Goal: Task Accomplishment & Management: Manage account settings

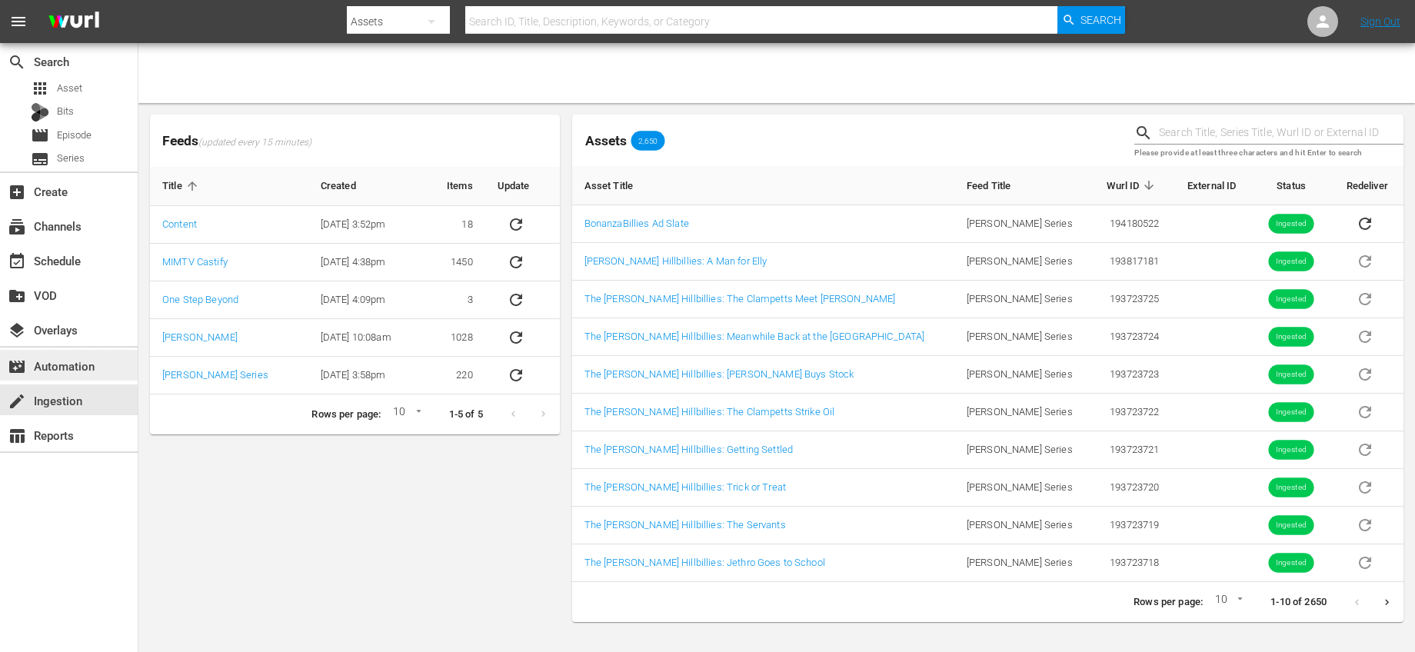
click at [85, 371] on div "movie_filter Automation" at bounding box center [43, 364] width 86 height 14
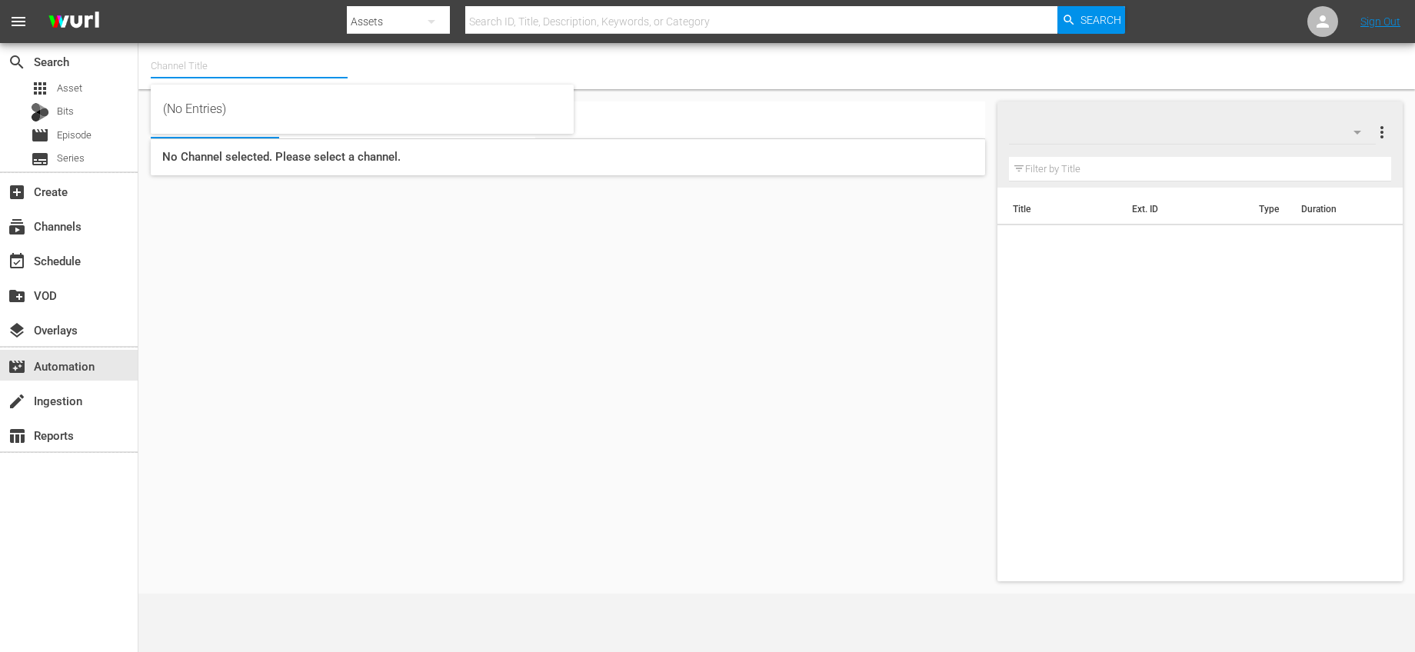
click at [239, 65] on input "text" at bounding box center [249, 66] width 197 height 37
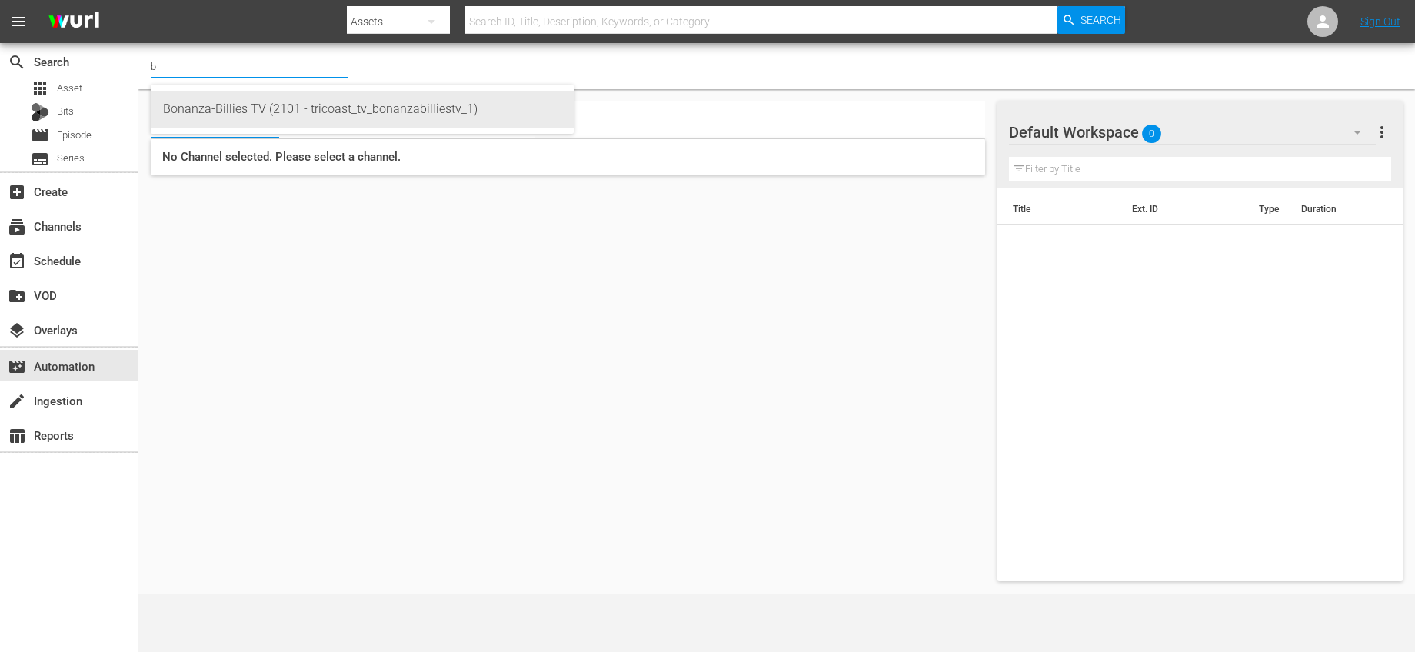
click at [311, 113] on div "Bonanza-Billies TV (2101 - tricoast_tv_bonanzabilliestv_1)" at bounding box center [362, 109] width 398 height 37
type input "Bonanza-Billies TV (2101 - tricoast_tv_bonanzabilliestv_1)"
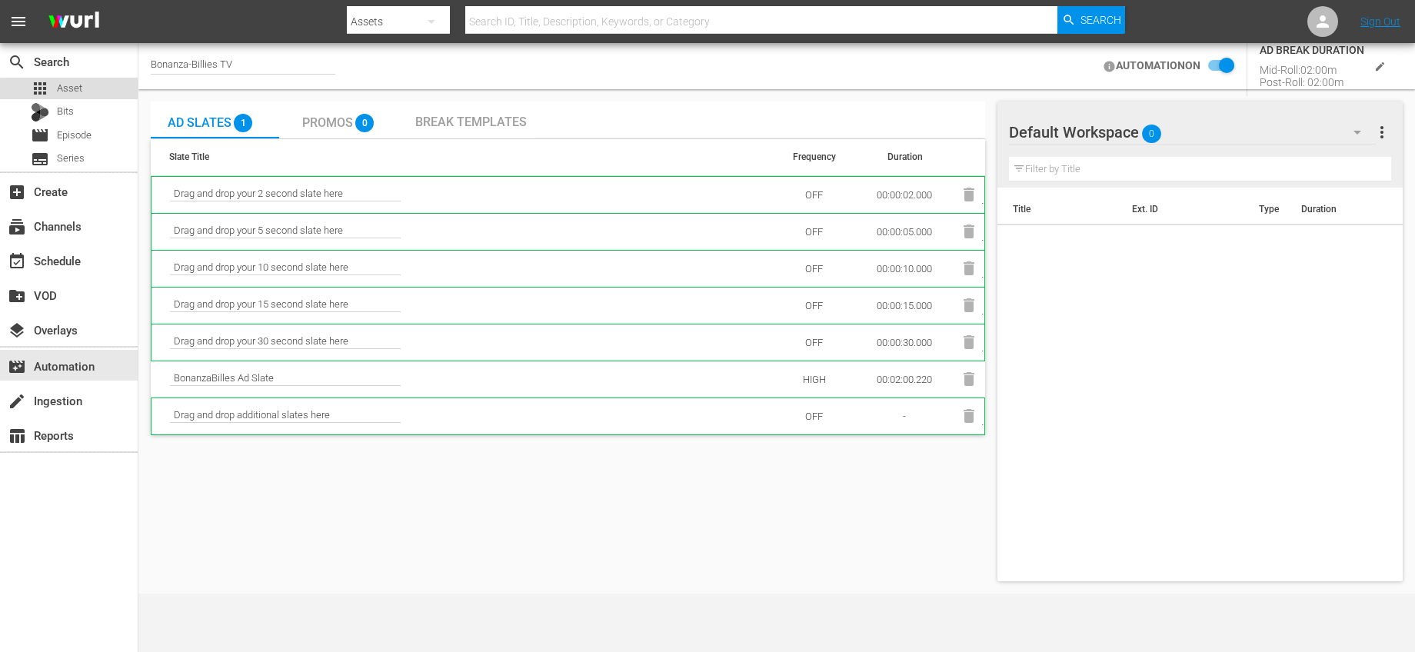
click at [95, 92] on div "apps Asset" at bounding box center [69, 89] width 138 height 22
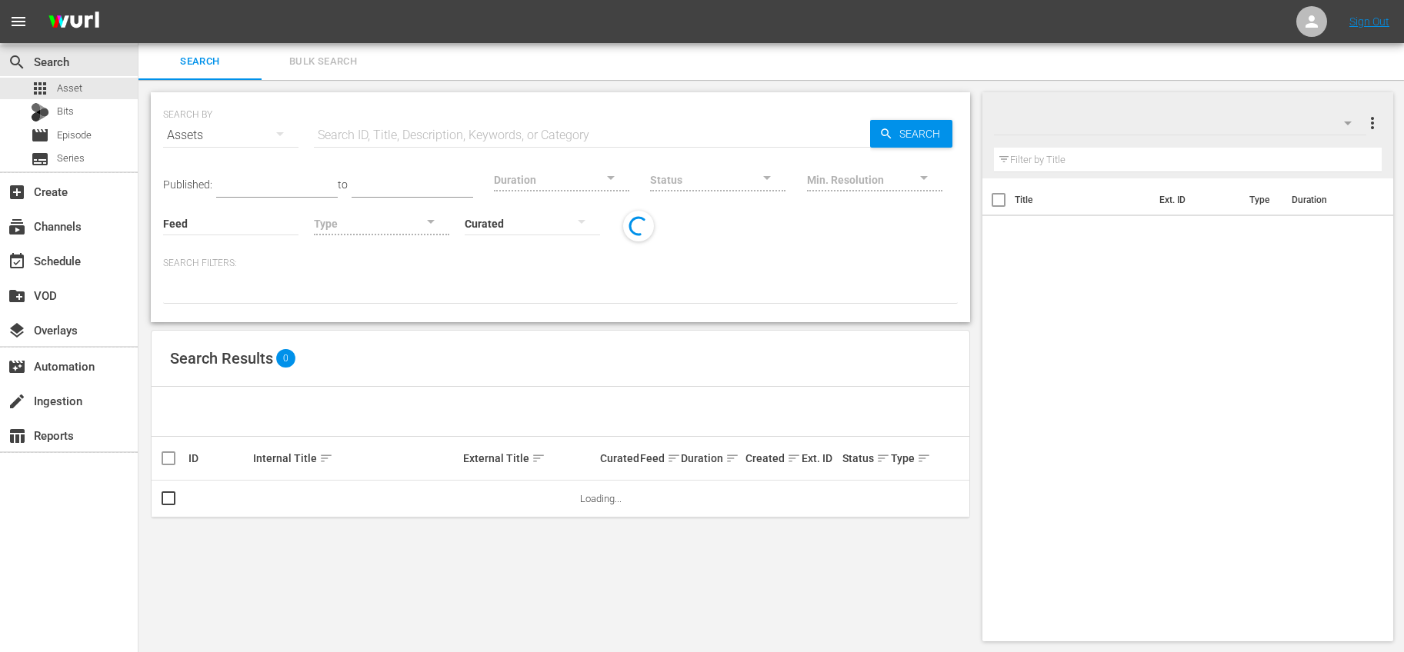
click at [391, 127] on input "text" at bounding box center [592, 135] width 556 height 37
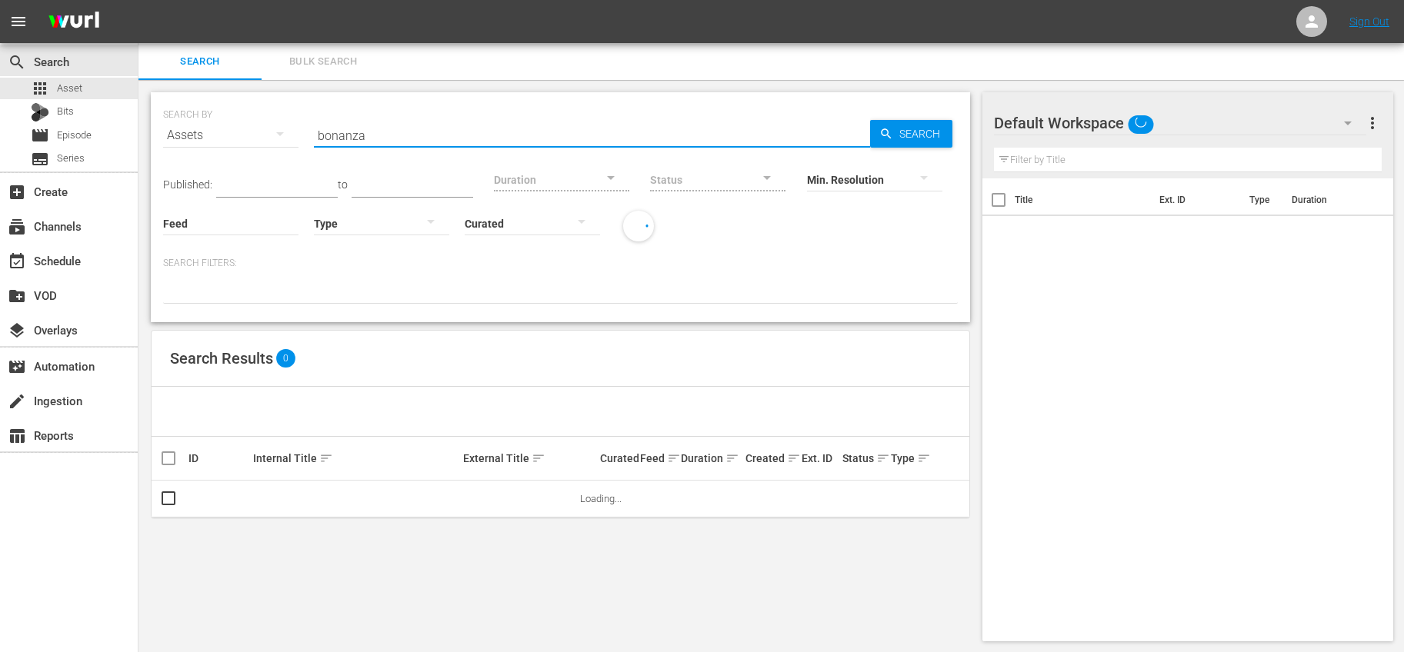
type input "bonanza"
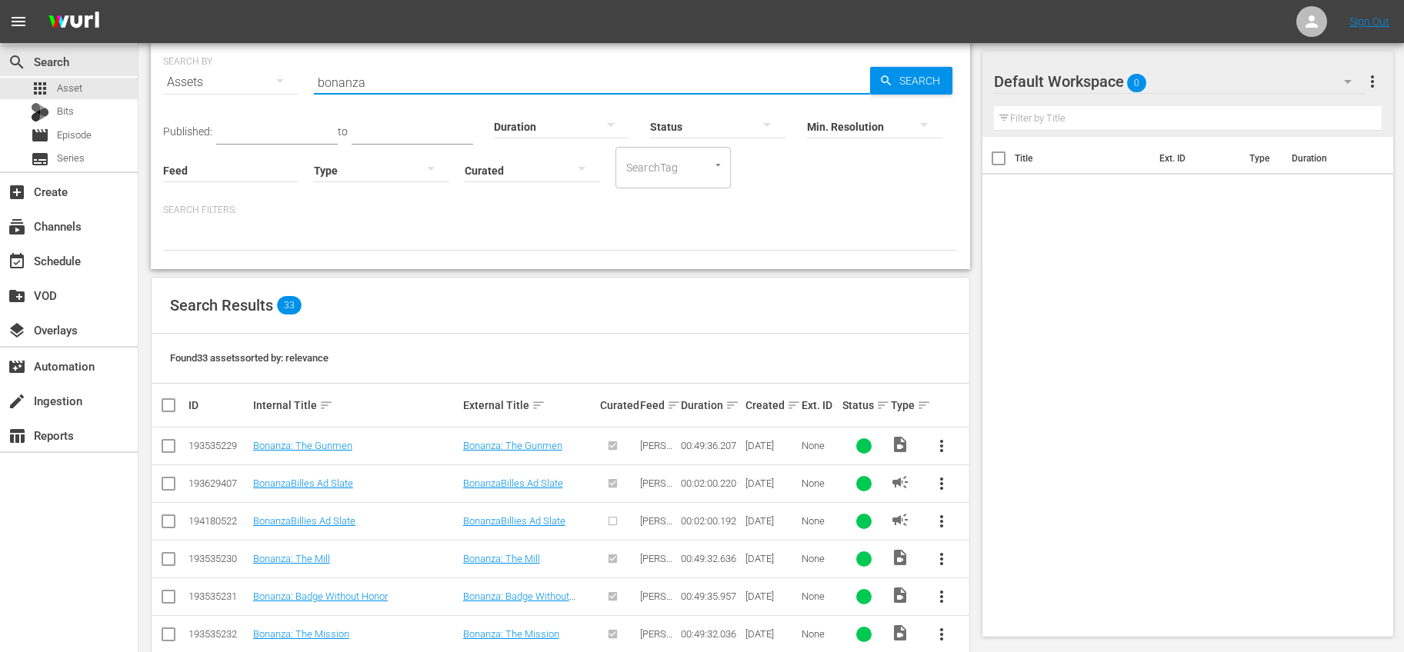
scroll to position [138, 0]
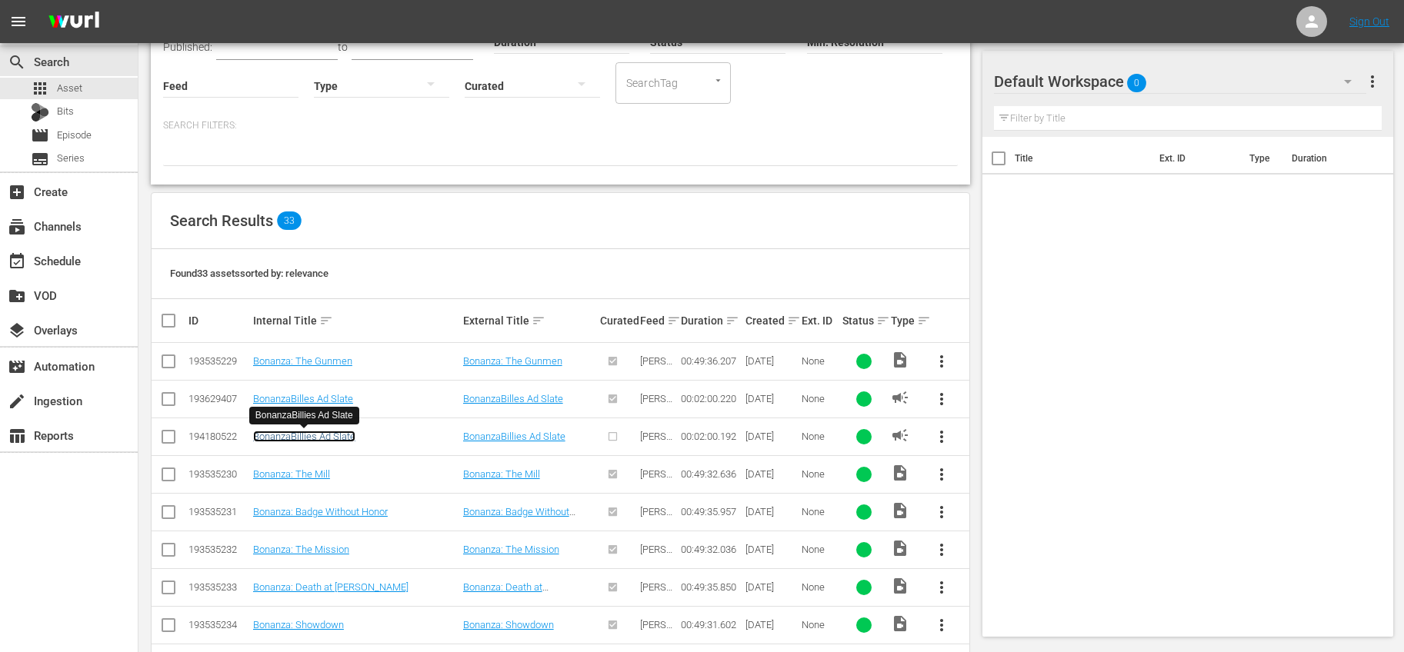
click at [332, 435] on link "BonanzaBillies Ad Slate" at bounding box center [304, 437] width 102 height 12
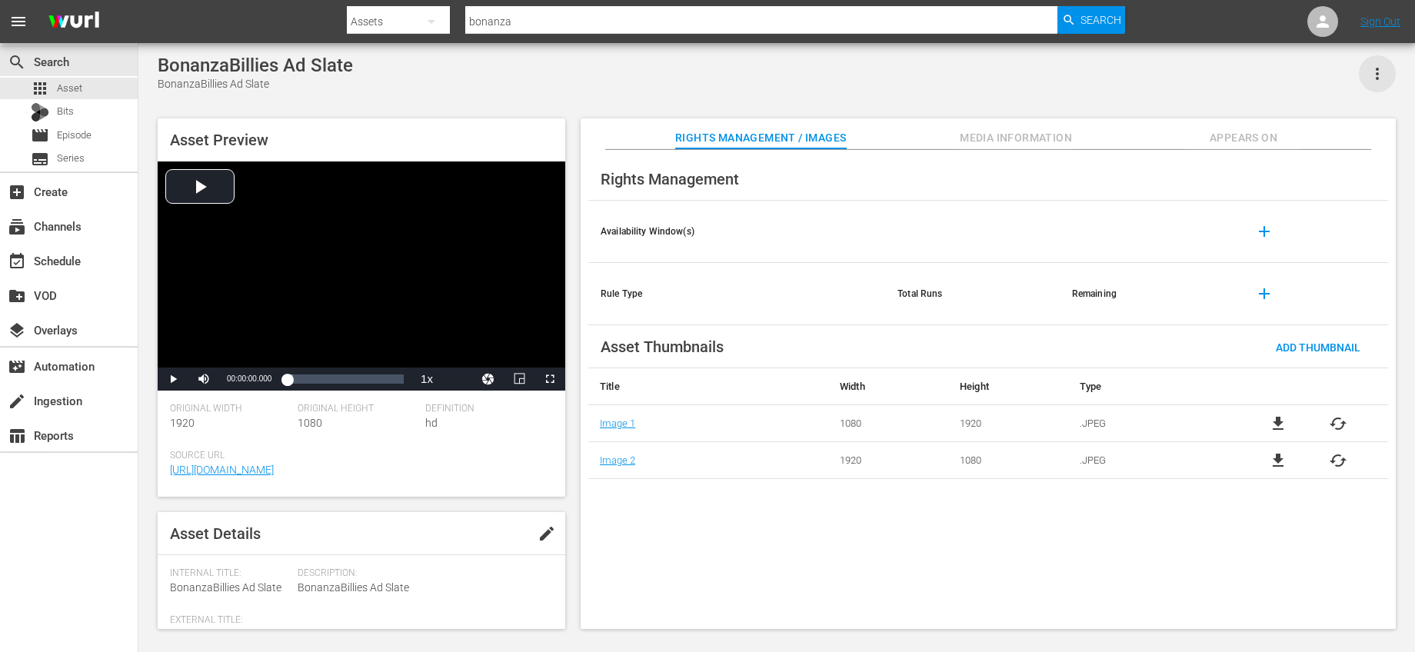
click at [1372, 79] on icon "button" at bounding box center [1377, 74] width 18 height 18
click at [1336, 85] on div "Add To Workspace" at bounding box center [1331, 80] width 105 height 37
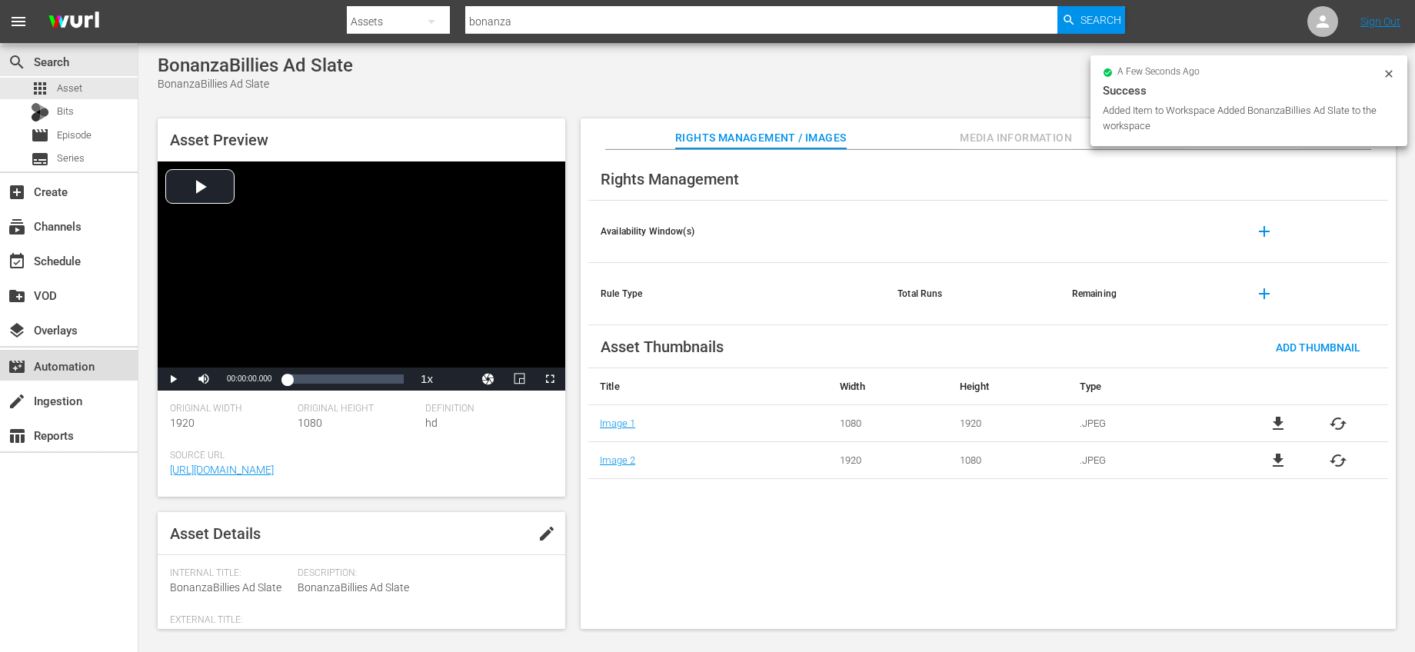
click at [99, 361] on div "movie_filter Automation" at bounding box center [69, 365] width 138 height 31
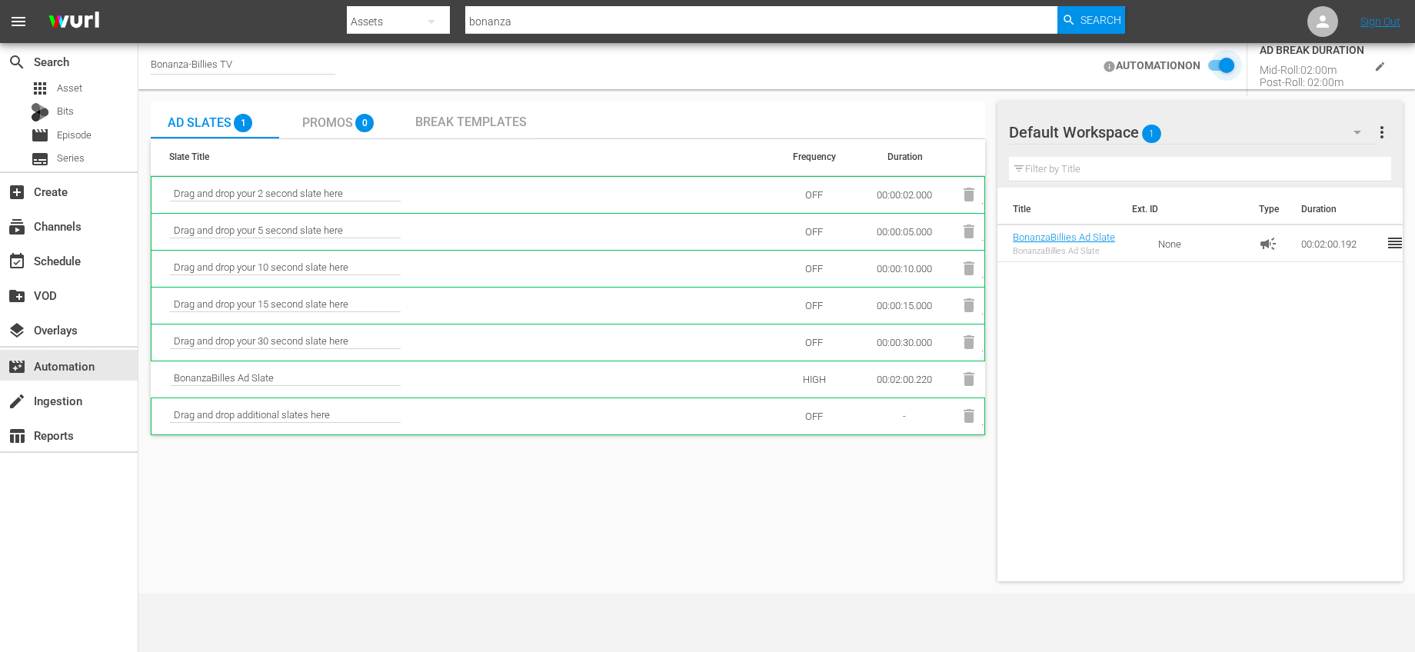
click at [1227, 68] on input "checkbox" at bounding box center [1218, 66] width 34 height 18
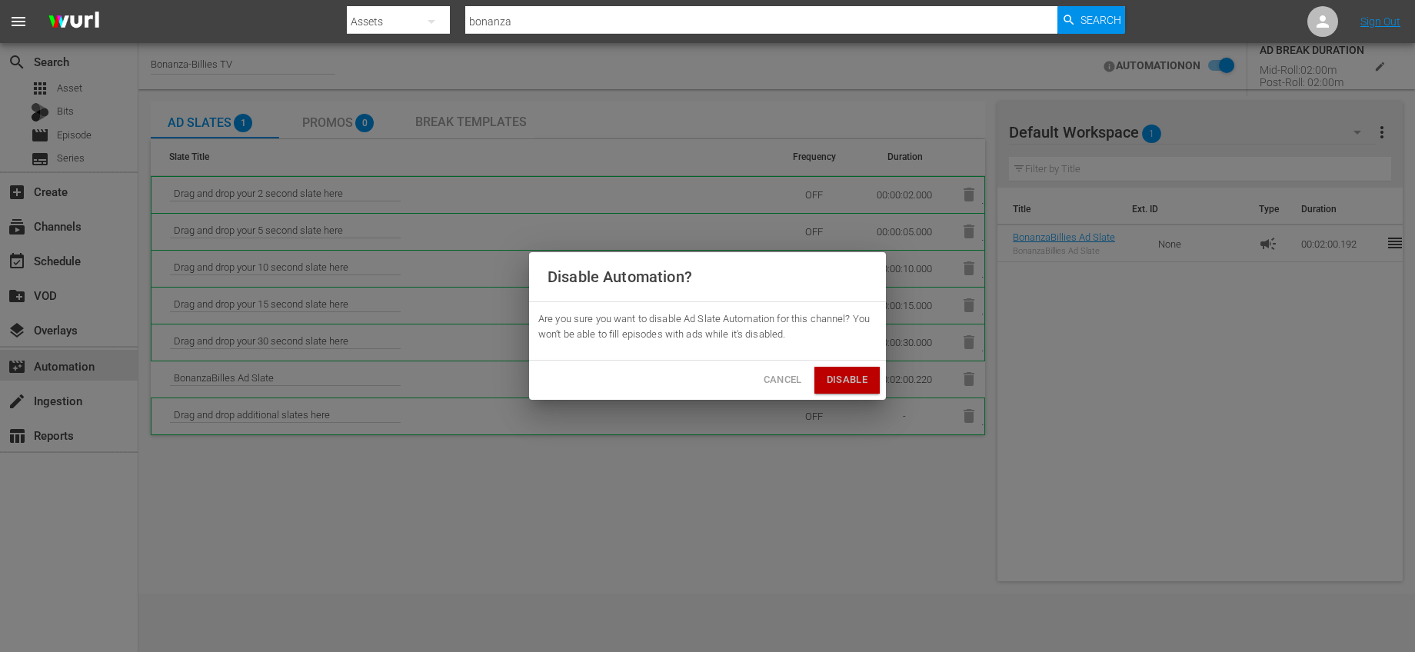
click at [861, 375] on span "Disable" at bounding box center [847, 380] width 41 height 18
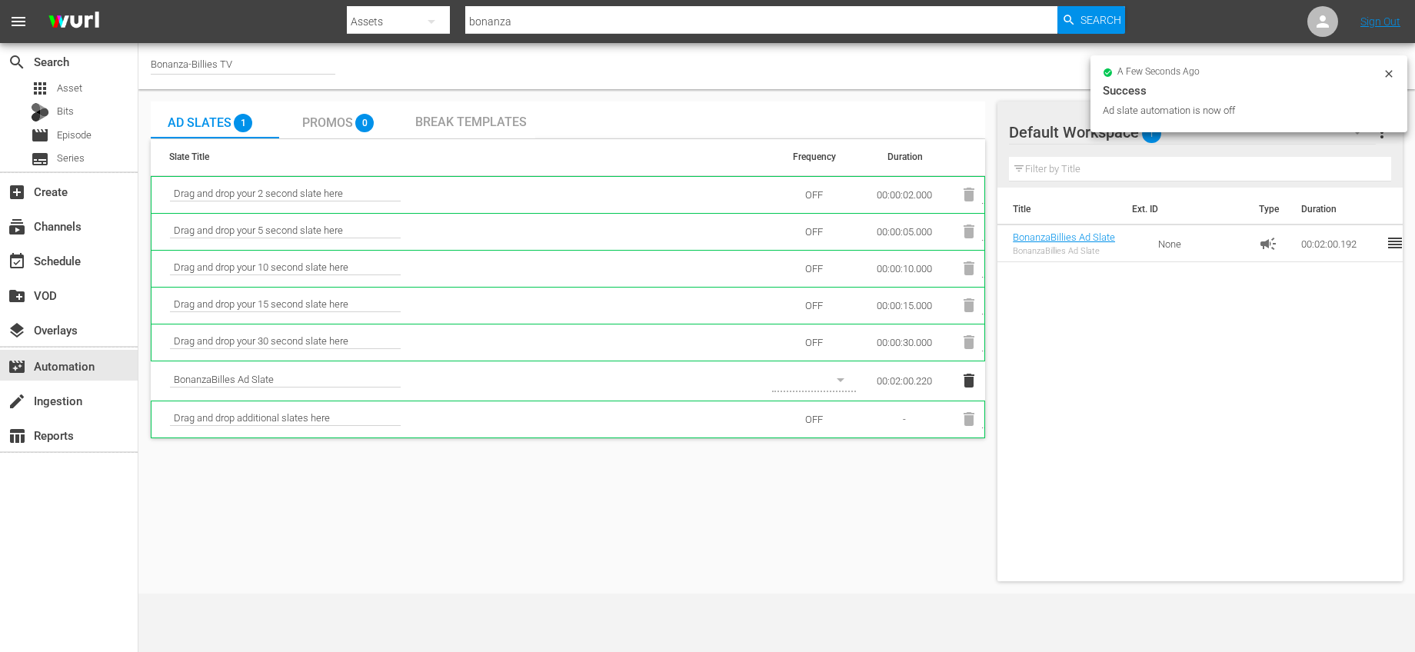
click at [968, 379] on icon "button" at bounding box center [969, 381] width 11 height 14
click at [965, 384] on icon "button" at bounding box center [969, 381] width 11 height 14
click at [851, 383] on button "button" at bounding box center [834, 379] width 37 height 37
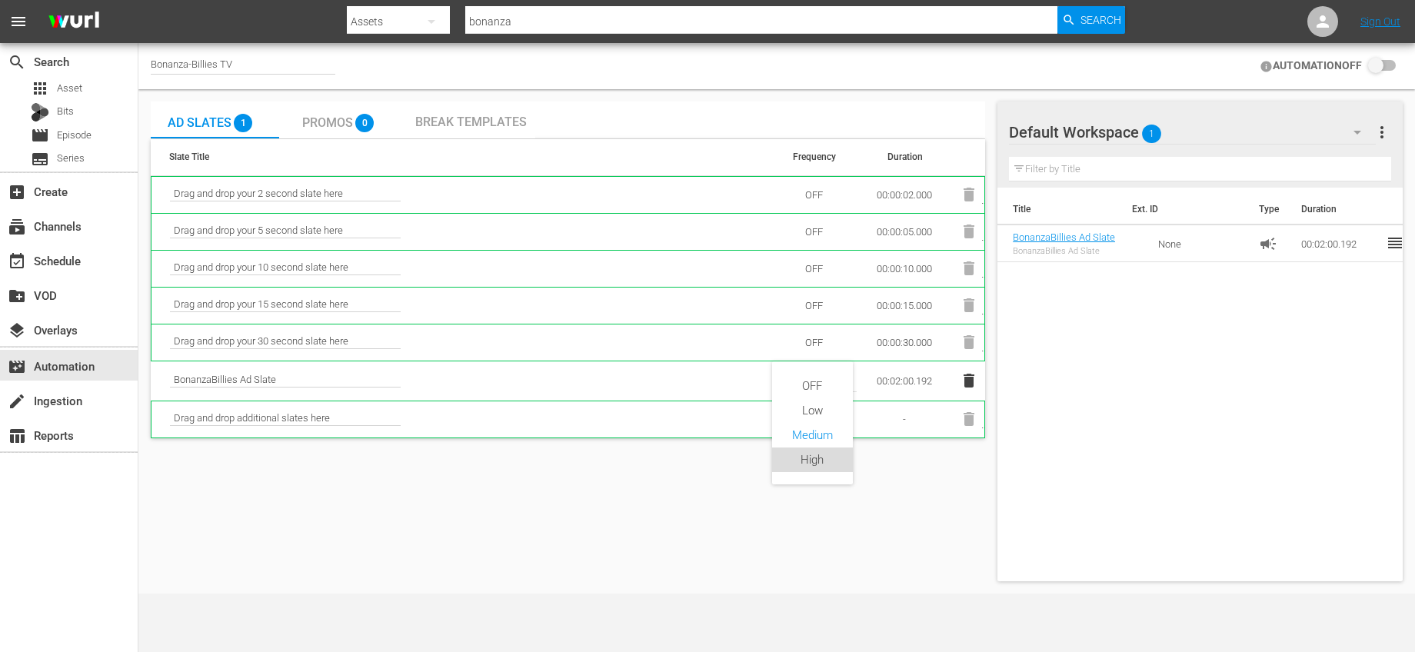
click at [798, 451] on div "High" at bounding box center [812, 460] width 81 height 25
click at [640, 486] on div "Ad Slates 1 Promos 0 Break Templates Slate Title Frequency Duration Drag and dr…" at bounding box center [568, 342] width 834 height 480
click at [523, 130] on div "Break Templates" at bounding box center [471, 120] width 128 height 37
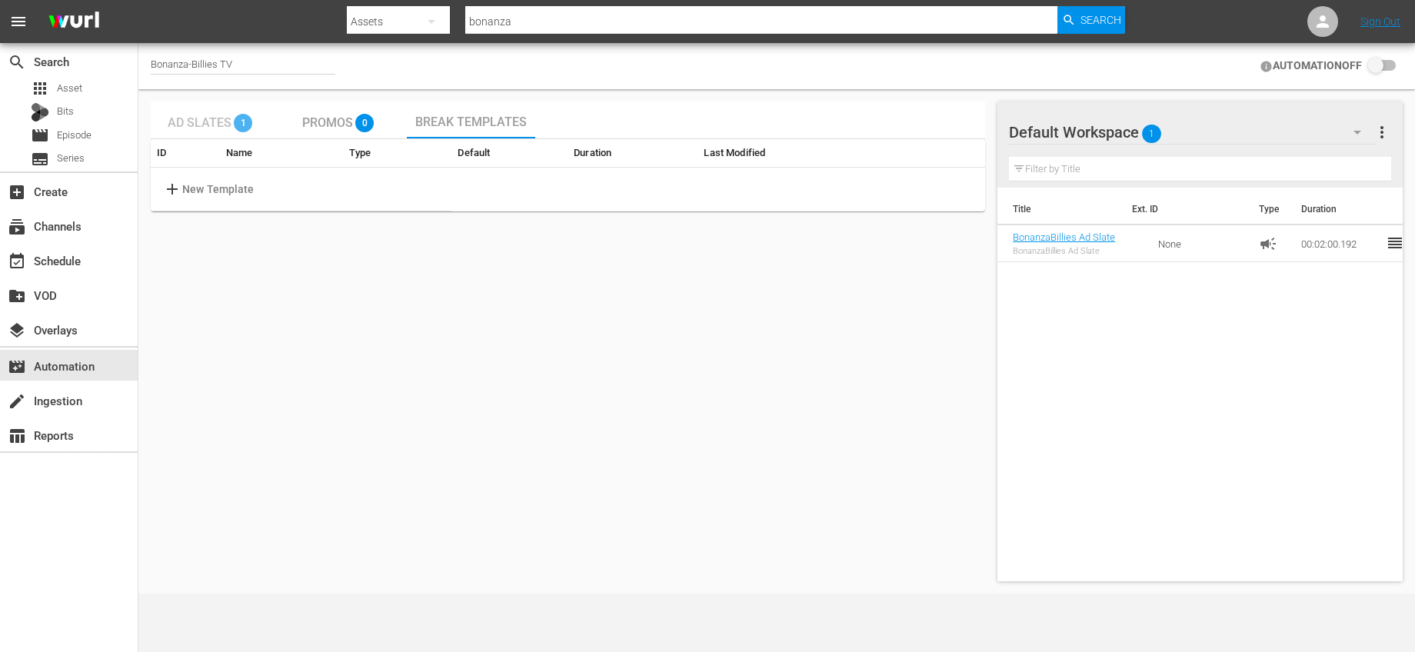
click at [214, 128] on span "Ad Slates" at bounding box center [200, 122] width 64 height 15
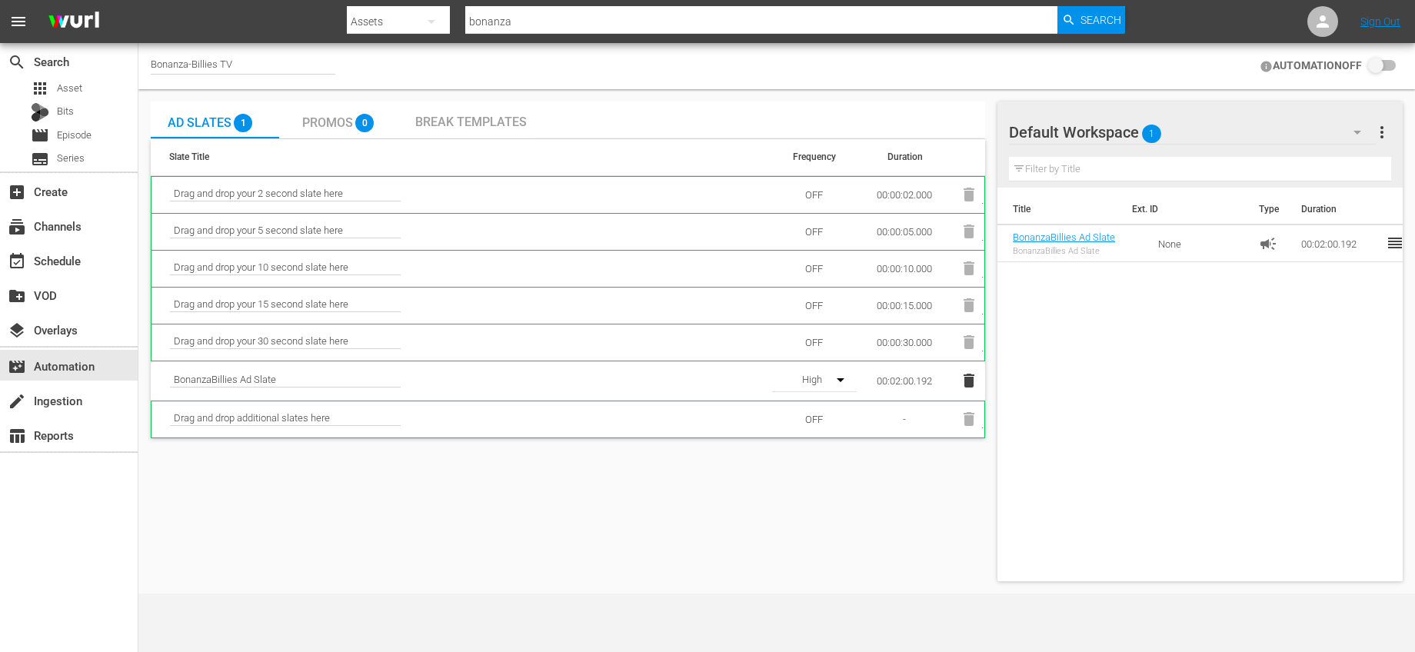
click at [339, 124] on span "Promos" at bounding box center [327, 122] width 51 height 15
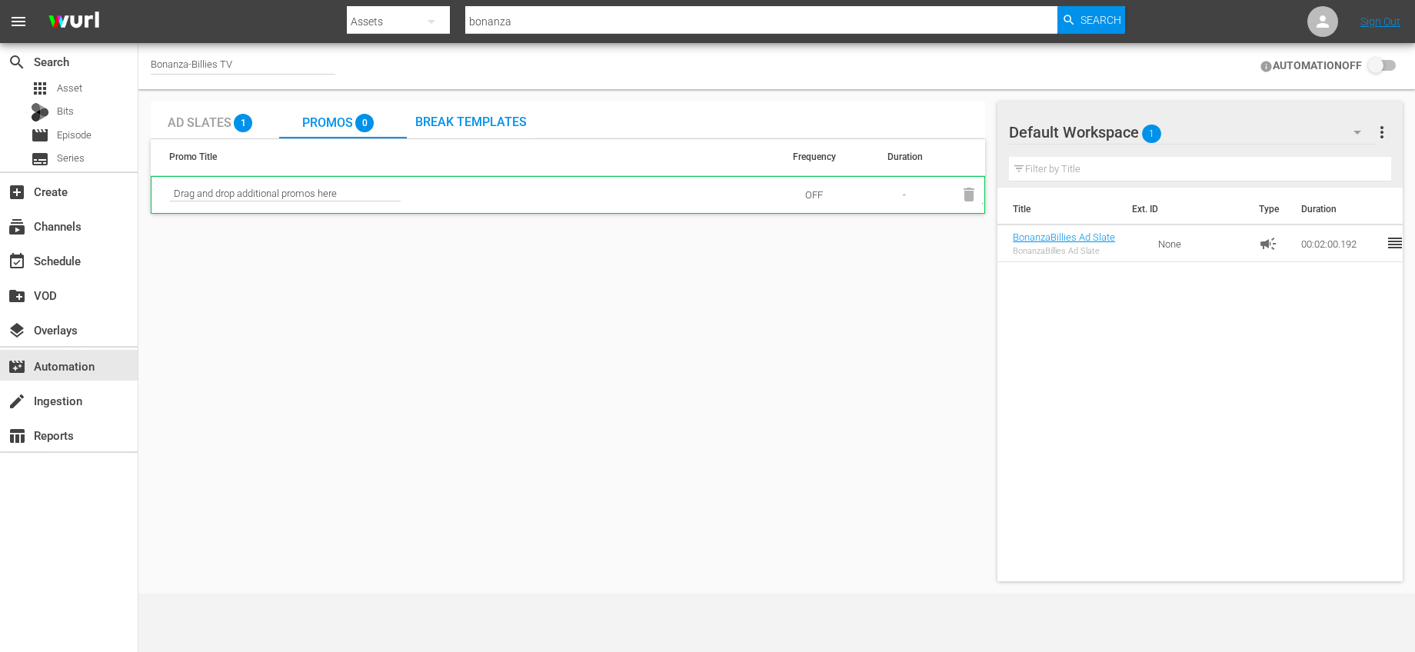
click at [188, 119] on span "Ad Slates" at bounding box center [200, 122] width 64 height 15
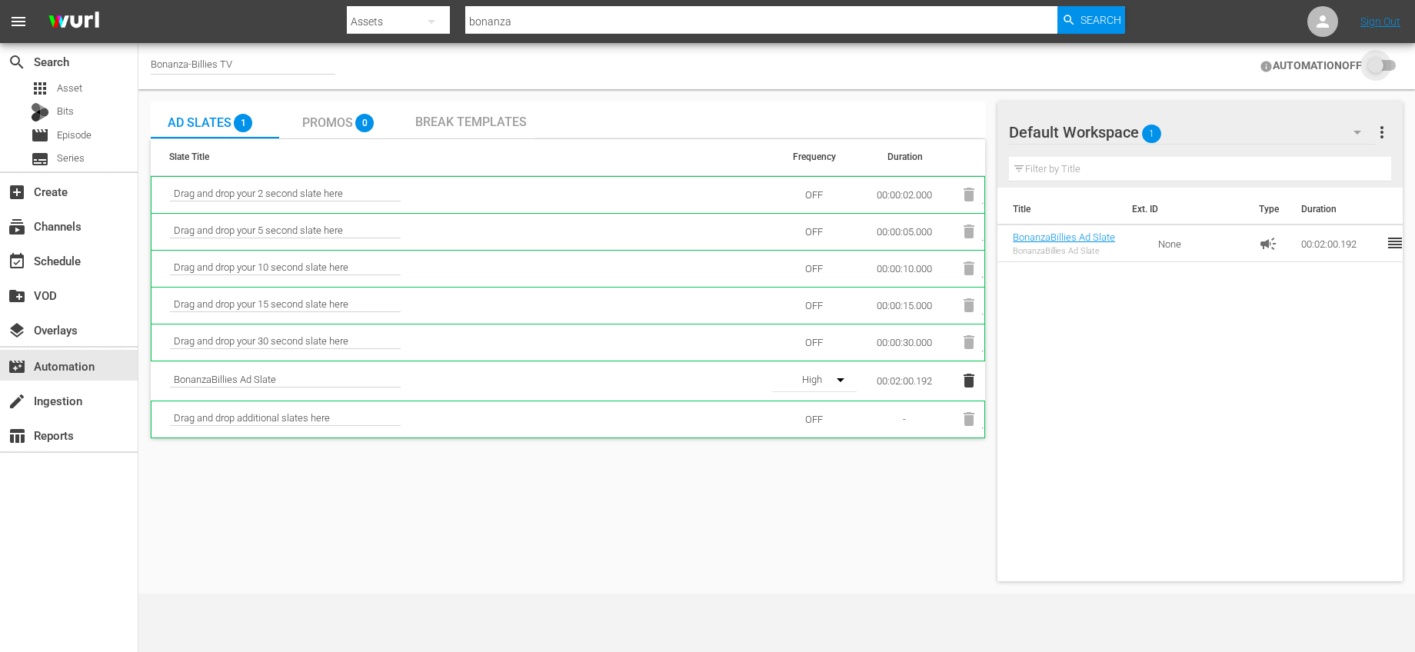
click at [1374, 65] on input "checkbox" at bounding box center [1379, 66] width 34 height 18
checkbox input "false"
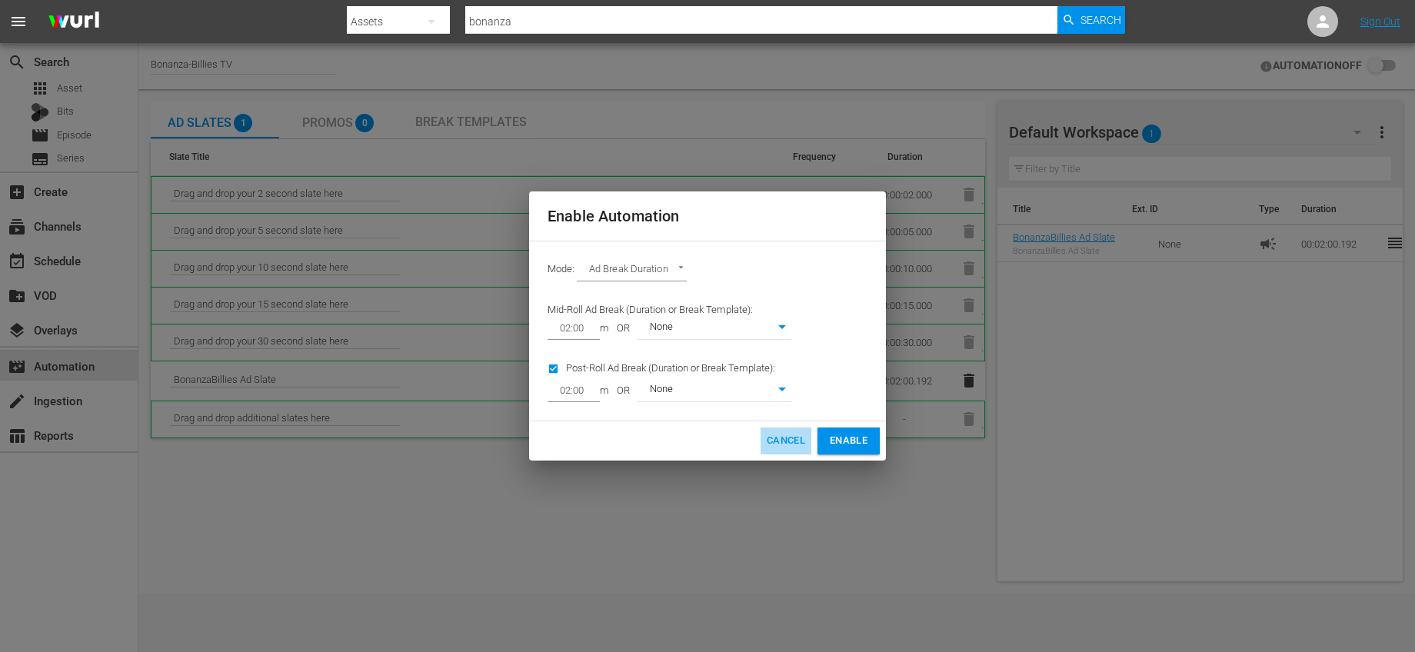
click at [793, 441] on span "Cancel" at bounding box center [786, 441] width 38 height 18
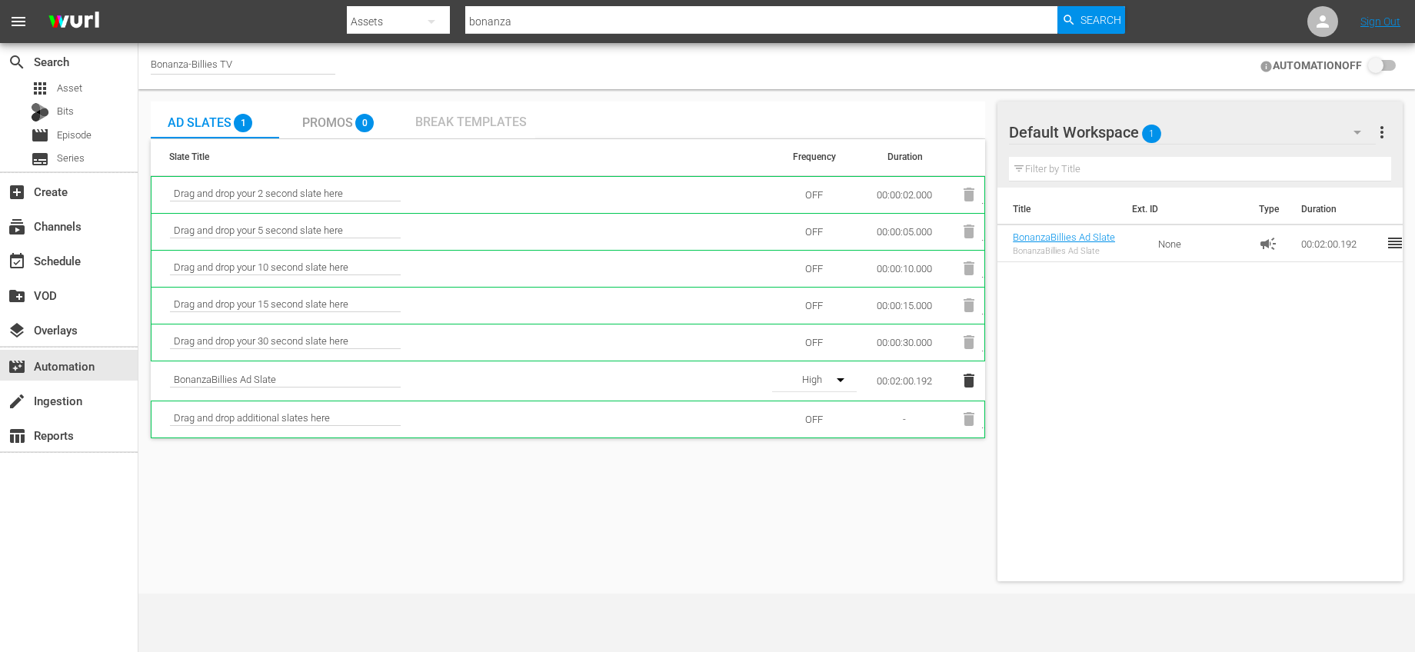
click at [474, 135] on div "Break Templates" at bounding box center [471, 120] width 128 height 37
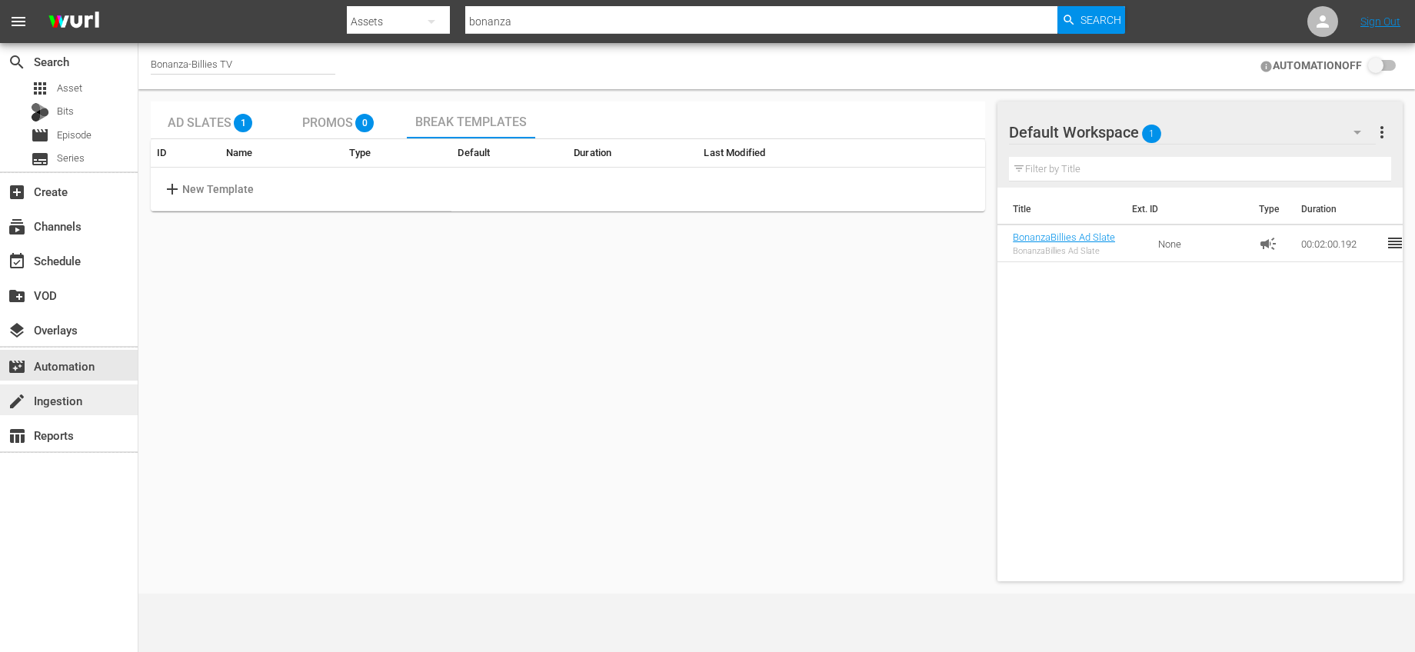
click at [52, 405] on div "create Ingestion" at bounding box center [43, 398] width 86 height 14
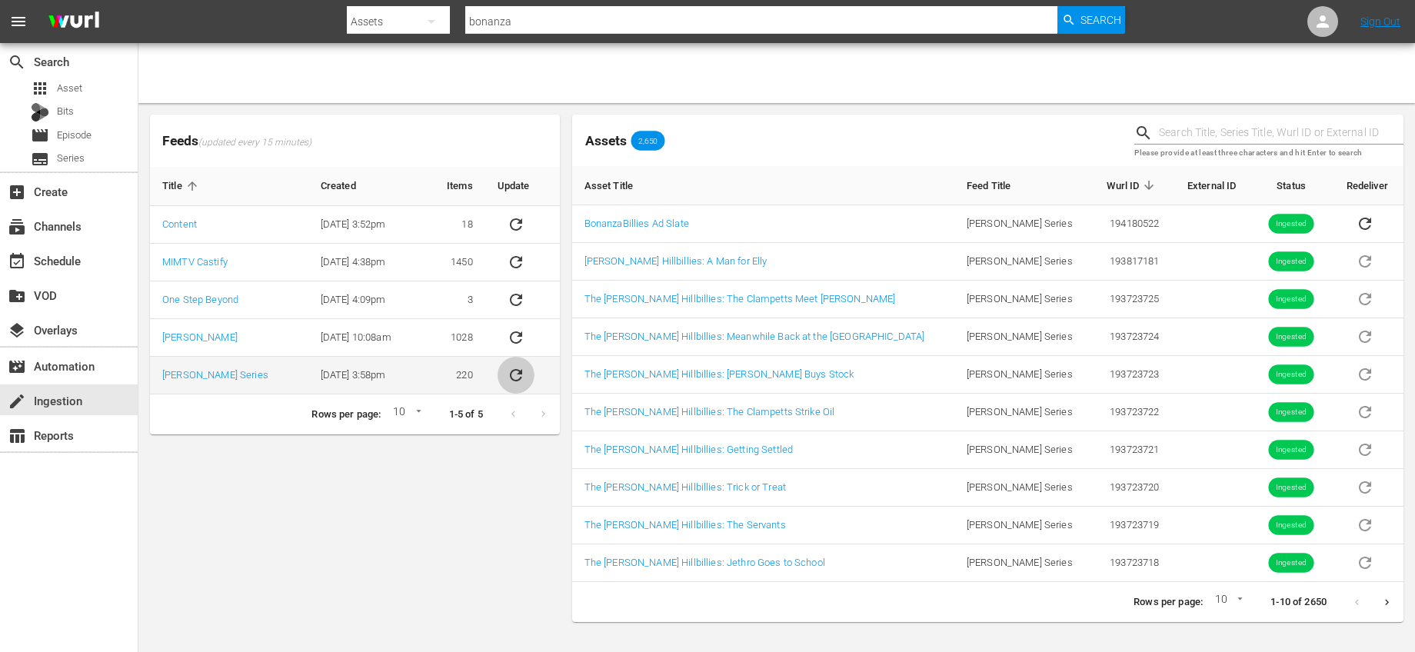
click at [510, 377] on icon "sticky table" at bounding box center [516, 375] width 12 height 12
click at [515, 373] on icon "sticky table" at bounding box center [516, 375] width 12 height 12
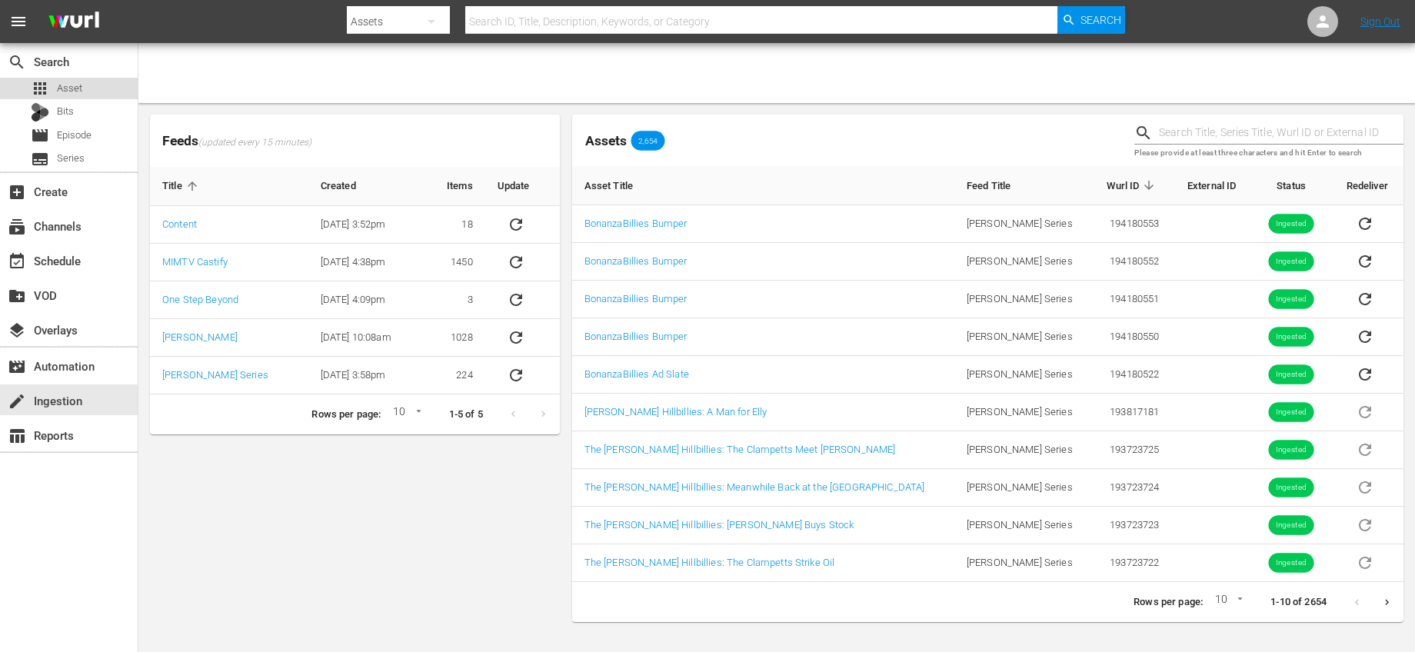
click at [91, 91] on div "apps Asset" at bounding box center [69, 89] width 138 height 22
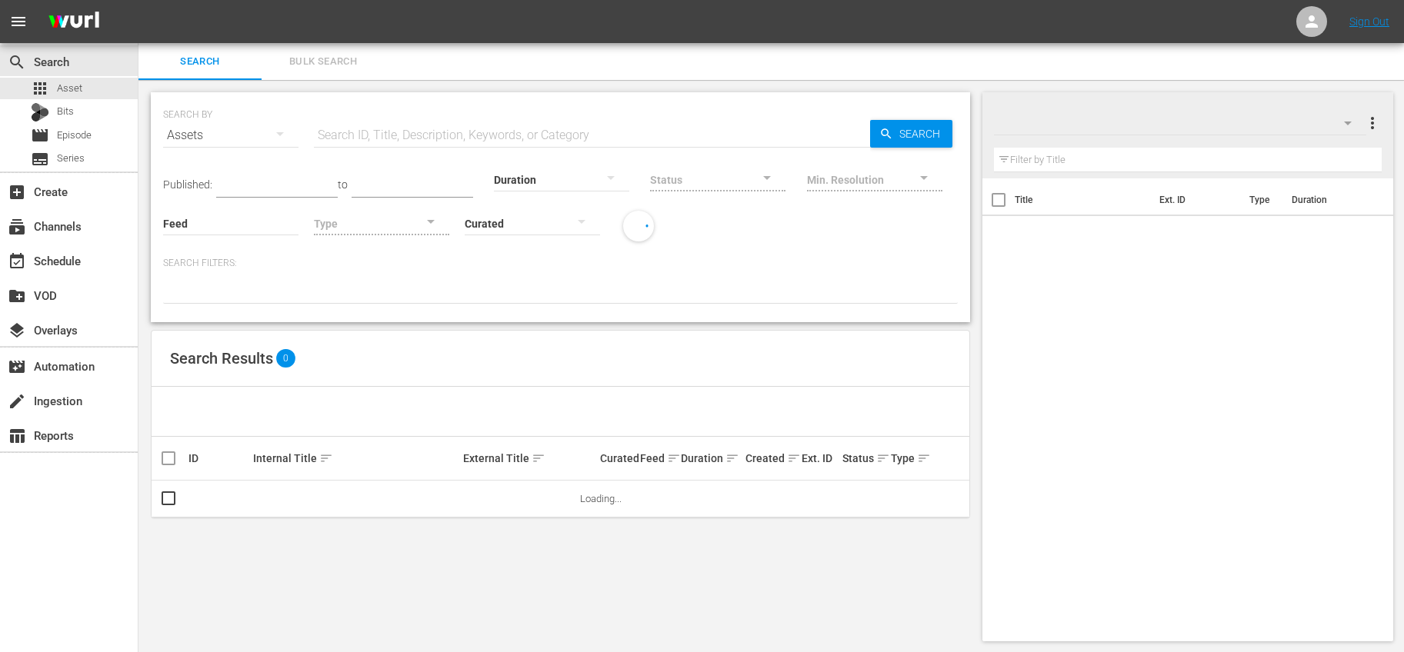
click at [322, 134] on input "text" at bounding box center [592, 135] width 556 height 37
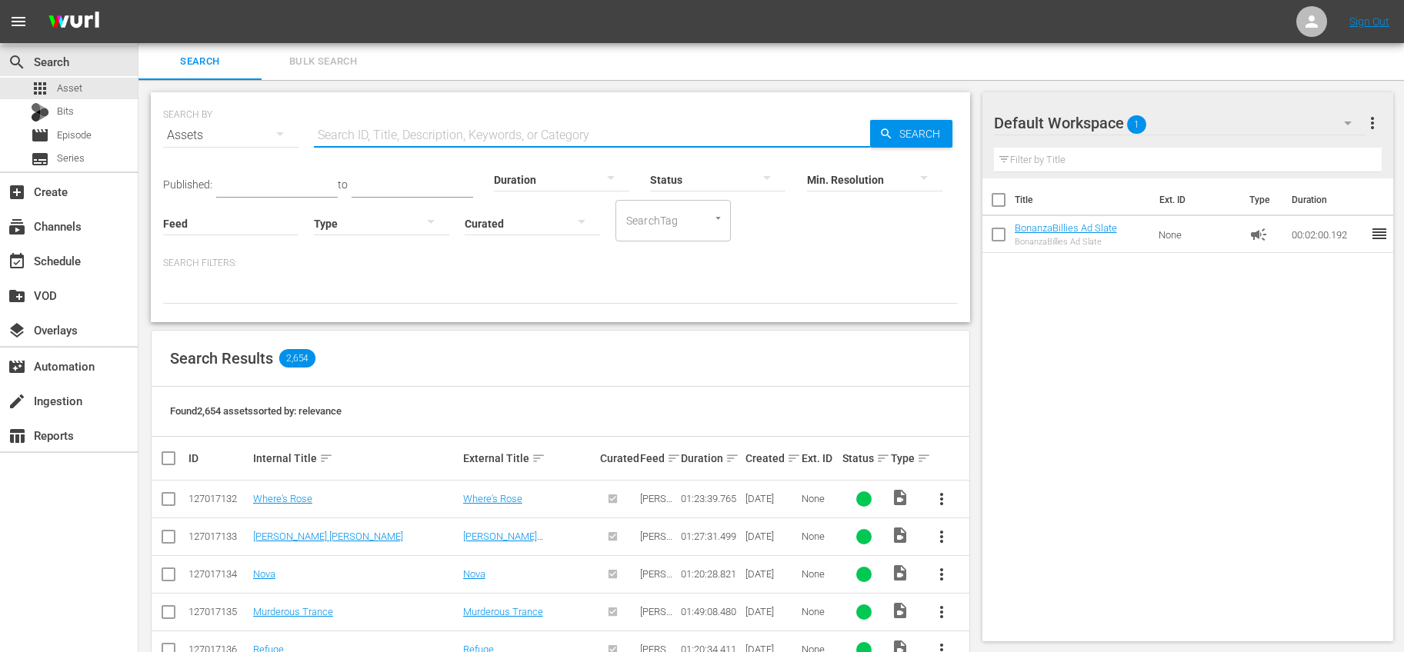
type input "bonanza"
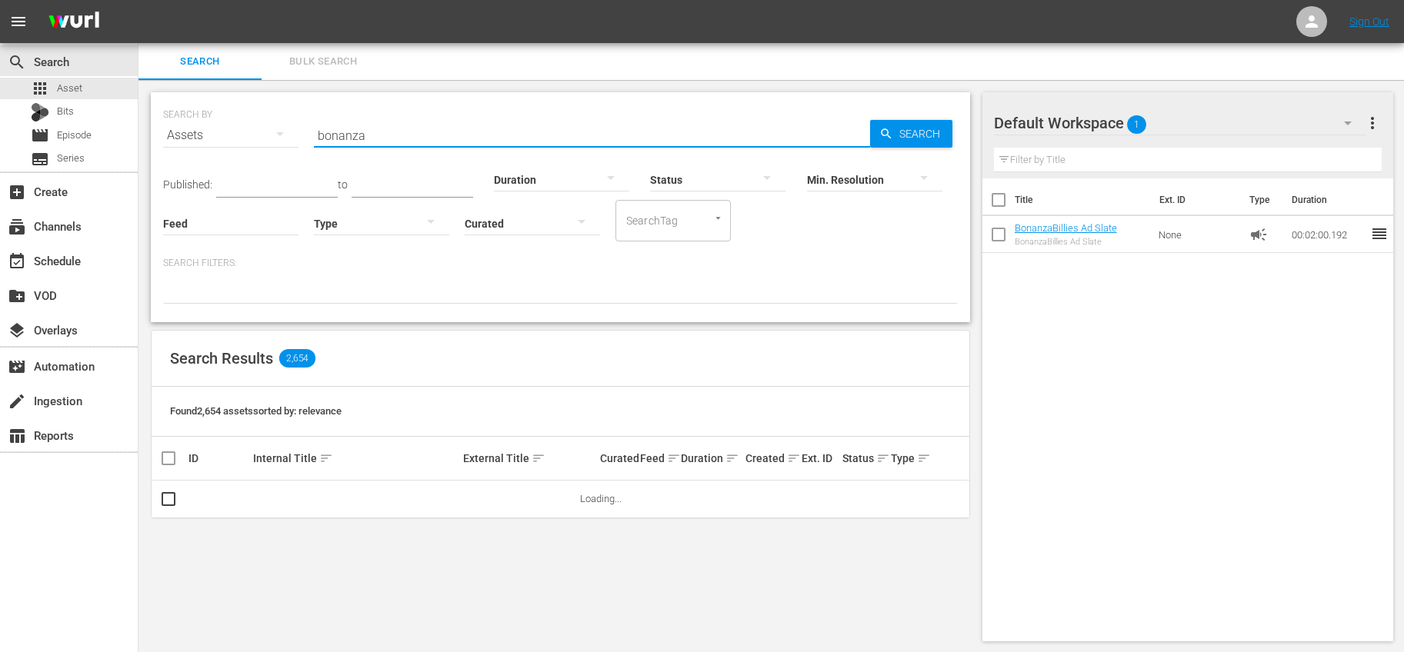
click at [996, 239] on input "checkbox" at bounding box center [998, 237] width 32 height 32
checkbox input "true"
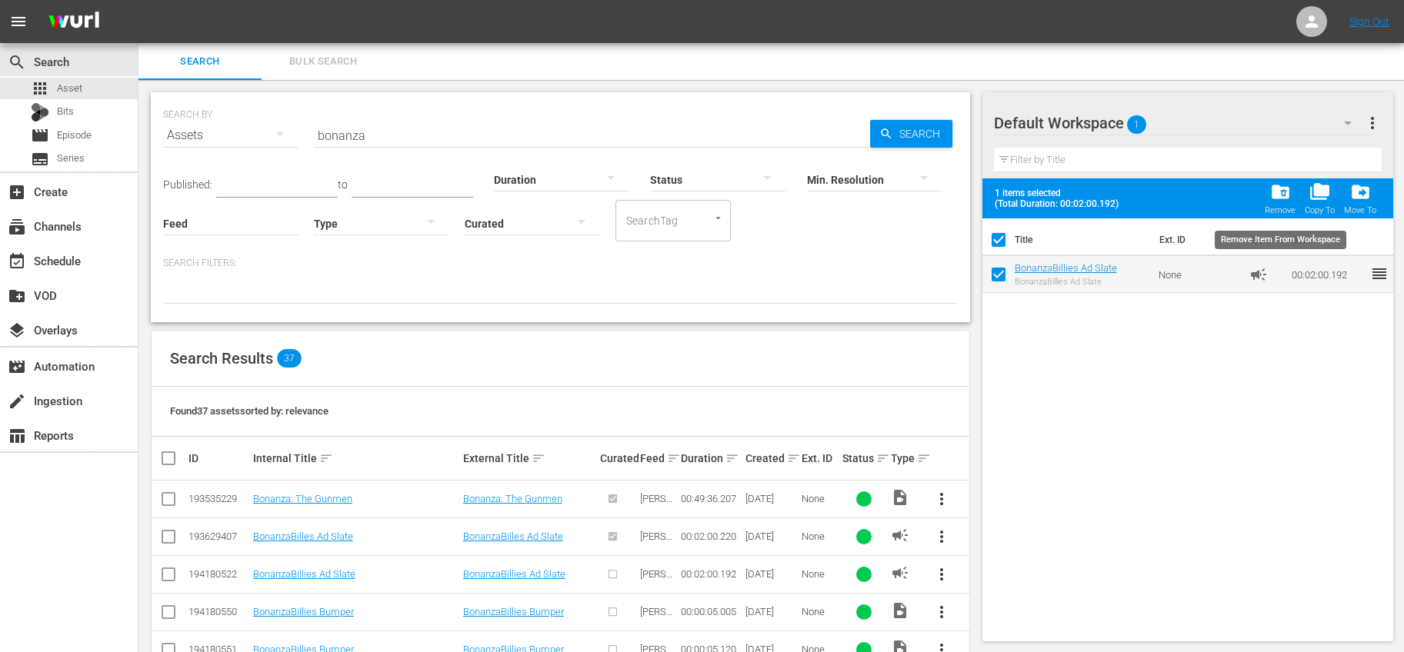
click at [1280, 200] on span "folder_delete" at bounding box center [1280, 192] width 21 height 21
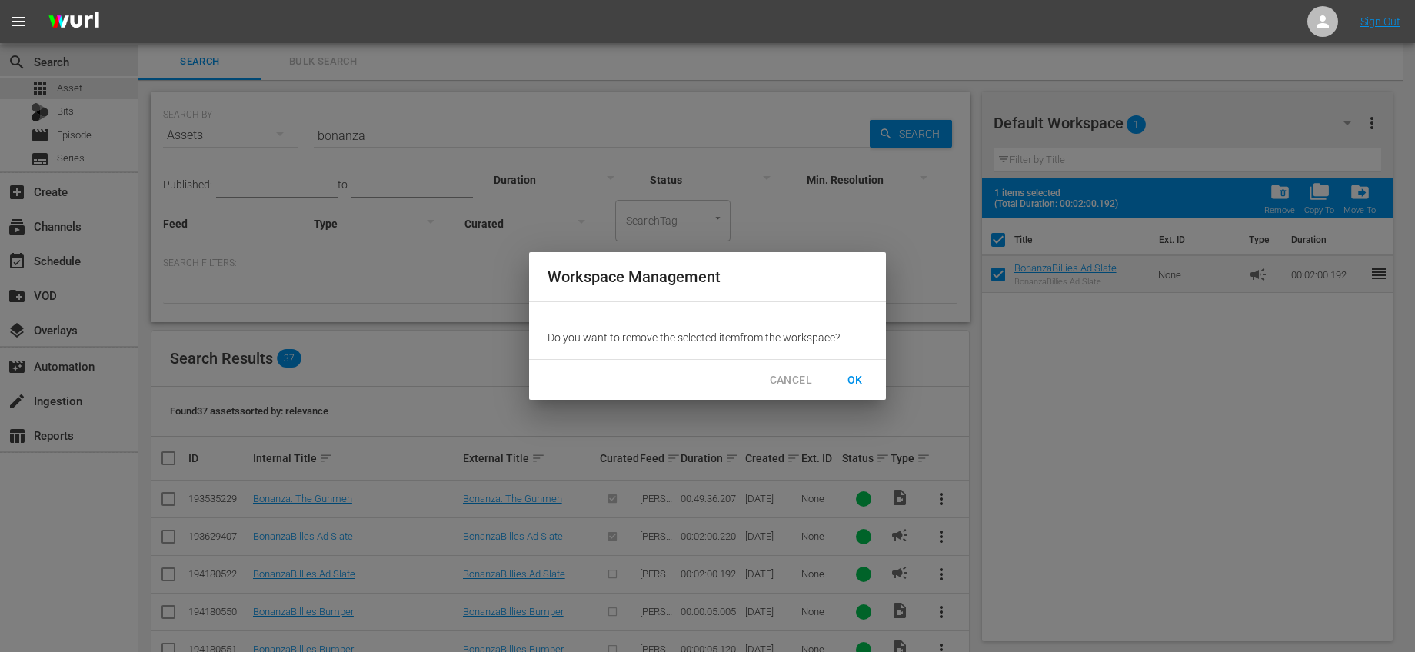
click at [858, 371] on span "OK" at bounding box center [855, 380] width 25 height 19
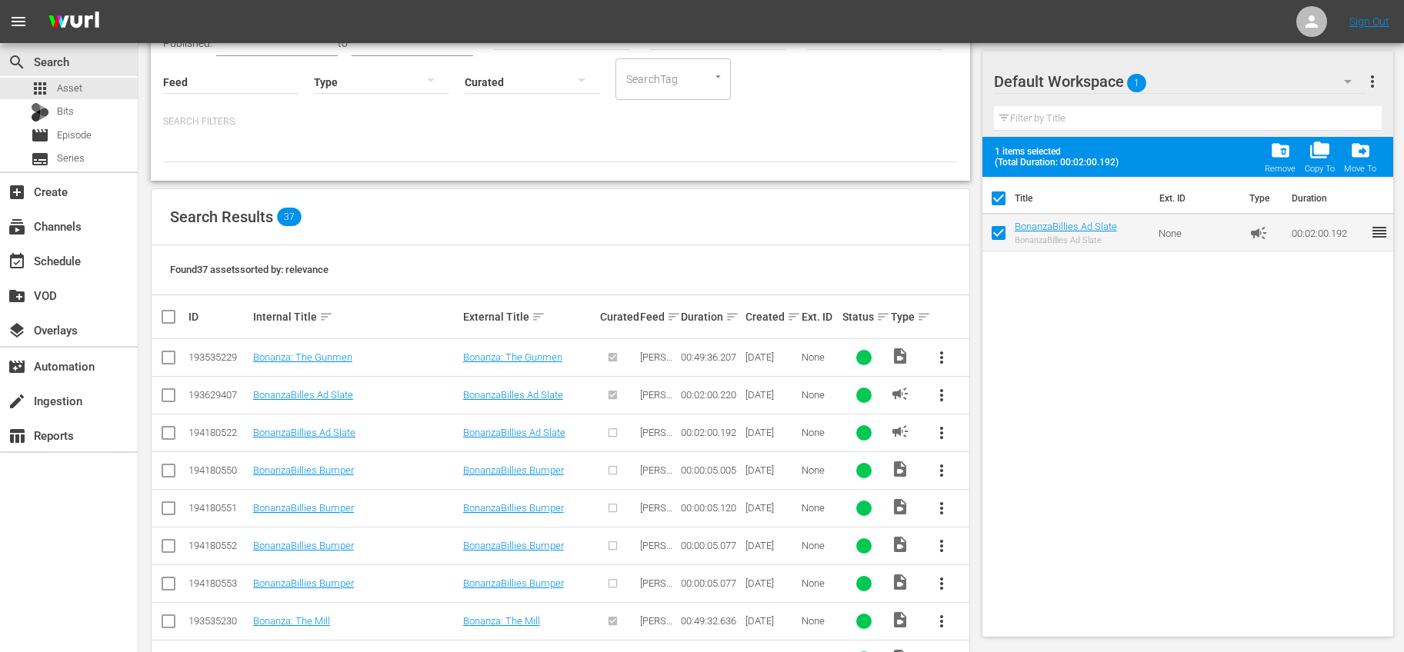
scroll to position [281, 0]
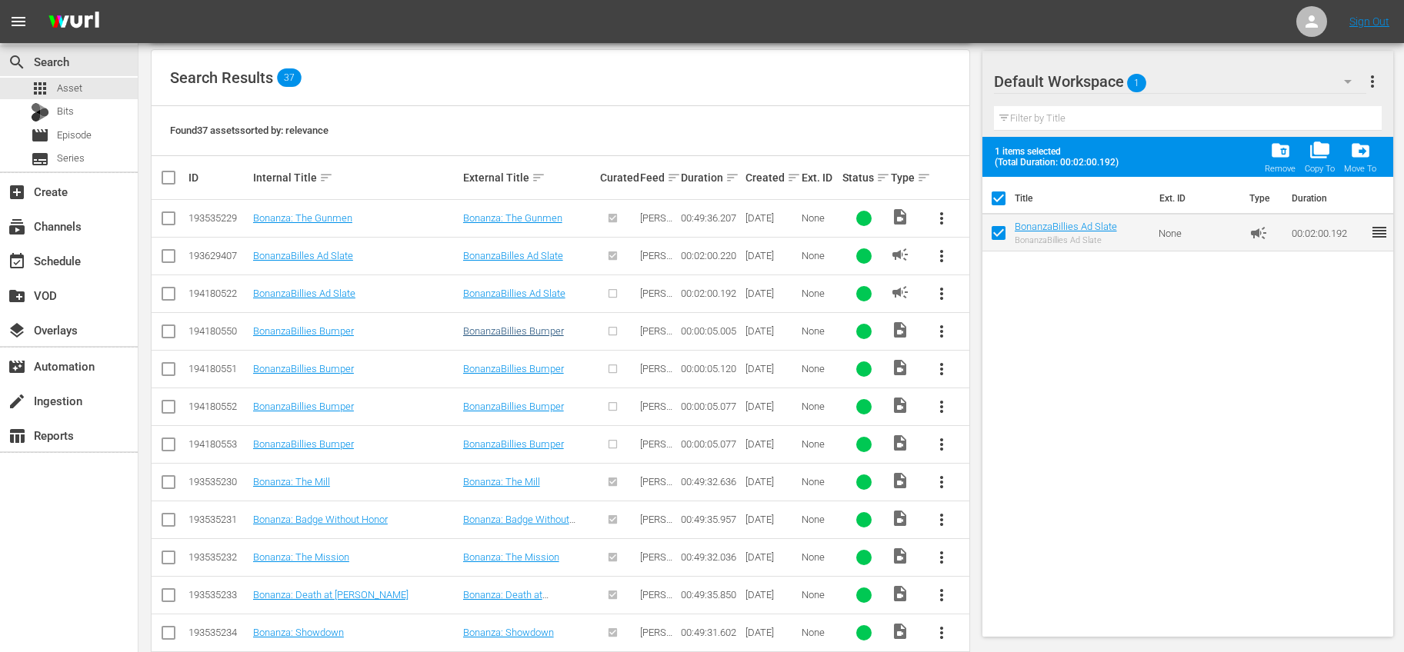
checkbox input "false"
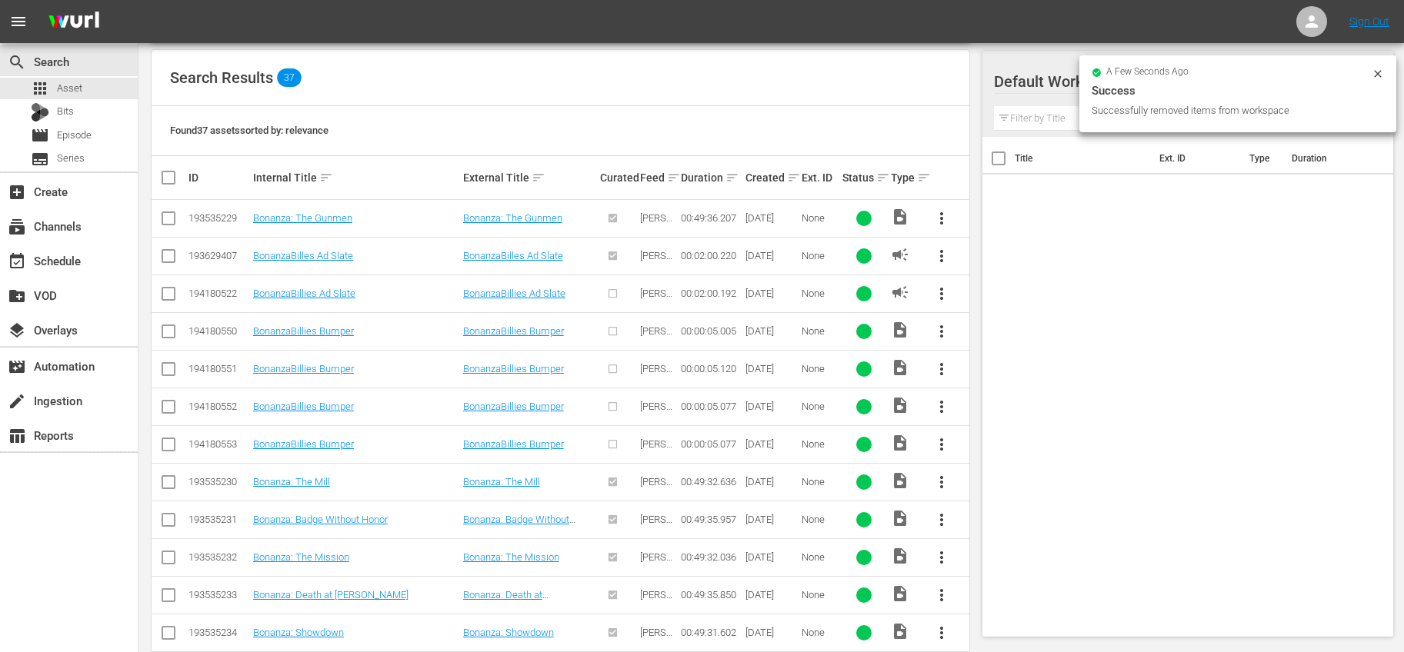
click at [172, 330] on input "checkbox" at bounding box center [168, 334] width 18 height 18
checkbox input "true"
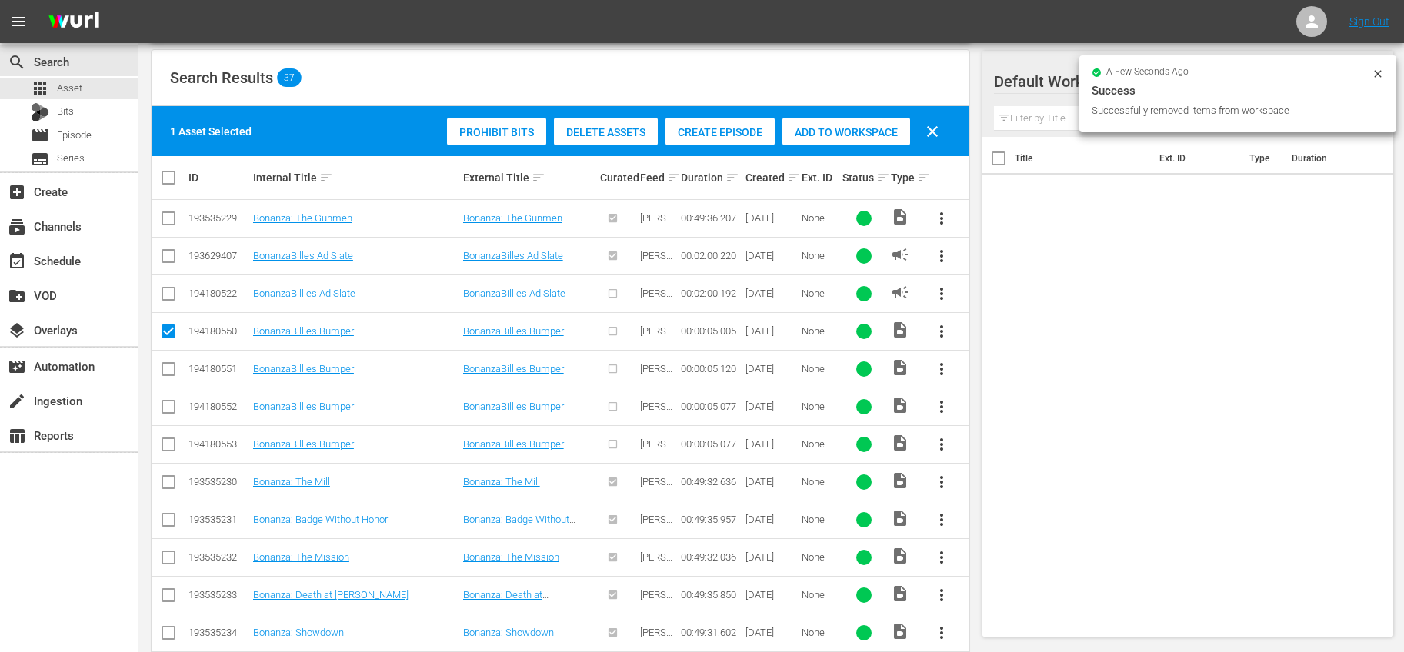
click at [170, 368] on input "checkbox" at bounding box center [168, 372] width 18 height 18
checkbox input "true"
click at [167, 410] on input "checkbox" at bounding box center [168, 410] width 18 height 18
checkbox input "true"
click at [167, 448] on input "checkbox" at bounding box center [168, 447] width 18 height 18
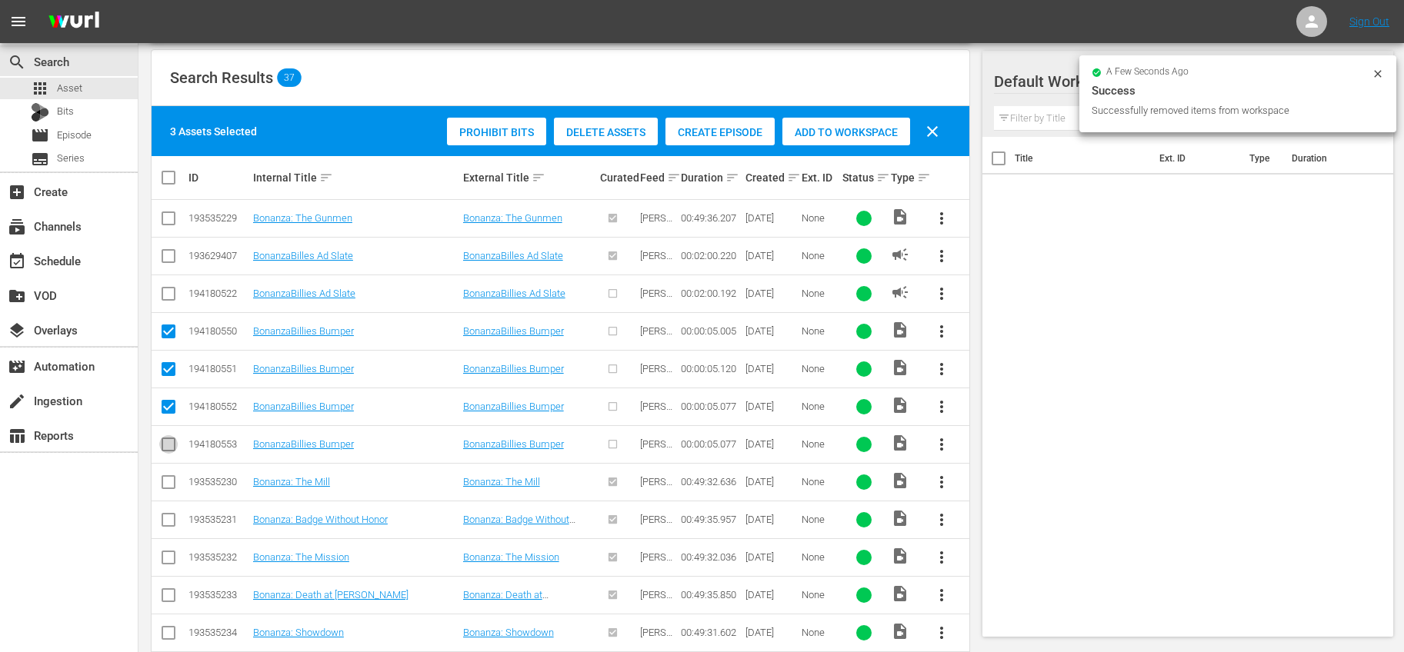
checkbox input "true"
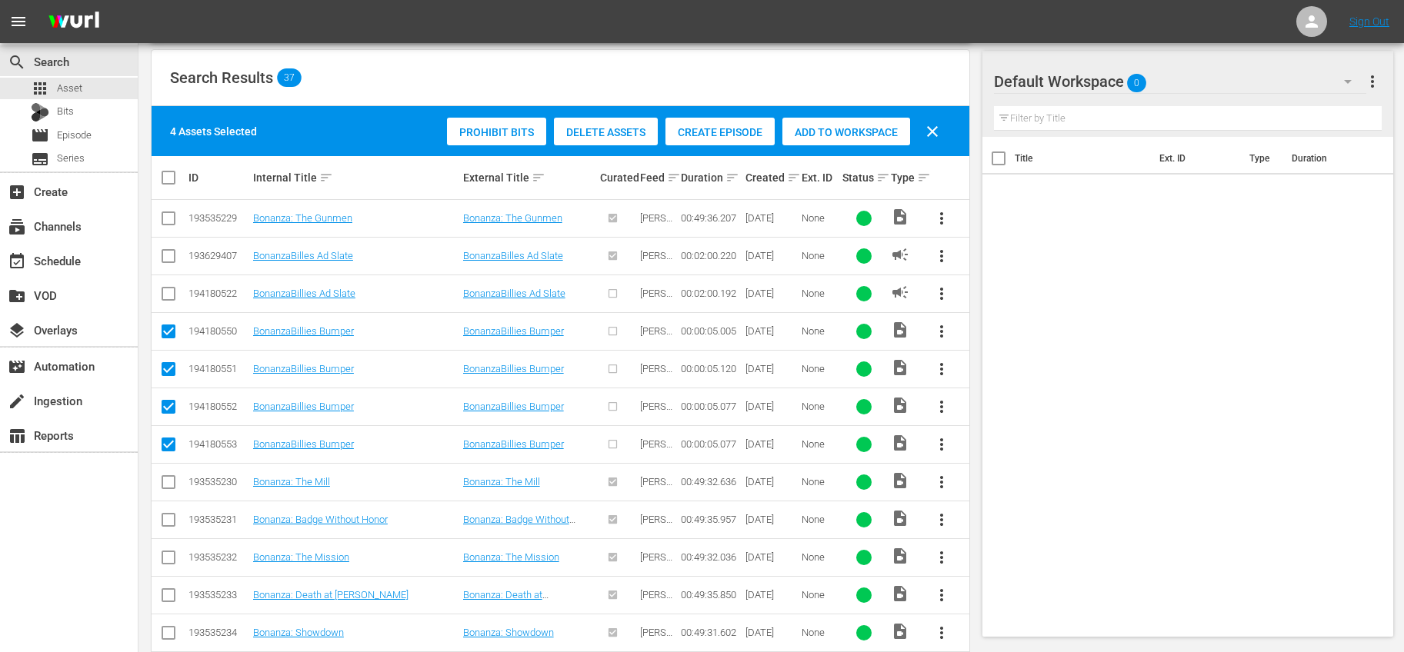
click at [844, 134] on span "Add to Workspace" at bounding box center [846, 132] width 128 height 12
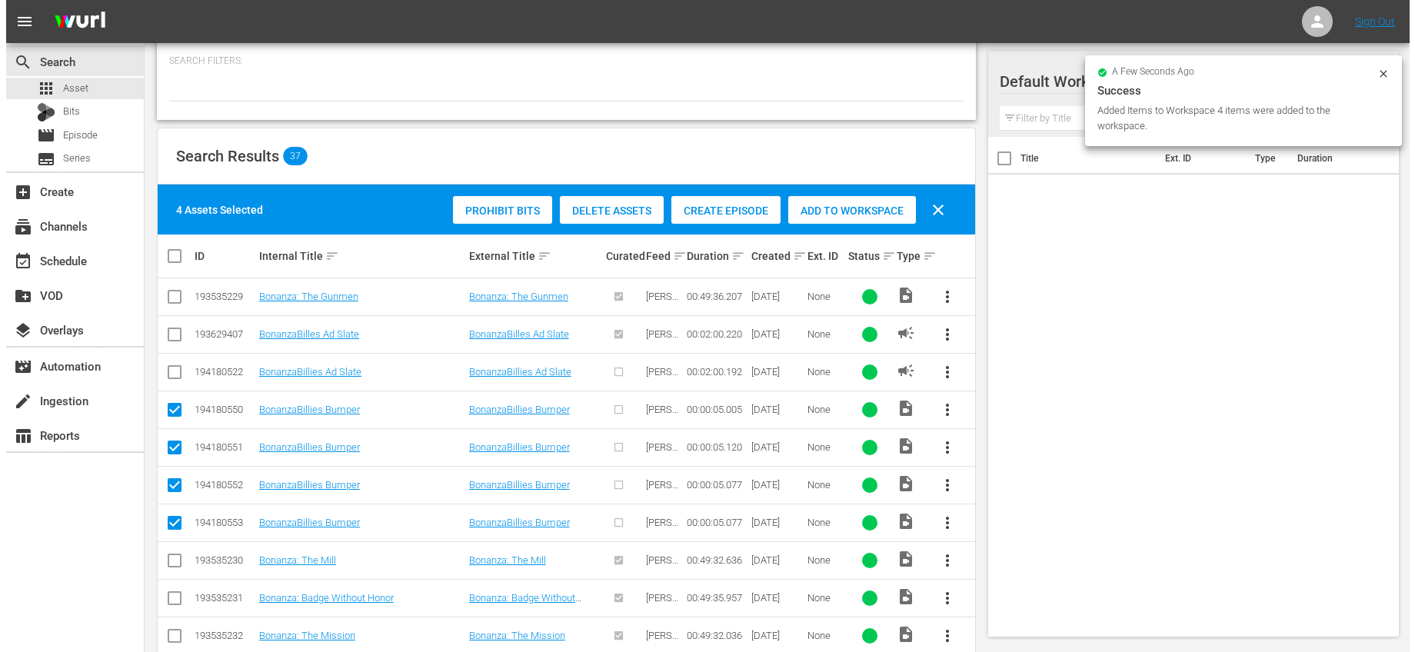
scroll to position [0, 0]
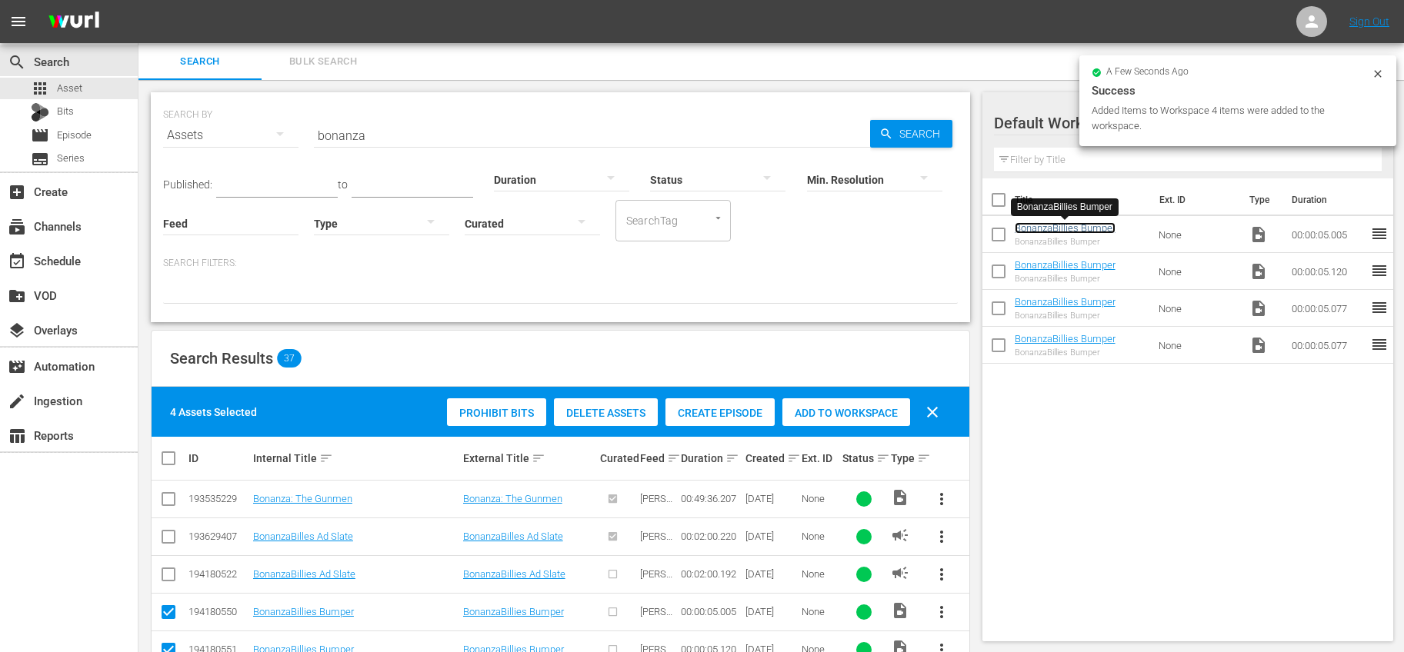
click at [1084, 226] on link "BonanzaBillies Bumper" at bounding box center [1064, 228] width 101 height 12
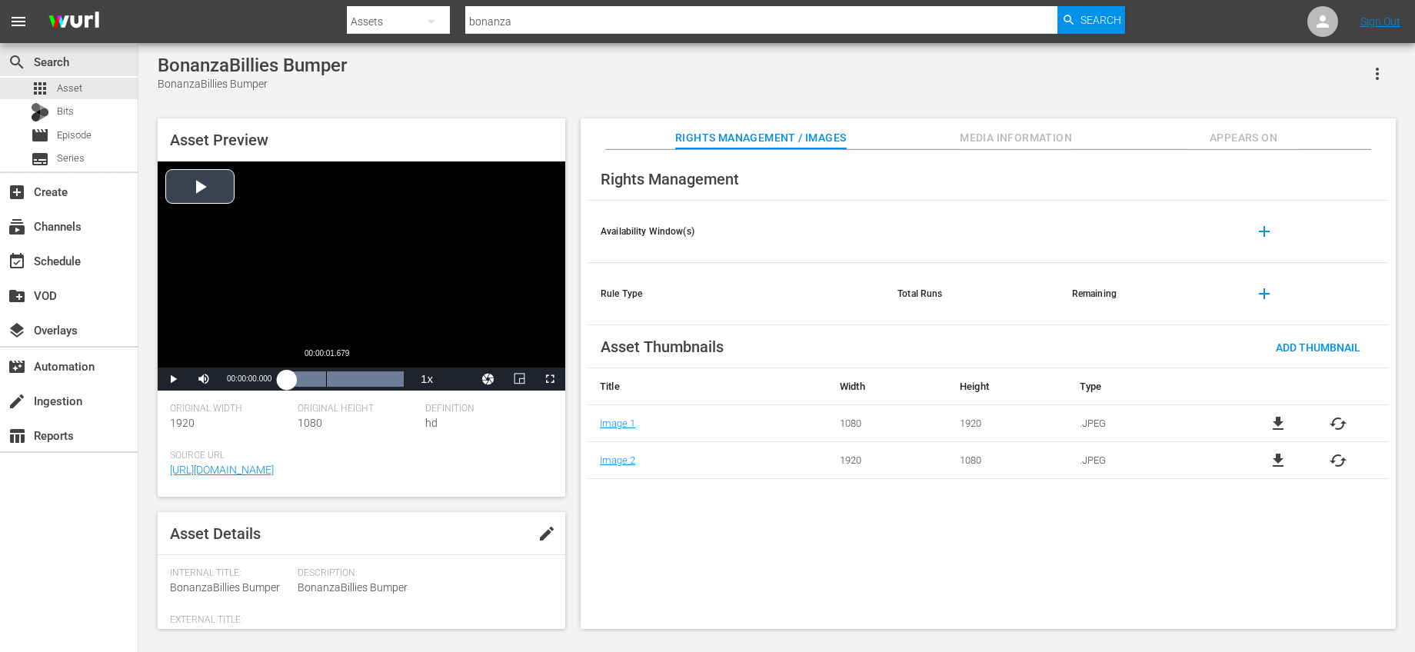
click at [326, 381] on div "Loaded : 100.00% 00:00:01.679 00:00:00.000" at bounding box center [345, 378] width 117 height 15
click at [173, 379] on span "Video Player" at bounding box center [173, 379] width 0 height 0
click at [548, 535] on span "edit" at bounding box center [547, 534] width 18 height 18
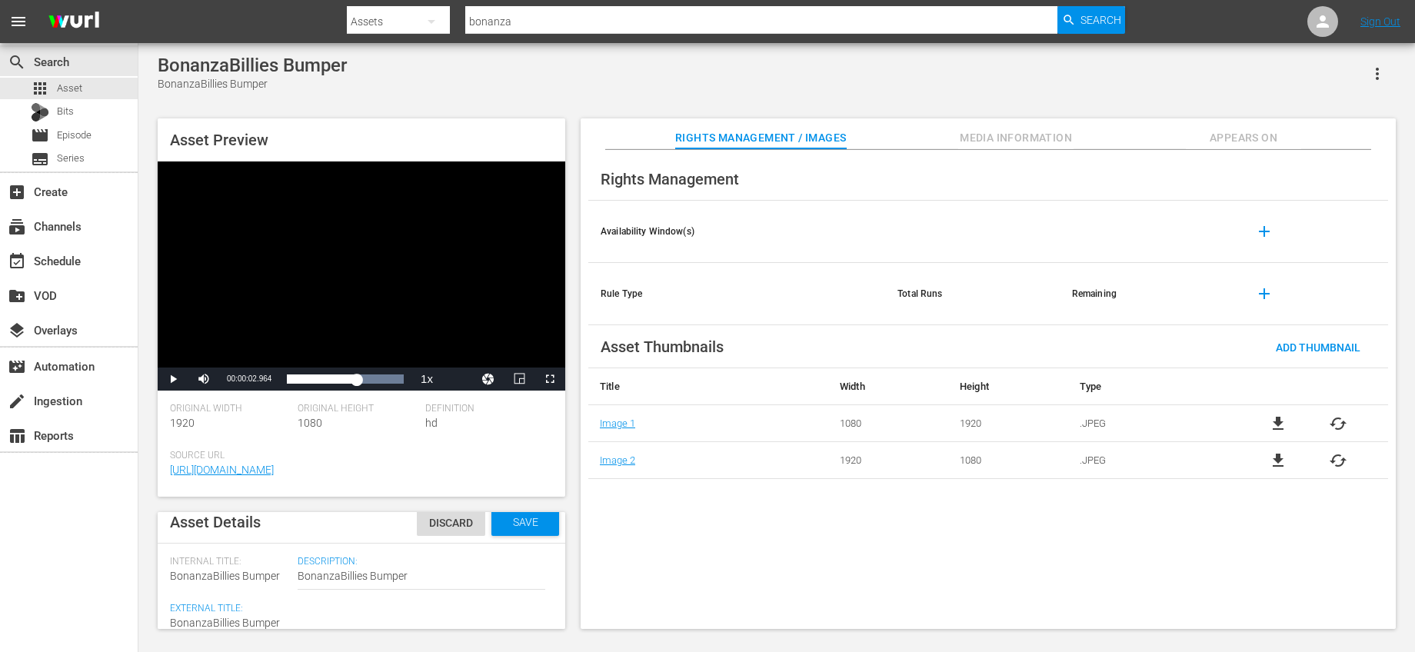
scroll to position [26, 0]
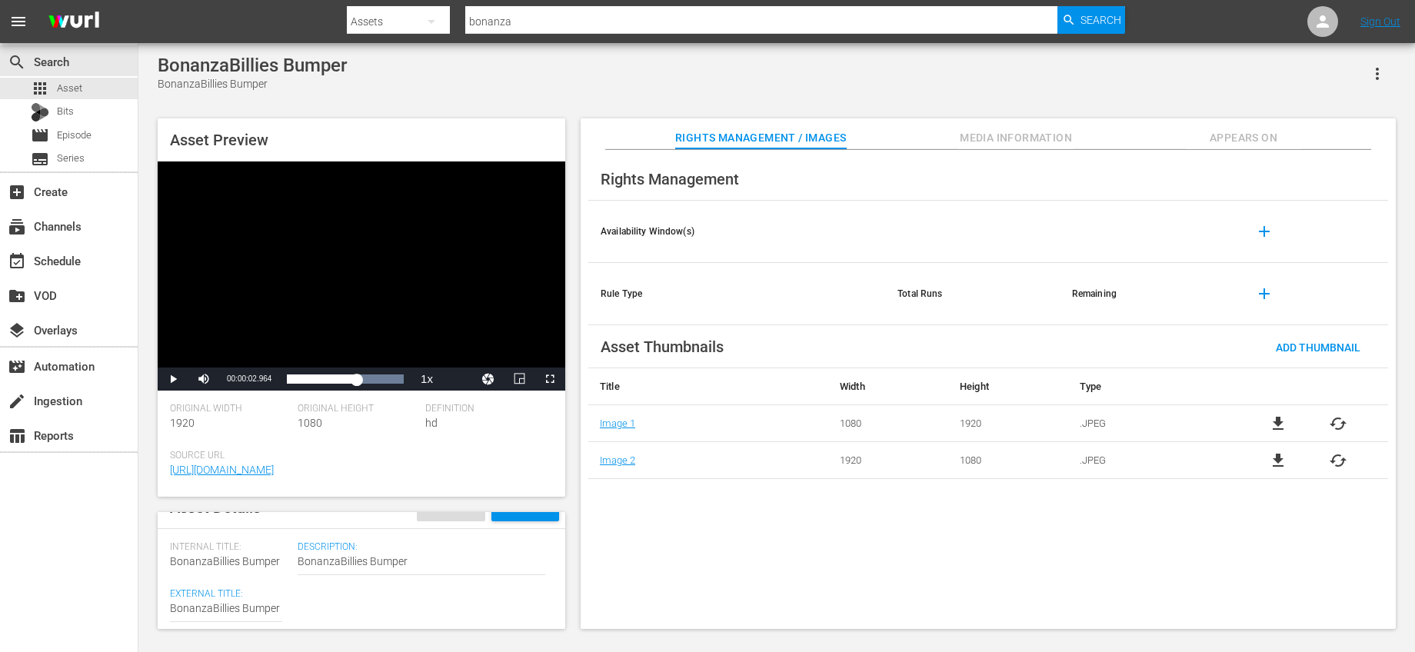
click at [274, 563] on span "BonanzaBillies Bumper" at bounding box center [225, 561] width 110 height 12
click at [440, 523] on div "Discard" at bounding box center [451, 514] width 68 height 28
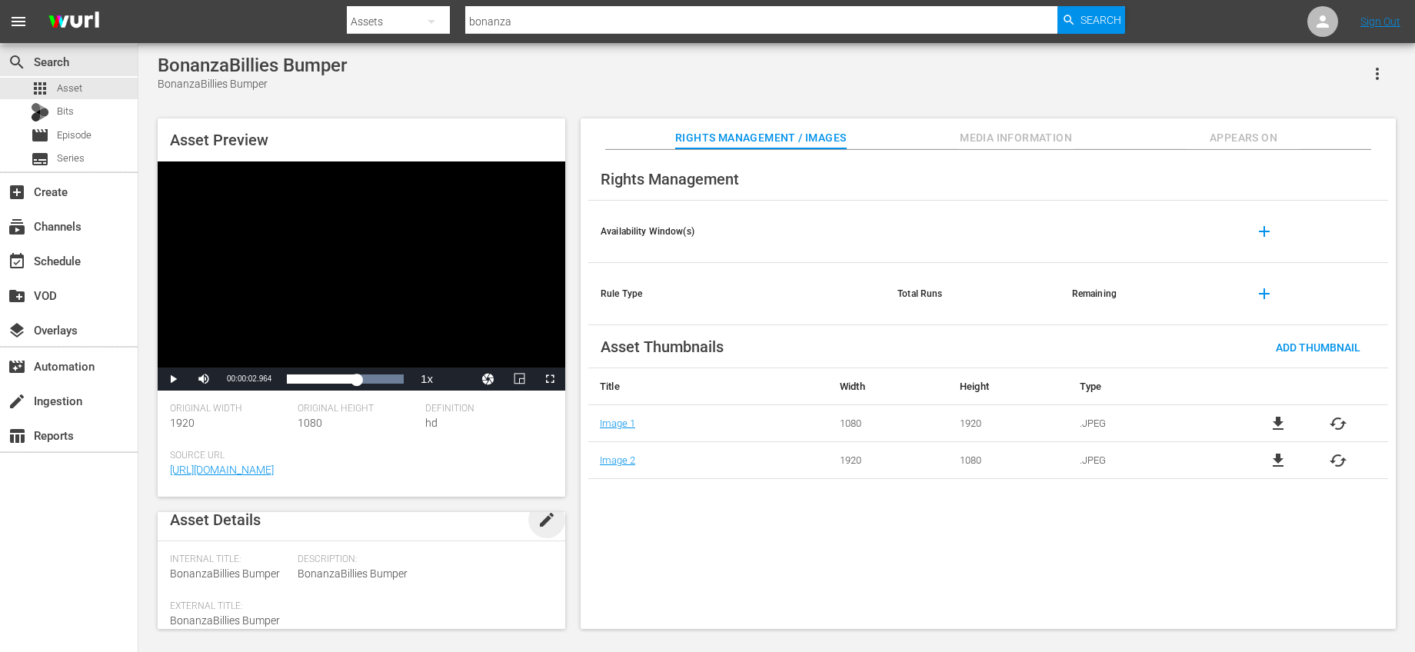
click at [548, 518] on span "edit" at bounding box center [547, 520] width 18 height 18
click at [487, 595] on div "Video" at bounding box center [485, 602] width 120 height 43
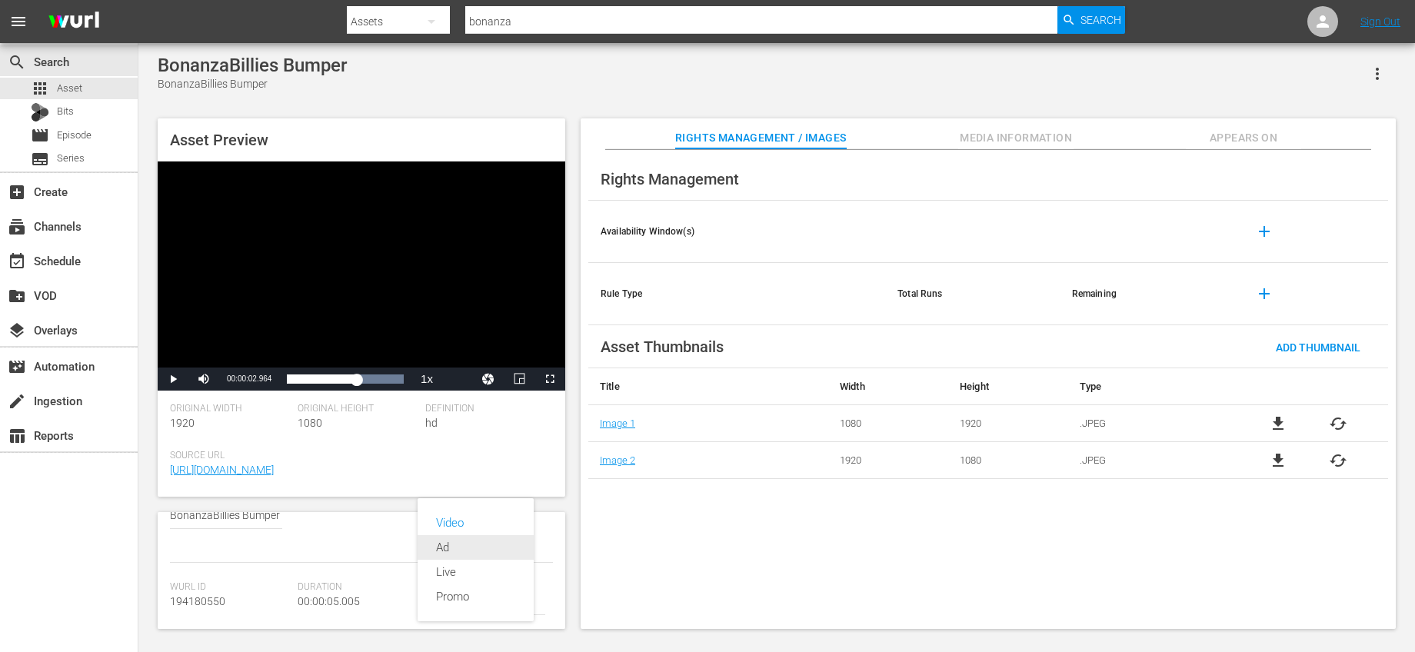
click at [473, 542] on div "Ad" at bounding box center [475, 547] width 79 height 25
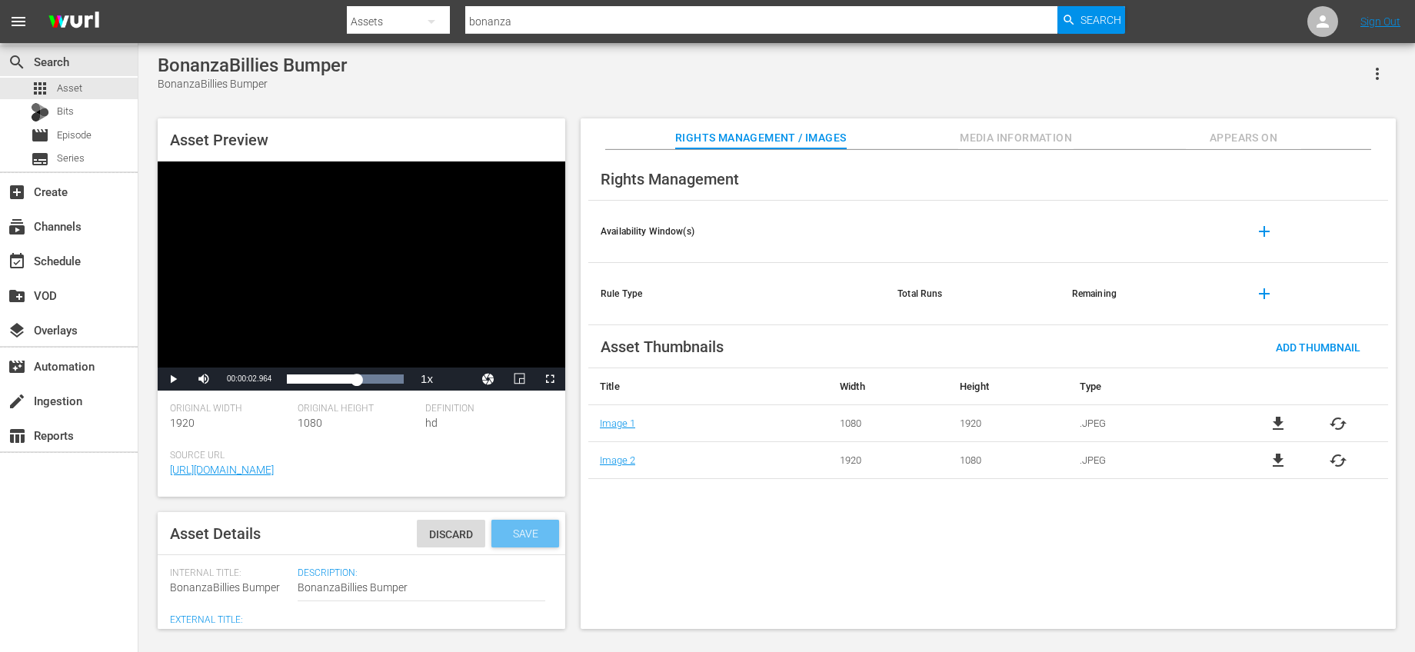
click at [525, 537] on span "Save" at bounding box center [526, 534] width 50 height 12
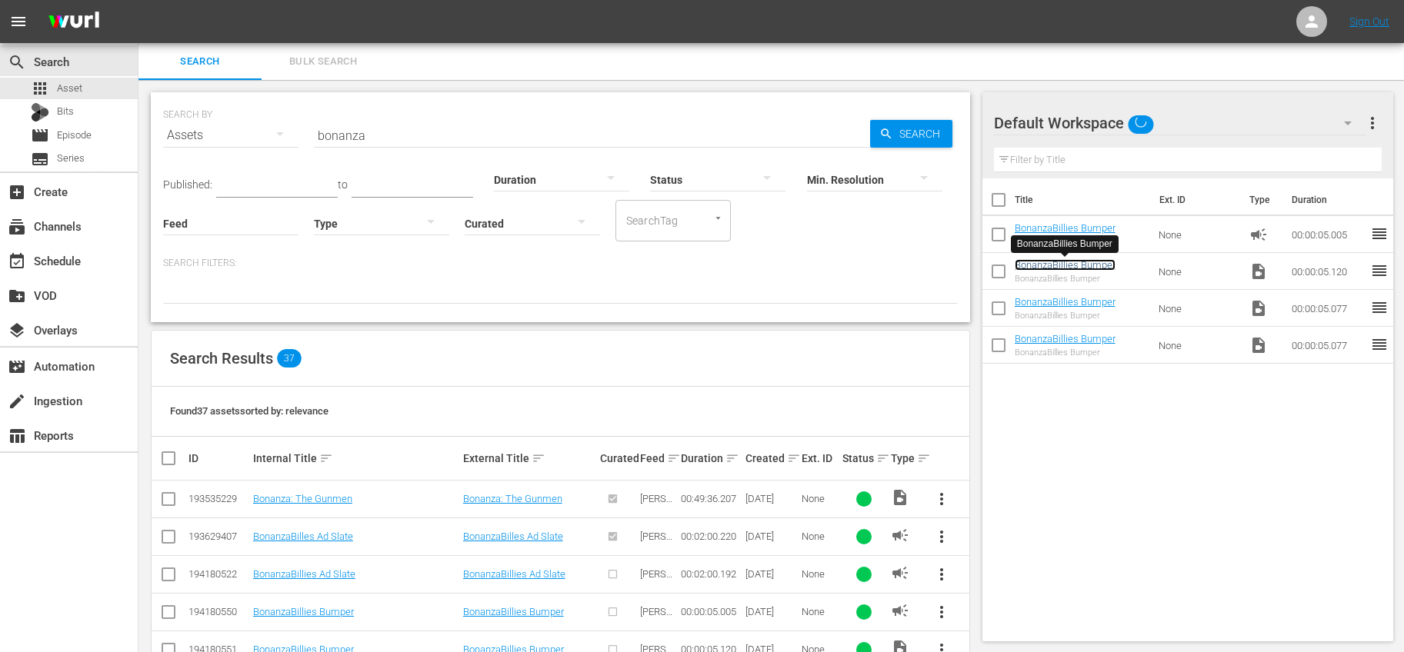
click at [1089, 268] on link "BonanzaBillies Bumper" at bounding box center [1064, 265] width 101 height 12
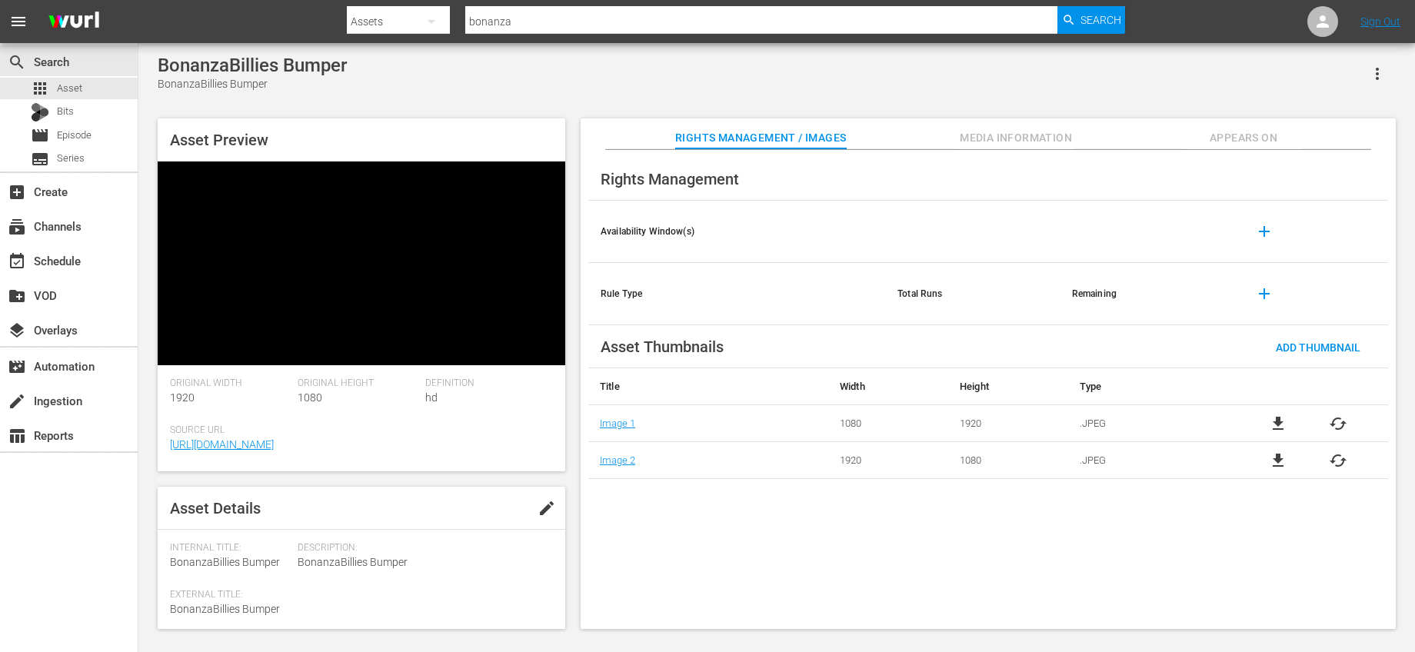
click at [540, 499] on span "edit" at bounding box center [547, 508] width 18 height 18
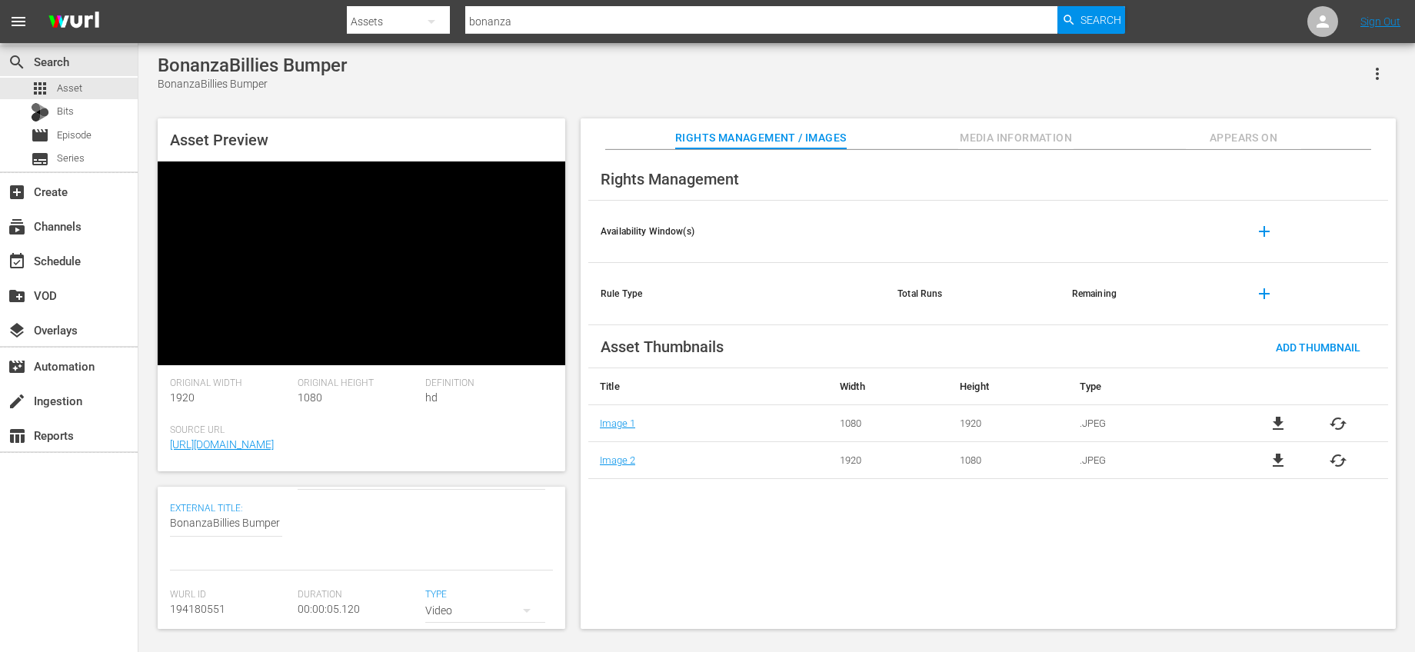
scroll to position [122, 0]
click at [455, 554] on div "Video" at bounding box center [485, 575] width 120 height 43
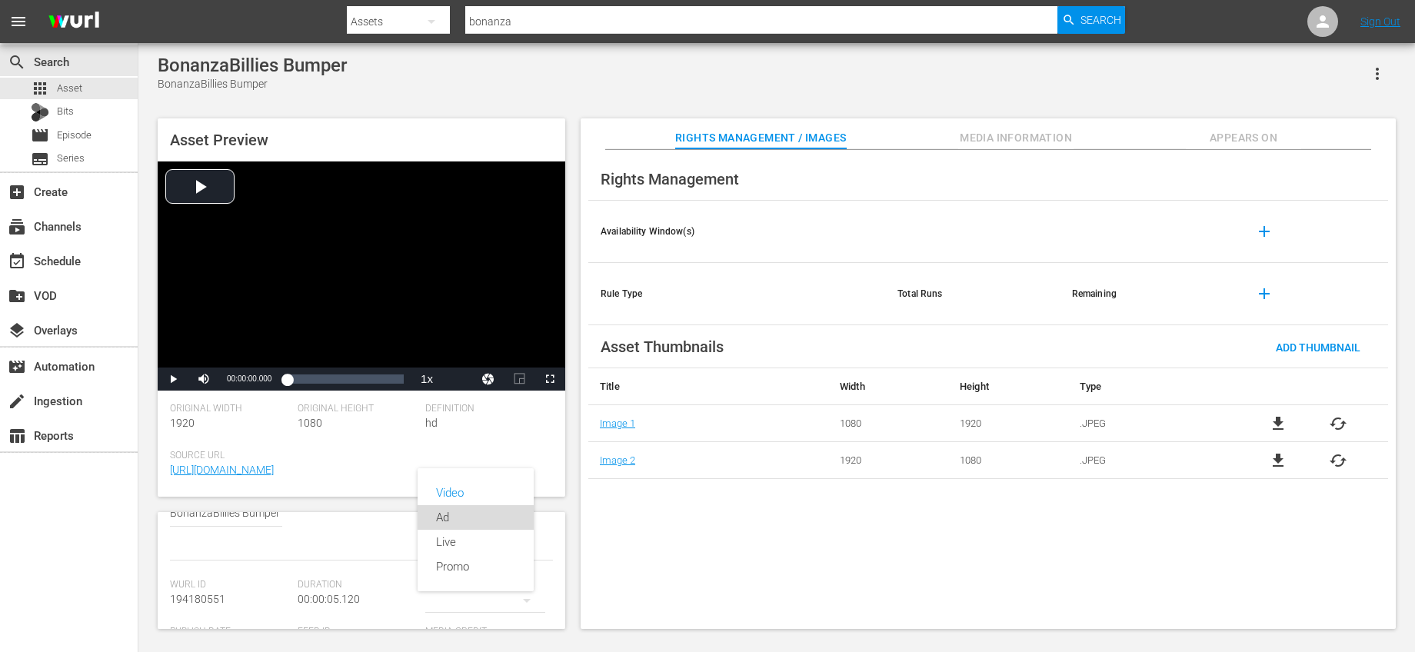
click at [443, 518] on div "Ad" at bounding box center [475, 517] width 79 height 25
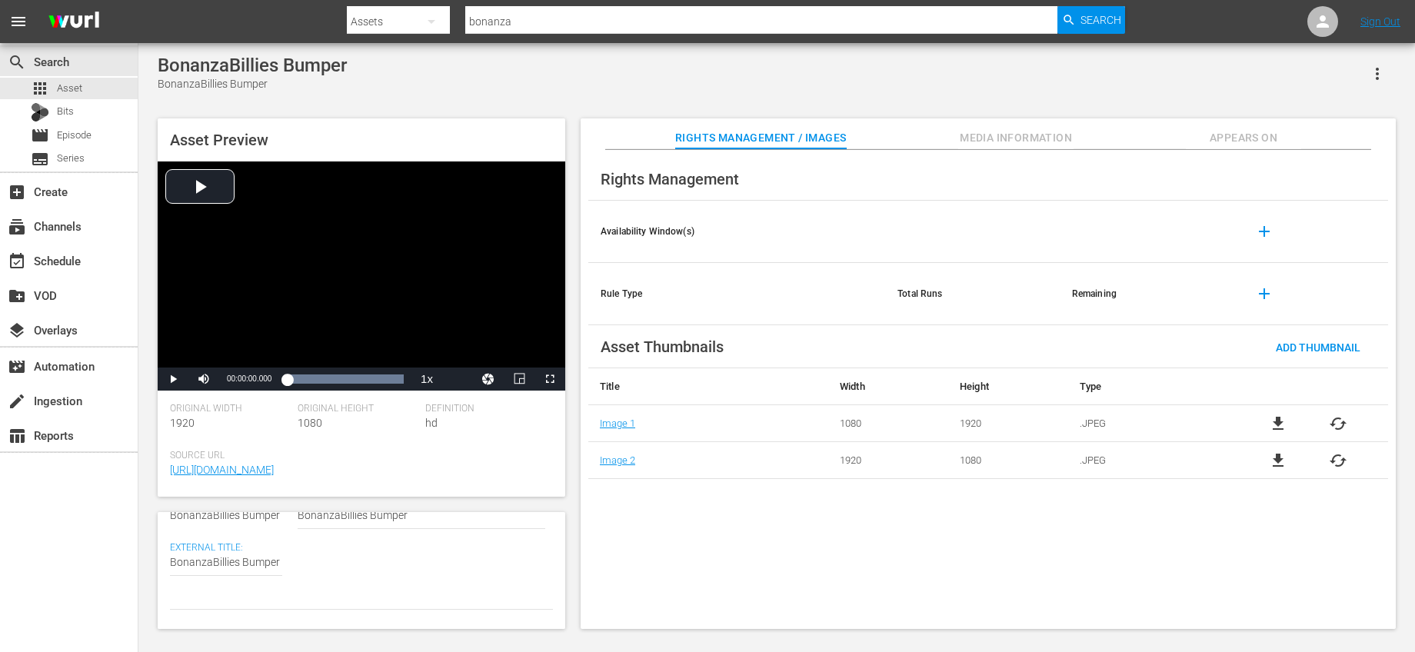
scroll to position [0, 0]
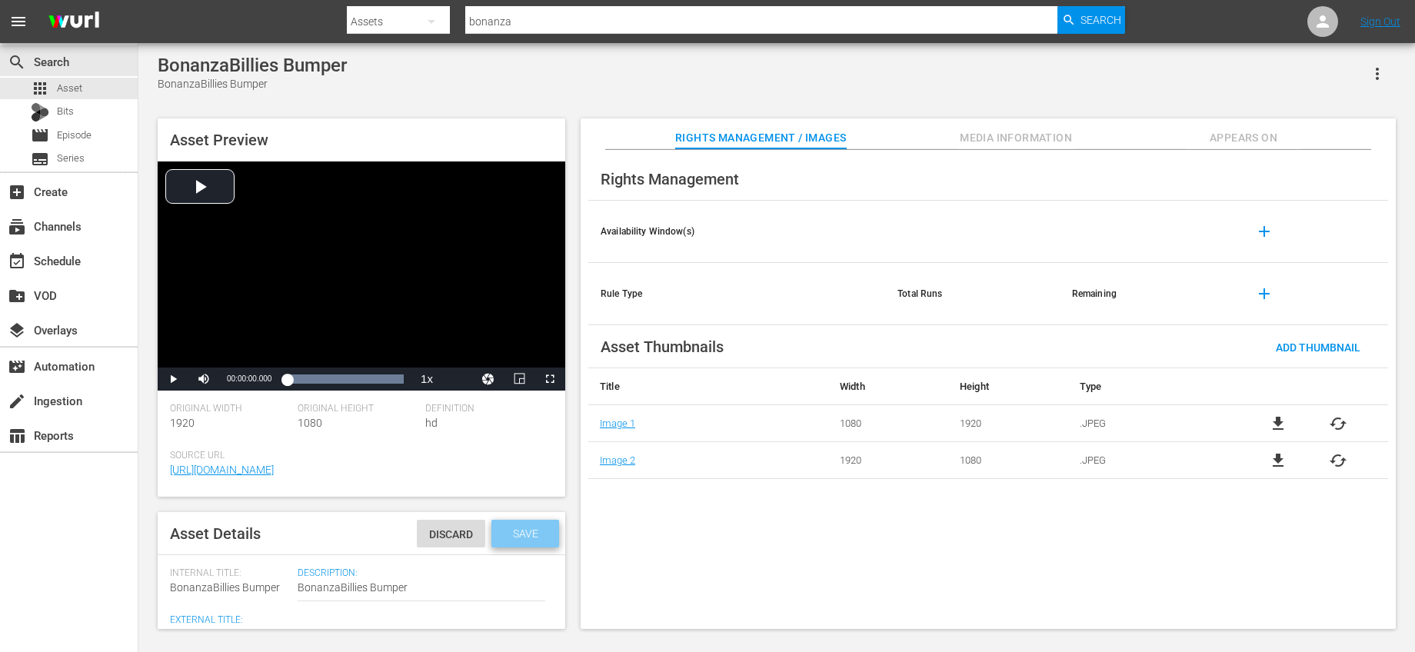
click at [532, 537] on span "Save" at bounding box center [526, 534] width 50 height 12
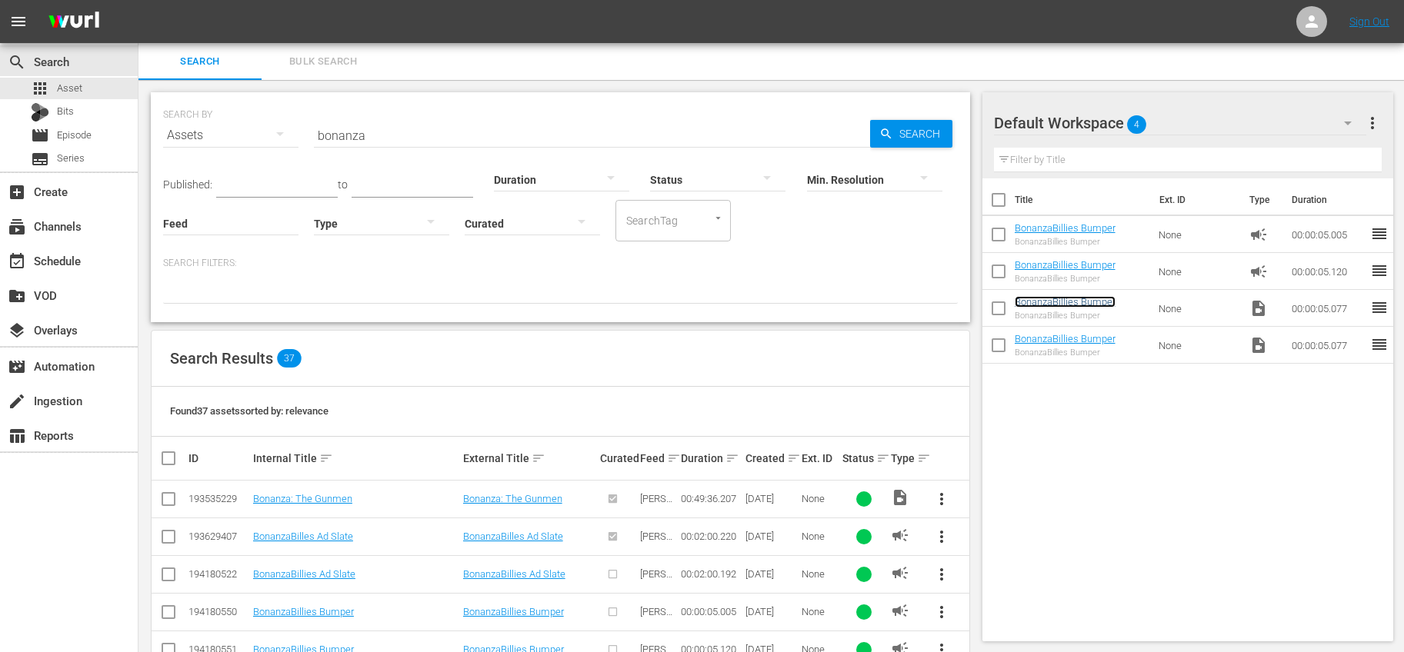
click at [1091, 305] on link "BonanzaBillies Bumper" at bounding box center [1064, 302] width 101 height 12
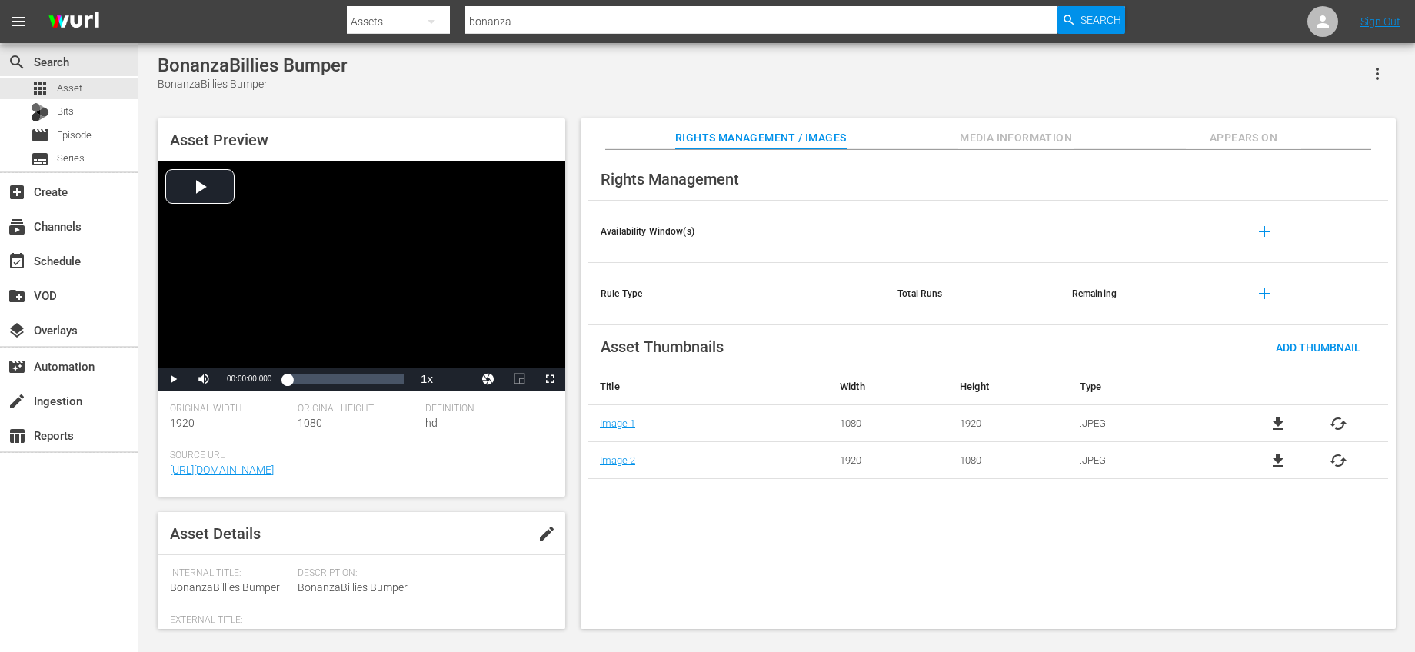
click at [530, 421] on div "Definition hd" at bounding box center [489, 426] width 128 height 47
click at [545, 526] on span "edit" at bounding box center [547, 534] width 18 height 18
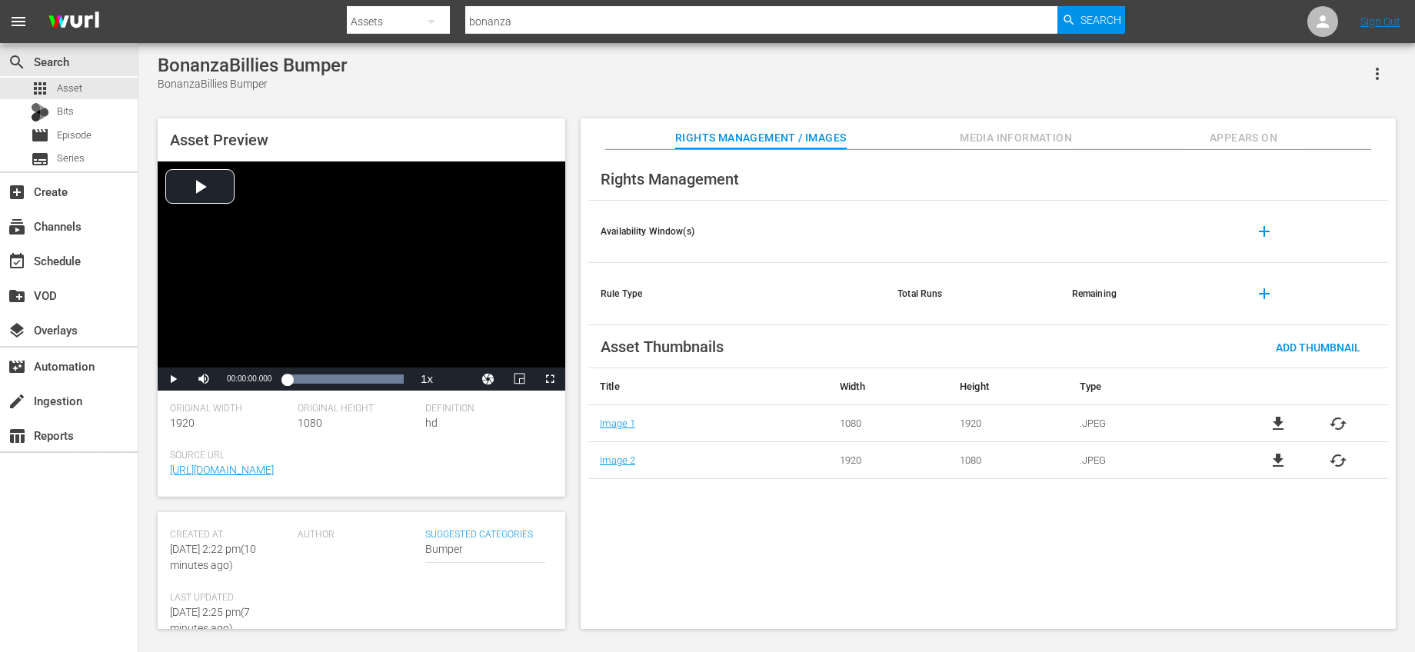
scroll to position [312, 0]
click at [365, 540] on div "Author" at bounding box center [362, 529] width 128 height 63
click at [451, 551] on div "Video" at bounding box center [485, 561] width 120 height 43
click at [453, 507] on div "Ad" at bounding box center [475, 506] width 79 height 25
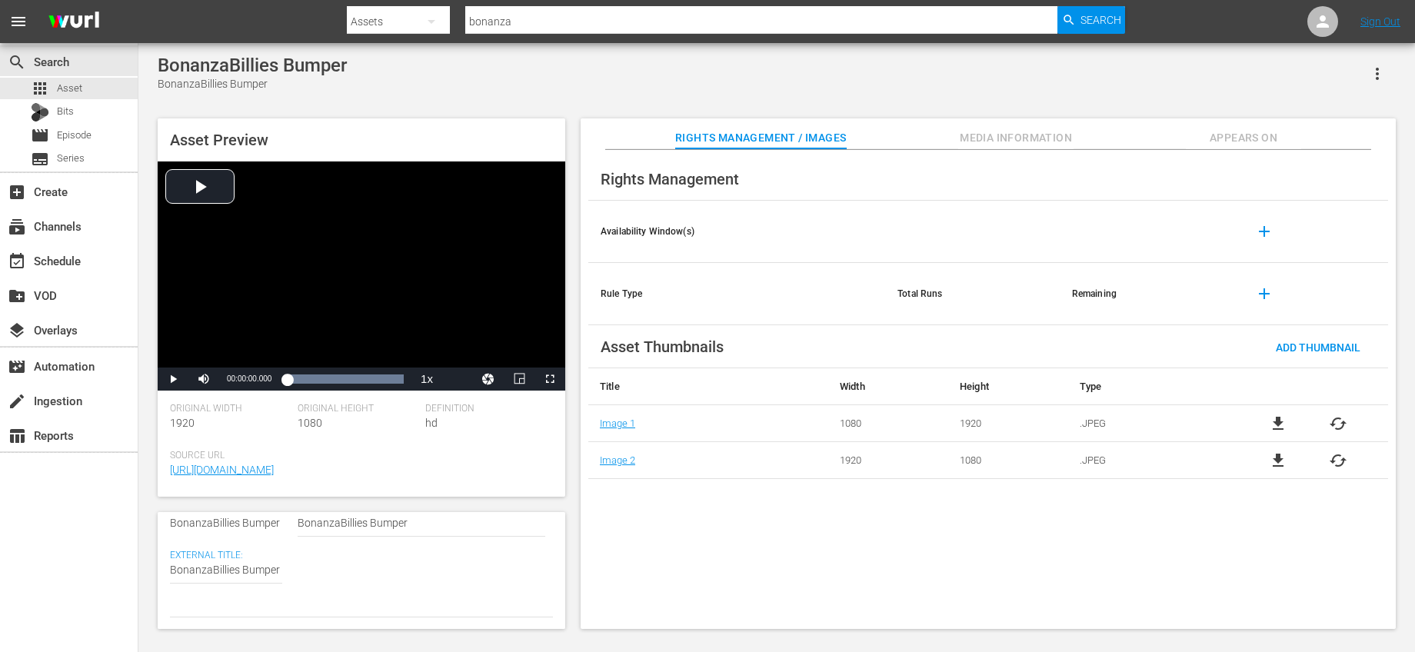
scroll to position [0, 0]
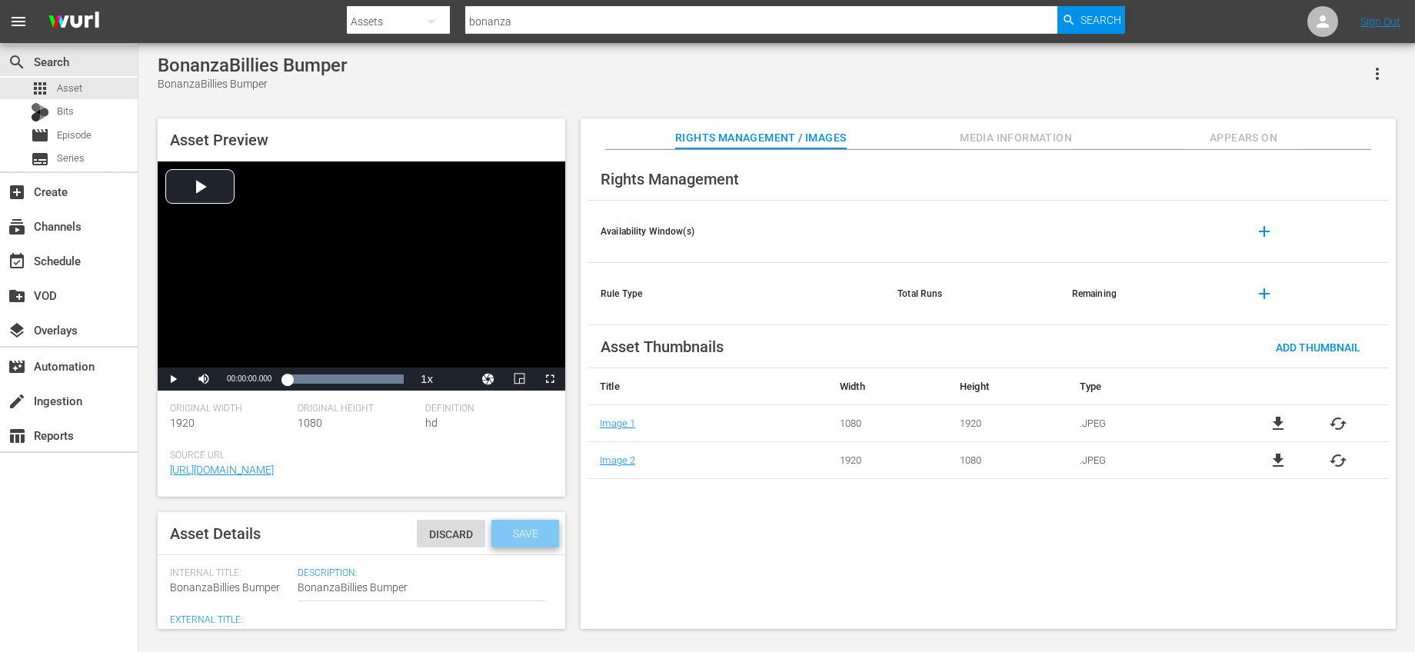
click at [509, 538] on span "Save" at bounding box center [526, 534] width 50 height 12
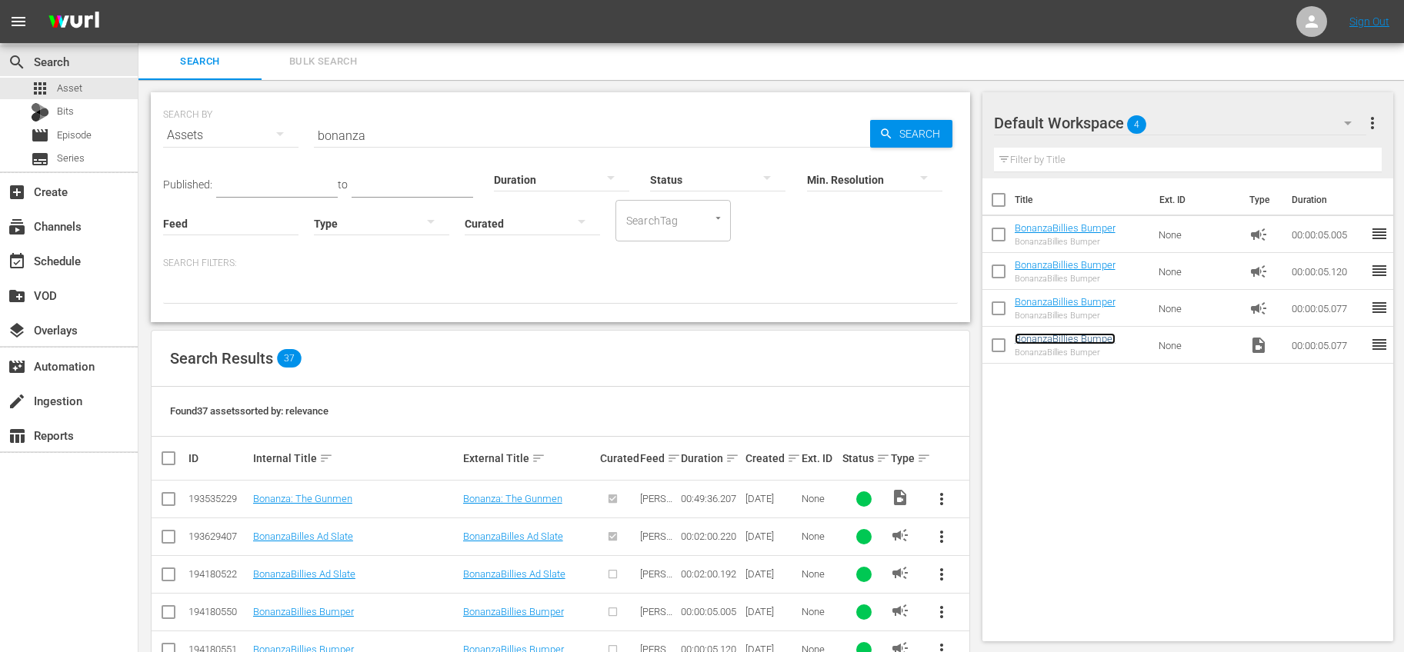
click at [1062, 336] on link "BonanzaBillies Bumper" at bounding box center [1064, 339] width 101 height 12
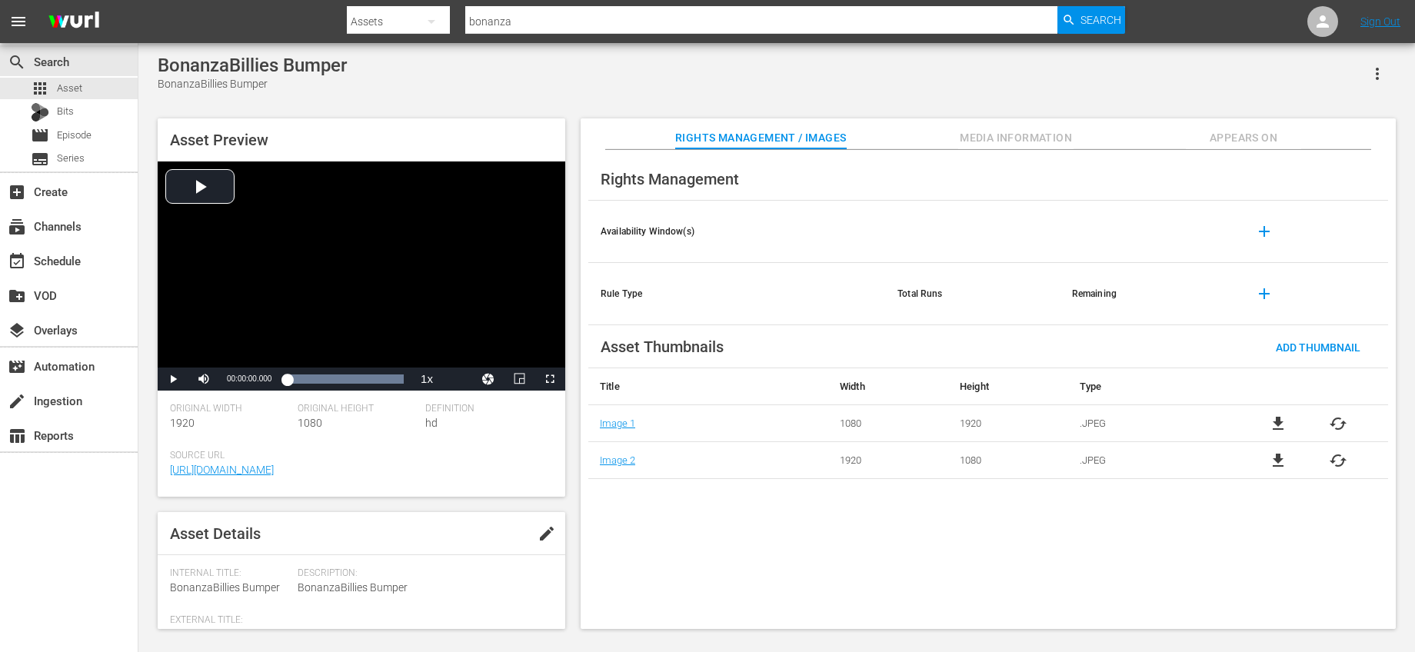
click at [540, 532] on span "edit" at bounding box center [547, 534] width 18 height 18
click at [485, 543] on div "Video" at bounding box center [485, 552] width 120 height 43
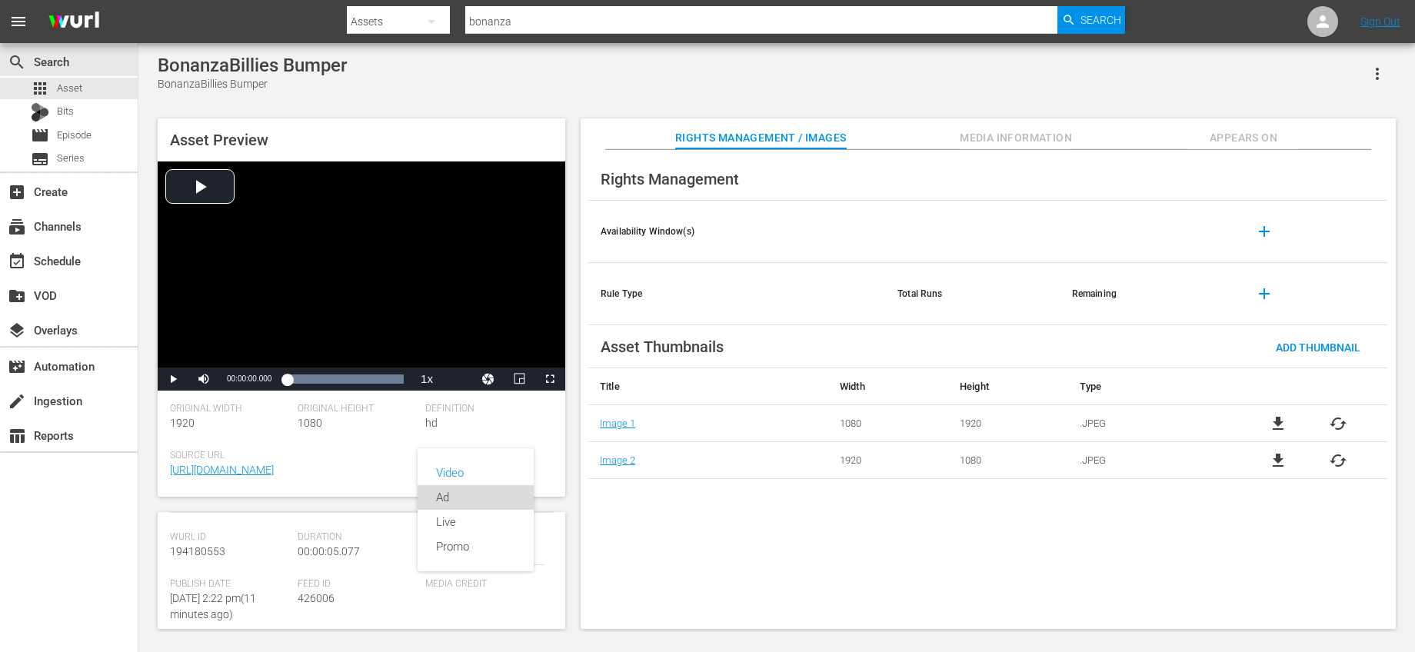
click at [454, 495] on div "Ad" at bounding box center [475, 497] width 79 height 25
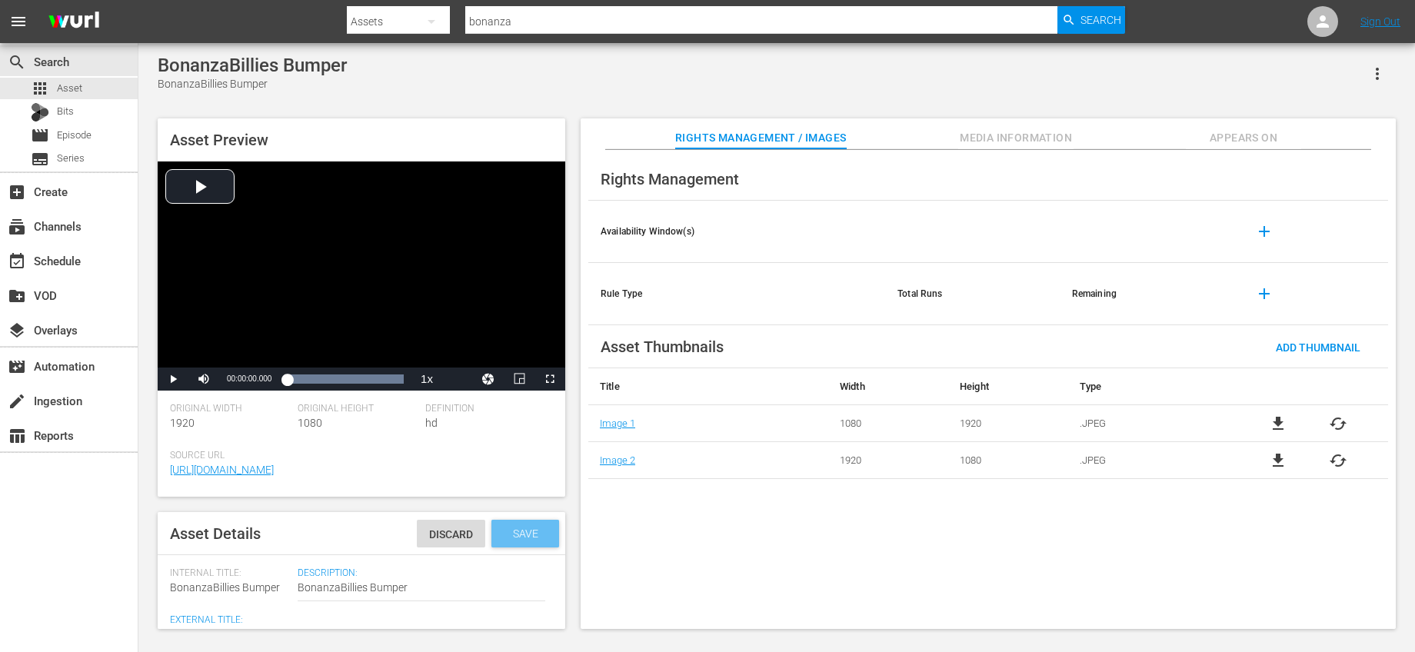
click at [521, 536] on span "Save" at bounding box center [526, 534] width 50 height 12
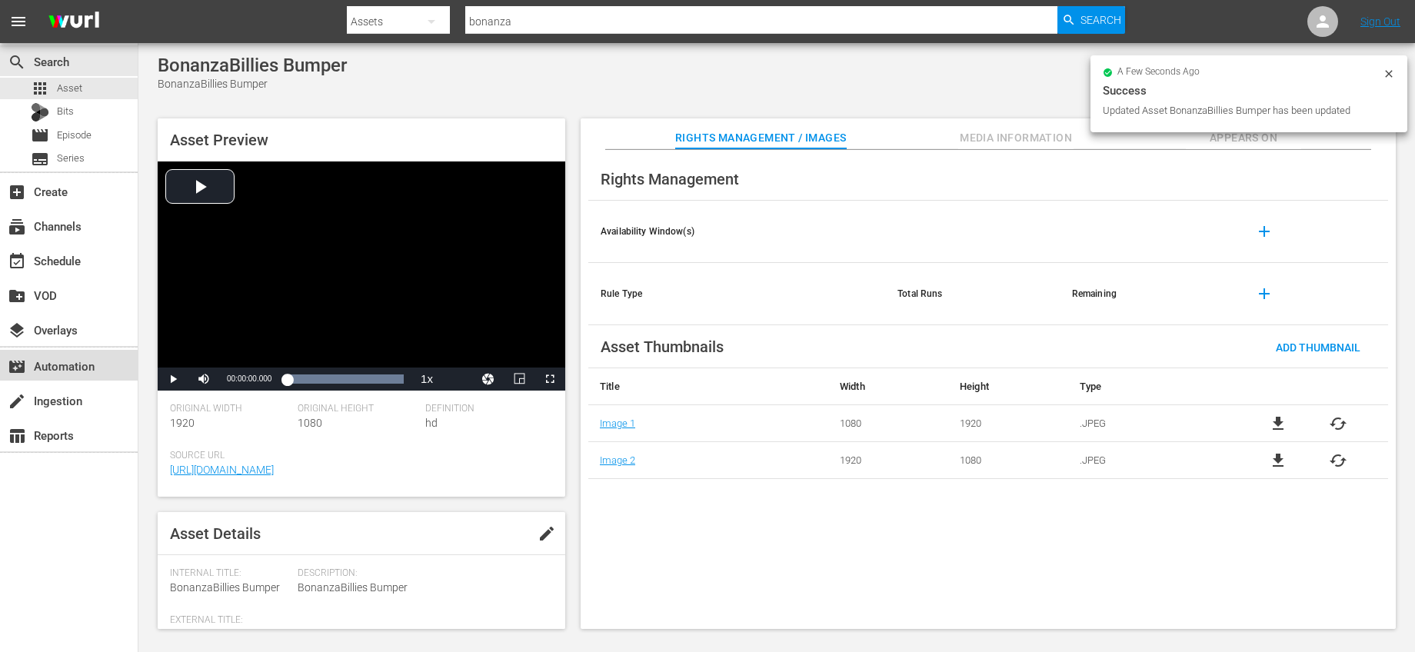
click at [63, 371] on div "movie_filter Automation" at bounding box center [43, 364] width 86 height 14
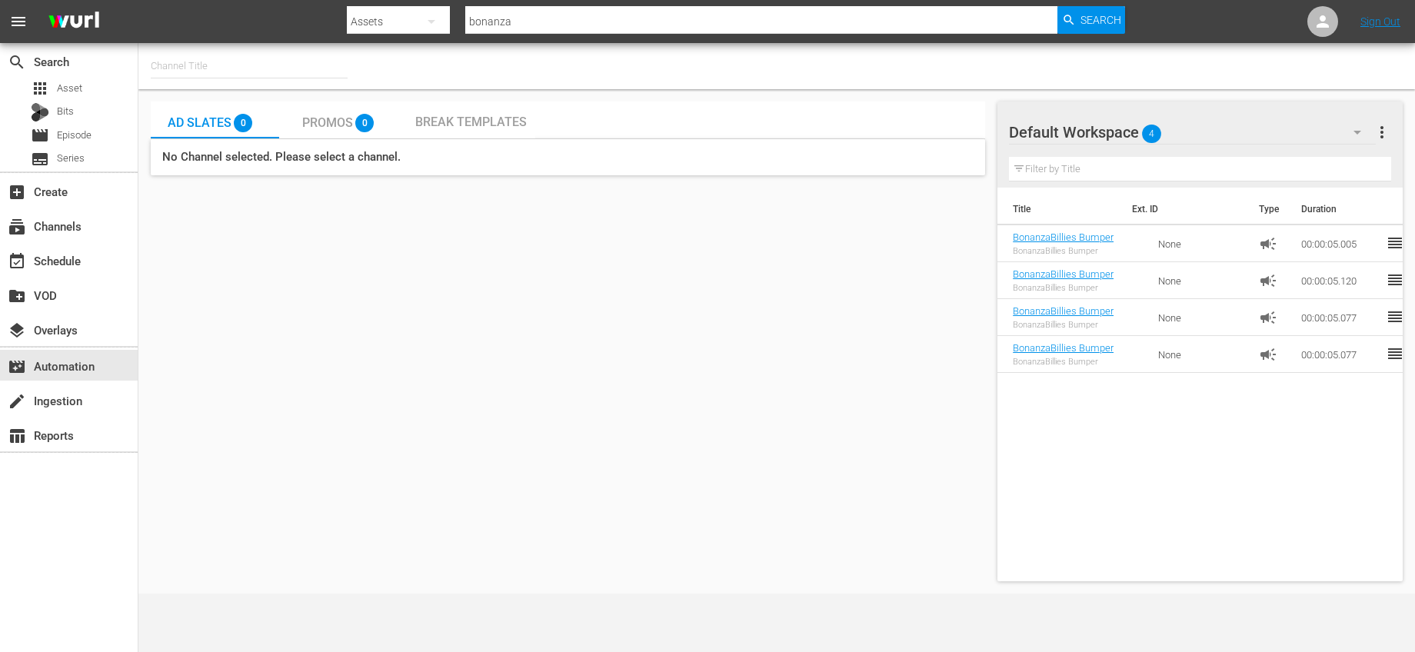
click at [467, 122] on span "Break Templates" at bounding box center [471, 122] width 112 height 15
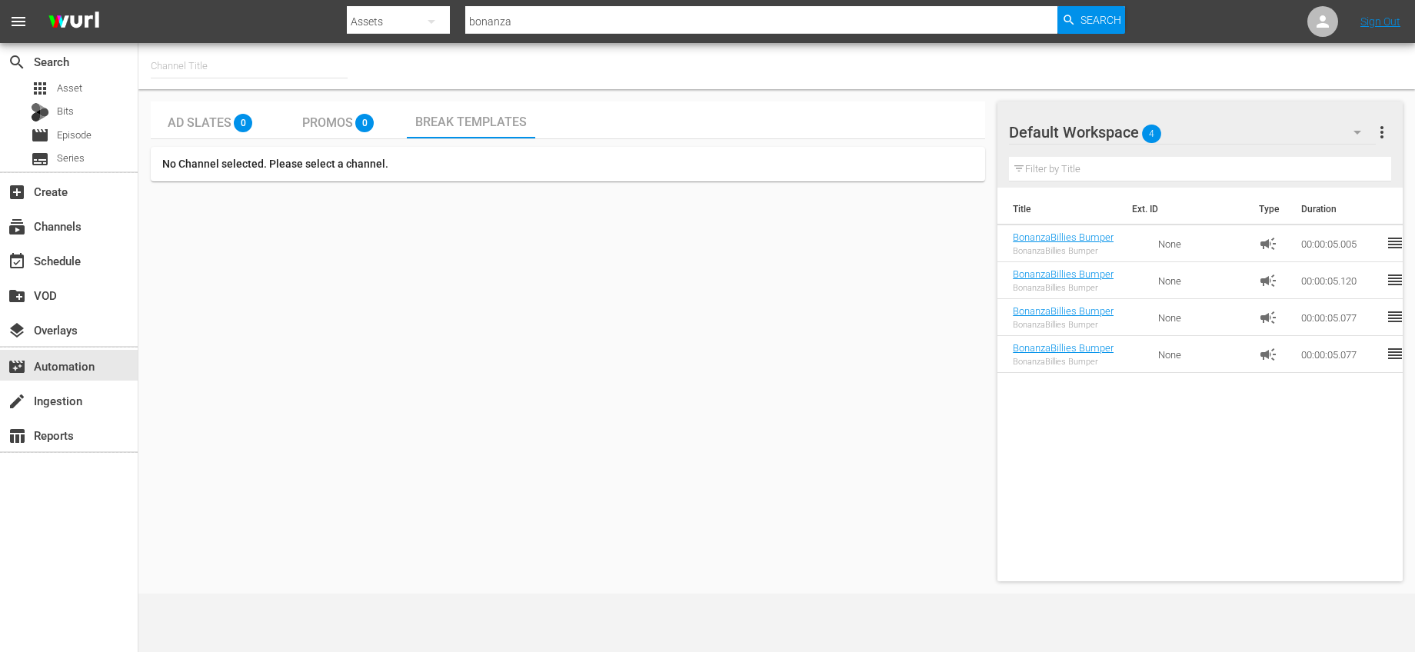
click at [258, 78] on input "text" at bounding box center [249, 66] width 197 height 37
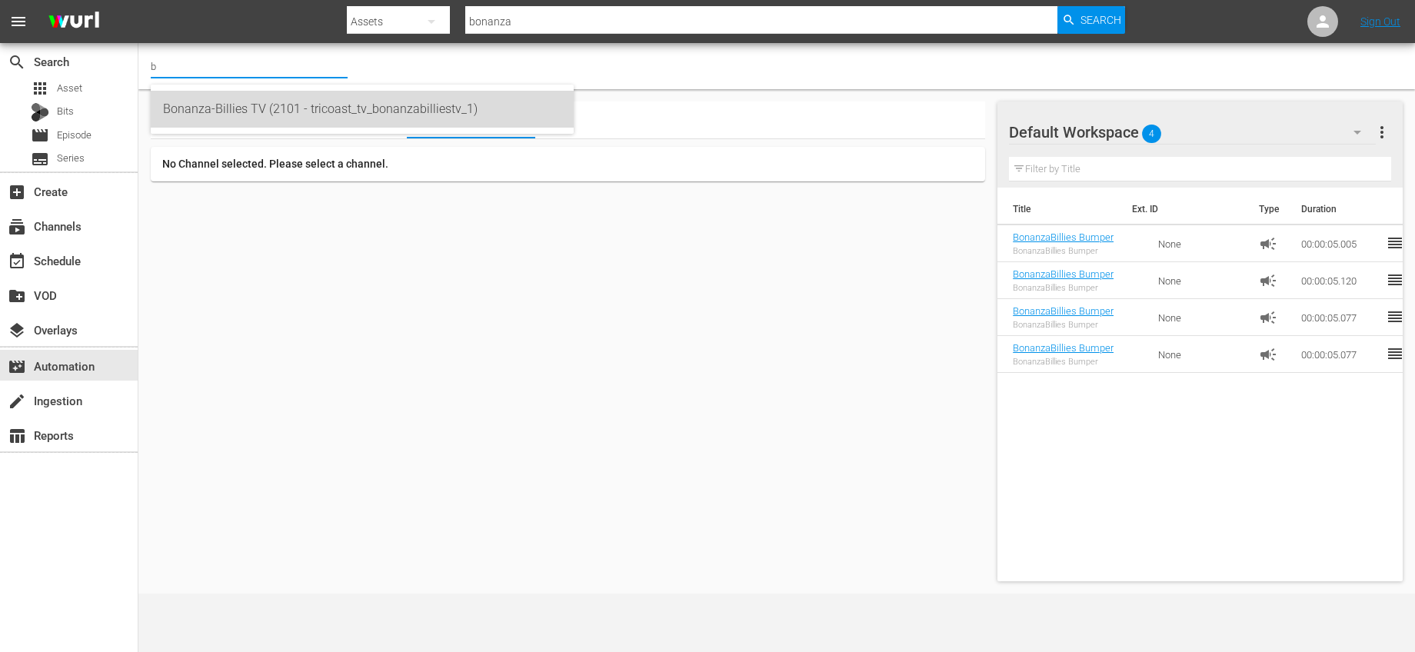
click at [265, 97] on div "Bonanza-Billies TV (2101 - tricoast_tv_bonanzabilliestv_1)" at bounding box center [362, 109] width 398 height 37
type input "Bonanza-Billies TV (2101 - tricoast_tv_bonanzabilliestv_1)"
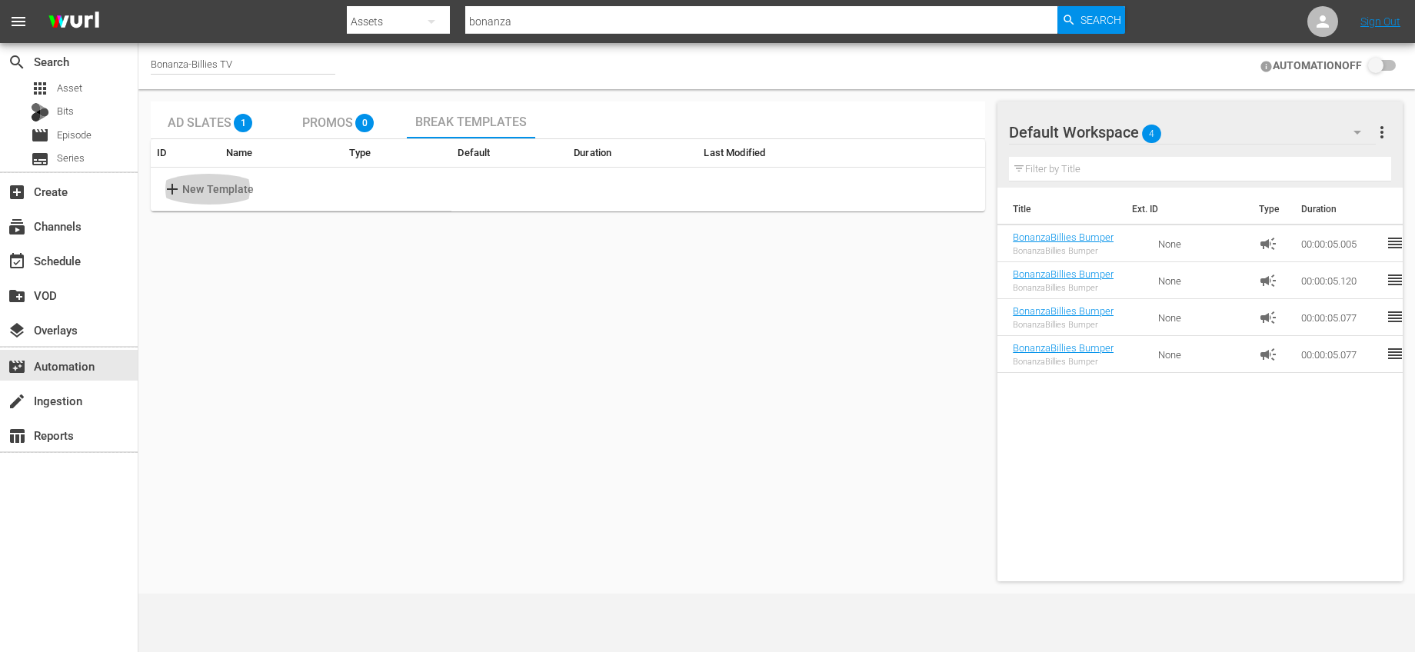
click at [177, 189] on span "add" at bounding box center [172, 189] width 19 height 18
click at [231, 187] on input "text" at bounding box center [241, 189] width 122 height 23
click at [584, 187] on body "menu Search By Assets Search ID, Title, Description, Keywords, or Category bona…" at bounding box center [707, 326] width 1415 height 652
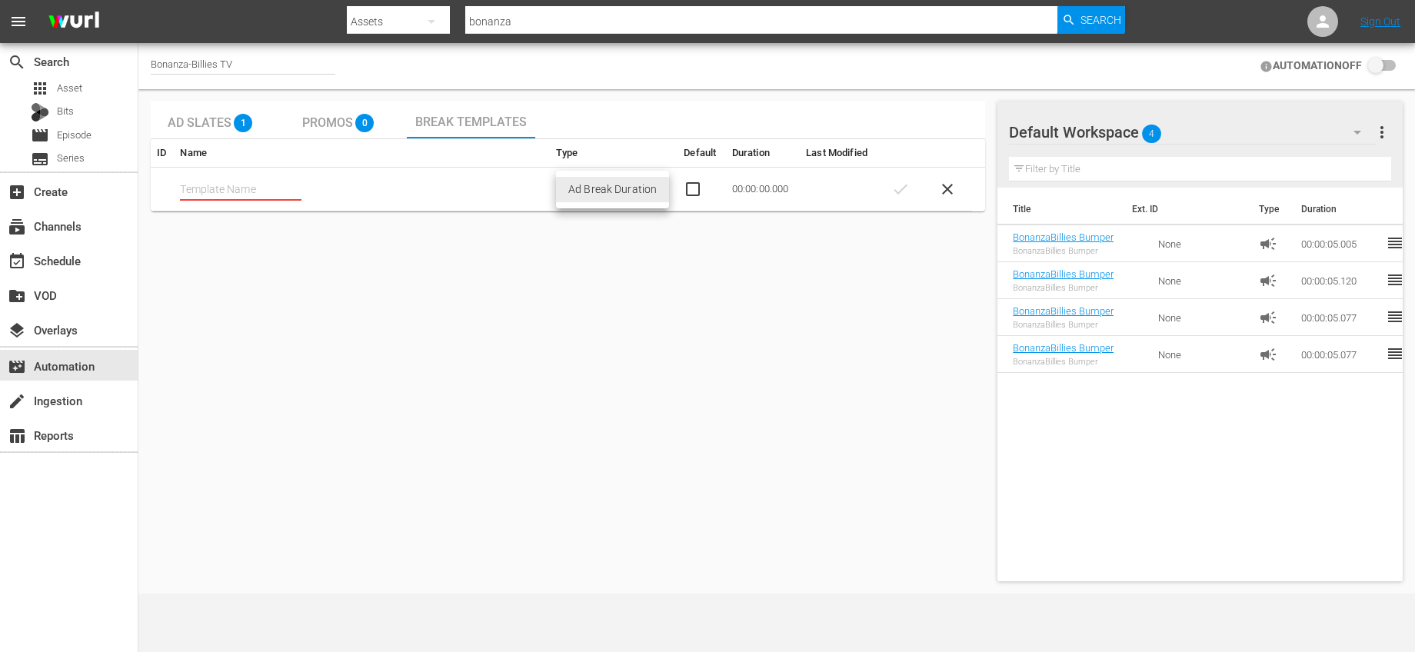
click at [584, 187] on li "Ad Break Duration" at bounding box center [612, 189] width 113 height 25
click at [696, 188] on input "checkbox" at bounding box center [701, 189] width 35 height 18
checkbox input "true"
click at [286, 192] on input "text" at bounding box center [241, 189] width 122 height 23
type input "Template 1"
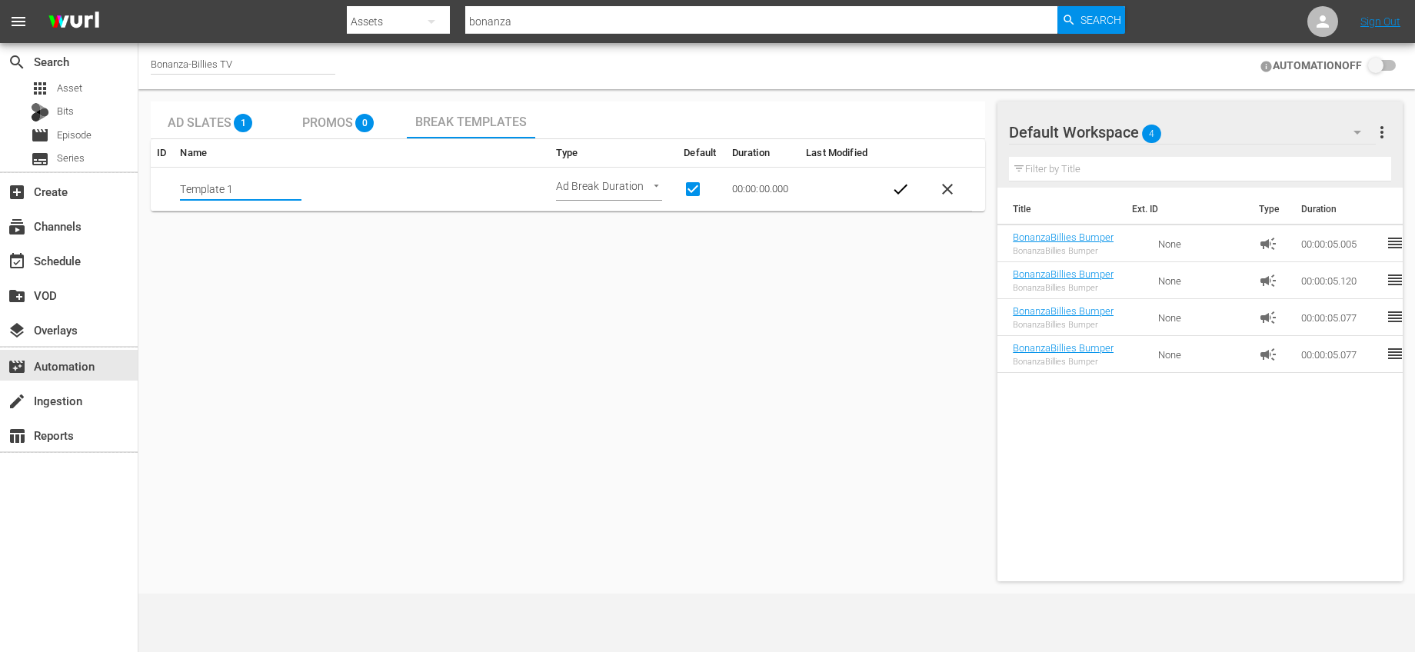
click at [612, 169] on td "Ad Break Duration AD_BREAK_DURATION" at bounding box center [614, 190] width 128 height 44
click at [610, 178] on body "menu Search By Assets Search ID, Title, Description, Keywords, or Category bona…" at bounding box center [707, 326] width 1415 height 652
click at [779, 198] on div at bounding box center [707, 326] width 1415 height 652
click at [953, 189] on span "close" at bounding box center [947, 189] width 18 height 18
click at [209, 111] on div "Ad Slates 1" at bounding box center [215, 120] width 94 height 31
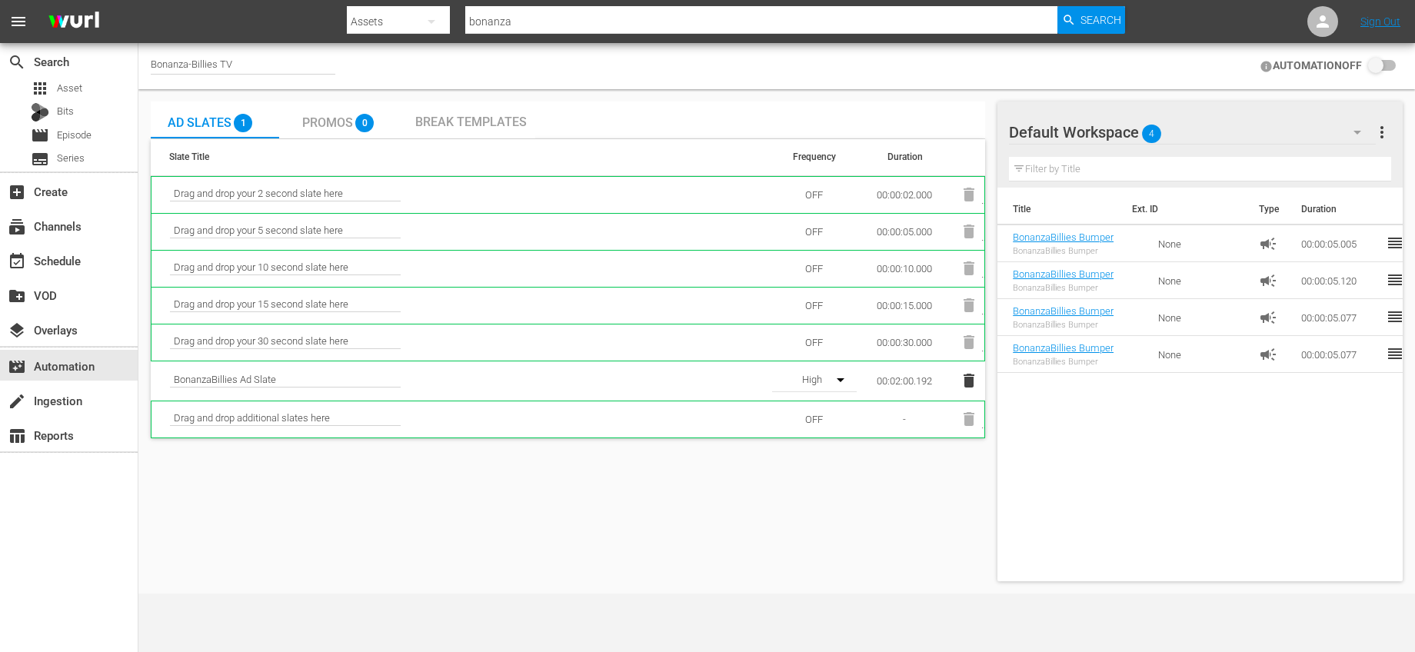
click at [319, 118] on span "Promos" at bounding box center [327, 122] width 51 height 15
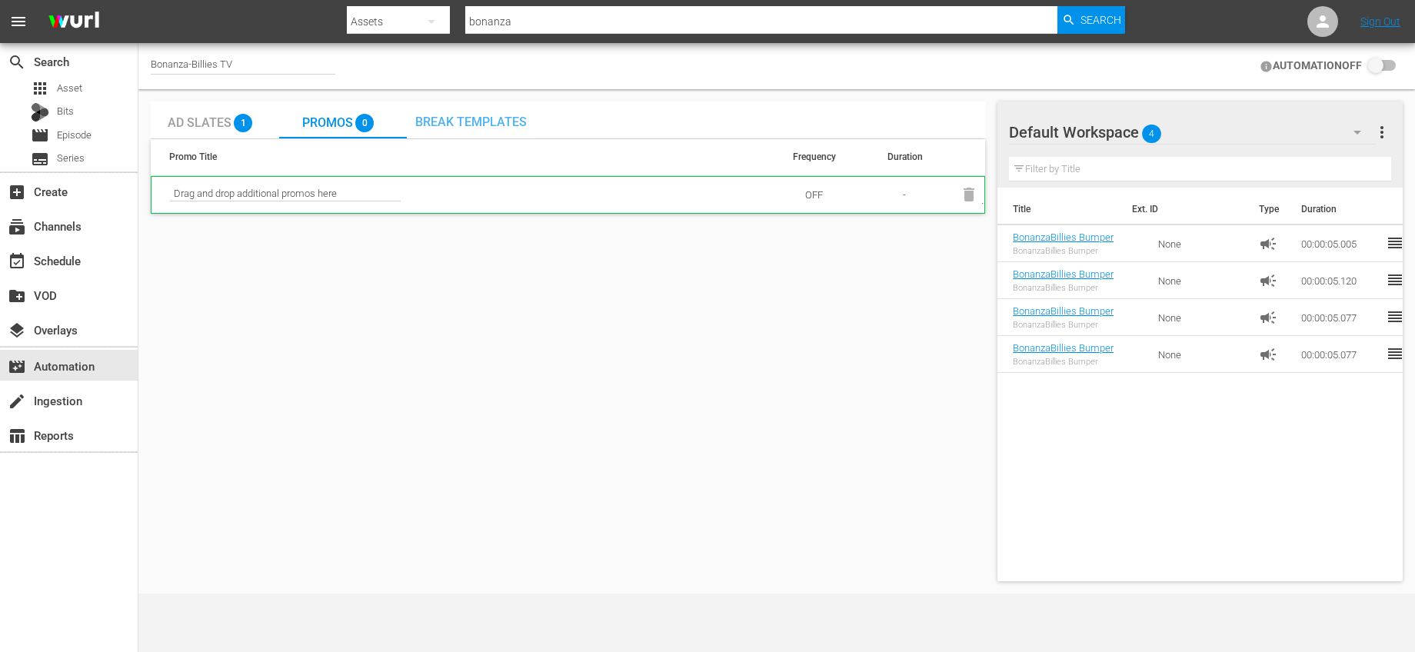
click at [501, 131] on div "Break Templates" at bounding box center [471, 120] width 128 height 37
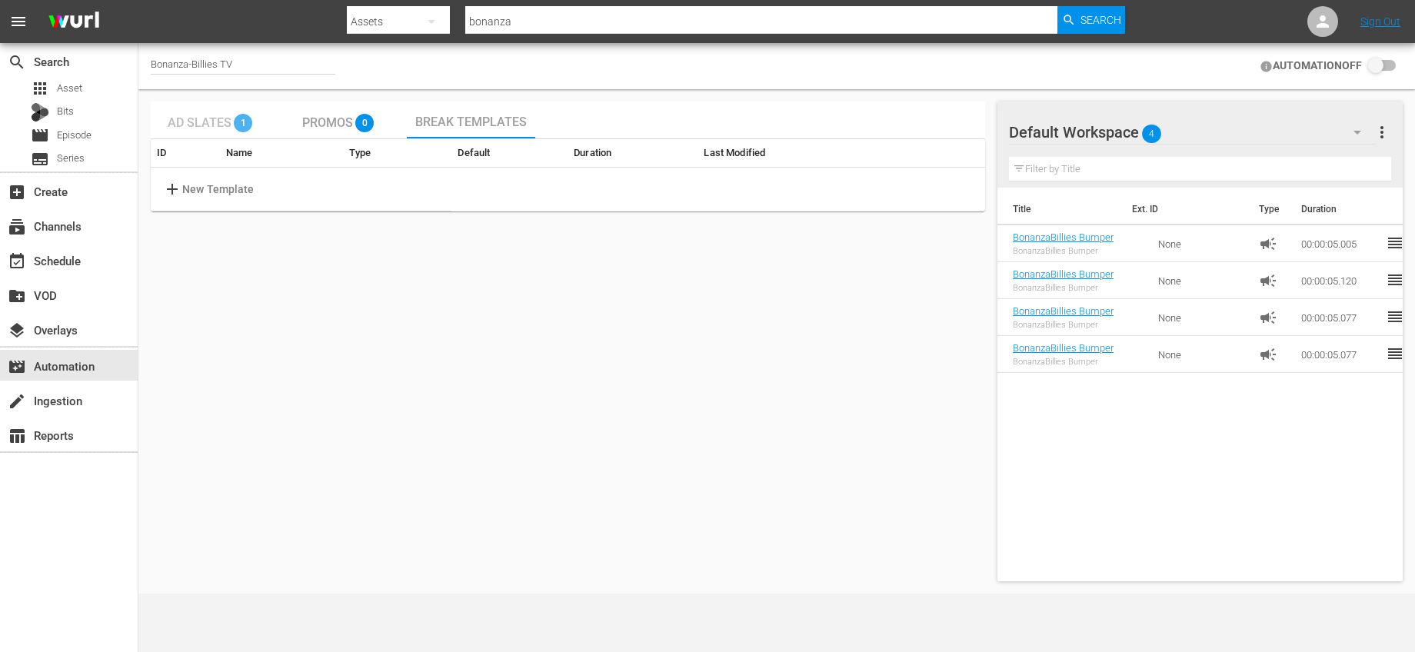
click at [209, 125] on span "Ad Slates" at bounding box center [200, 122] width 64 height 15
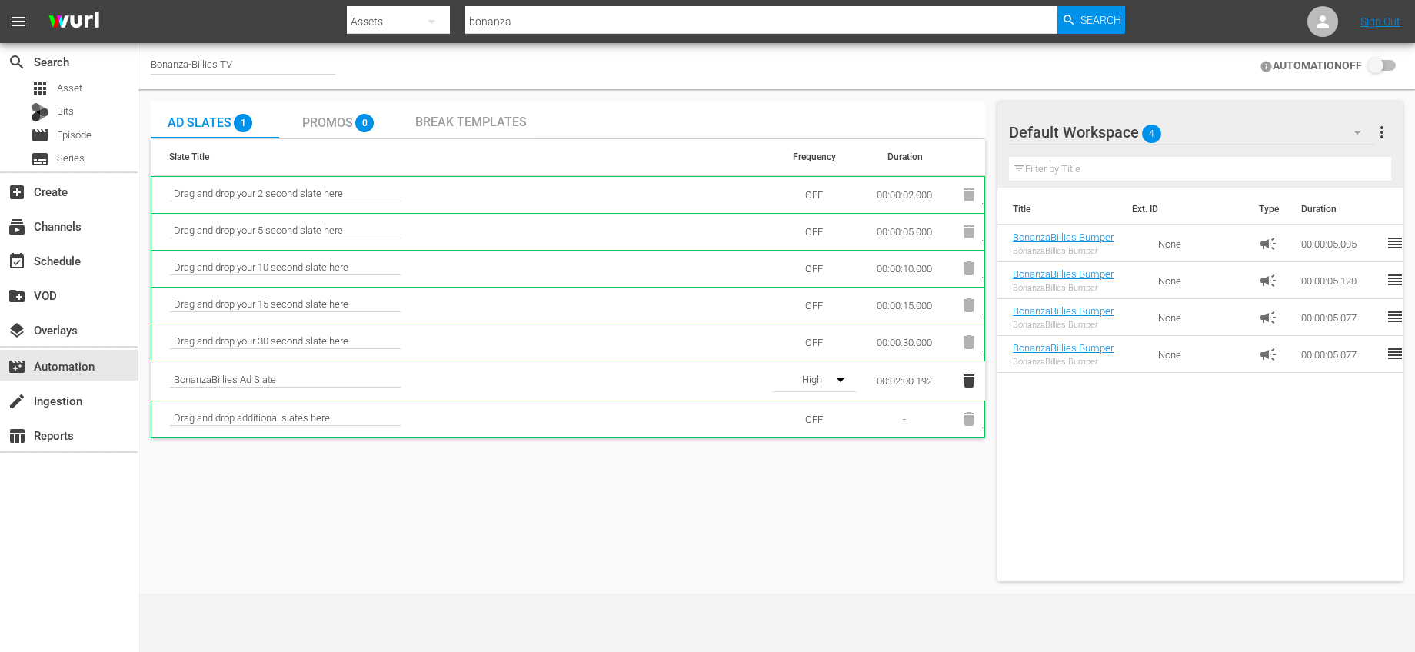
click at [249, 66] on div "Bonanza-Billies TV" at bounding box center [243, 66] width 185 height 16
drag, startPoint x: 176, startPoint y: 55, endPoint x: 95, endPoint y: 50, distance: 80.9
click at [138, 0] on div "search Search apps Asset Bits movie Episode subtitles Series add_box Create sub…" at bounding box center [776, 0] width 1277 height 0
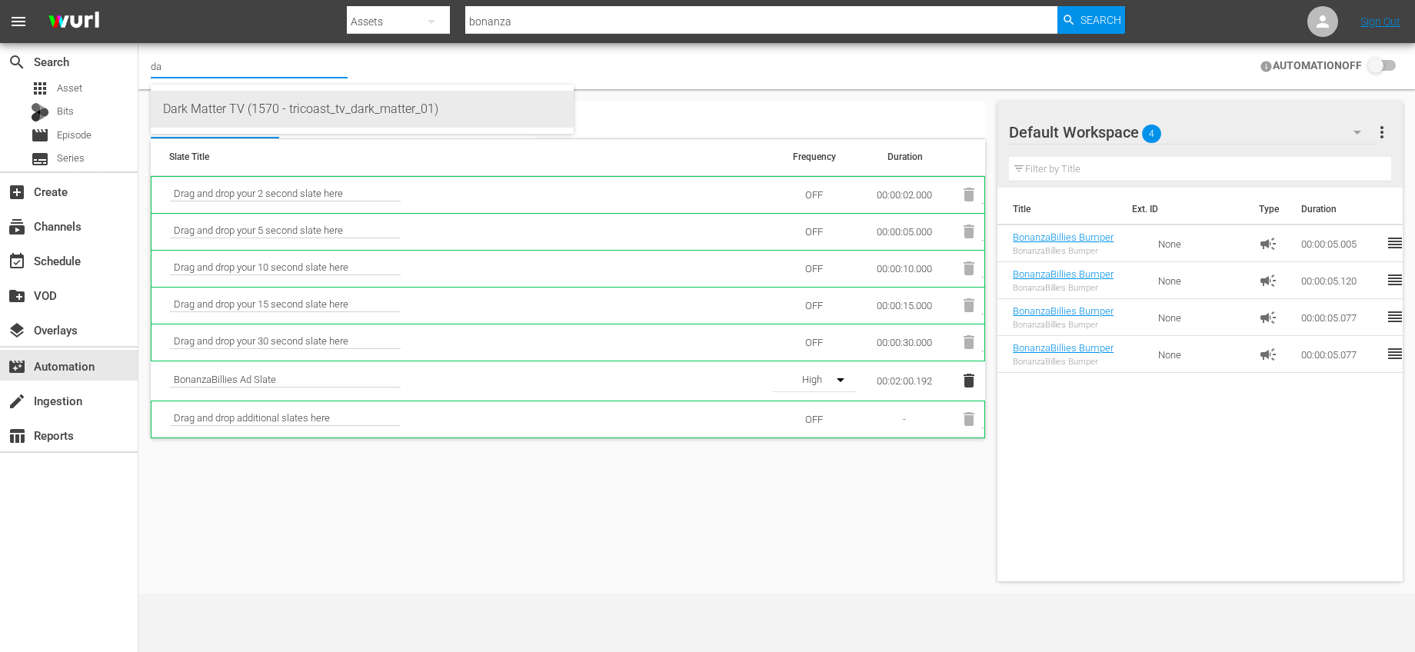
click at [225, 97] on div "Dark Matter TV (1570 - tricoast_tv_dark_matter_01)" at bounding box center [362, 109] width 398 height 37
type input "Dark Matter TV (1570 - tricoast_tv_dark_matter_01)"
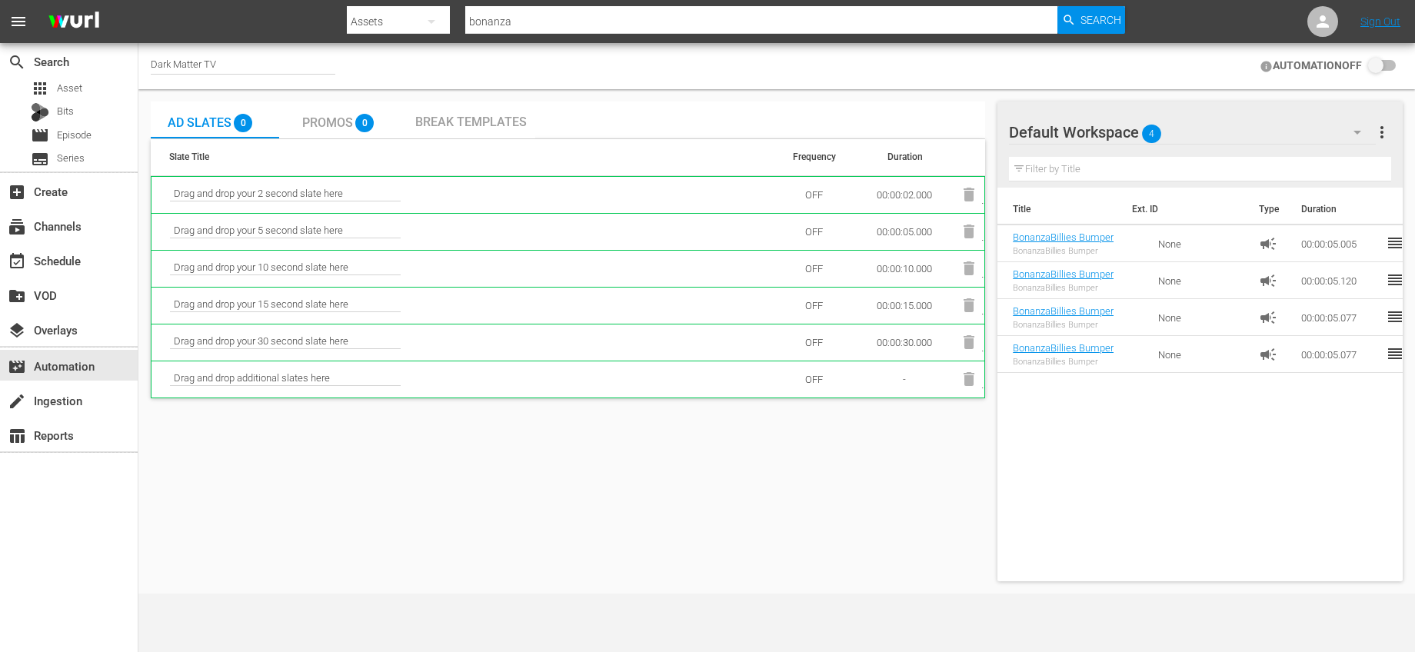
click at [339, 114] on div "Promos 0" at bounding box center [342, 120] width 81 height 31
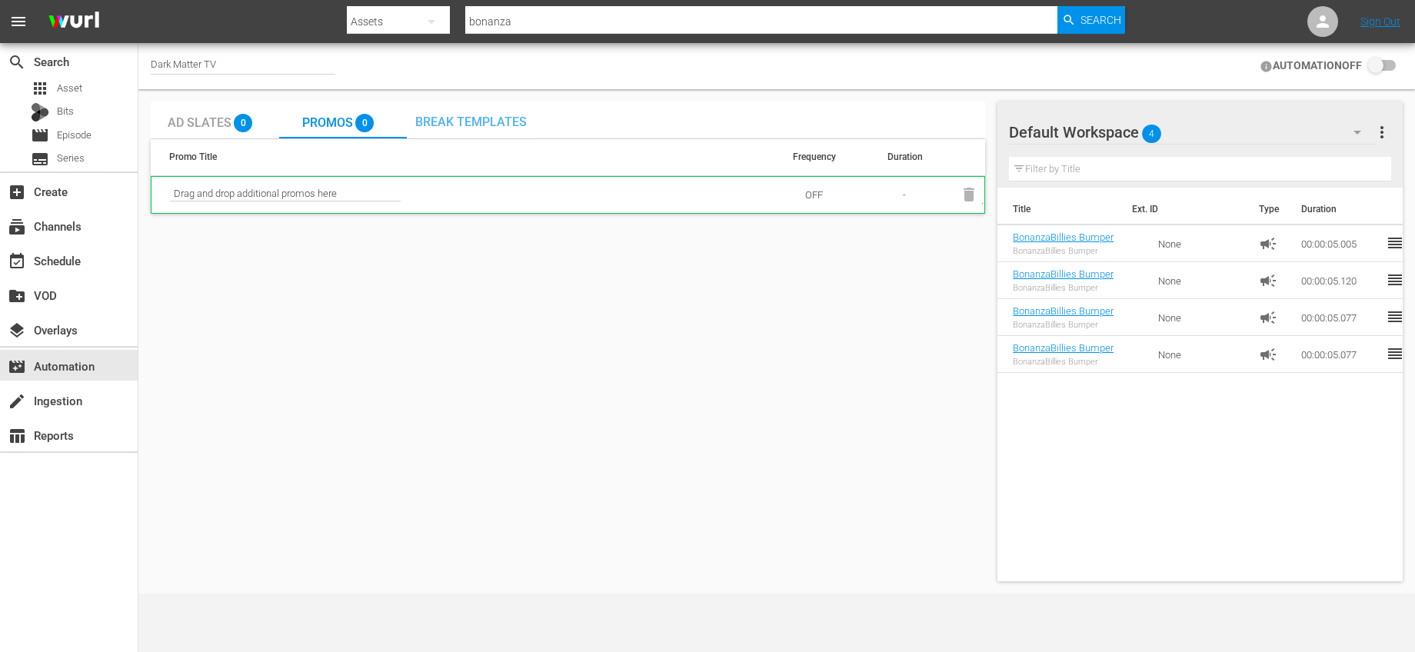
click at [458, 113] on div "Break Templates" at bounding box center [471, 120] width 112 height 15
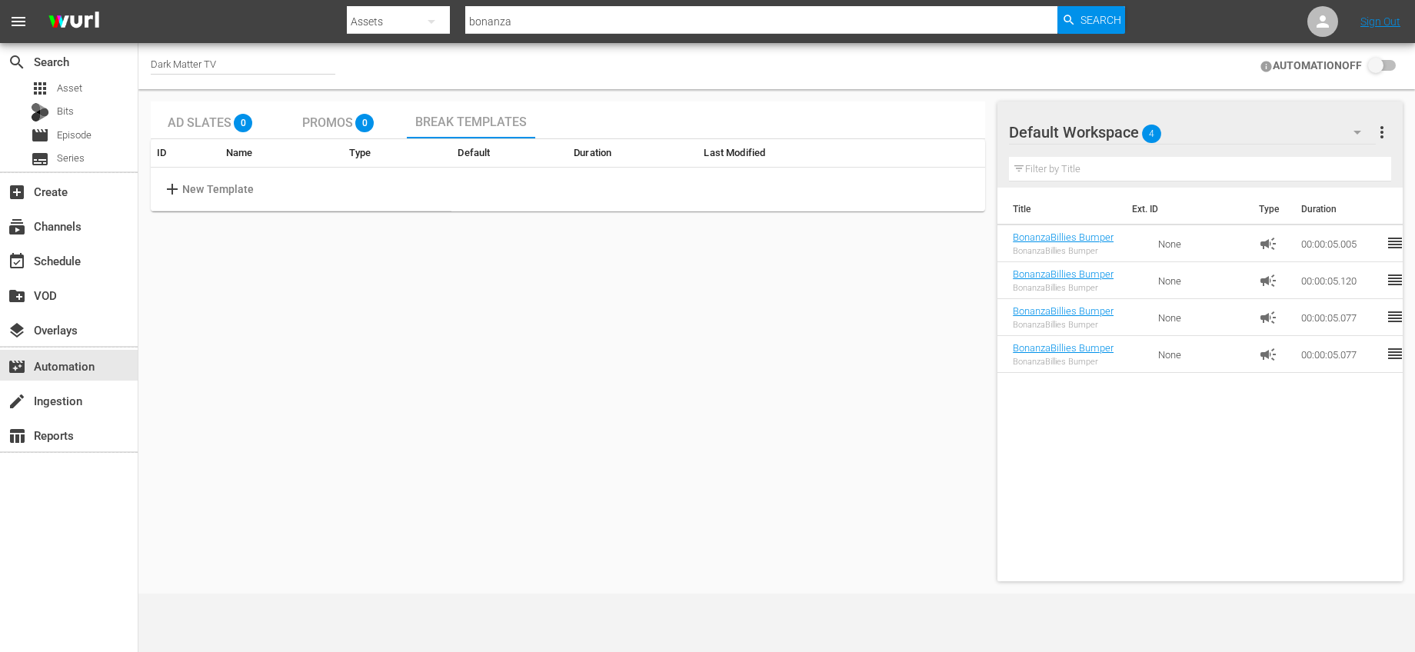
click at [220, 122] on span "Ad Slates" at bounding box center [200, 122] width 64 height 15
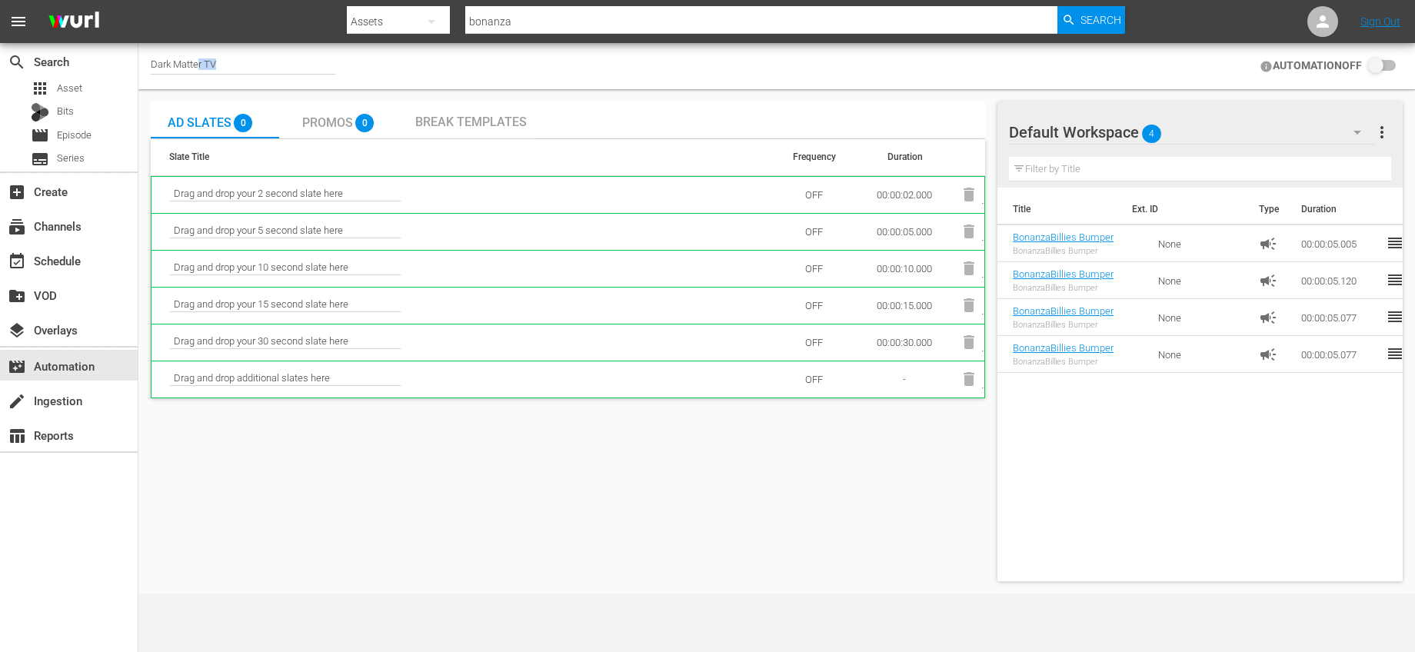
drag, startPoint x: 234, startPoint y: 63, endPoint x: 198, endPoint y: 62, distance: 36.2
click at [198, 62] on div "Dark Matter TV" at bounding box center [243, 66] width 185 height 16
click at [204, 63] on input "Dark Matter TV" at bounding box center [249, 66] width 197 height 37
drag, startPoint x: 230, startPoint y: 65, endPoint x: 92, endPoint y: 64, distance: 138.4
click at [138, 0] on div "search Search apps Asset Bits movie Episode subtitles Series add_box Create sub…" at bounding box center [776, 0] width 1277 height 0
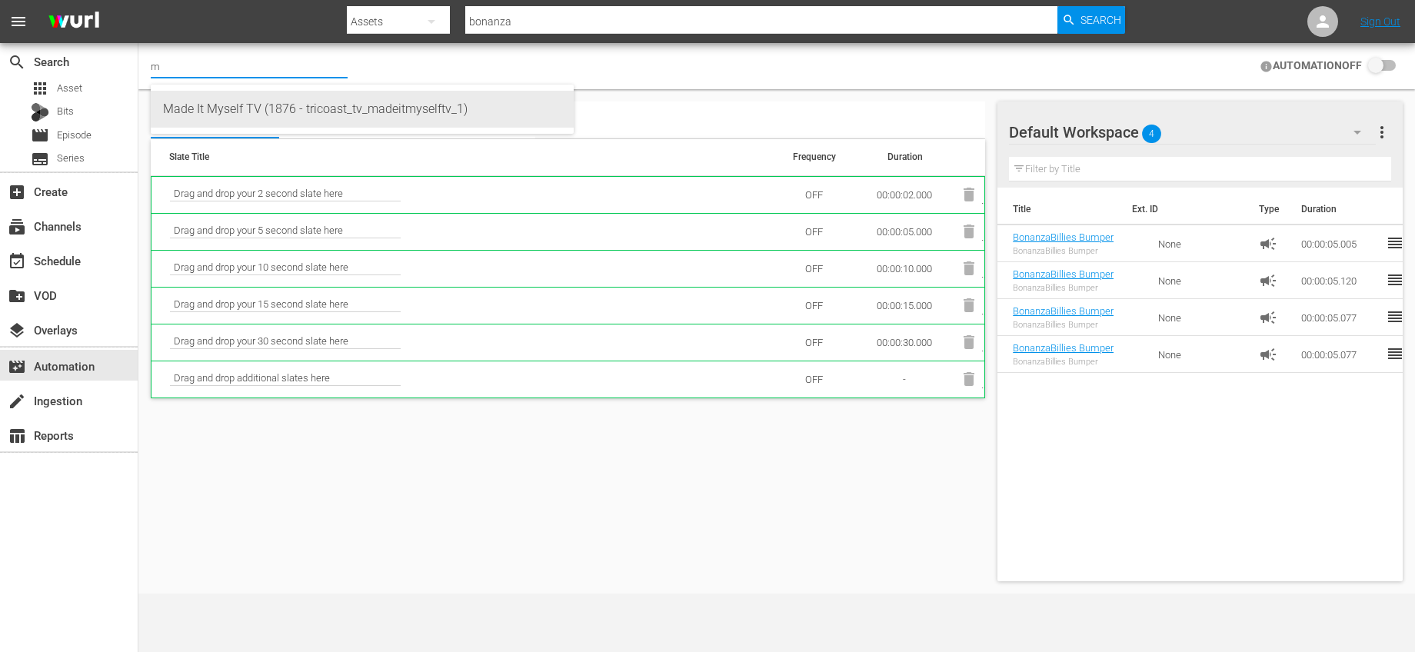
click at [199, 95] on div "Made It Myself TV (1876 - tricoast_tv_madeitmyselftv_1)" at bounding box center [362, 109] width 398 height 37
type input "Made It Myself TV (1876 - tricoast_tv_madeitmyselftv_1)"
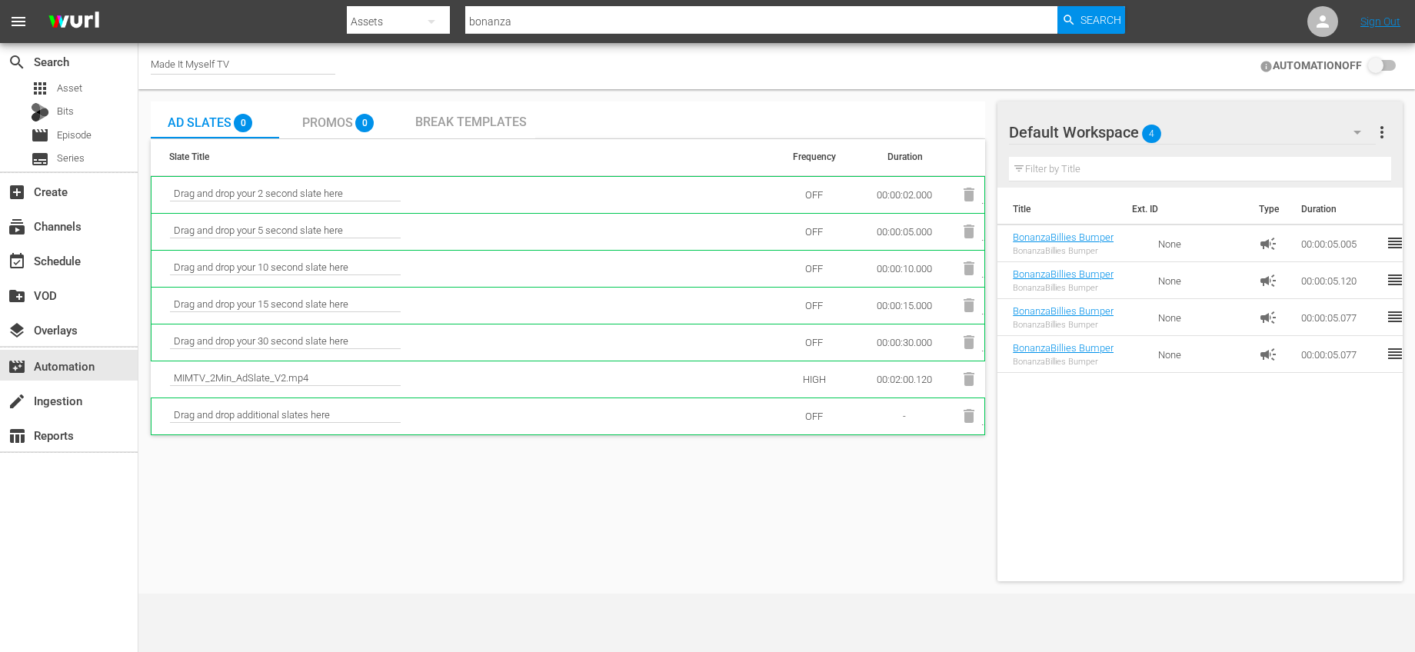
checkbox input "true"
click at [325, 120] on span "Promos" at bounding box center [327, 122] width 51 height 15
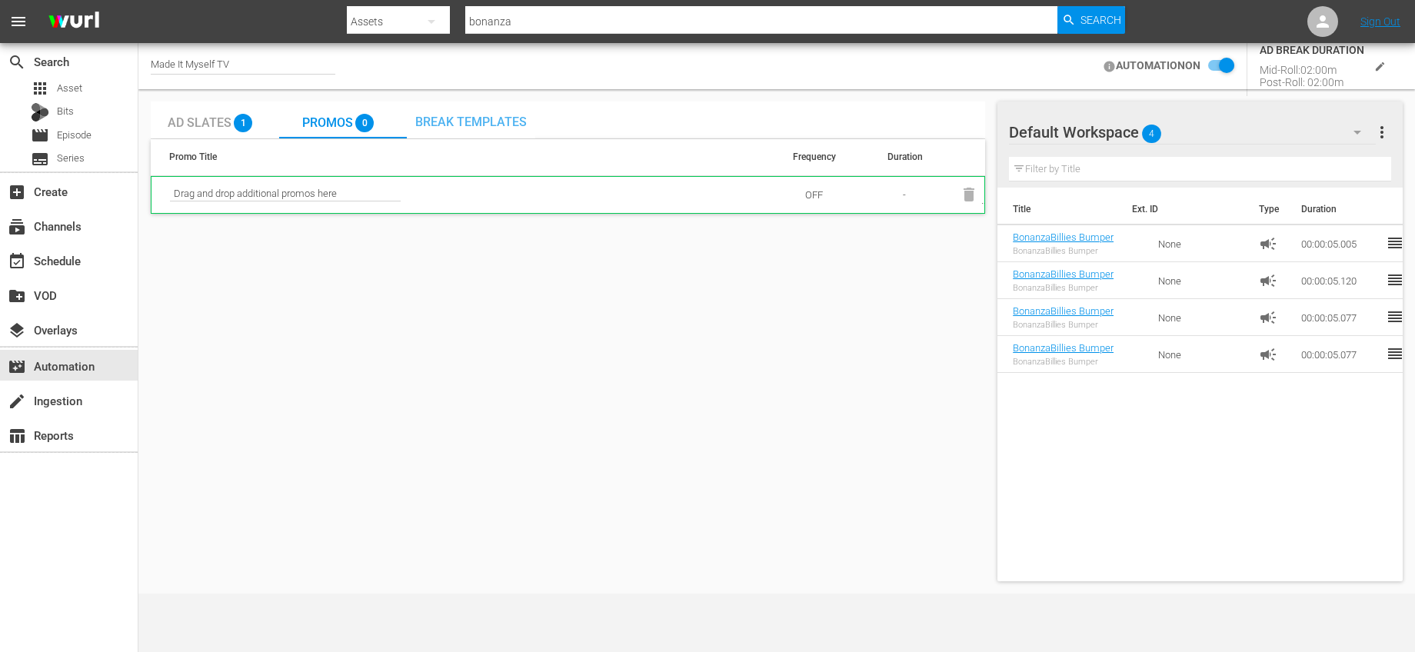
click at [456, 122] on span "Break Templates" at bounding box center [471, 122] width 112 height 15
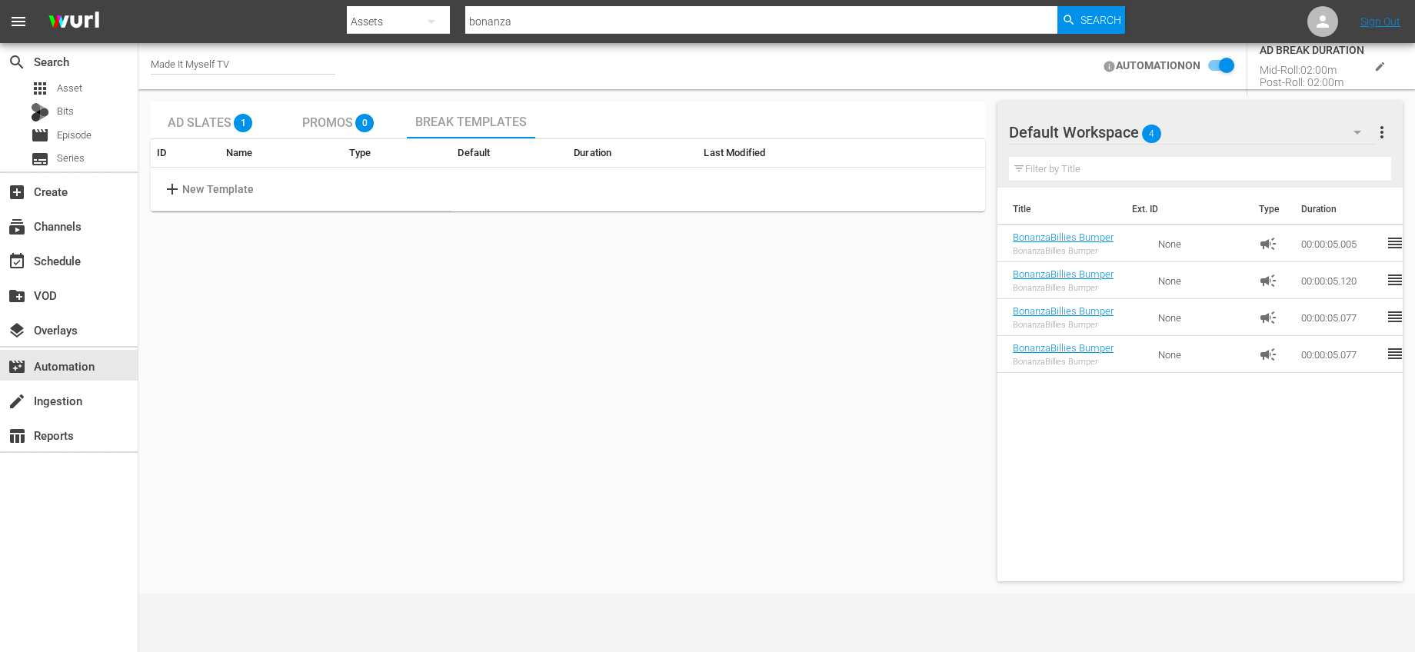
click at [199, 125] on span "Ad Slates" at bounding box center [200, 122] width 64 height 15
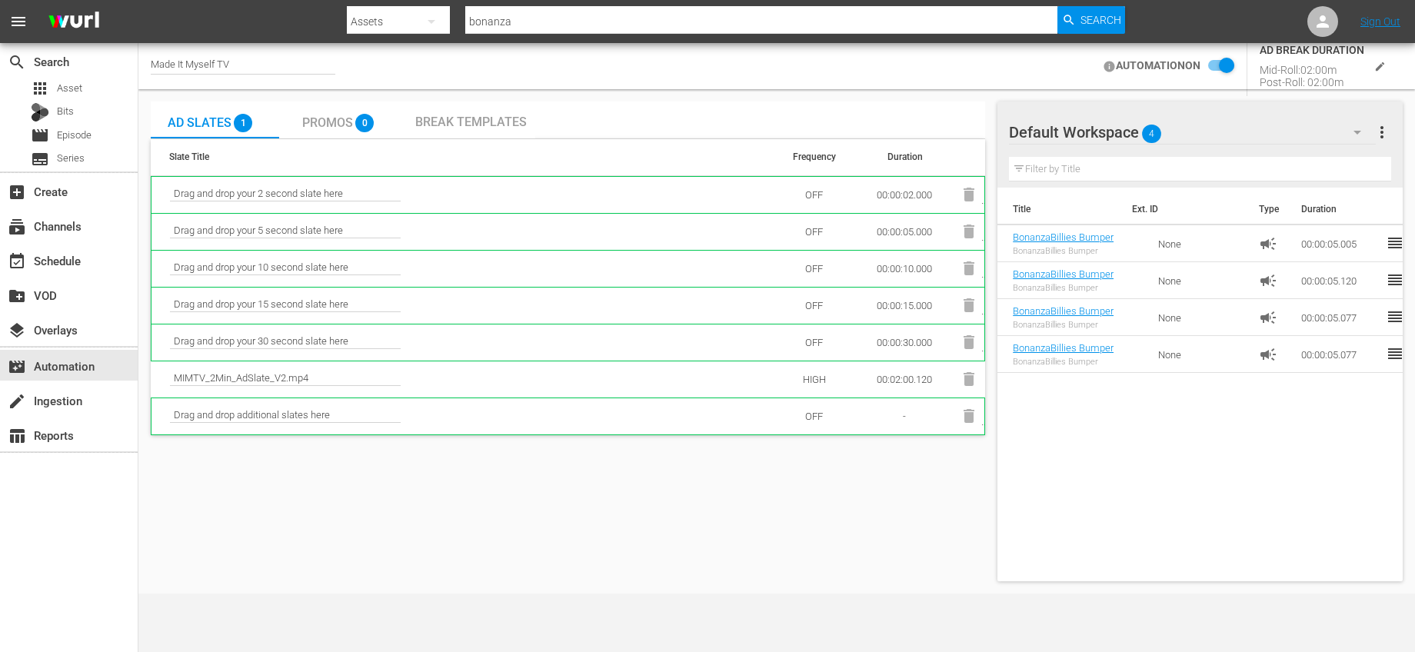
click at [236, 58] on div "Made It Myself TV" at bounding box center [243, 66] width 185 height 16
click at [238, 61] on input "Made It Myself TV" at bounding box center [249, 66] width 197 height 37
drag, startPoint x: 238, startPoint y: 61, endPoint x: 110, endPoint y: 61, distance: 128.4
click at [138, 0] on div "search Search apps Asset Bits movie Episode subtitles Series add_box Create sub…" at bounding box center [776, 0] width 1277 height 0
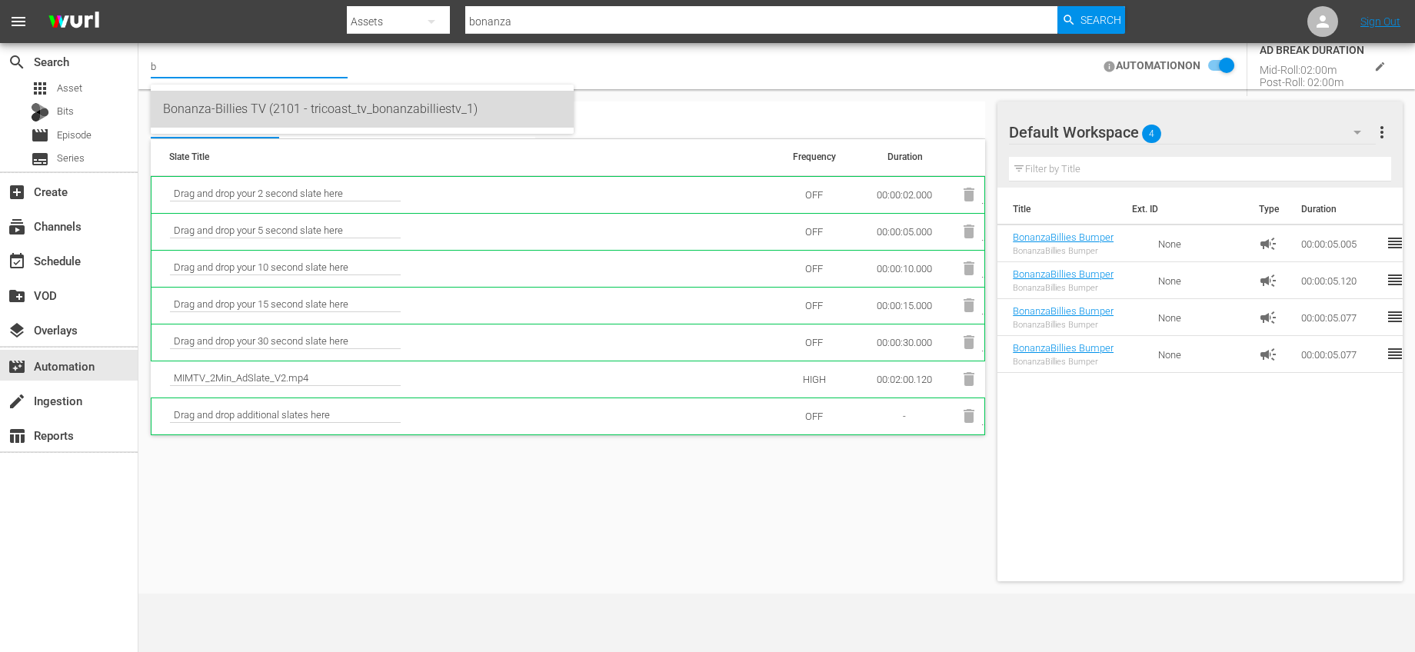
click at [214, 115] on div "Bonanza-Billies TV (2101 - tricoast_tv_bonanzabilliestv_1)" at bounding box center [362, 109] width 398 height 37
type input "Bonanza-Billies TV (2101 - tricoast_tv_bonanzabilliestv_1)"
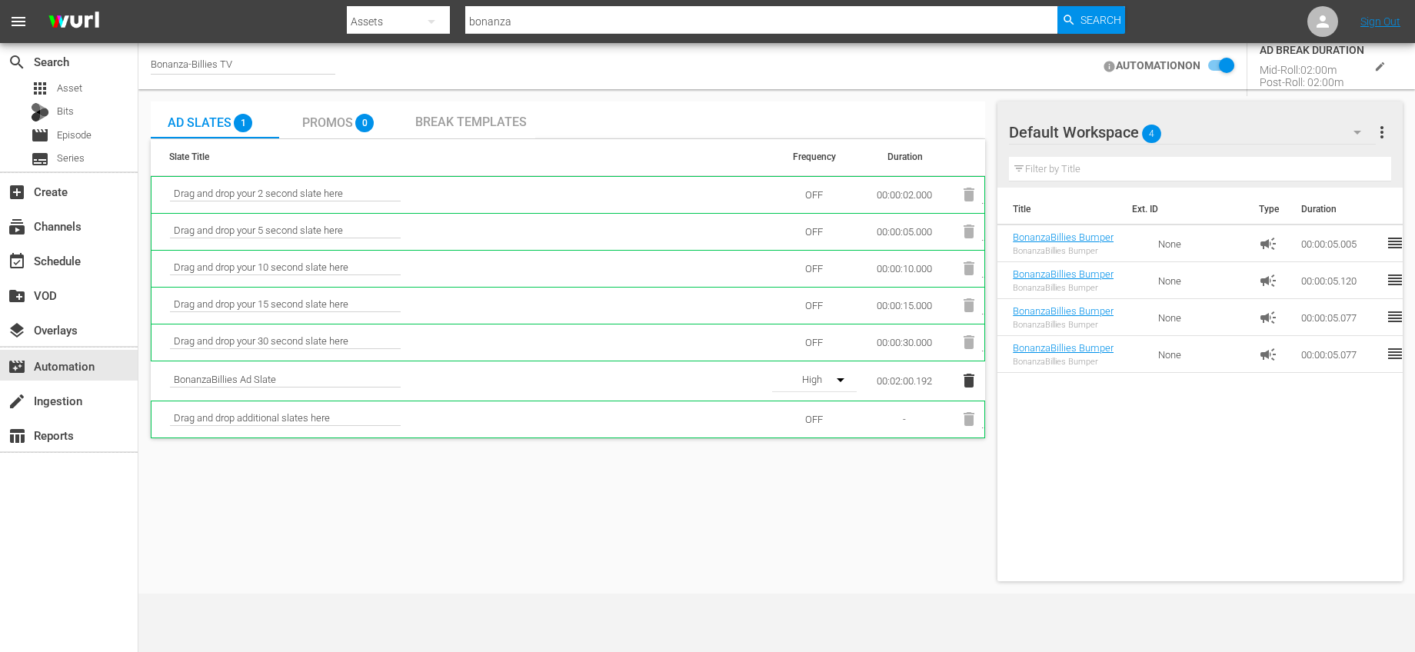
checkbox input "false"
click at [449, 125] on span "Break Templates" at bounding box center [471, 122] width 112 height 15
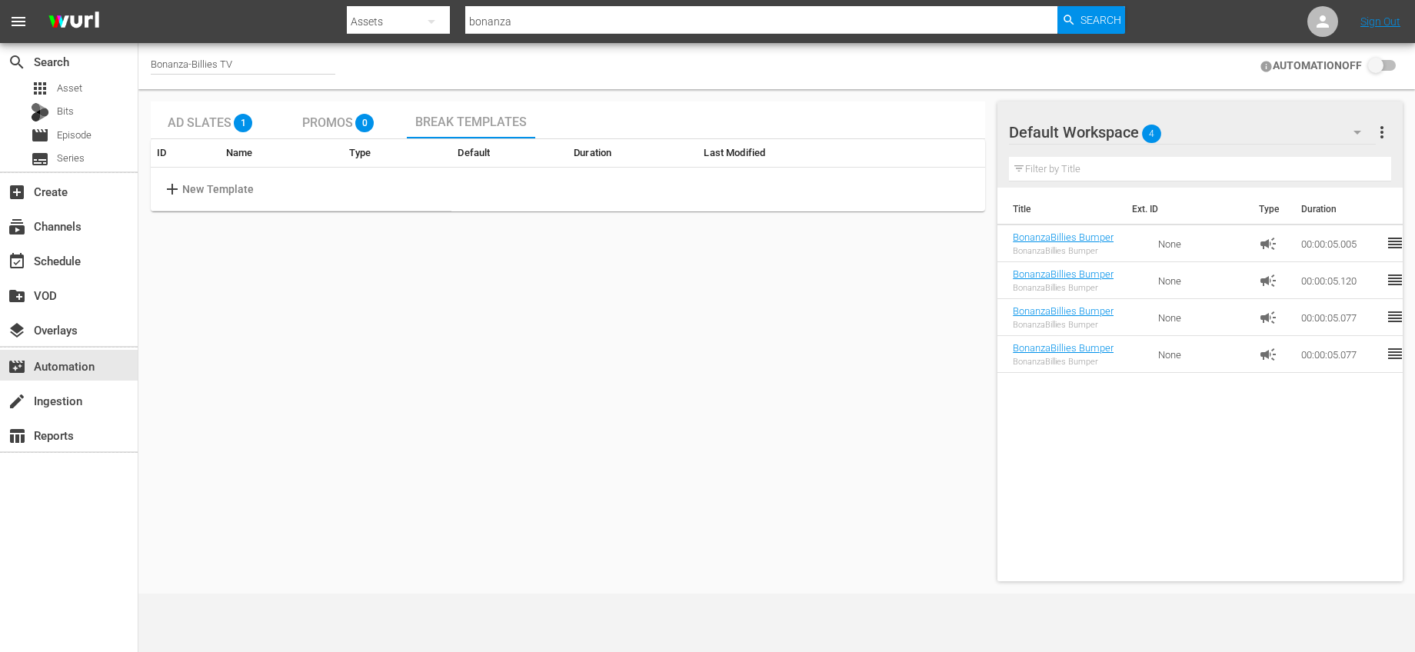
click at [213, 187] on p "New Template" at bounding box center [218, 190] width 72 height 16
click at [243, 195] on input "text" at bounding box center [241, 189] width 122 height 23
type input "Template 1"
click at [692, 187] on input "checkbox" at bounding box center [701, 189] width 35 height 18
checkbox input "true"
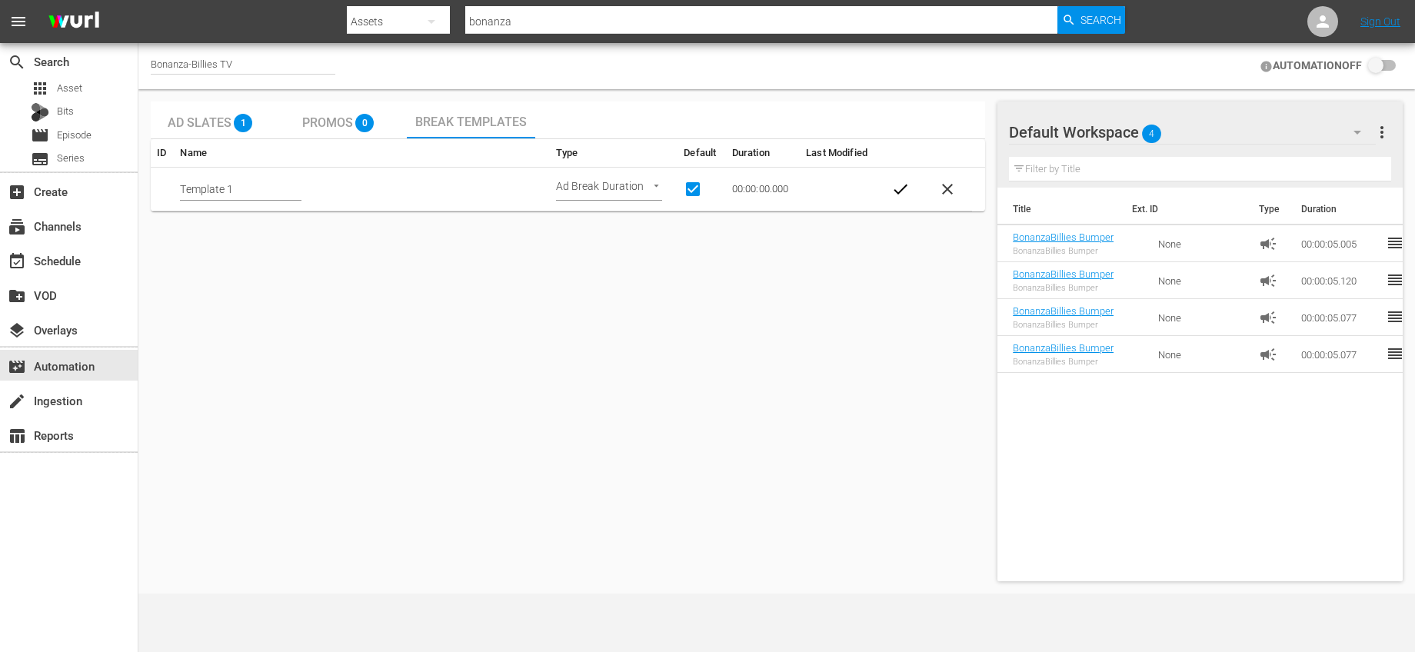
click at [896, 185] on span "check" at bounding box center [900, 189] width 18 height 18
click at [870, 190] on span "settings" at bounding box center [873, 189] width 18 height 18
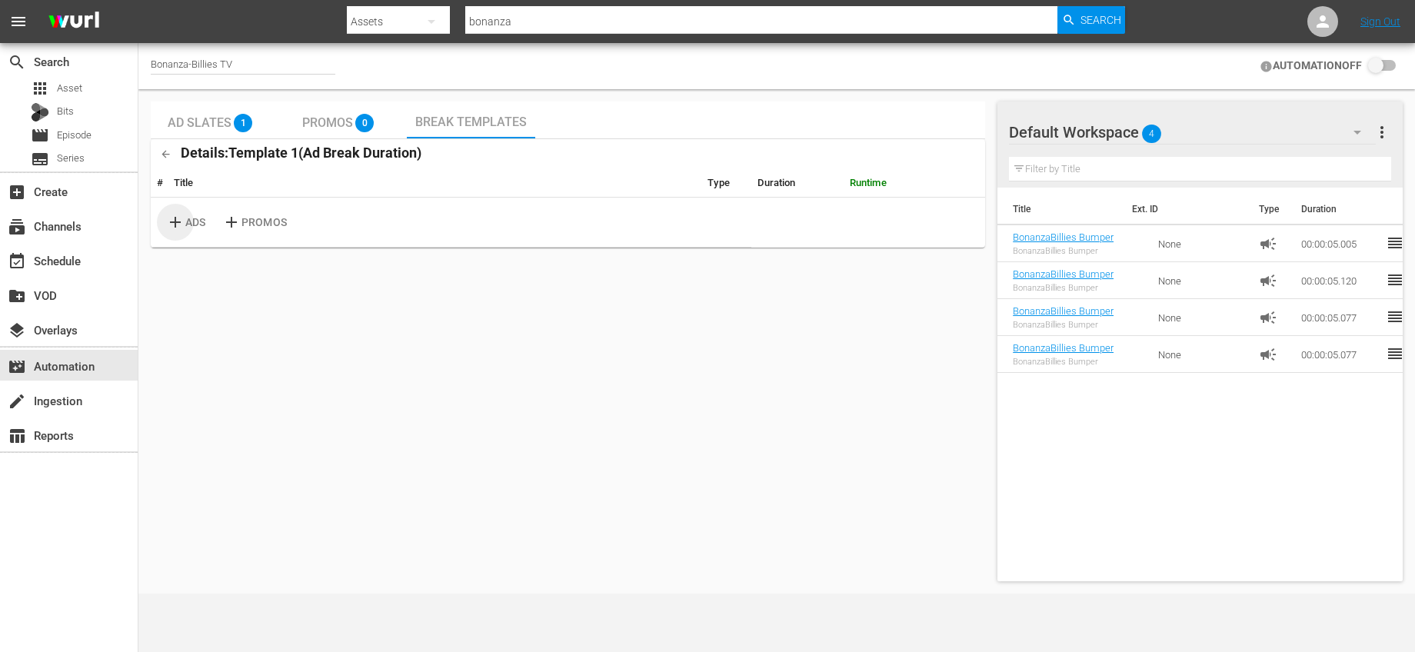
click at [195, 221] on p "ADS" at bounding box center [195, 223] width 20 height 16
click at [971, 211] on span "delete" at bounding box center [976, 215] width 18 height 18
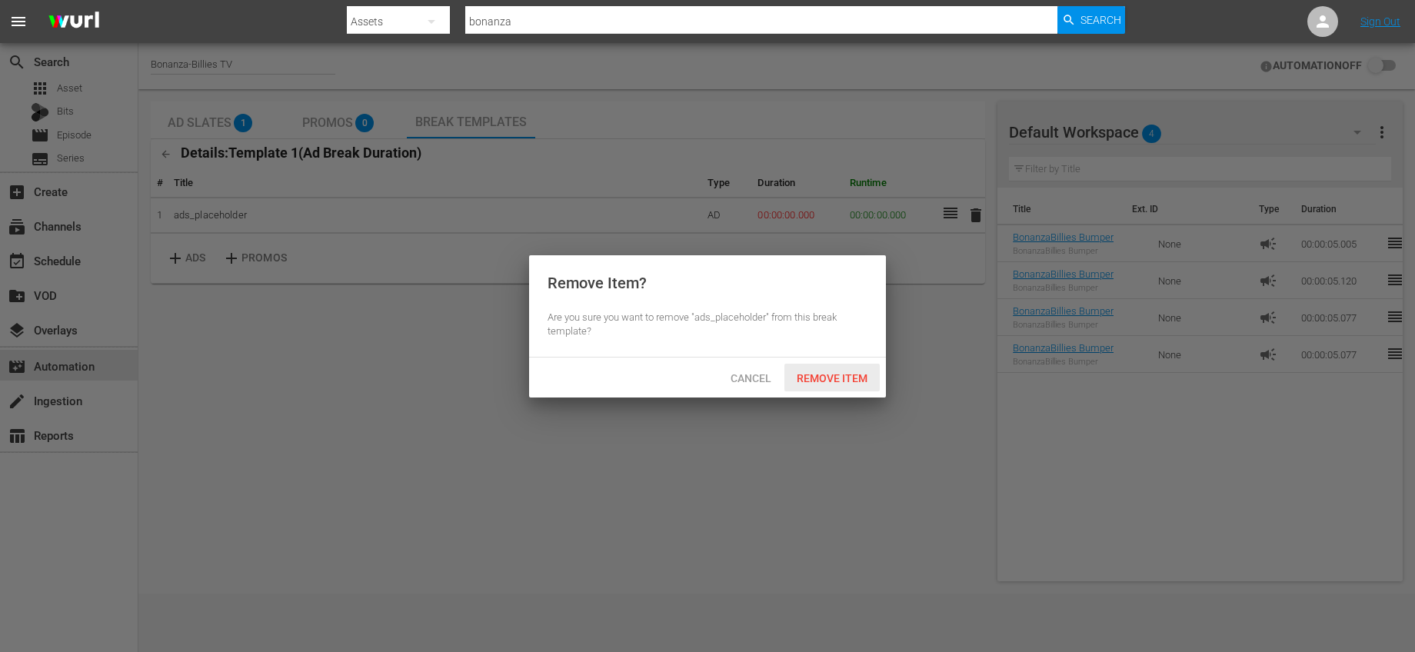
click at [824, 380] on span "Remove Item" at bounding box center [831, 378] width 95 height 12
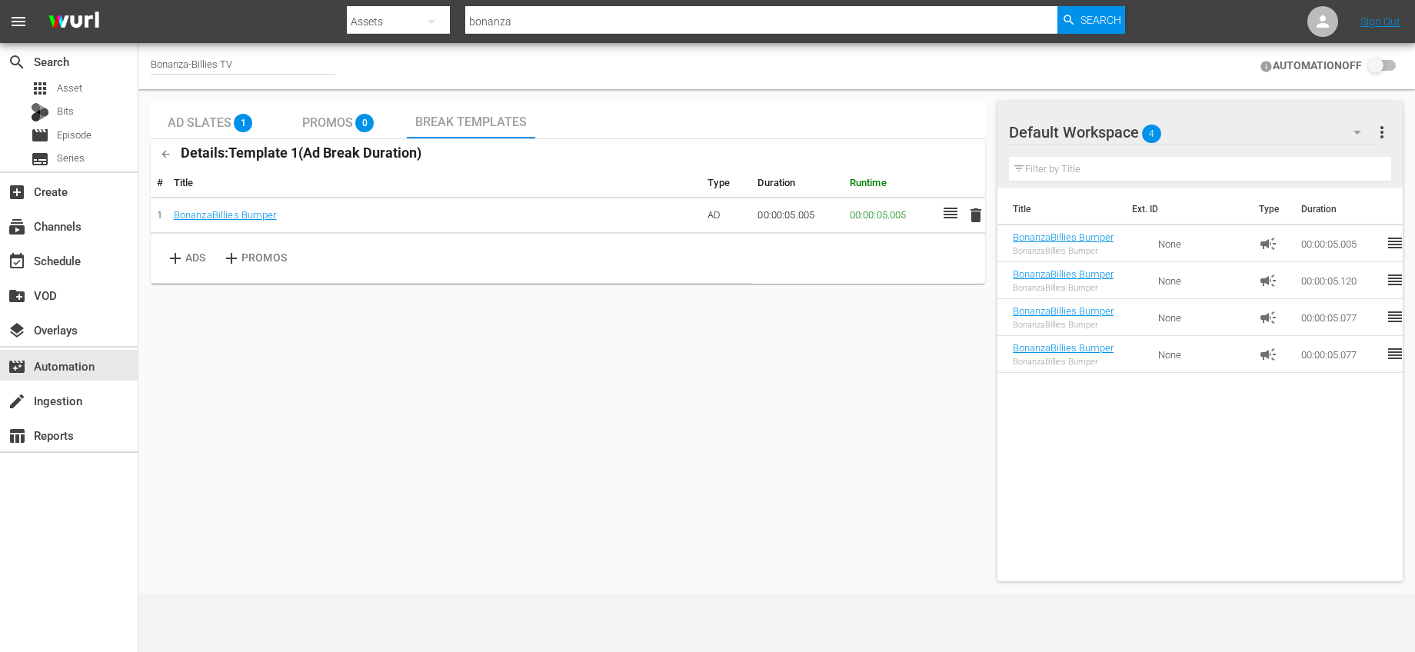
drag, startPoint x: 1373, startPoint y: 246, endPoint x: 243, endPoint y: 0, distance: 1156.3
click at [1087, 235] on link "BonanzaBillies Bumper" at bounding box center [1063, 237] width 101 height 12
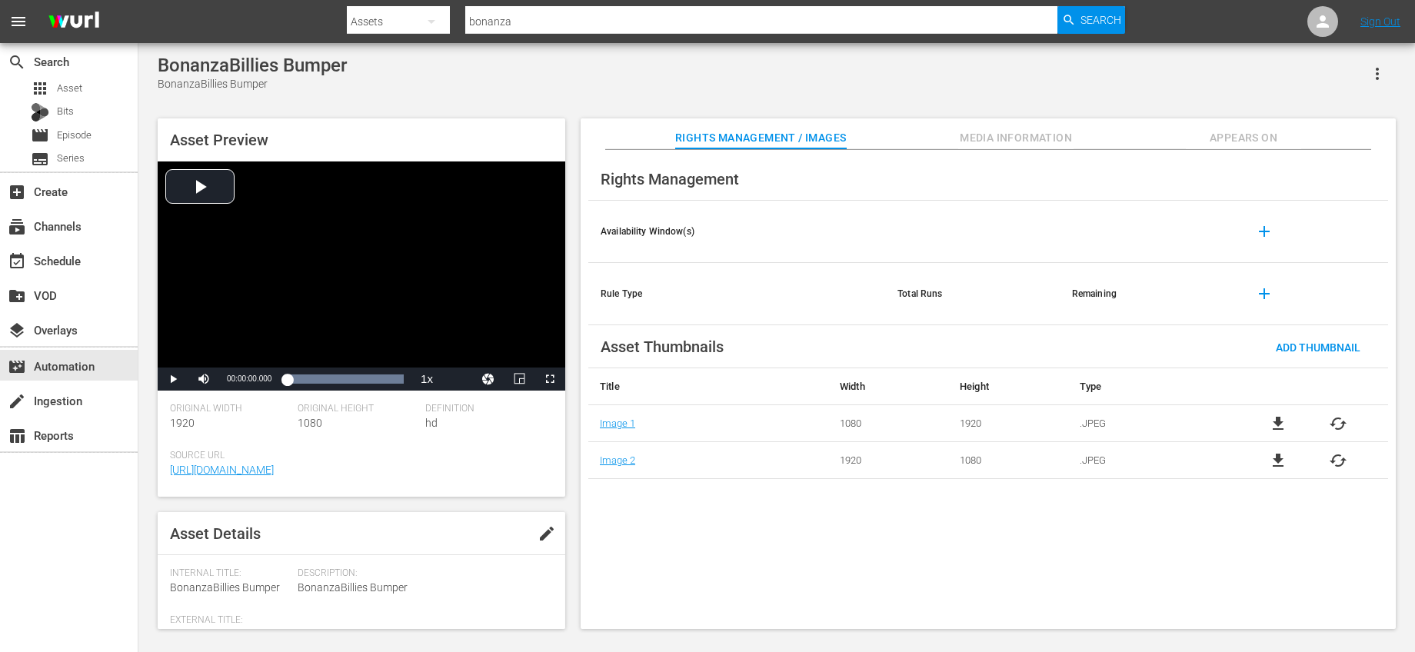
scroll to position [24, 0]
click at [534, 519] on button "edit" at bounding box center [546, 509] width 37 height 37
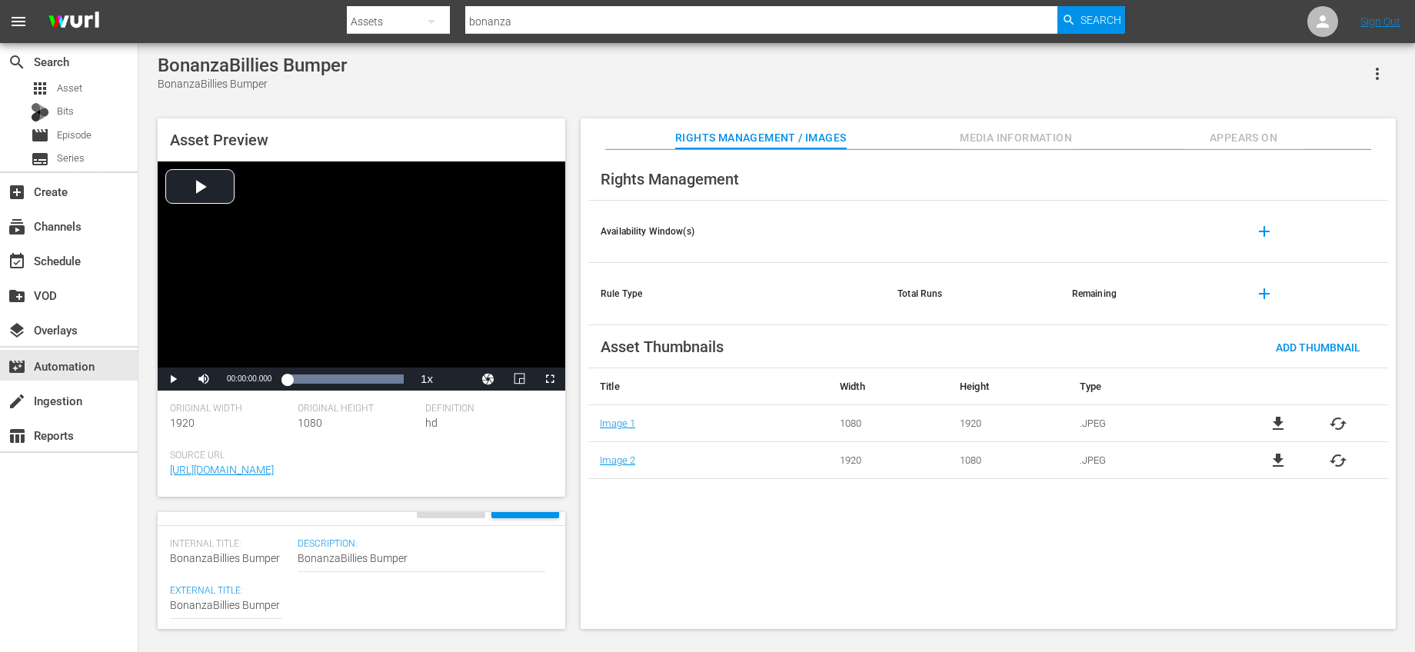
scroll to position [30, 0]
click at [318, 370] on div "Loaded : 100.00% 00:00:01.152 00:00:00.000" at bounding box center [345, 379] width 132 height 23
click at [173, 379] on span "Video Player" at bounding box center [173, 379] width 0 height 0
click at [275, 594] on div "BonanzaBillies Bumper BonanzaBillies Bumper" at bounding box center [226, 606] width 112 height 37
type textarea "BonanzaBillies Bumper"
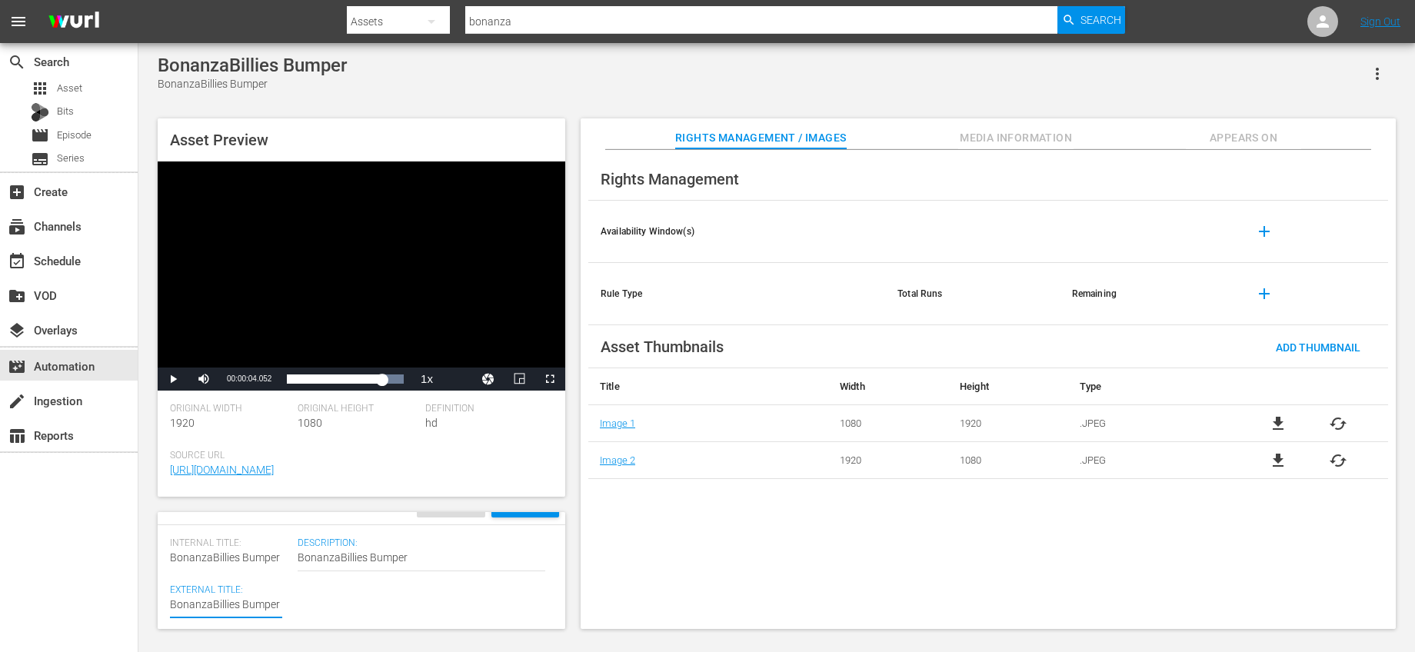
type textarea "BonanzaBillies Bumper"
type textarea "BonanzaBillies Bumper Y"
type textarea "BonanzaBillies Bumper Yo"
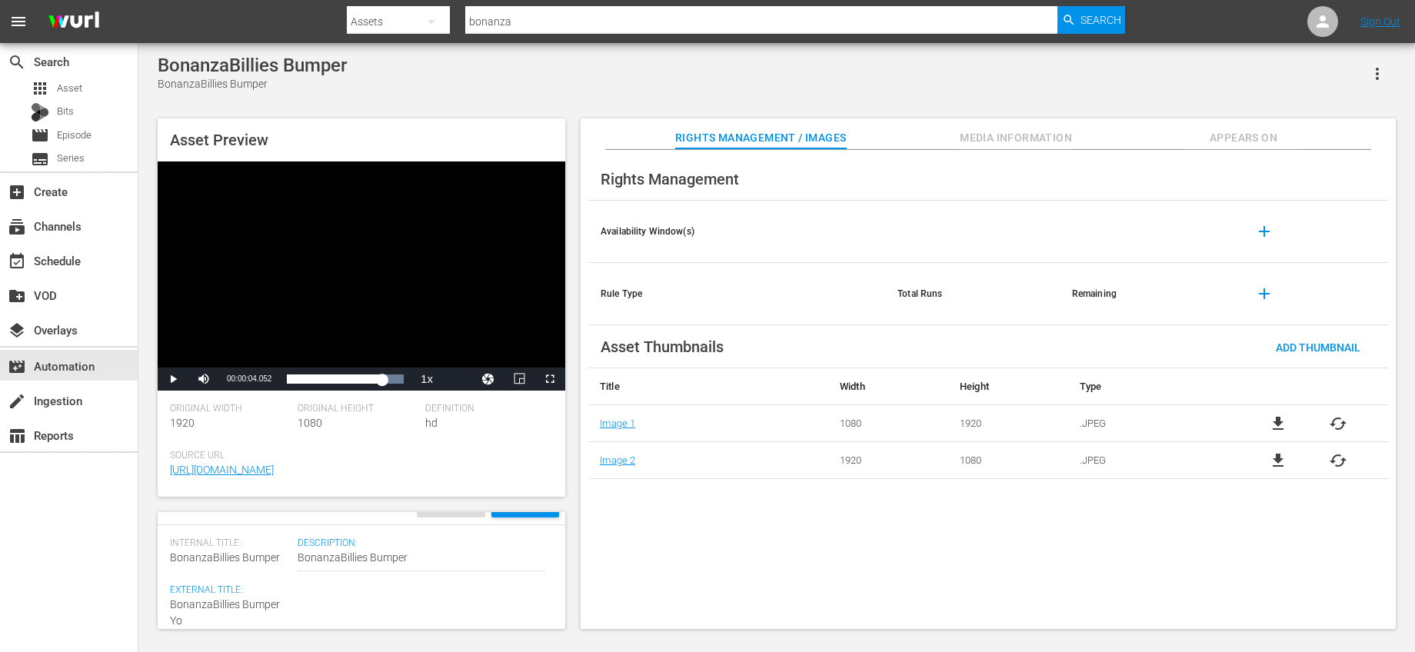
type textarea "BonanzaBillies Bumper You"
type textarea "BonanzaBillies Bumper You'"
type textarea "BonanzaBillies Bumper You'r"
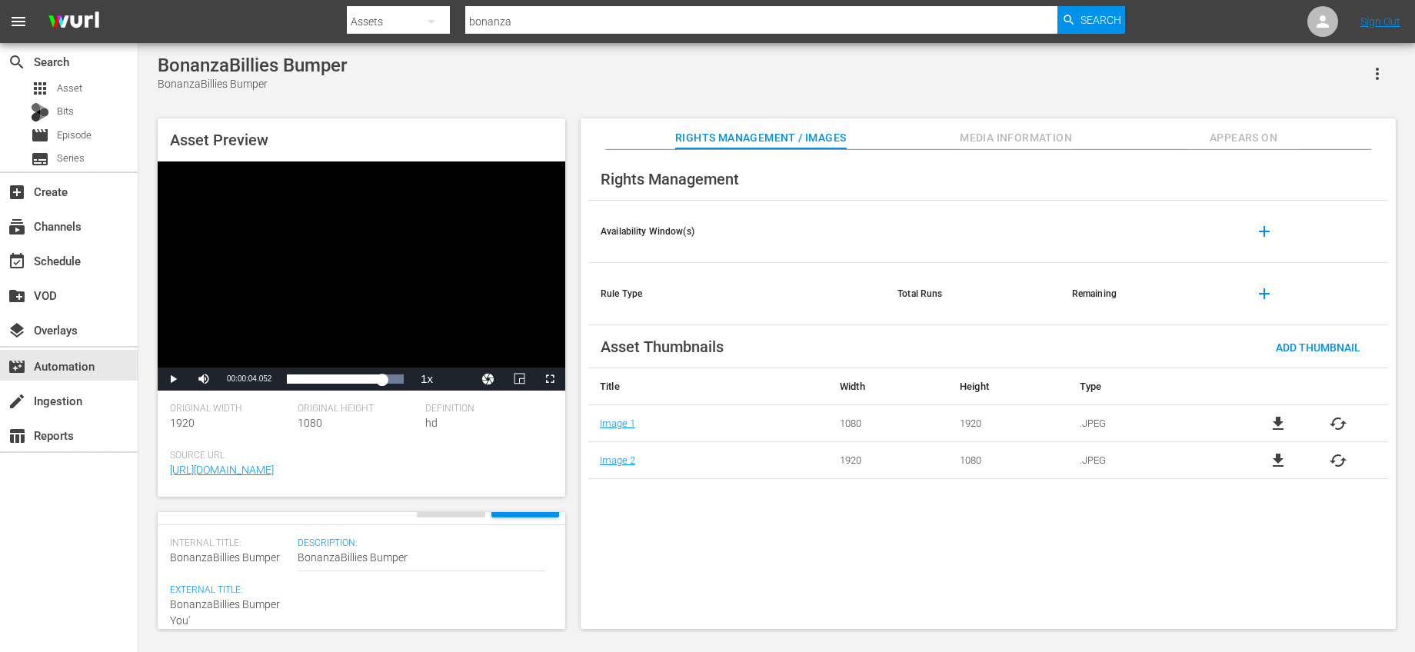
type textarea "BonanzaBillies Bumper You'r"
type textarea "BonanzaBillies Bumper You're"
type textarea "BonanzaBillies Bumper You're W"
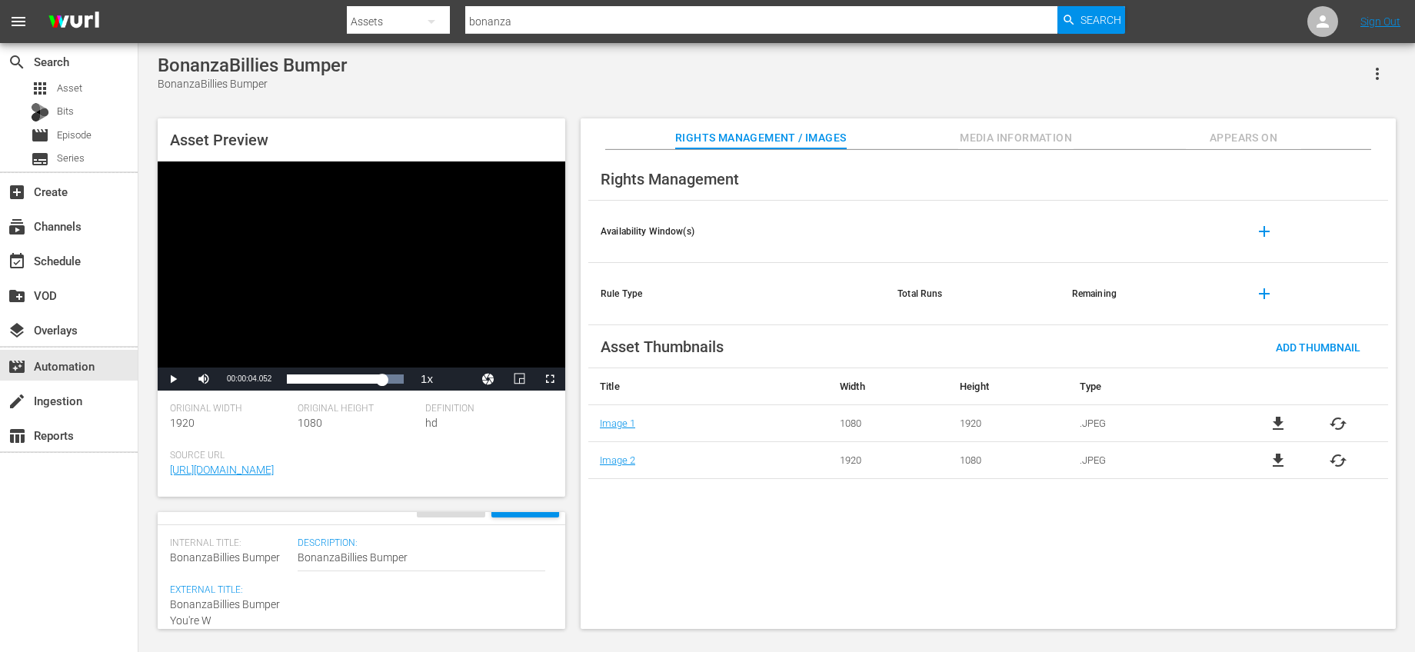
type textarea "BonanzaBillies Bumper You're Wt"
type textarea "BonanzaBillies Bumper You're Wta"
type textarea "BonanzaBillies Bumper You're Wt"
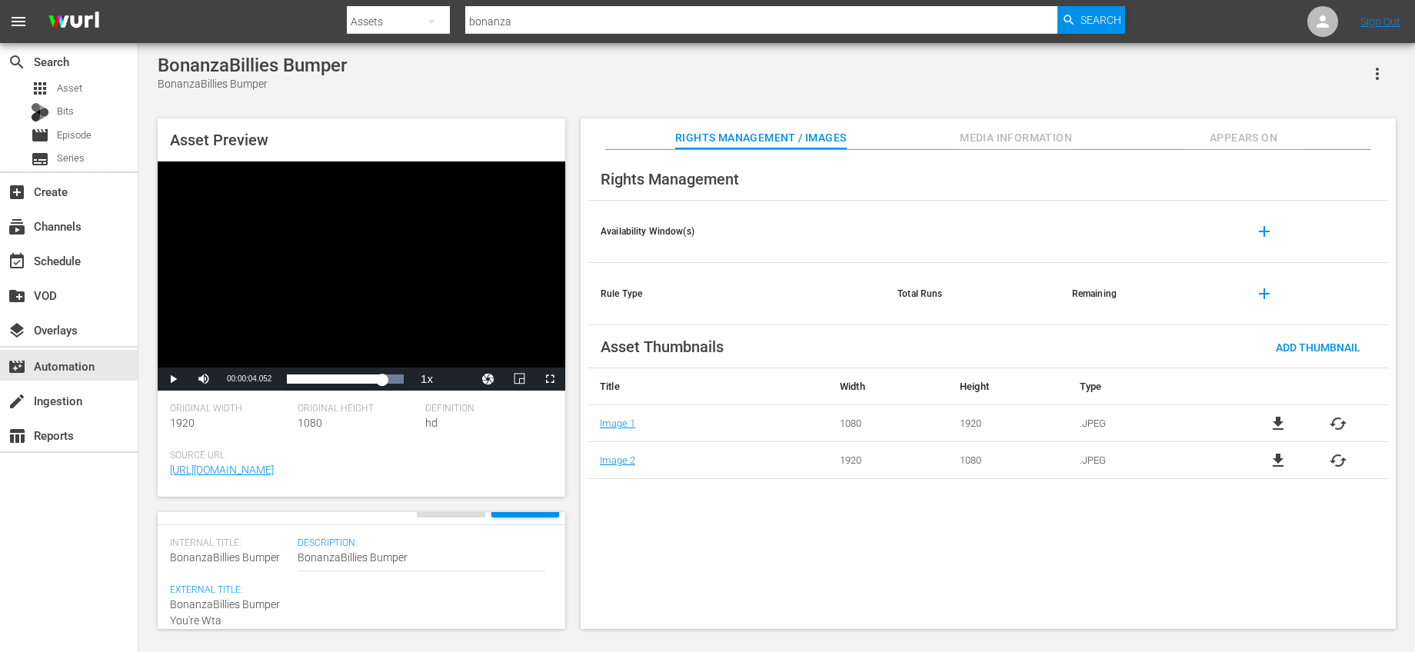
type textarea "BonanzaBillies Bumper You're Wt"
type textarea "BonanzaBillies Bumper You're W"
type textarea "BonanzaBillies Bumper You're Wa"
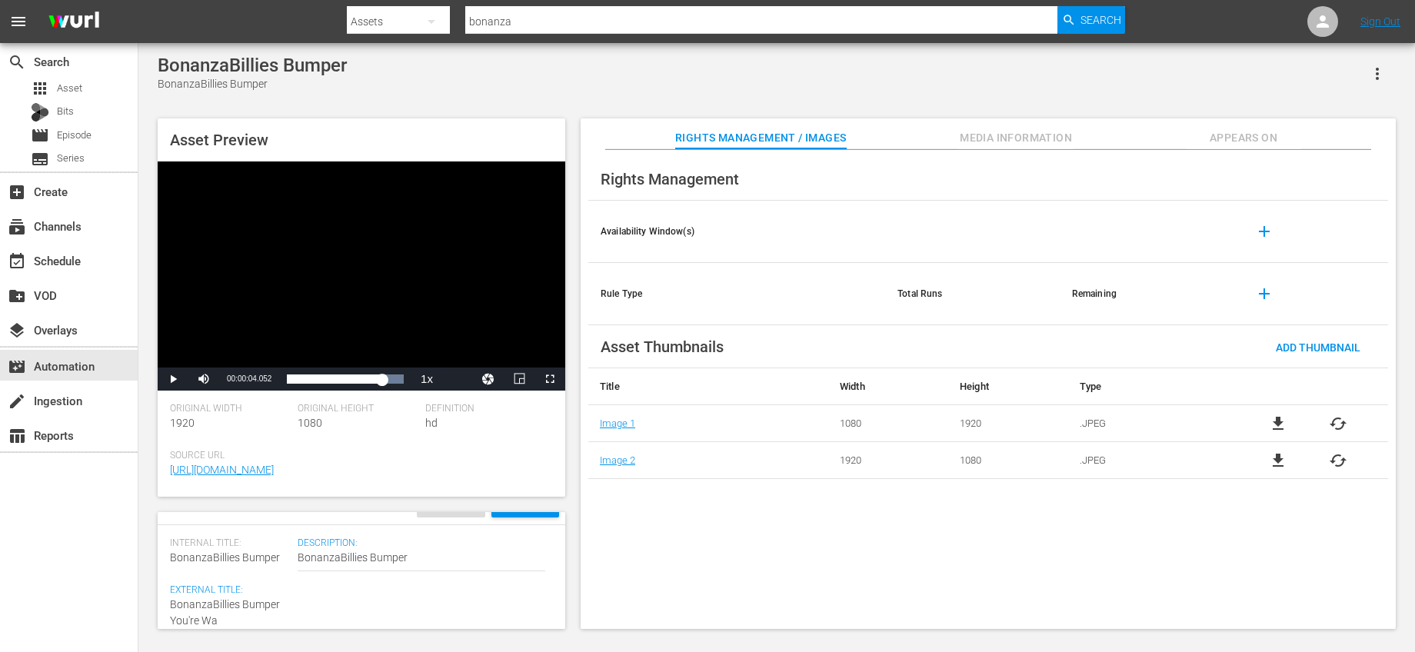
type textarea "BonanzaBillies Bumper You're Wat"
type textarea "BonanzaBillies Bumper You're Watc"
type textarea "BonanzaBillies Bumper You're Watch"
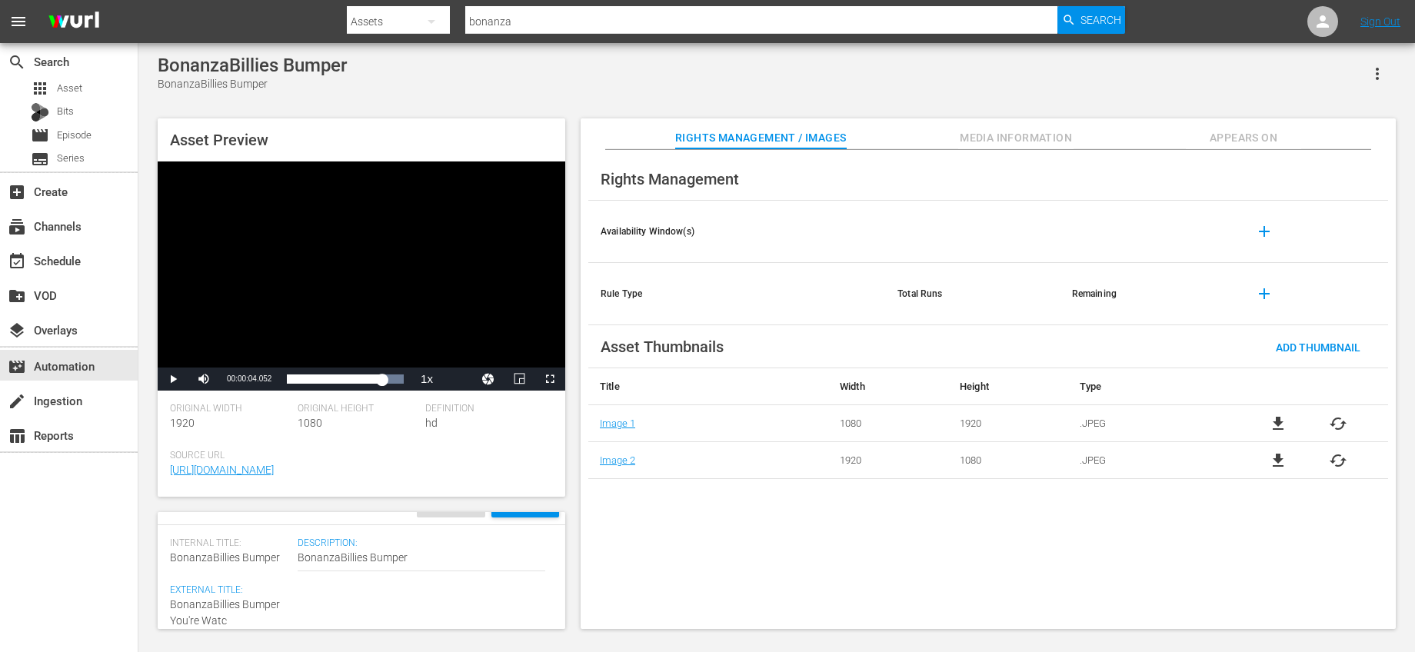
type textarea "BonanzaBillies Bumper You're Watch"
type textarea "BonanzaBillies Bumper You're Watchi"
type textarea "BonanzaBillies Bumper You're Watchin"
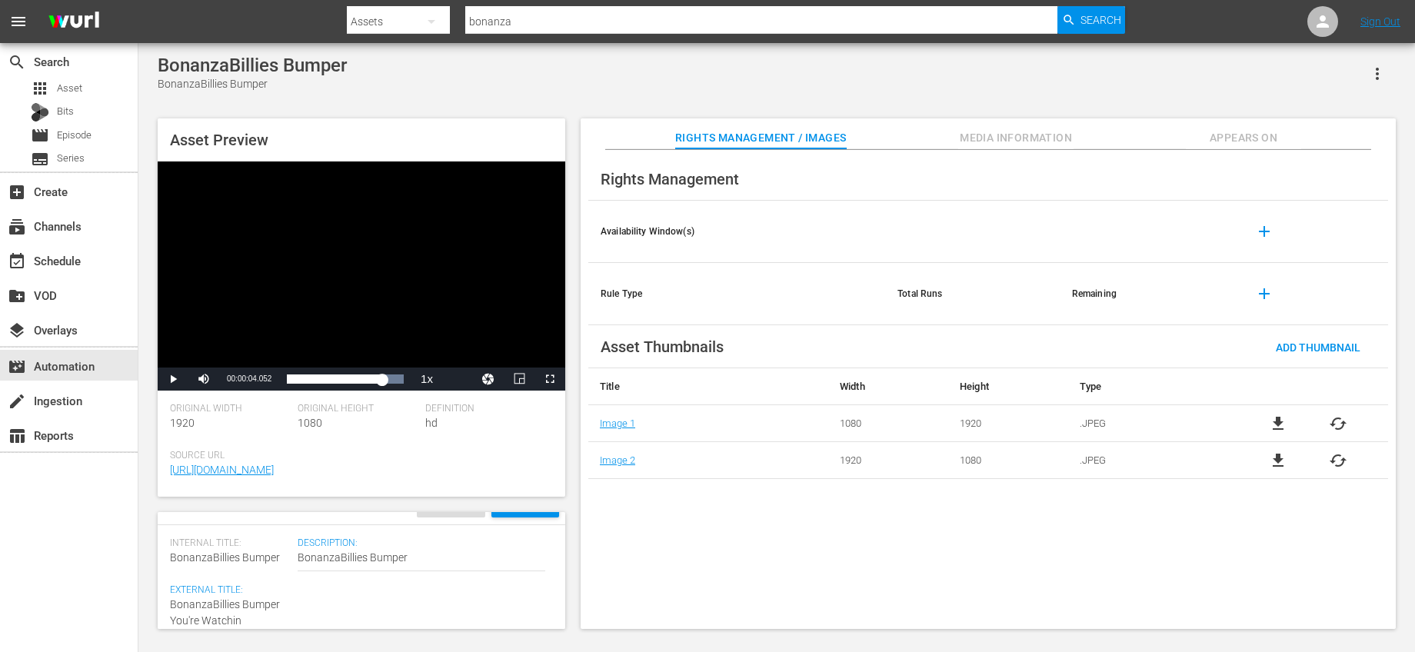
type textarea "BonanzaBillies Bumper You're Watching"
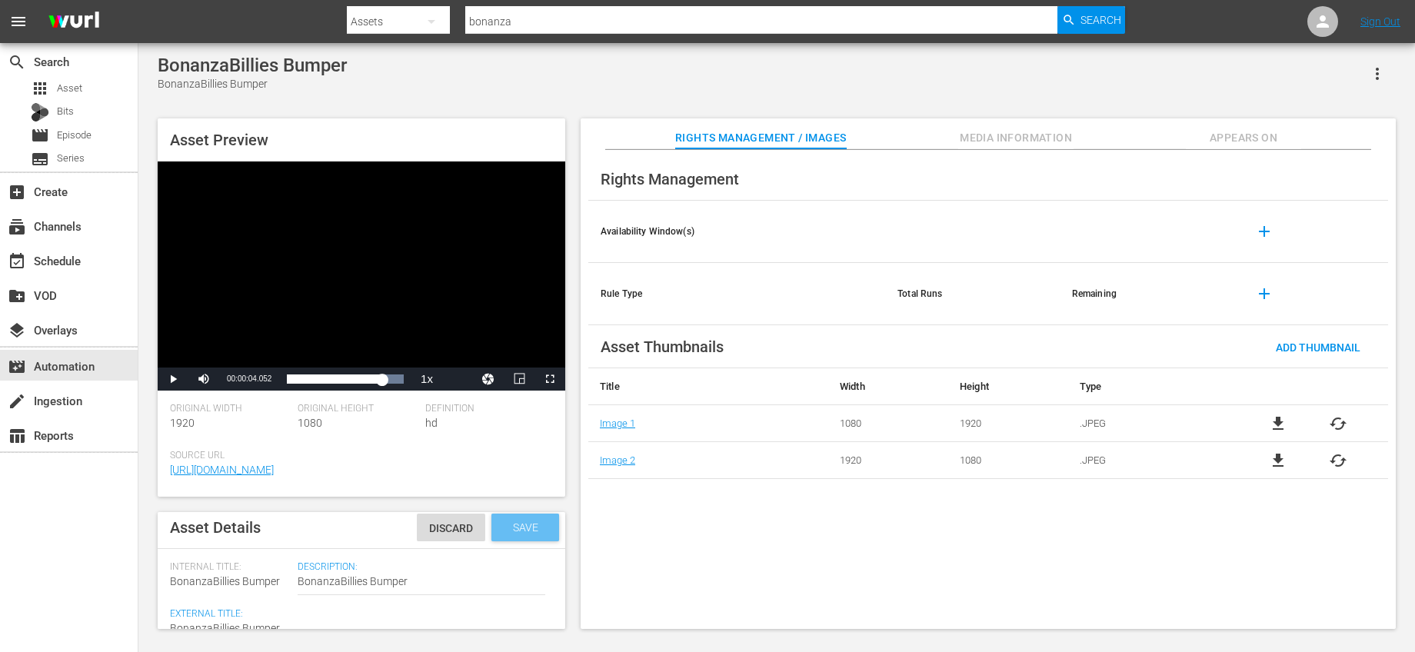
type textarea "BonanzaBillies Bumper You're Watching"
click at [501, 530] on span "Save" at bounding box center [526, 527] width 50 height 12
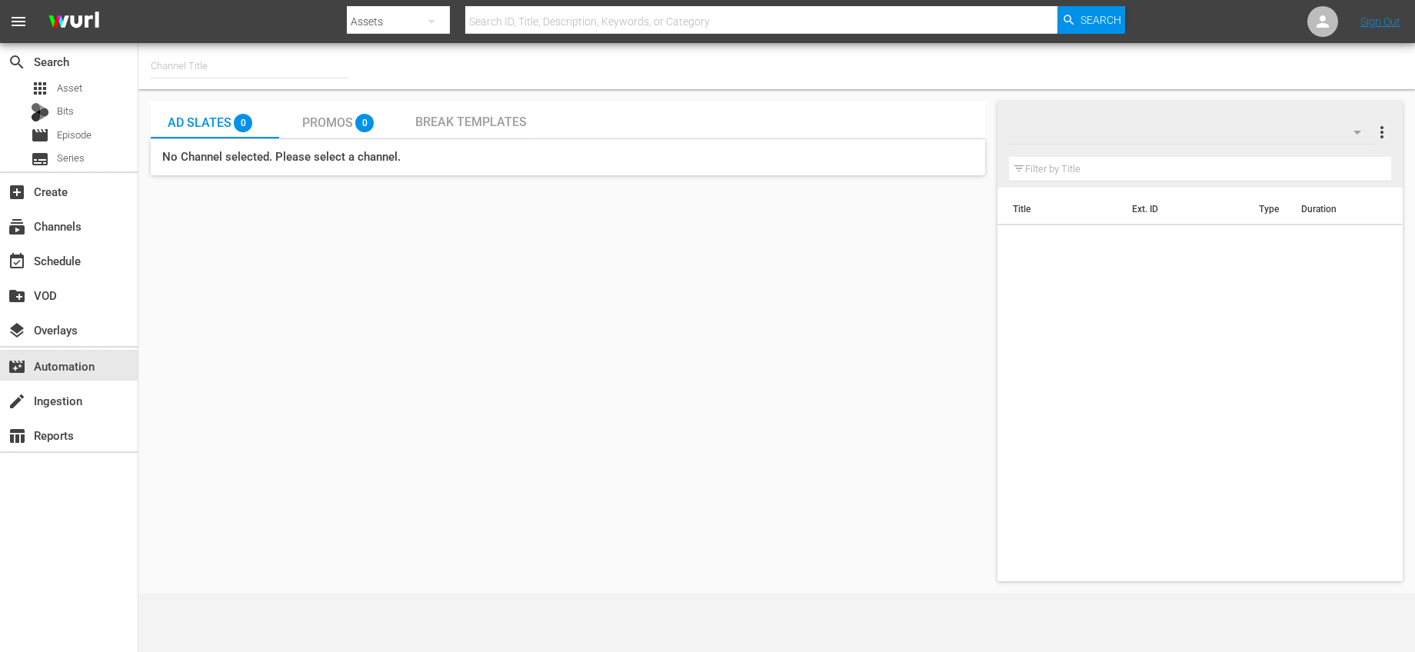
type input "Bonanza-Billies TV (2101)"
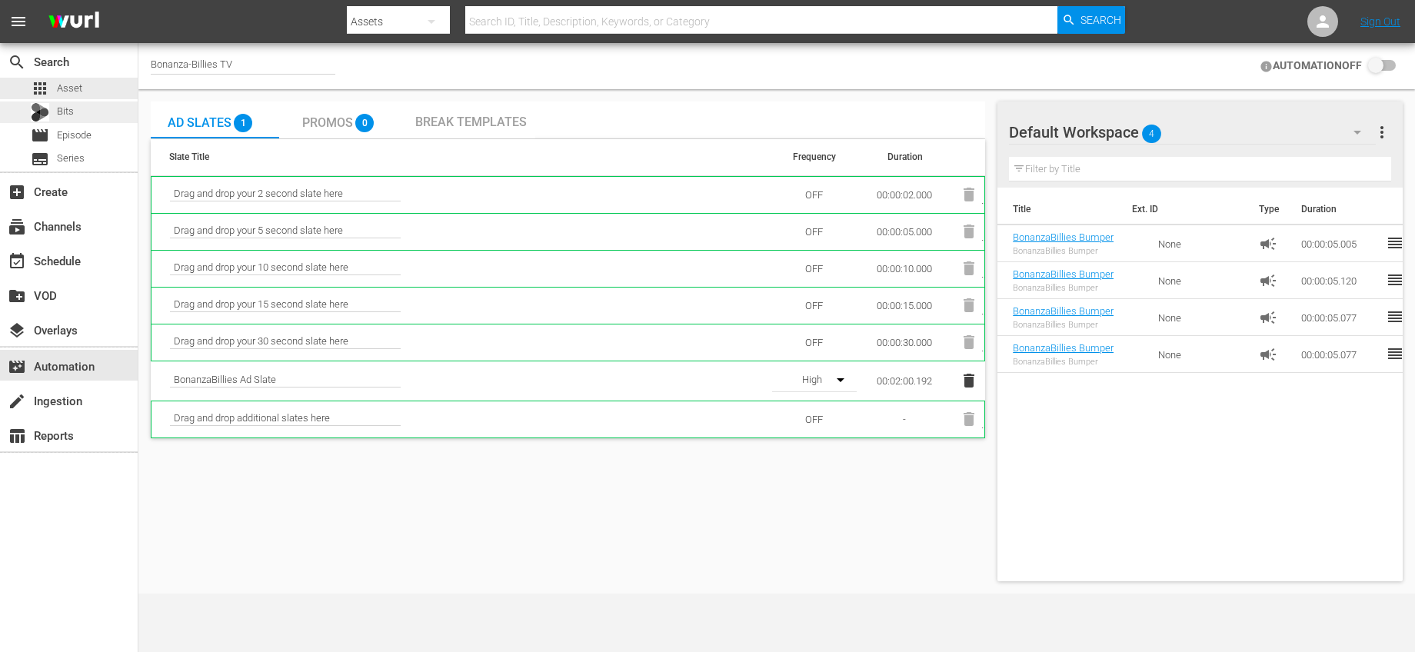
click at [67, 100] on div "apps Asset Bits movie Episode subtitles Series" at bounding box center [69, 124] width 138 height 92
click at [72, 92] on span "Asset" at bounding box center [69, 88] width 25 height 15
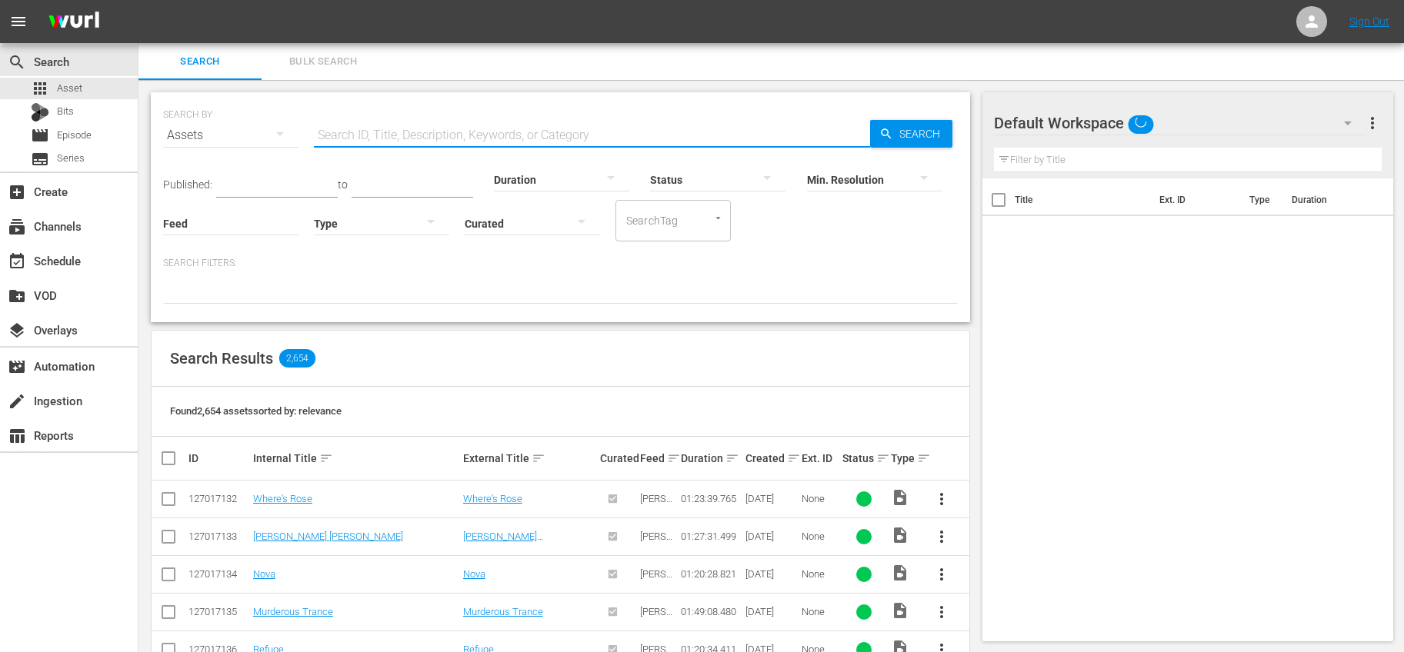
click at [411, 125] on input "text" at bounding box center [592, 135] width 556 height 37
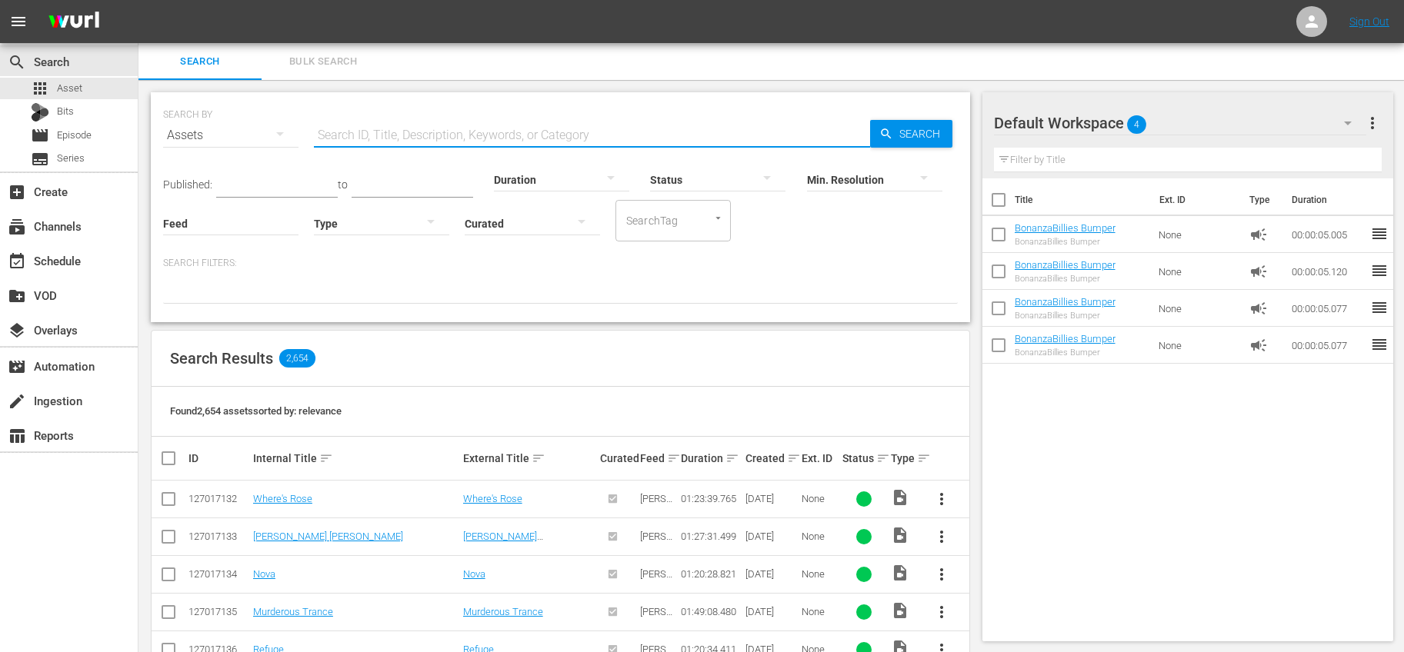
type input "bonanza"
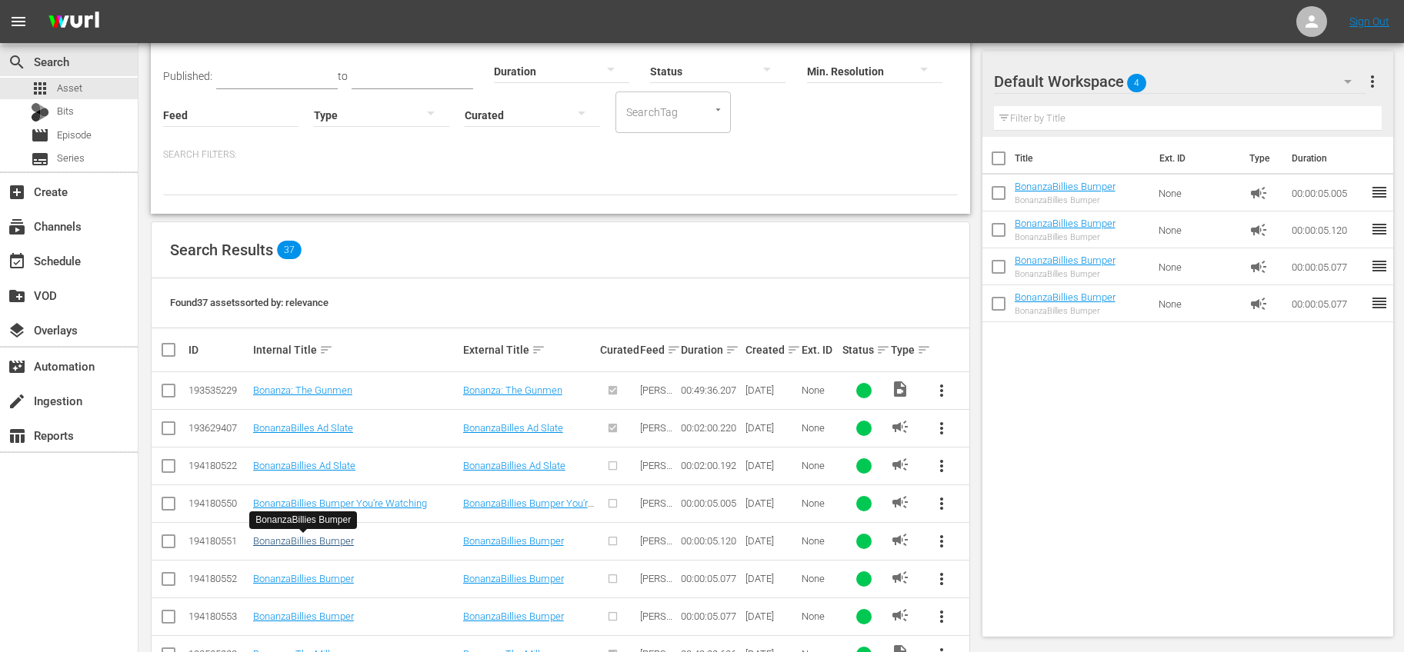
scroll to position [140, 0]
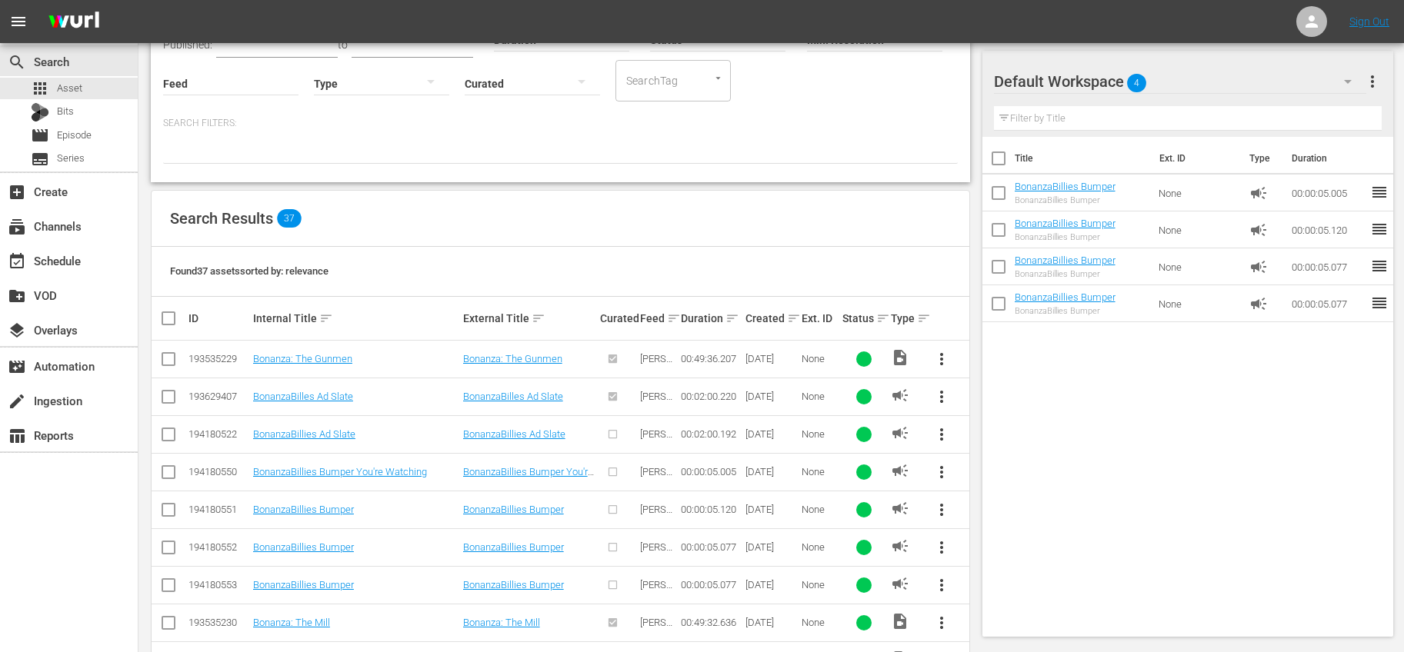
click at [994, 158] on input "checkbox" at bounding box center [998, 161] width 32 height 32
checkbox input "true"
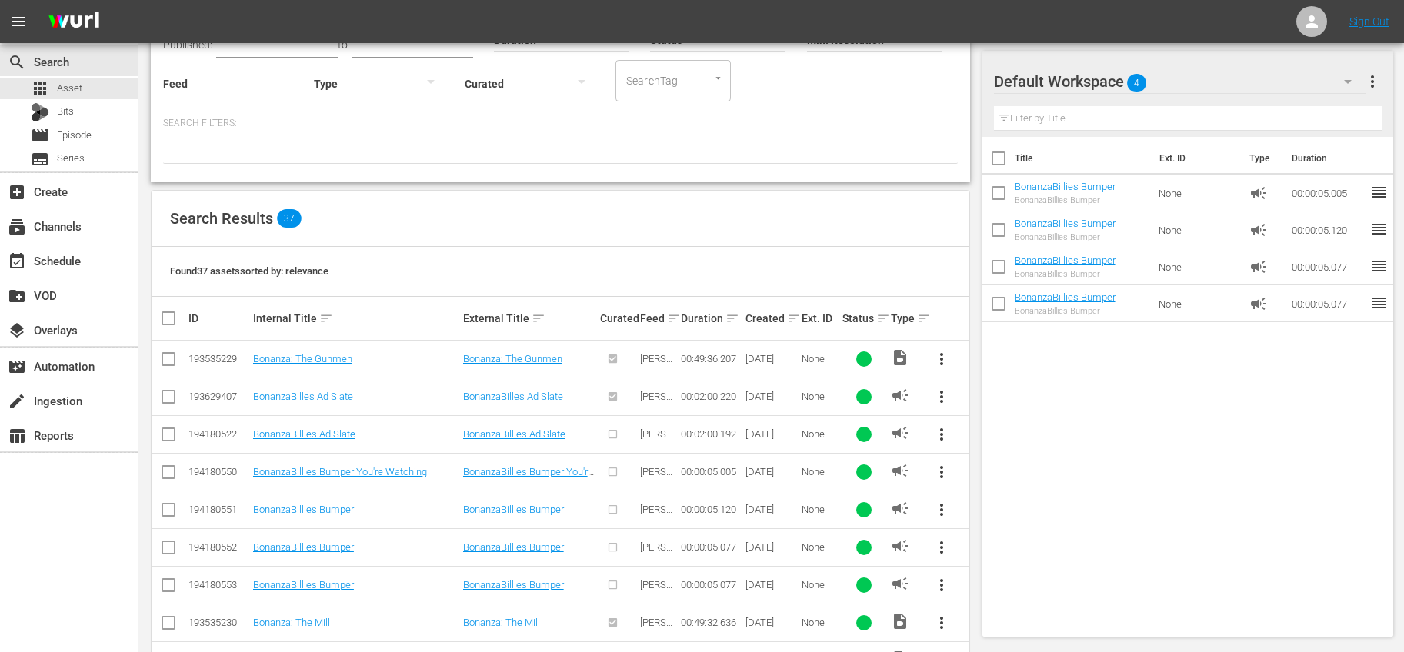
checkbox input "true"
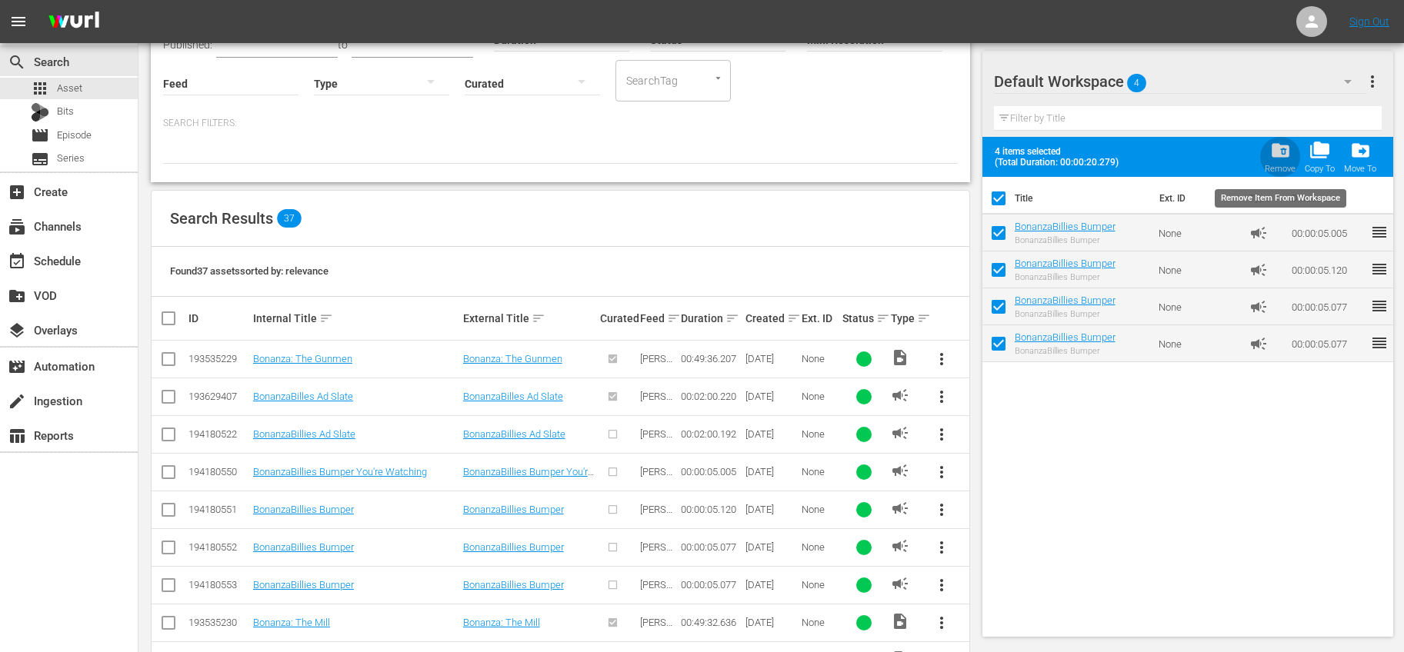
click at [1266, 148] on div "folder_delete Remove" at bounding box center [1279, 157] width 31 height 34
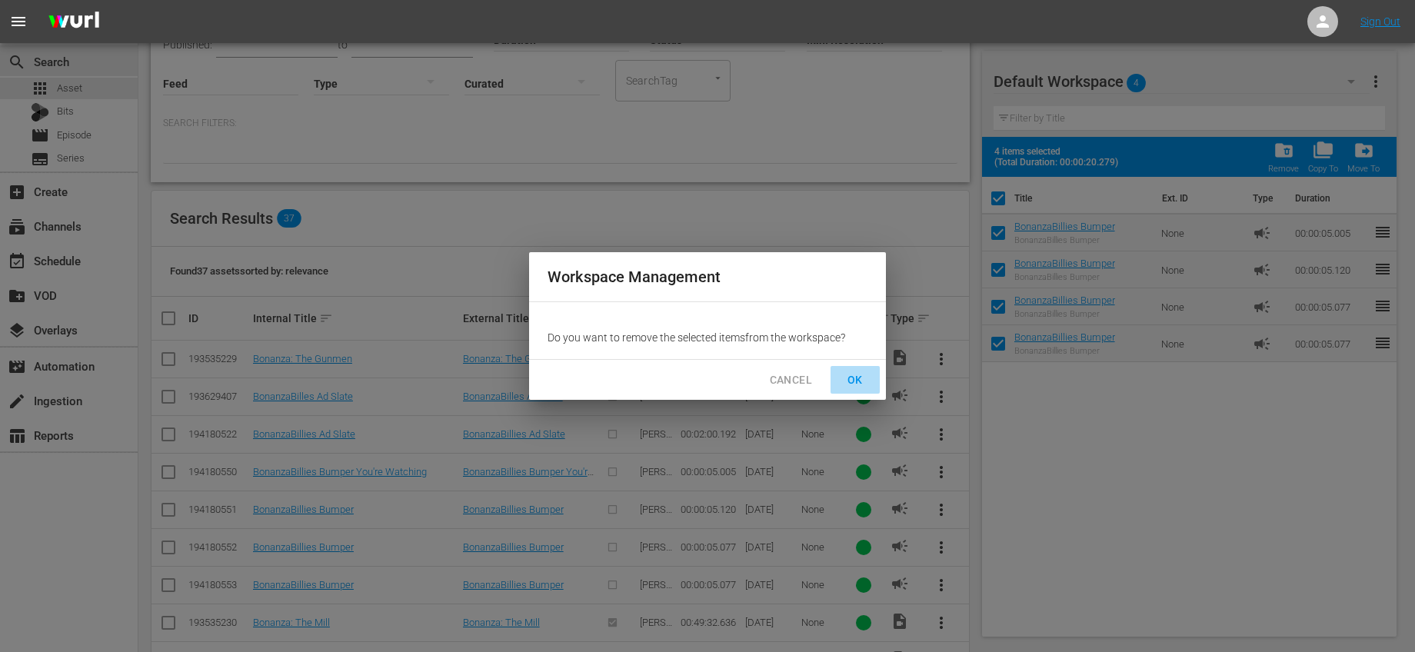
click at [851, 369] on button "OK" at bounding box center [855, 380] width 49 height 28
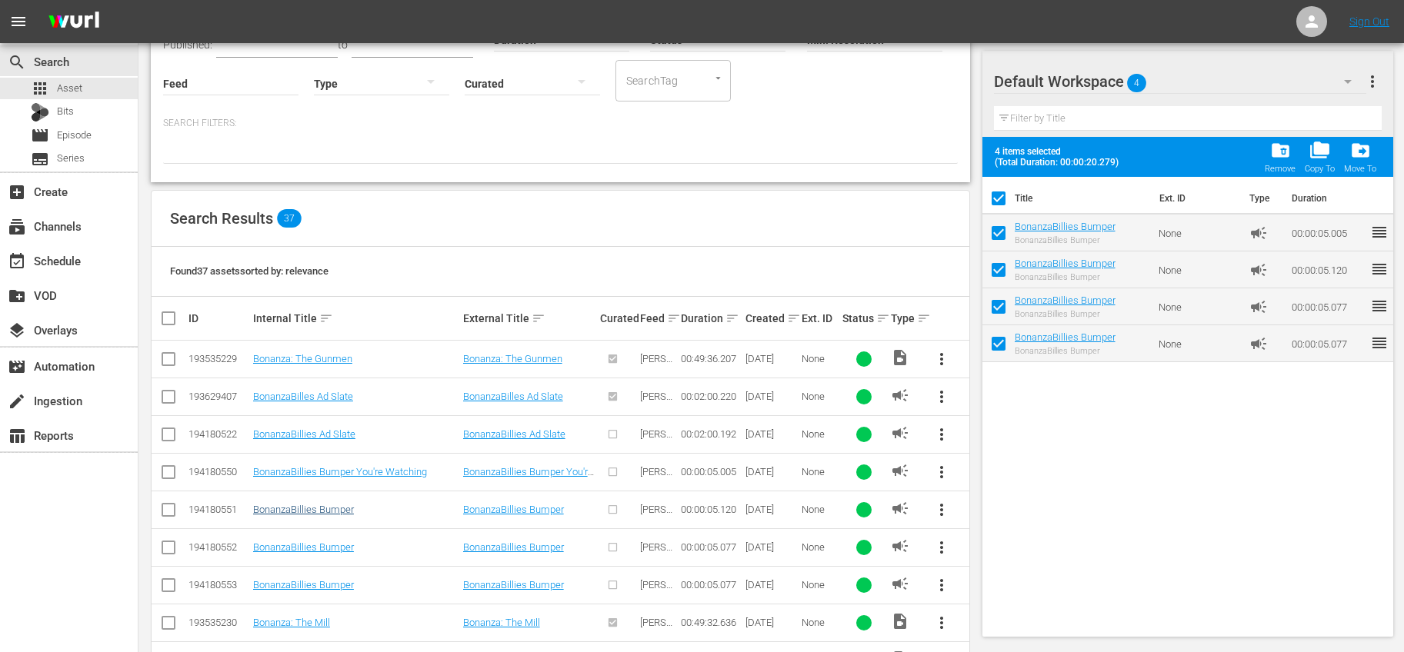
checkbox input "false"
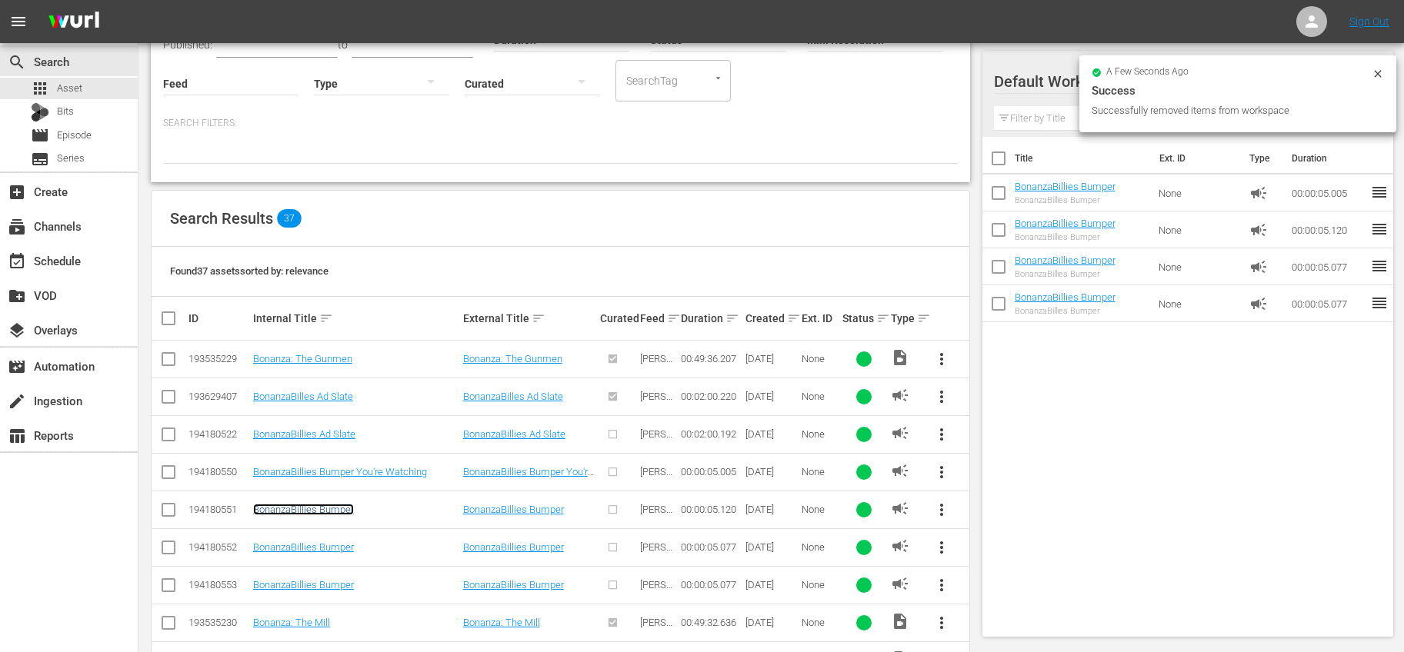
click at [316, 507] on link "BonanzaBillies Bumper" at bounding box center [303, 510] width 101 height 12
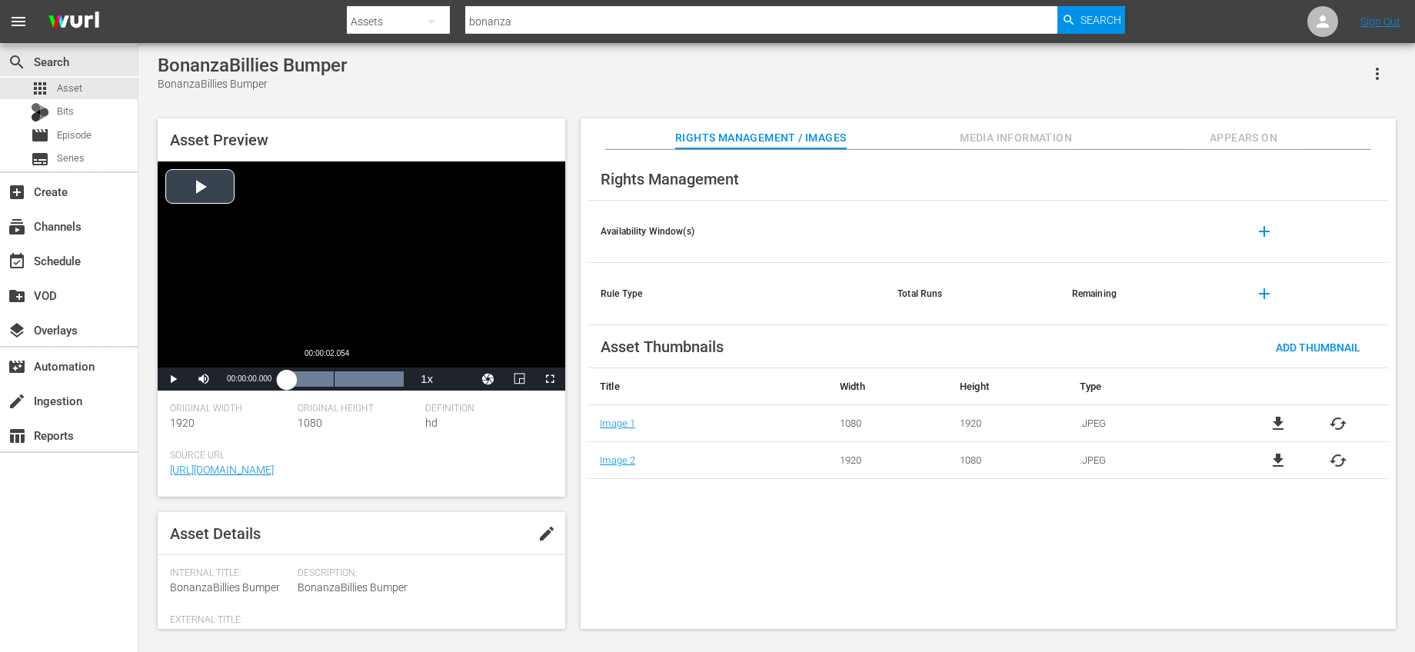
click at [335, 384] on div "Loaded : 100.00% 00:00:02.054 00:00:00.000" at bounding box center [345, 378] width 117 height 15
click at [173, 379] on span "Video Player" at bounding box center [173, 379] width 0 height 0
click at [538, 540] on span "edit" at bounding box center [547, 534] width 18 height 18
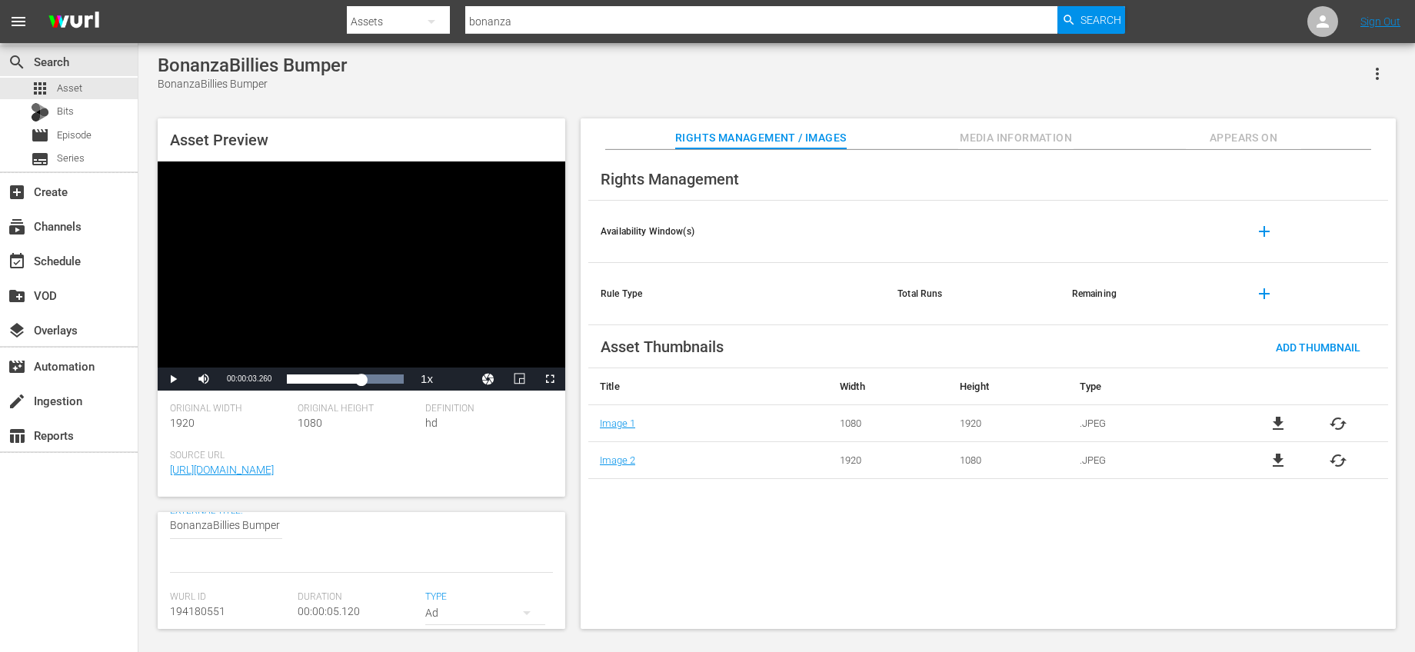
scroll to position [95, 0]
type textarea "BonanzaBillies Bumper"
type textarea "BonanzaBillies Bumper T"
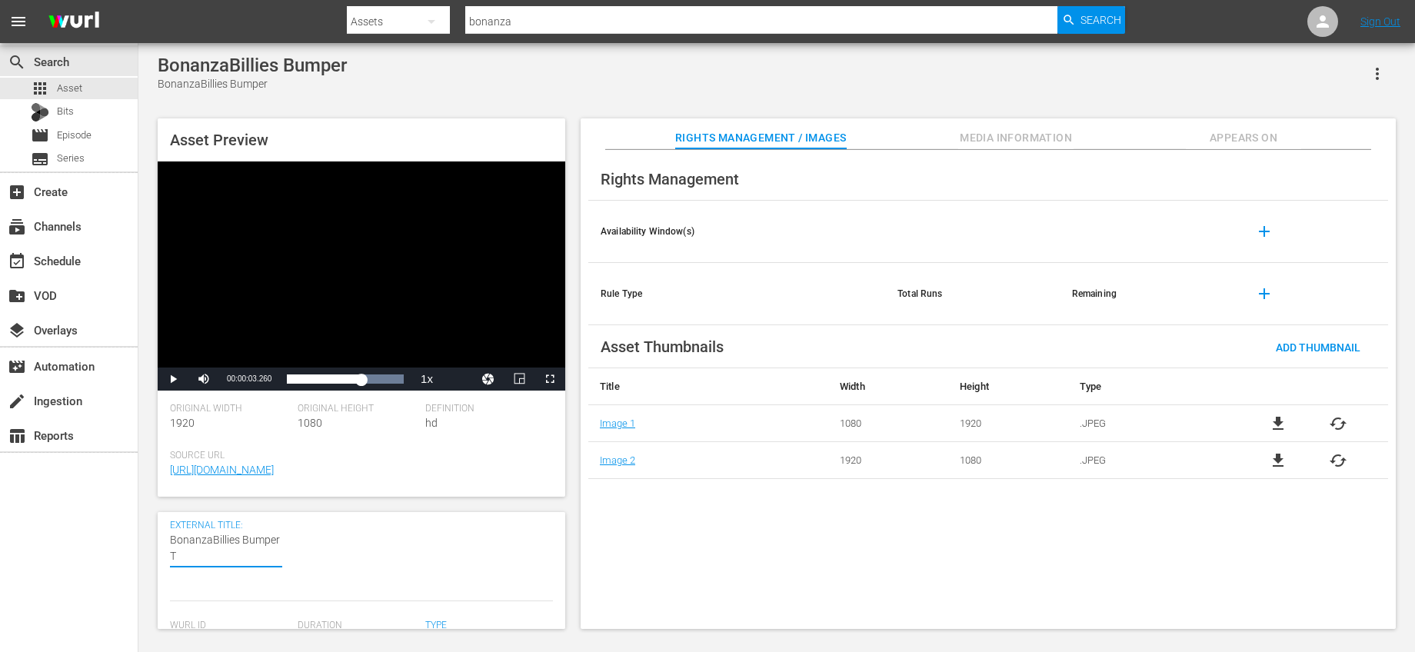
type textarea "BonanzaBillies Bumper Th"
type textarea "BonanzaBillies Bumper Tha"
type textarea "BonanzaBillies Bumper Than"
type textarea "BonanzaBillies Bumper Thank"
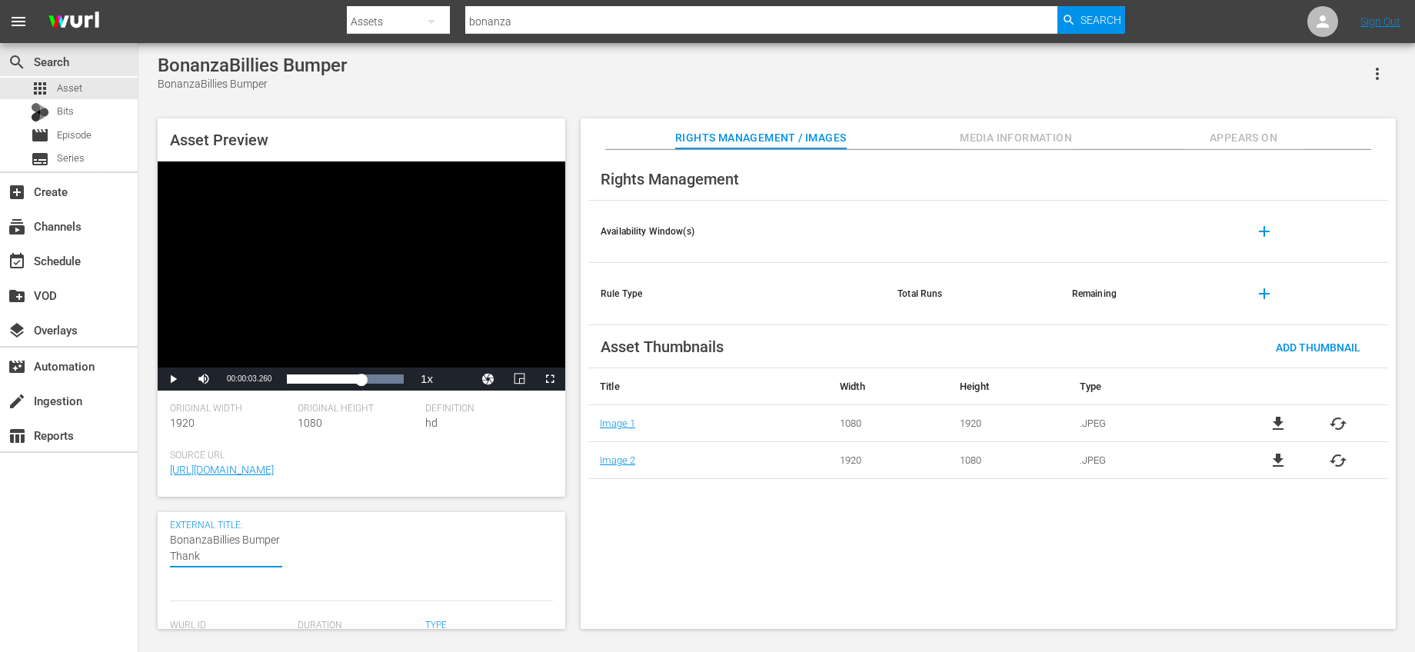
type textarea "BonanzaBillies Bumper Thanks"
type textarea "BonanzaBillies Bumper Thanks F"
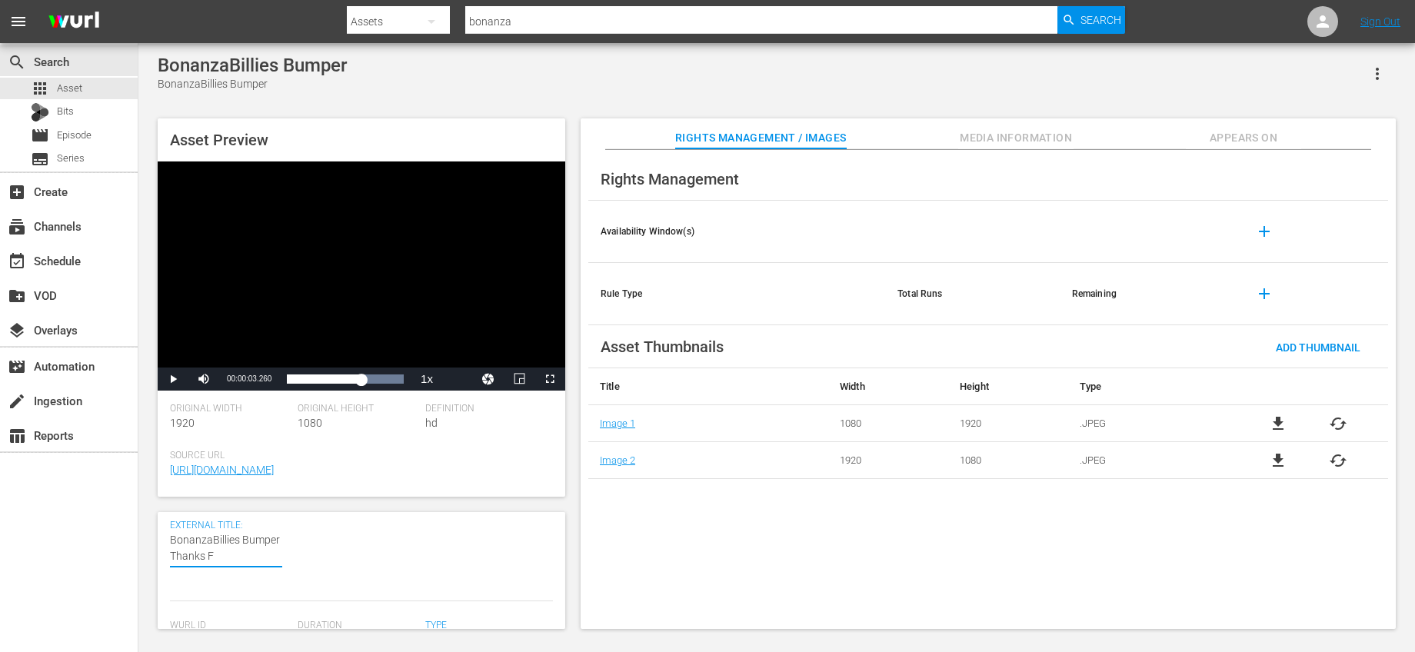
type textarea "BonanzaBillies Bumper Thanks Fo"
type textarea "BonanzaBillies Bumper Thanks For"
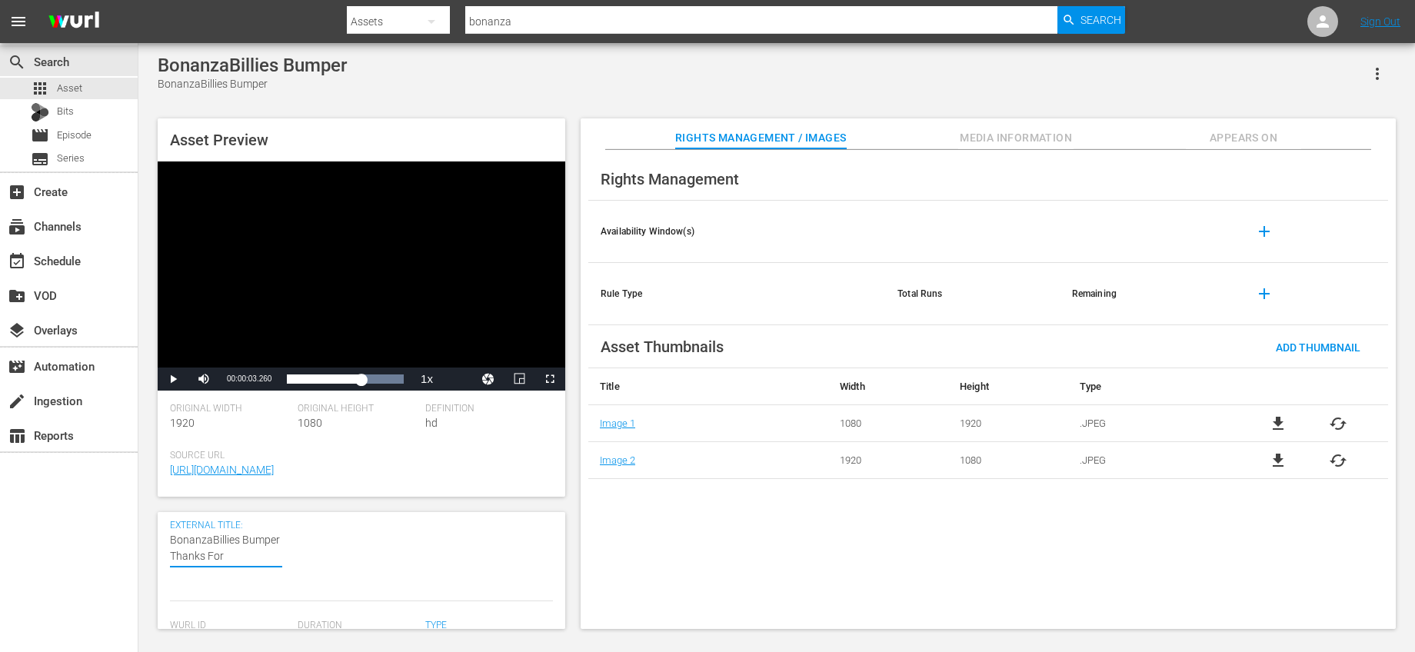
type textarea "BonanzaBillies Bumper Thanks For"
type textarea "BonanzaBillies Bumper Thanks For W"
type textarea "BonanzaBillies Bumper Thanks For Wa"
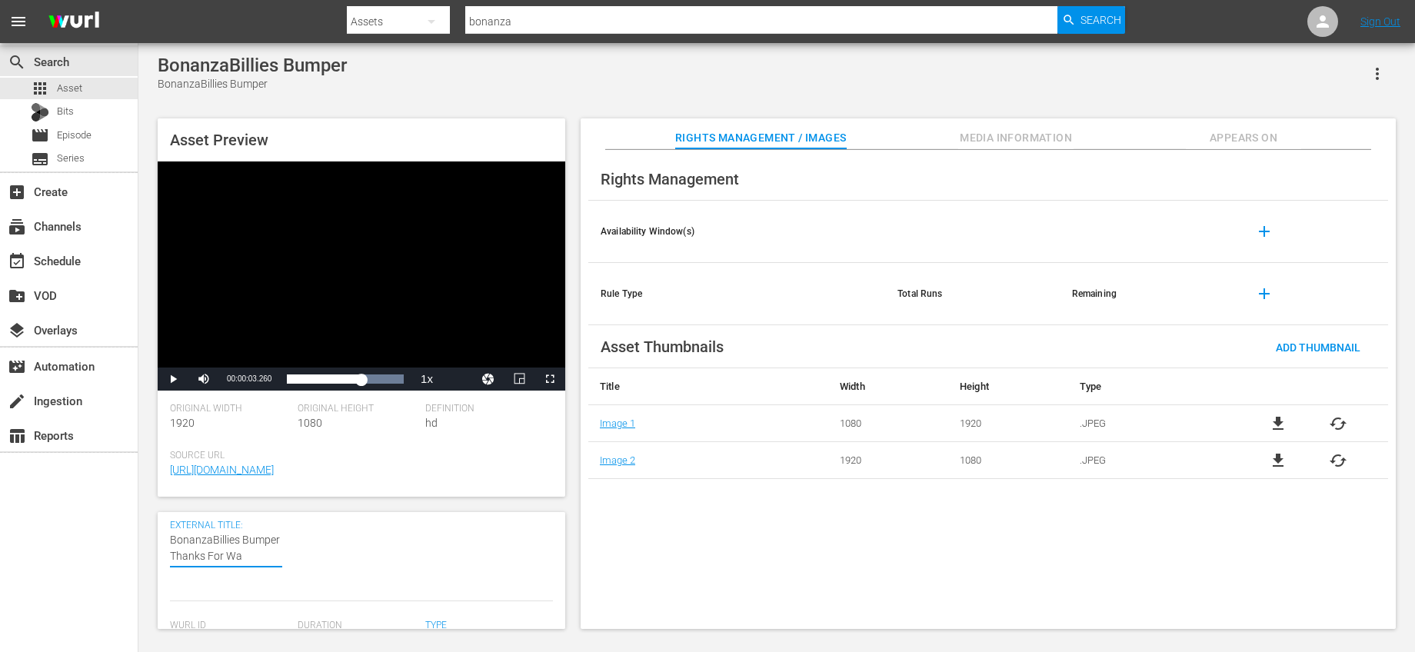
type textarea "BonanzaBillies Bumper Thanks For Wat"
type textarea "BonanzaBillies Bumper Thanks For Watc"
type textarea "BonanzaBillies Bumper Thanks For Watch"
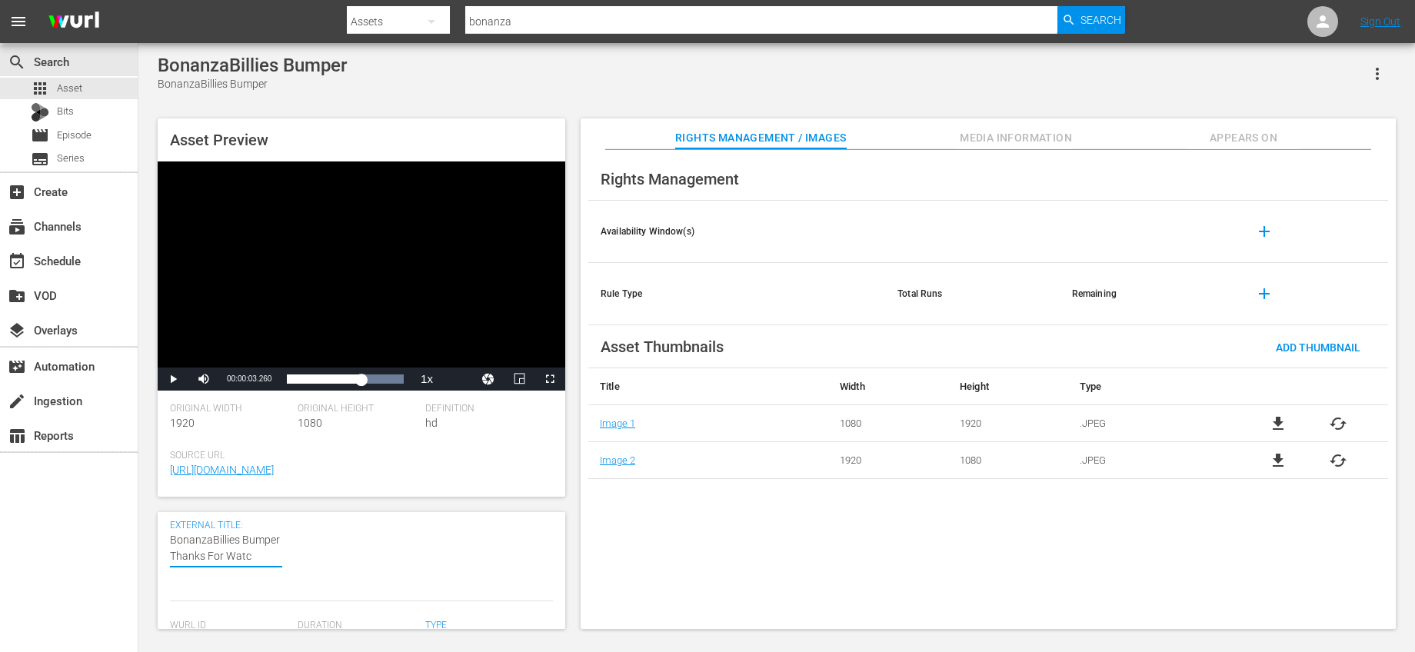
type textarea "BonanzaBillies Bumper Thanks For Watch"
type textarea "BonanzaBillies Bumper Thanks For Watchi"
type textarea "BonanzaBillies Bumper Thanks For Watchin"
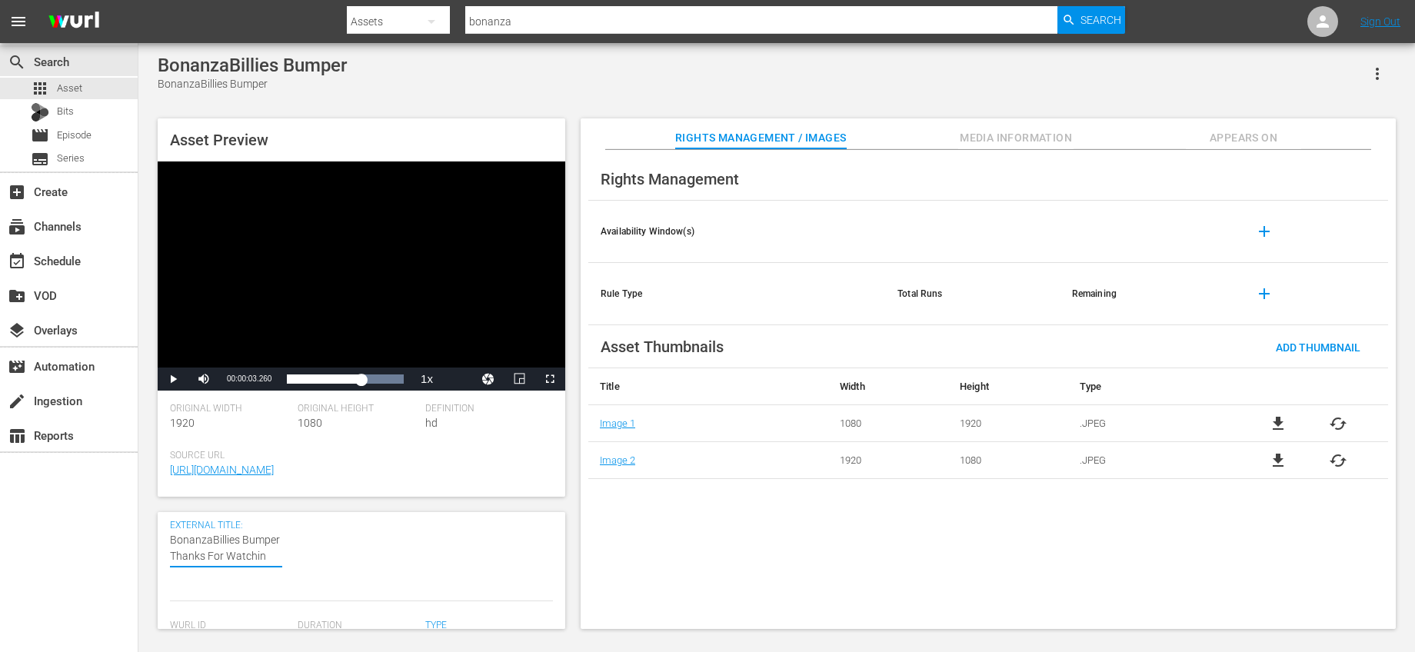
type textarea "BonanzaBillies Bumper Thanks For Watching"
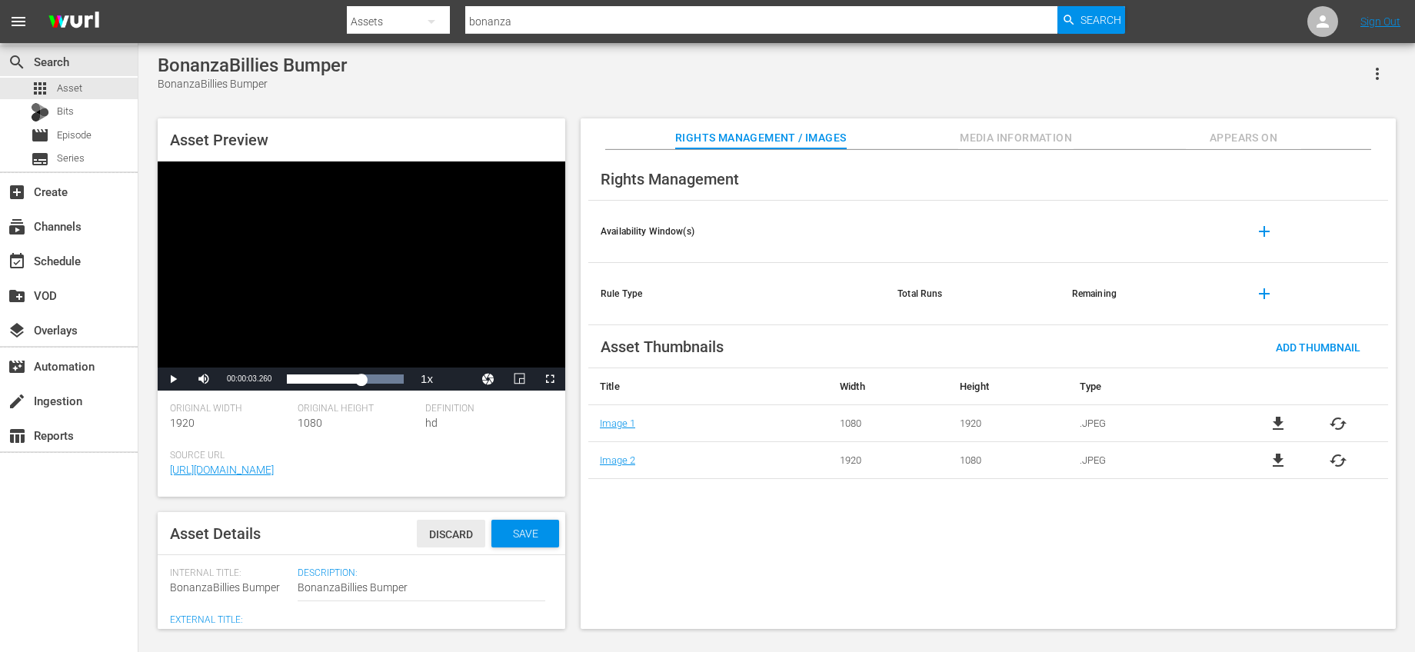
type textarea "BonanzaBillies Bumper Thanks For Watching"
click at [501, 529] on span "Save" at bounding box center [526, 534] width 50 height 12
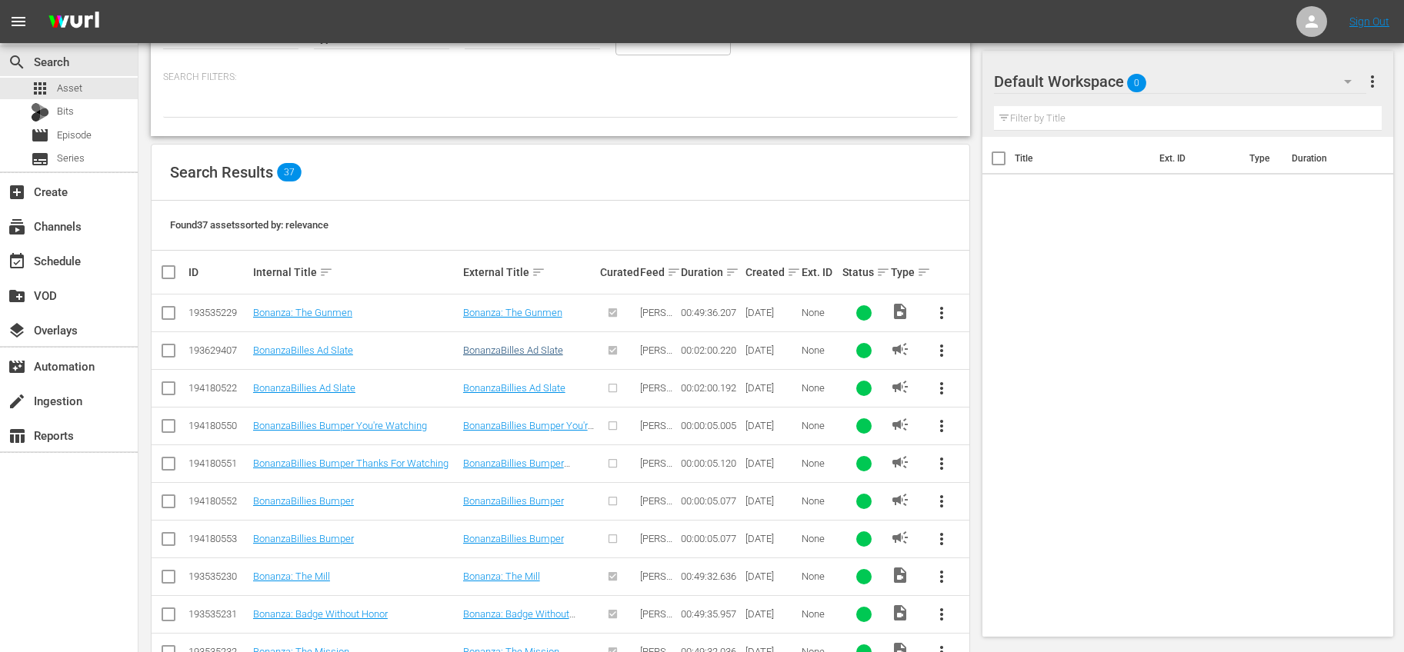
scroll to position [198, 0]
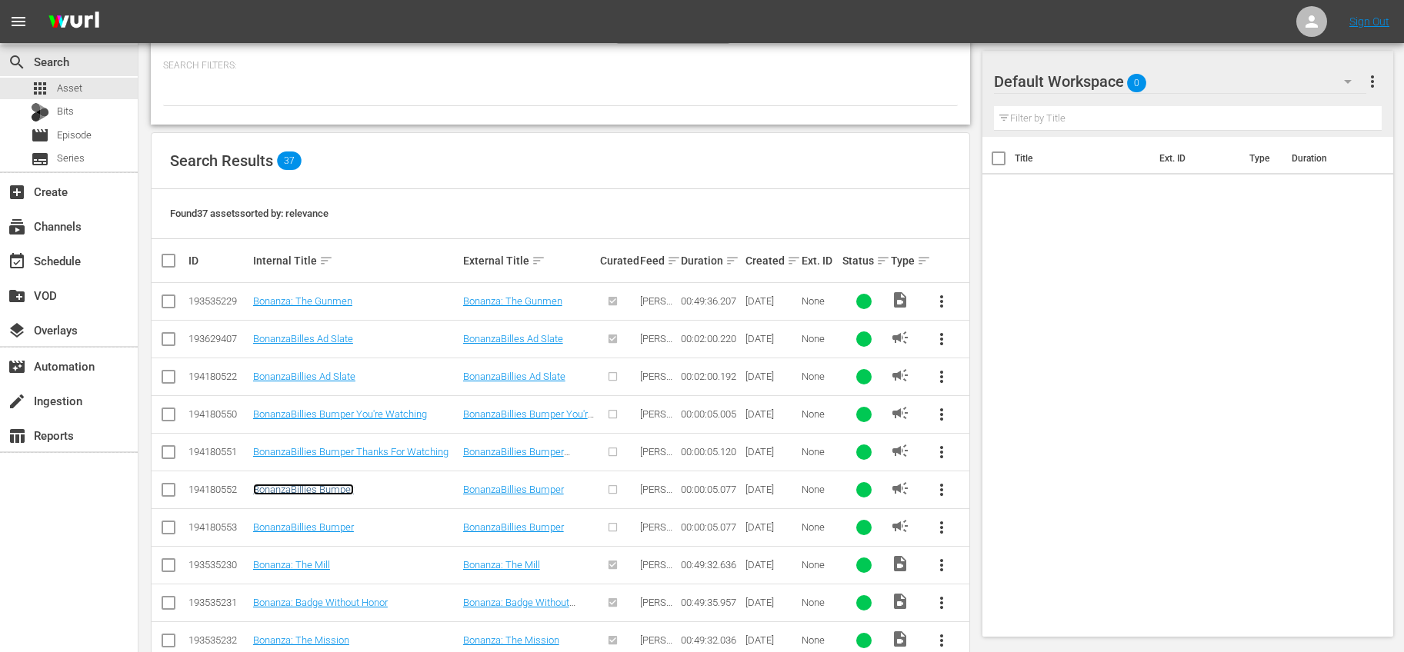
click at [325, 488] on link "BonanzaBillies Bumper" at bounding box center [303, 490] width 101 height 12
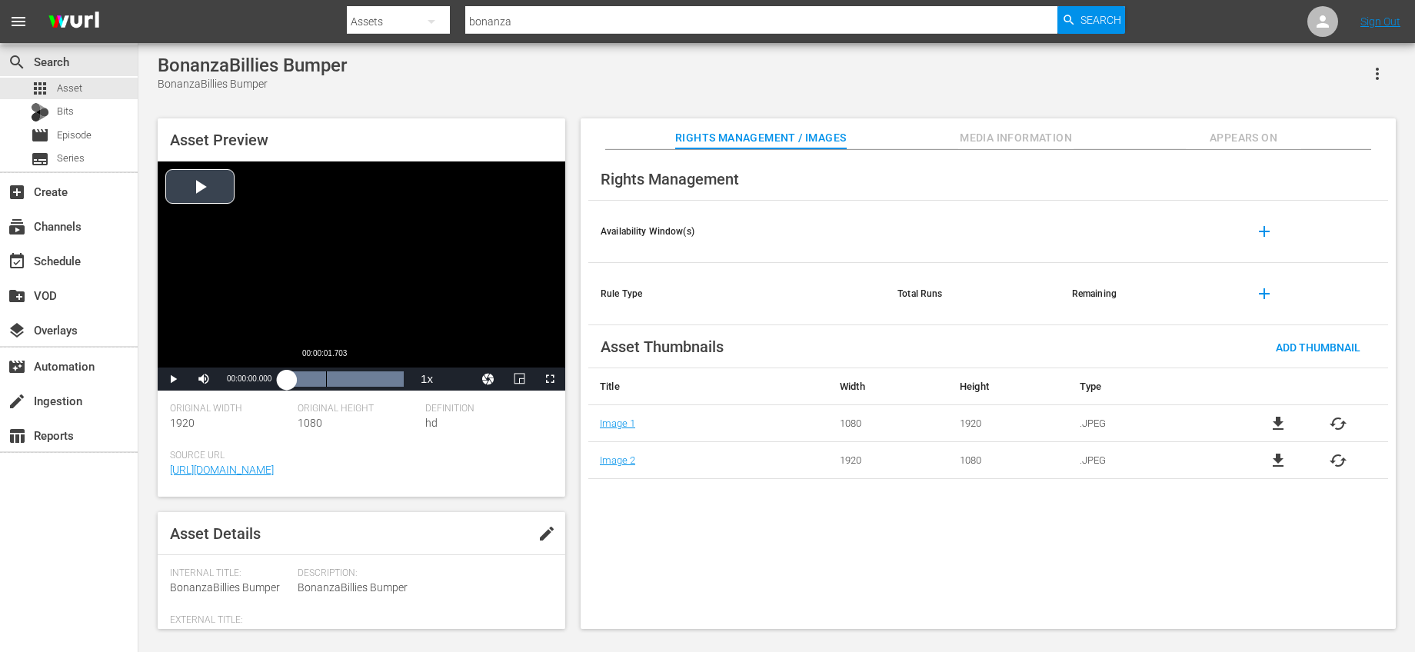
click at [325, 381] on div "Loaded : 100.00% 00:00:01.703 00:00:00.000" at bounding box center [345, 378] width 117 height 15
click at [173, 379] on span "Video Player" at bounding box center [173, 379] width 0 height 0
click at [548, 530] on span "edit" at bounding box center [547, 534] width 18 height 18
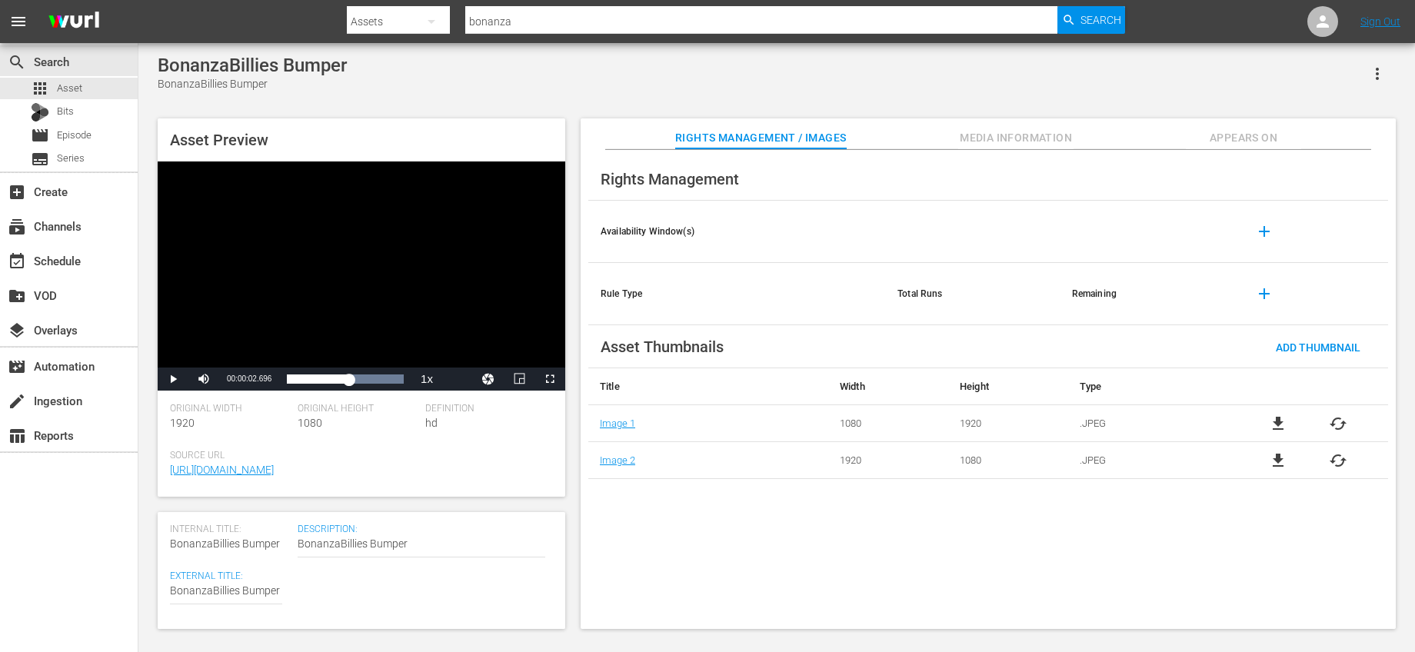
scroll to position [61, 0]
click at [278, 575] on textarea "BonanzaBillies Bumper" at bounding box center [226, 575] width 112 height 18
type textarea "BonanzaBillies Bumper"
type textarea "BonanzaBillies Bumper s"
type textarea "BonanzaBillies Bumper se"
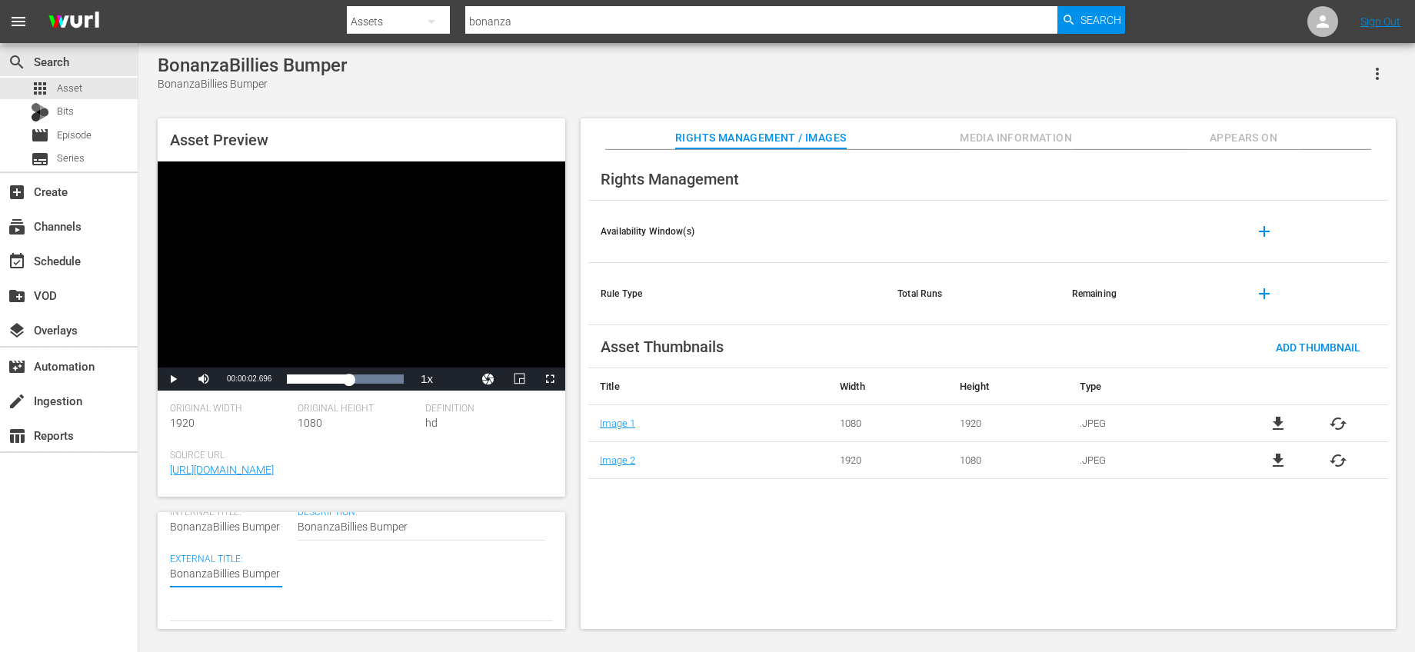
type textarea "BonanzaBillies Bumper se"
type textarea "BonanzaBillies Bumper see"
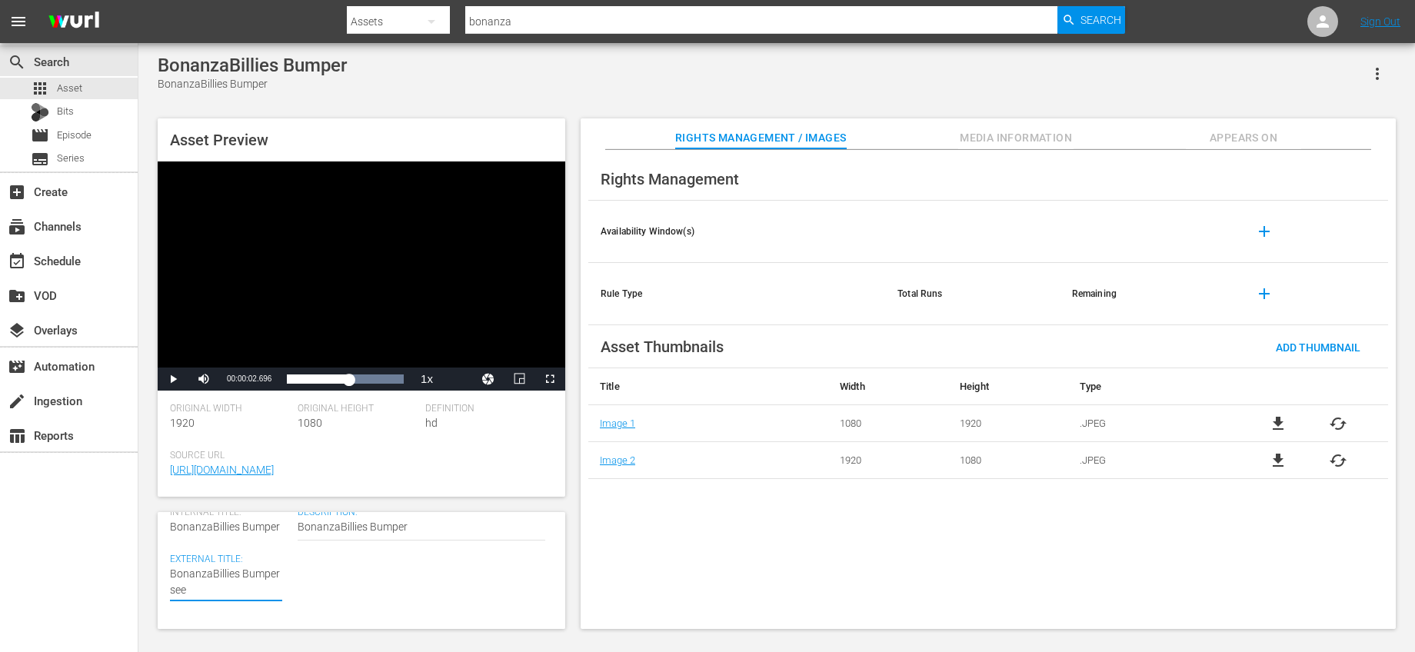
type textarea "BonanzaBillies Bumper see Y"
type textarea "BonanzaBillies Bumper see Yo"
type textarea "BonanzaBillies Bumper see You"
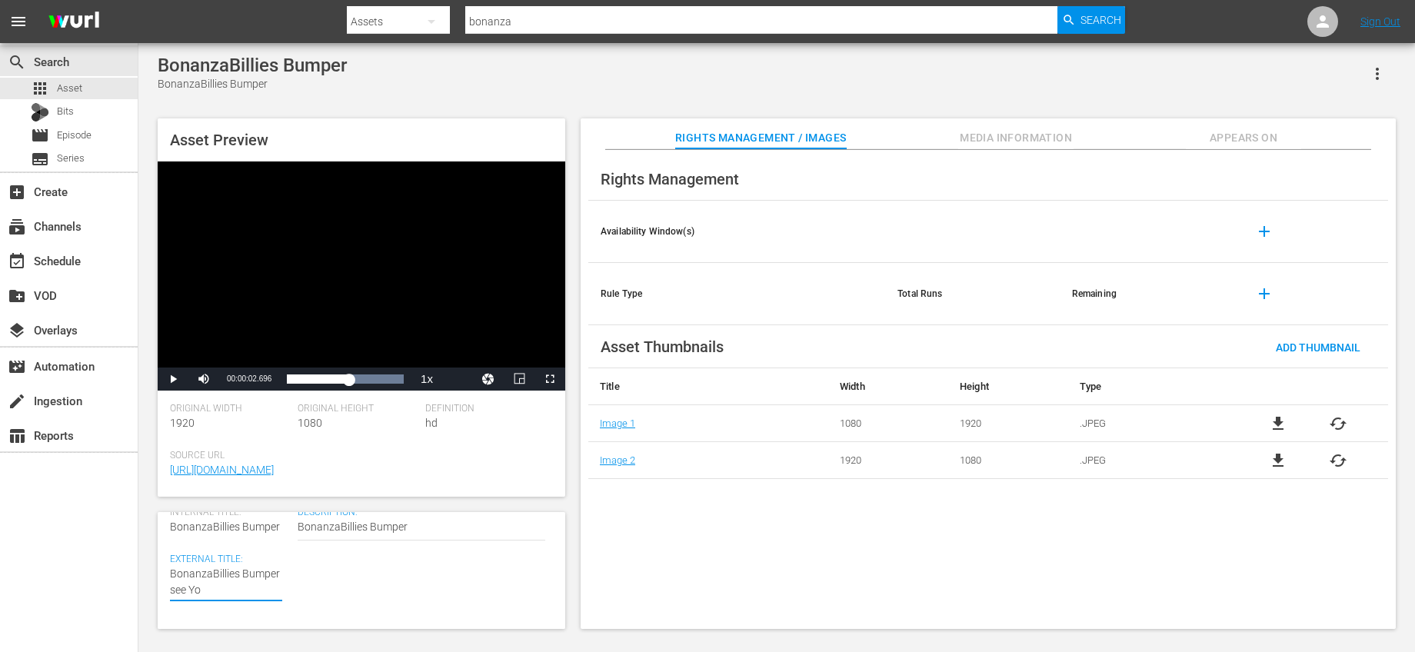
type textarea "BonanzaBillies Bumper see You"
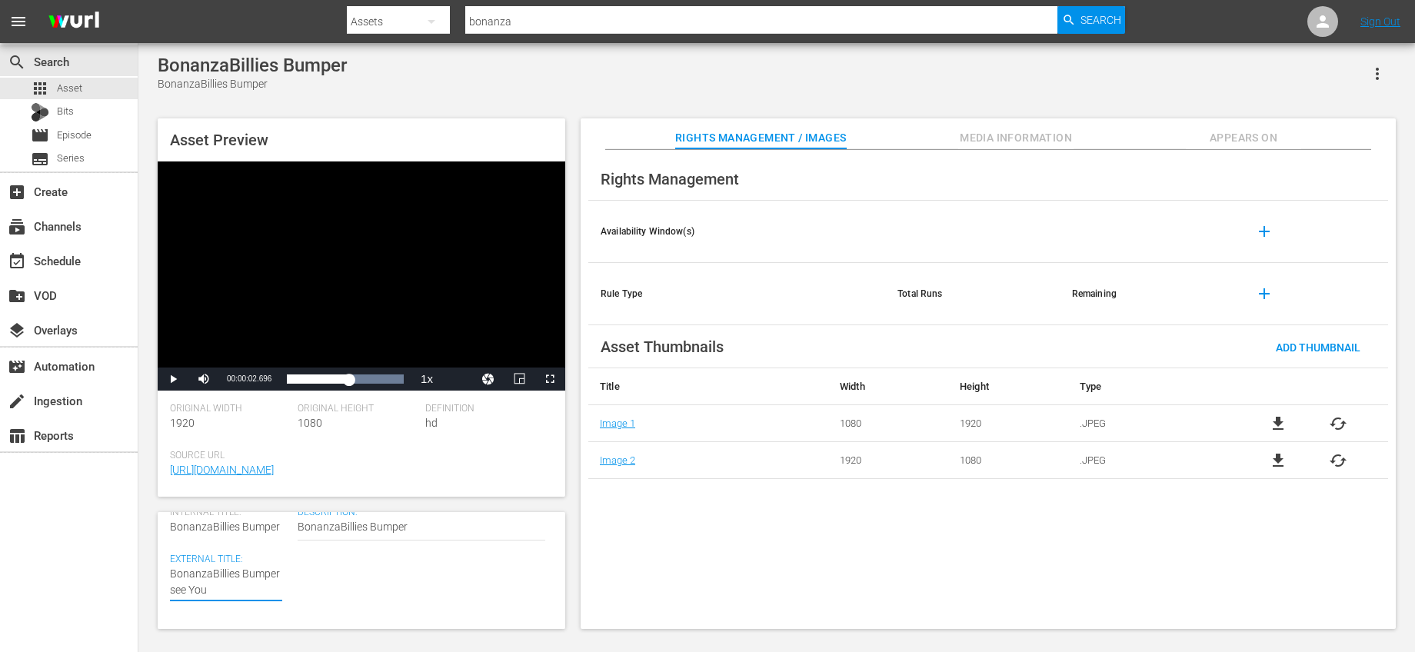
type textarea "BonanzaBillies Bumper see Yo"
type textarea "BonanzaBillies Bumper see Y"
type textarea "BonanzaBillies Bumper see"
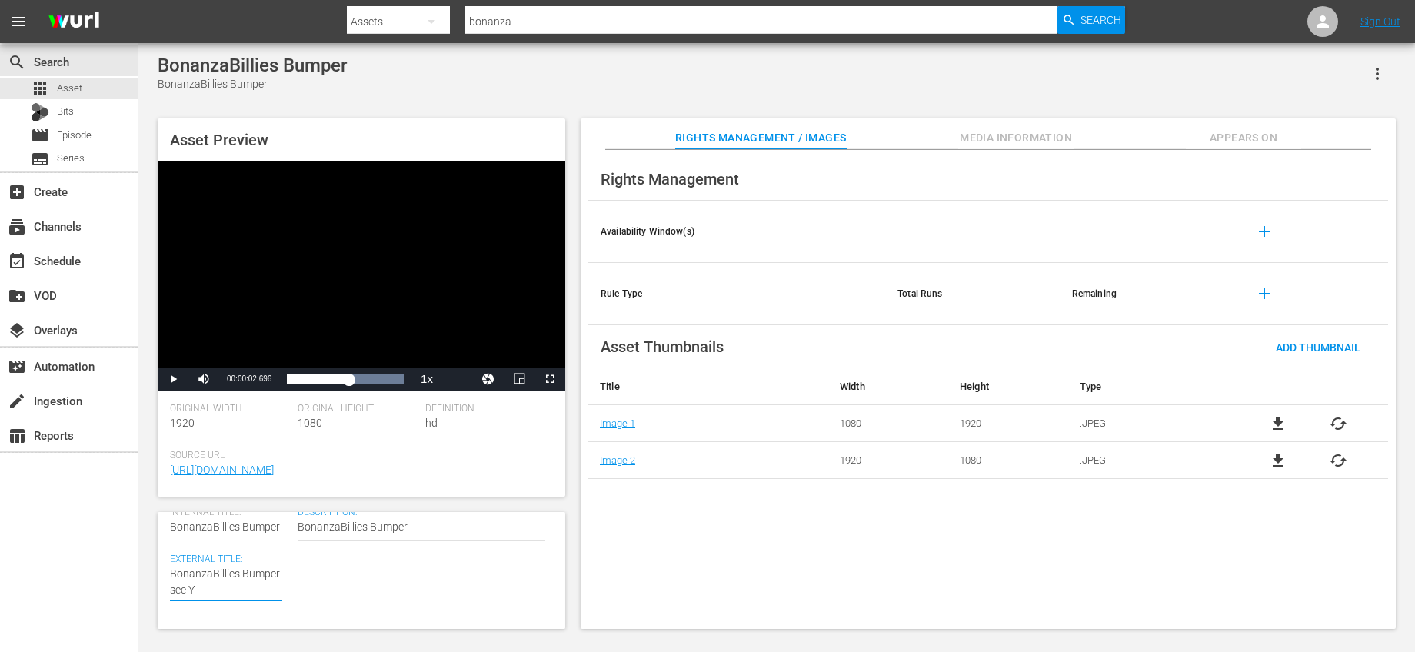
type textarea "BonanzaBillies Bumper see"
type textarea "BonanzaBillies Bumper se"
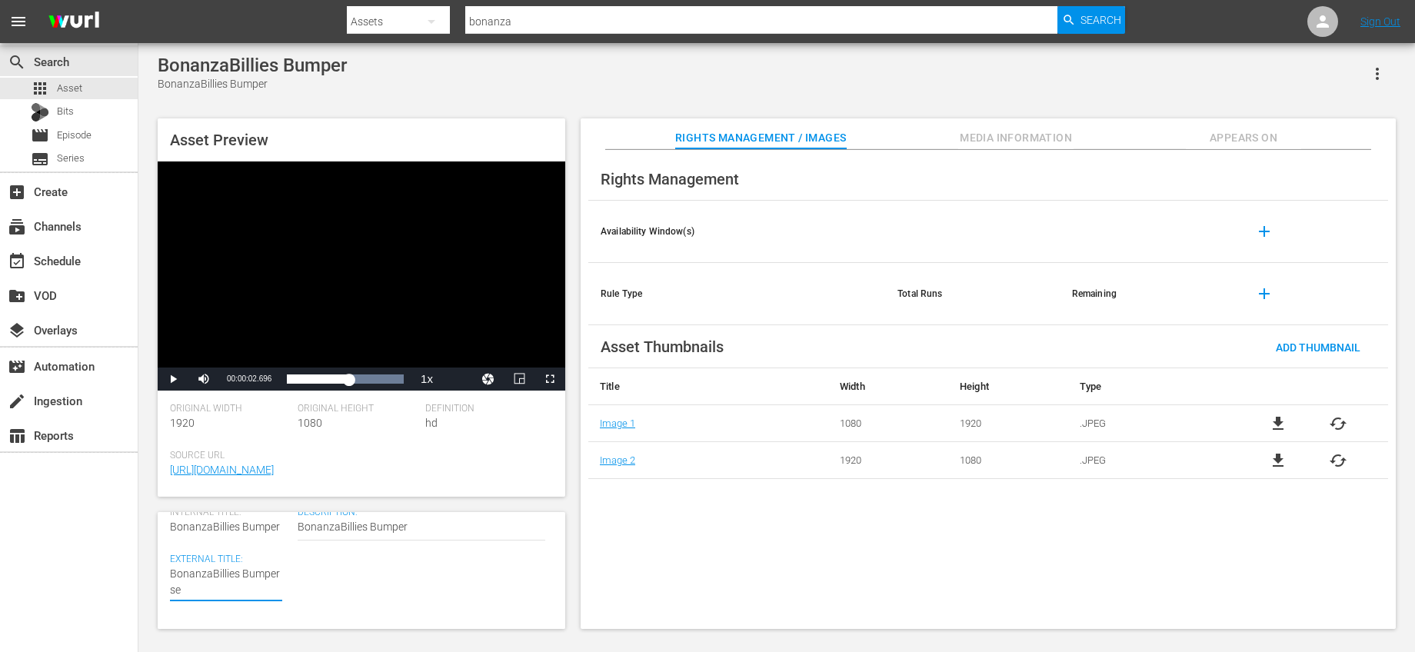
type textarea "BonanzaBillies Bumper s"
type textarea "BonanzaBillies Bumper"
type textarea "BonanzaBillies Bumper S"
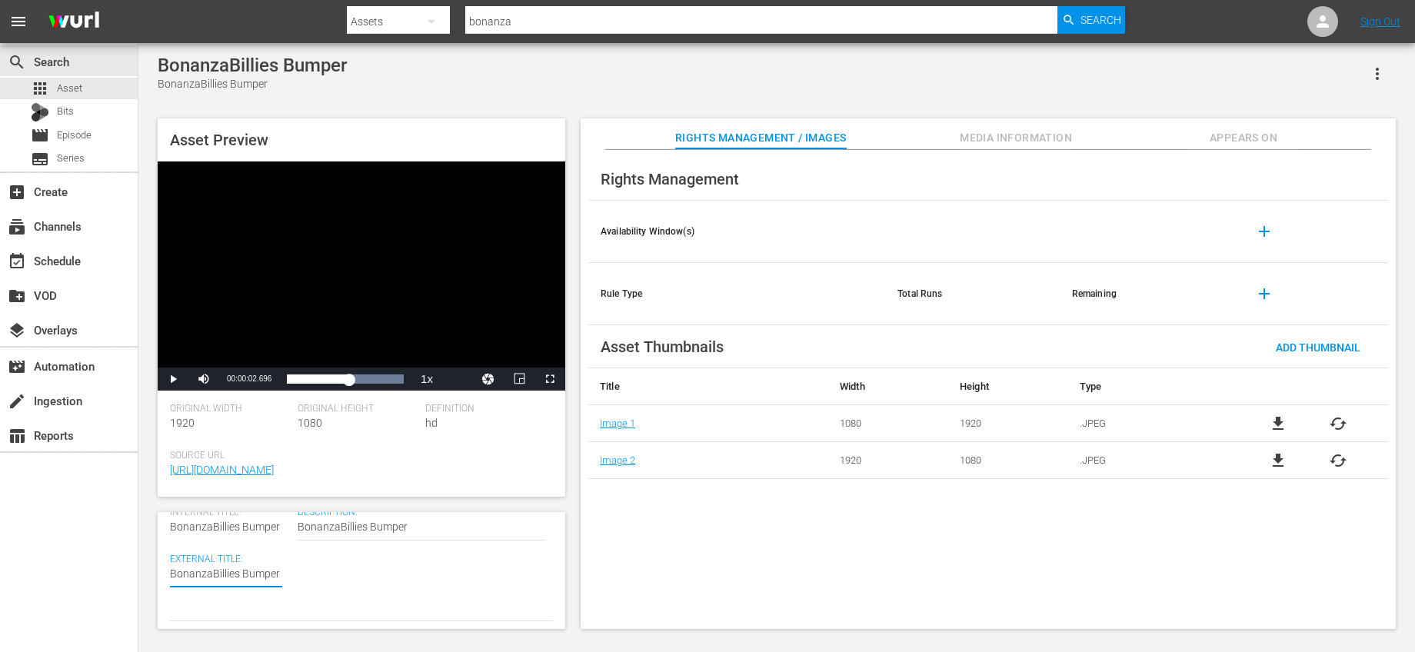
type textarea "BonanzaBillies Bumper S"
type textarea "BonanzaBillies Bumper Se"
type textarea "BonanzaBillies Bumper See"
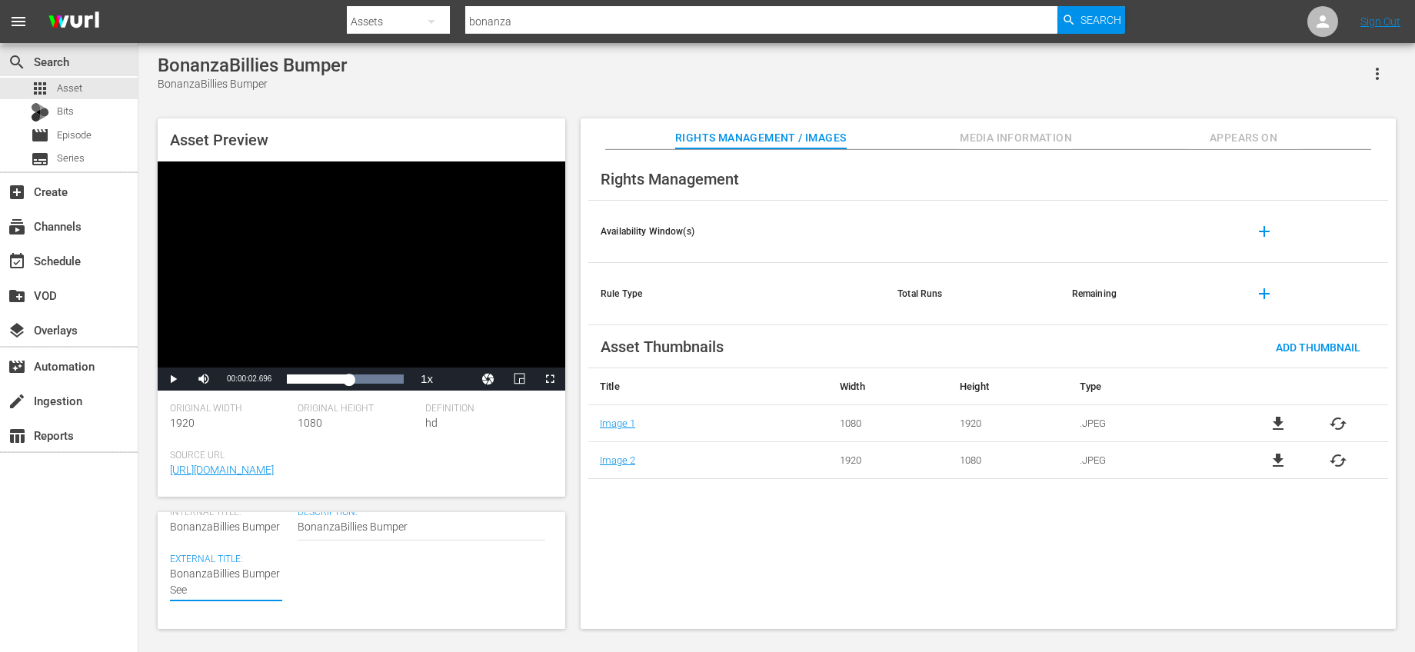
type textarea "BonanzaBillies Bumper See Y"
type textarea "BonanzaBillies Bumper See Yo"
type textarea "BonanzaBillies Bumper See You"
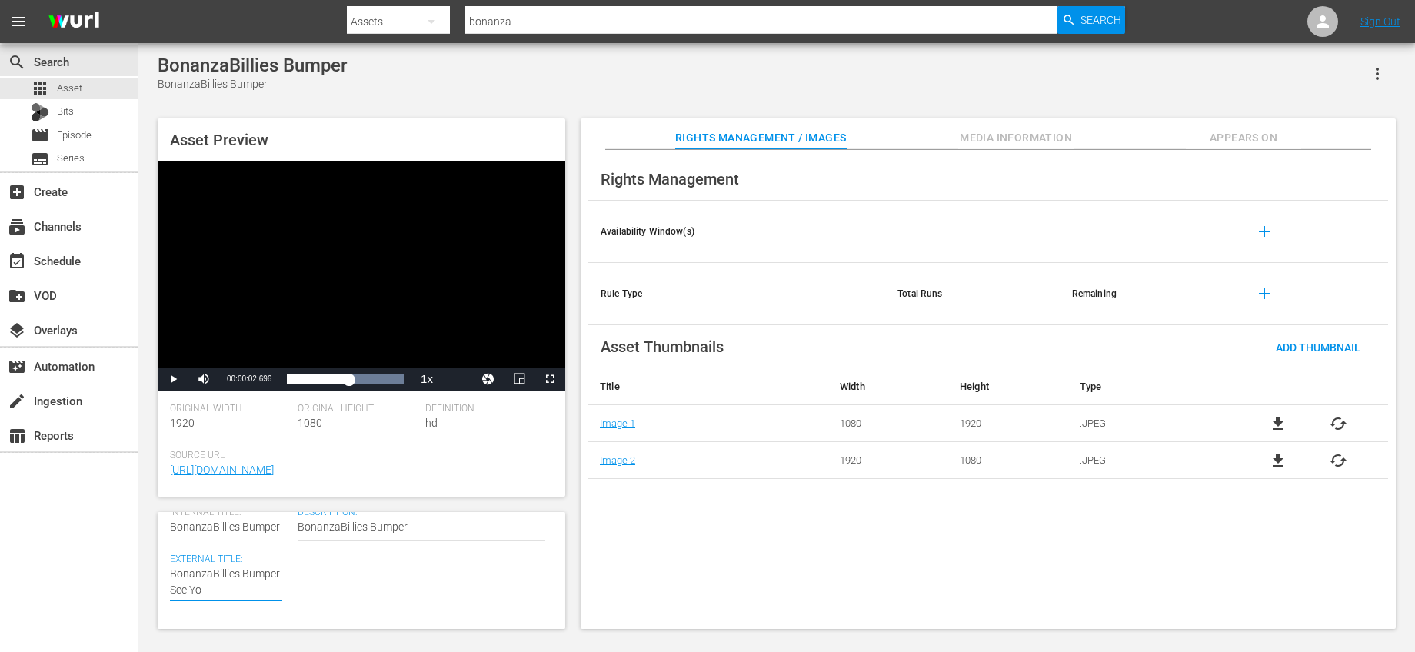
type textarea "BonanzaBillies Bumper See You"
type textarea "BonanzaBillies Bumper See You S"
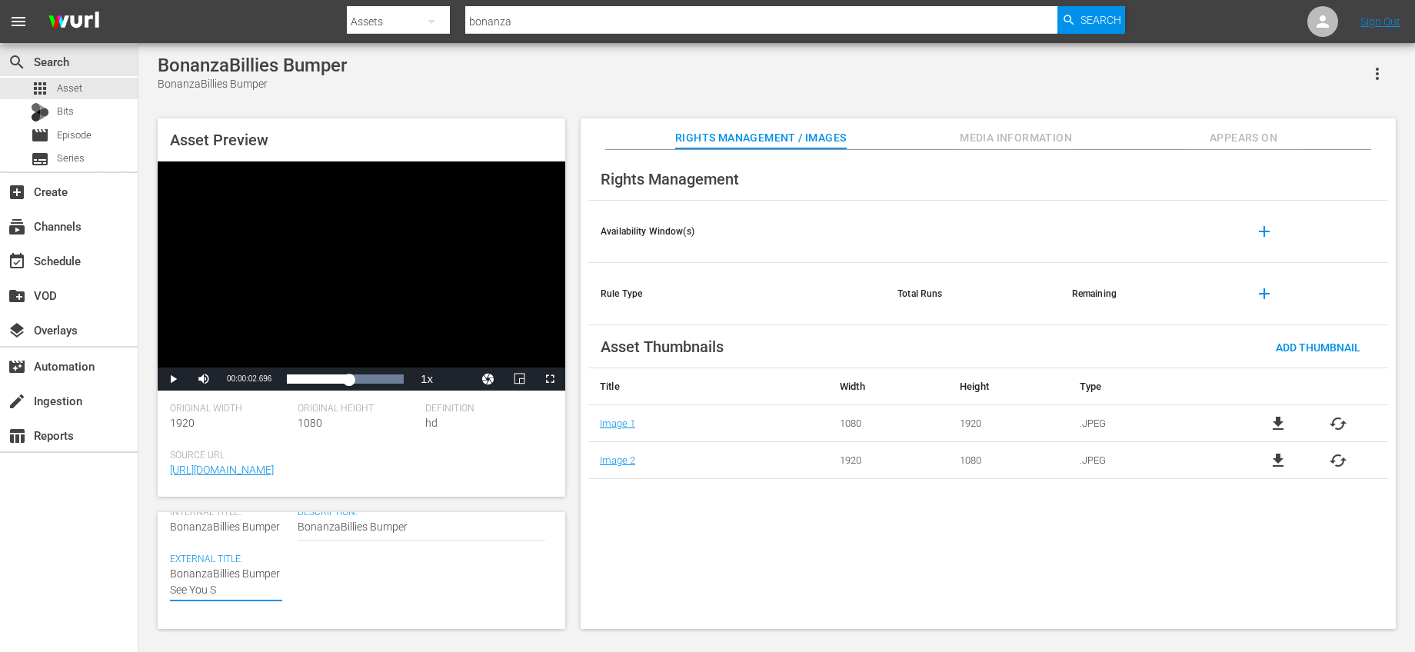
type textarea "BonanzaBillies Bumper See You So"
type textarea "BonanzaBillies Bumper See You Soo"
type textarea "BonanzaBillies Bumper See You Soon"
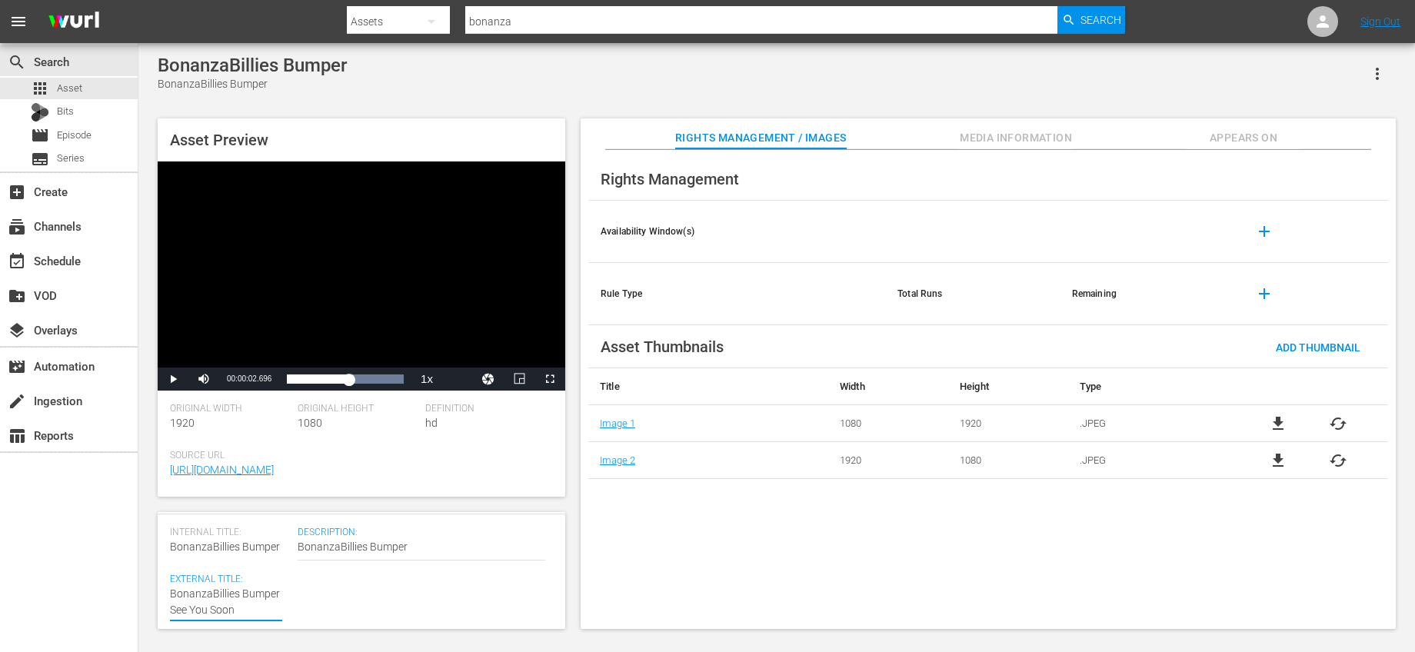
scroll to position [0, 0]
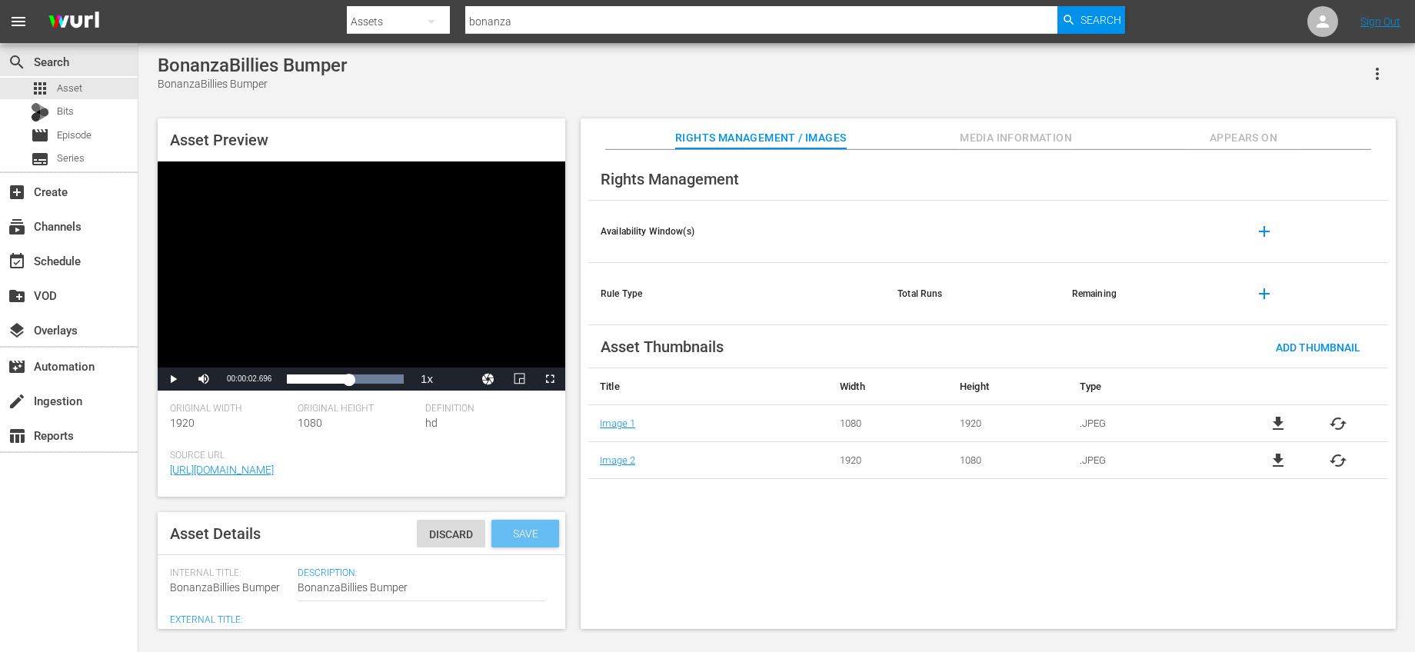
type textarea "BonanzaBillies Bumper See You Soon"
click at [528, 528] on span "Save" at bounding box center [526, 534] width 50 height 12
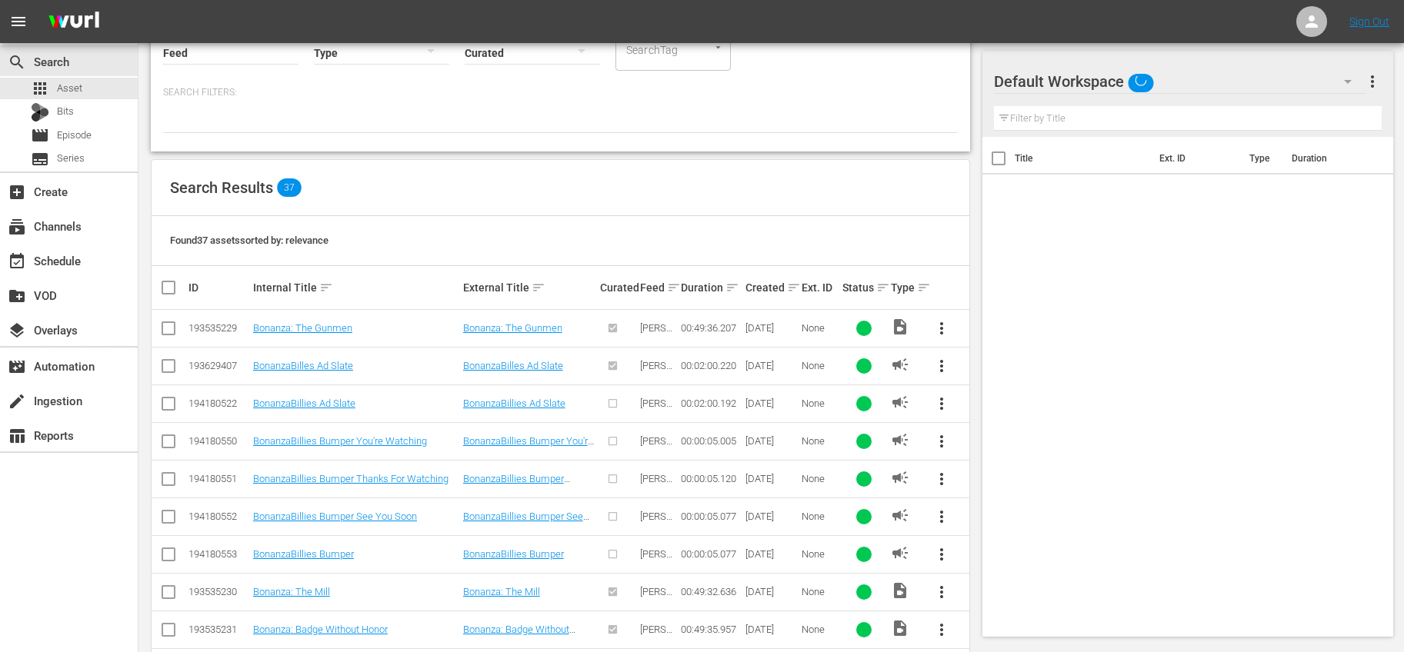
scroll to position [211, 0]
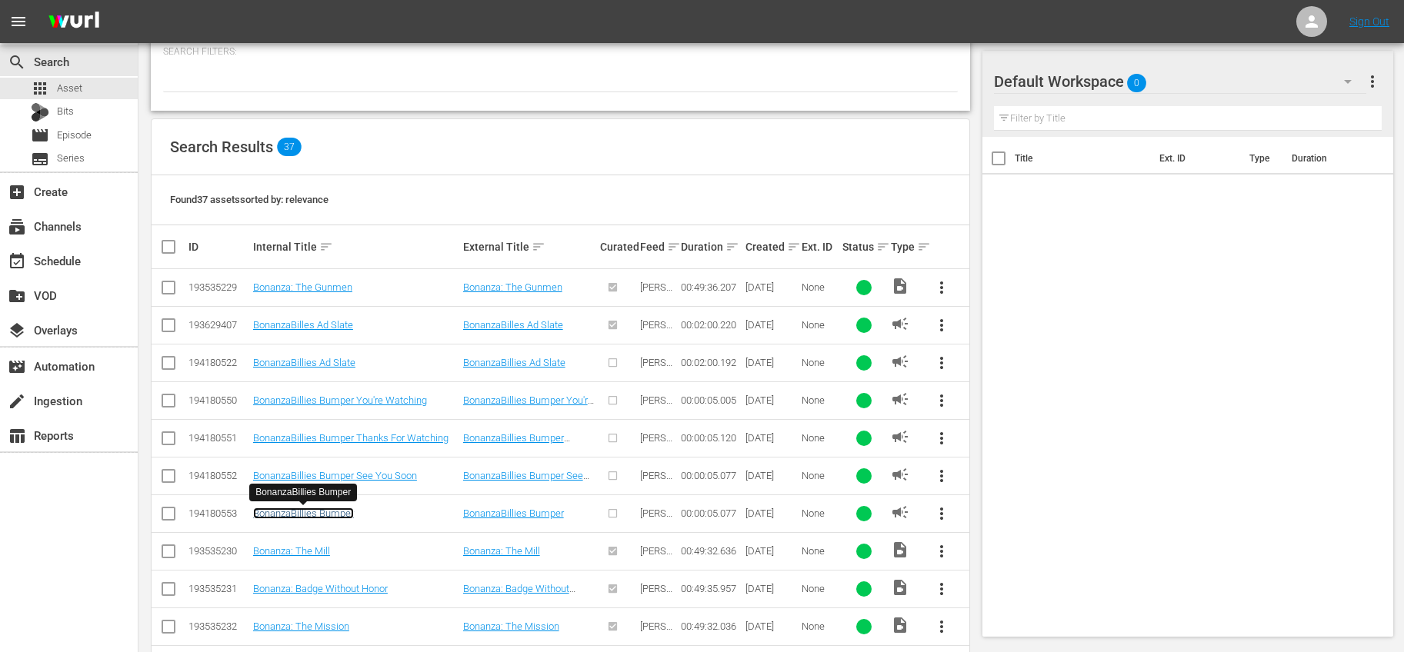
click at [319, 511] on link "BonanzaBillies Bumper" at bounding box center [303, 514] width 101 height 12
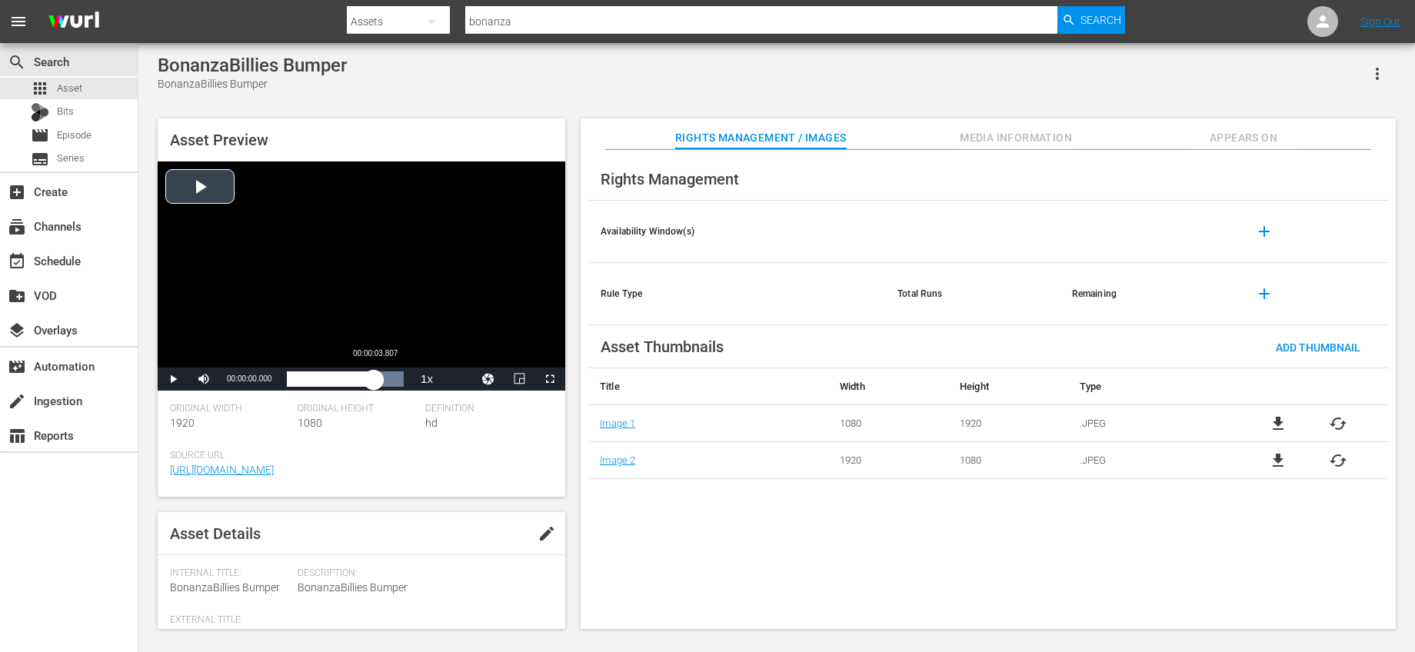
click at [374, 376] on div "Loaded : 100.00% 00:00:03.807 00:00:00.000" at bounding box center [345, 378] width 117 height 15
click at [553, 531] on button "edit" at bounding box center [546, 533] width 37 height 37
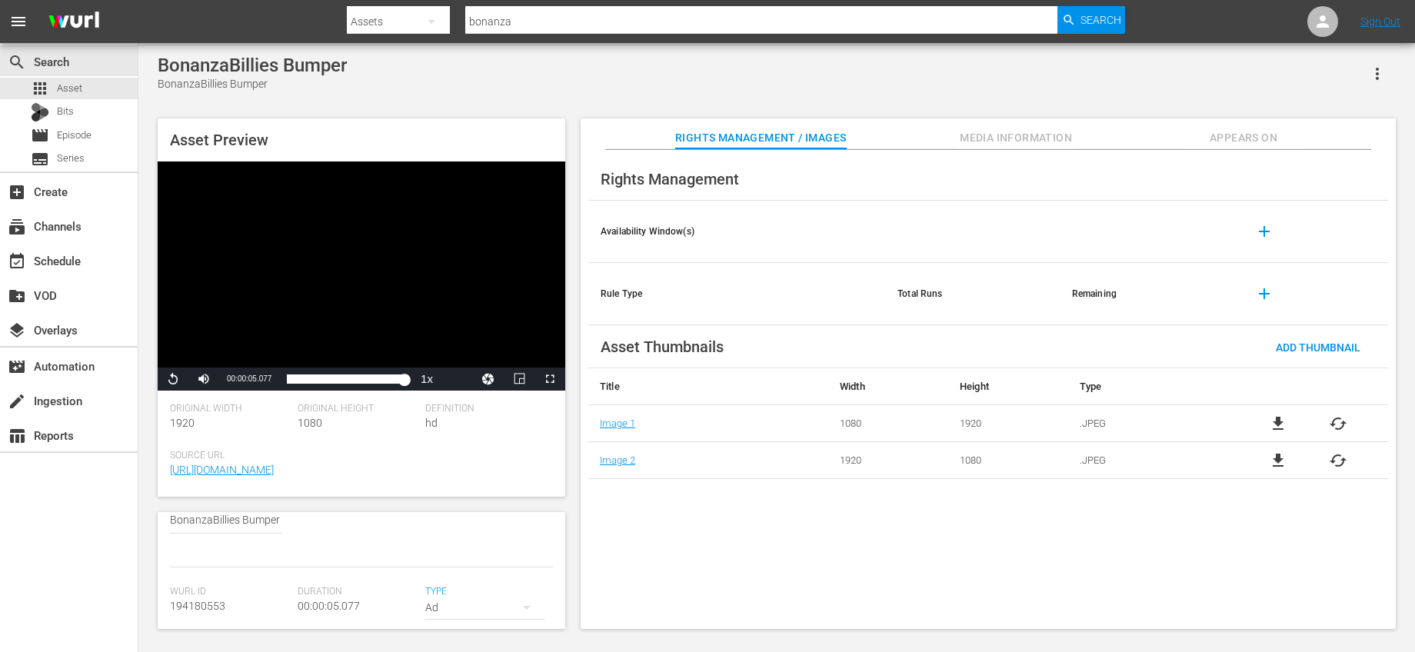
scroll to position [115, 0]
type textarea "BonanzaBillies Bumper"
type textarea "BonanzaBillies Bumper W"
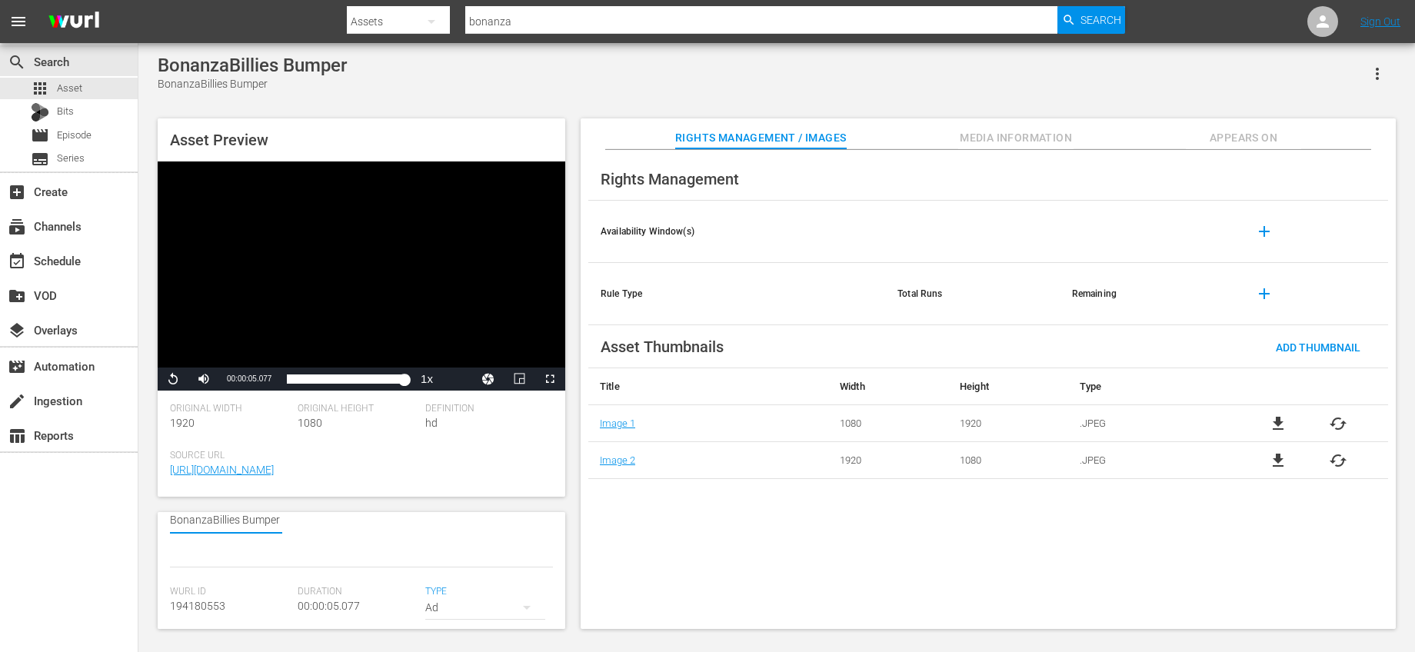
type textarea "BonanzaBillies Bumper We"
type textarea "BonanzaBillies Bumper We'"
type textarea "BonanzaBillies Bumper We'l"
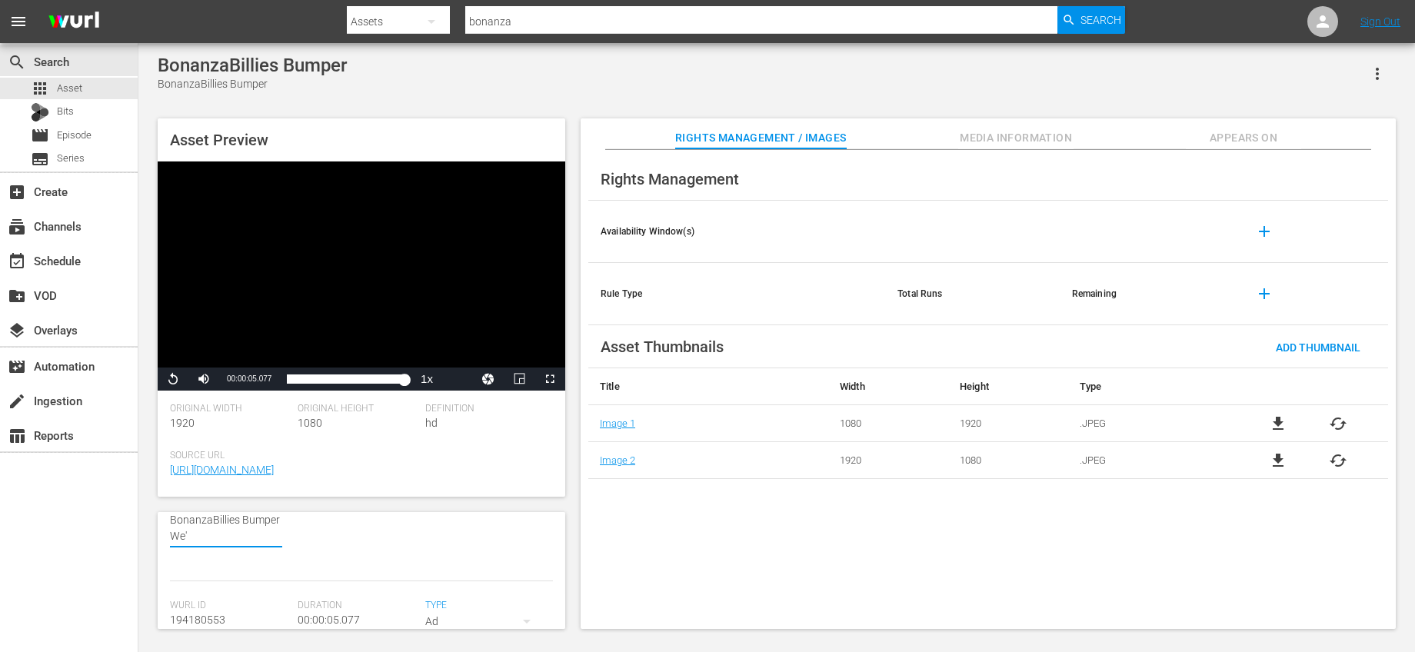
type textarea "BonanzaBillies Bumper We'l"
type textarea "BonanzaBillies Bumper We'll"
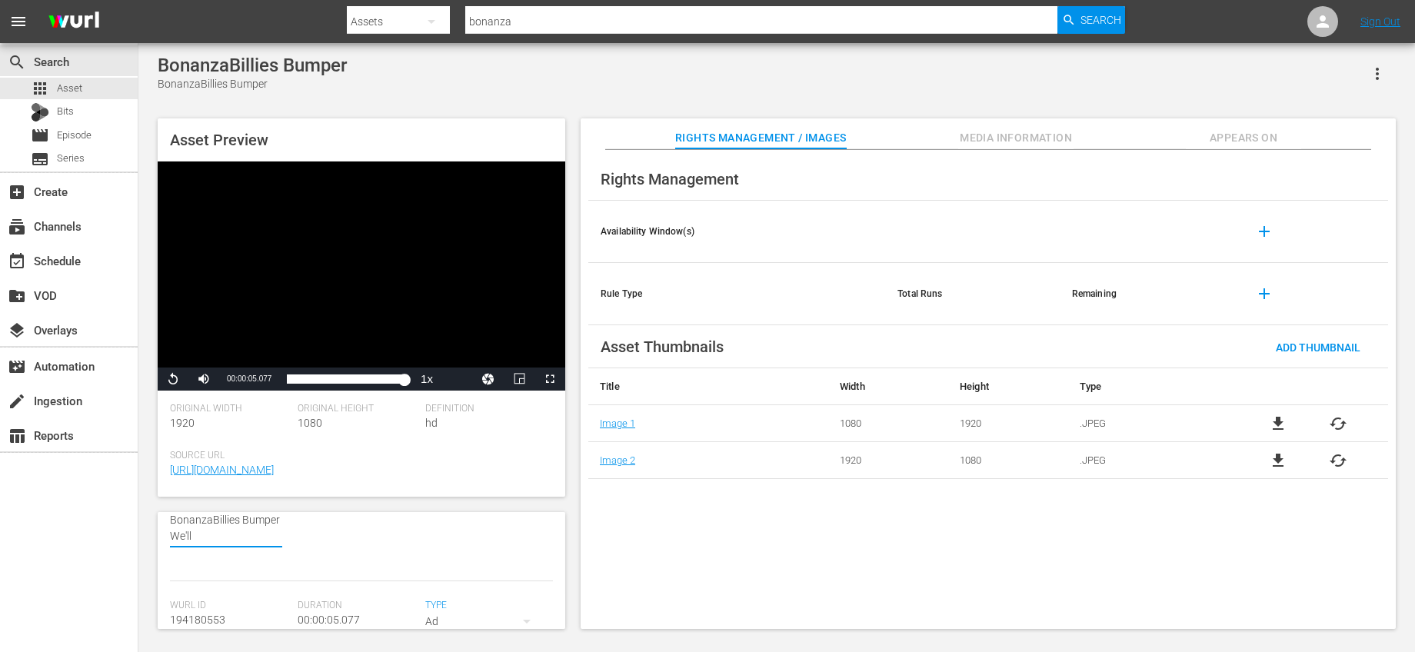
type textarea "BonanzaBillies Bumper We'll B"
type textarea "BonanzaBillies Bumper We'll Be"
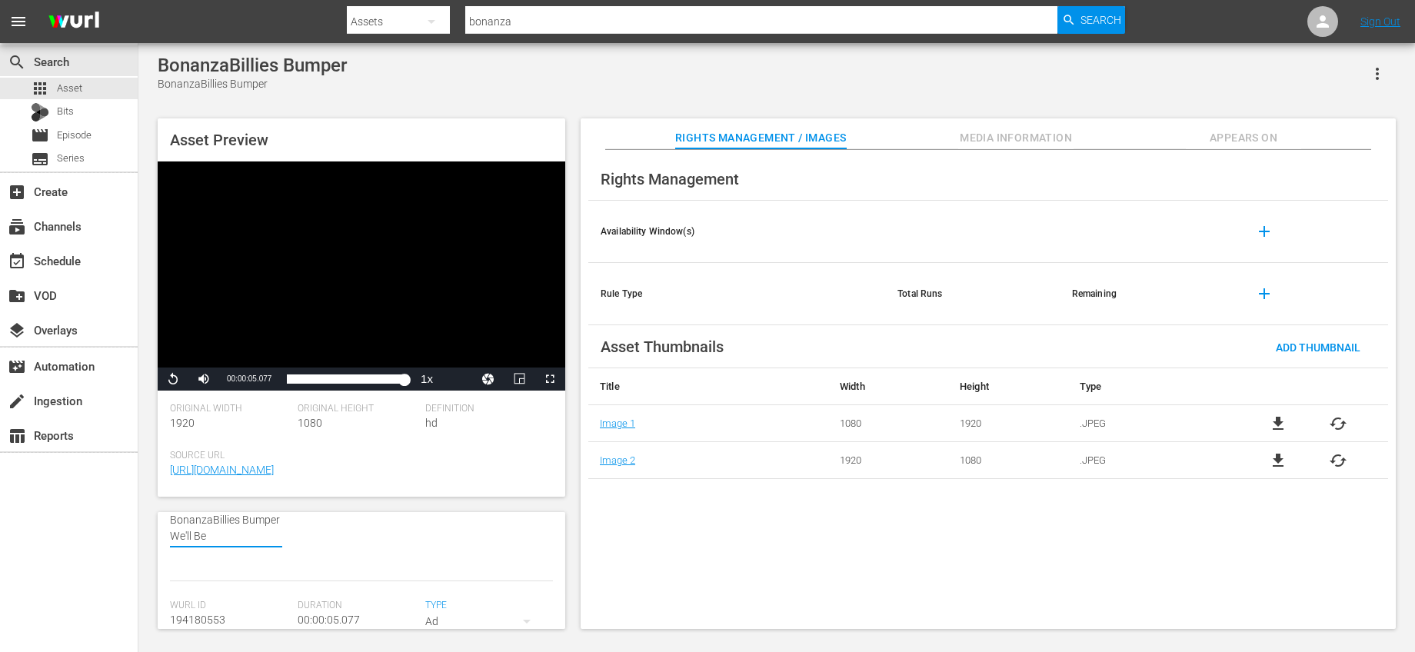
type textarea "BonanzaBillies Bumper We'll Be"
type textarea "BonanzaBillies Bumper We'll Be R"
type textarea "BonanzaBillies Bumper We'll Be Ri"
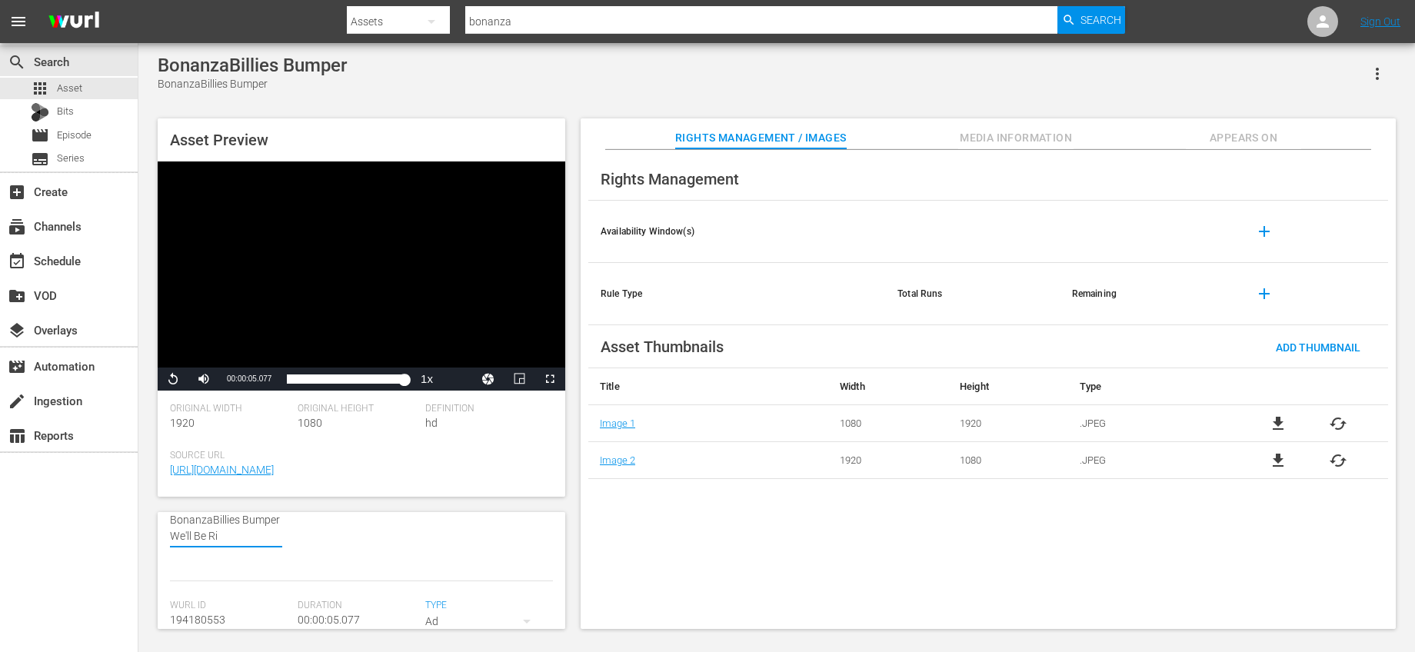
type textarea "BonanzaBillies Bumper We'll Be Rig"
type textarea "BonanzaBillies Bumper We'll Be Righ"
type textarea "BonanzaBillies Bumper We'll Be Right"
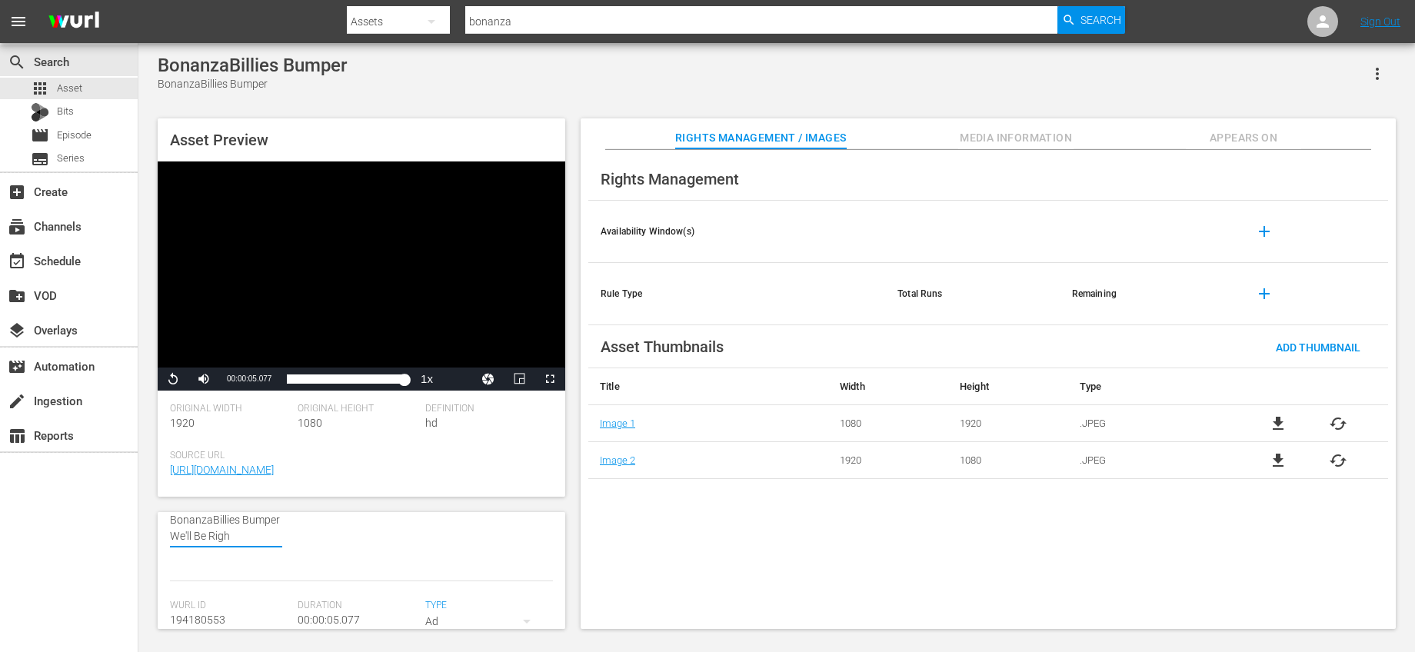
type textarea "BonanzaBillies Bumper We'll Be Right"
type textarea "BonanzaBillies Bumper We'll Be Right B"
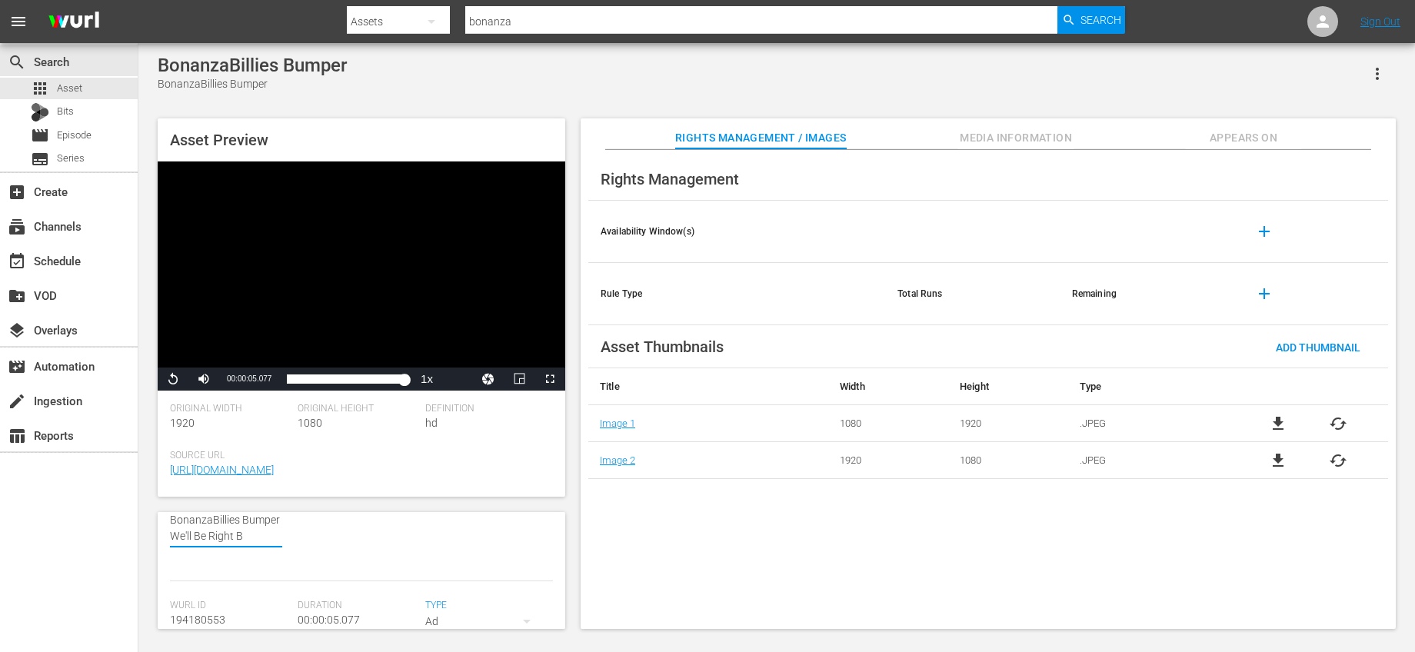
type textarea "BonanzaBillies Bumper We'll Be Right Ba"
type textarea "BonanzaBillies Bumper We'll Be Right Bac"
type textarea "BonanzaBillies Bumper We'll Be Right Back"
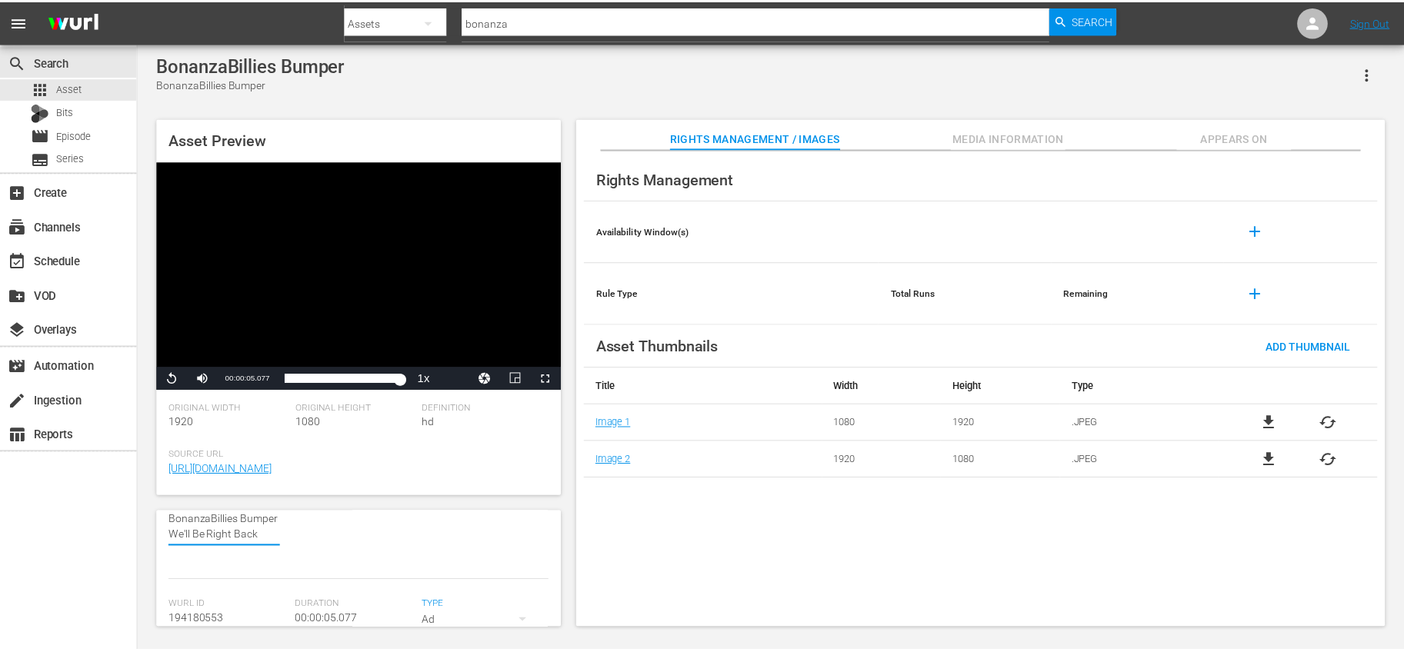
scroll to position [0, 0]
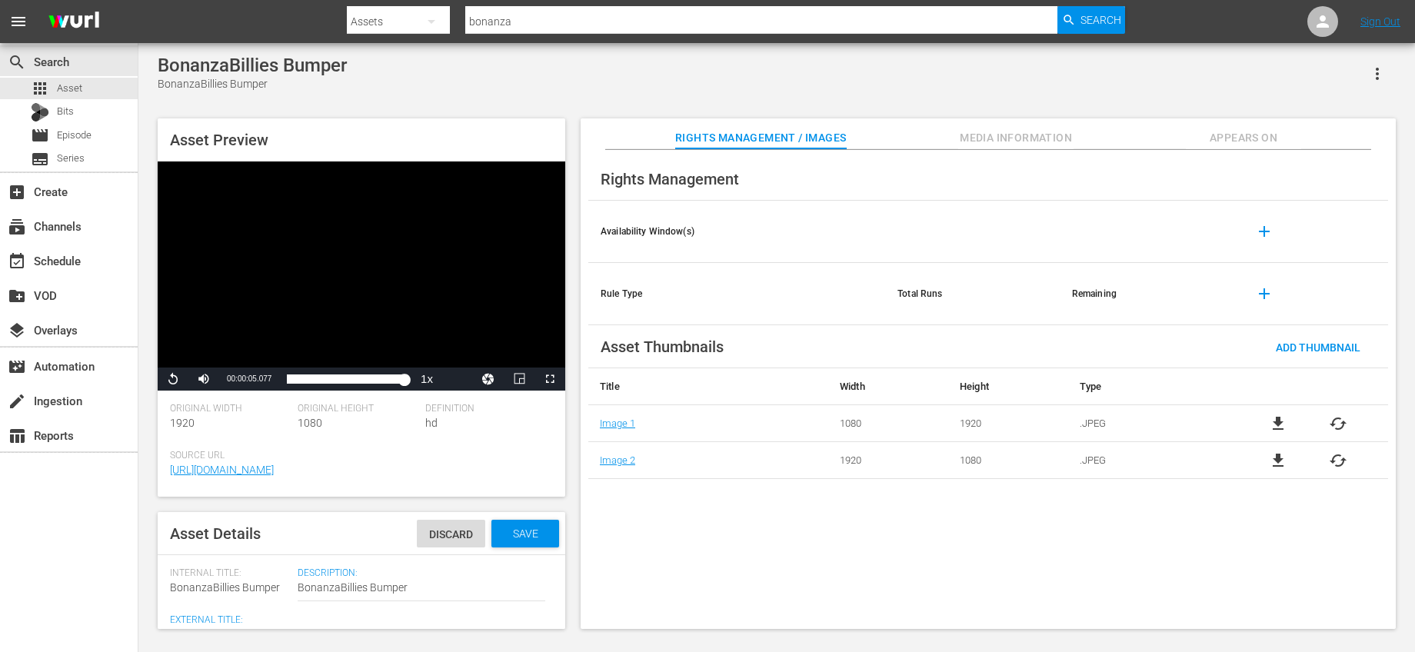
type textarea "BonanzaBillies Bumper We'll Be Right Back"
click at [512, 538] on span "Save" at bounding box center [526, 534] width 50 height 12
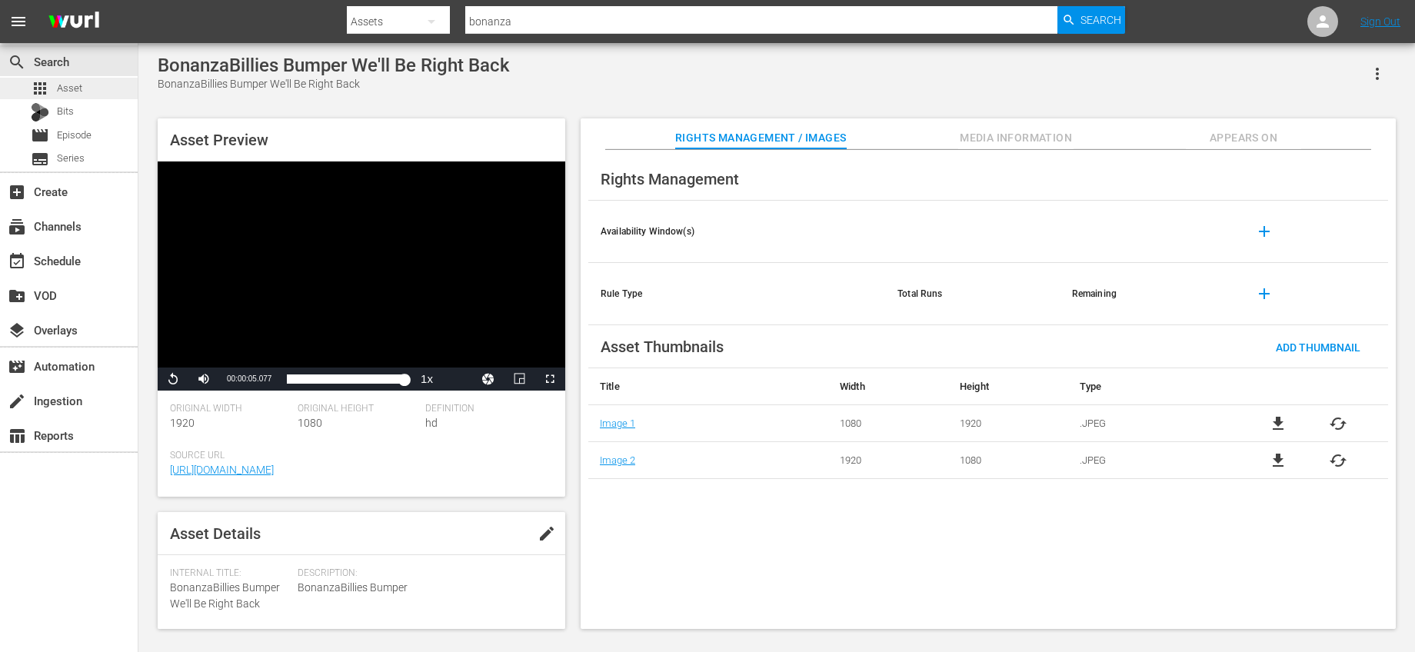
click at [84, 82] on div "apps Asset" at bounding box center [69, 89] width 138 height 22
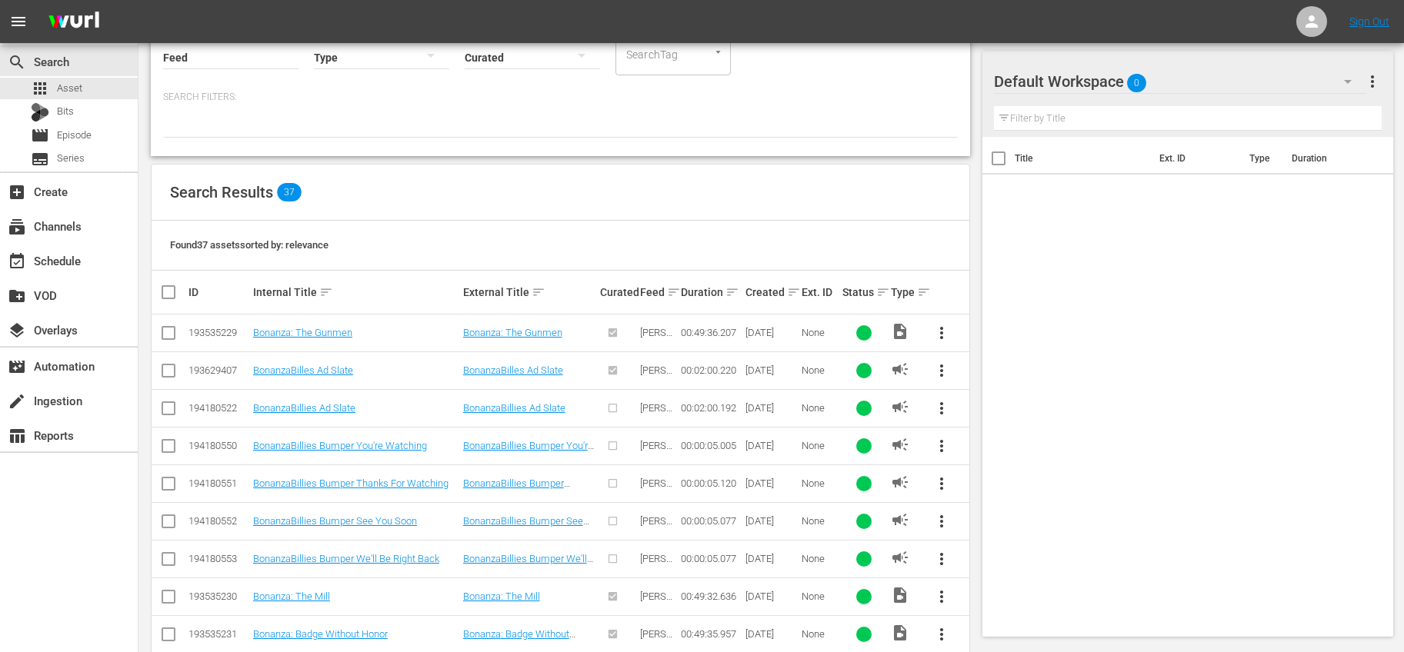
scroll to position [167, 0]
click at [173, 446] on input "checkbox" at bounding box center [168, 448] width 18 height 18
checkbox input "true"
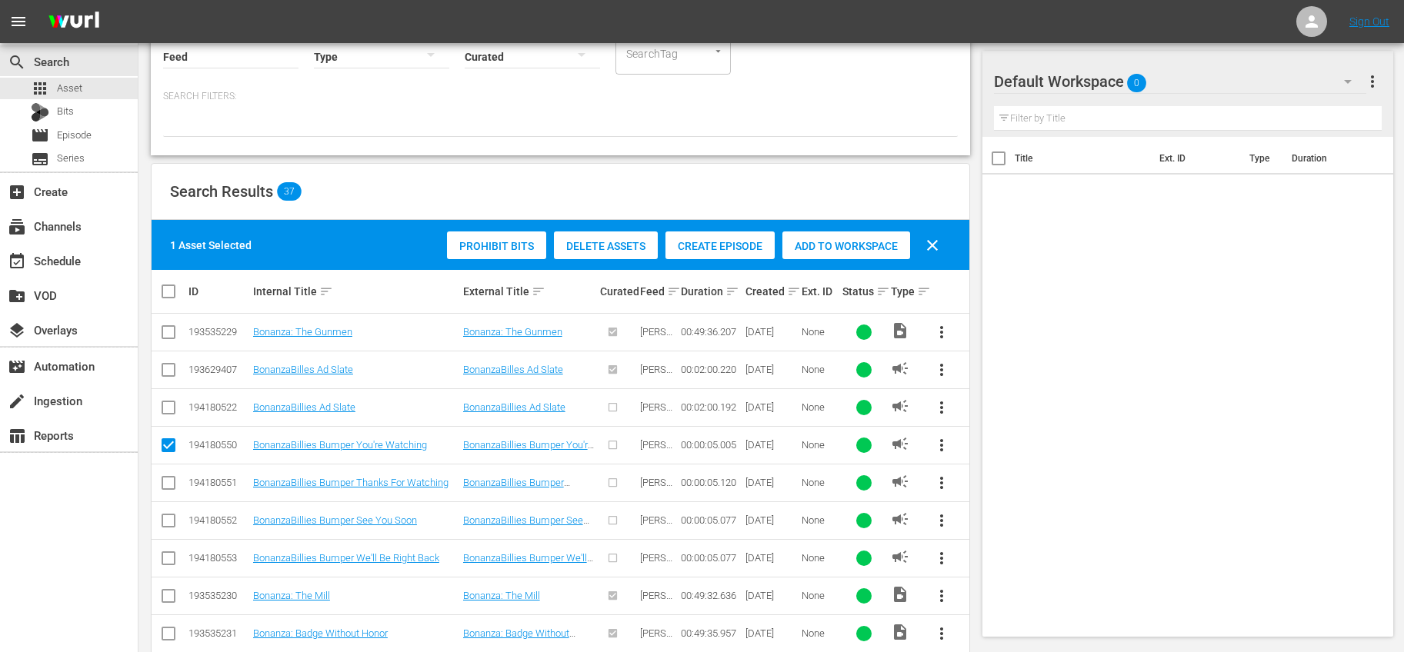
click at [170, 477] on input "checkbox" at bounding box center [168, 486] width 18 height 18
checkbox input "true"
click at [174, 516] on input "checkbox" at bounding box center [168, 524] width 18 height 18
checkbox input "true"
click at [168, 552] on input "checkbox" at bounding box center [168, 561] width 18 height 18
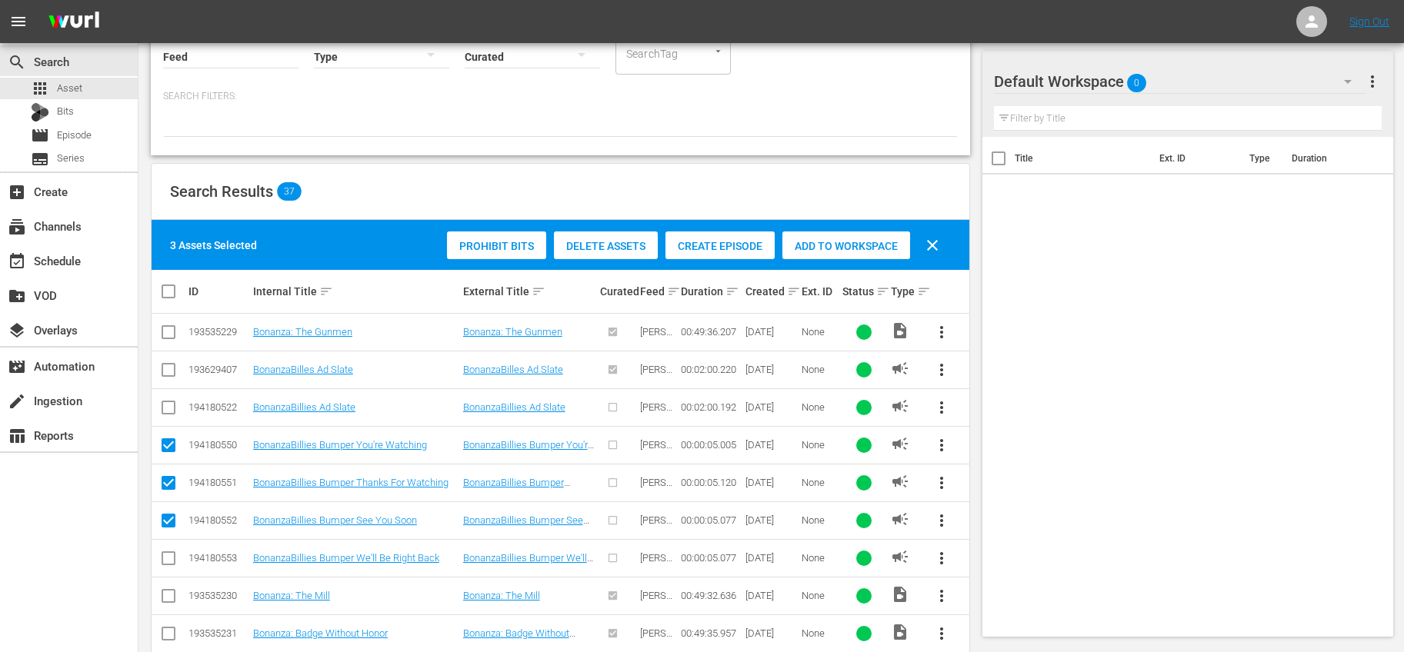
checkbox input "true"
click at [801, 254] on div "Add to Workspace" at bounding box center [846, 245] width 128 height 29
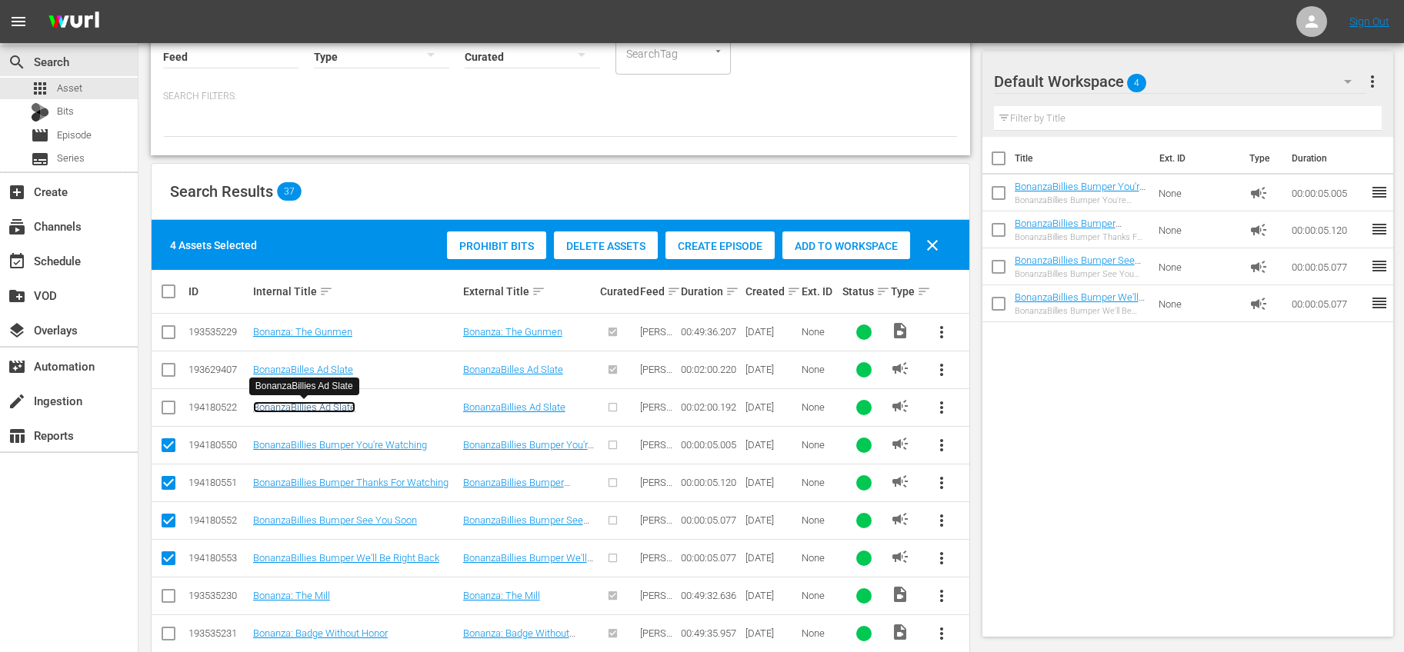
click at [283, 405] on link "BonanzaBillies Ad Slate" at bounding box center [304, 407] width 102 height 12
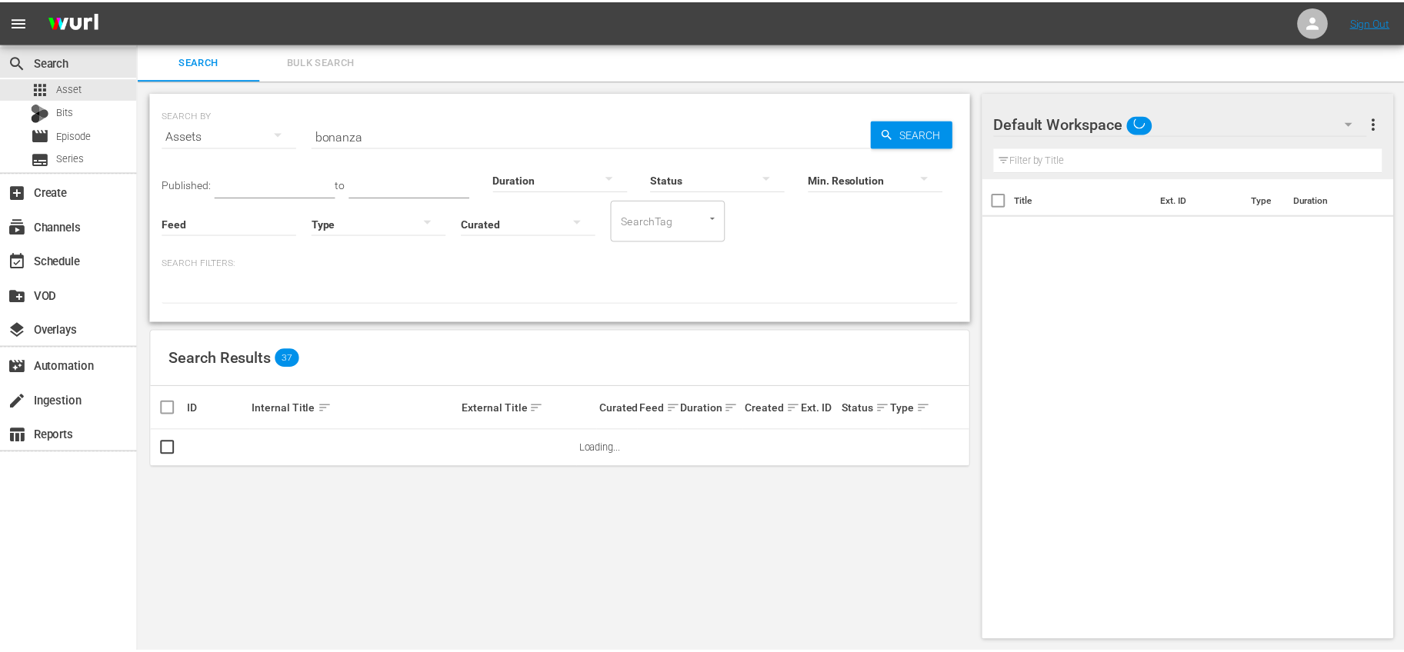
scroll to position [2, 0]
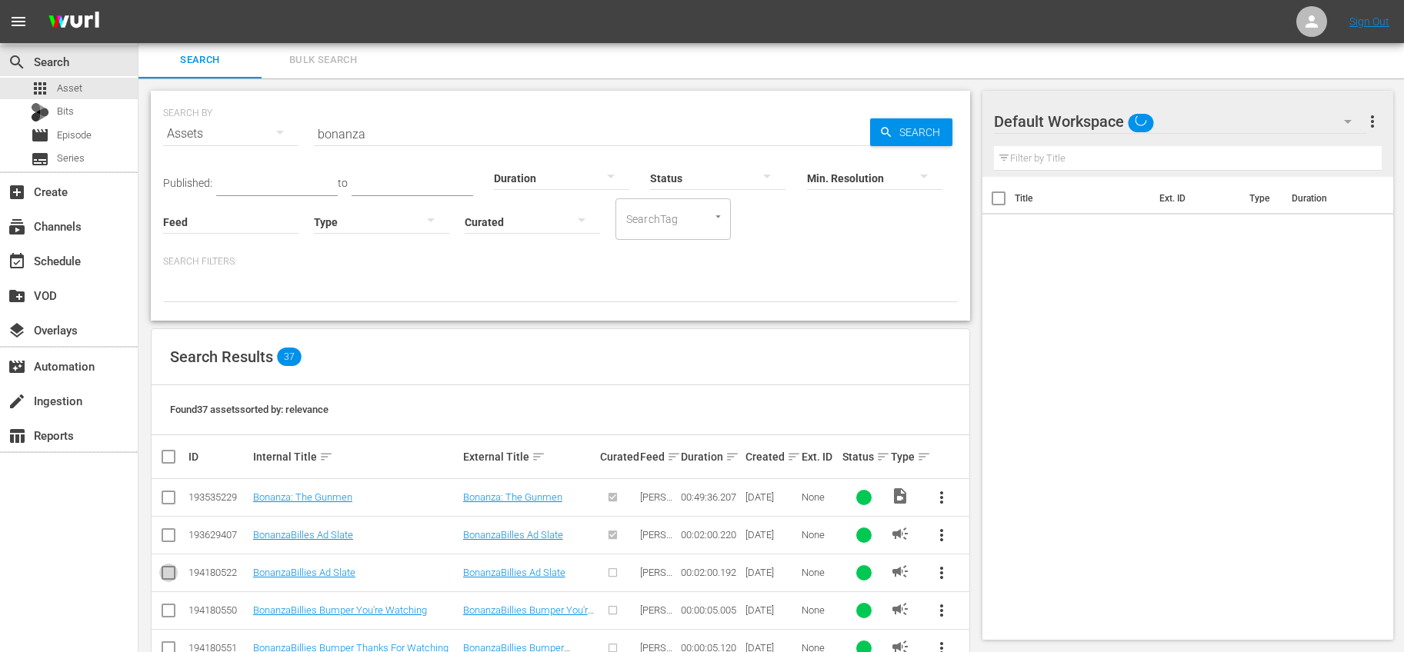
click at [167, 577] on input "checkbox" at bounding box center [168, 576] width 18 height 18
checkbox input "true"
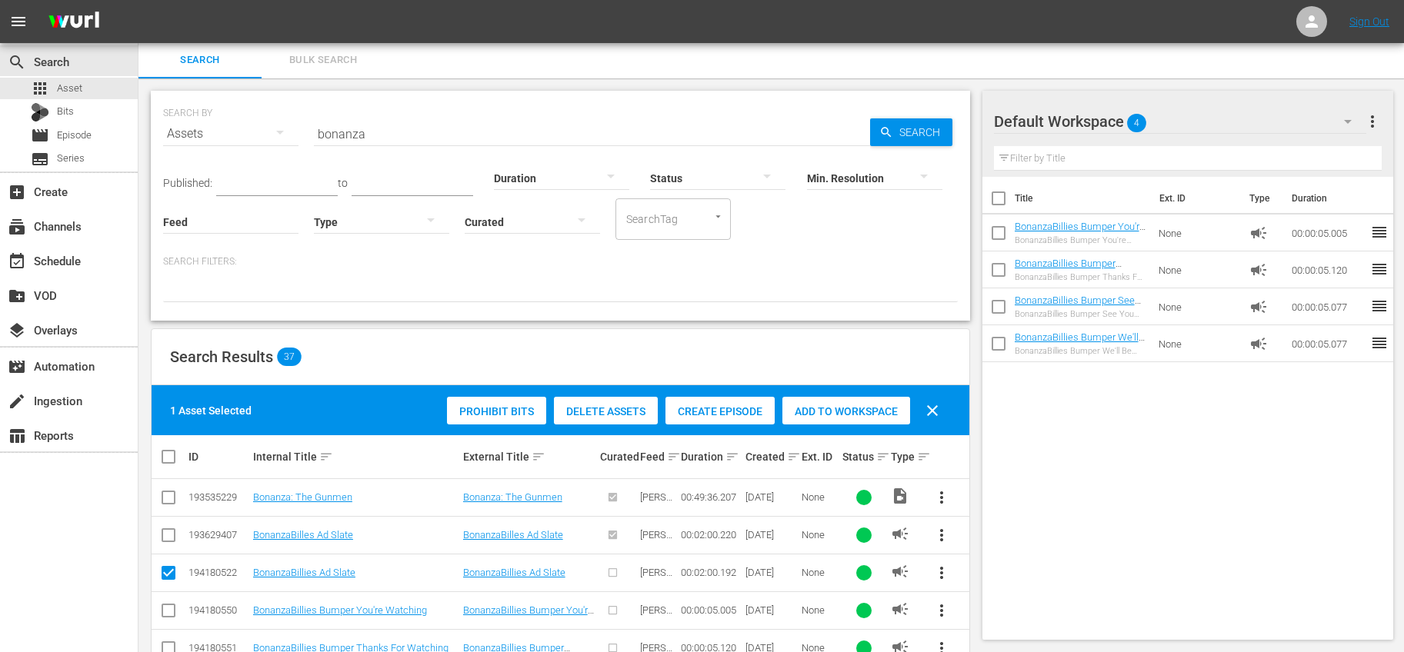
click at [812, 409] on span "Add to Workspace" at bounding box center [846, 411] width 128 height 12
click at [68, 391] on div "create Ingestion" at bounding box center [43, 398] width 86 height 14
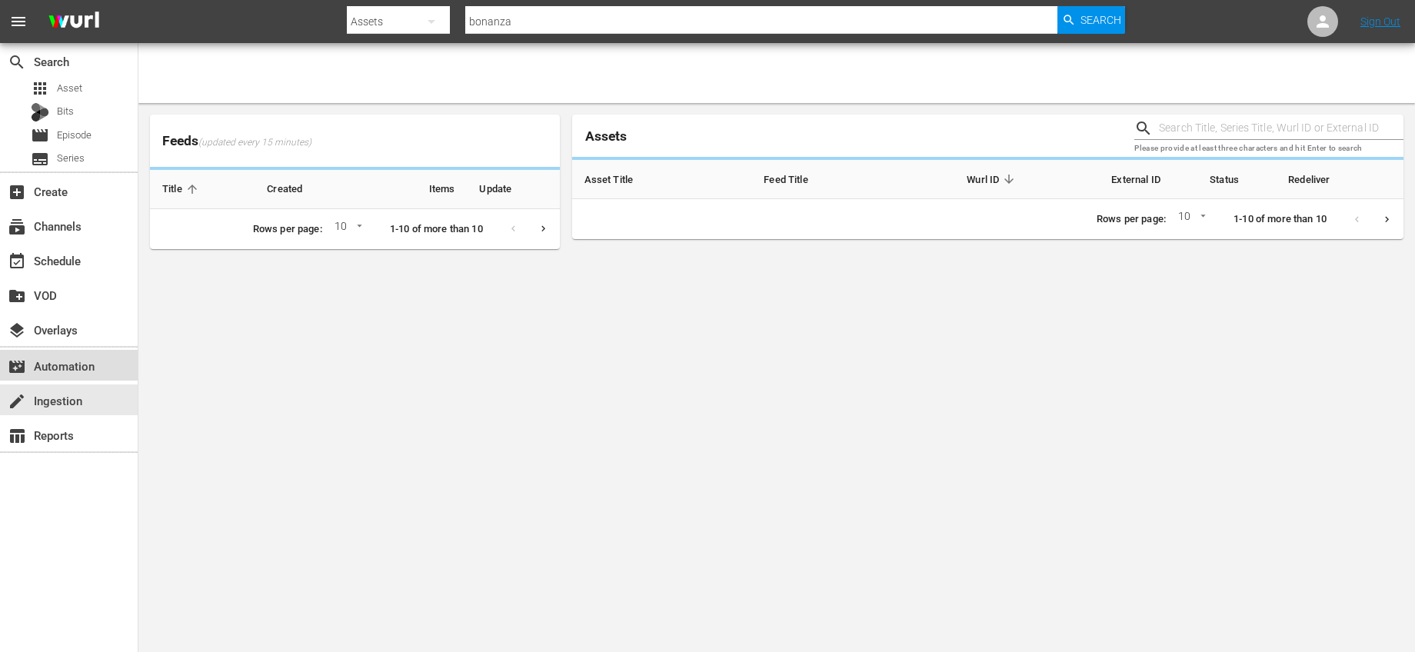
click at [67, 361] on div "movie_filter Automation" at bounding box center [43, 364] width 86 height 14
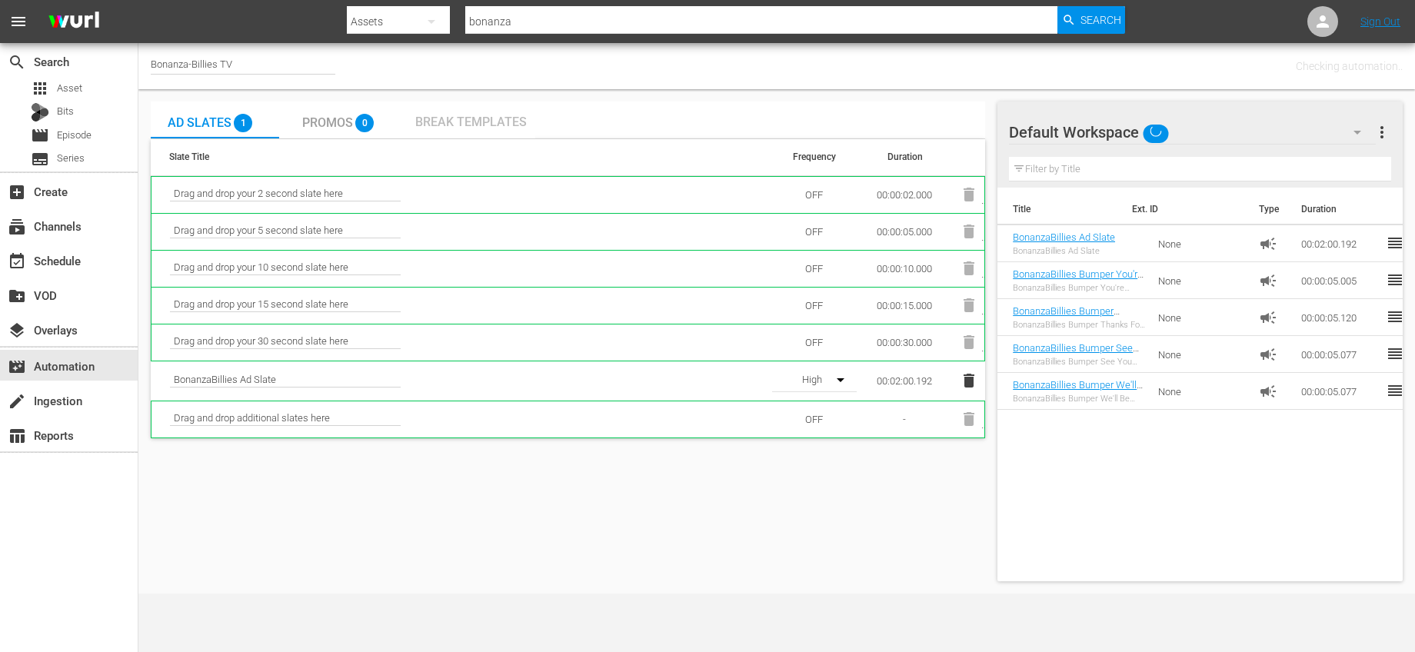
click at [505, 117] on span "Break Templates" at bounding box center [471, 122] width 112 height 15
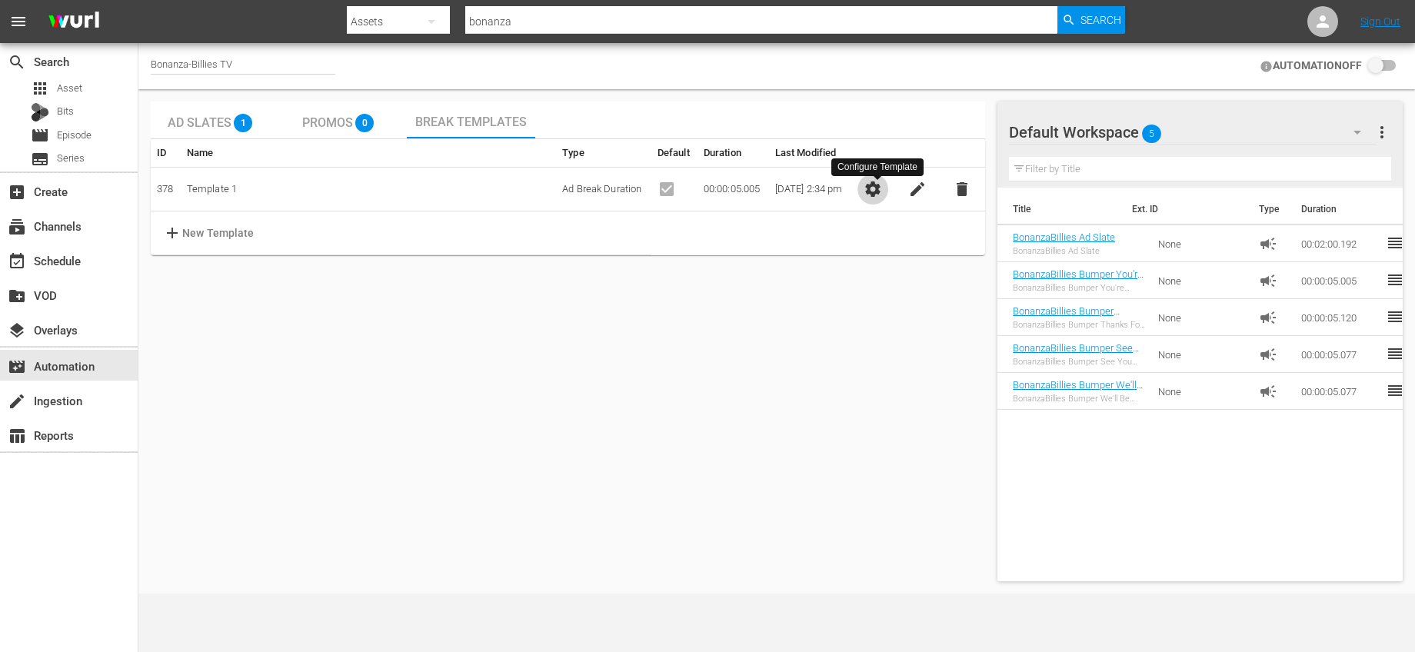
click at [882, 186] on span "settings" at bounding box center [873, 189] width 18 height 18
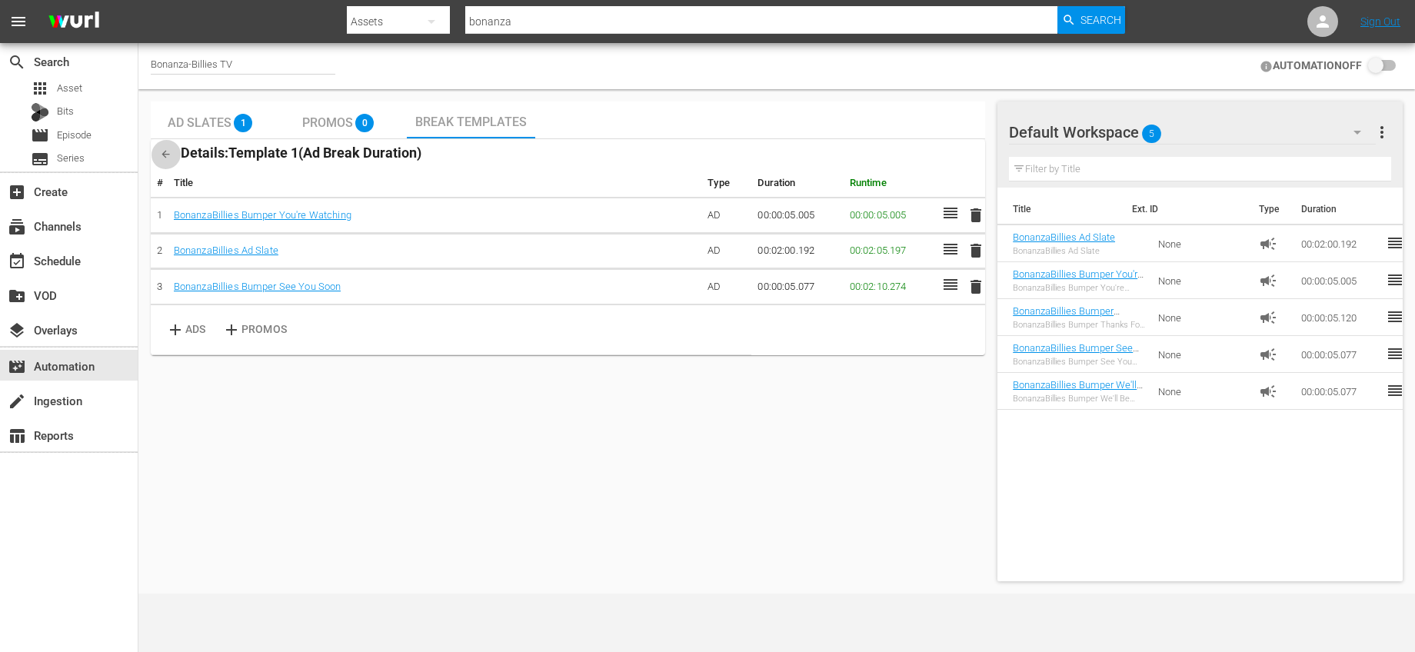
click at [162, 158] on icon "button" at bounding box center [166, 154] width 12 height 12
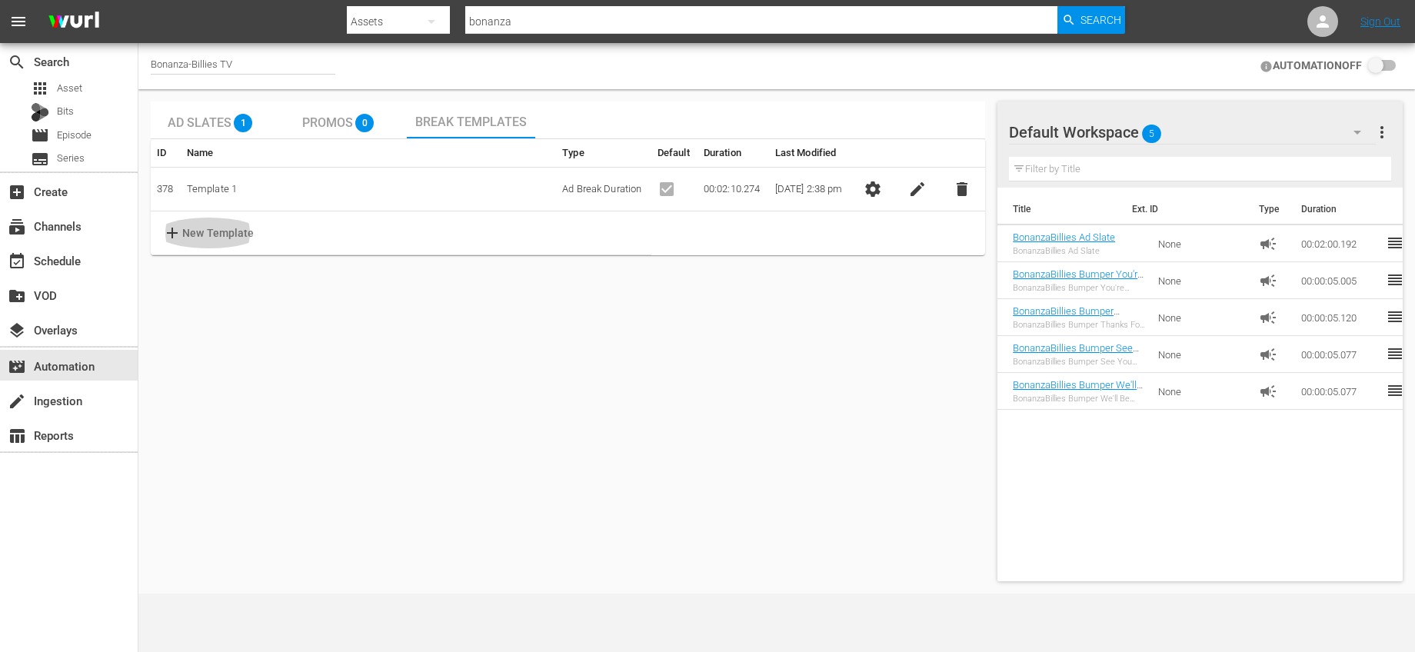
click at [228, 228] on p "New Template" at bounding box center [218, 233] width 72 height 16
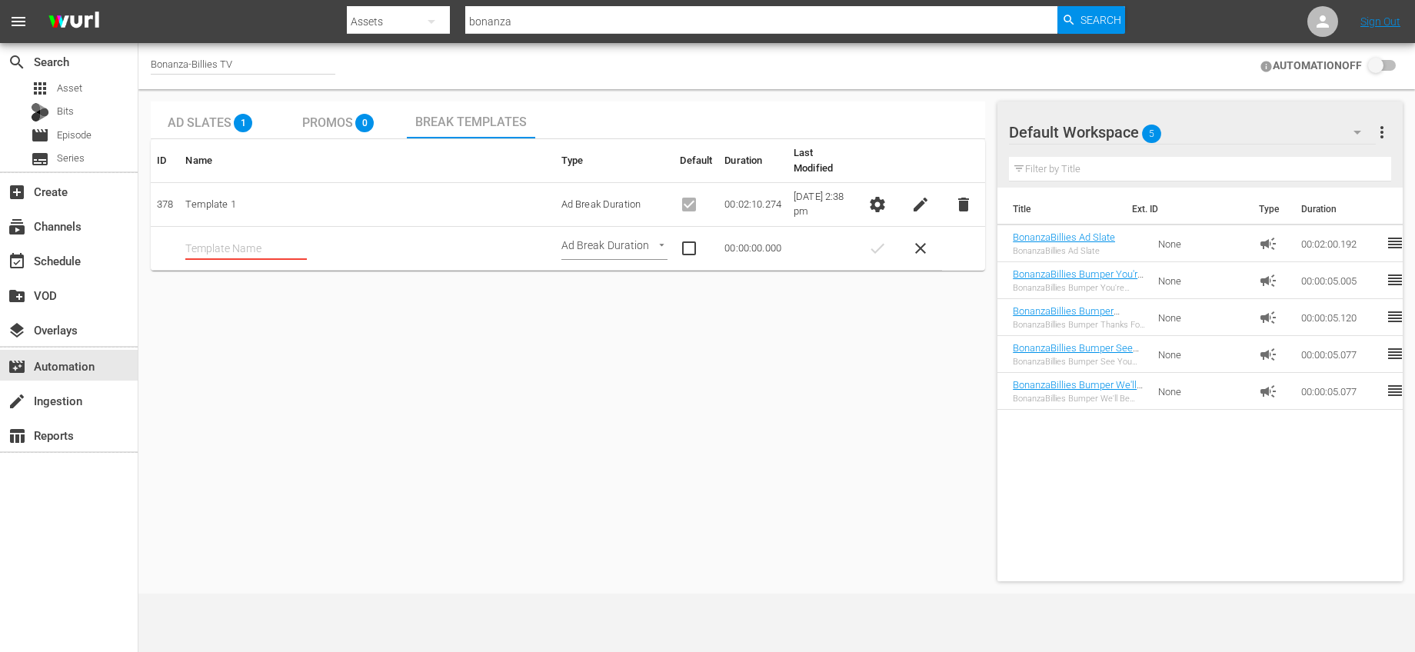
click at [279, 248] on input "text" at bounding box center [246, 248] width 122 height 23
type input "Template 2"
click at [685, 247] on input "checkbox" at bounding box center [696, 248] width 32 height 18
click at [685, 248] on input "checkbox" at bounding box center [696, 248] width 32 height 18
checkbox input "false"
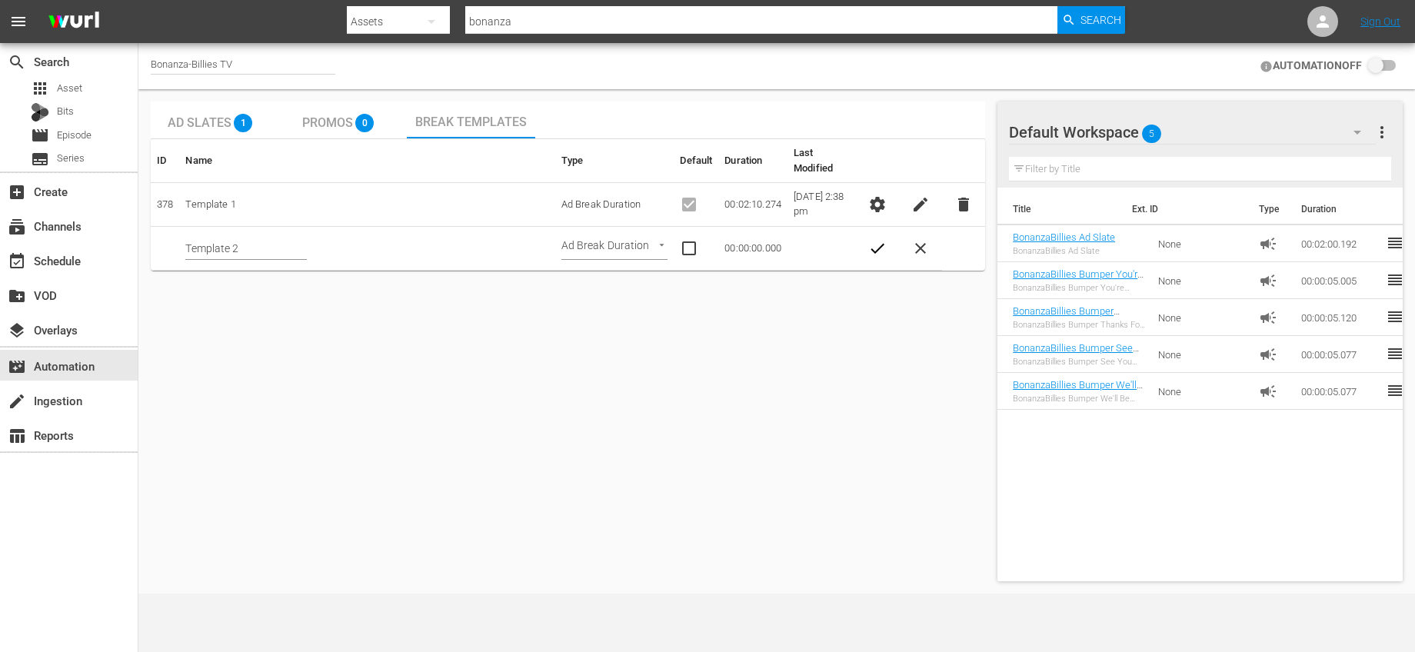
click at [639, 246] on body "menu Search By Assets Search ID, Title, Description, Keywords, or Category bona…" at bounding box center [707, 326] width 1415 height 652
click at [659, 246] on li "Ad Break Duration" at bounding box center [617, 248] width 113 height 25
click at [883, 251] on span "check" at bounding box center [877, 248] width 18 height 18
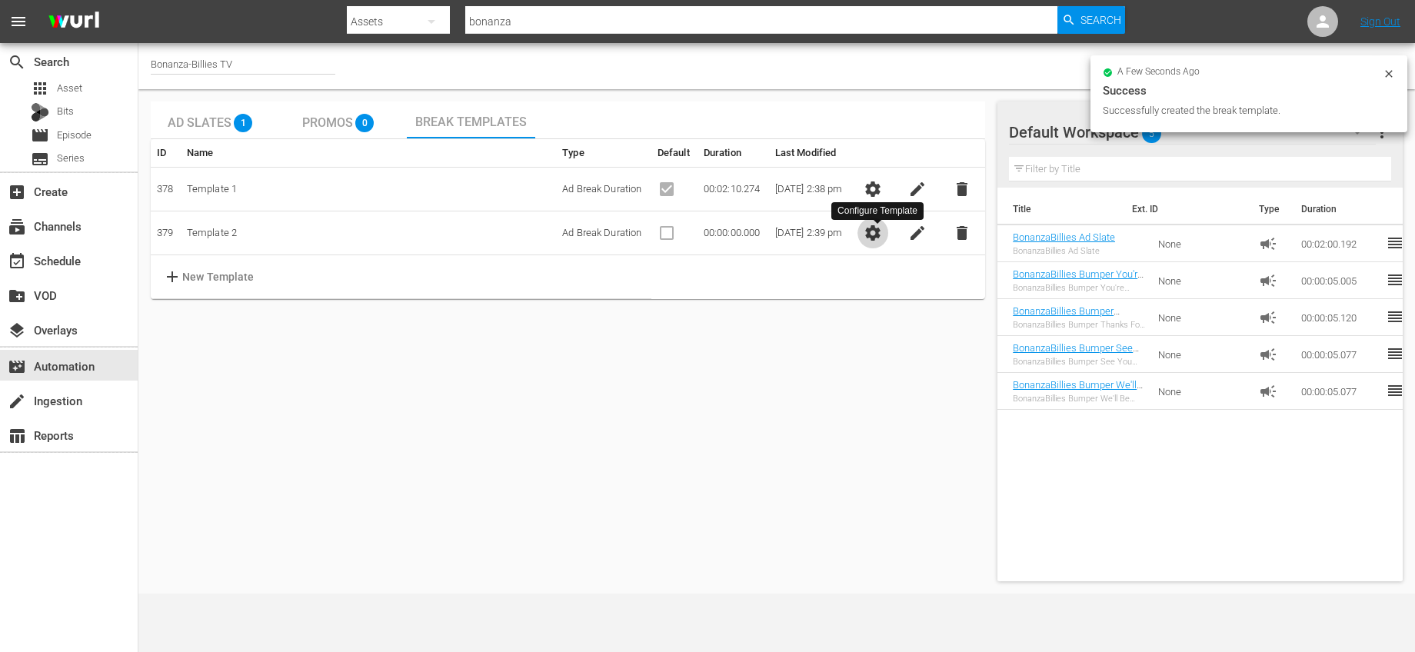
click at [882, 228] on span "settings" at bounding box center [873, 233] width 18 height 18
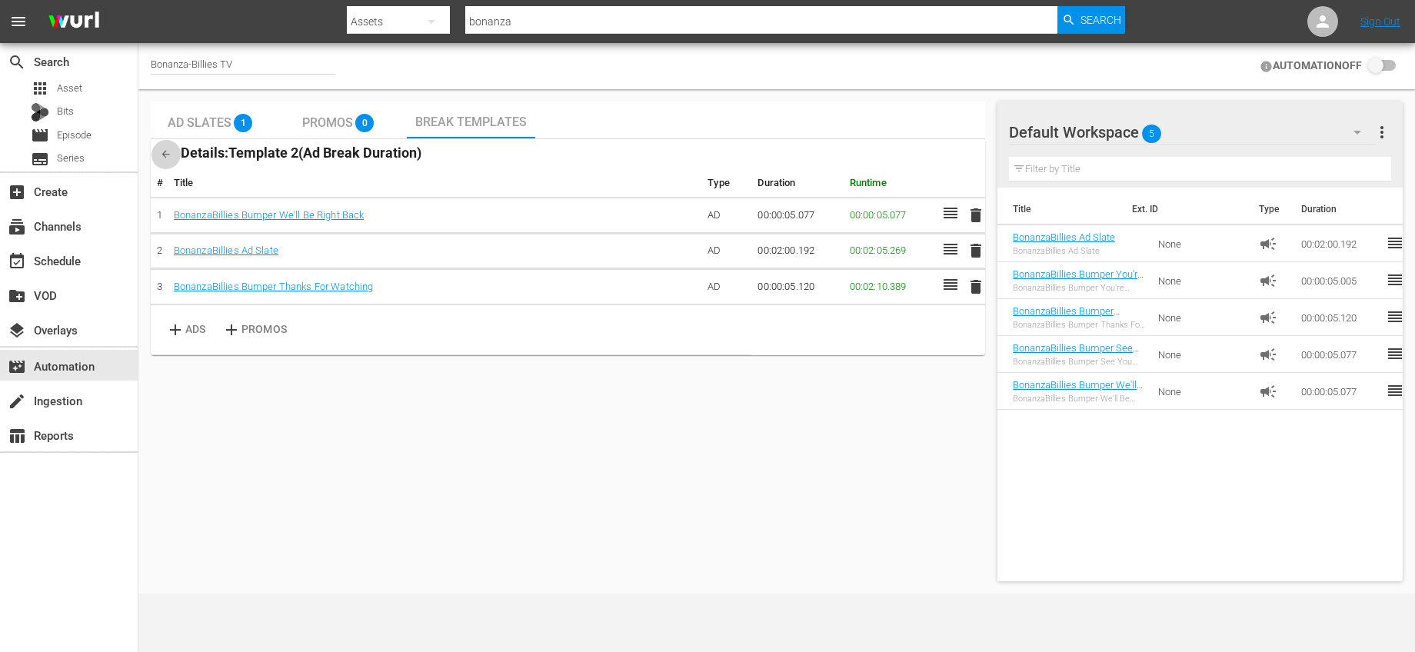
click at [172, 157] on button "button" at bounding box center [166, 154] width 30 height 30
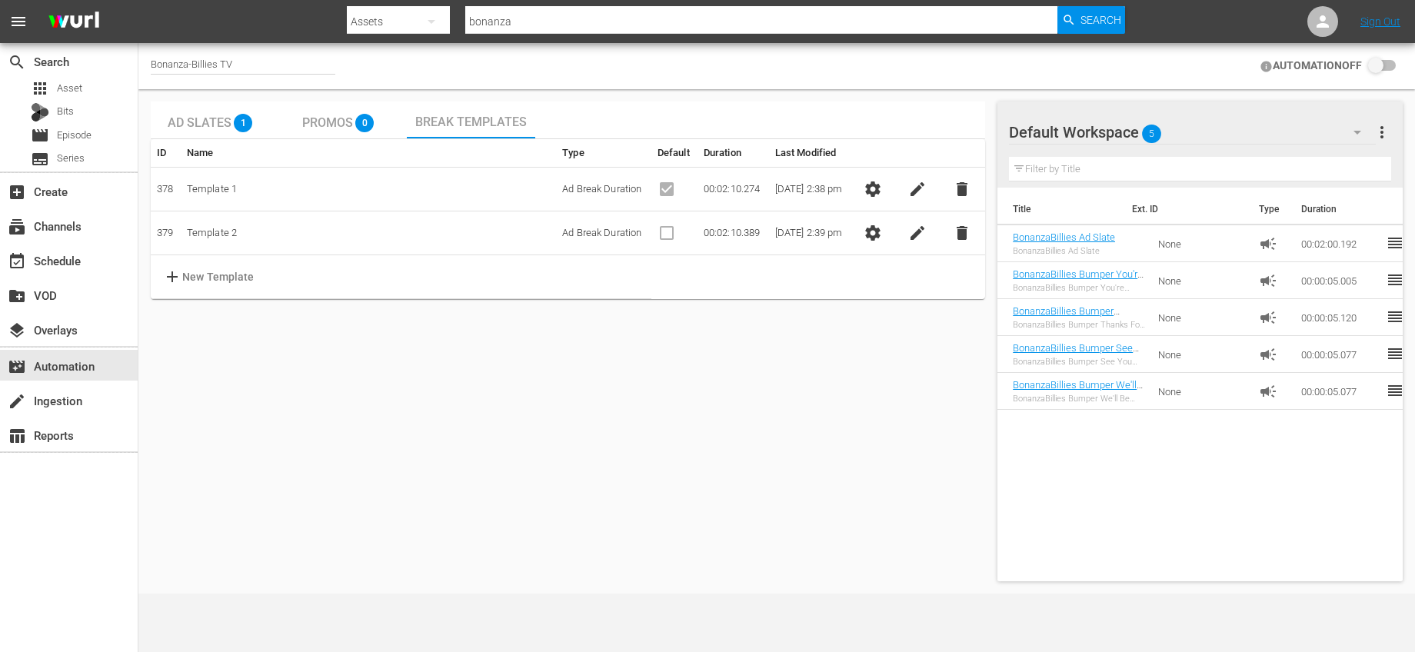
click at [238, 275] on p "New Template" at bounding box center [218, 277] width 72 height 16
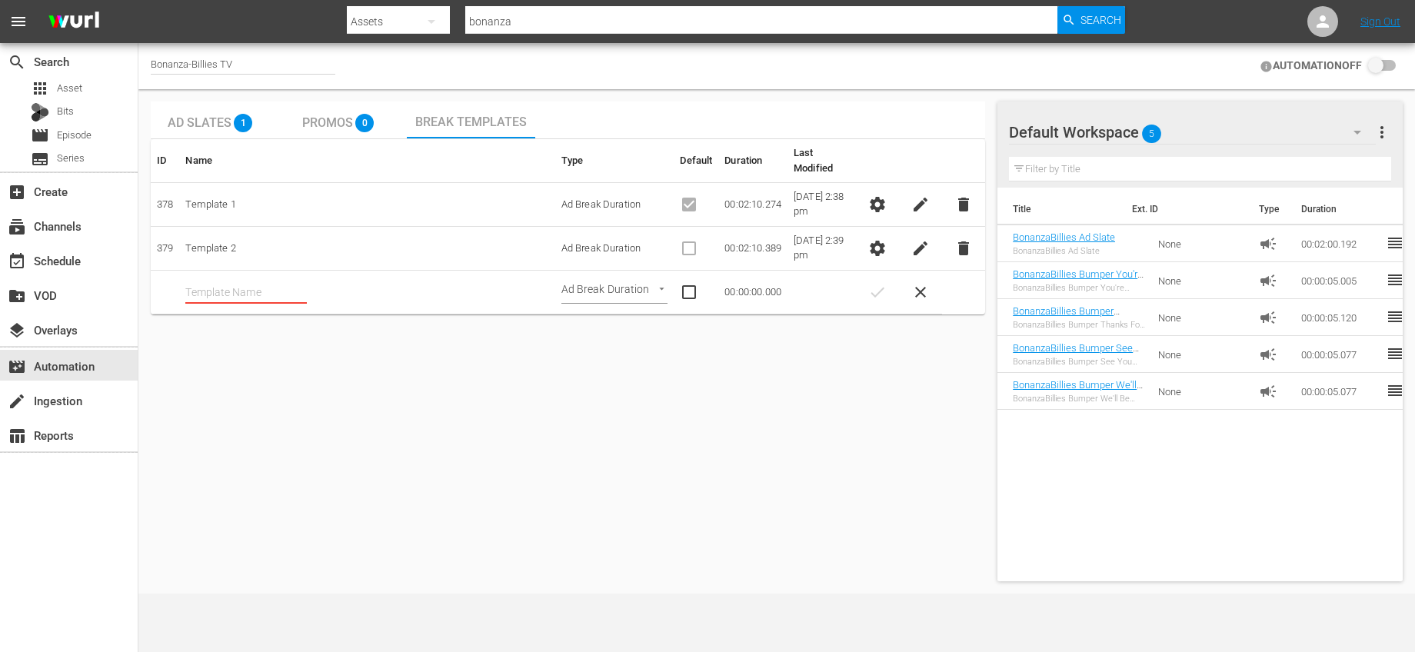
click at [271, 290] on input "text" at bounding box center [246, 292] width 122 height 23
type input "Template 3"
click at [878, 300] on span "check" at bounding box center [877, 292] width 18 height 18
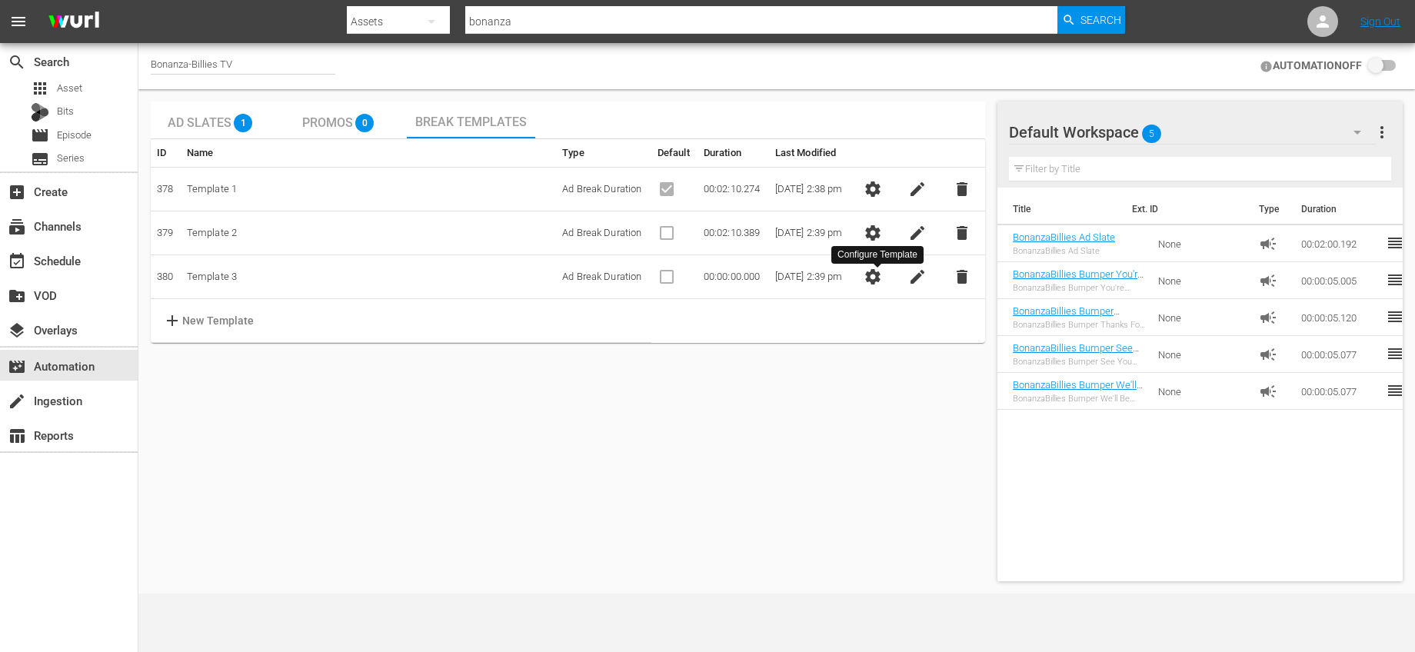
click at [876, 273] on span "settings" at bounding box center [873, 277] width 18 height 18
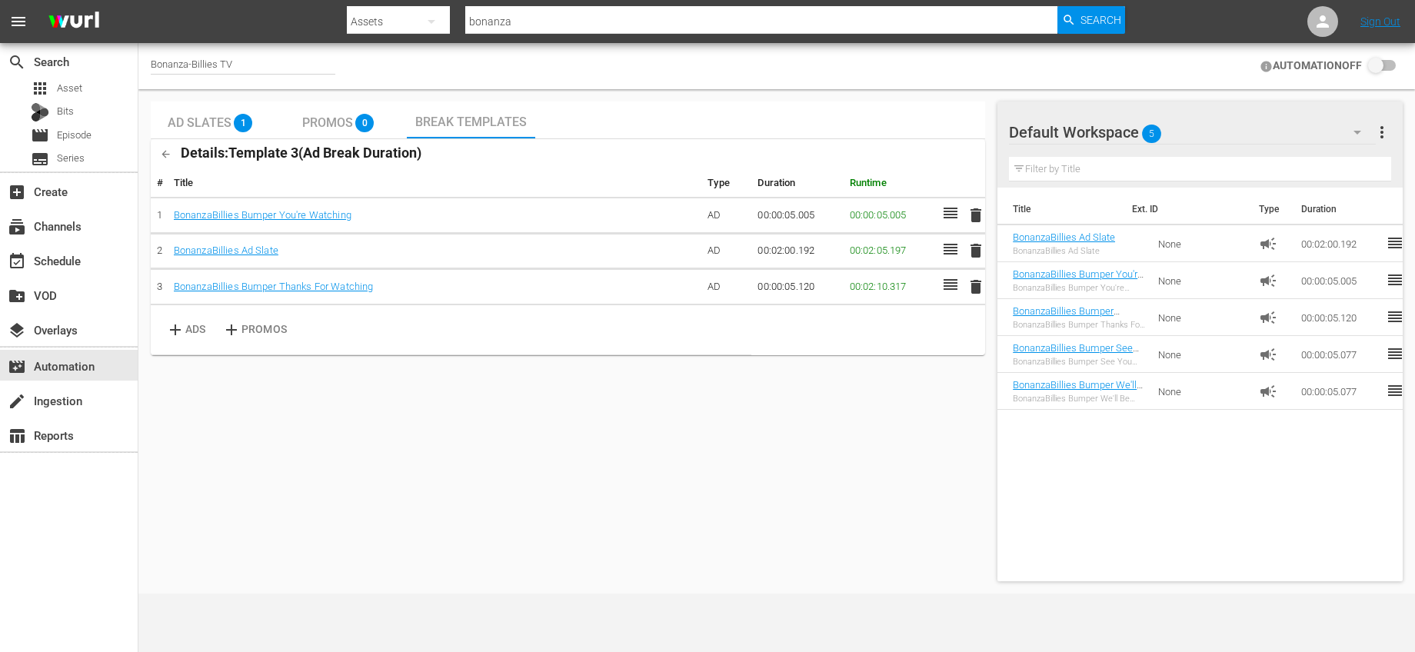
click at [166, 148] on button "button" at bounding box center [166, 154] width 30 height 30
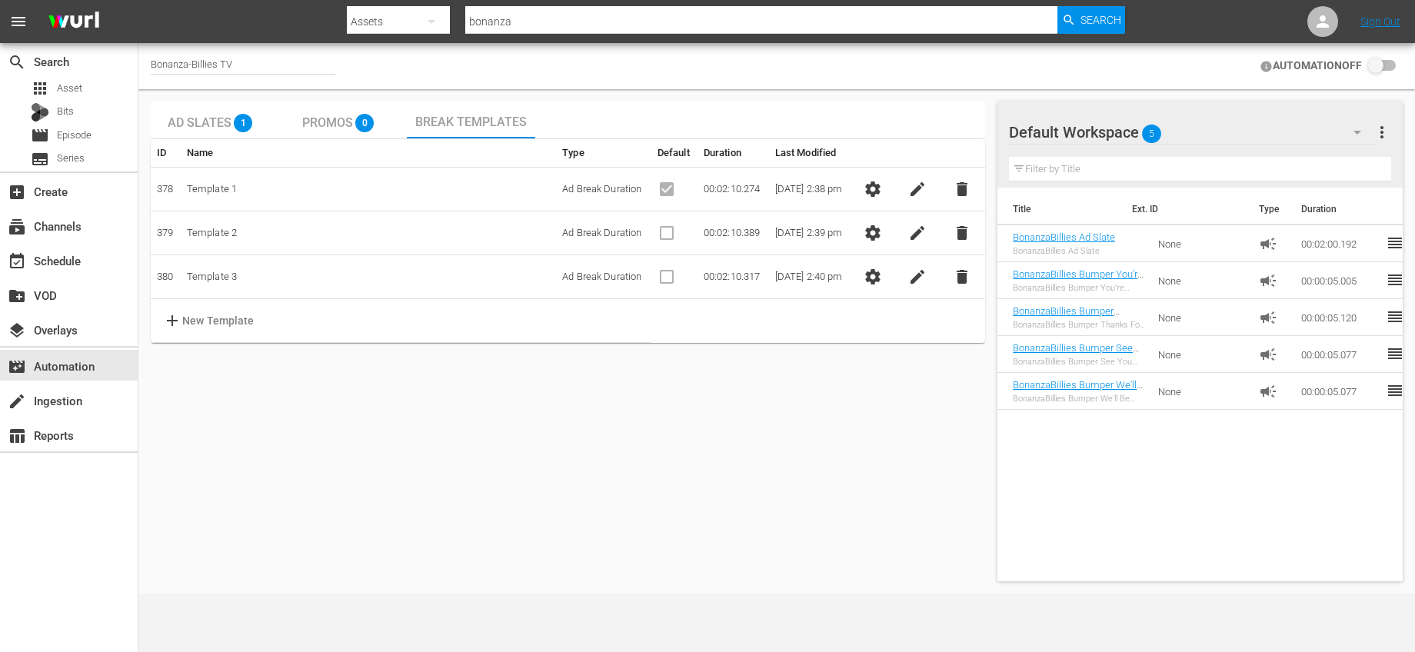
click at [874, 186] on span "settings" at bounding box center [873, 189] width 18 height 18
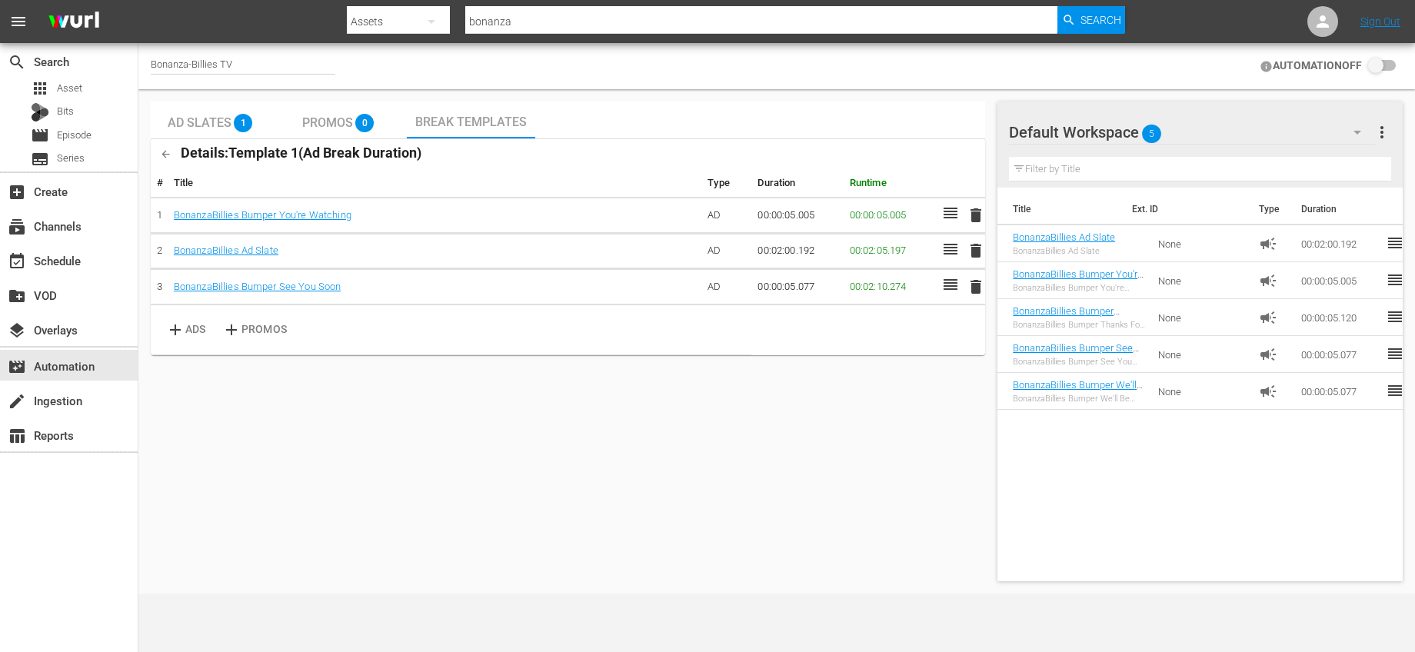
click at [174, 152] on button "button" at bounding box center [166, 154] width 30 height 30
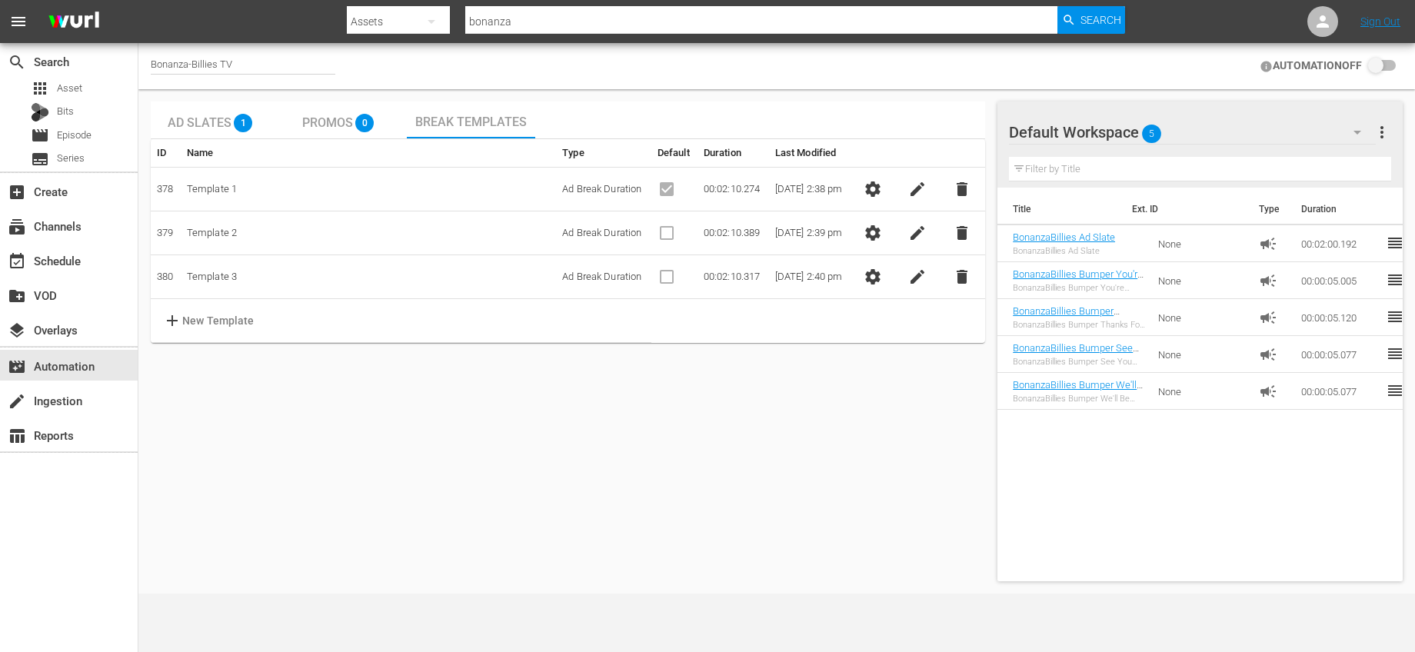
click at [218, 314] on p "New Template" at bounding box center [218, 321] width 72 height 16
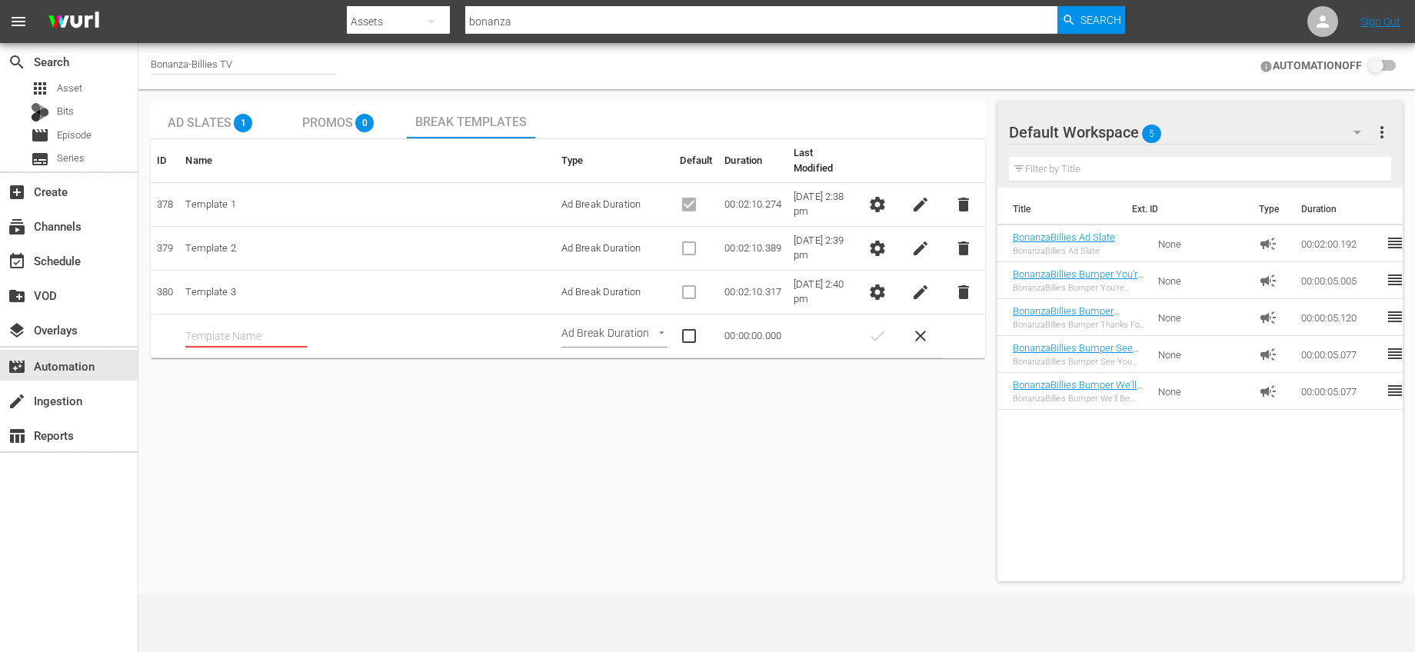
click at [271, 332] on input "text" at bounding box center [246, 336] width 122 height 23
type input "Template 4"
click at [890, 330] on button "check" at bounding box center [877, 336] width 31 height 31
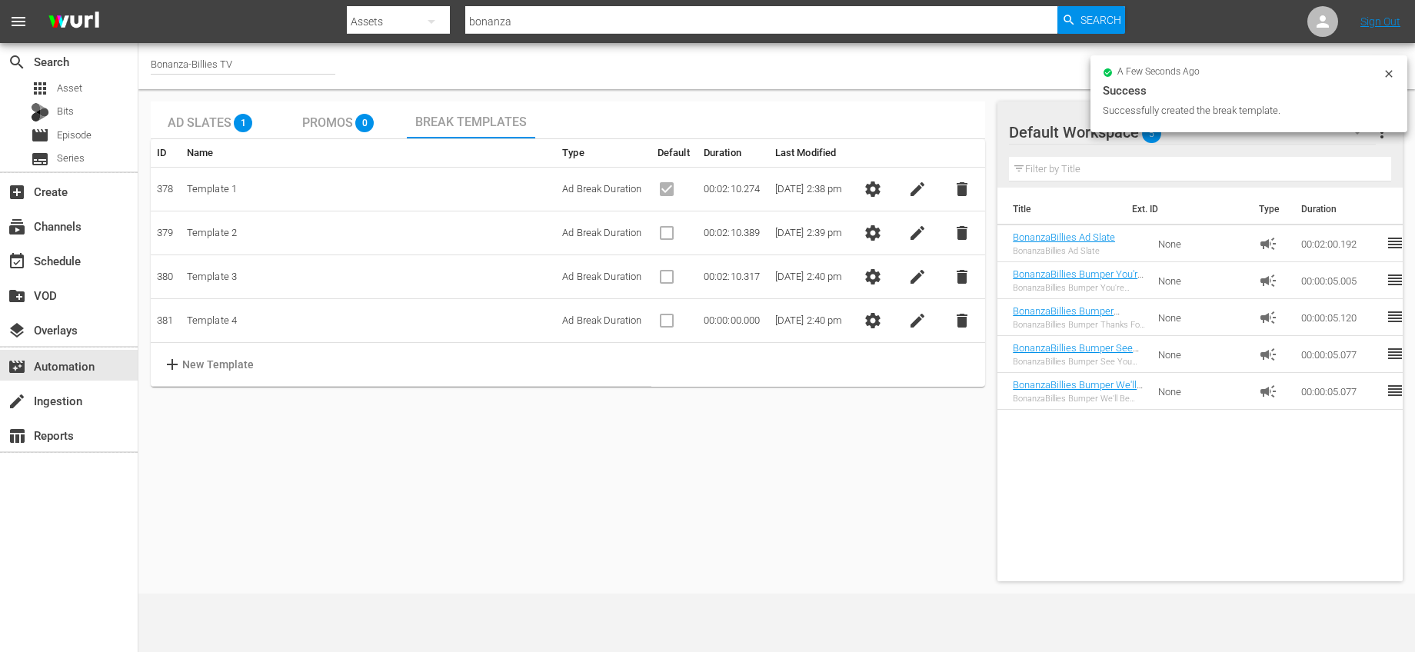
click at [877, 308] on body "menu Search By Assets Search ID, Title, Description, Keywords, or Category bona…" at bounding box center [707, 326] width 1415 height 652
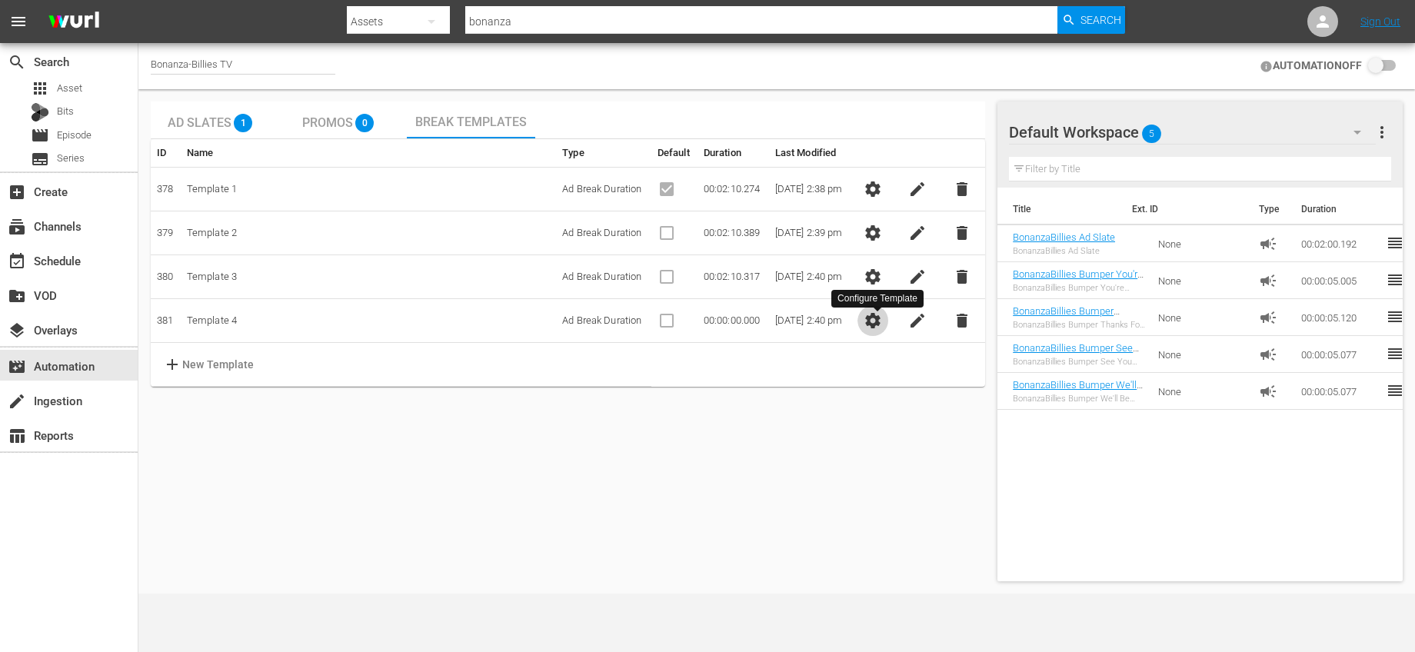
click at [882, 313] on span "settings" at bounding box center [873, 320] width 18 height 18
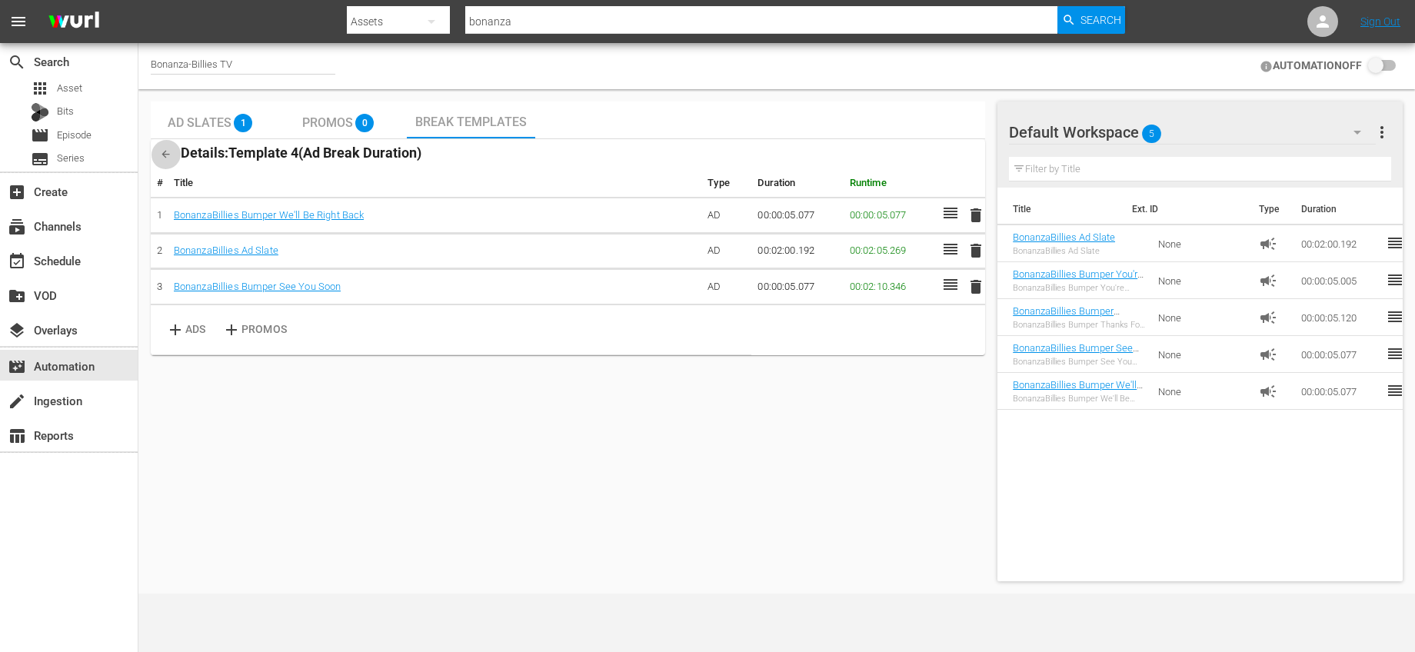
click at [168, 148] on icon "button" at bounding box center [166, 154] width 12 height 12
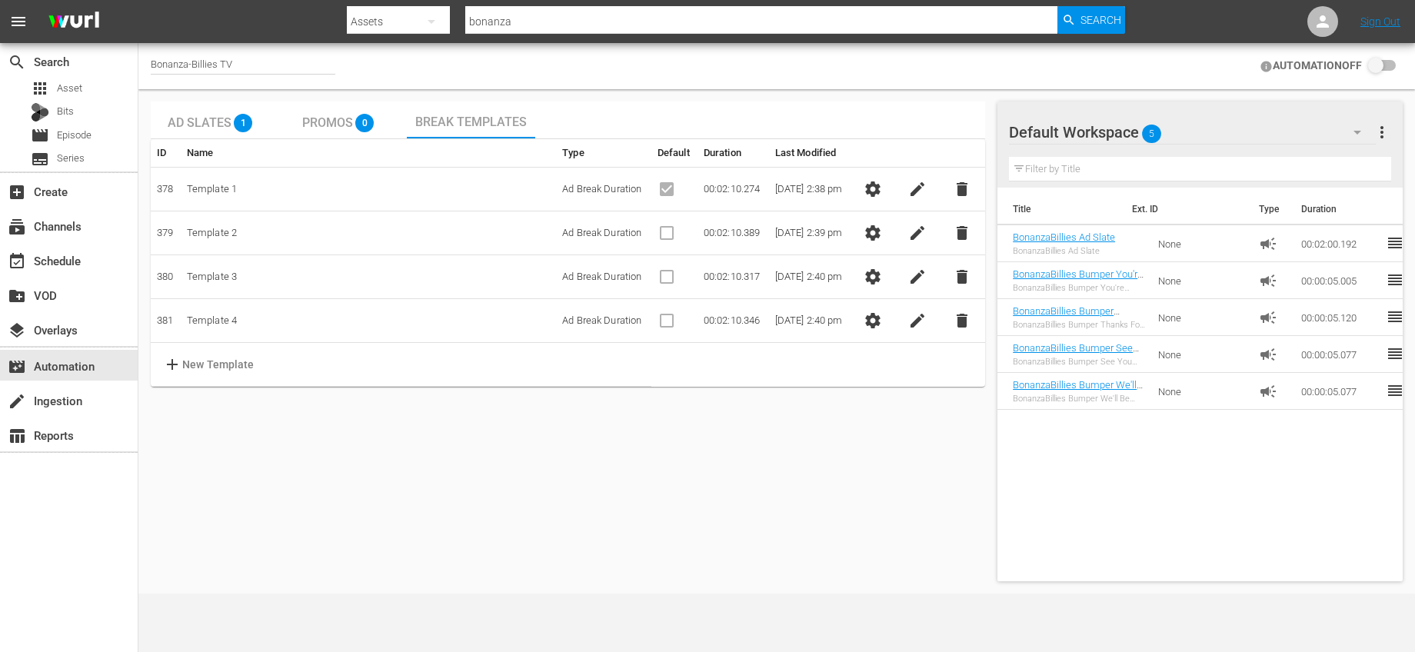
click at [881, 226] on span "settings" at bounding box center [873, 233] width 18 height 18
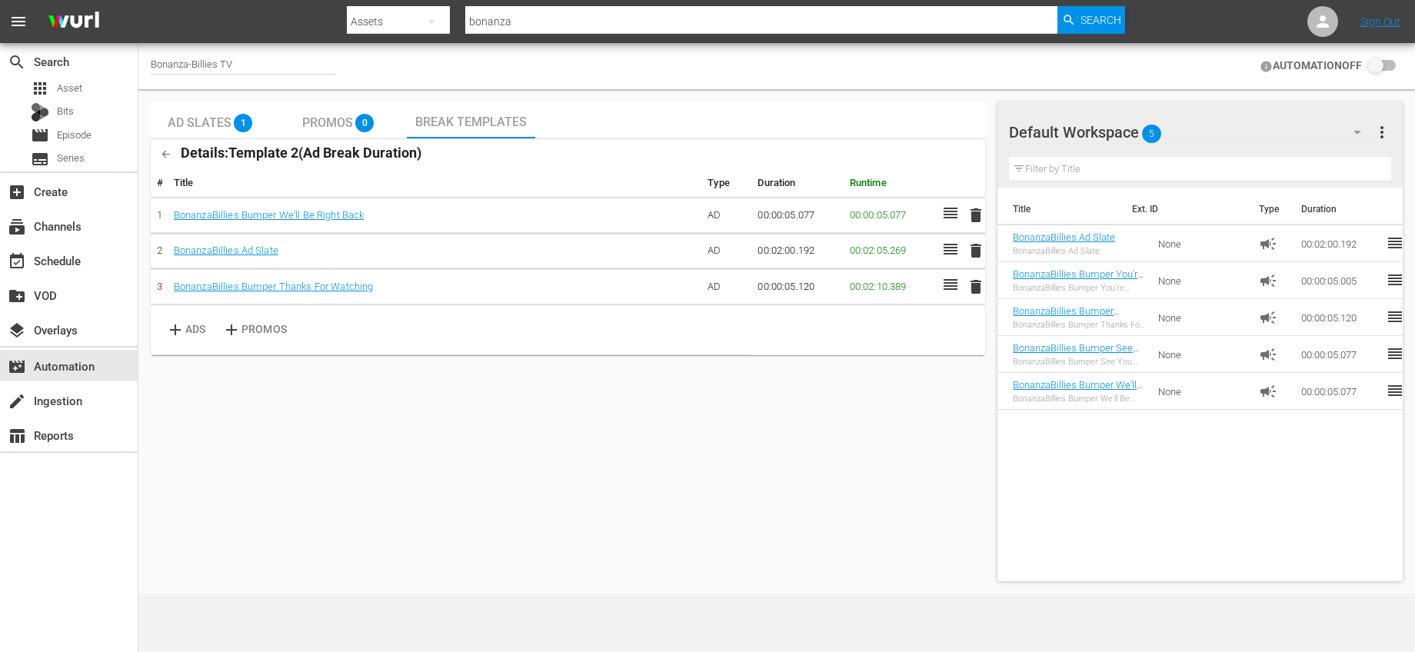
click at [170, 154] on icon "button" at bounding box center [166, 154] width 12 height 12
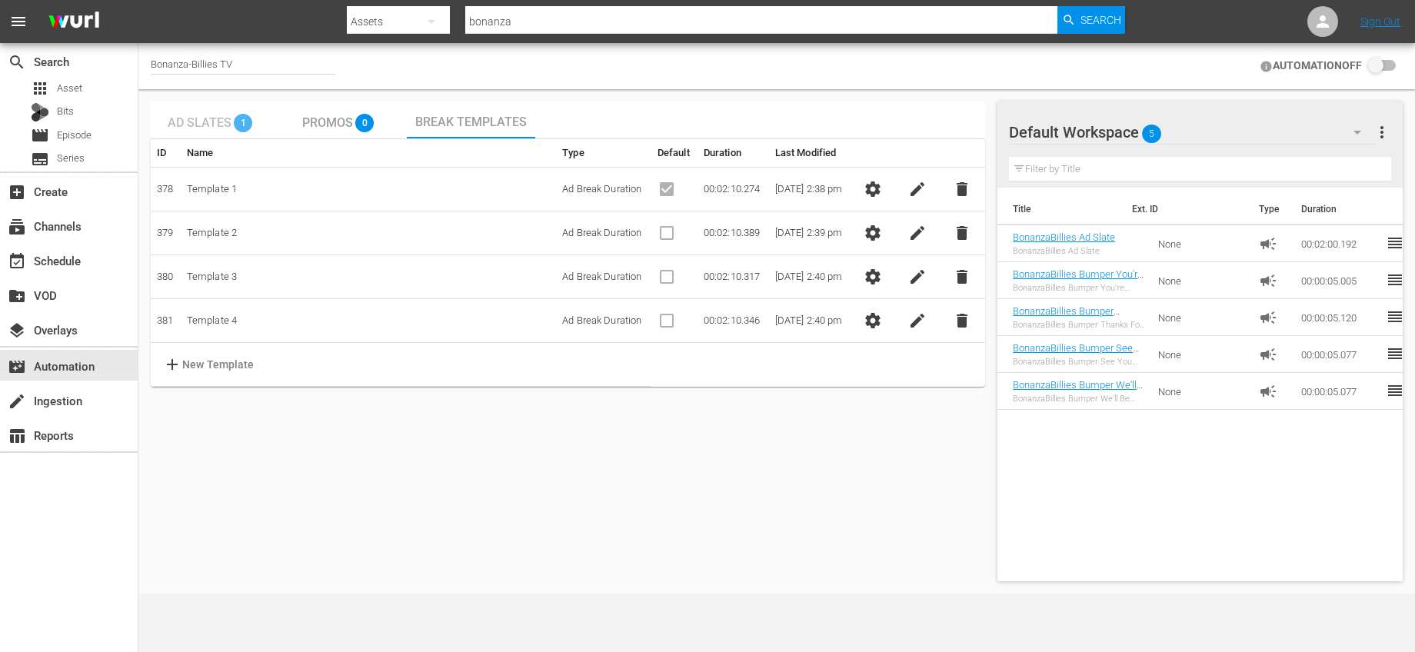
click at [214, 132] on div "Ad Slates 1" at bounding box center [215, 120] width 94 height 31
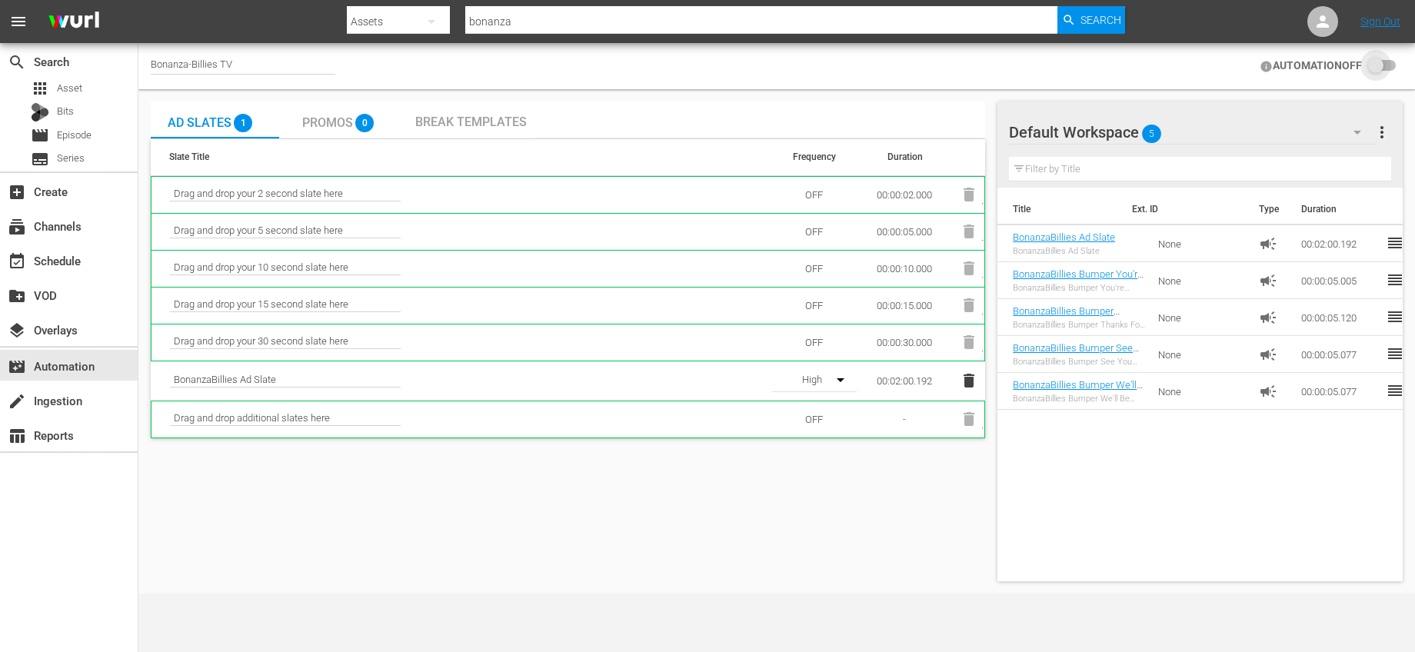
click at [1376, 67] on input "checkbox" at bounding box center [1379, 66] width 34 height 18
checkbox input "false"
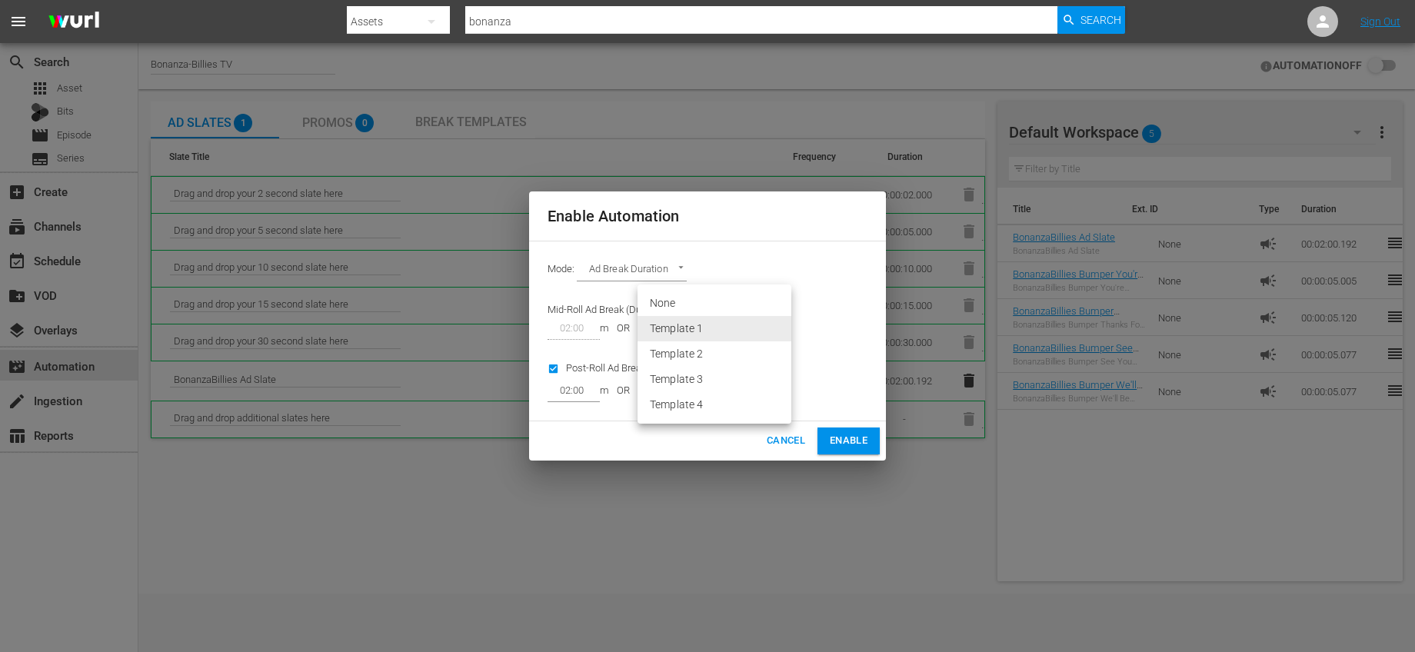
click at [758, 322] on body "menu Search By Assets Search ID, Title, Description, Keywords, or Category bona…" at bounding box center [707, 326] width 1415 height 652
click at [758, 321] on li "Template 1" at bounding box center [715, 328] width 154 height 25
click at [792, 435] on span "Cancel" at bounding box center [786, 441] width 38 height 18
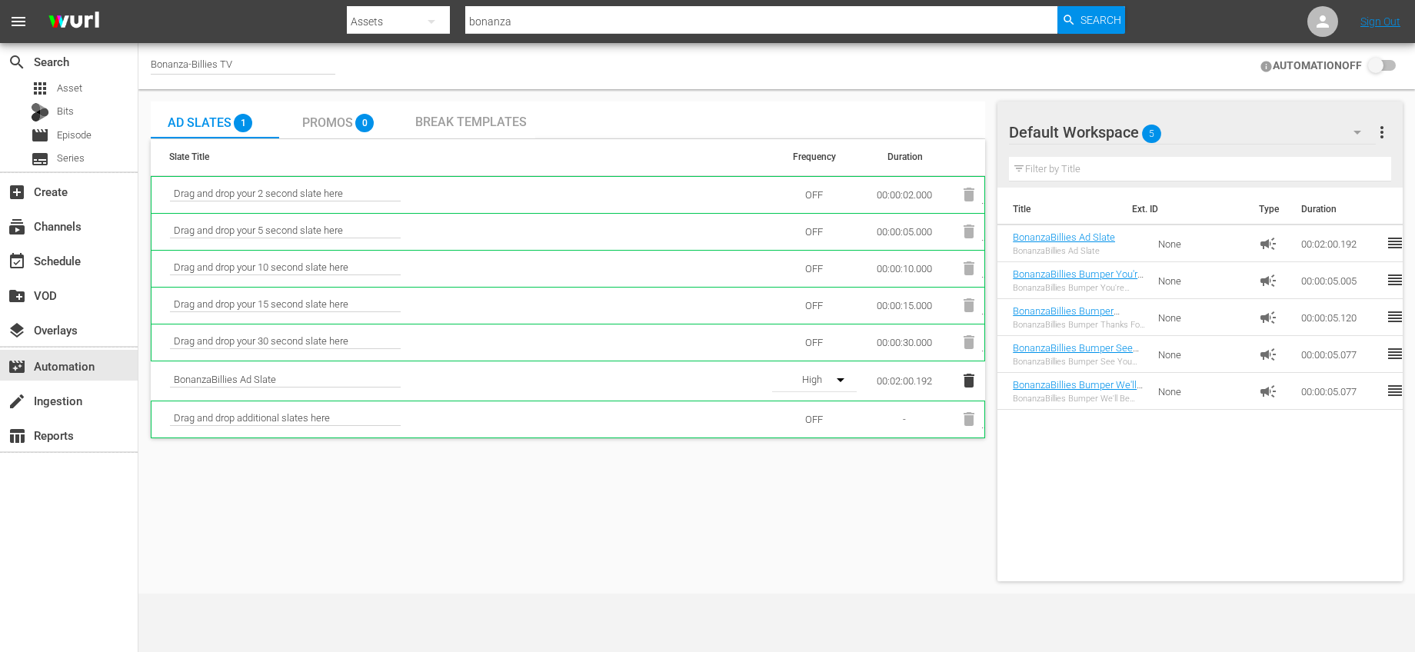
click at [455, 119] on span "Break Templates" at bounding box center [471, 122] width 112 height 15
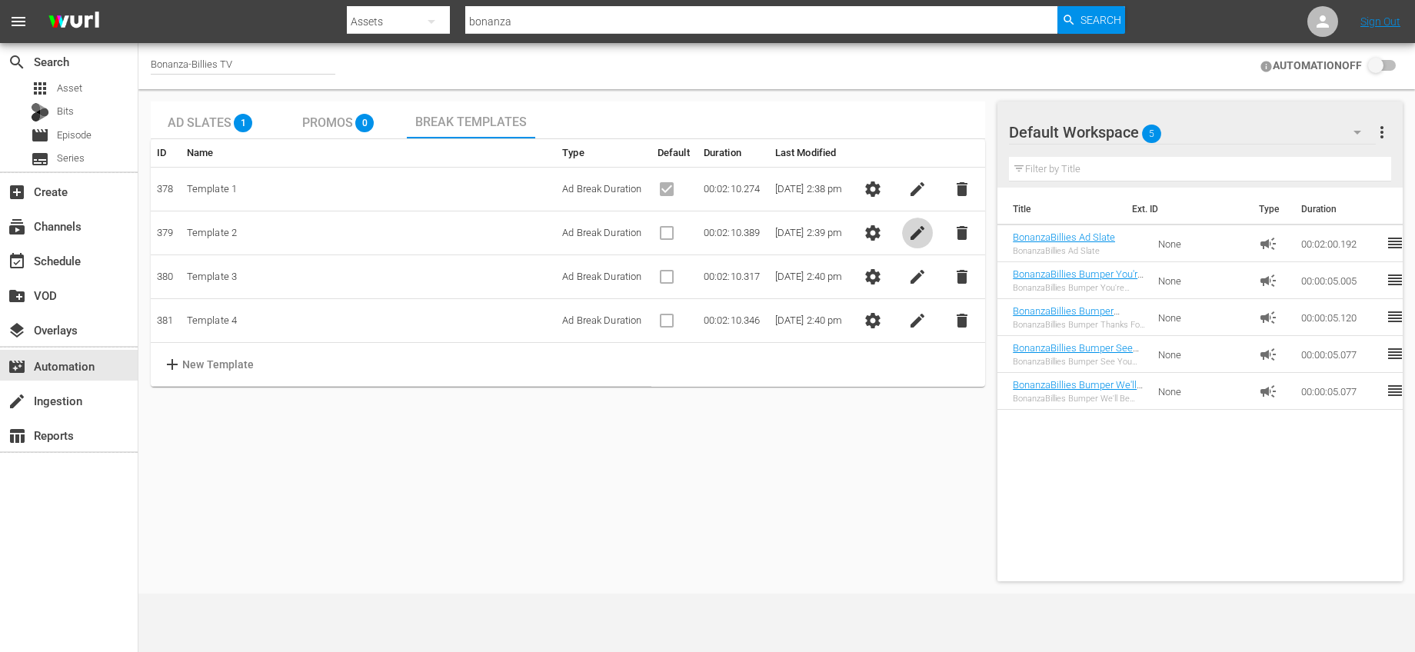
click at [914, 231] on span "edit" at bounding box center [917, 233] width 18 height 18
click at [662, 228] on input "checkbox" at bounding box center [675, 233] width 34 height 18
checkbox input "true"
click at [881, 235] on span "check" at bounding box center [873, 233] width 18 height 18
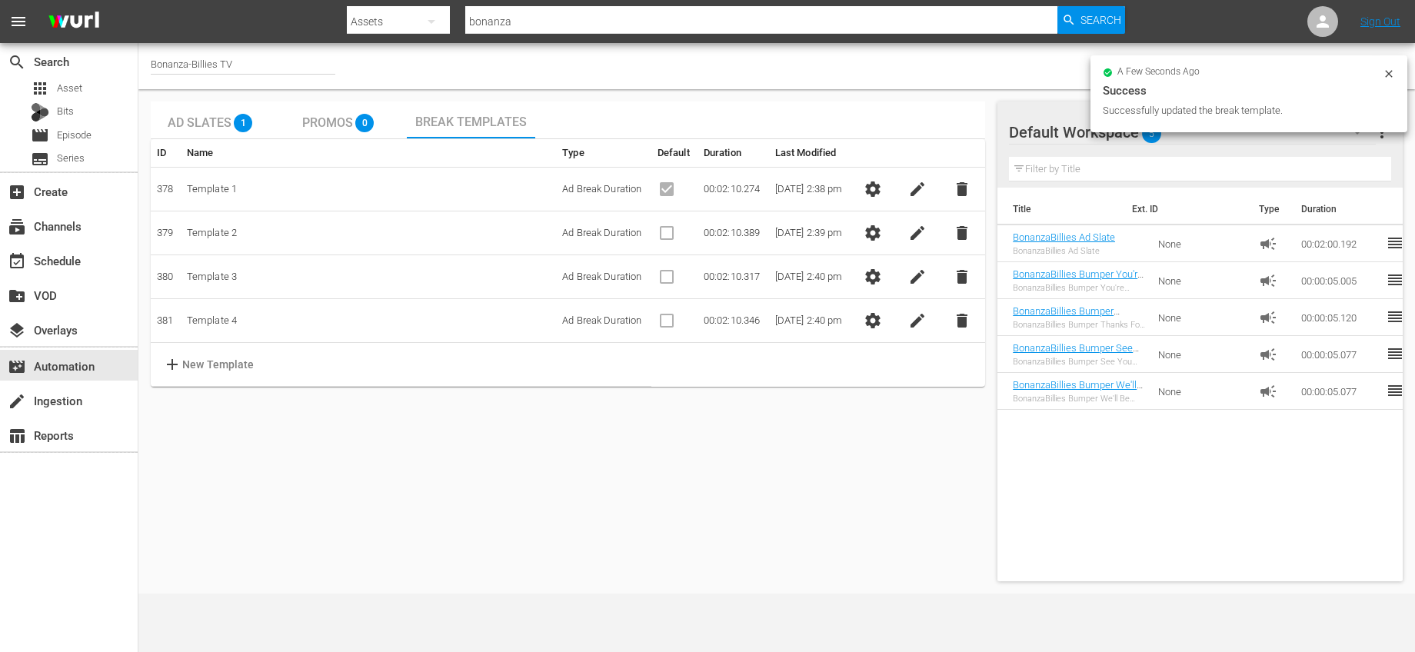
checkbox input "false"
checkbox input "true"
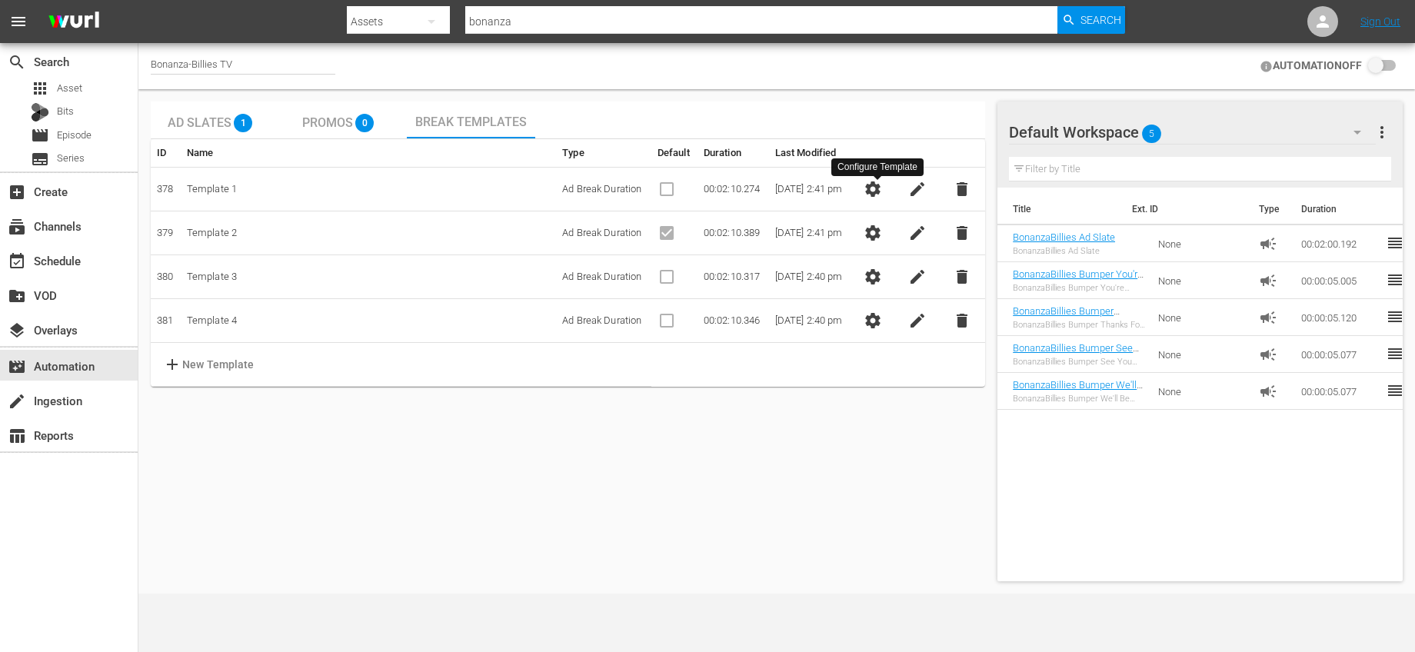
click at [887, 185] on button "settings" at bounding box center [873, 189] width 31 height 31
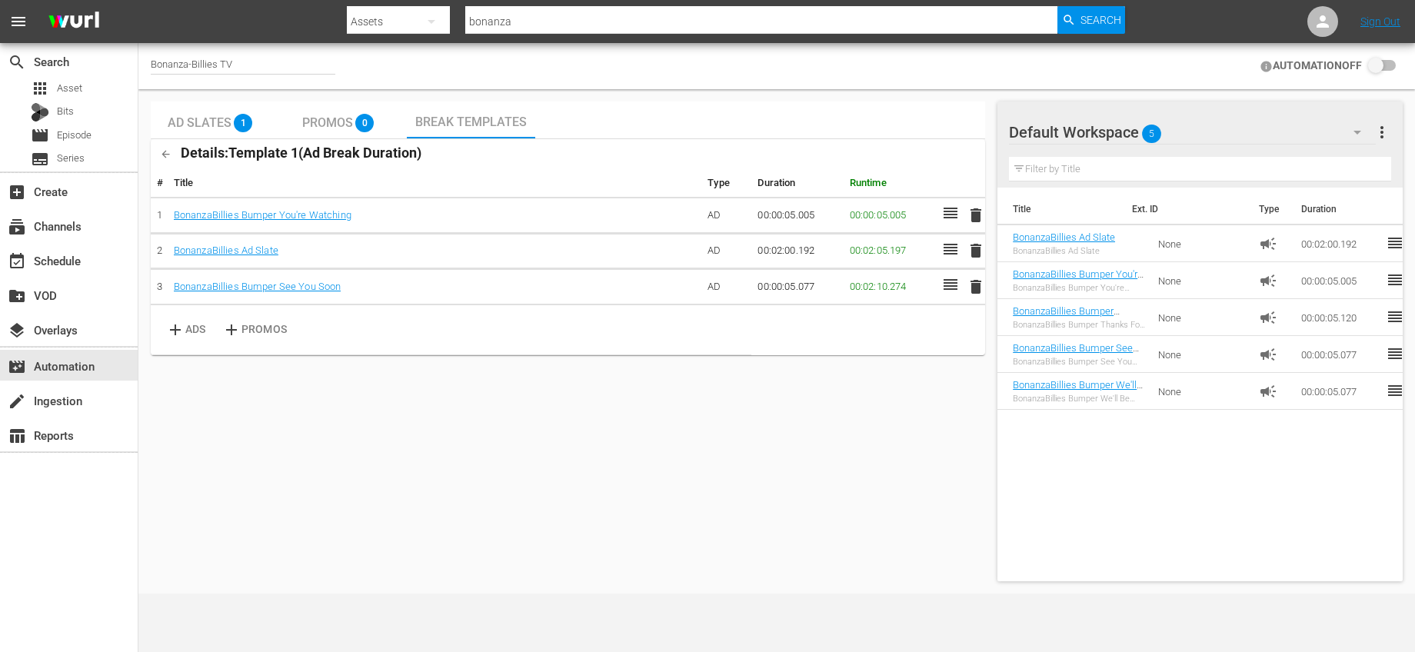
click at [162, 150] on icon "button" at bounding box center [166, 154] width 12 height 12
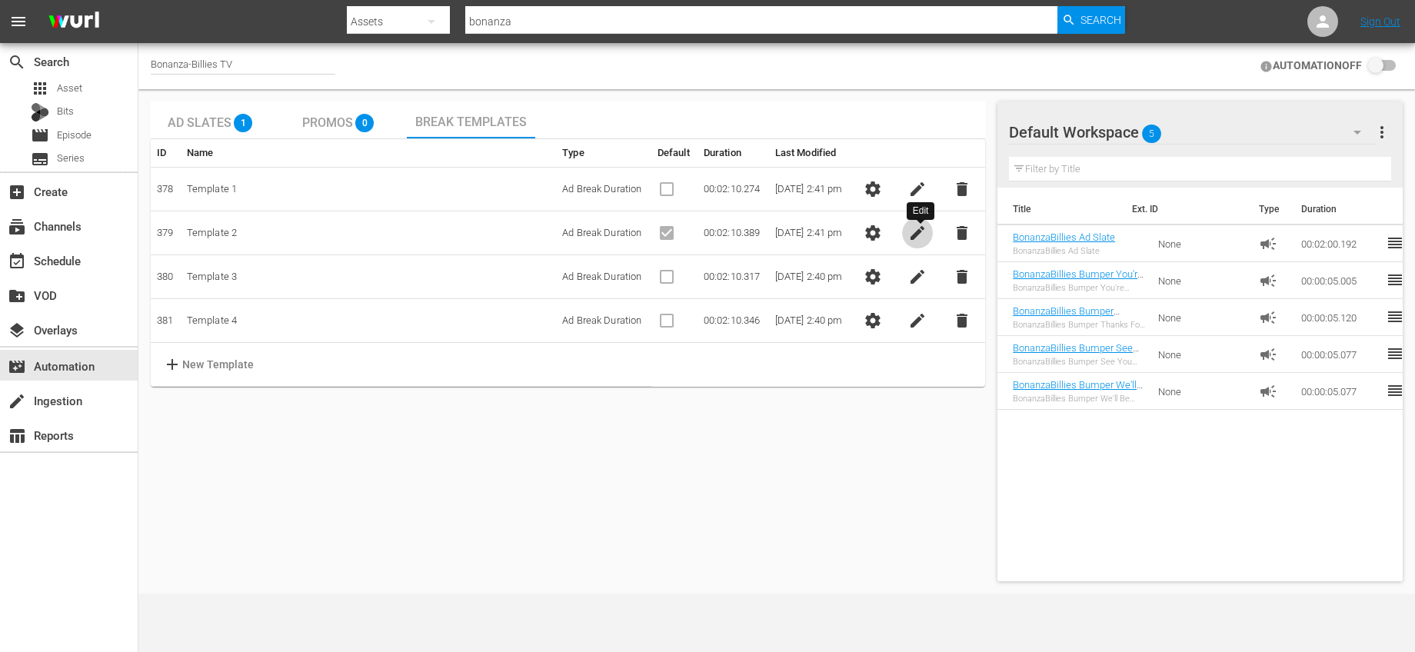
click at [915, 232] on span "edit" at bounding box center [917, 233] width 18 height 18
click at [660, 231] on input "checkbox" at bounding box center [675, 233] width 34 height 18
checkbox input "false"
click at [888, 226] on button "check" at bounding box center [873, 233] width 31 height 31
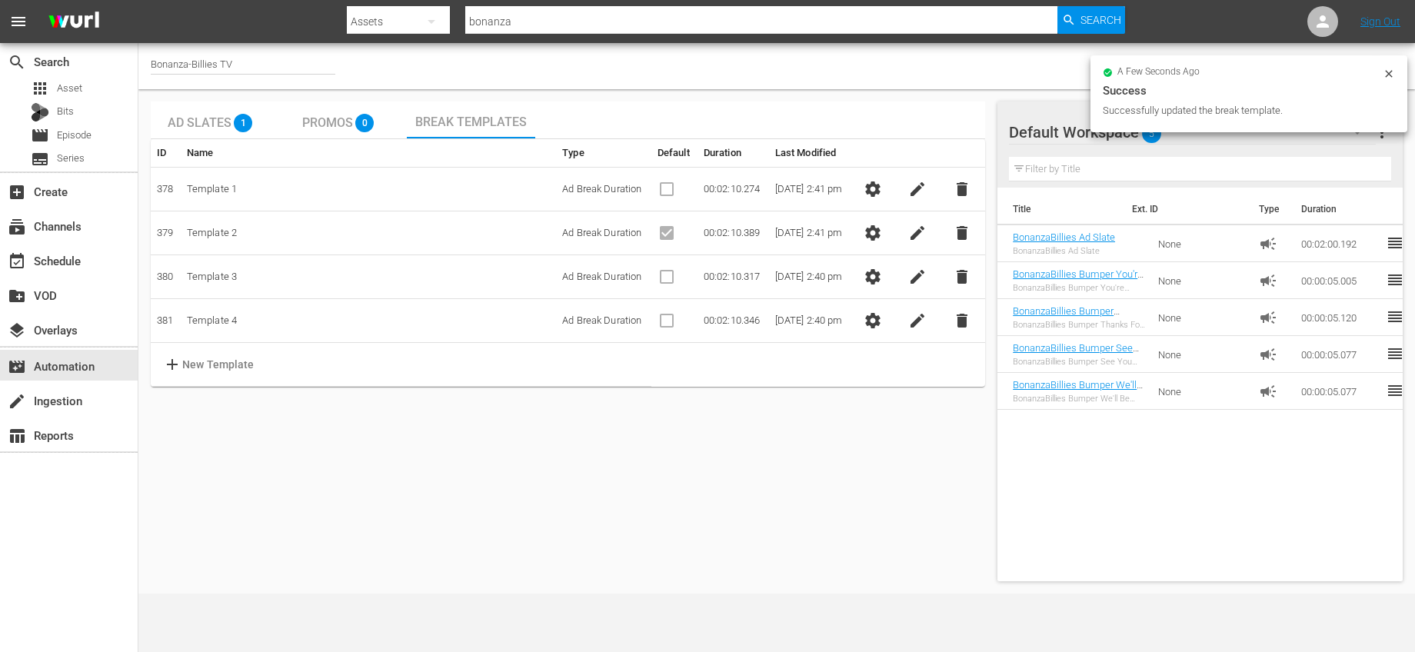
checkbox input "false"
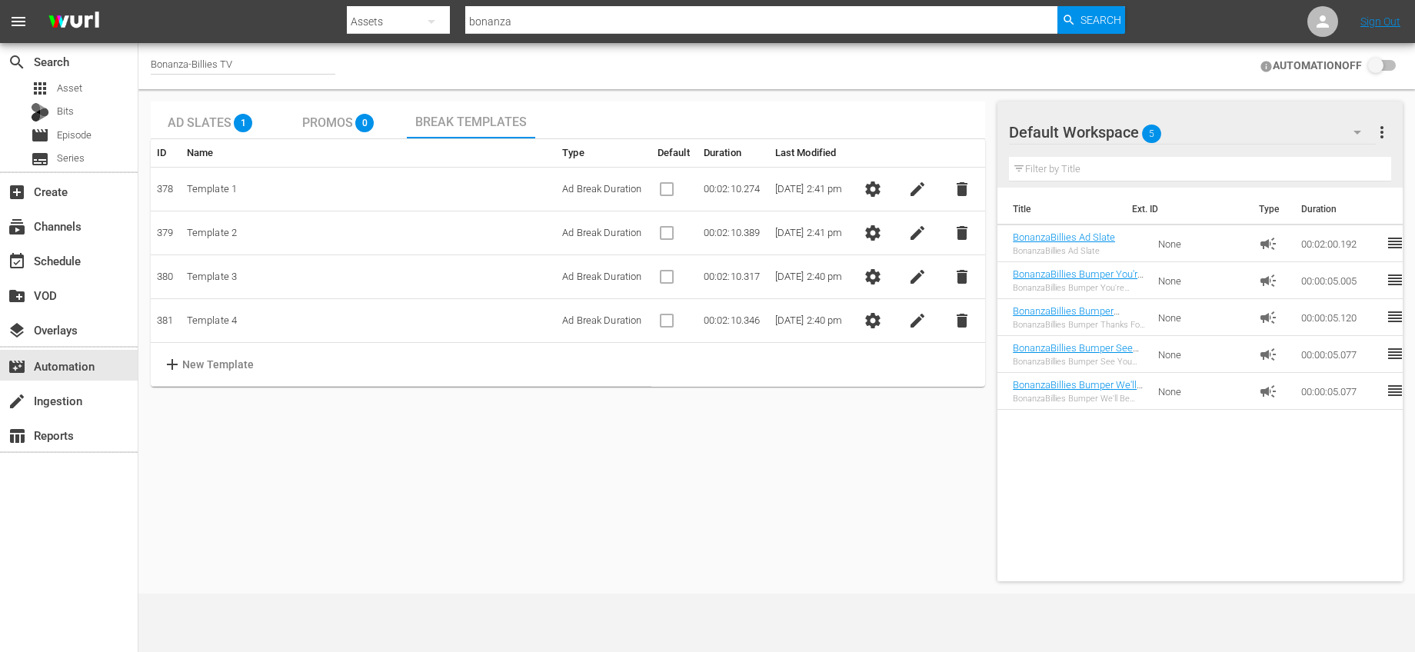
click at [1380, 68] on input "checkbox" at bounding box center [1379, 66] width 34 height 18
checkbox input "false"
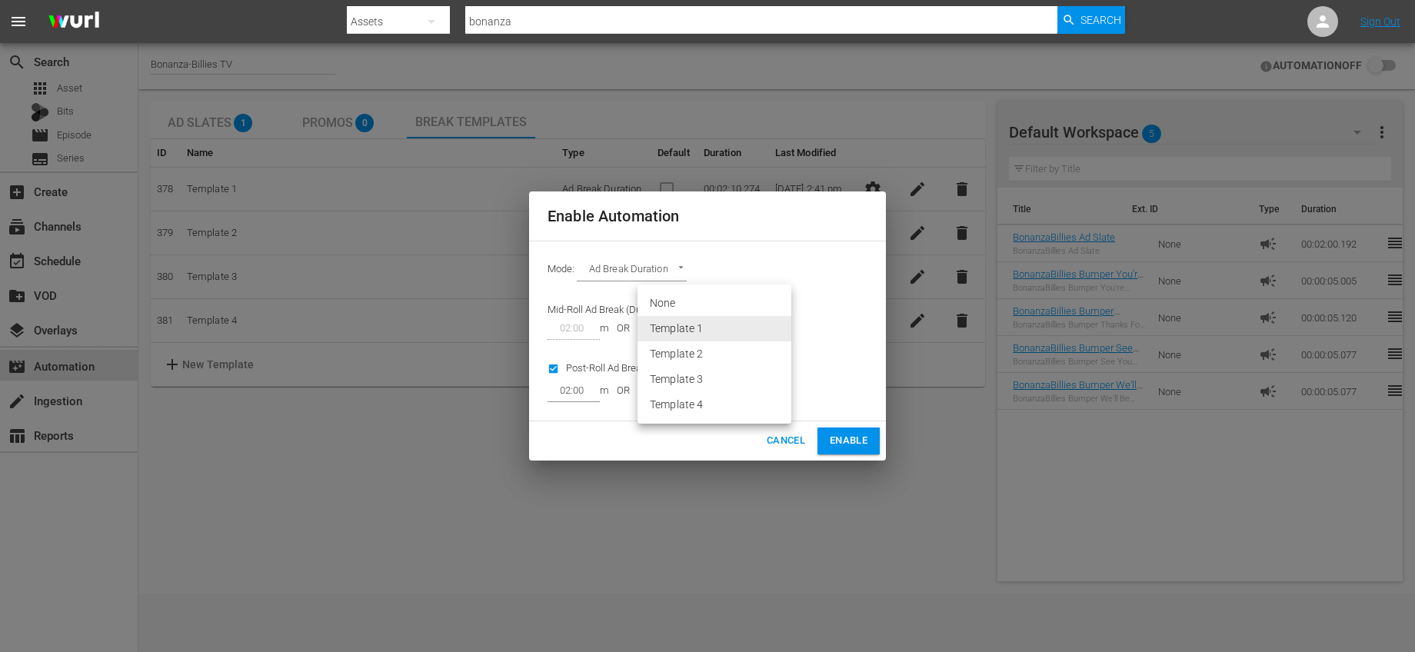
click at [722, 322] on body "menu Search By Assets Search ID, Title, Description, Keywords, or Category bona…" at bounding box center [707, 326] width 1415 height 652
click at [708, 305] on li "None" at bounding box center [715, 303] width 154 height 25
click at [720, 328] on body "menu Search By Assets Search ID, Title, Description, Keywords, or Category bona…" at bounding box center [707, 326] width 1415 height 652
click at [703, 360] on li "Template 1" at bounding box center [715, 353] width 154 height 25
type input "378"
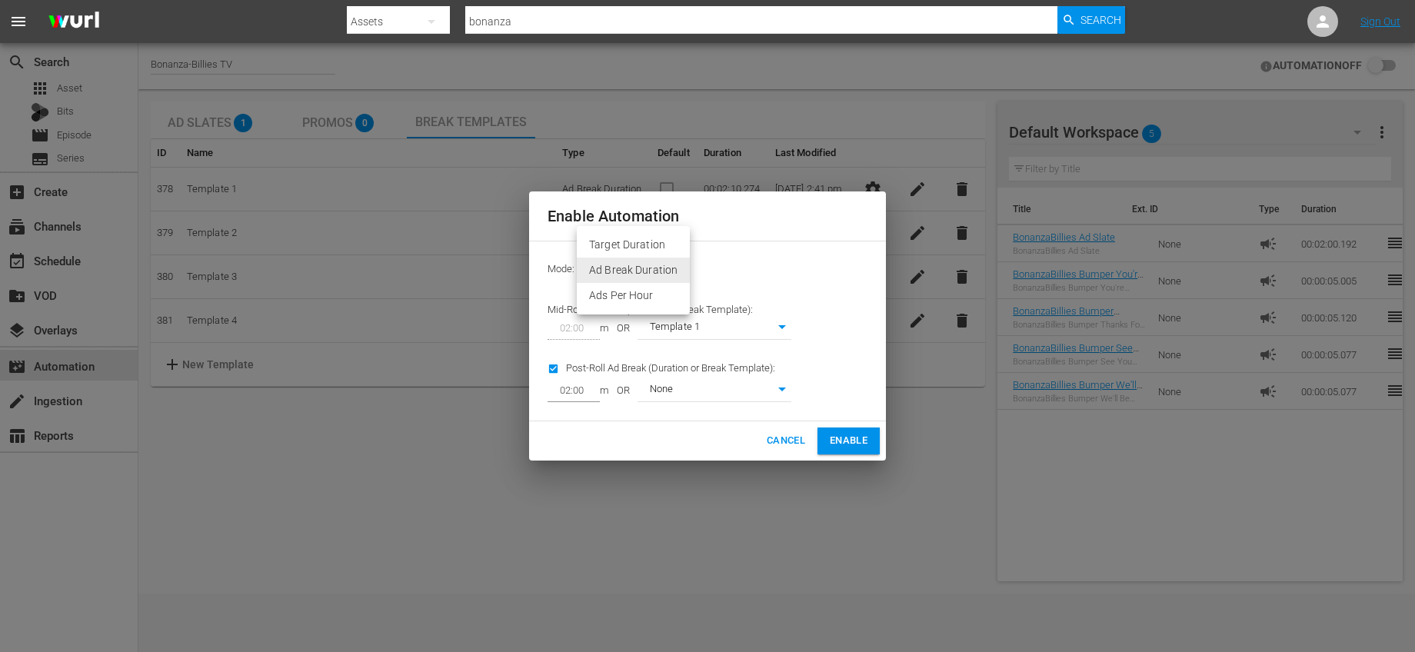
click at [668, 271] on body "menu Search By Assets Search ID, Title, Description, Keywords, or Category bona…" at bounding box center [707, 326] width 1415 height 652
click at [668, 268] on li "Ad Break Duration" at bounding box center [633, 270] width 113 height 25
click at [705, 393] on body "menu Search By Assets Search ID, Title, Description, Keywords, or Category bona…" at bounding box center [707, 326] width 1415 height 652
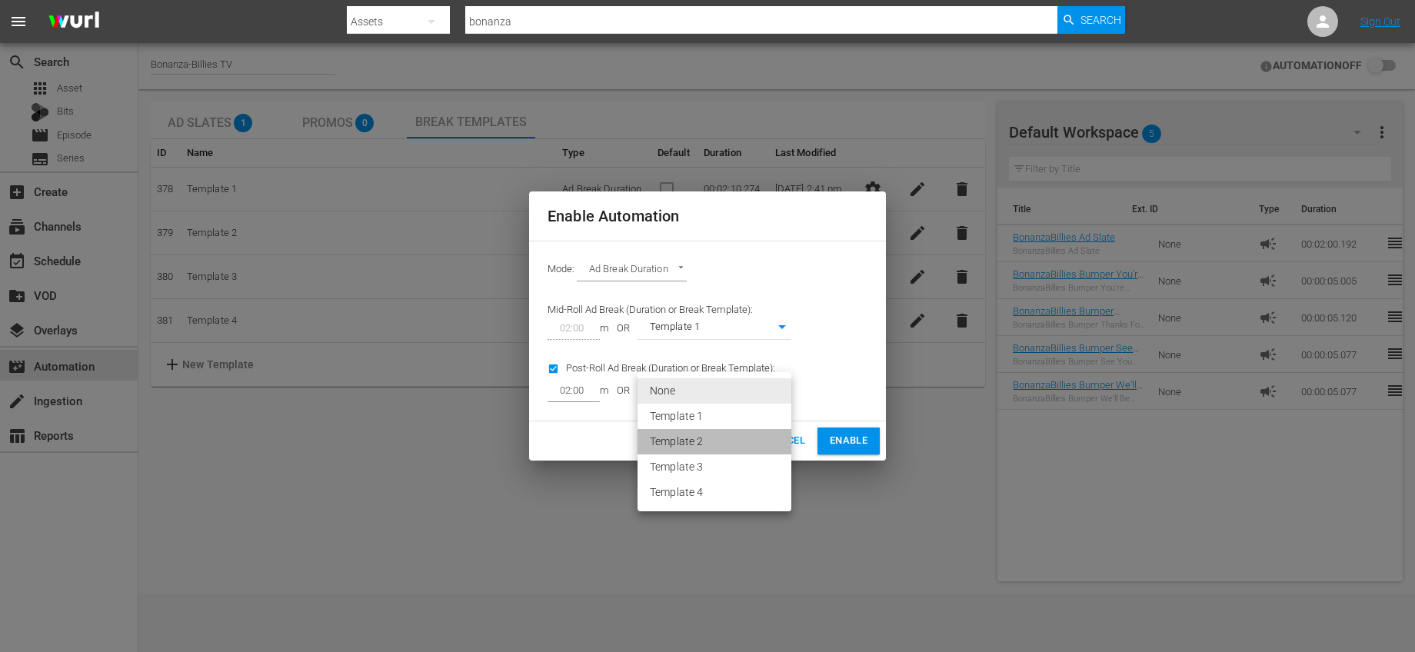
click at [712, 447] on li "Template 2" at bounding box center [715, 441] width 154 height 25
type input "379"
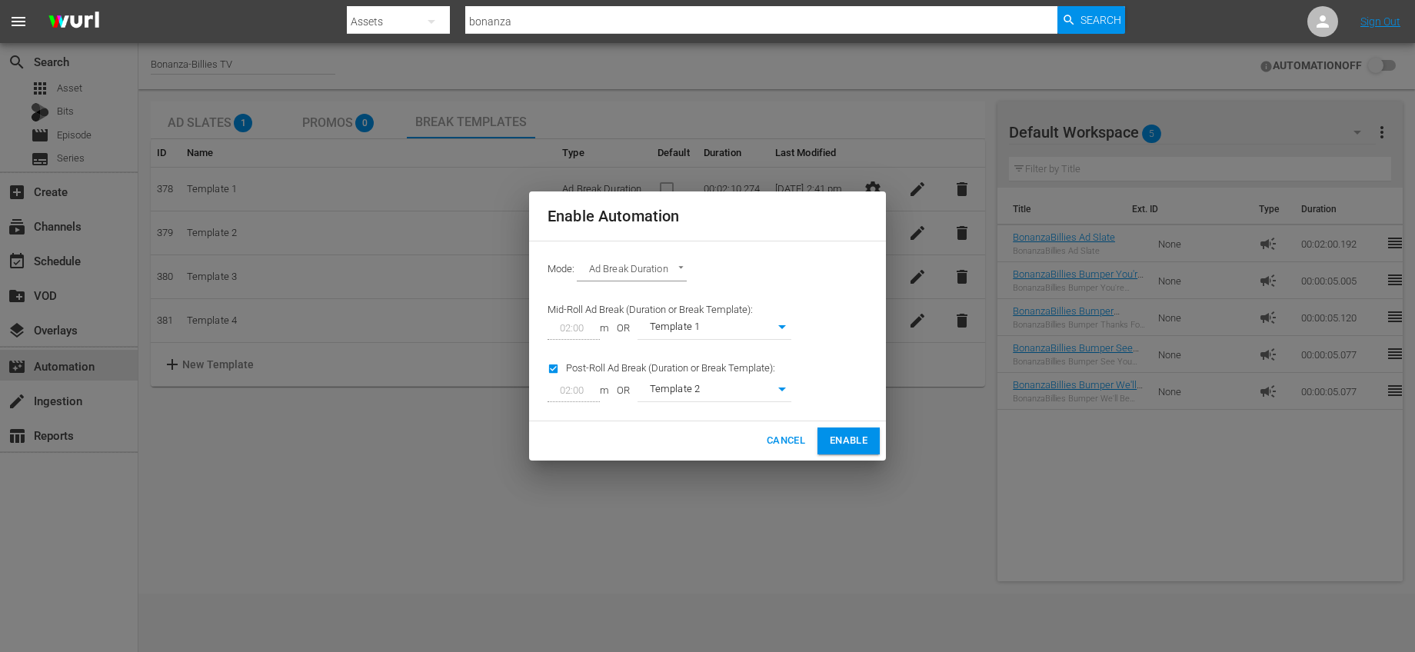
click at [868, 435] on button "Enable" at bounding box center [849, 441] width 62 height 27
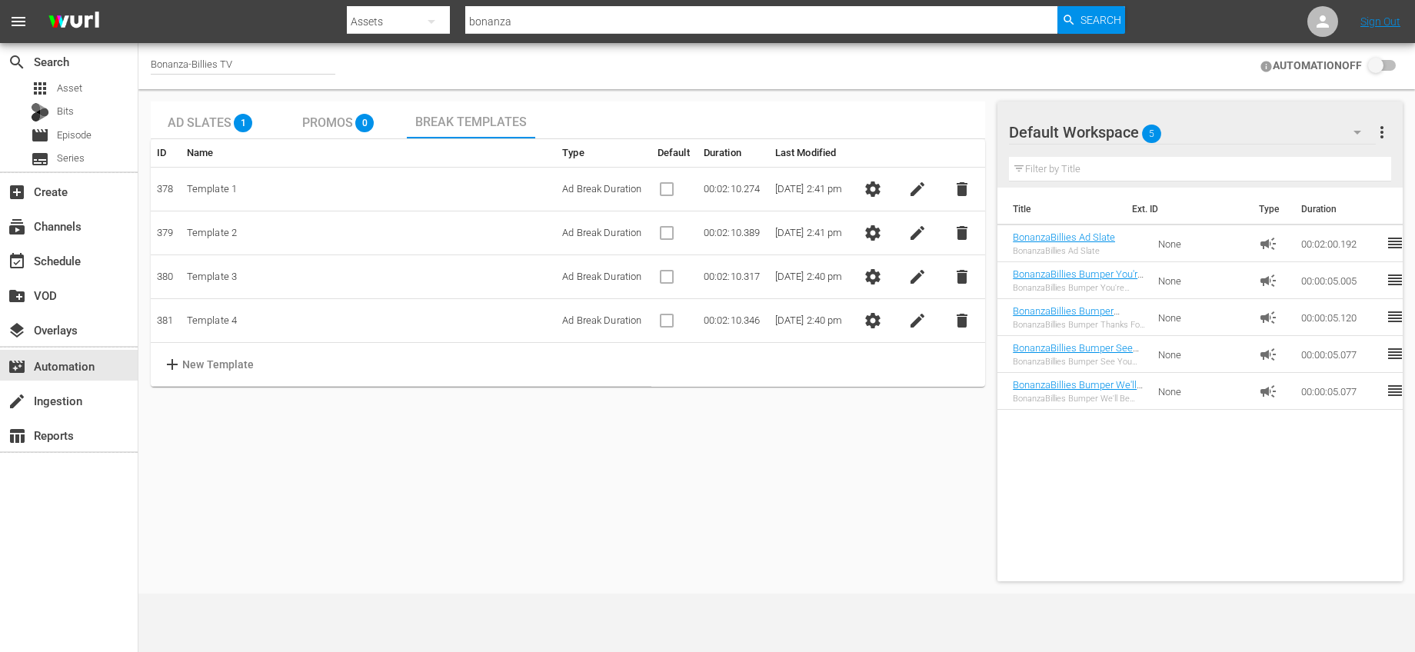
checkbox input "true"
click at [882, 228] on span "settings" at bounding box center [873, 233] width 18 height 18
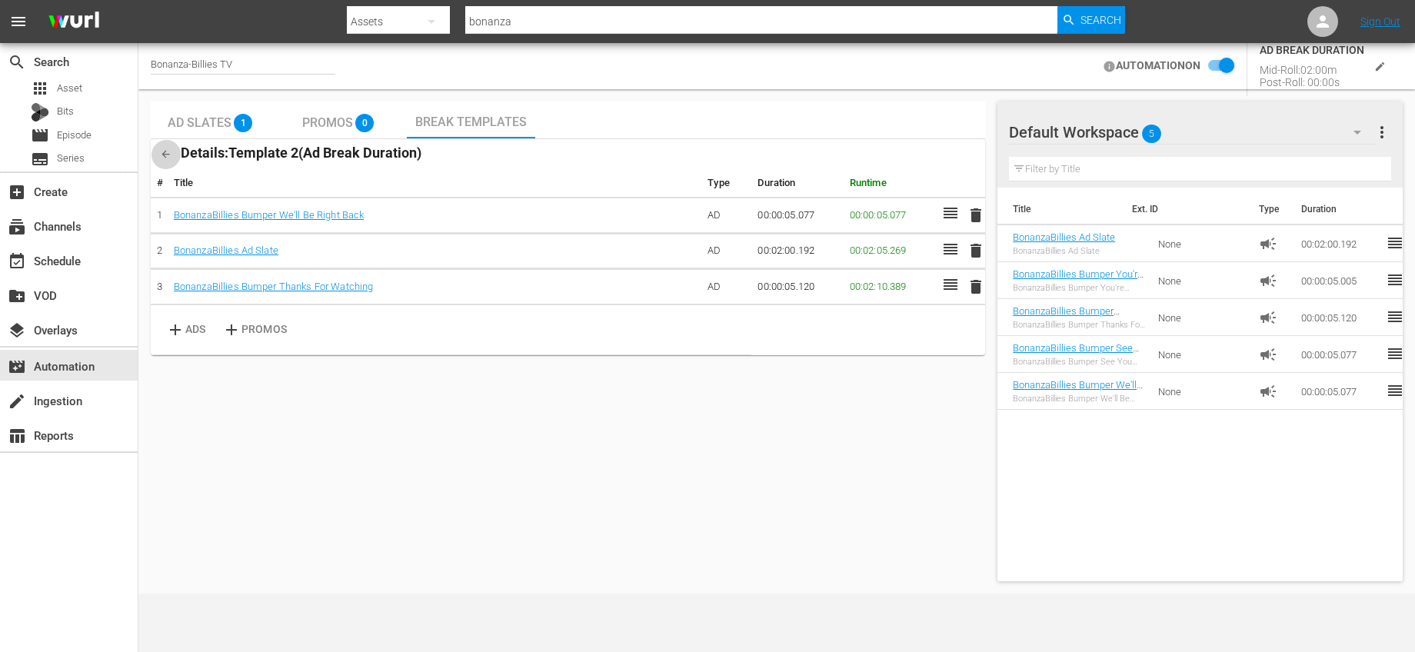
click at [175, 158] on button "button" at bounding box center [166, 154] width 30 height 30
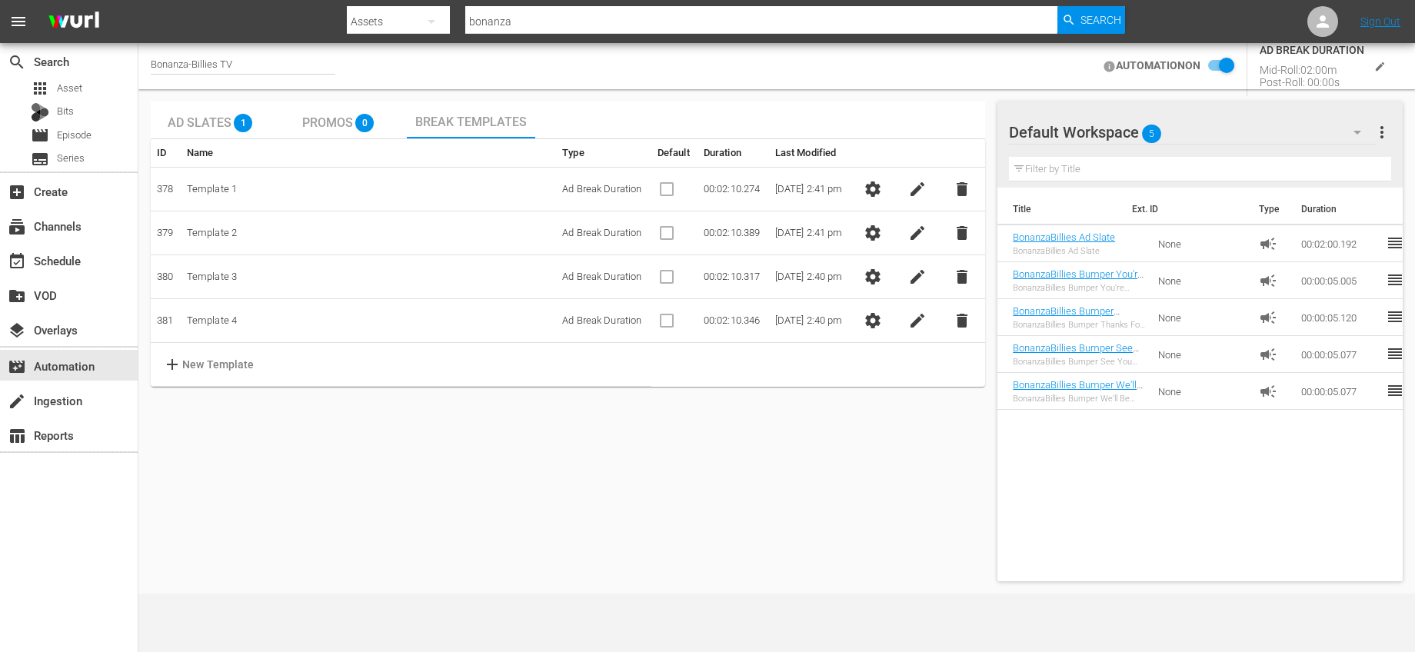
click at [882, 178] on button "settings" at bounding box center [873, 189] width 31 height 31
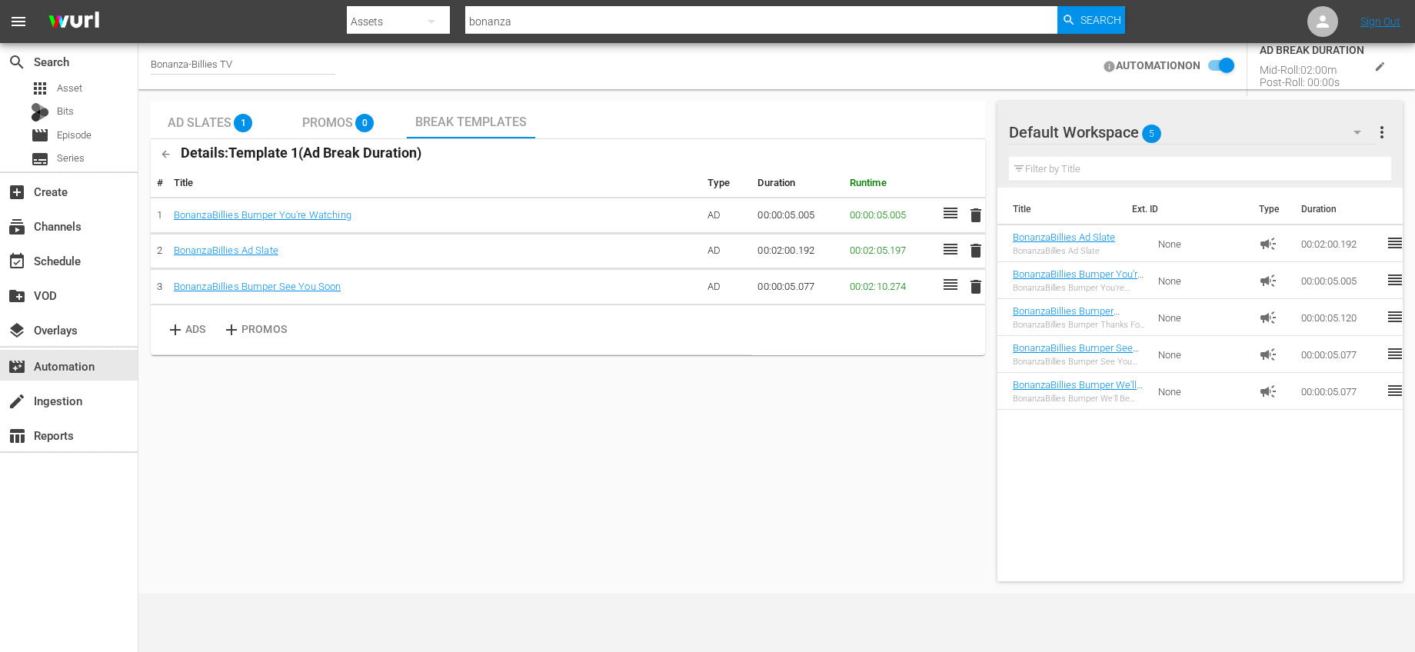
click at [164, 154] on icon "button" at bounding box center [166, 155] width 8 height 8
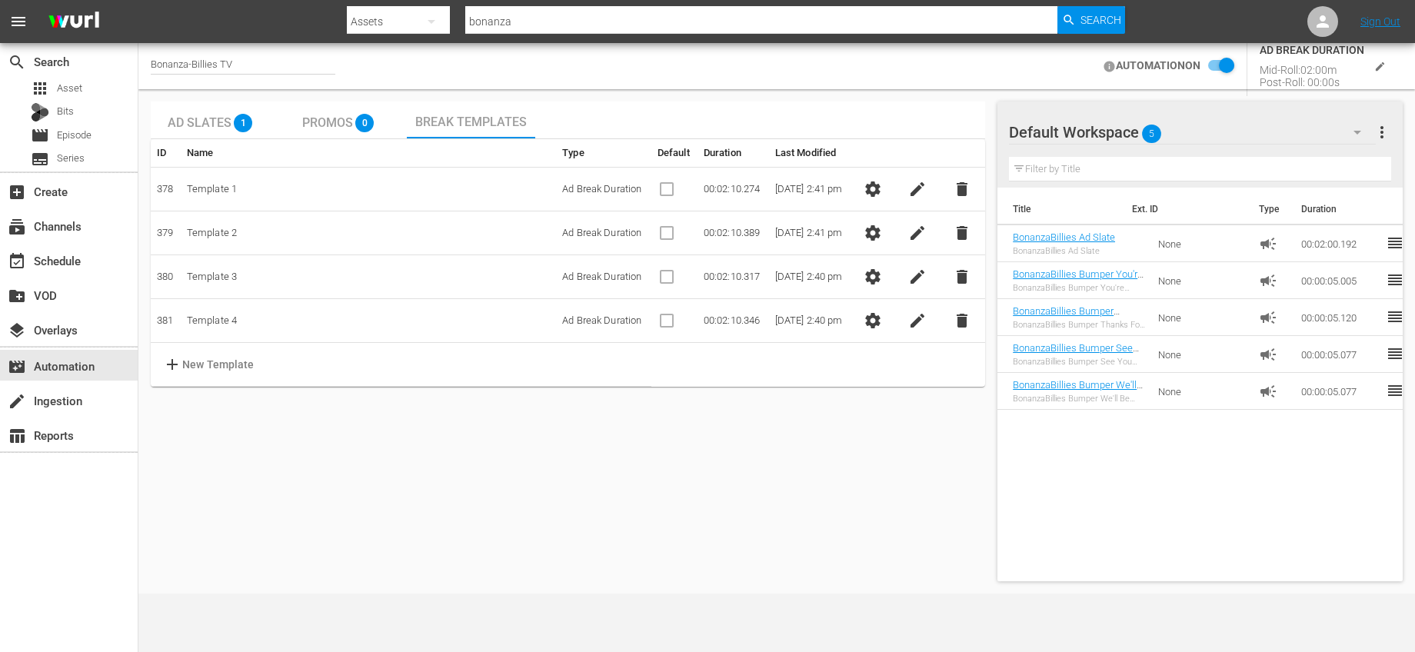
click at [870, 224] on span "settings" at bounding box center [873, 233] width 18 height 18
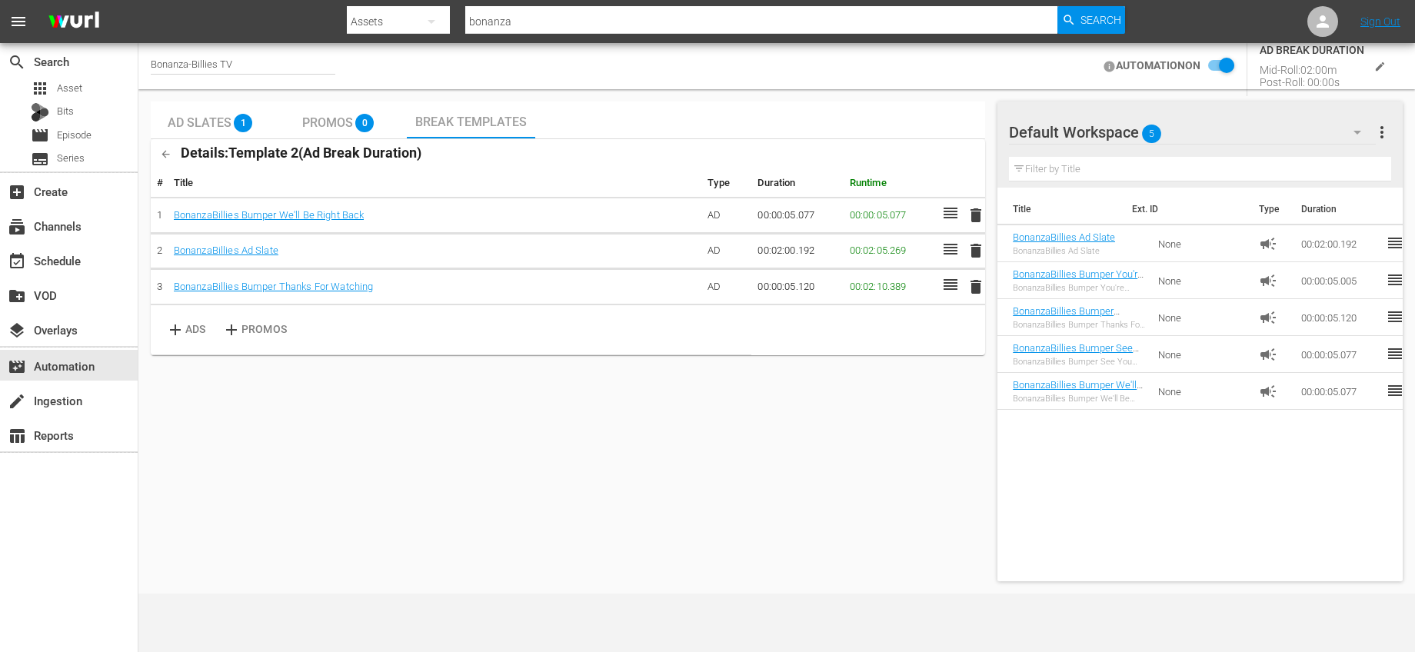
click at [173, 149] on button "button" at bounding box center [166, 154] width 30 height 30
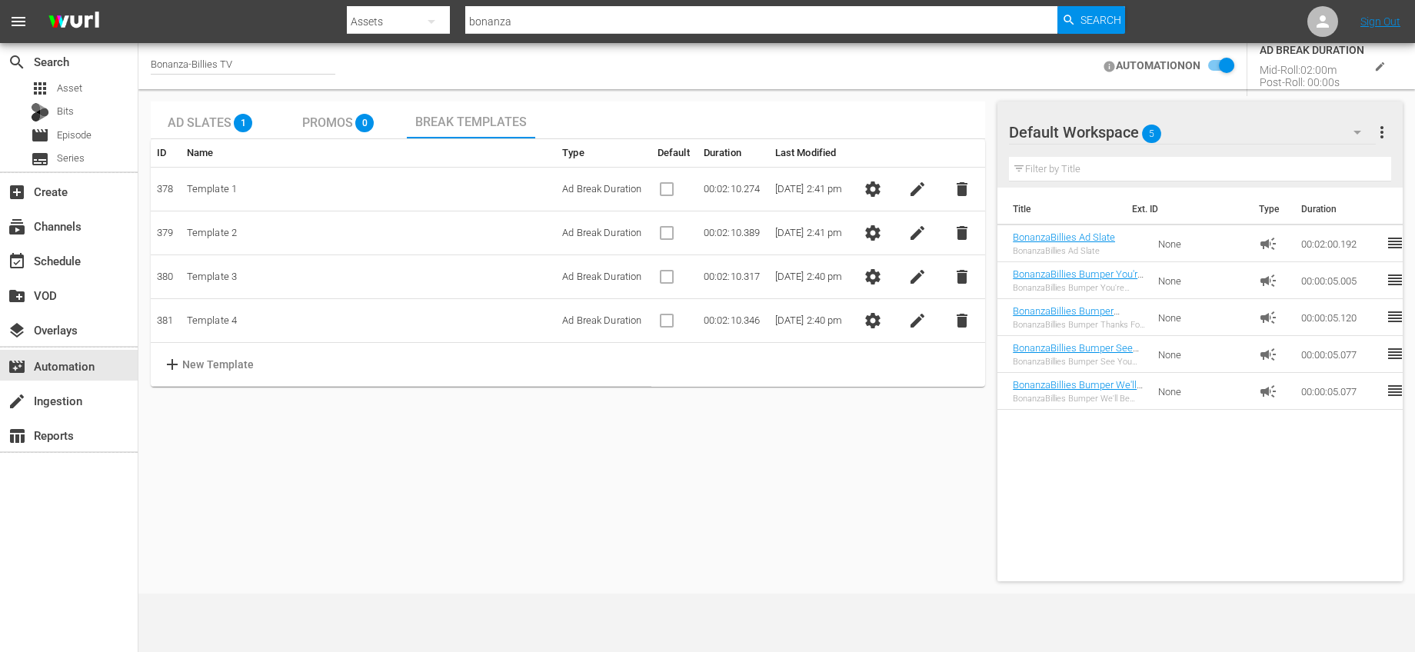
click at [879, 238] on span "settings" at bounding box center [873, 233] width 18 height 18
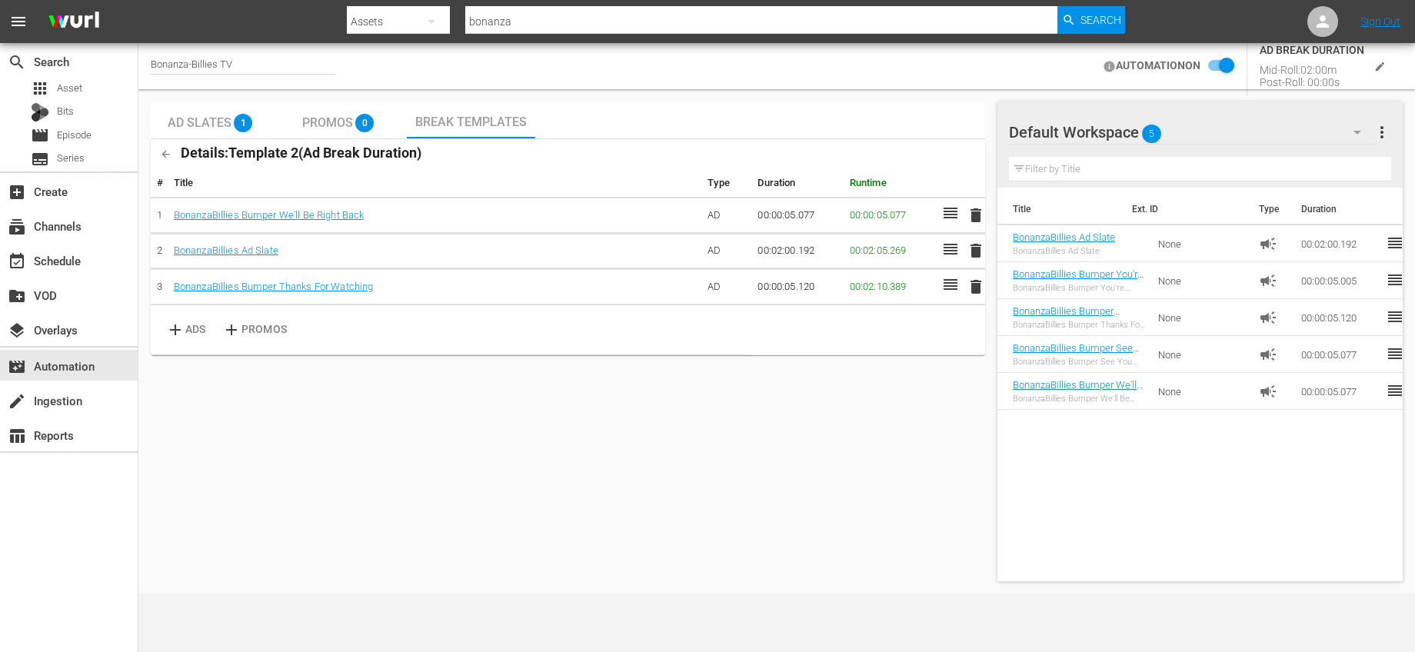
click at [164, 152] on icon "button" at bounding box center [166, 154] width 12 height 12
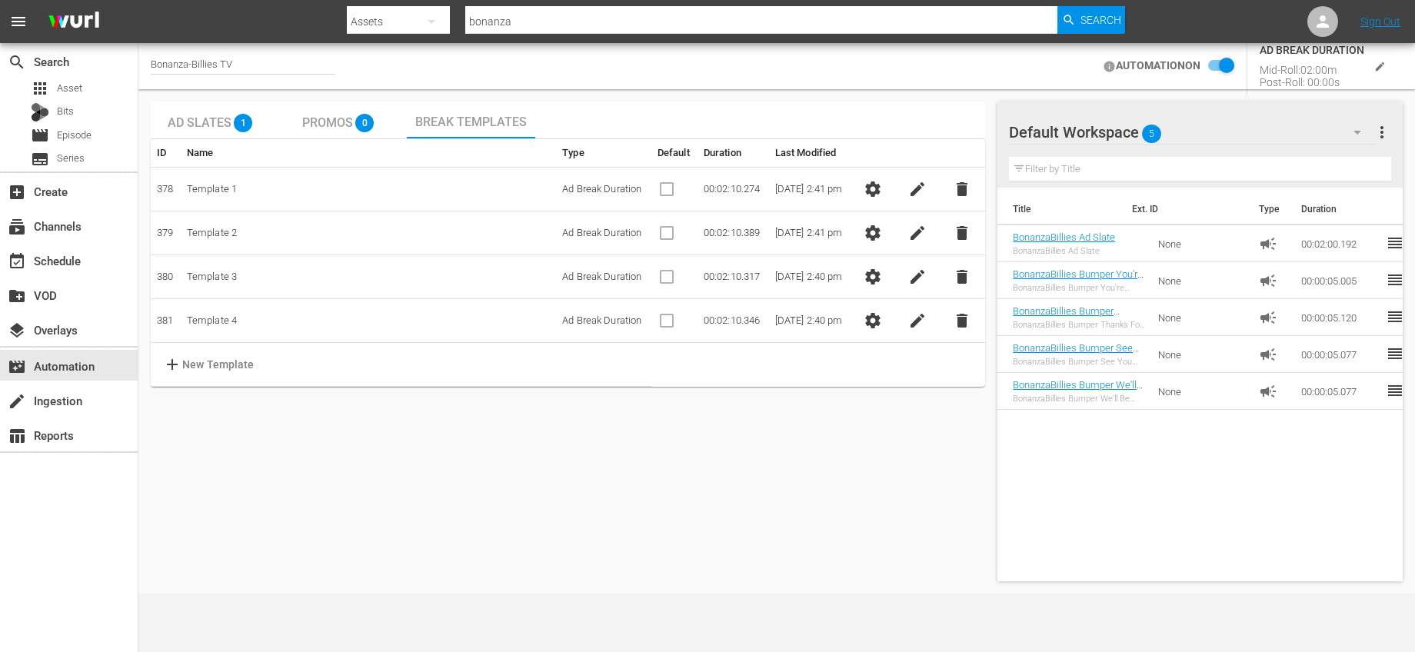
click at [875, 195] on span "settings" at bounding box center [873, 189] width 18 height 18
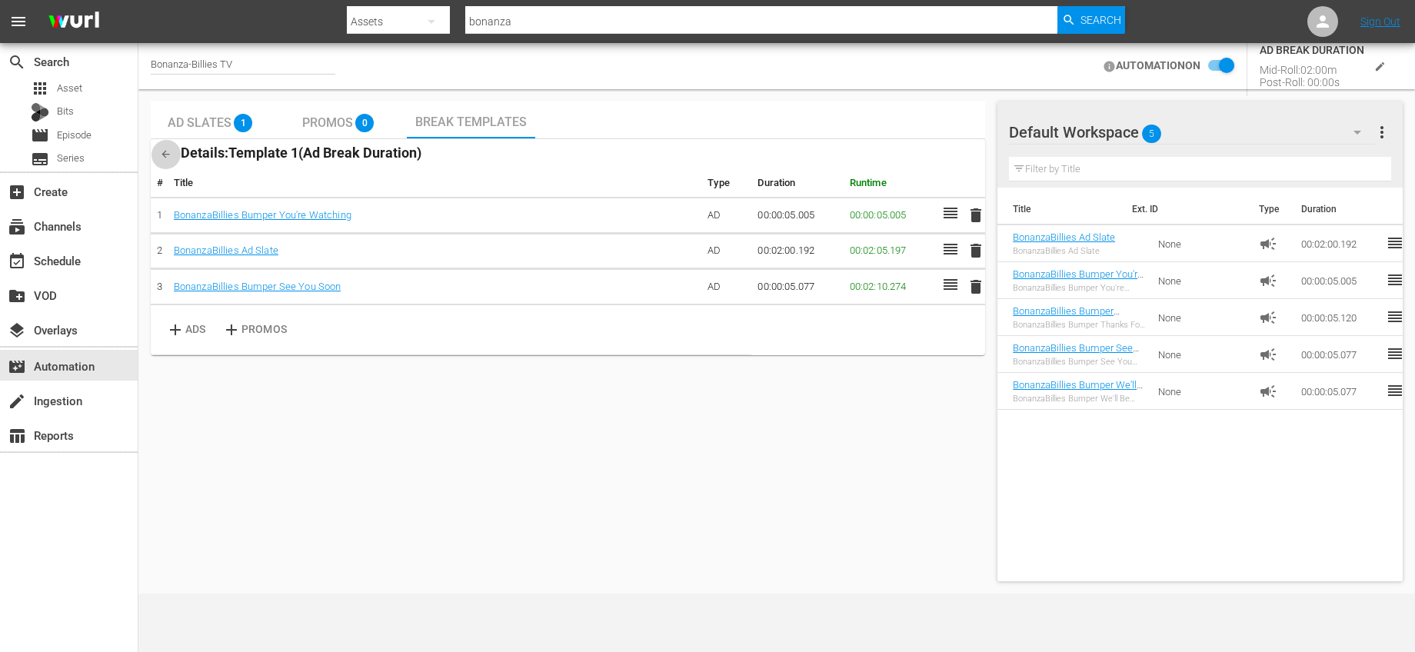
click at [168, 152] on icon "button" at bounding box center [166, 154] width 12 height 12
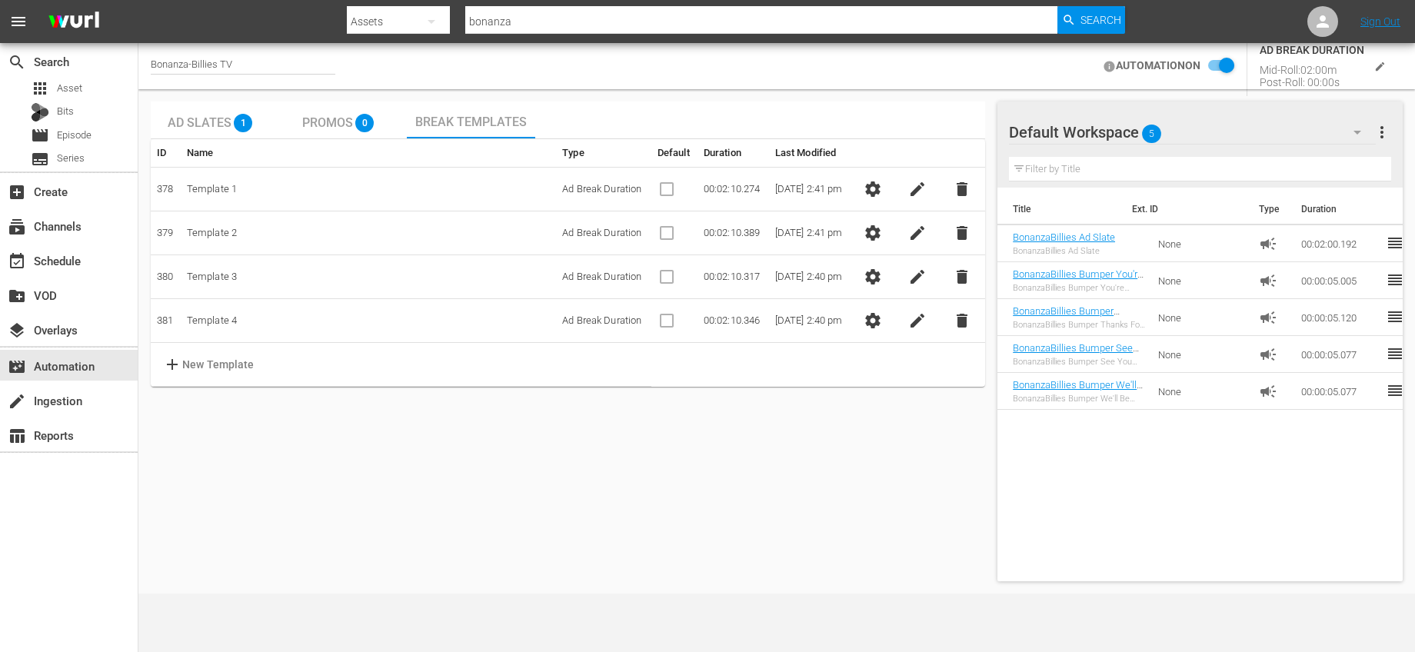
click at [222, 135] on div "Ad Slates 1" at bounding box center [215, 120] width 94 height 31
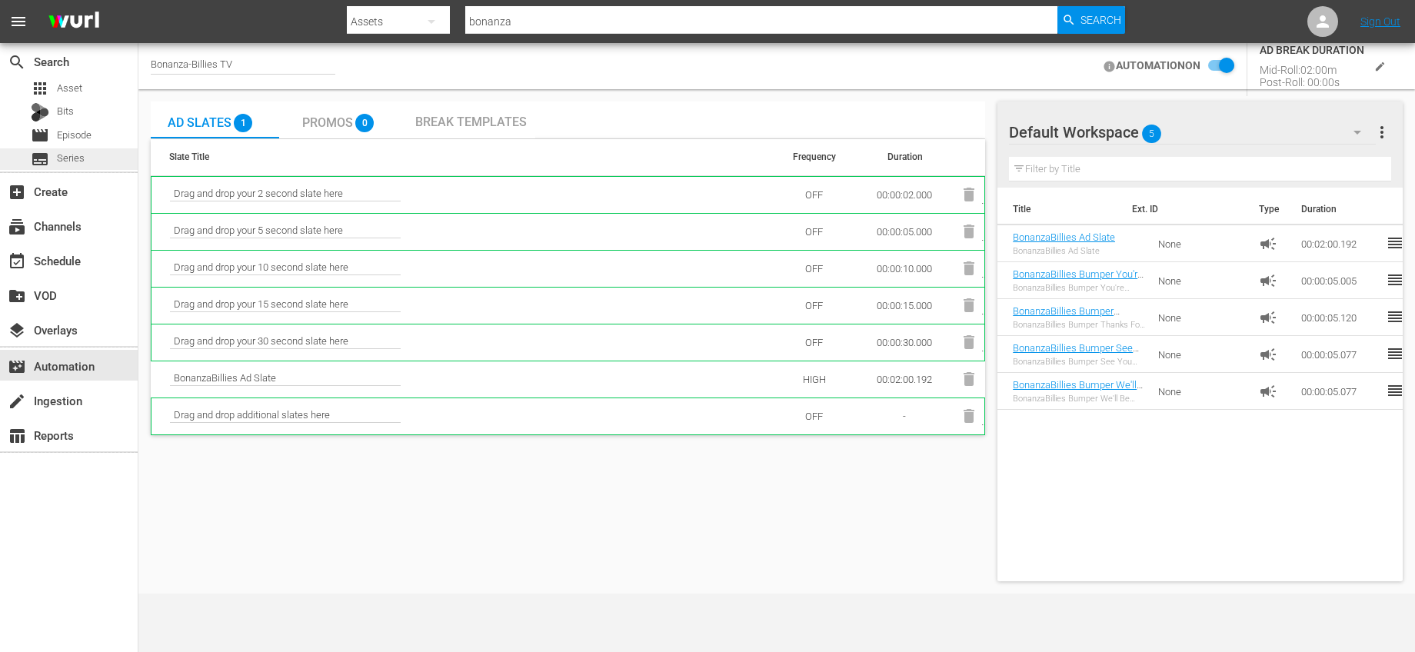
click at [84, 159] on div "subtitles Series" at bounding box center [69, 159] width 138 height 22
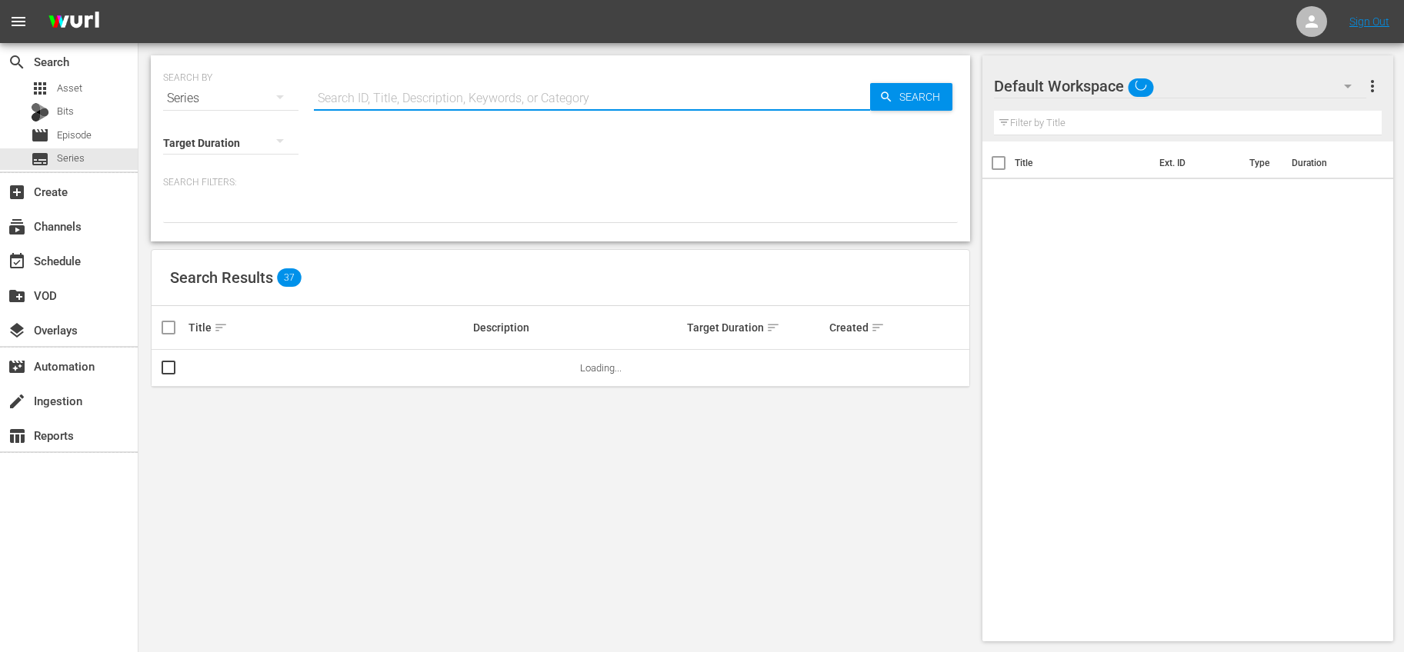
click at [652, 92] on input "text" at bounding box center [592, 98] width 556 height 37
type input "bonanza"
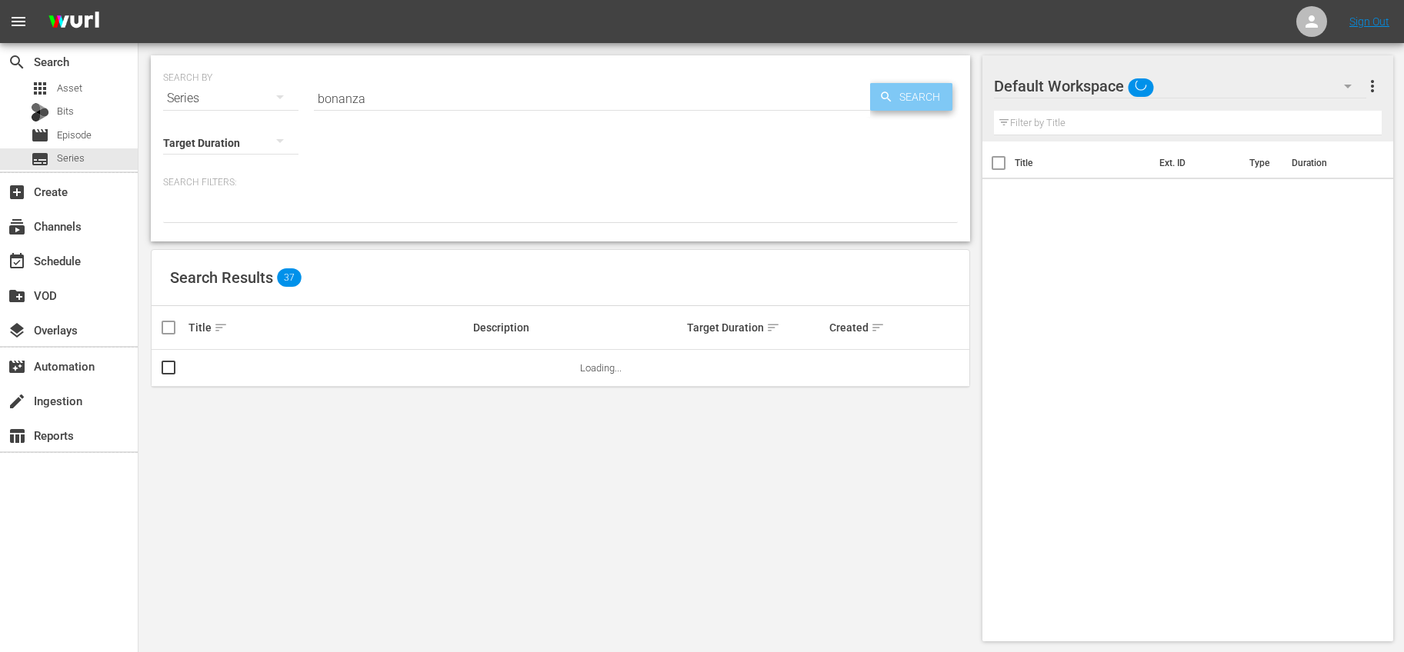
click at [922, 102] on span "Search" at bounding box center [922, 97] width 59 height 28
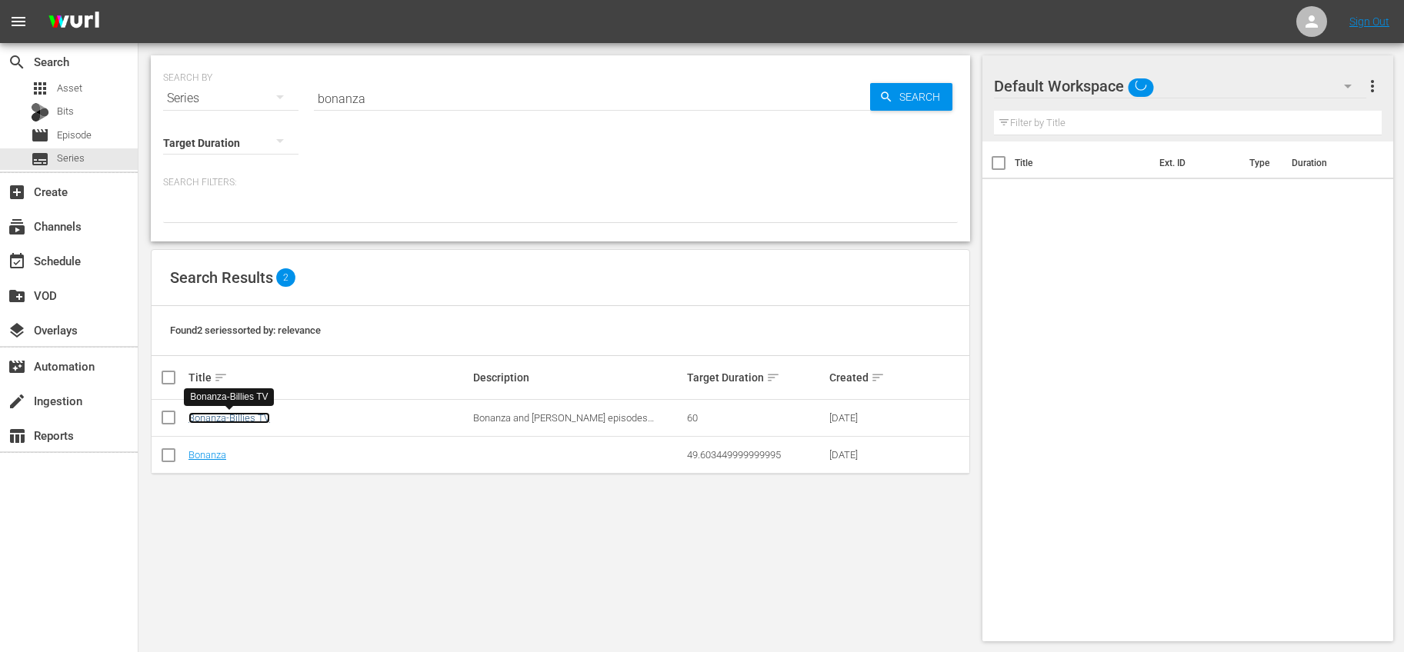
click at [251, 421] on link "Bonanza-Billies TV" at bounding box center [229, 418] width 82 height 12
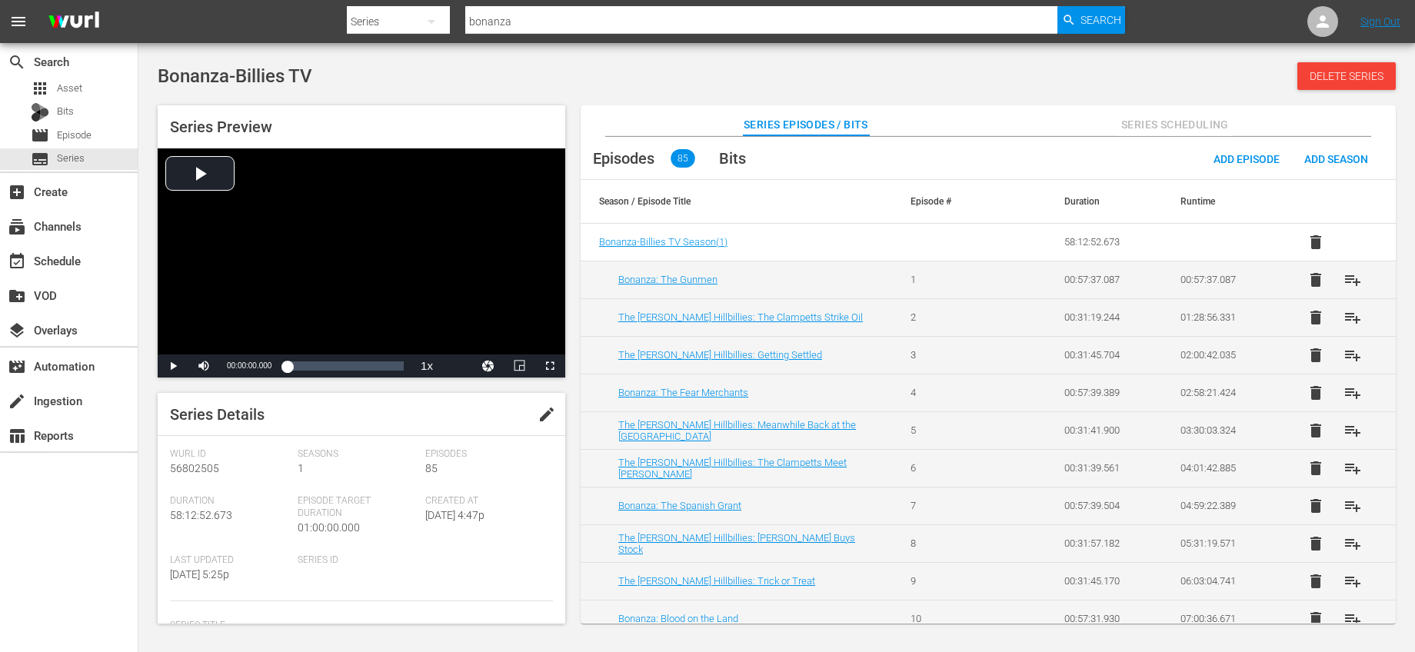
click at [1175, 111] on button "Series Scheduling" at bounding box center [1174, 120] width 115 height 31
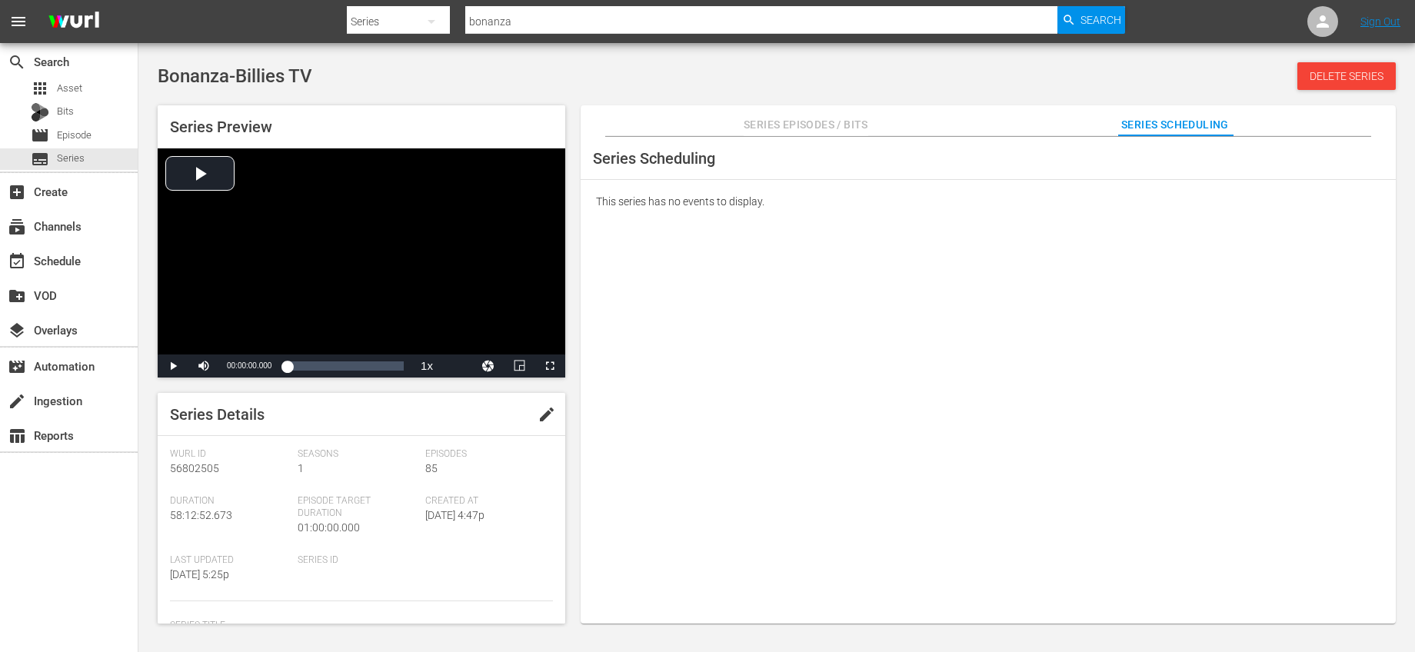
click at [785, 128] on span "Series Episodes / Bits" at bounding box center [806, 124] width 125 height 19
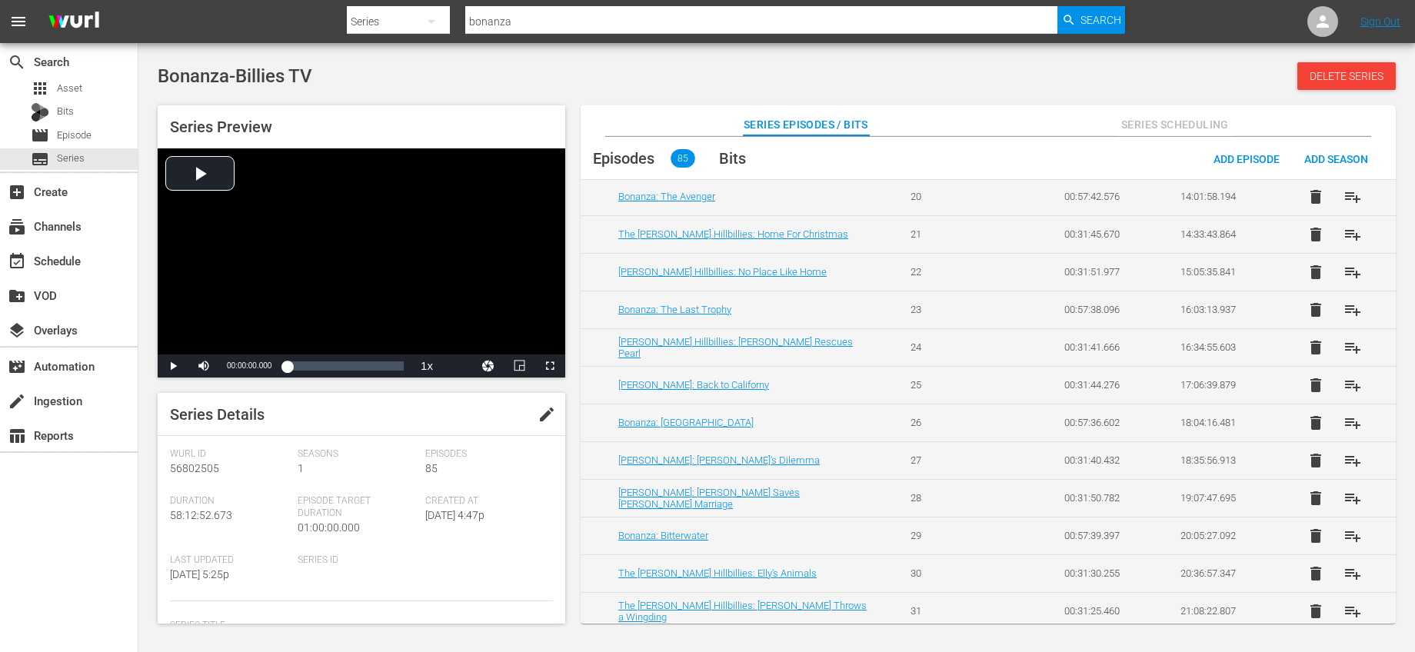
scroll to position [547, 0]
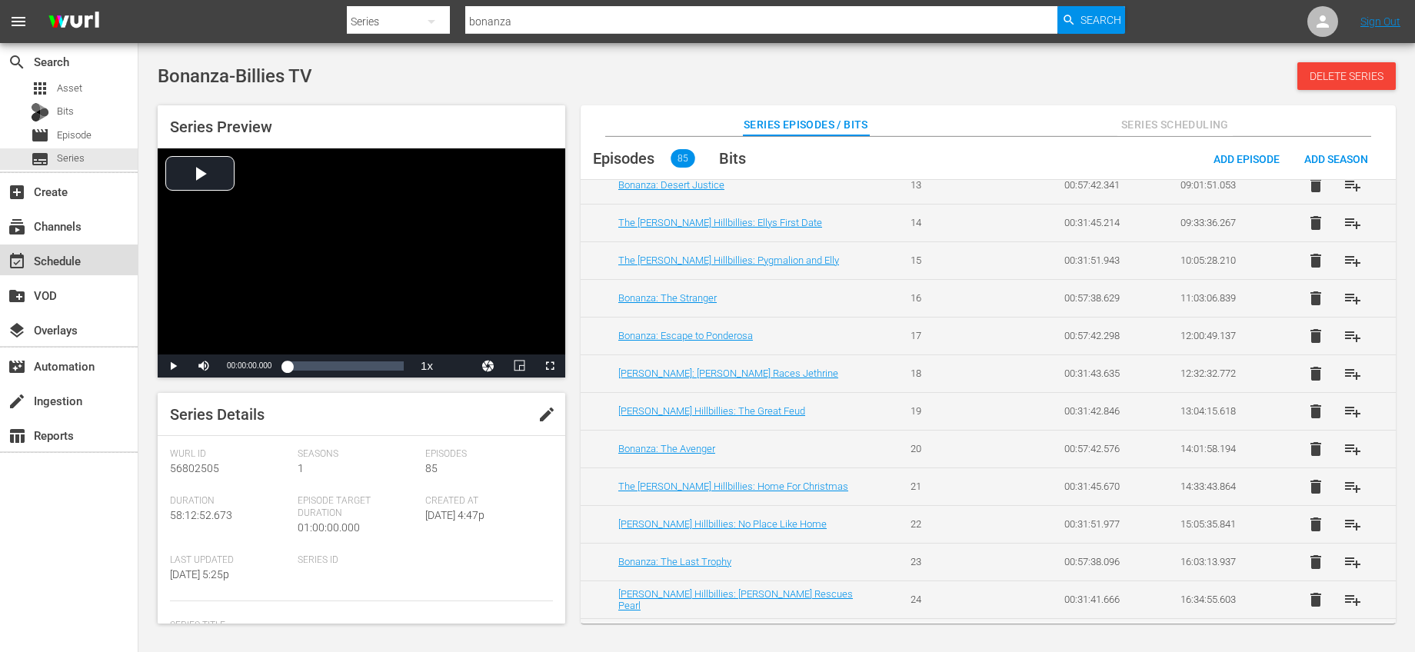
click at [72, 262] on div "event_available Schedule" at bounding box center [43, 258] width 86 height 14
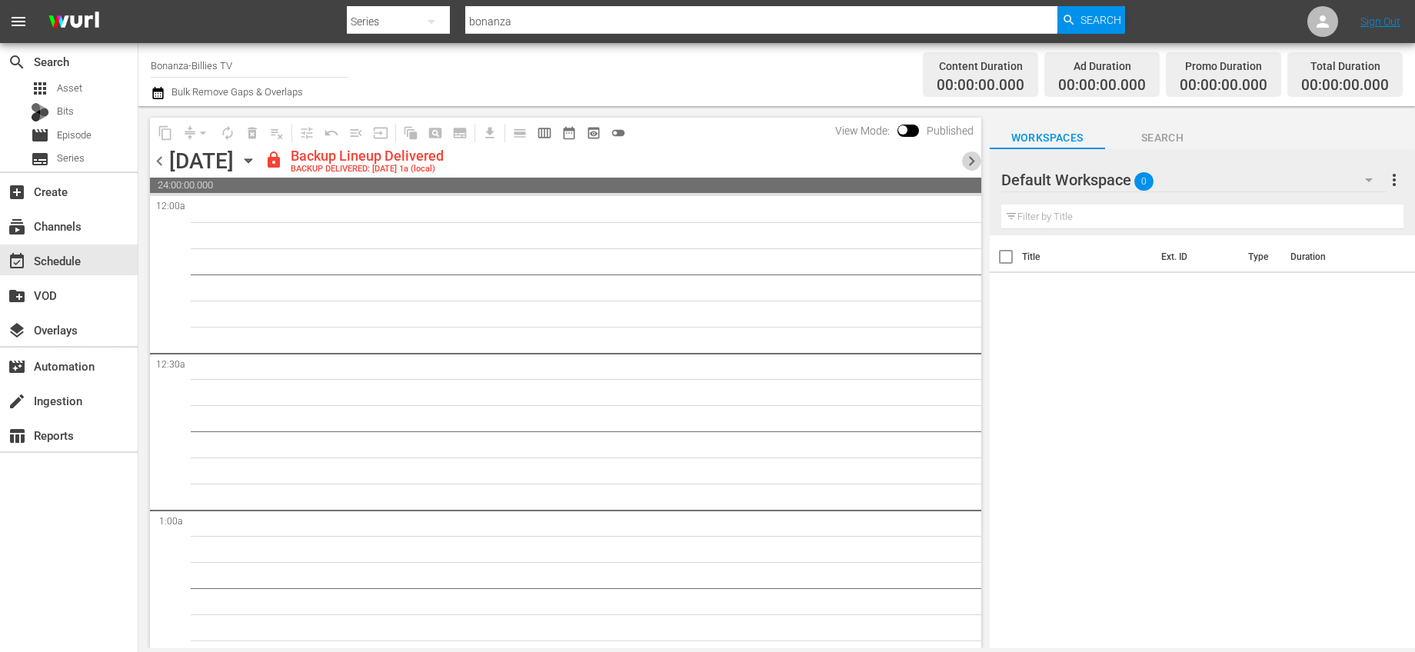
click at [973, 159] on span "chevron_right" at bounding box center [971, 161] width 19 height 19
click at [972, 162] on span "chevron_right" at bounding box center [971, 161] width 19 height 19
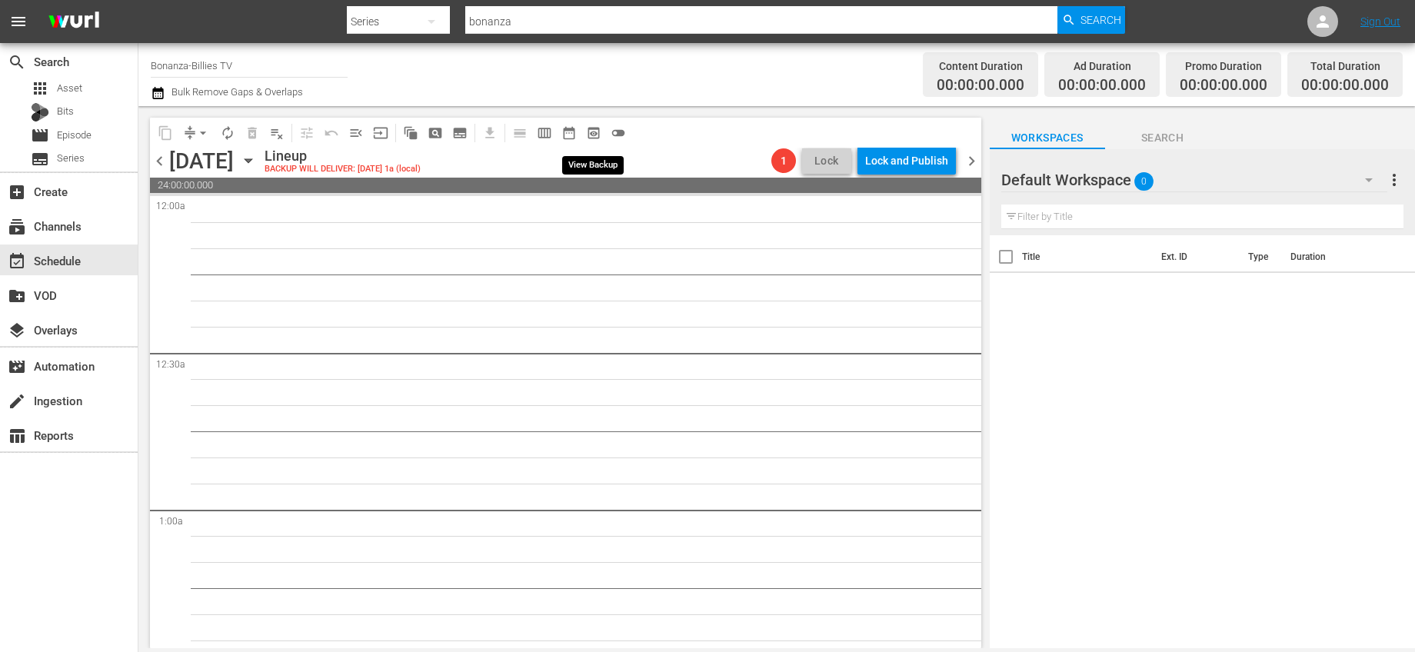
click at [591, 131] on span "preview_outlined" at bounding box center [593, 132] width 15 height 15
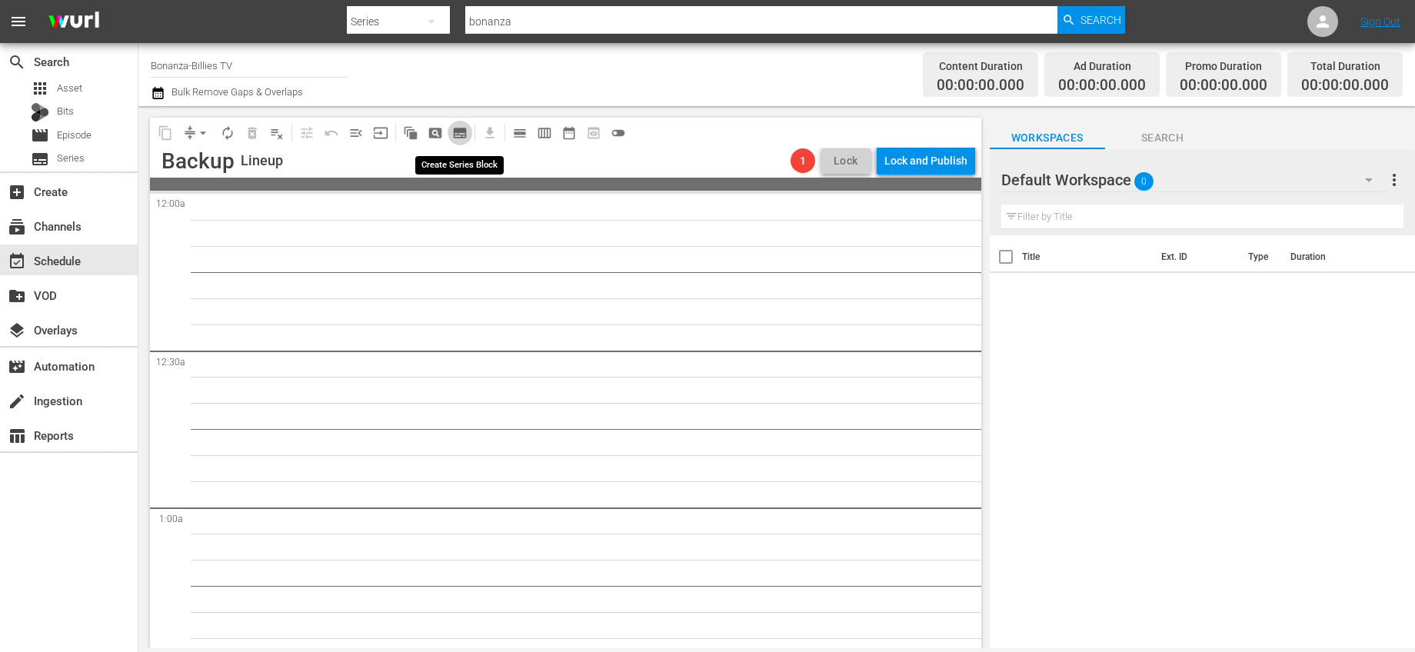
click at [452, 129] on span "subtitles_outlined" at bounding box center [459, 132] width 15 height 15
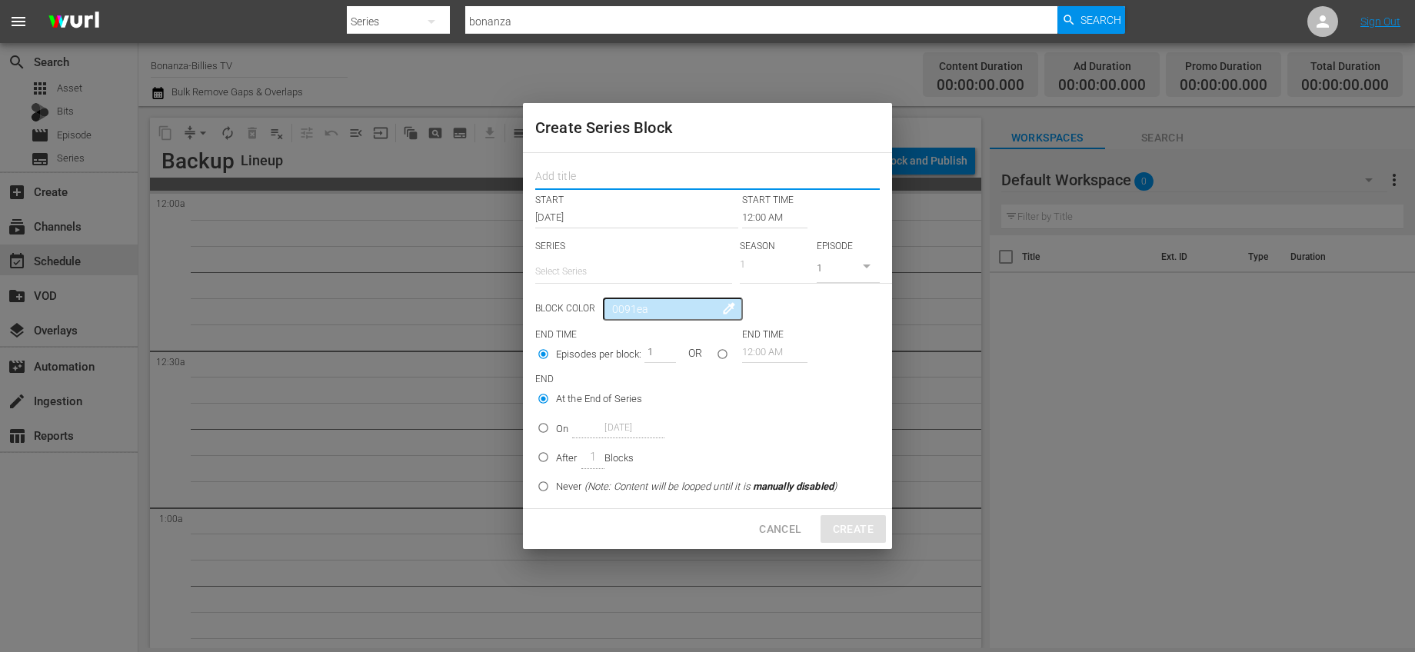
click at [571, 173] on input "text" at bounding box center [707, 178] width 345 height 24
type input "Bonanza Billies"
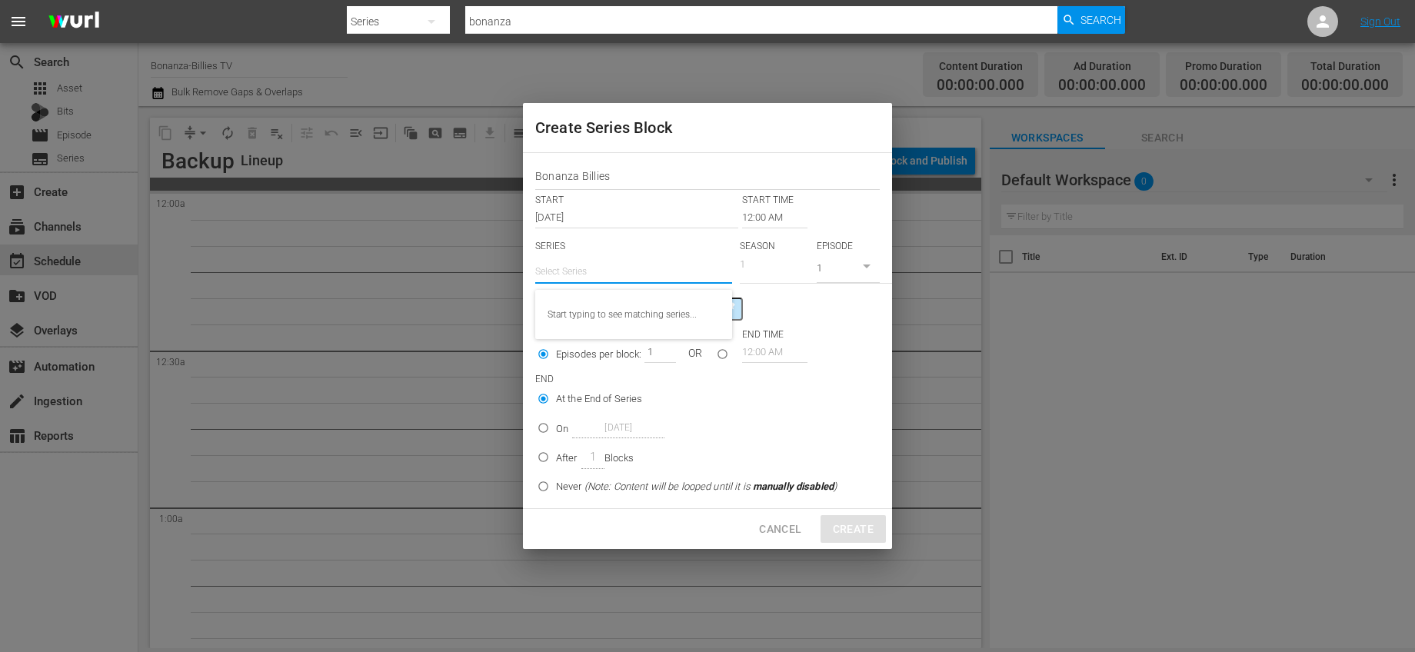
click at [598, 279] on input "text" at bounding box center [633, 271] width 197 height 37
click at [590, 346] on div "Bonanza-Billies TV" at bounding box center [634, 351] width 172 height 37
type input "Bonanza-Billies TV"
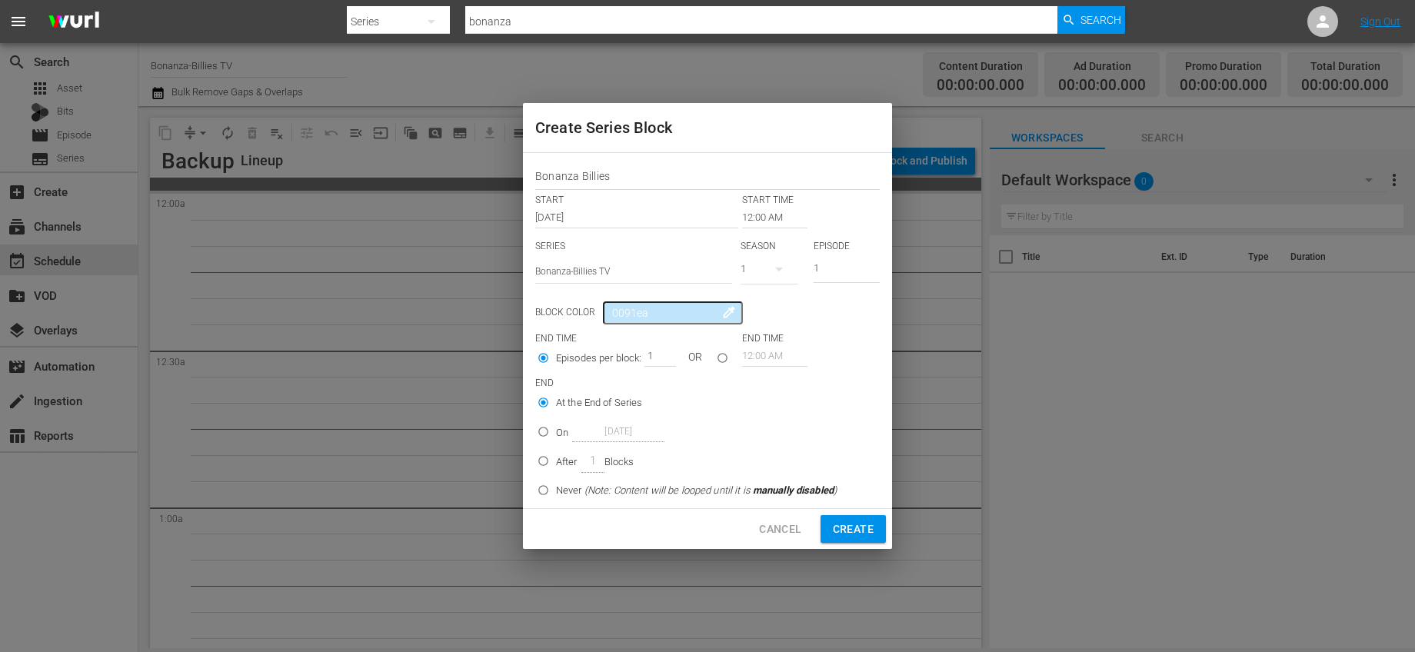
click at [557, 484] on p "Never (Note: Content will be looped until it is manually disabled )" at bounding box center [696, 490] width 281 height 15
click at [556, 484] on input "Never (Note: Content will be looped until it is manually disabled )" at bounding box center [543, 493] width 25 height 25
radio input "false"
radio input "true"
click at [727, 357] on input "seriesBlockEndTime" at bounding box center [722, 360] width 25 height 25
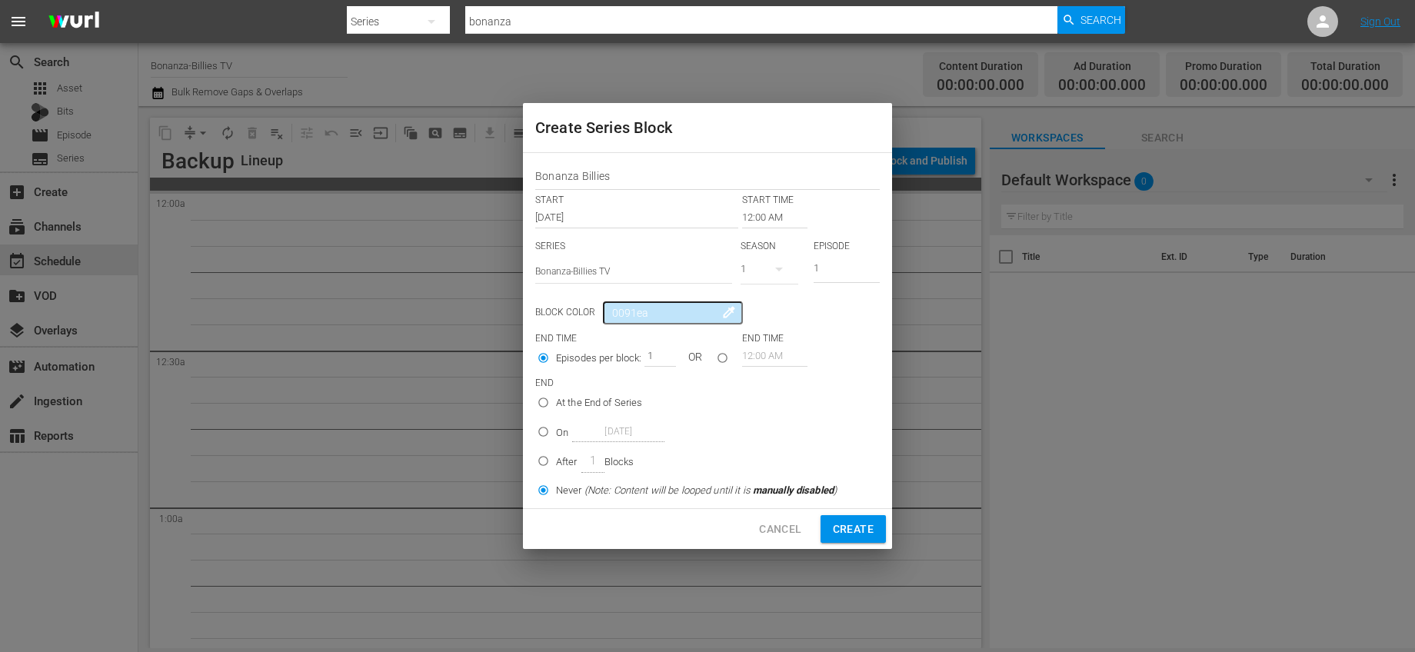
radio input "true"
click at [748, 354] on input "12:00 AM" at bounding box center [774, 356] width 65 height 22
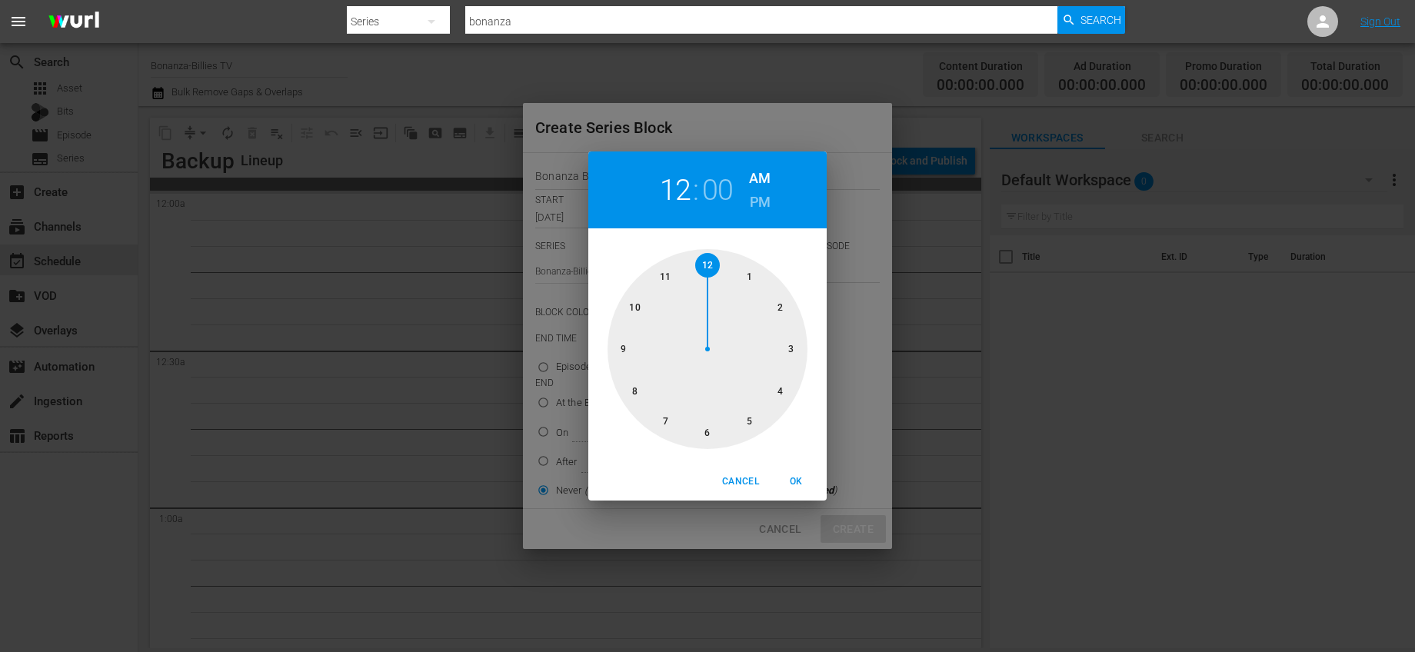
click at [670, 278] on div at bounding box center [708, 349] width 200 height 200
click at [697, 267] on div at bounding box center [708, 349] width 200 height 200
click at [760, 197] on h6 "PM" at bounding box center [760, 202] width 21 height 25
click at [788, 475] on span "OK" at bounding box center [796, 482] width 37 height 16
type input "11:59 PM"
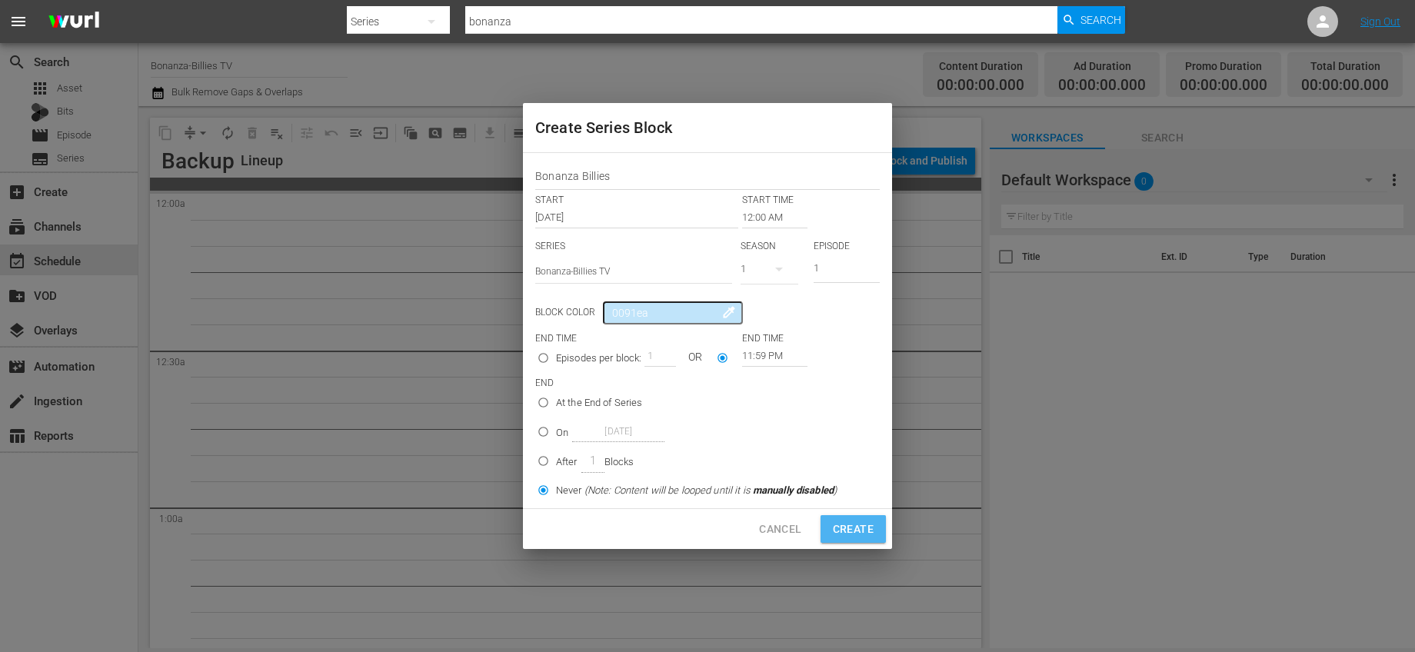
click at [850, 531] on span "Create" at bounding box center [853, 529] width 41 height 19
radio input "true"
type input "12:00 AM"
radio input "true"
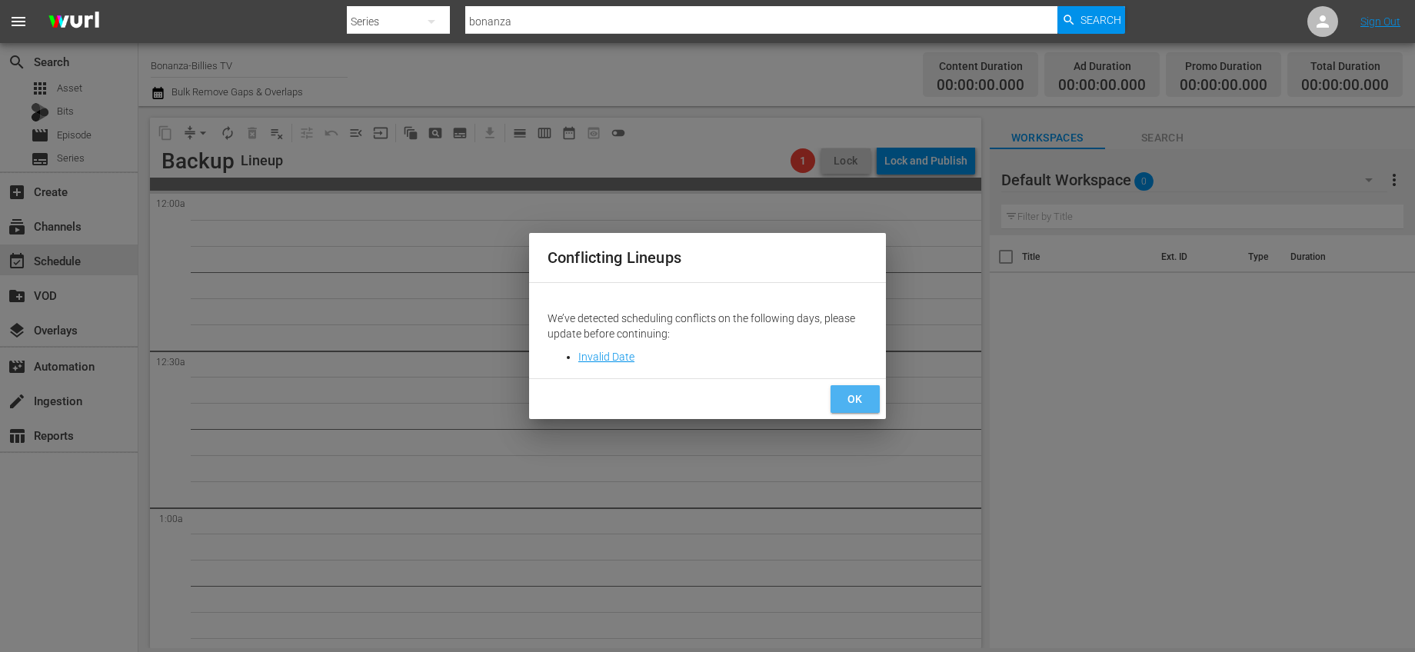
click at [844, 405] on span "OK" at bounding box center [855, 399] width 25 height 19
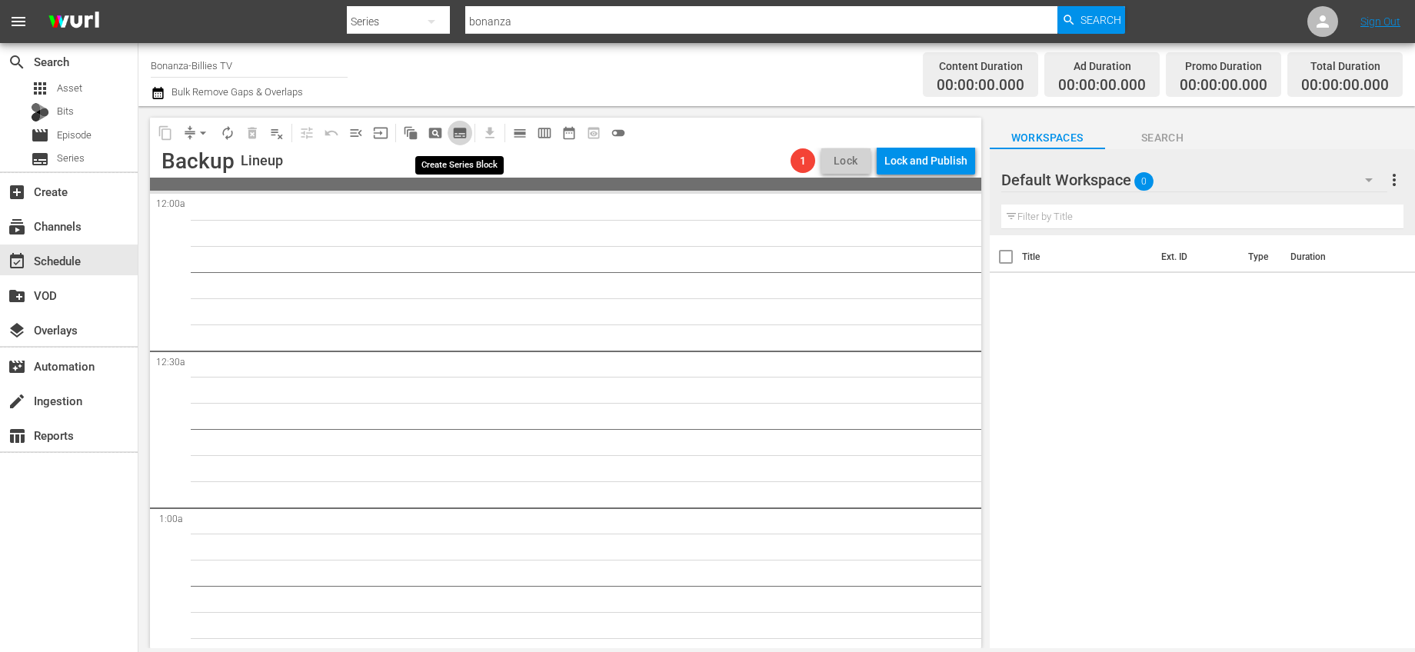
click at [456, 134] on span "subtitles_outlined" at bounding box center [459, 132] width 15 height 15
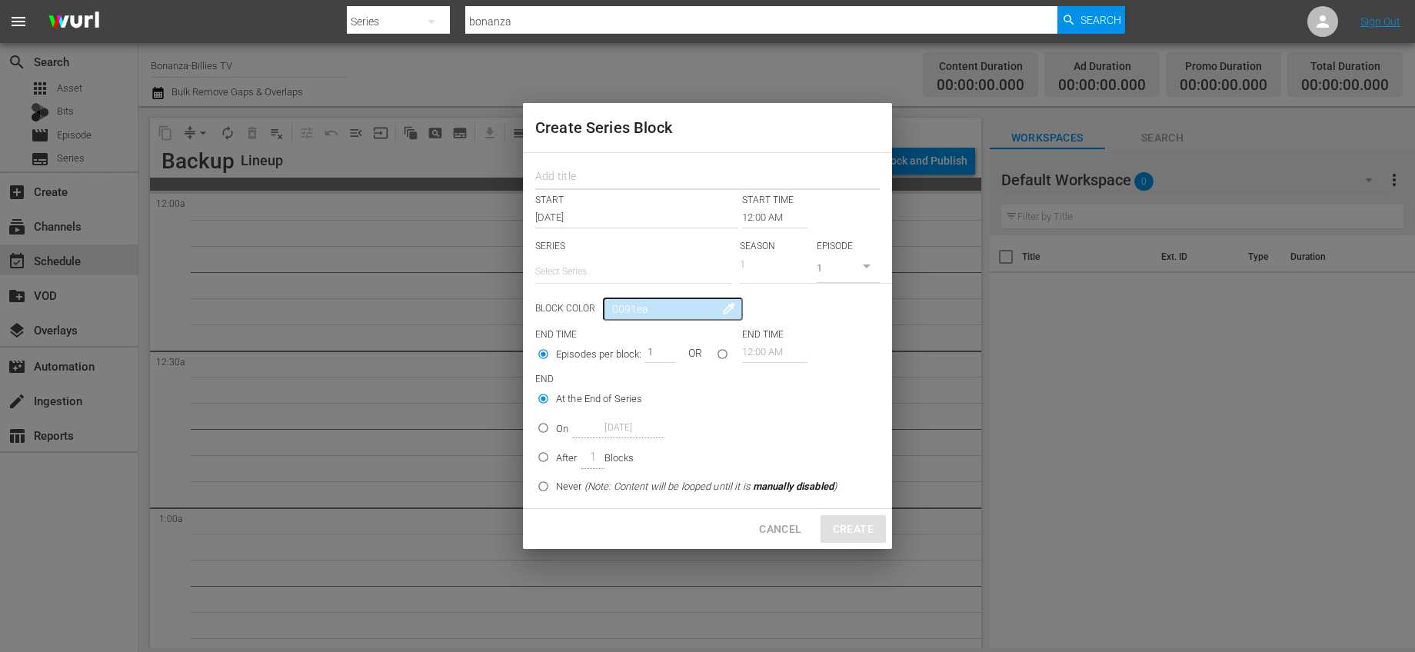
click at [641, 180] on input "text" at bounding box center [707, 178] width 345 height 24
type input "Bonanza Billies"
click at [652, 263] on input "text" at bounding box center [633, 271] width 197 height 37
click at [642, 304] on div "Bonanza-Billies TV" at bounding box center [634, 314] width 172 height 37
type input "Bonanza-Billies TV"
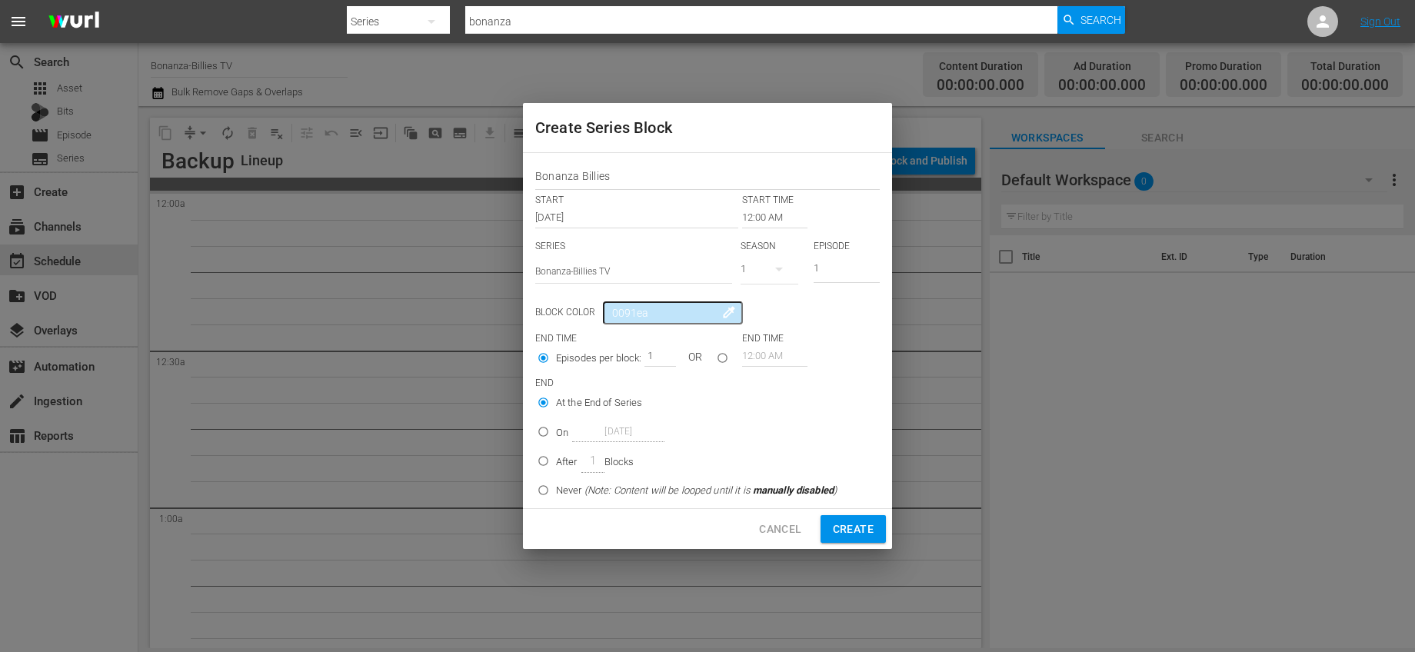
click at [723, 360] on input "seriesBlockEndTime" at bounding box center [722, 360] width 25 height 25
radio input "true"
click at [754, 360] on input "12:00 AM" at bounding box center [774, 356] width 65 height 22
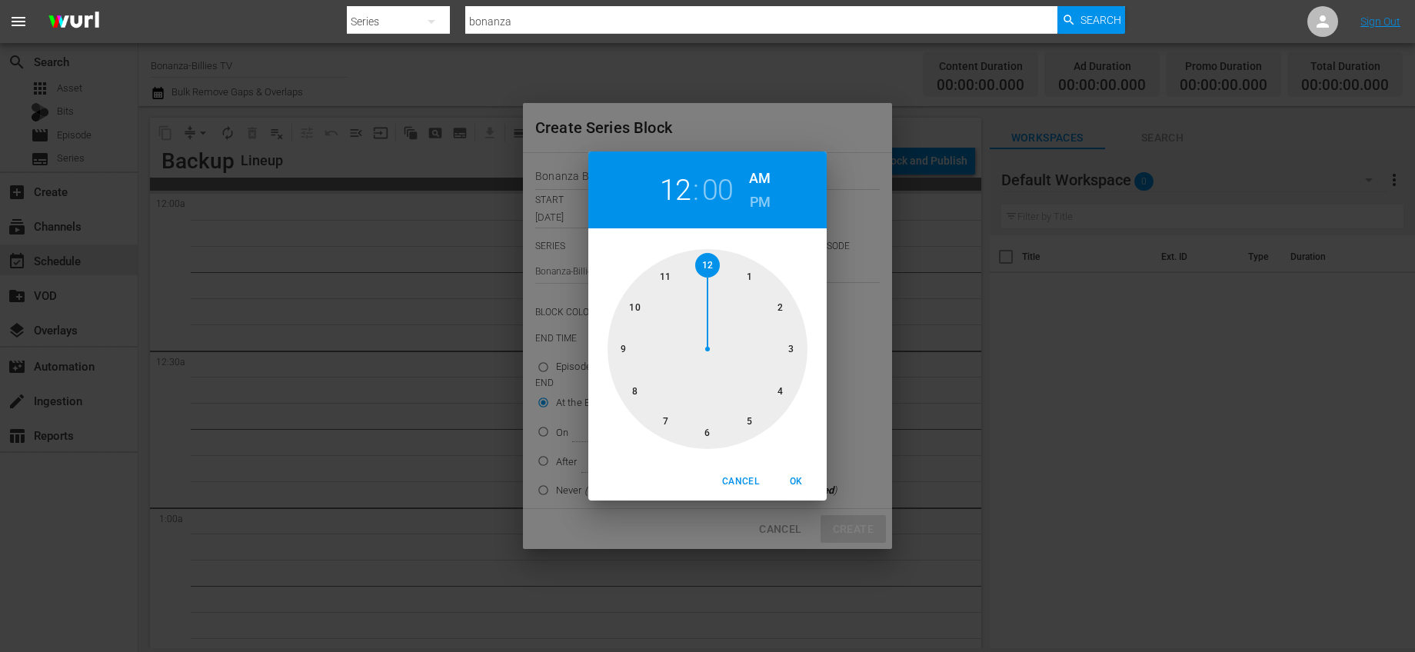
click at [668, 272] on div at bounding box center [708, 349] width 200 height 200
click at [758, 195] on h6 "PM" at bounding box center [760, 202] width 21 height 25
click at [697, 265] on div at bounding box center [708, 349] width 200 height 200
click at [798, 470] on button "OK" at bounding box center [795, 481] width 49 height 25
type input "11:59 PM"
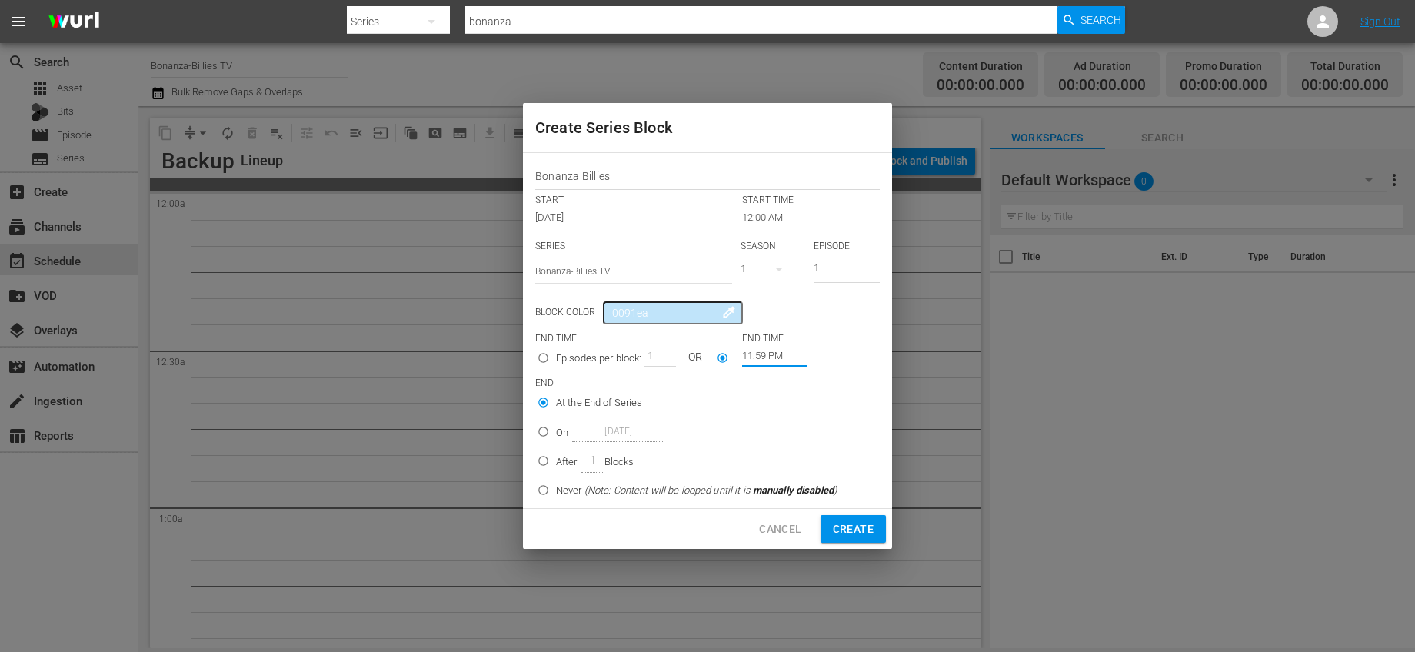
click at [578, 455] on div "After 1 Blocks" at bounding box center [595, 461] width 78 height 24
click at [556, 455] on input "After 1 Blocks" at bounding box center [543, 463] width 25 height 25
radio input "false"
radio input "true"
click at [861, 520] on span "Create" at bounding box center [853, 529] width 41 height 19
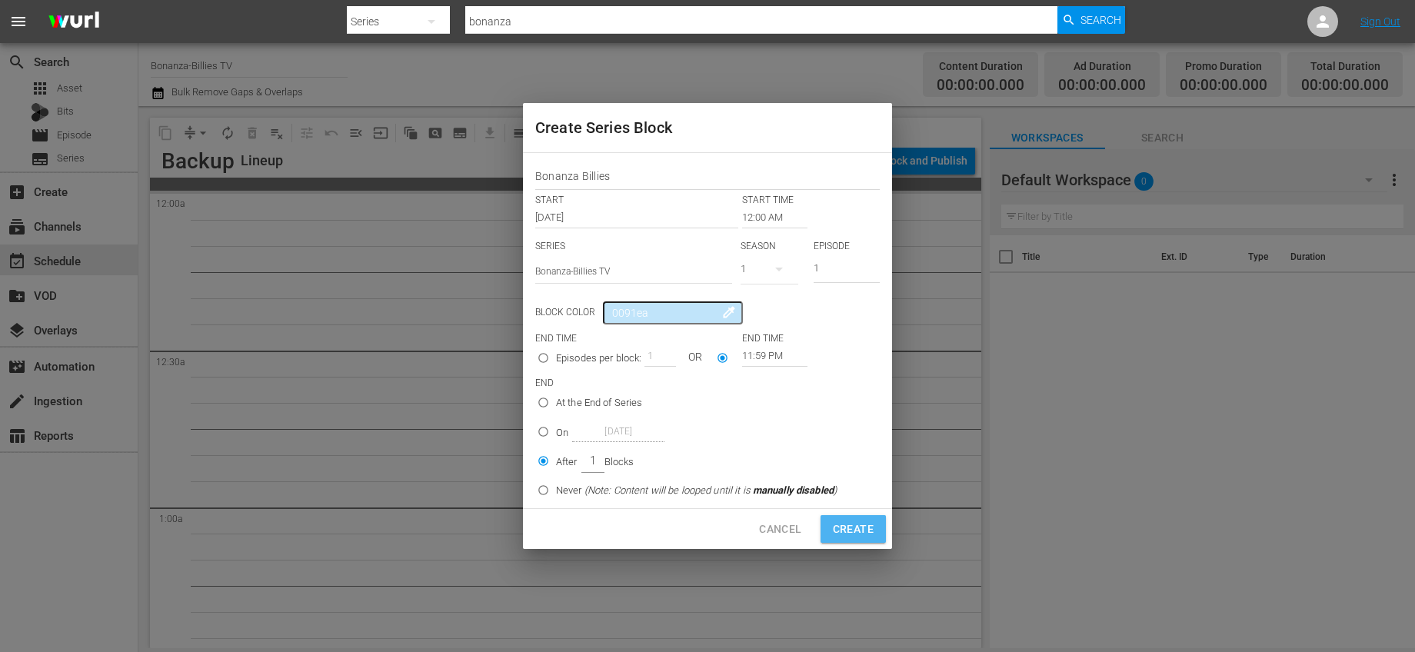
radio input "true"
type input "12:00 AM"
radio input "true"
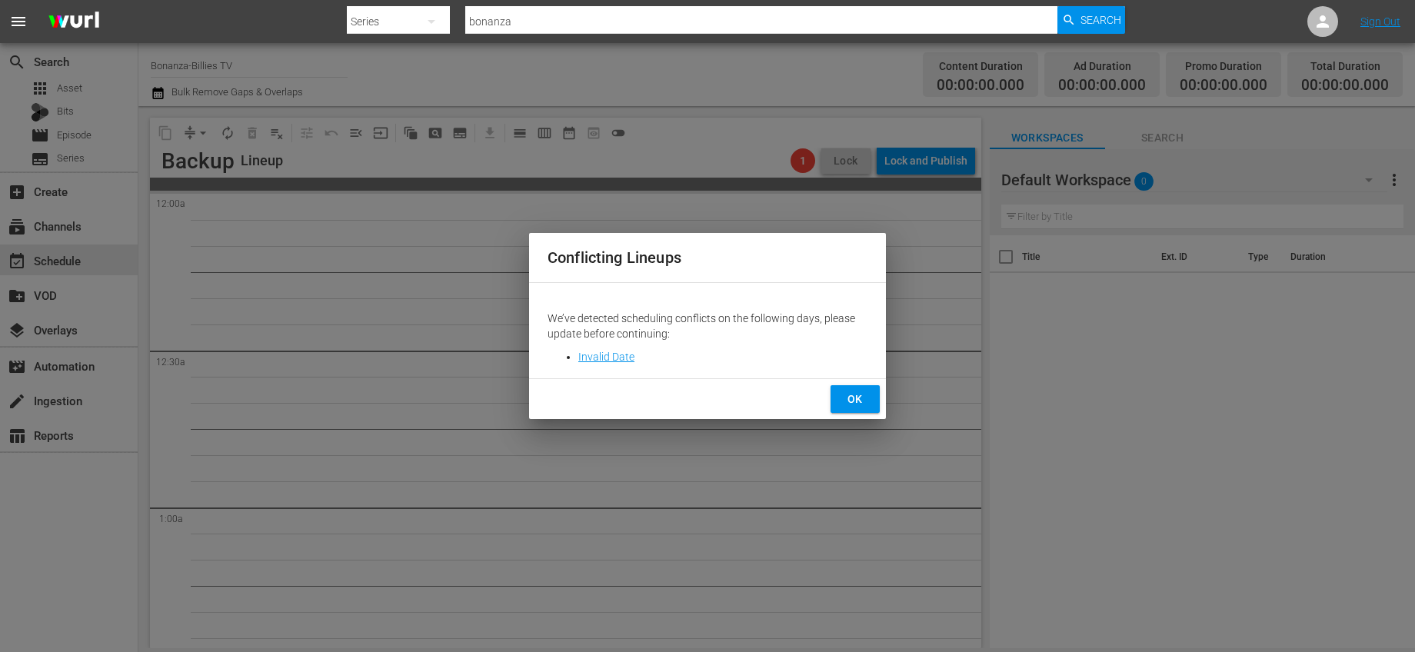
click at [857, 405] on span "OK" at bounding box center [855, 399] width 25 height 19
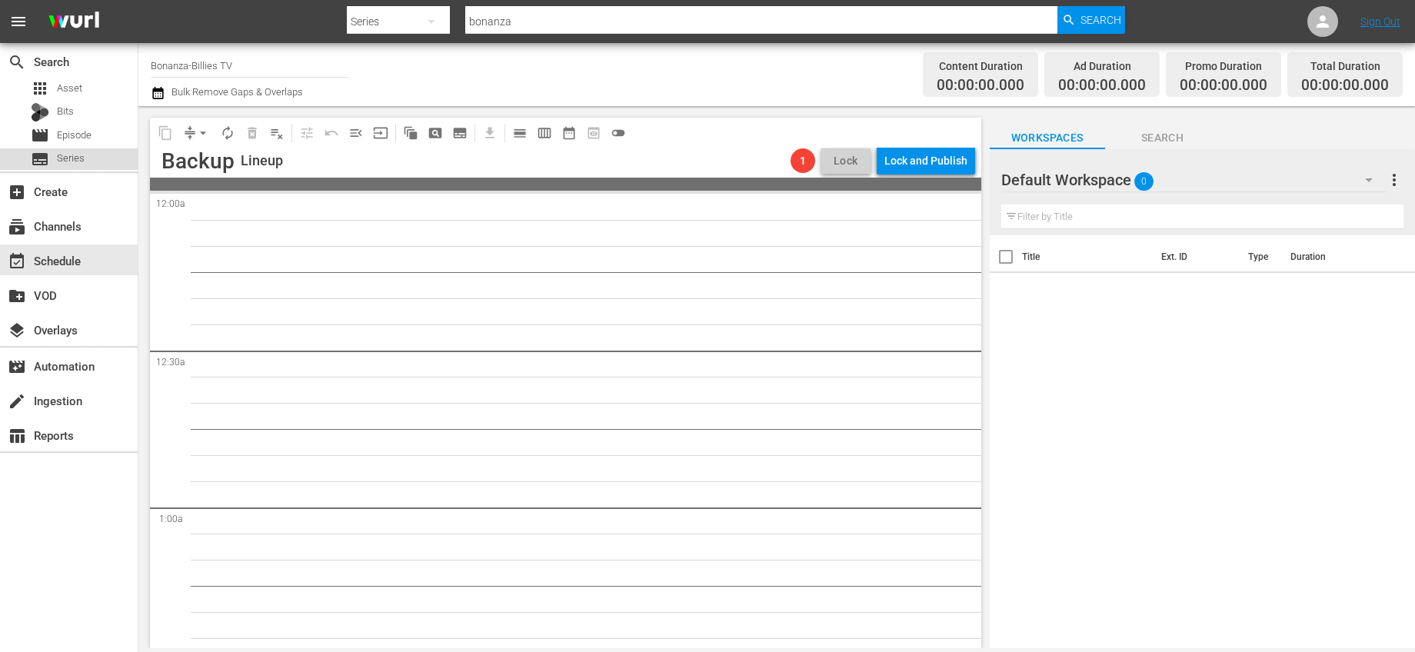
click at [96, 167] on div "subtitles Series" at bounding box center [69, 159] width 138 height 22
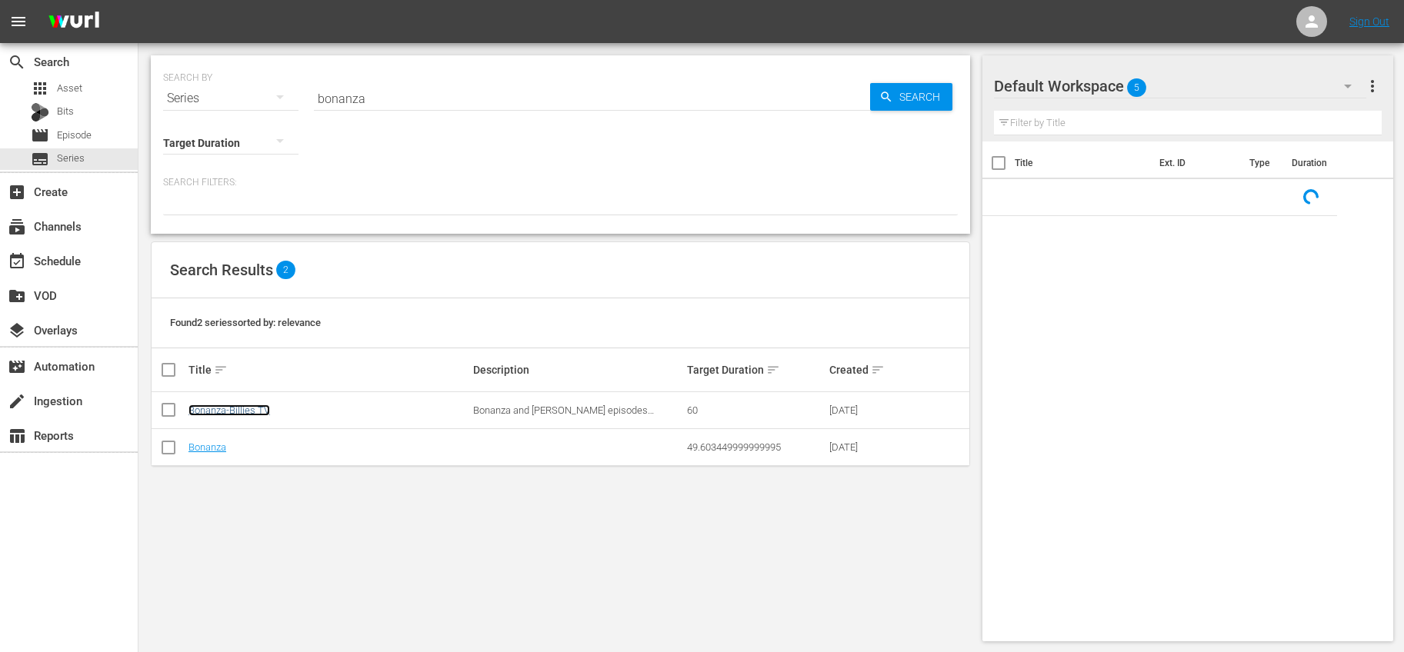
click at [219, 411] on link "Bonanza-Billies TV" at bounding box center [229, 411] width 82 height 12
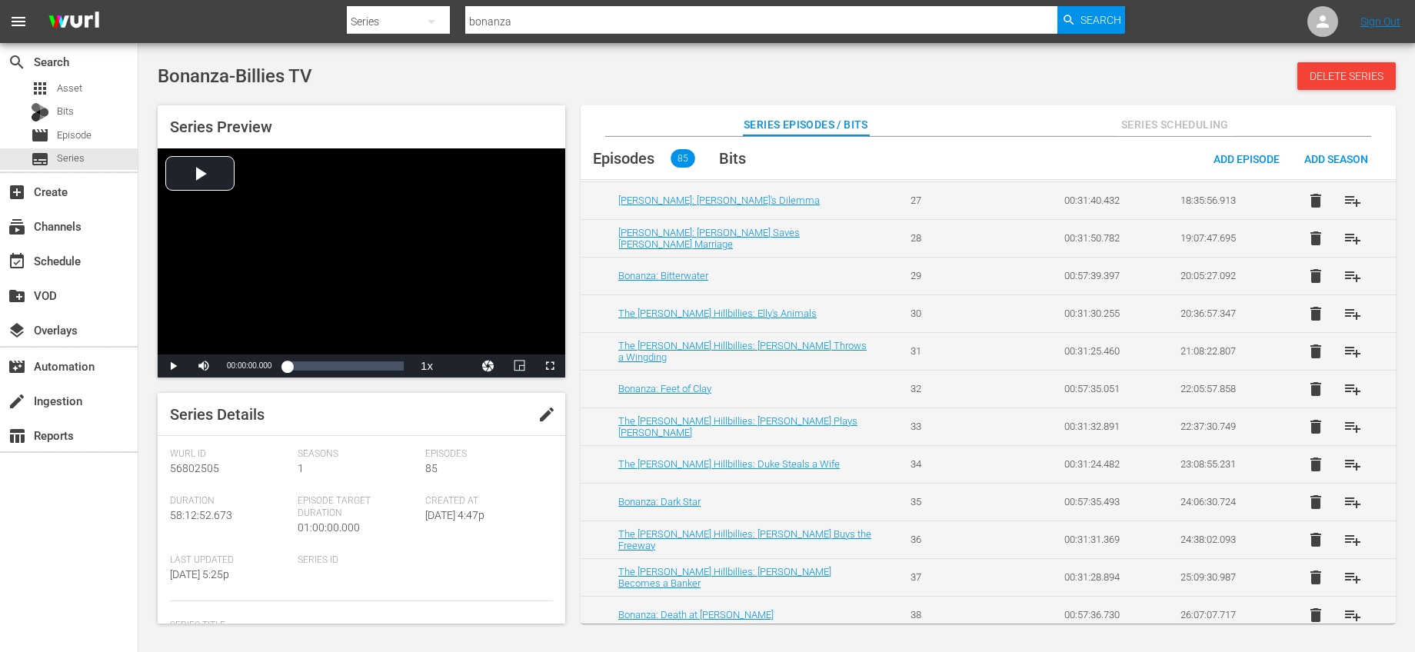
scroll to position [1077, 0]
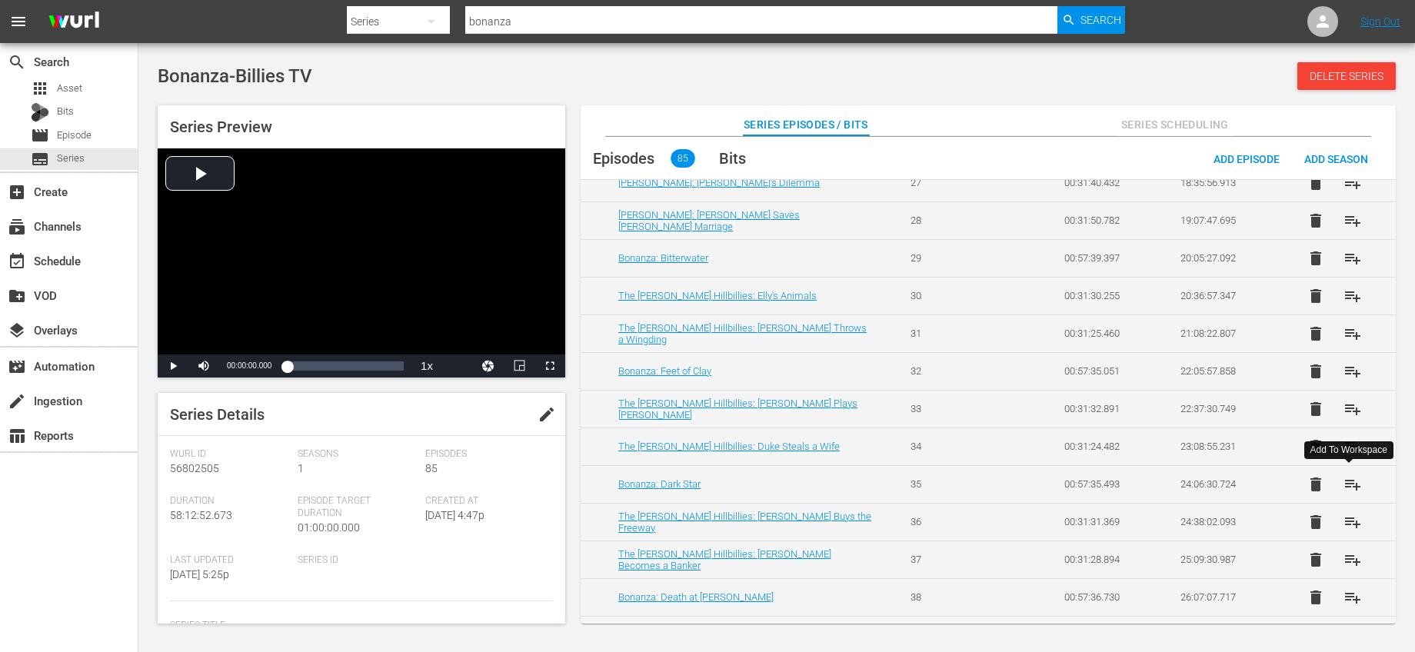
click at [1344, 478] on span "playlist_add" at bounding box center [1353, 484] width 18 height 18
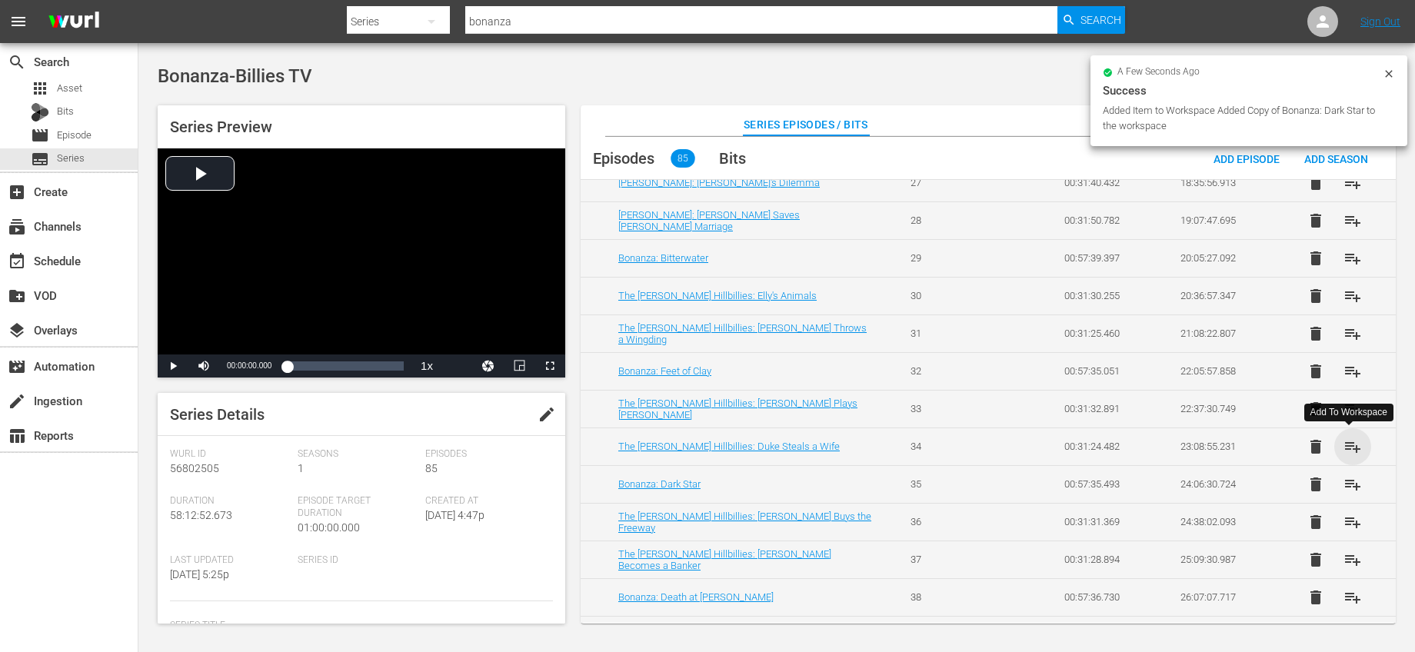
click at [1351, 445] on span "playlist_add" at bounding box center [1353, 447] width 18 height 18
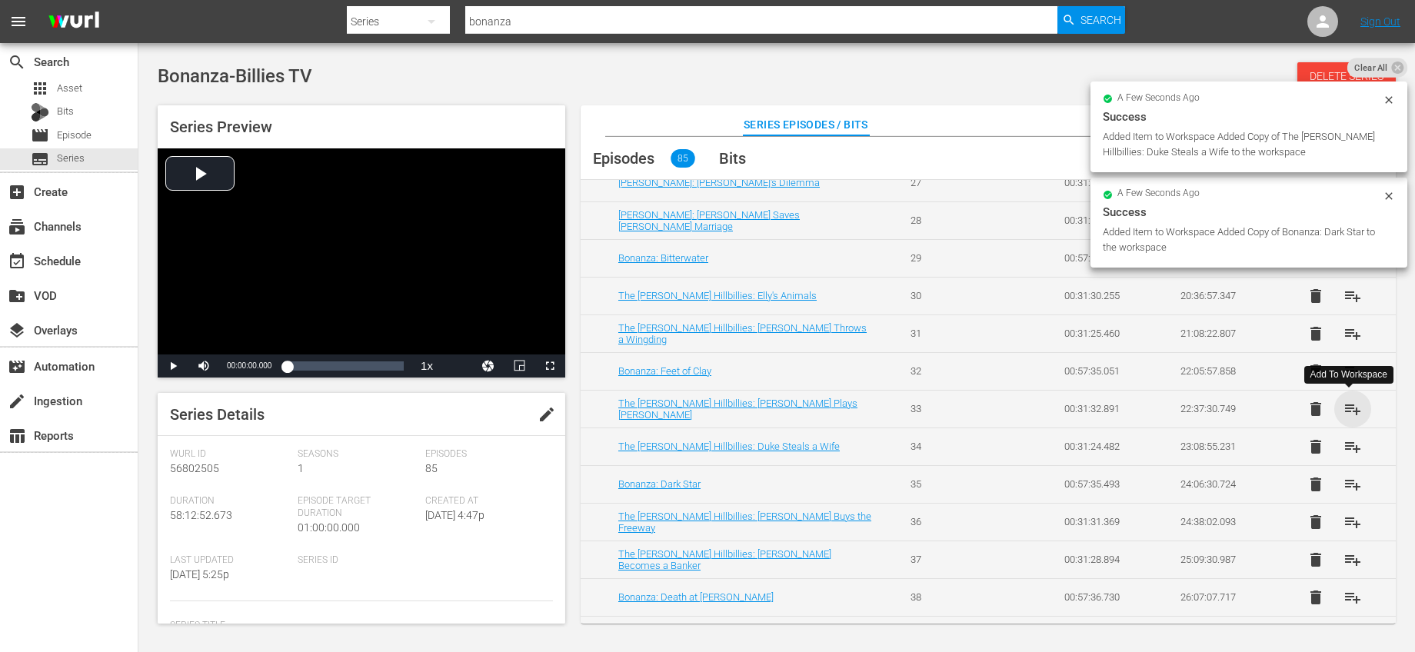
click at [1348, 411] on span "playlist_add" at bounding box center [1353, 409] width 18 height 18
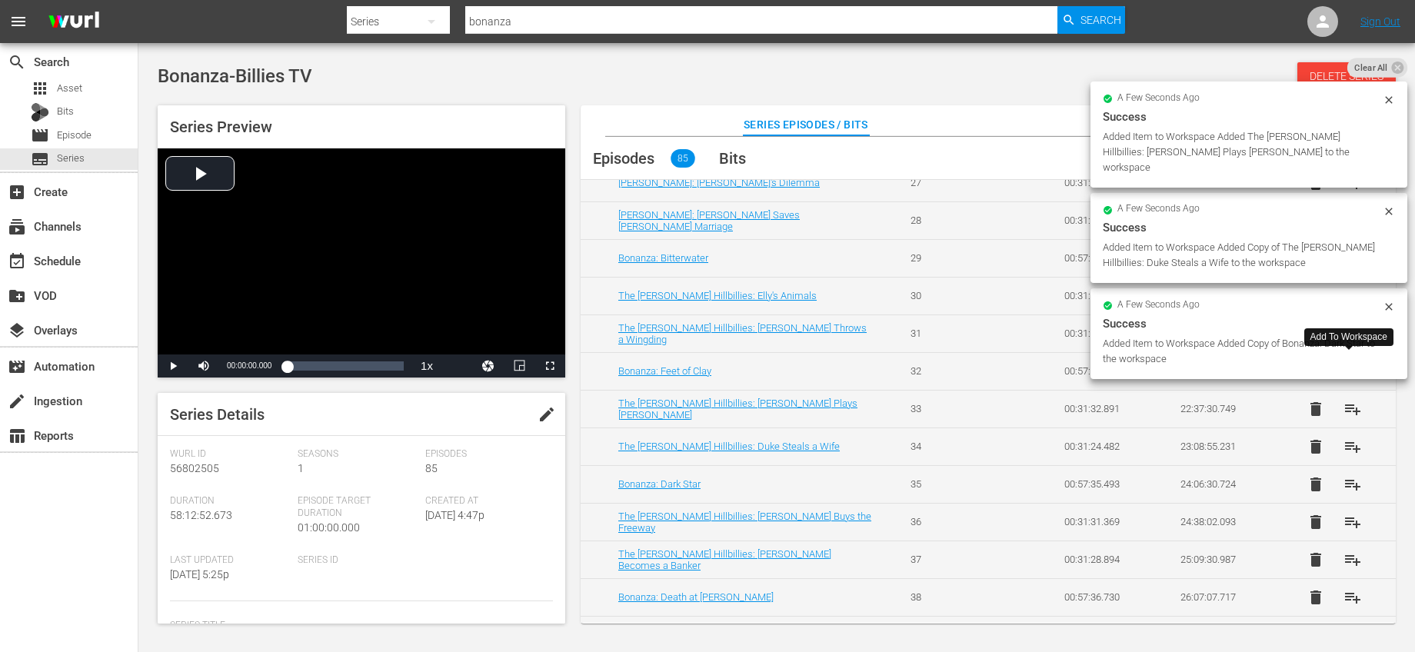
click at [1351, 370] on span "playlist_add" at bounding box center [1353, 371] width 18 height 18
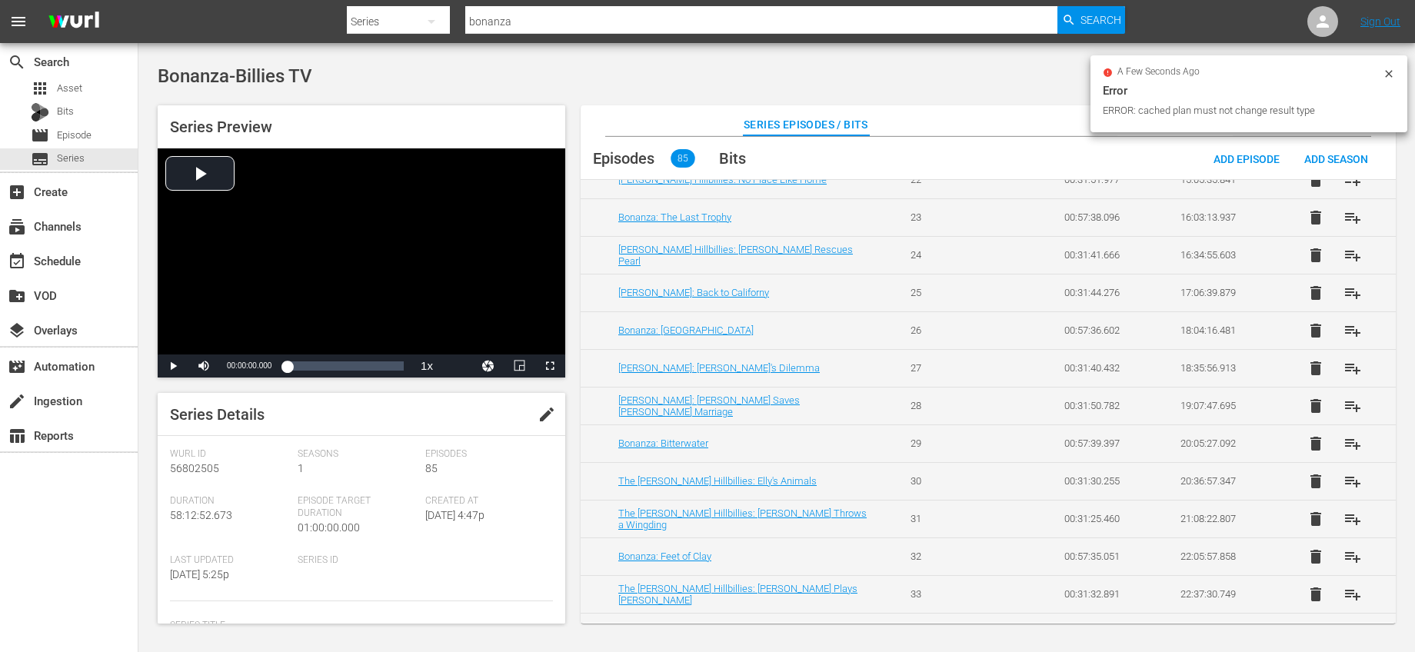
scroll to position [818, 0]
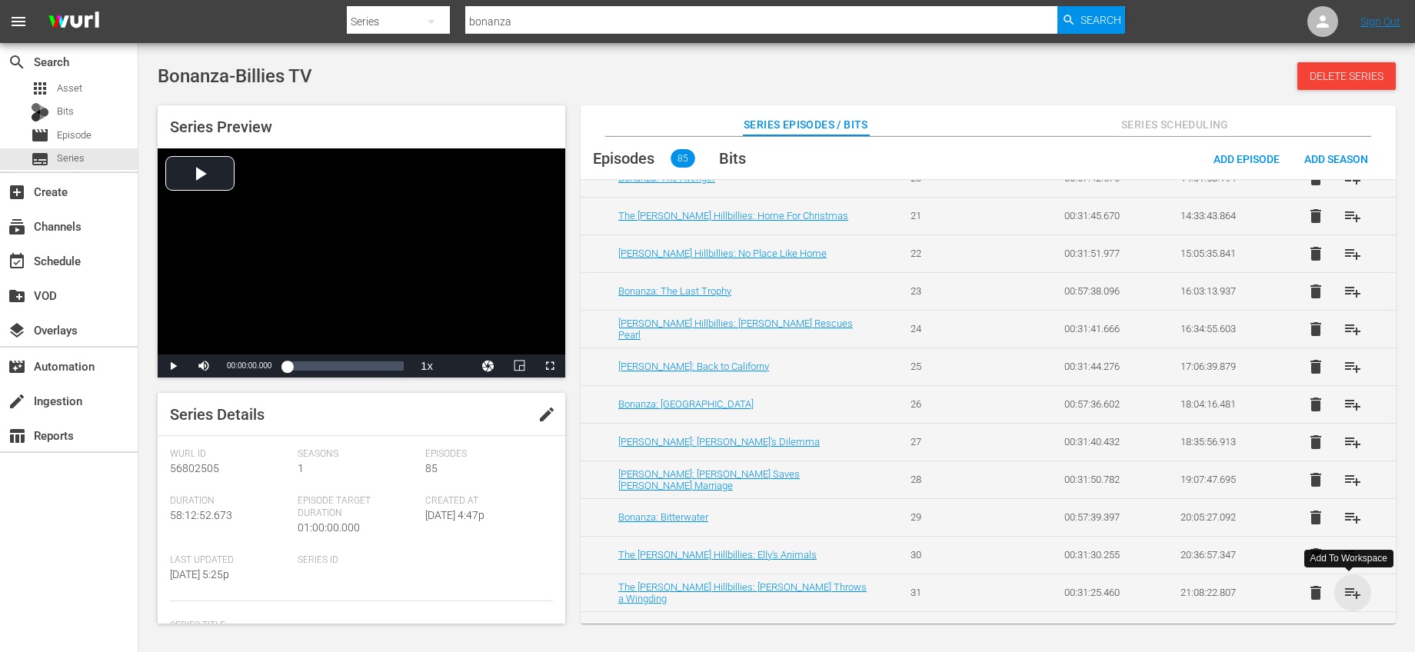
click at [1354, 588] on span "playlist_add" at bounding box center [1353, 593] width 18 height 18
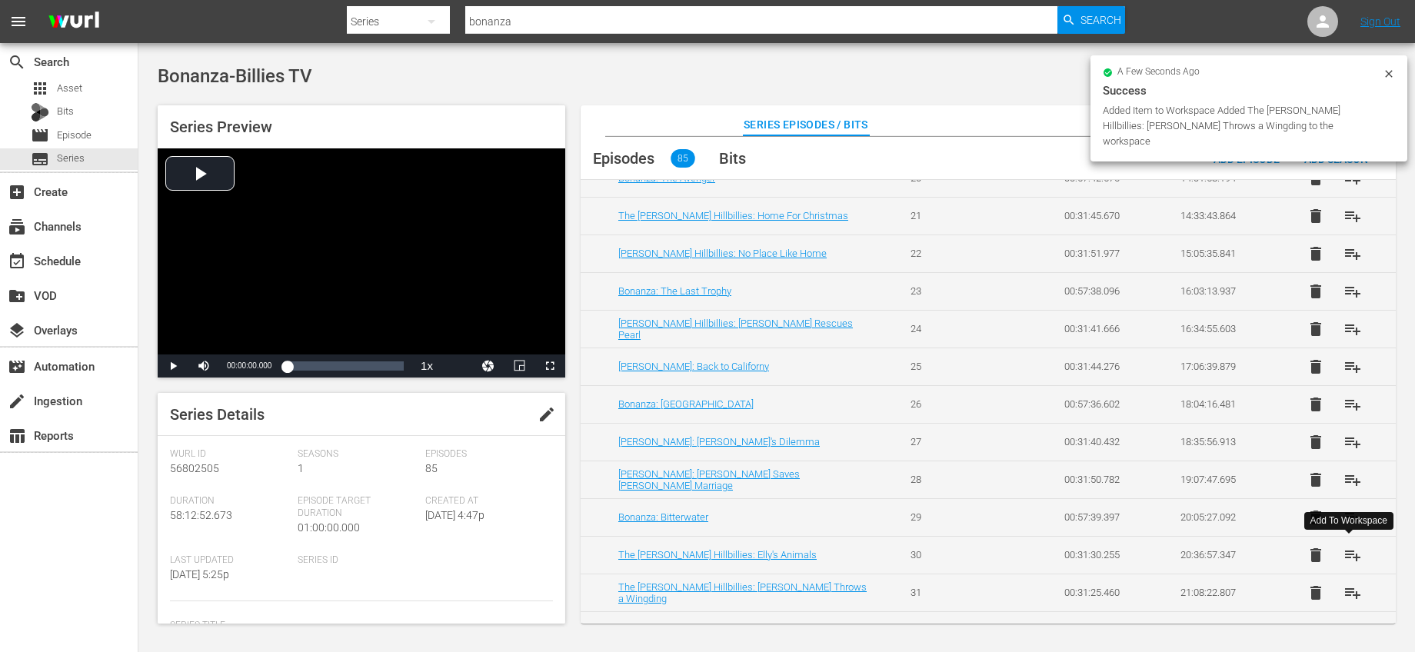
click at [1347, 555] on span "playlist_add" at bounding box center [1353, 555] width 18 height 18
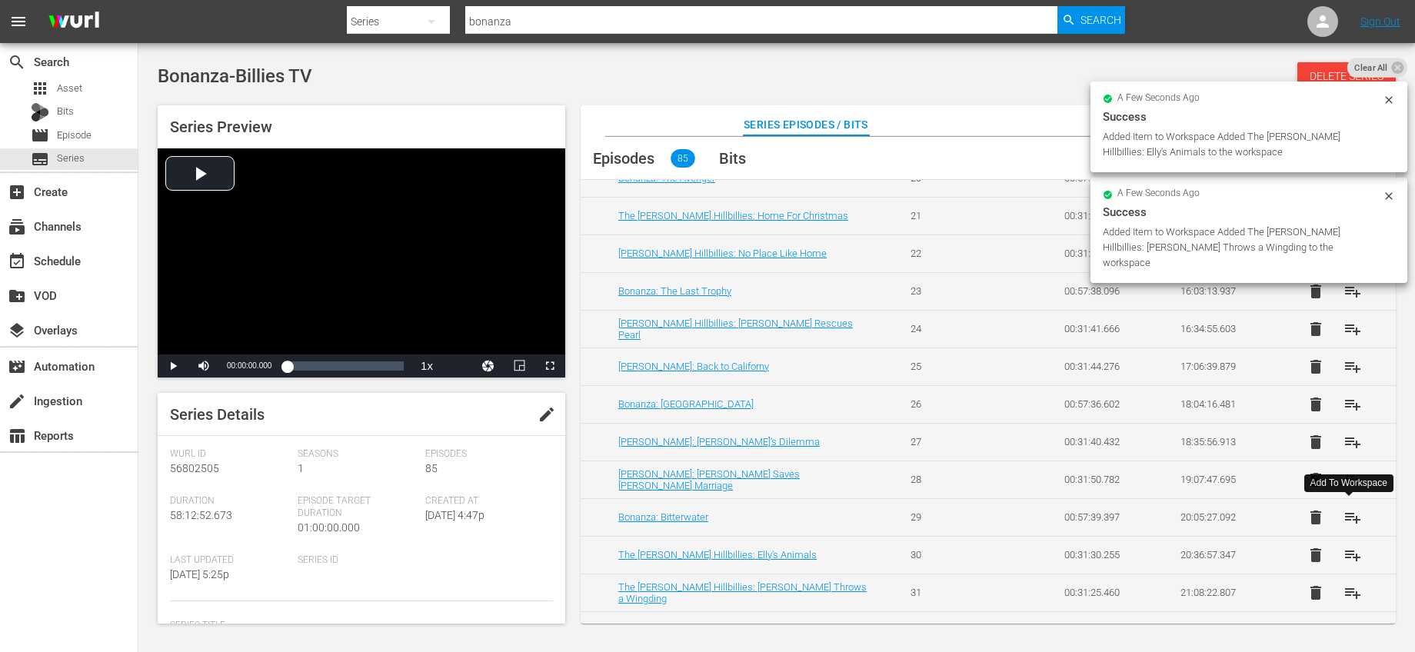
click at [1351, 511] on span "playlist_add" at bounding box center [1353, 517] width 18 height 18
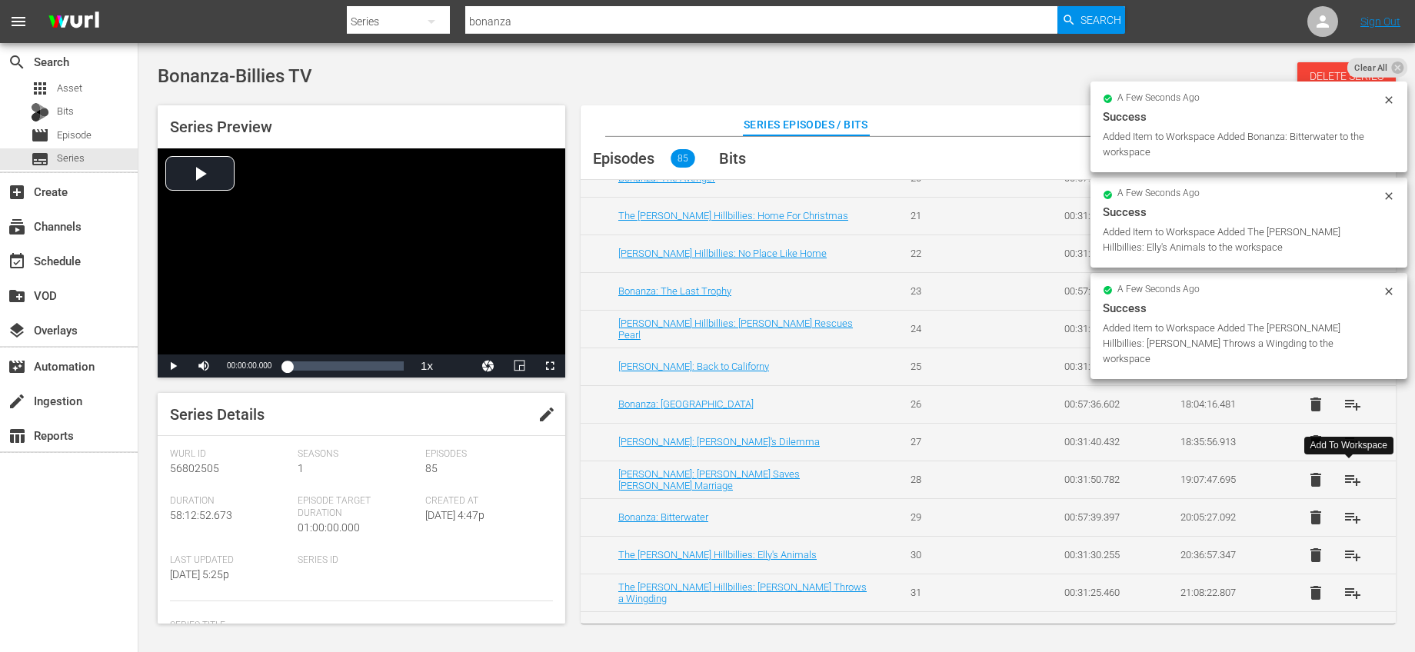
click at [1347, 482] on span "playlist_add" at bounding box center [1353, 480] width 18 height 18
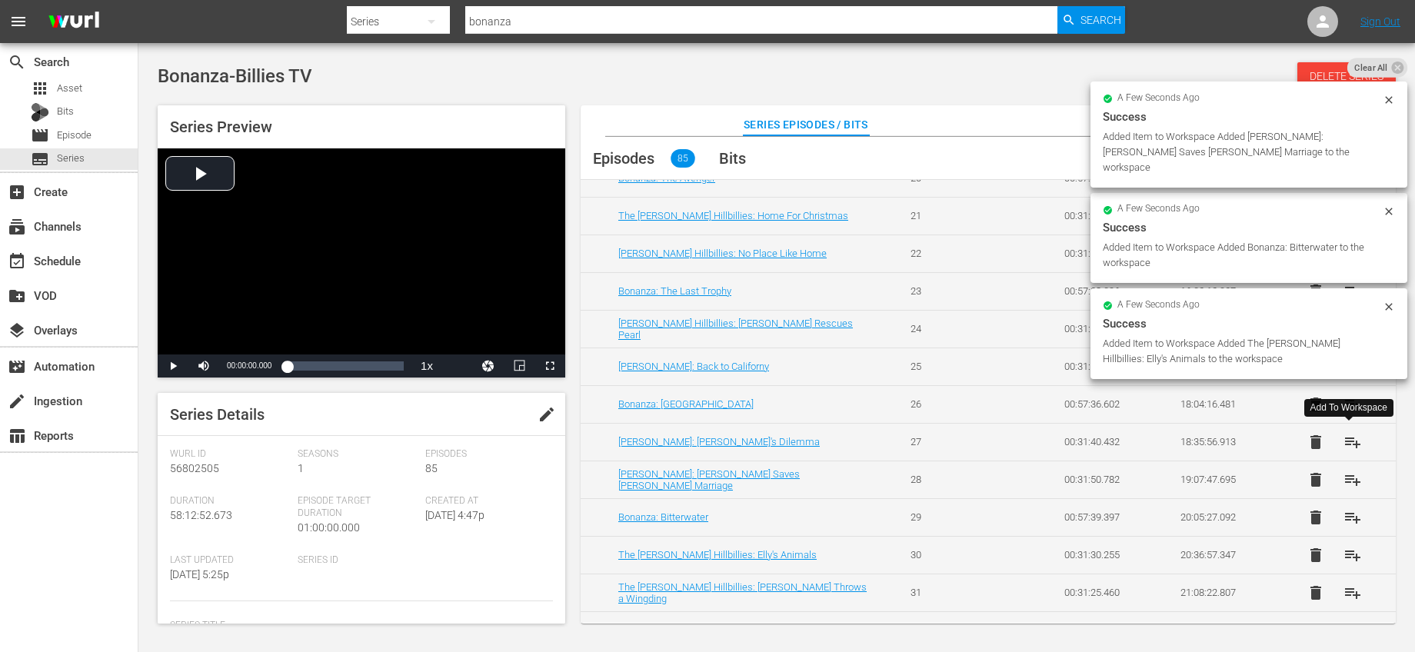
click at [1349, 446] on span "playlist_add" at bounding box center [1353, 442] width 18 height 18
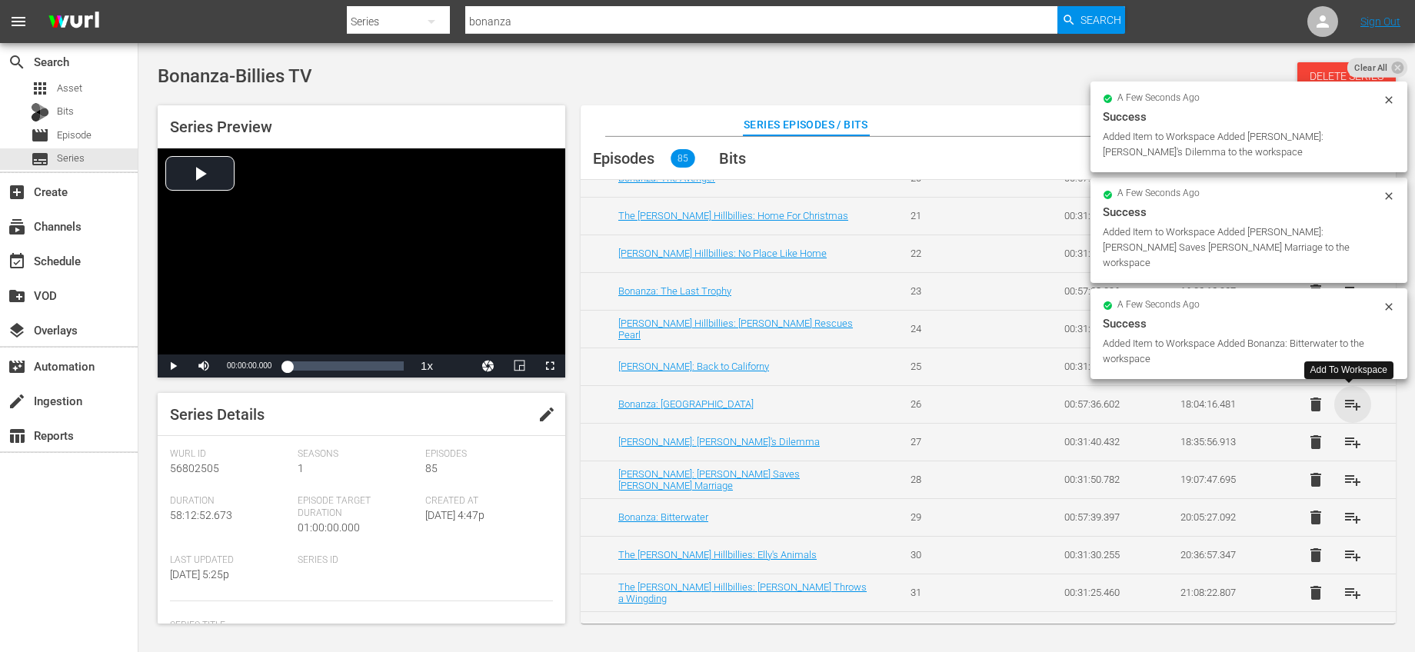
click at [1351, 401] on span "playlist_add" at bounding box center [1353, 404] width 18 height 18
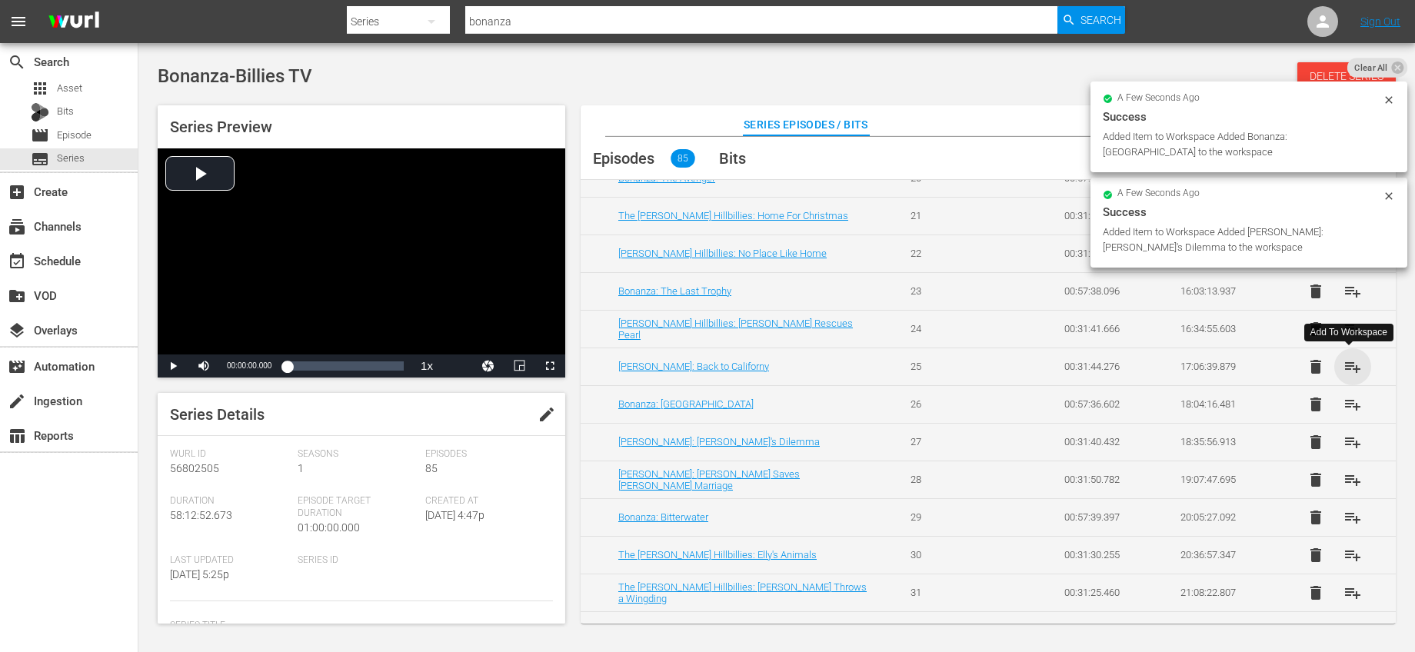
click at [1347, 365] on span "playlist_add" at bounding box center [1353, 367] width 18 height 18
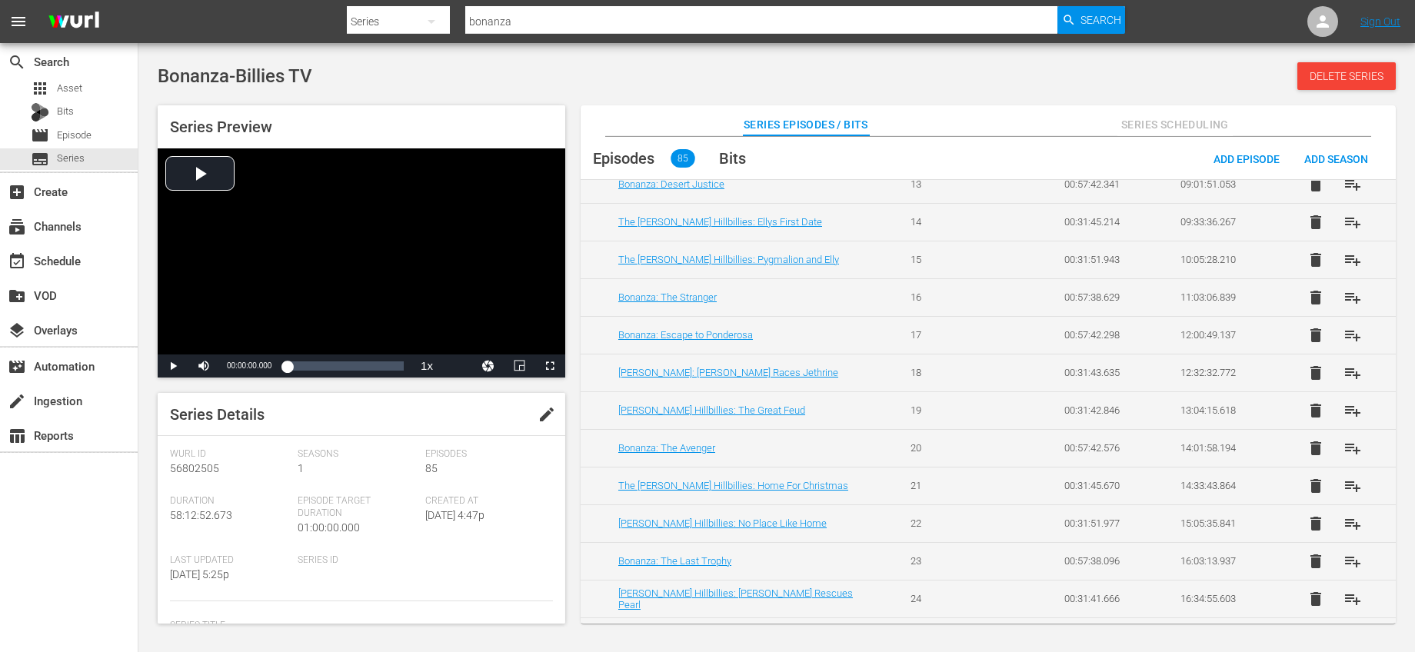
scroll to position [544, 0]
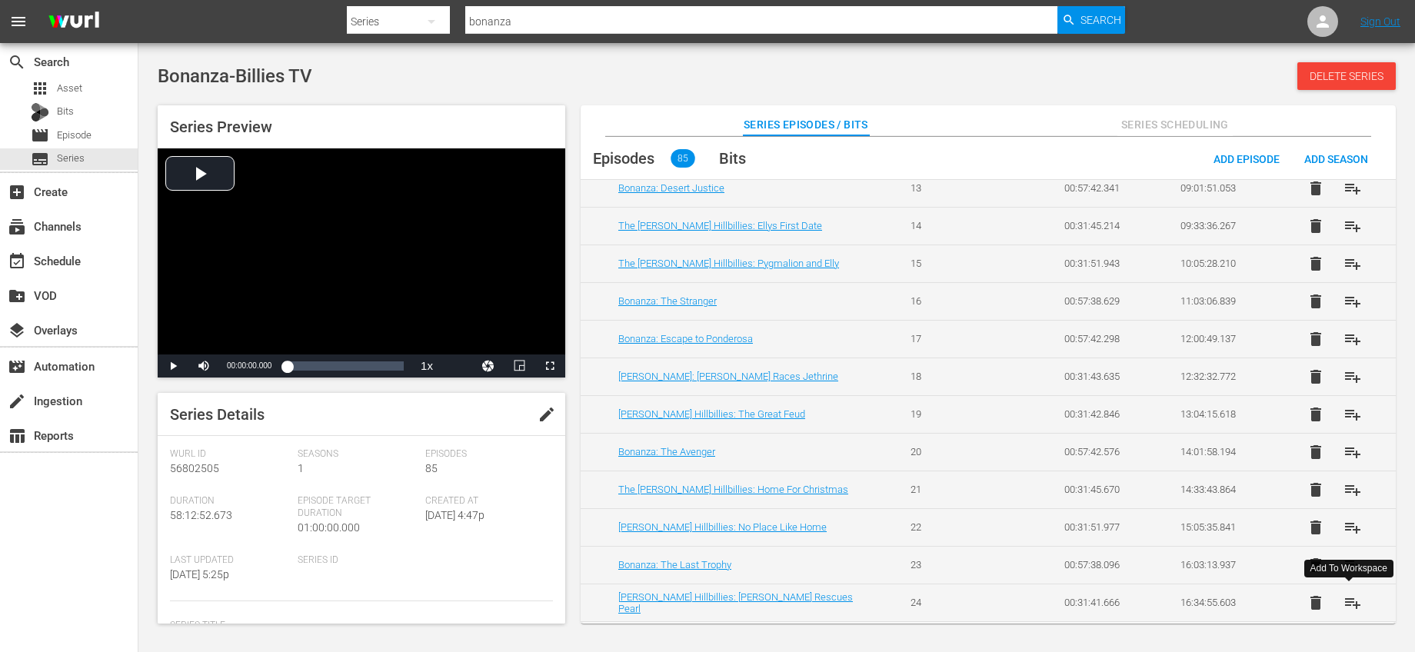
click at [1354, 598] on span "playlist_add" at bounding box center [1353, 603] width 18 height 18
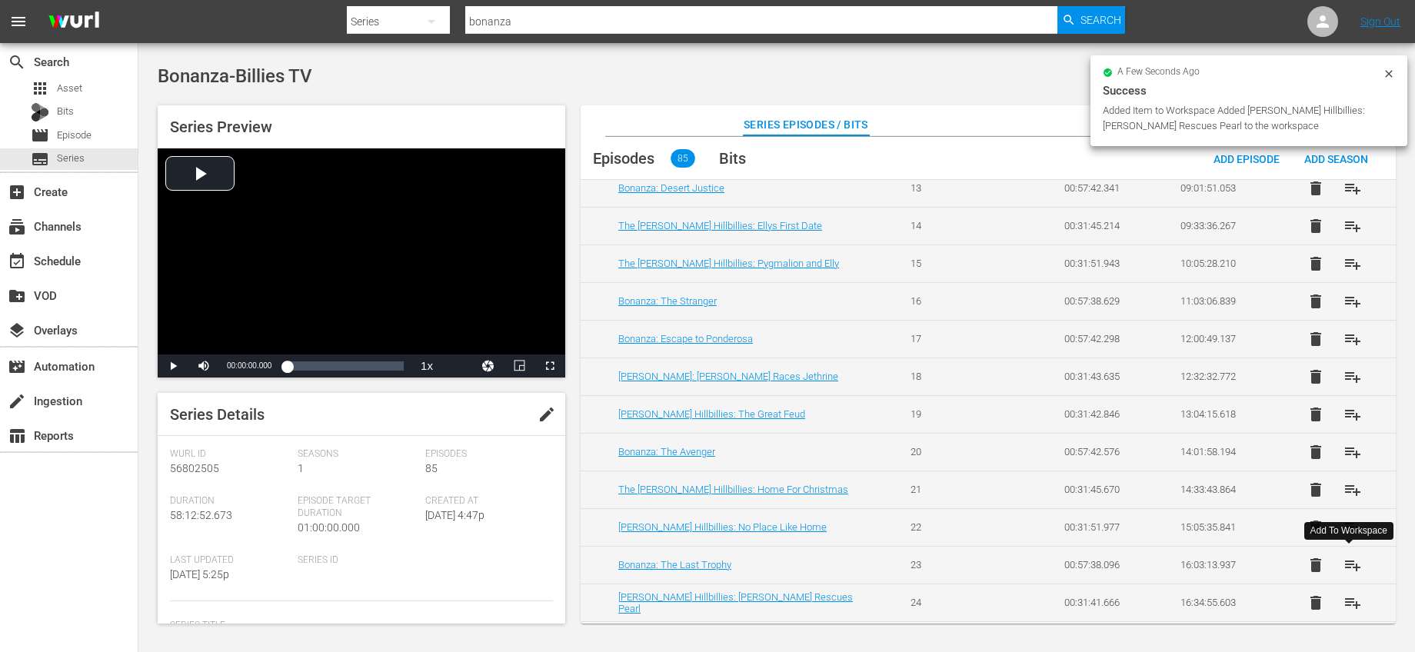
click at [1344, 565] on span "playlist_add" at bounding box center [1353, 565] width 18 height 18
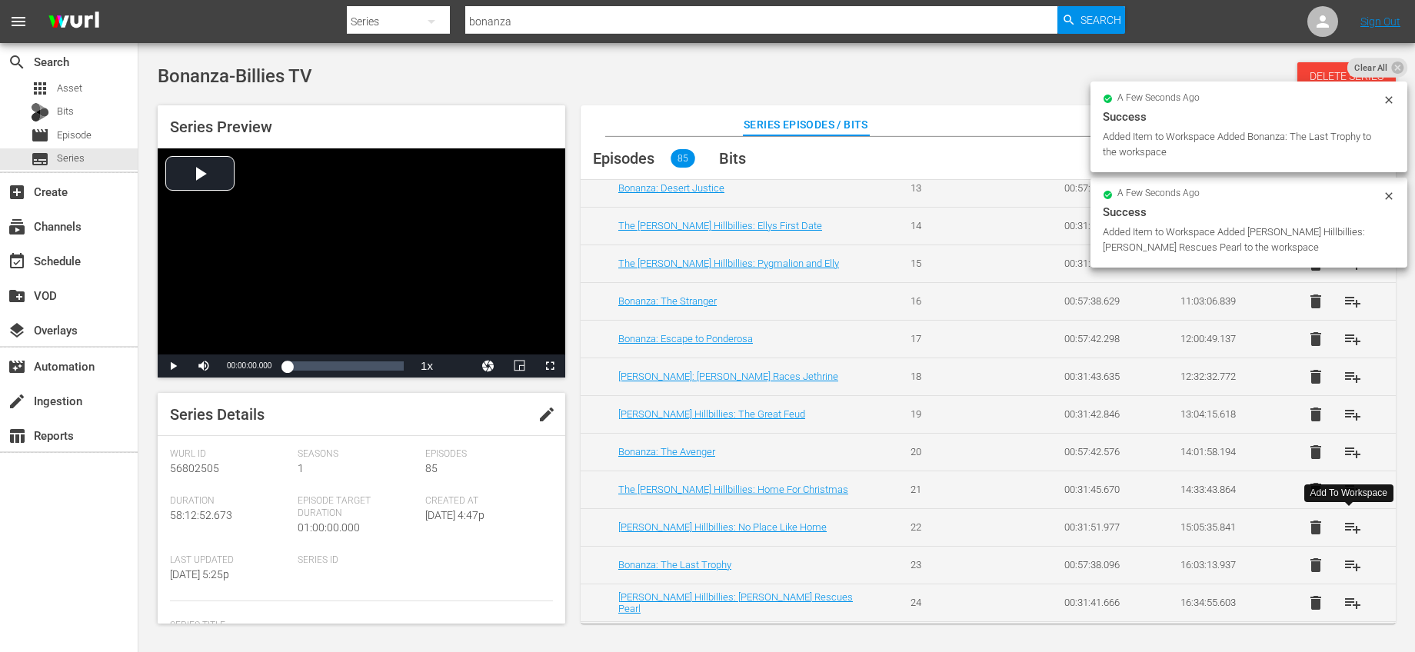
click at [1348, 524] on span "playlist_add" at bounding box center [1353, 527] width 18 height 18
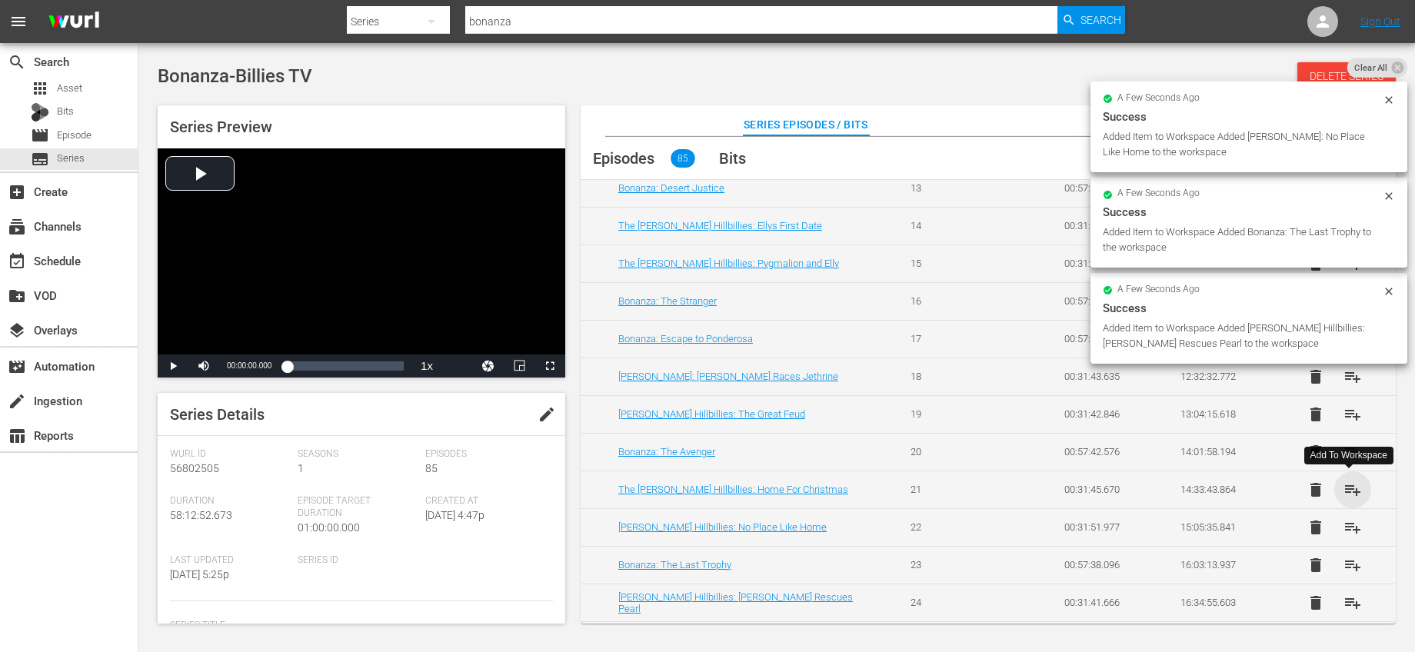
click at [1347, 488] on span "playlist_add" at bounding box center [1353, 490] width 18 height 18
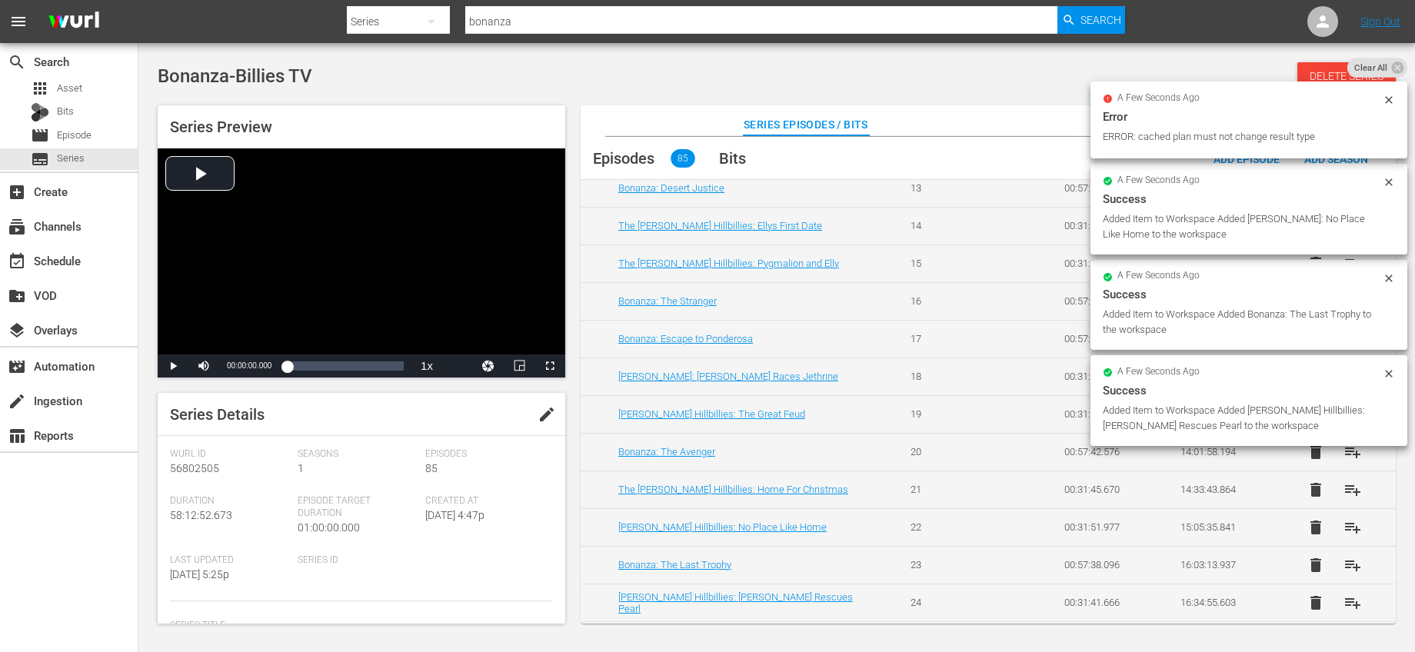
click at [1347, 449] on div "a few seconds ago Success Added Item to Workspace Added Beverly Hillbillies: Je…" at bounding box center [1249, 253] width 317 height 396
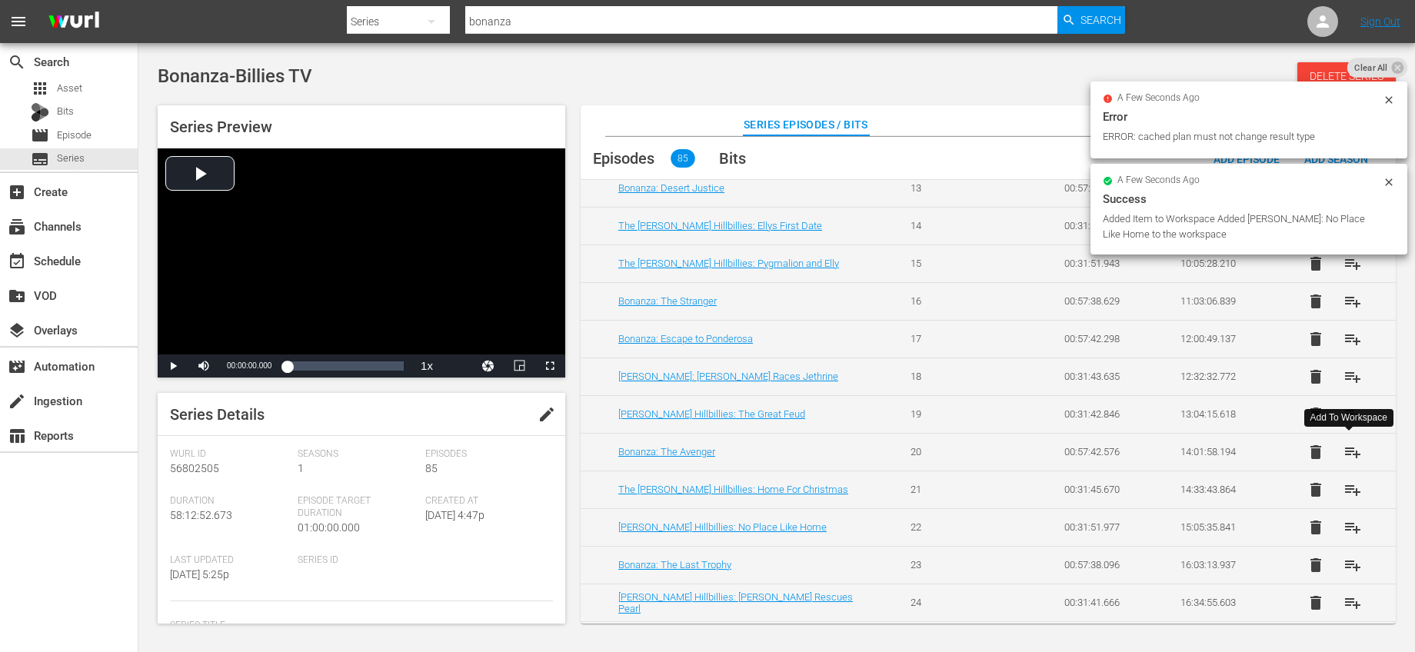
click at [1347, 446] on span "playlist_add" at bounding box center [1353, 452] width 18 height 18
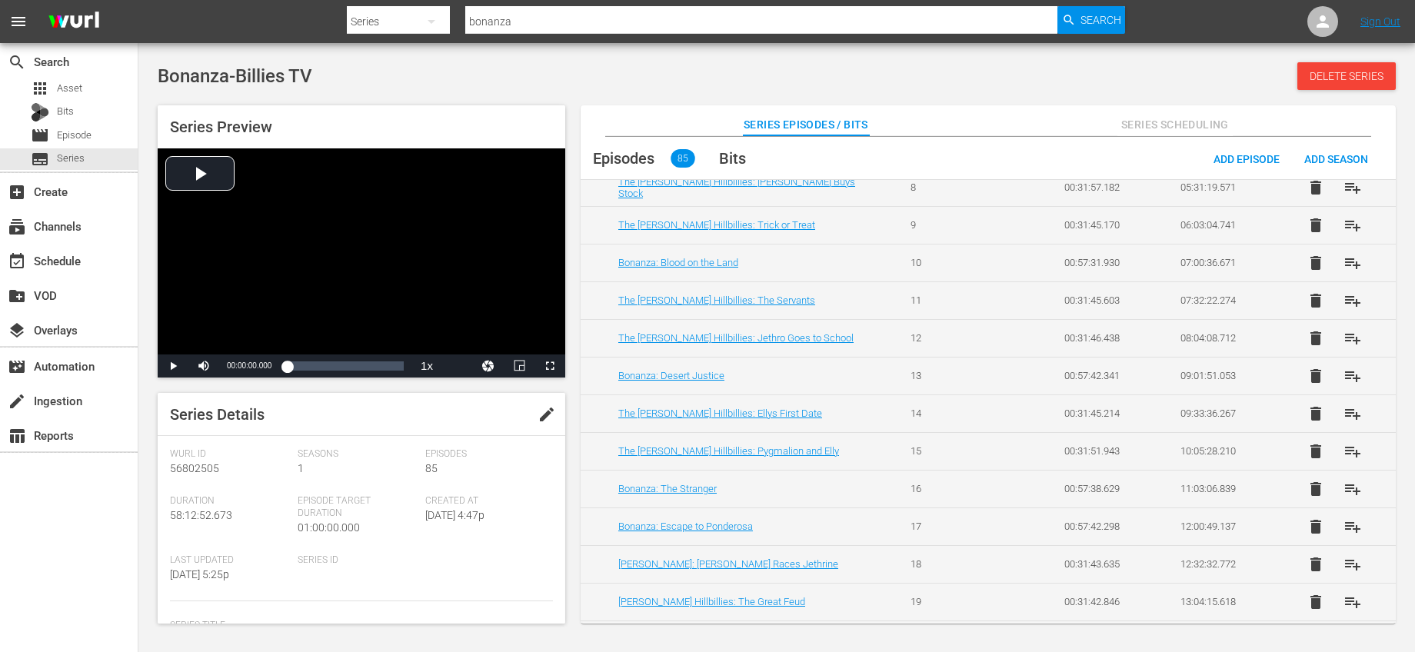
scroll to position [357, 0]
click at [1354, 599] on span "playlist_add" at bounding box center [1353, 601] width 18 height 18
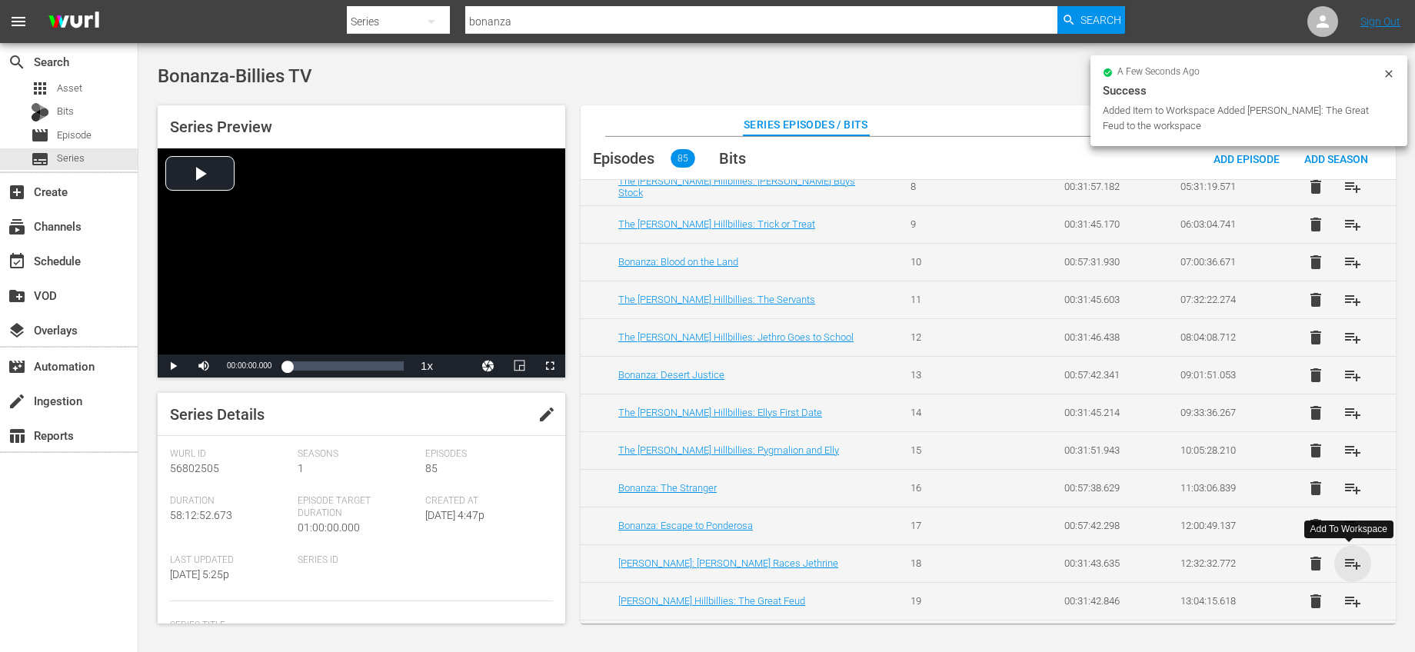
click at [1344, 563] on span "playlist_add" at bounding box center [1353, 564] width 18 height 18
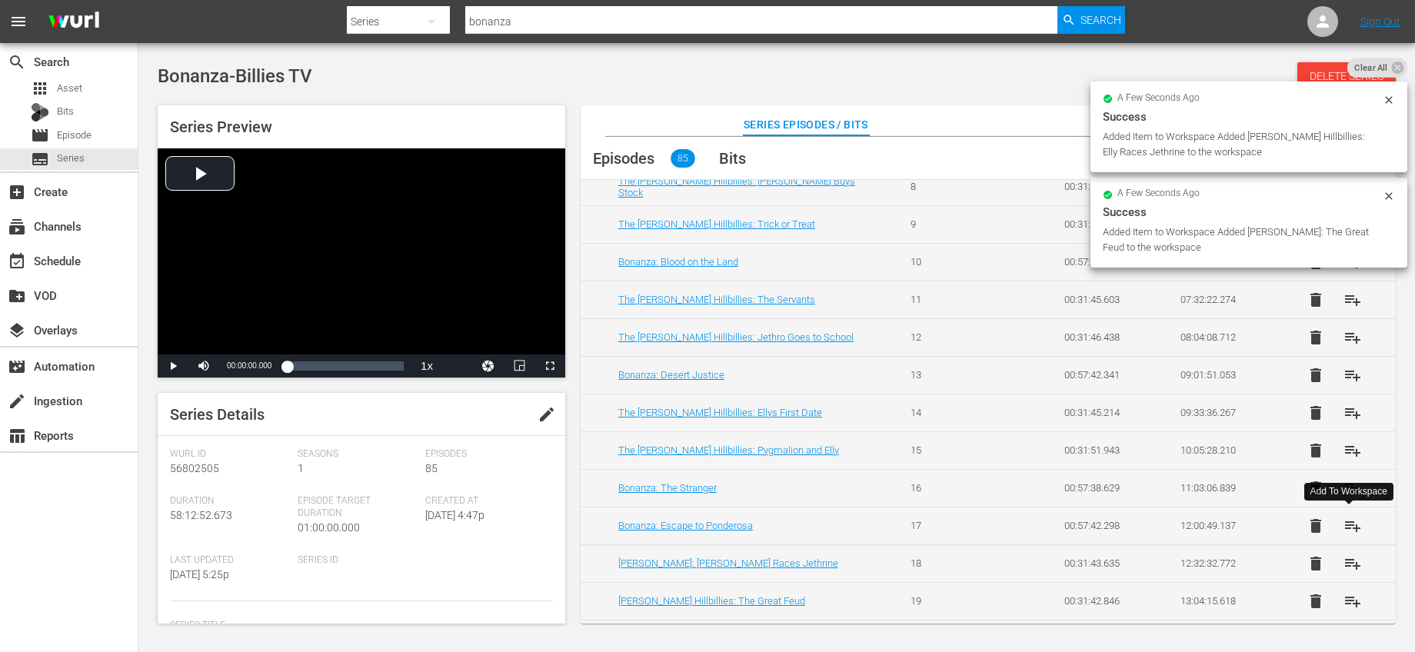
click at [1349, 527] on span "playlist_add" at bounding box center [1353, 526] width 18 height 18
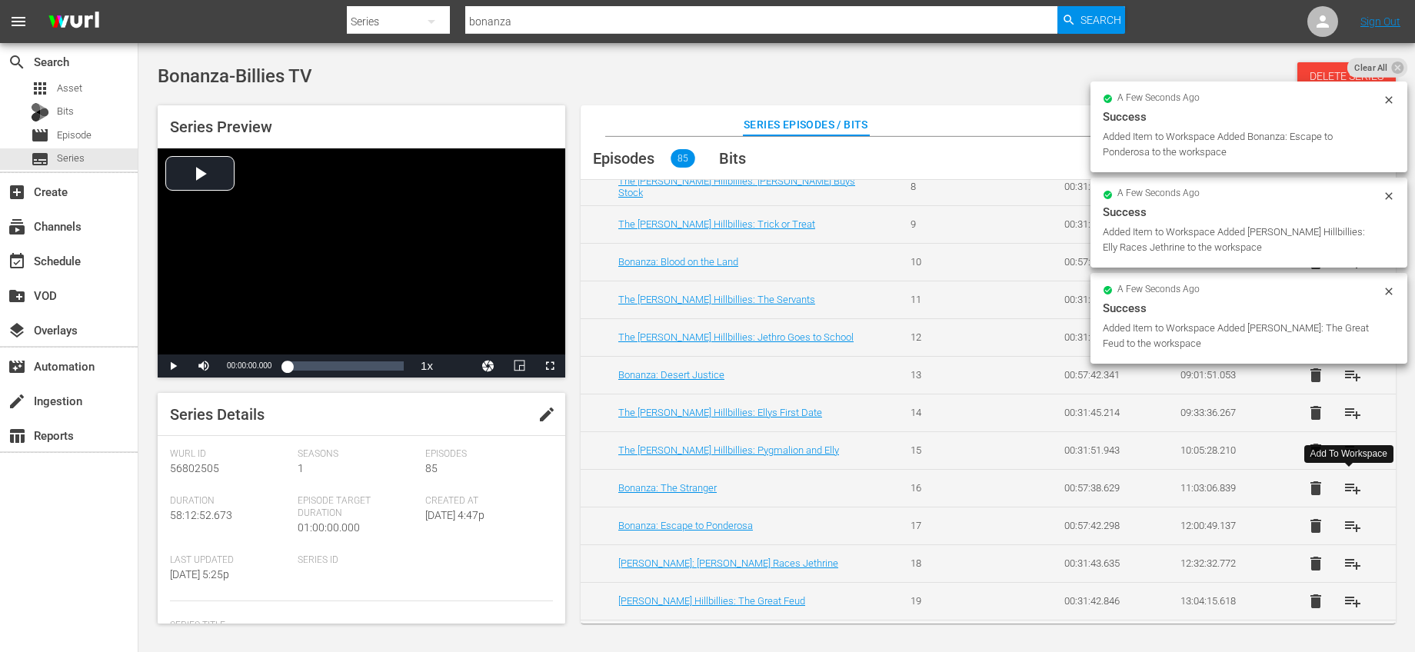
click at [1348, 491] on span "playlist_add" at bounding box center [1353, 488] width 18 height 18
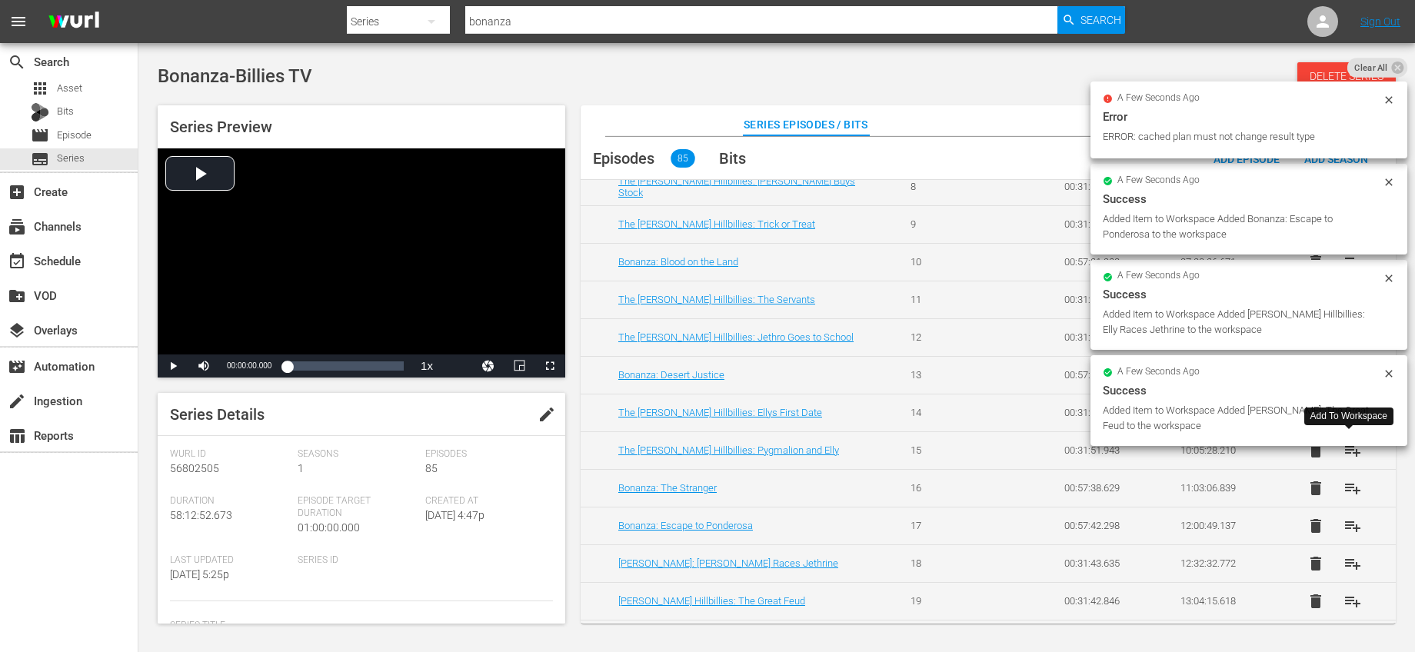
click at [1348, 454] on span "playlist_add" at bounding box center [1353, 450] width 18 height 18
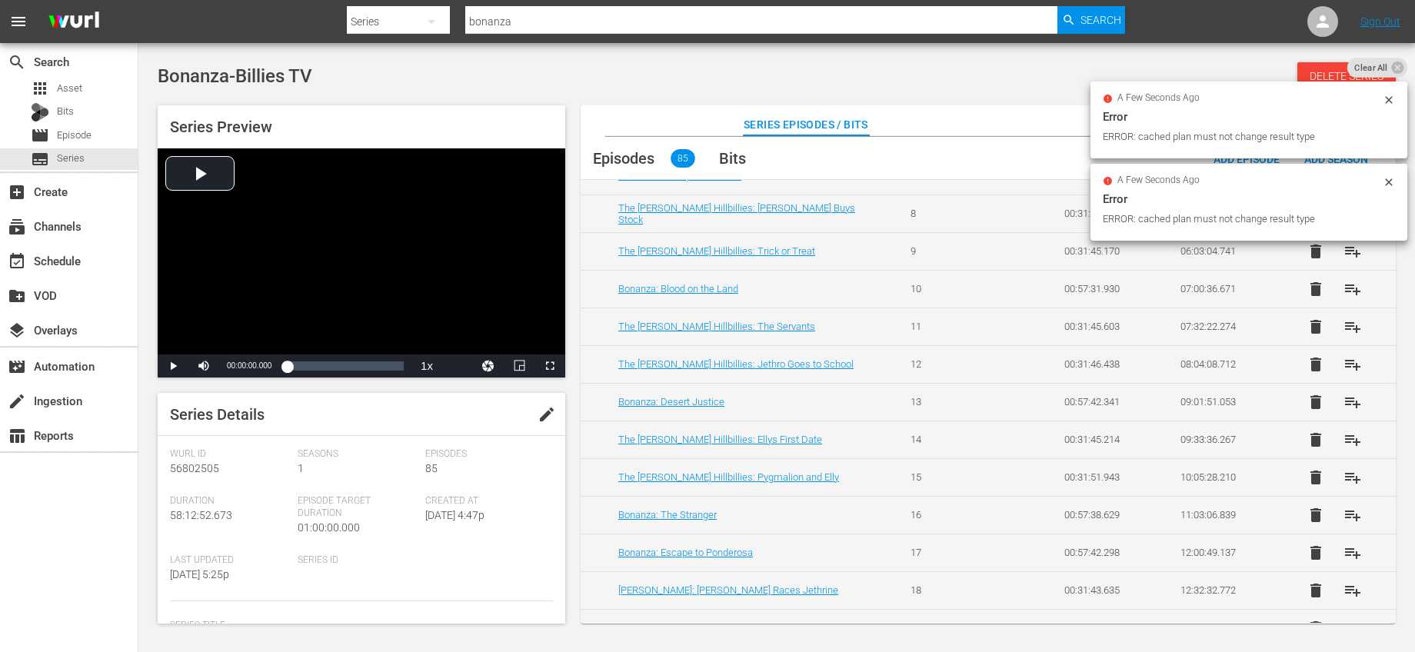
scroll to position [329, 0]
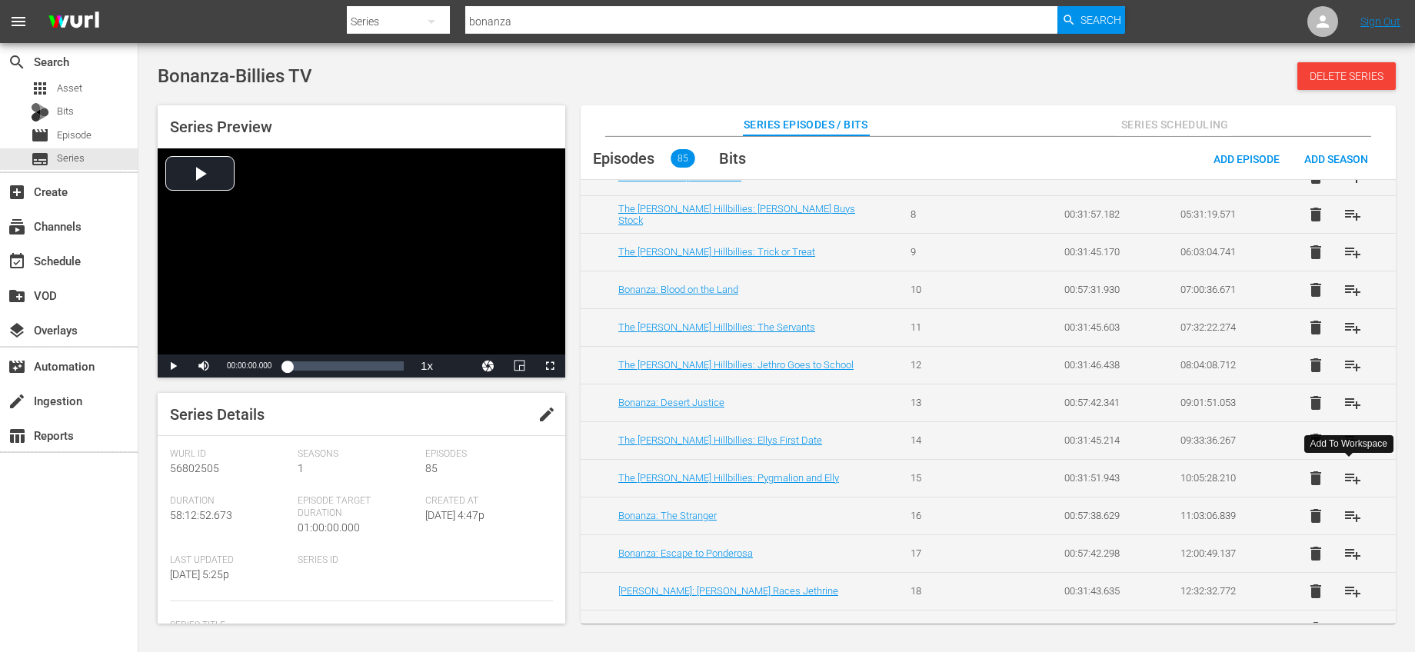
click at [1353, 469] on span "playlist_add" at bounding box center [1353, 478] width 18 height 18
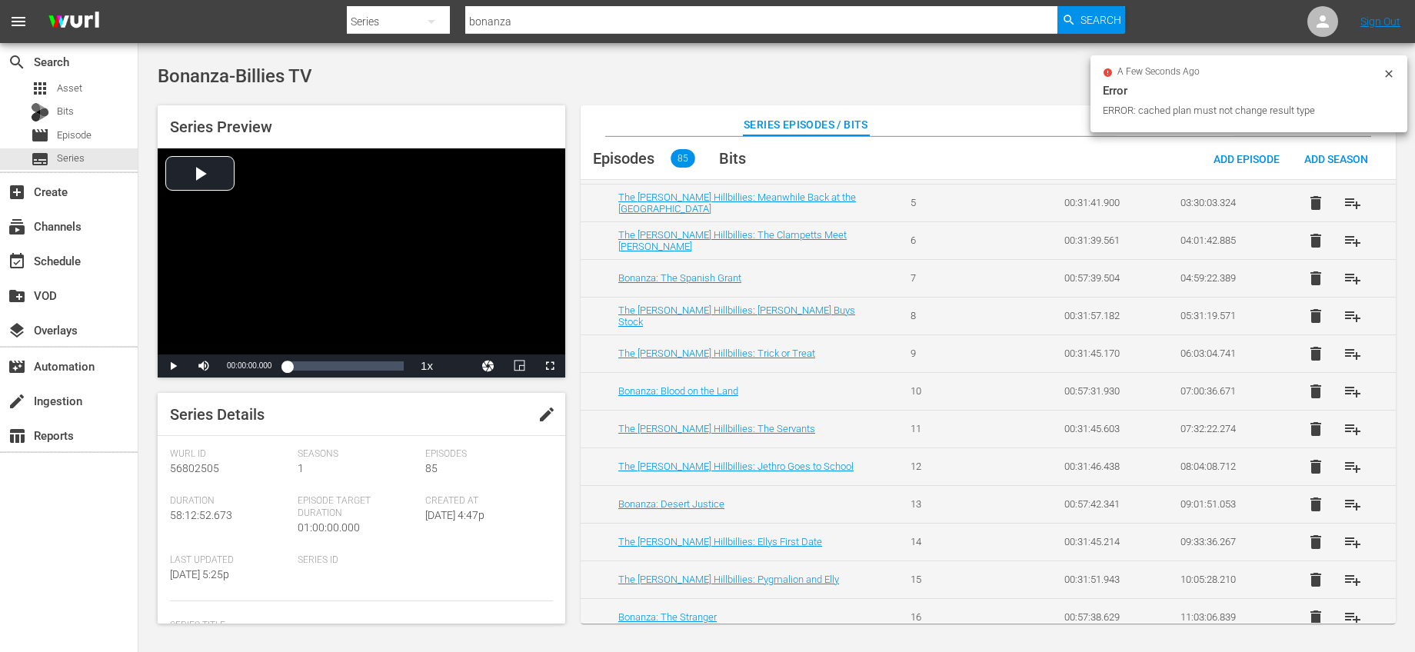
scroll to position [250, 0]
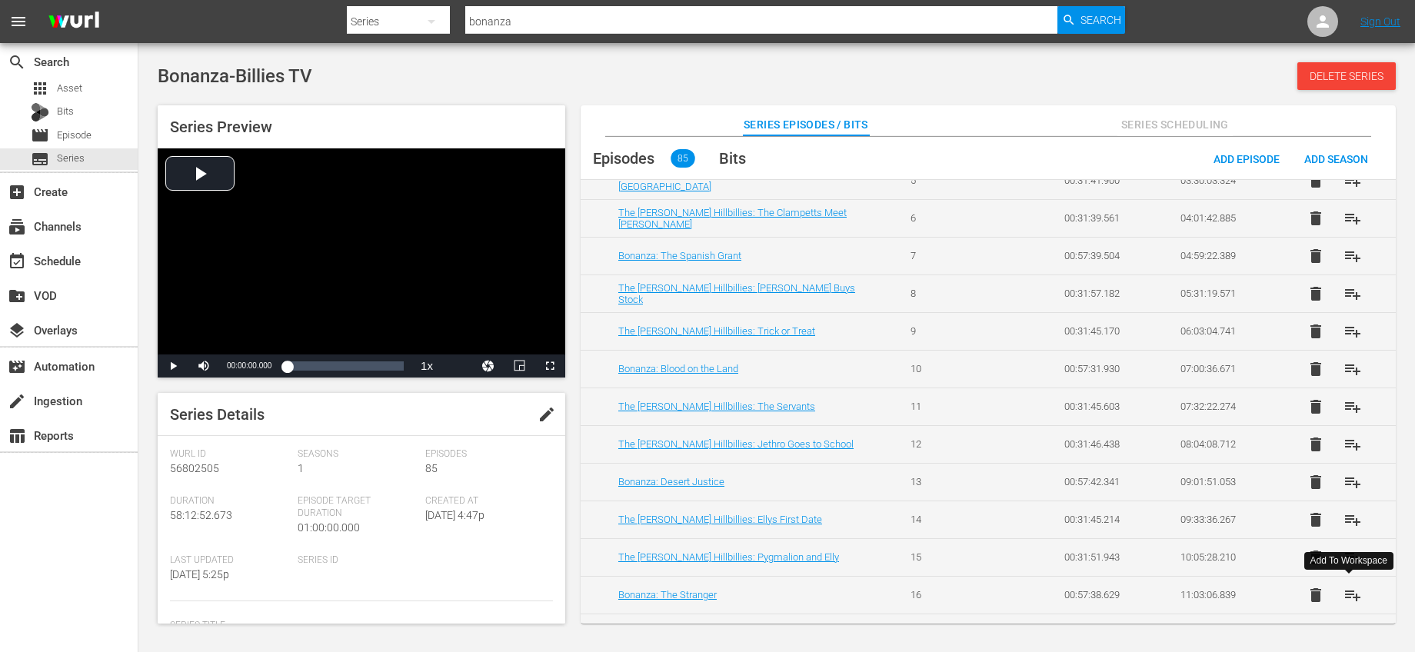
click at [1350, 593] on span "playlist_add" at bounding box center [1353, 595] width 18 height 18
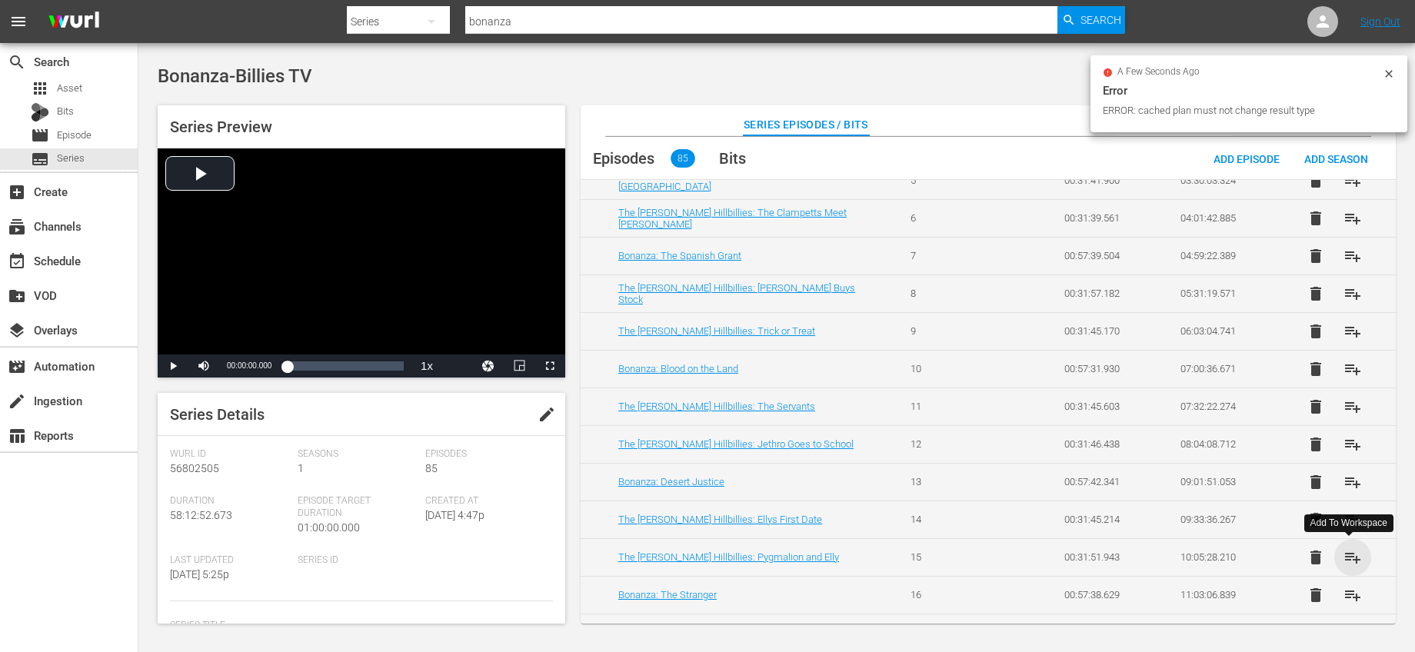
click at [1347, 550] on span "playlist_add" at bounding box center [1353, 557] width 18 height 18
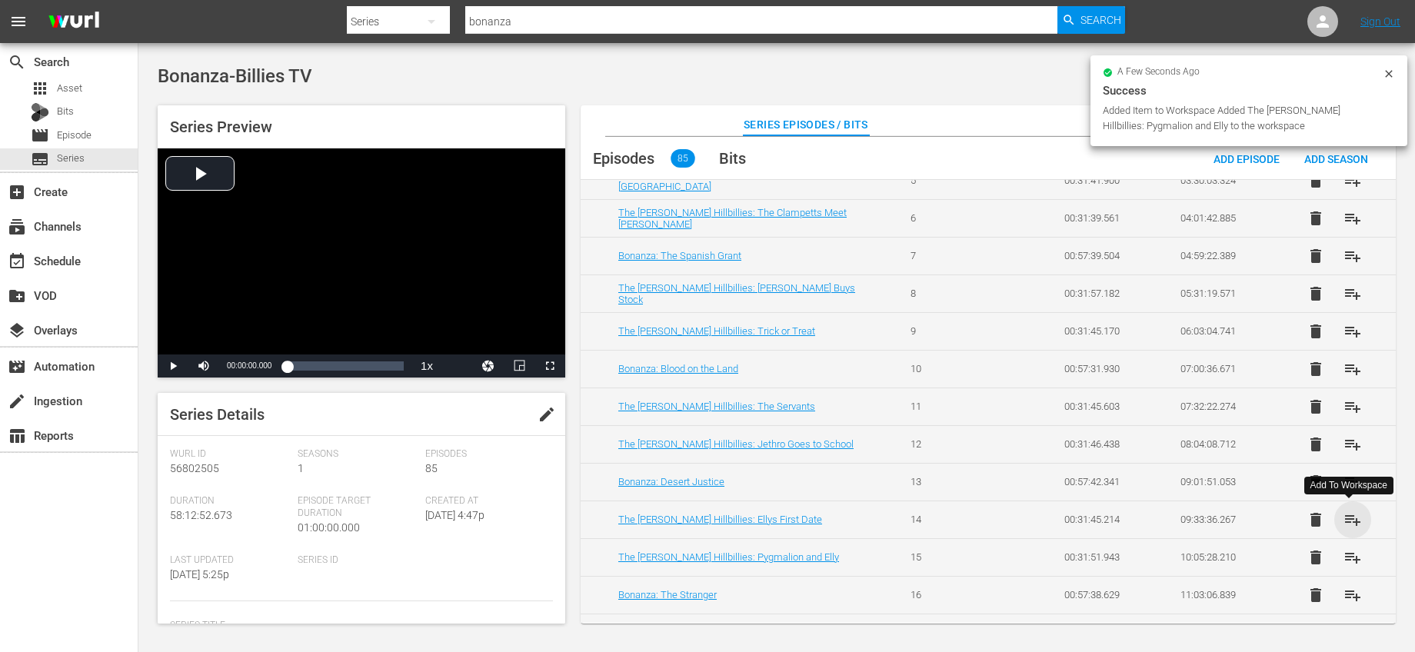
click at [1346, 511] on span "playlist_add" at bounding box center [1353, 520] width 18 height 18
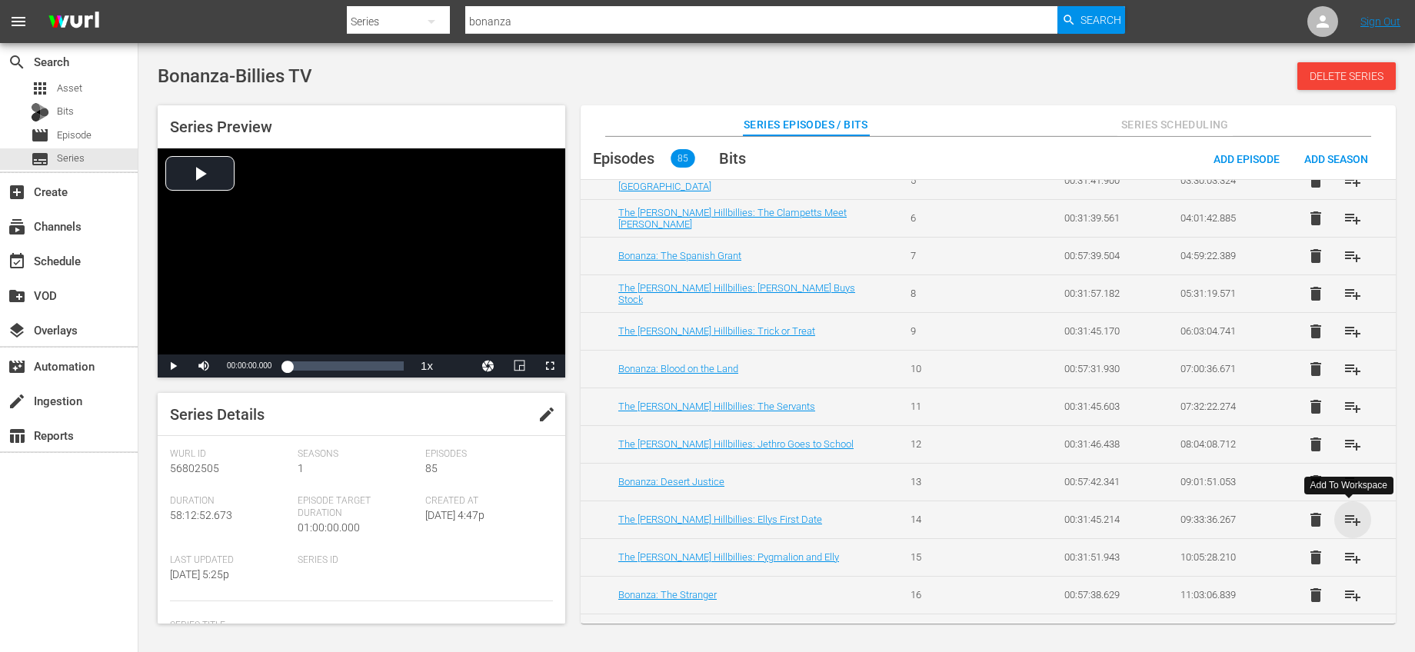
click at [1347, 518] on span "playlist_add" at bounding box center [1353, 520] width 18 height 18
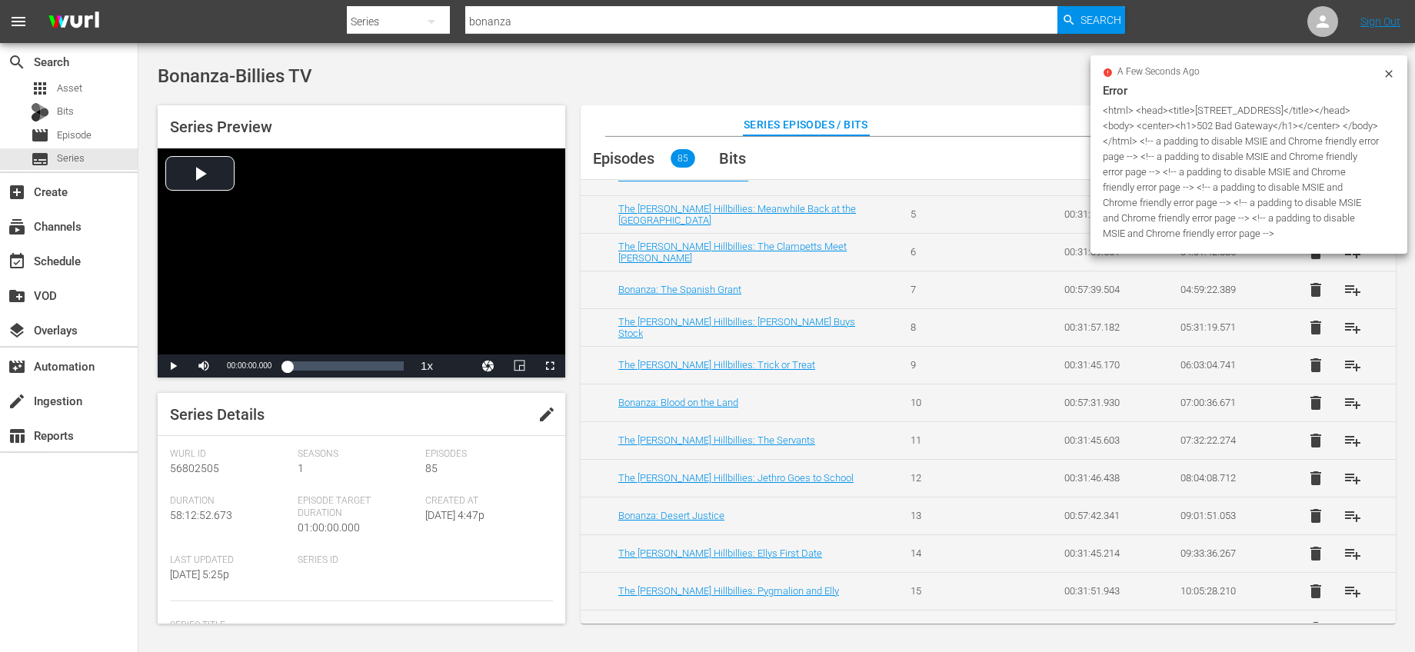
scroll to position [215, 0]
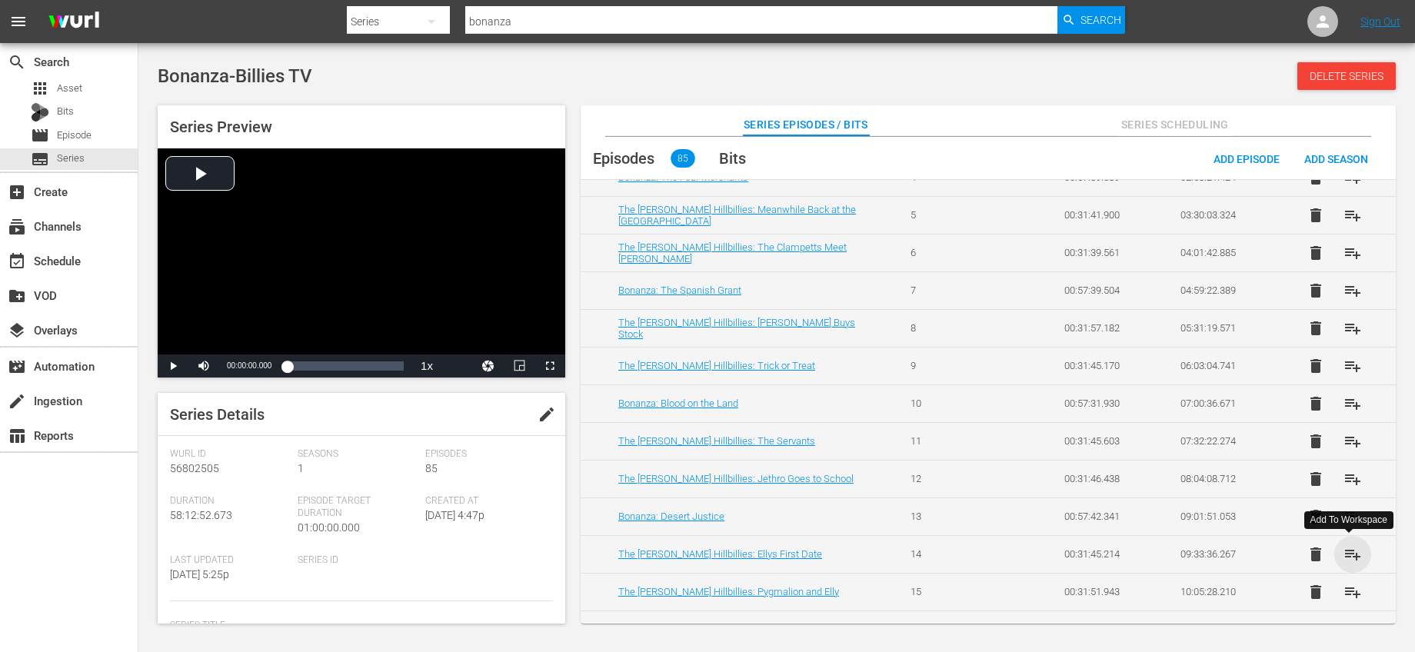
click at [1354, 555] on span "playlist_add" at bounding box center [1353, 554] width 18 height 18
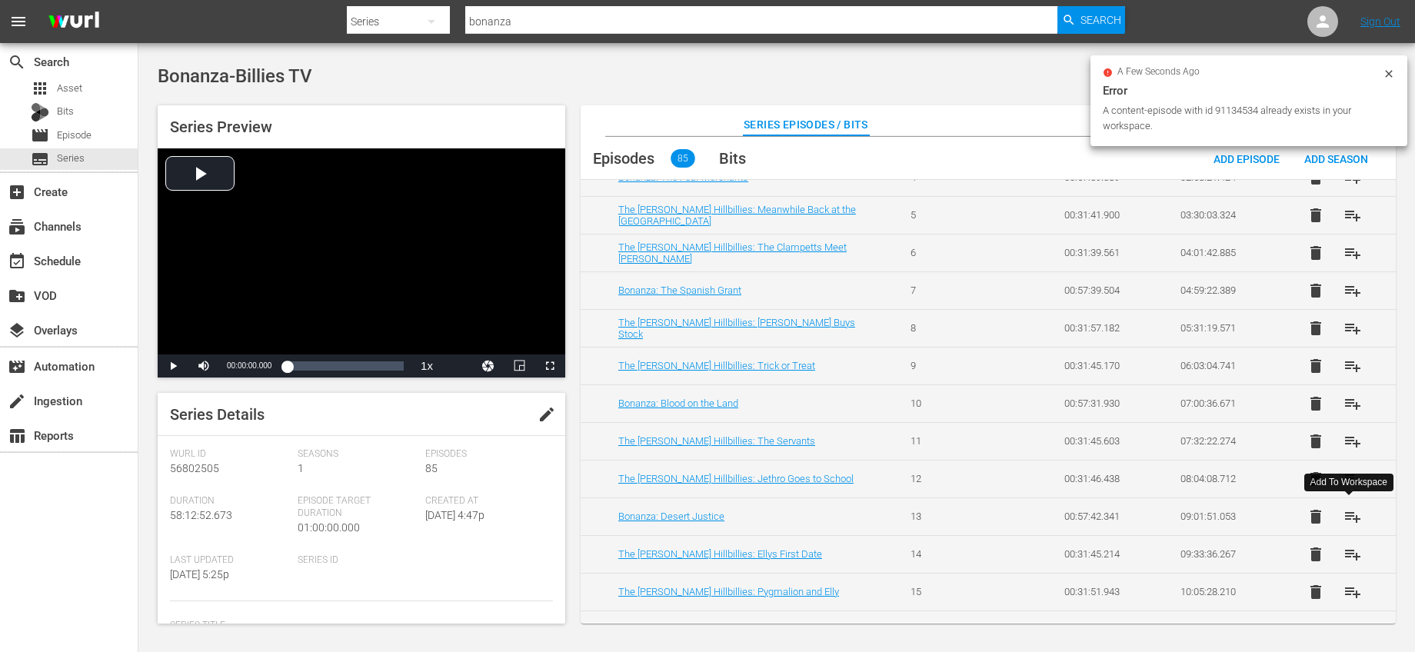
click at [1351, 516] on span "playlist_add" at bounding box center [1353, 517] width 18 height 18
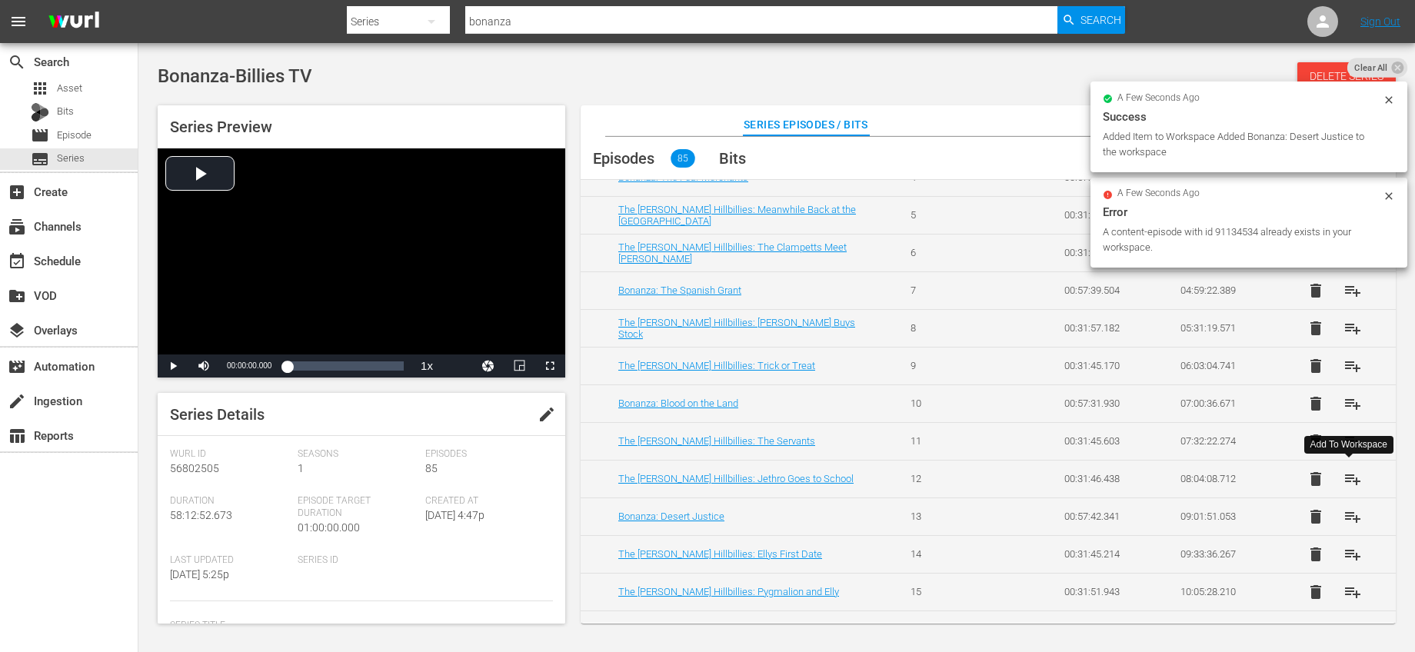
click at [1344, 481] on span "playlist_add" at bounding box center [1353, 479] width 18 height 18
click at [1349, 441] on span "playlist_add" at bounding box center [1353, 441] width 18 height 18
click at [1344, 403] on span "playlist_add" at bounding box center [1353, 404] width 18 height 18
click at [1347, 360] on span "playlist_add" at bounding box center [1353, 366] width 18 height 18
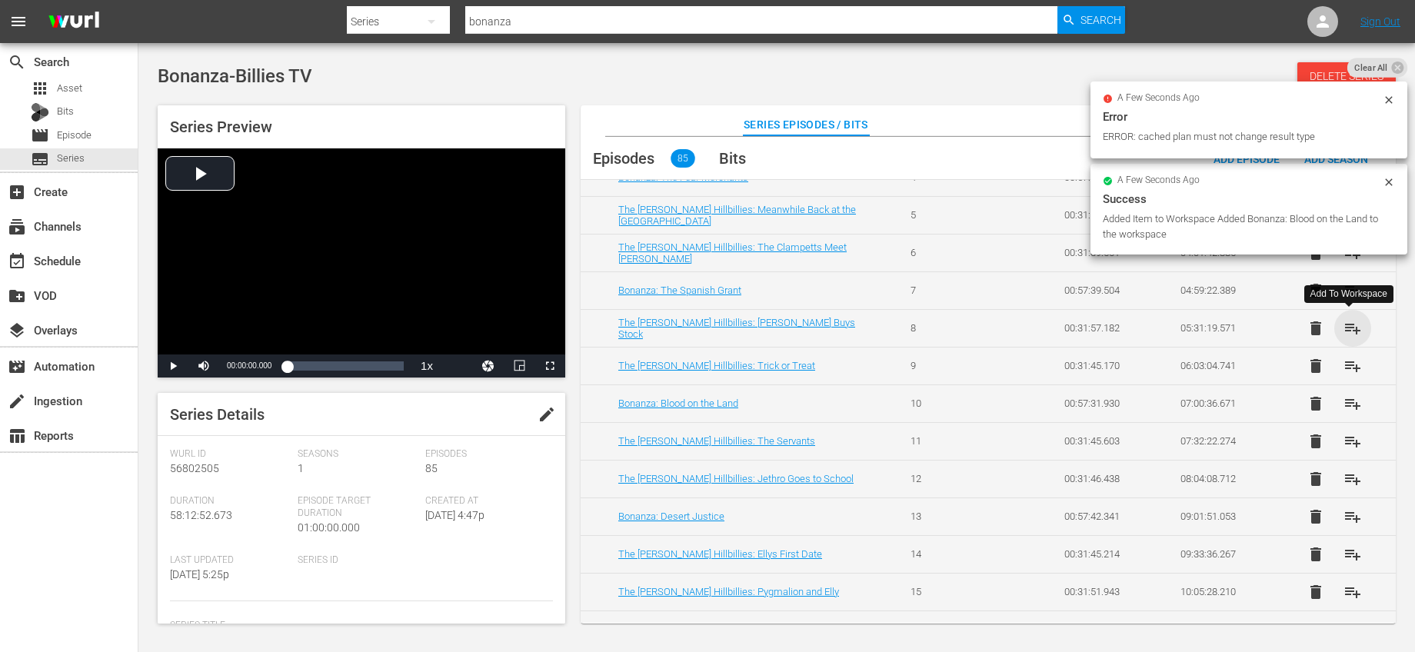
click at [1348, 321] on span "playlist_add" at bounding box center [1353, 328] width 18 height 18
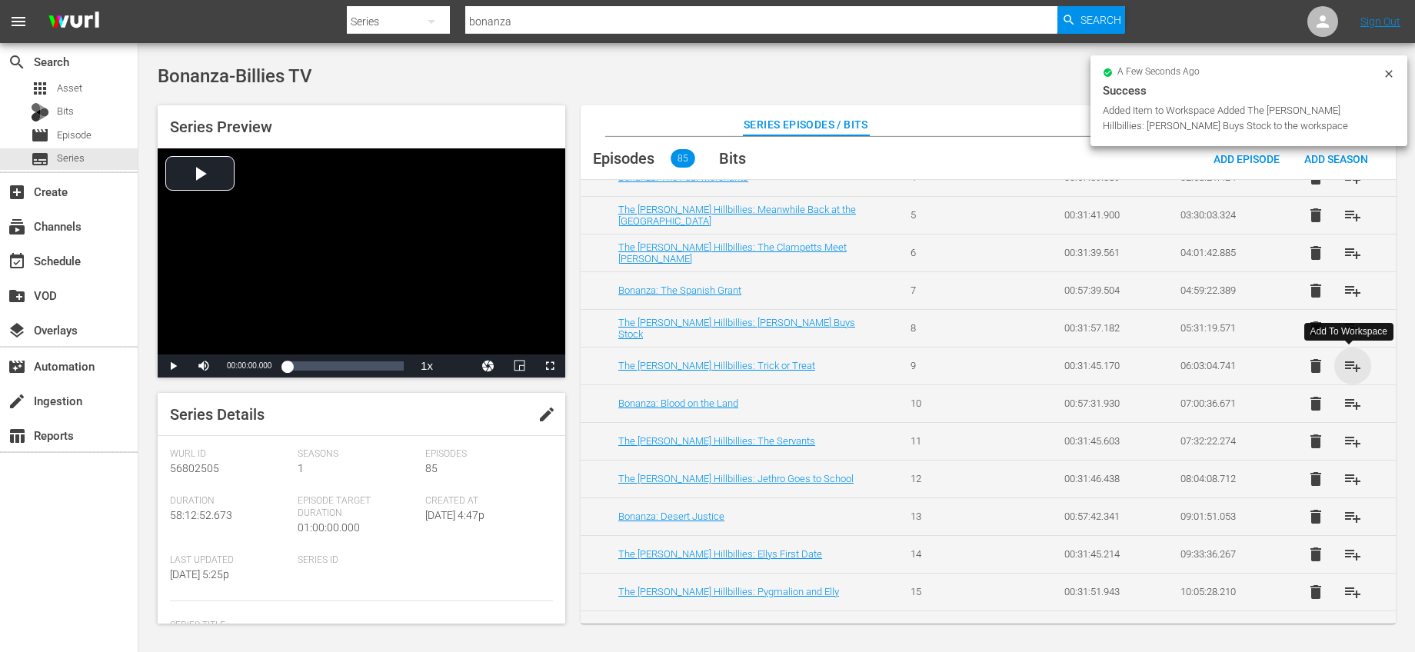
click at [1345, 361] on span "playlist_add" at bounding box center [1353, 366] width 18 height 18
click at [63, 142] on span "Episode" at bounding box center [74, 135] width 35 height 15
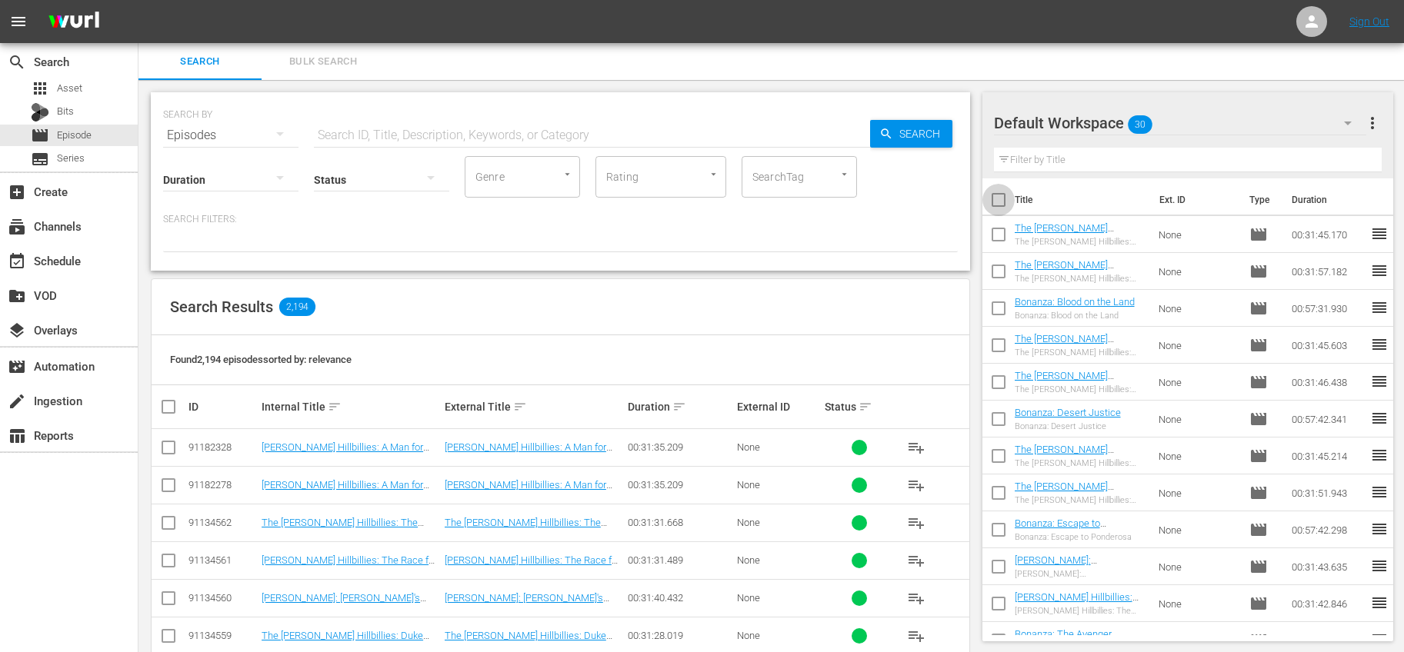
click at [995, 198] on input "checkbox" at bounding box center [998, 203] width 32 height 32
checkbox input "true"
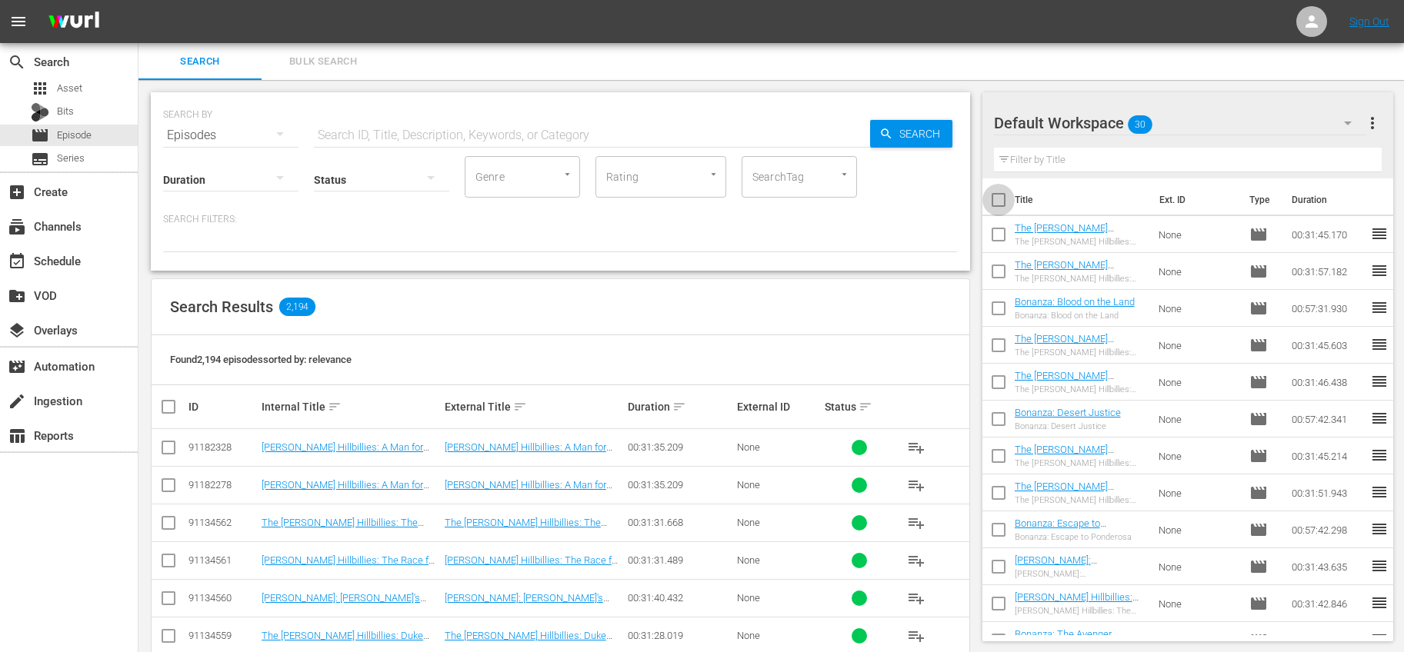
checkbox input "true"
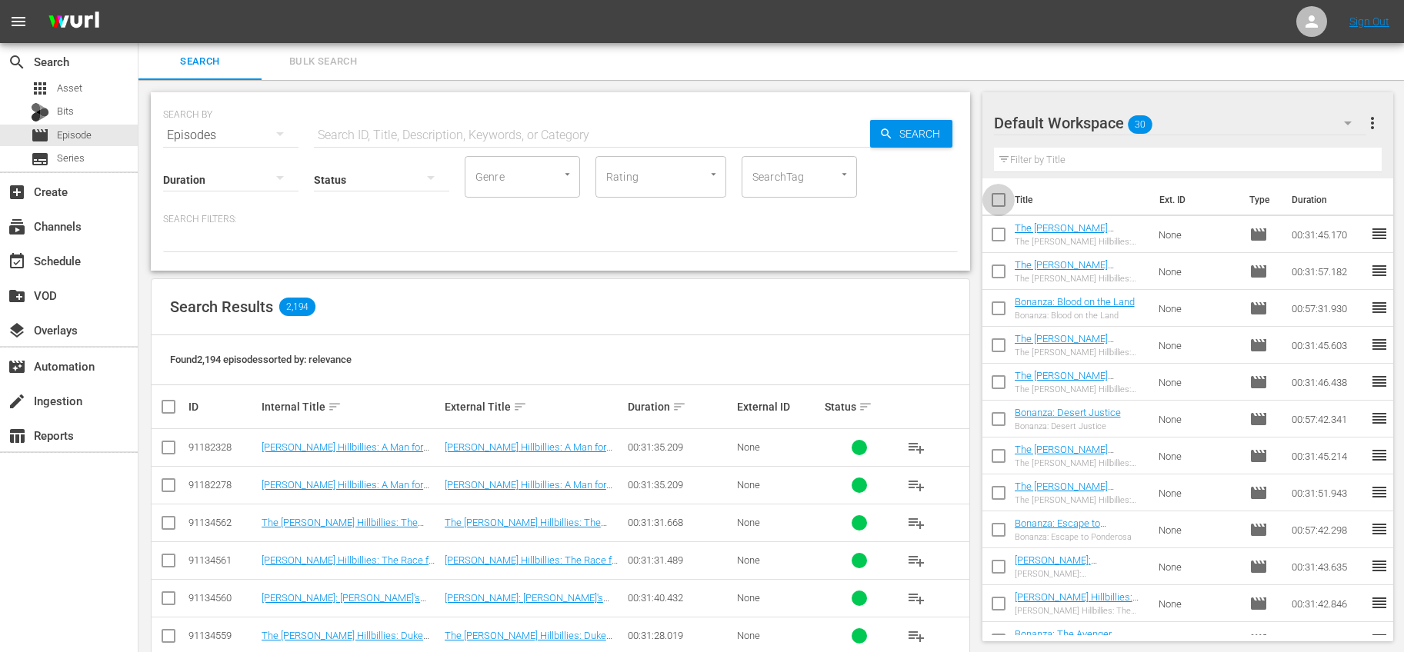
checkbox input "true"
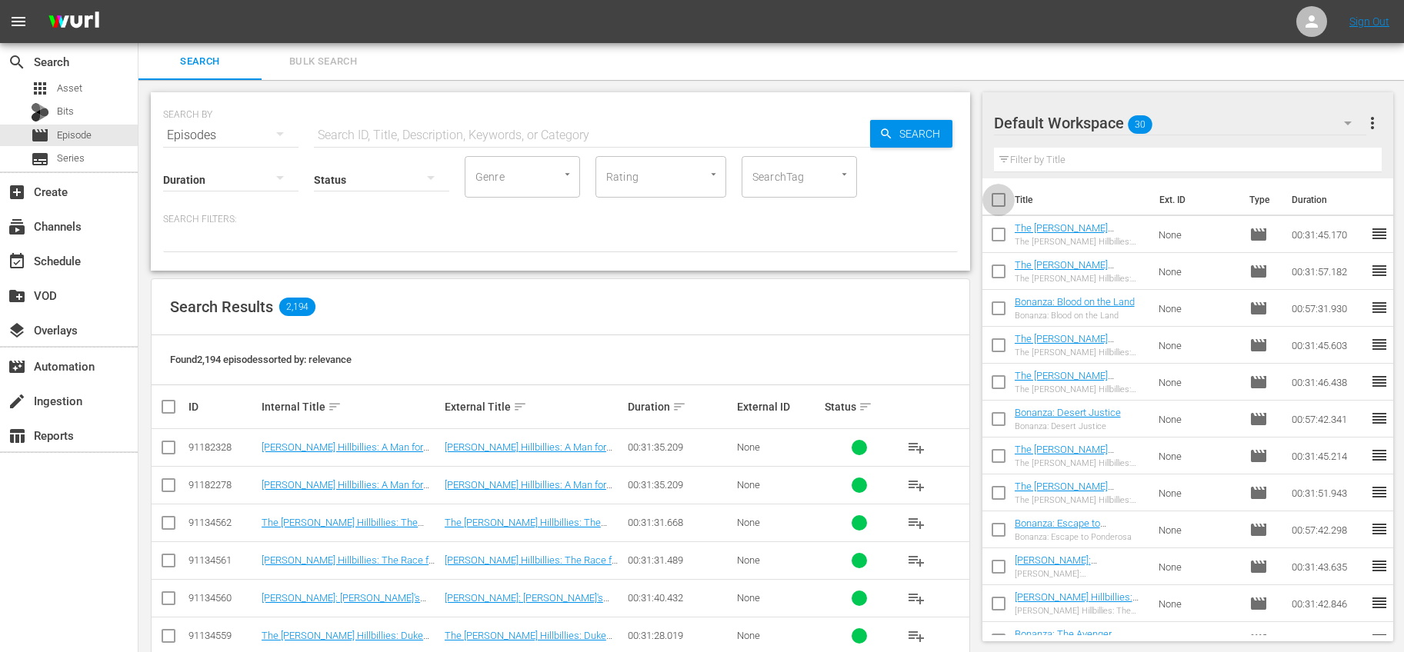
checkbox input "true"
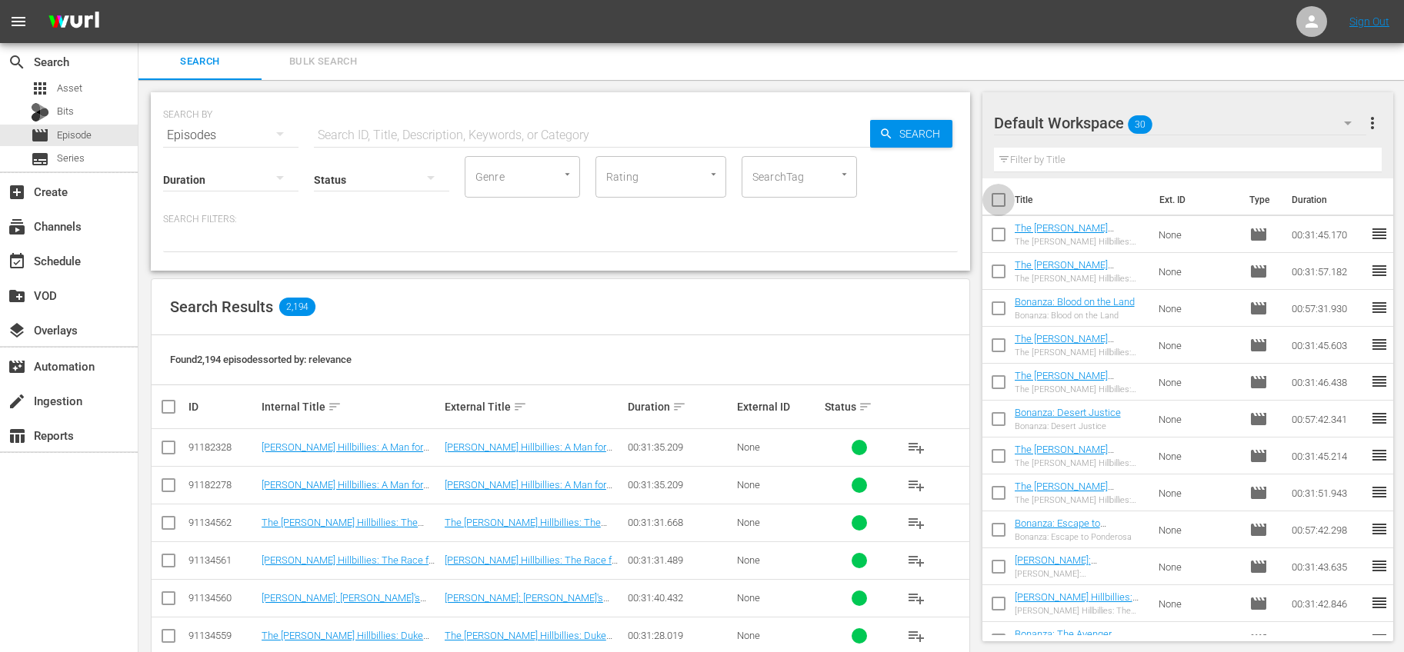
checkbox input "true"
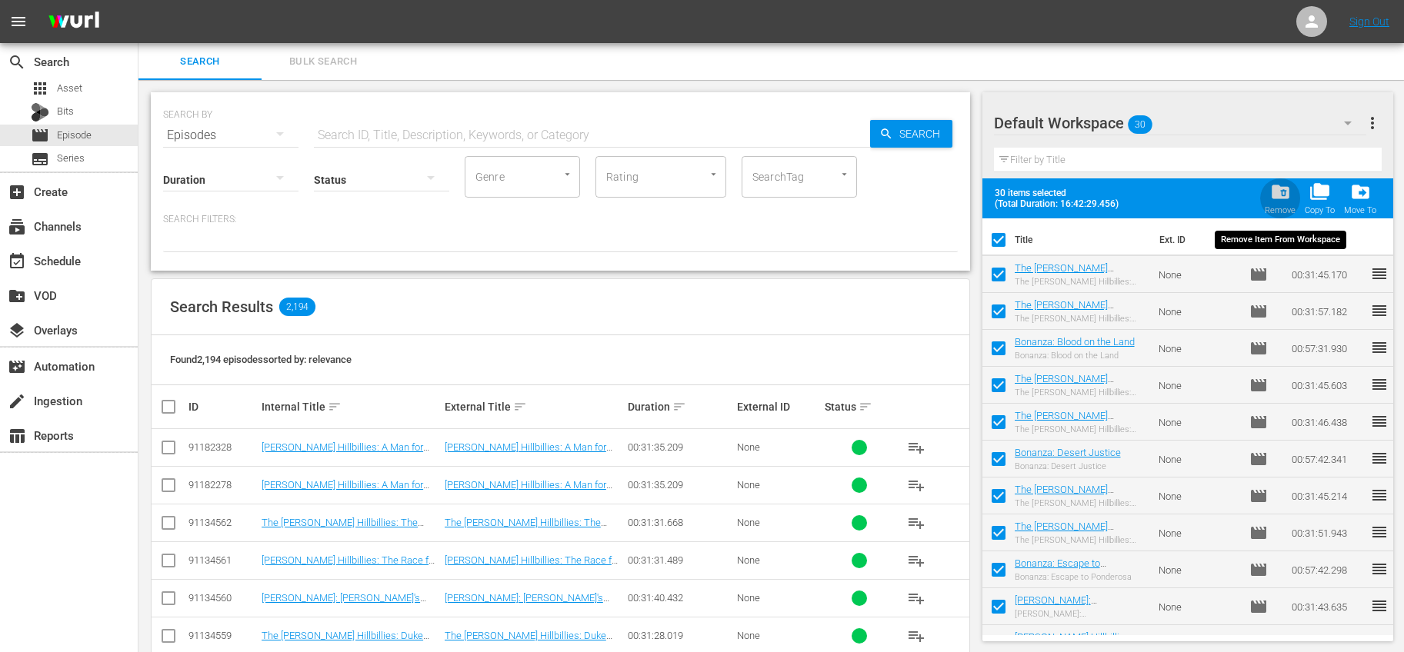
click at [1291, 192] on div "folder_delete Remove" at bounding box center [1279, 199] width 31 height 34
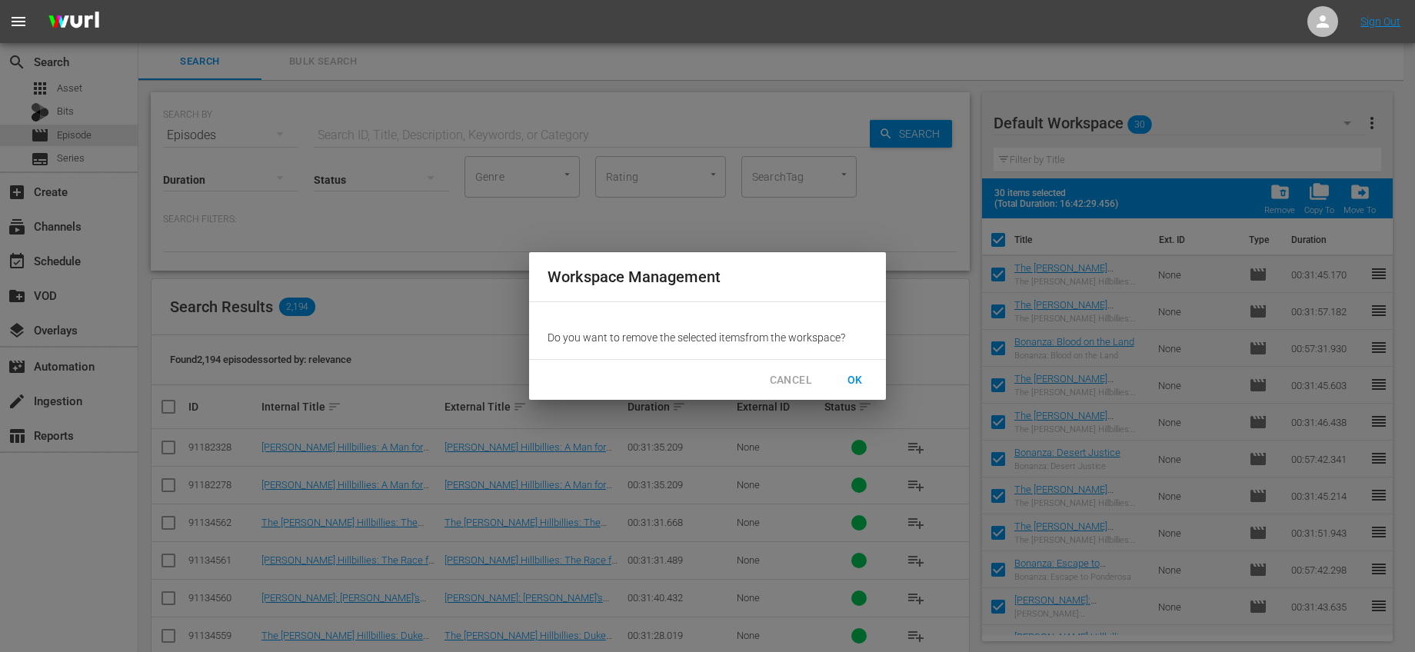
click at [862, 369] on button "OK" at bounding box center [855, 380] width 49 height 28
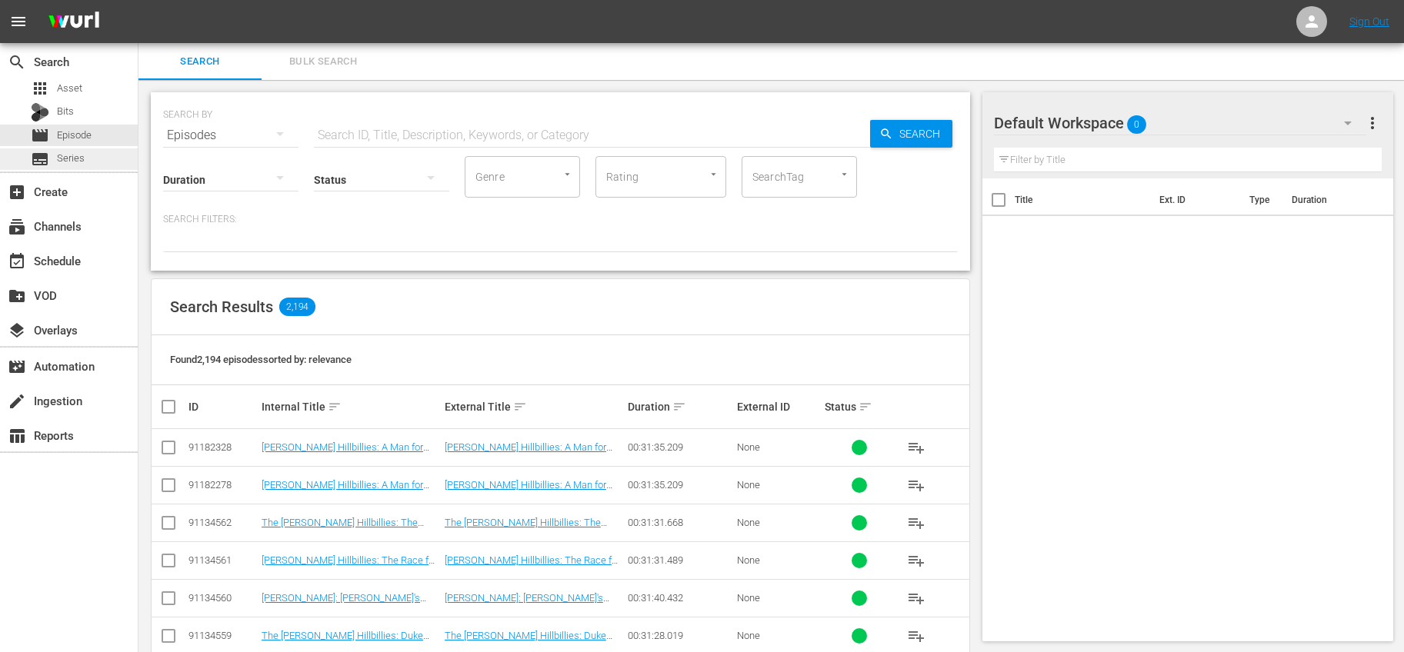
click at [85, 155] on div "subtitles Series" at bounding box center [69, 159] width 138 height 22
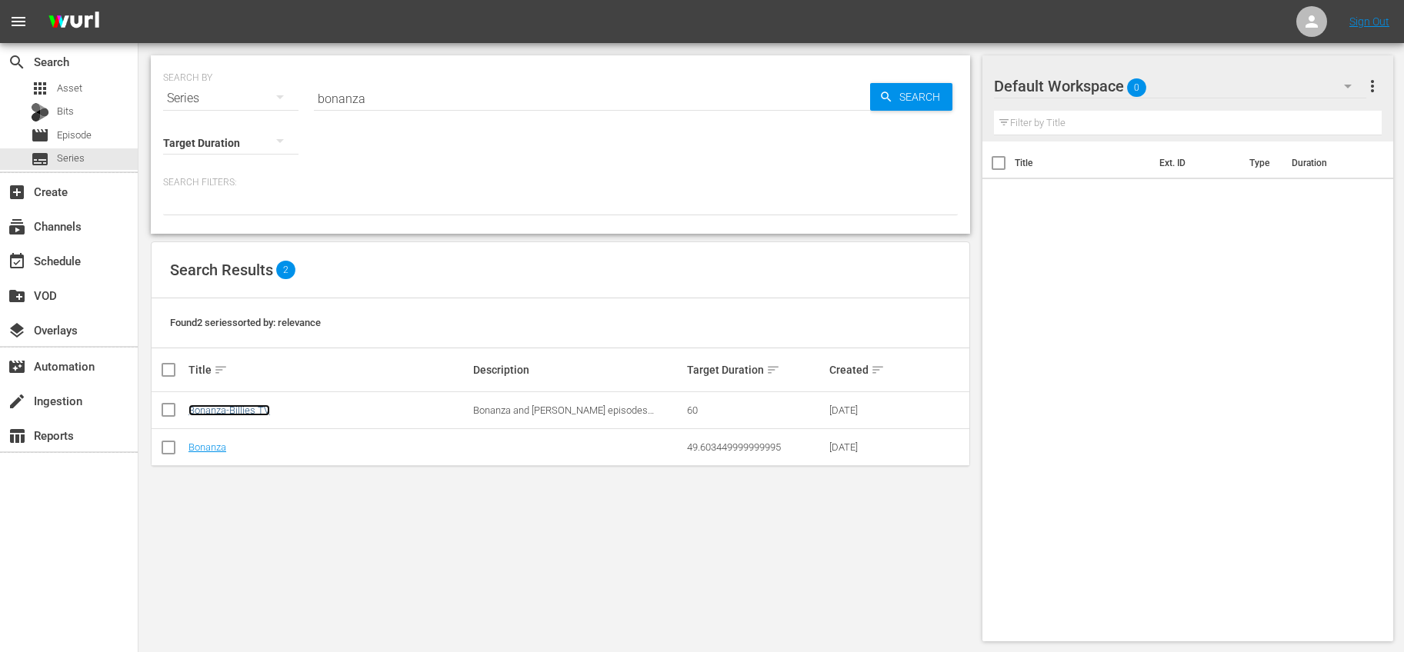
click at [261, 407] on link "Bonanza-Billies TV" at bounding box center [229, 411] width 82 height 12
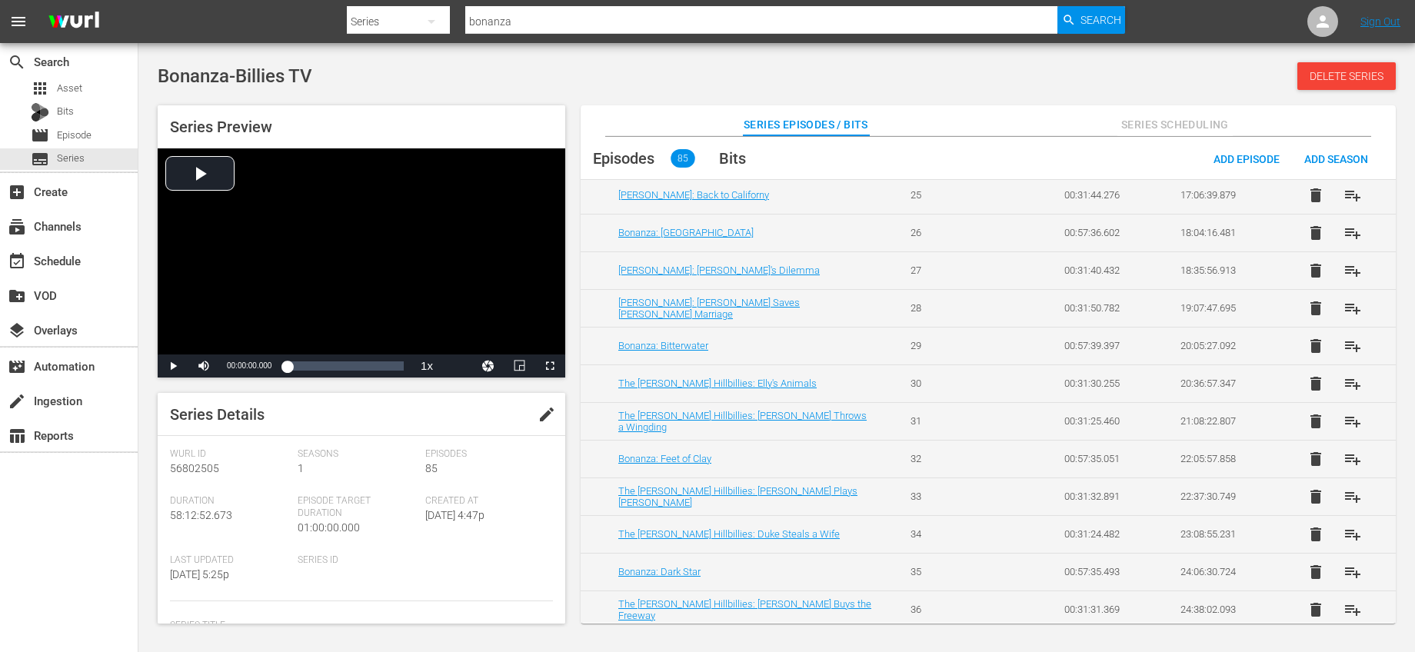
scroll to position [1054, 0]
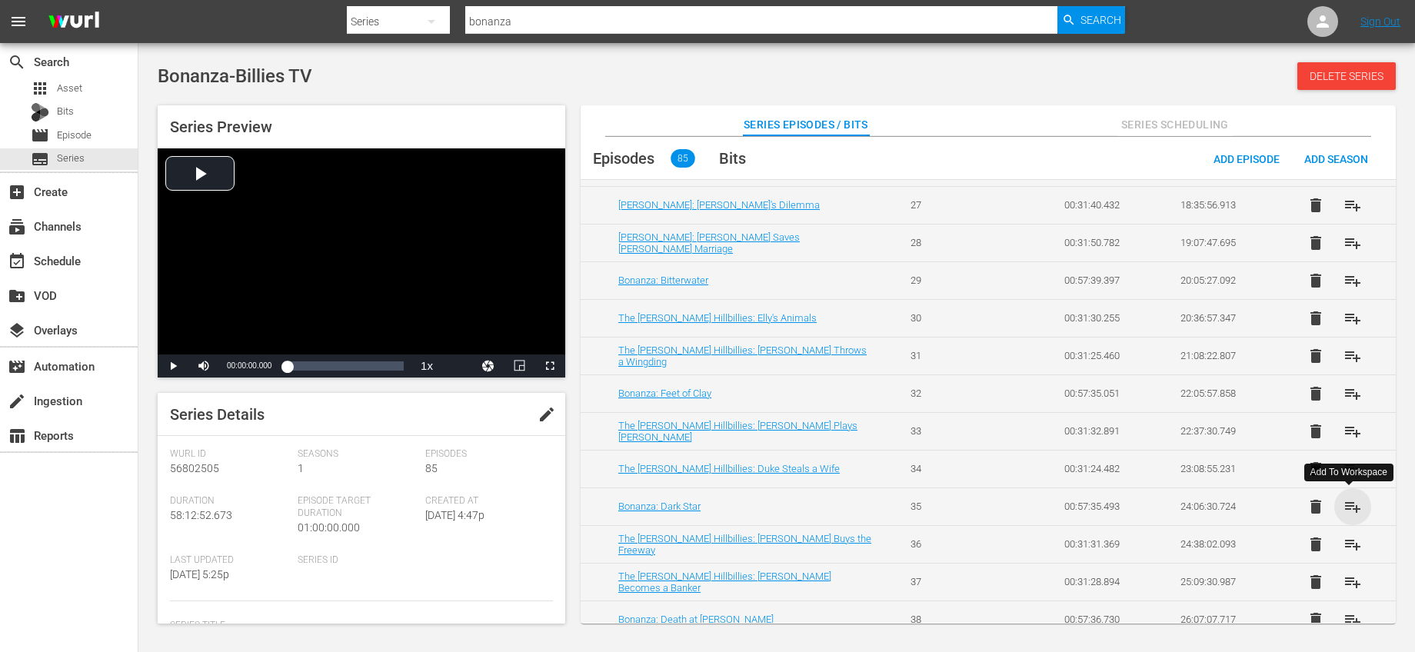
click at [1352, 506] on span "playlist_add" at bounding box center [1353, 507] width 18 height 18
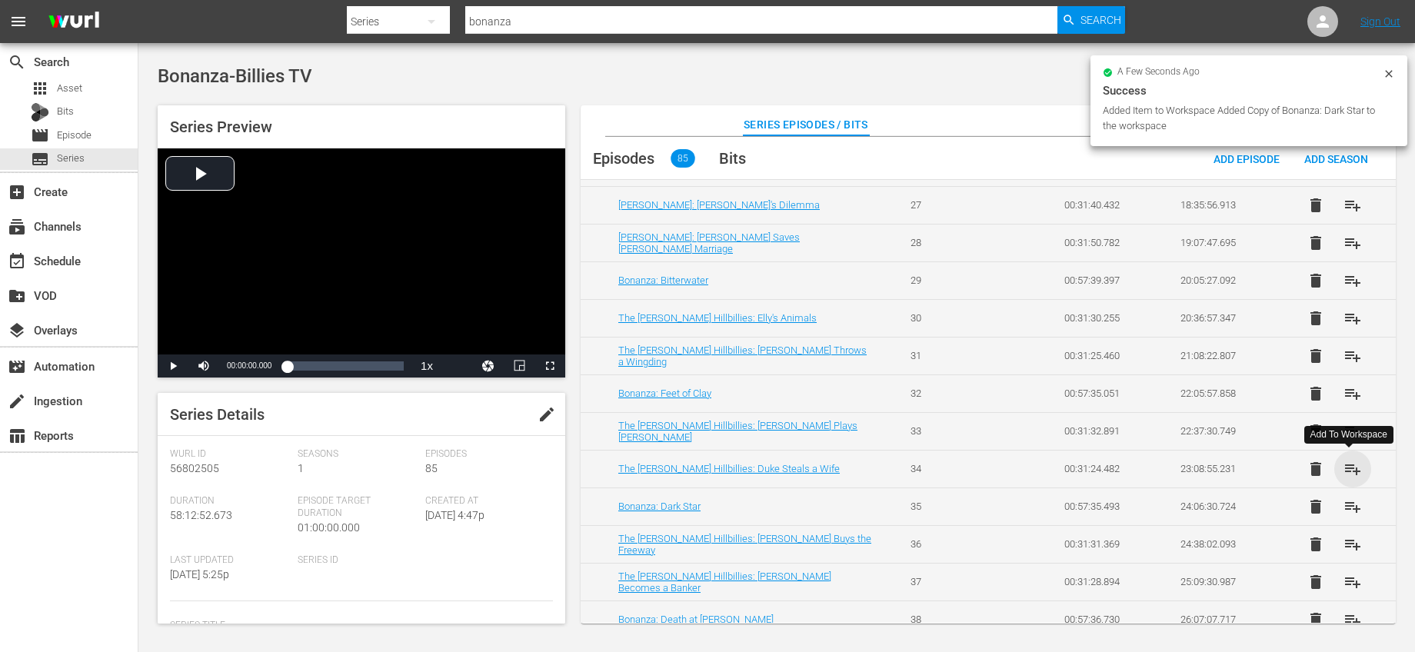
click at [1350, 471] on span "playlist_add" at bounding box center [1353, 469] width 18 height 18
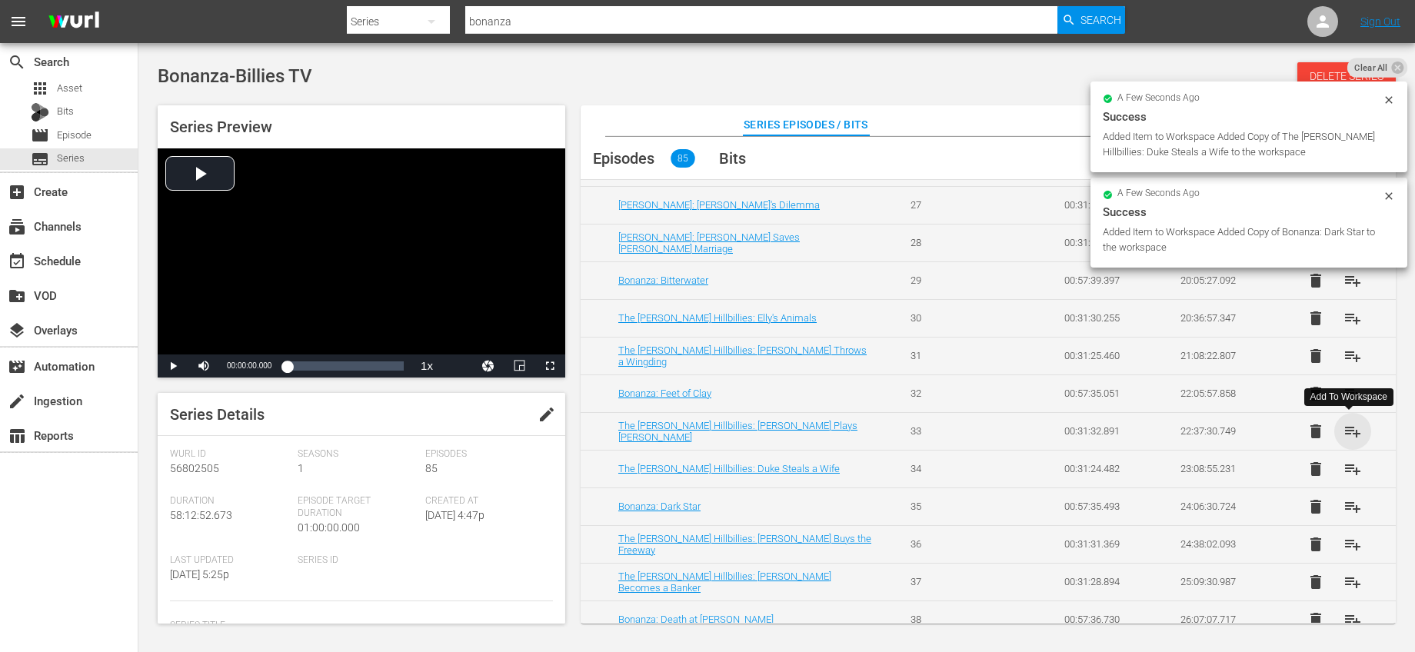
click at [1353, 432] on span "playlist_add" at bounding box center [1353, 431] width 18 height 18
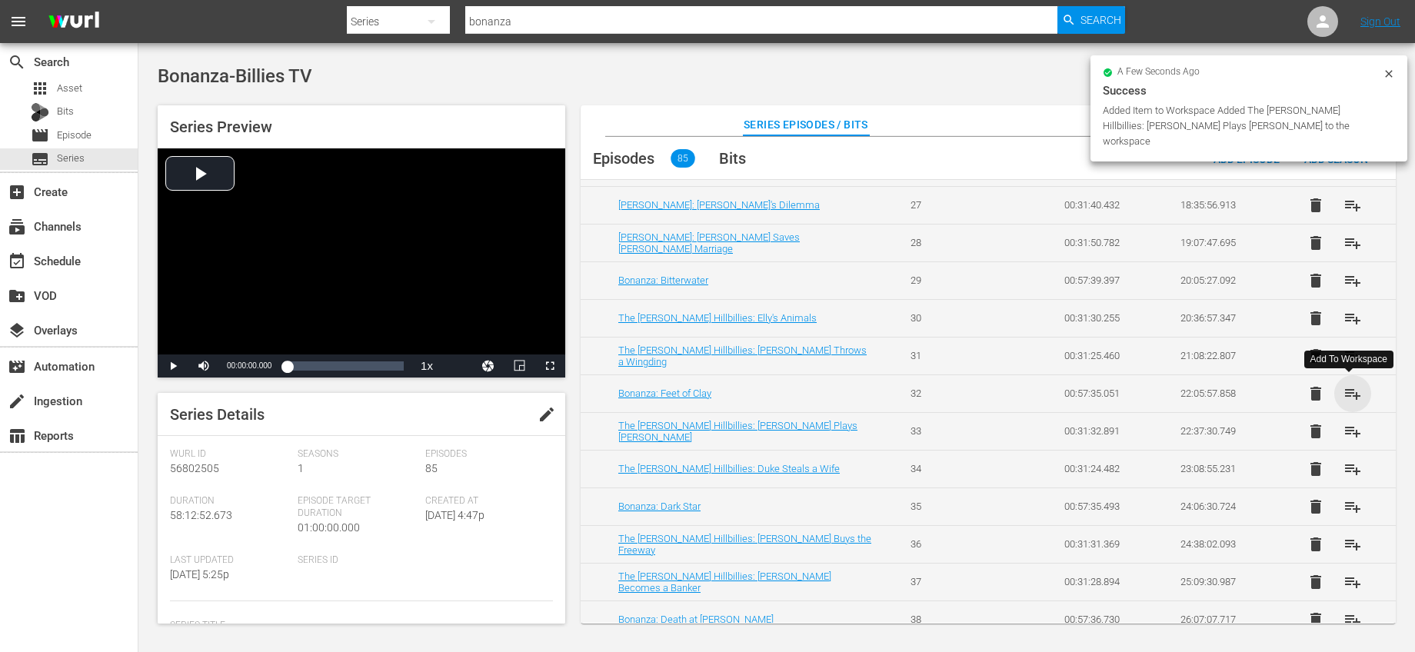
click at [1345, 397] on span "playlist_add" at bounding box center [1353, 394] width 18 height 18
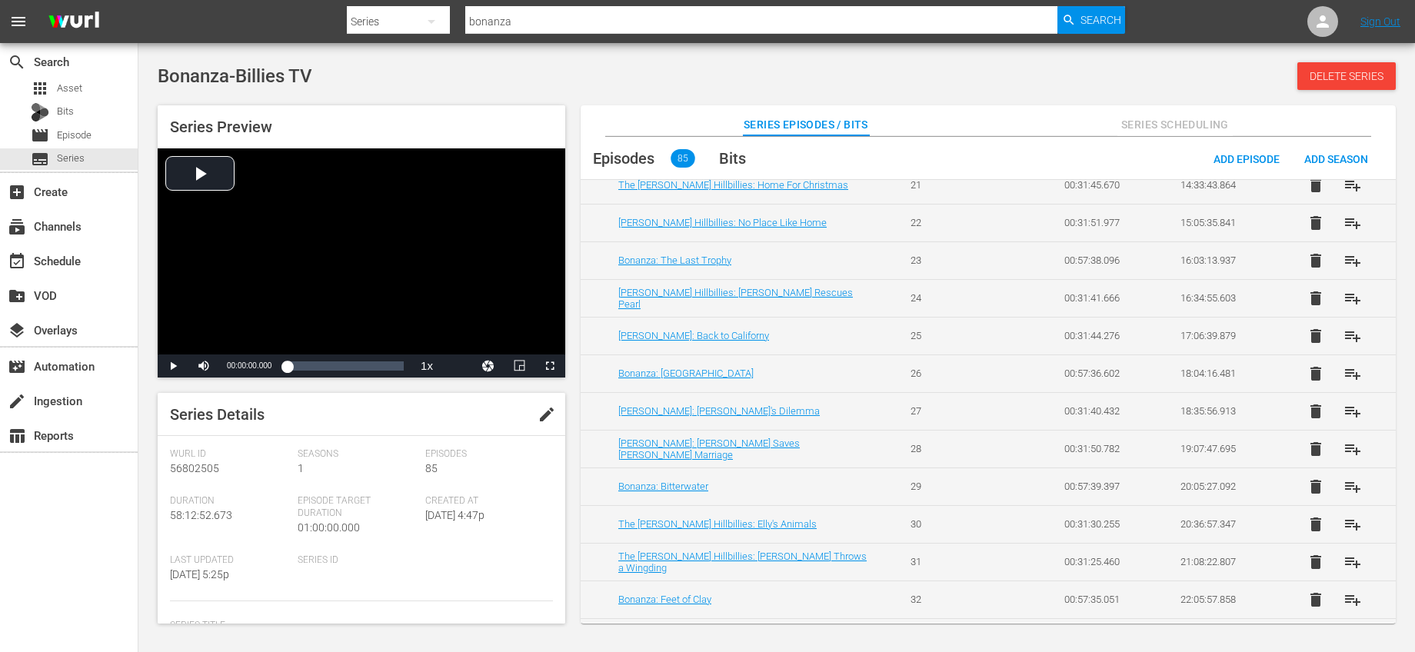
scroll to position [845, 0]
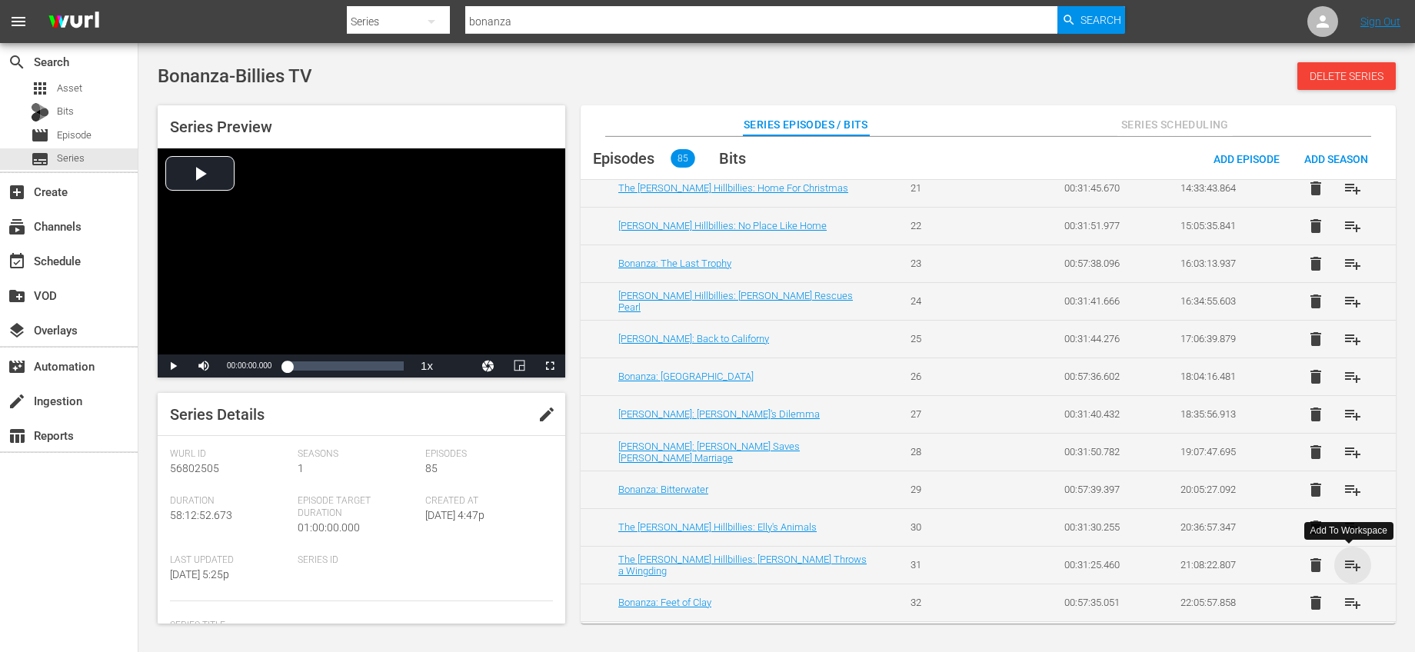
click at [1354, 561] on span "playlist_add" at bounding box center [1353, 565] width 18 height 18
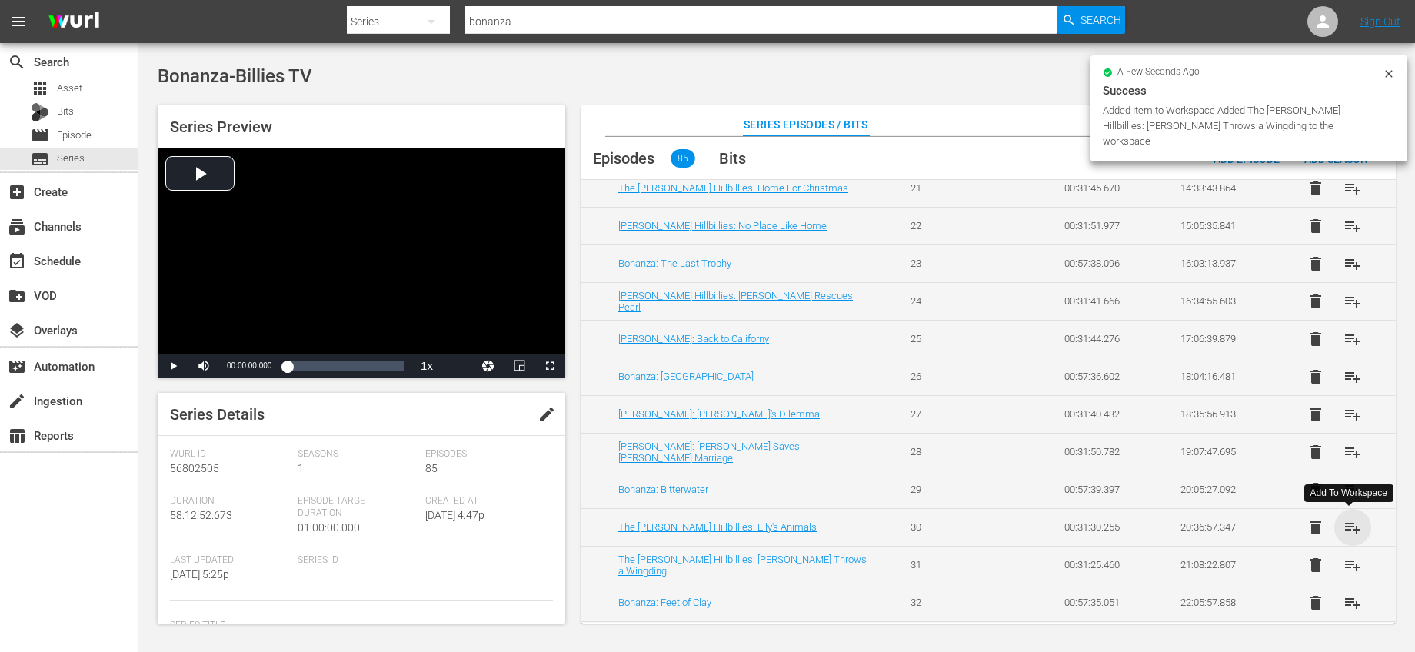
click at [1345, 521] on span "playlist_add" at bounding box center [1353, 527] width 18 height 18
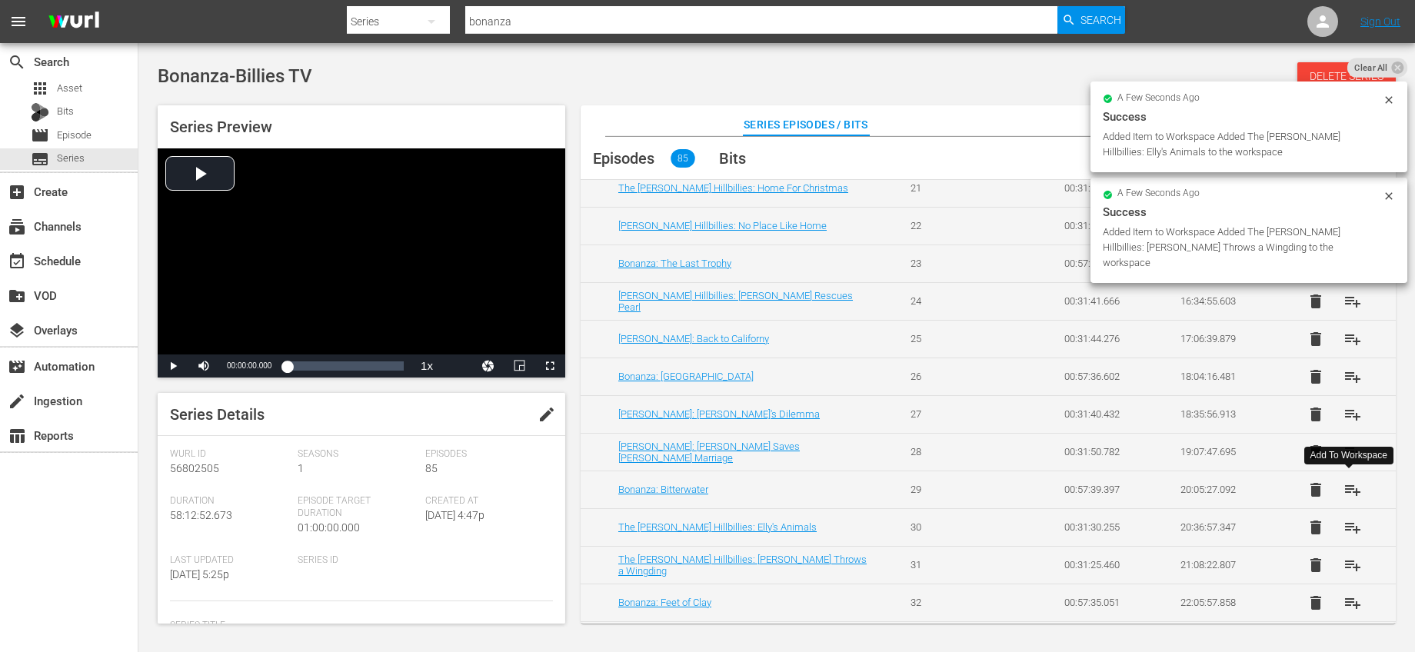
click at [1344, 493] on span "playlist_add" at bounding box center [1353, 490] width 18 height 18
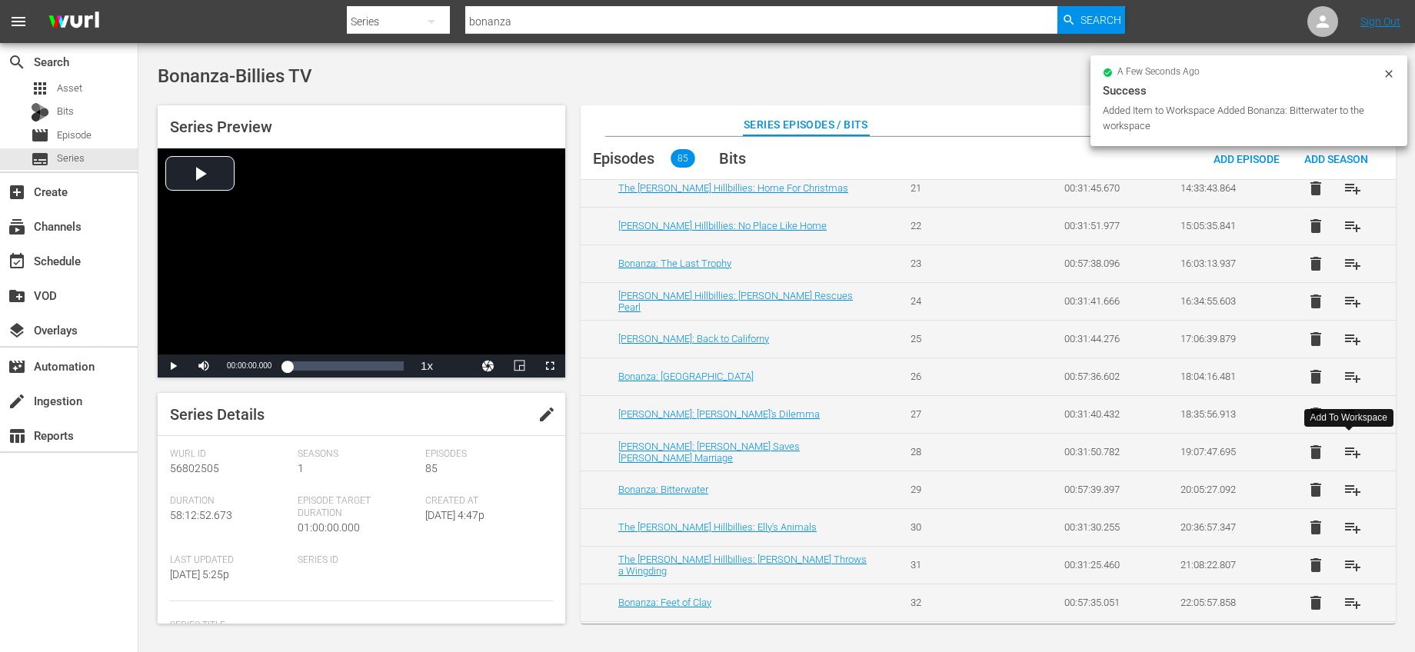
click at [1348, 449] on span "playlist_add" at bounding box center [1353, 452] width 18 height 18
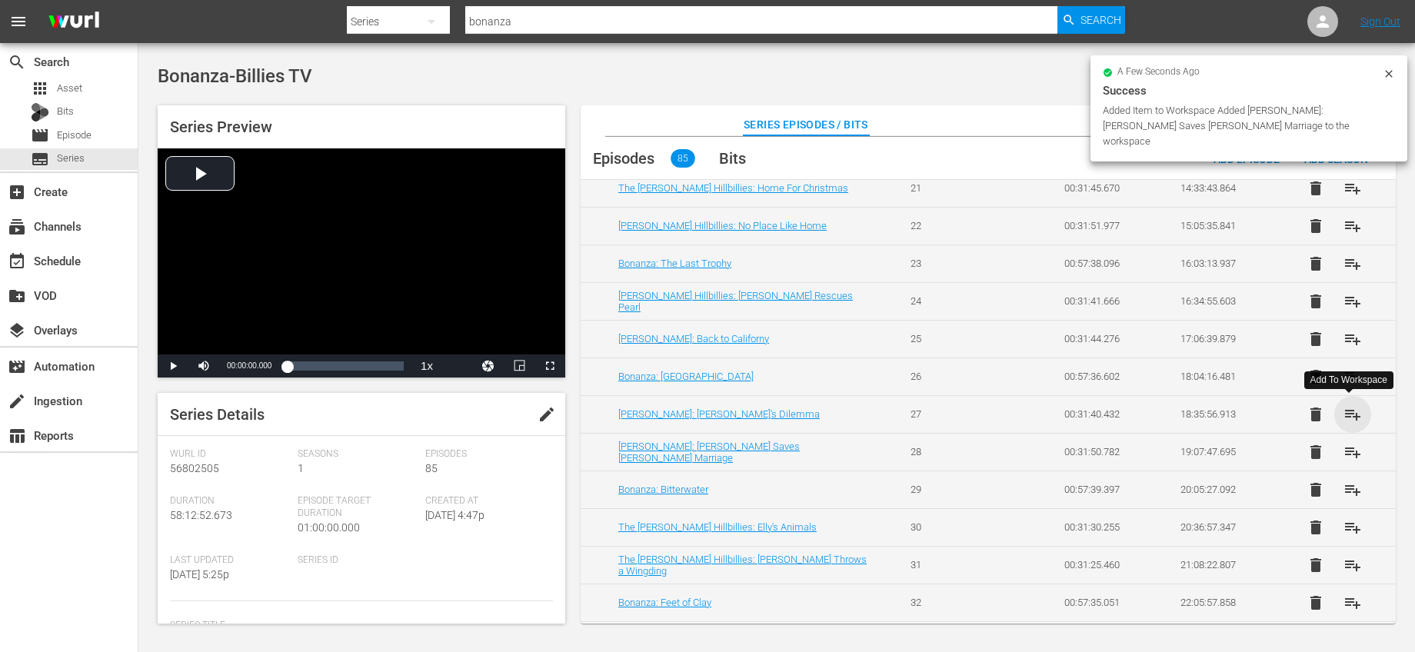
click at [1350, 415] on span "playlist_add" at bounding box center [1353, 414] width 18 height 18
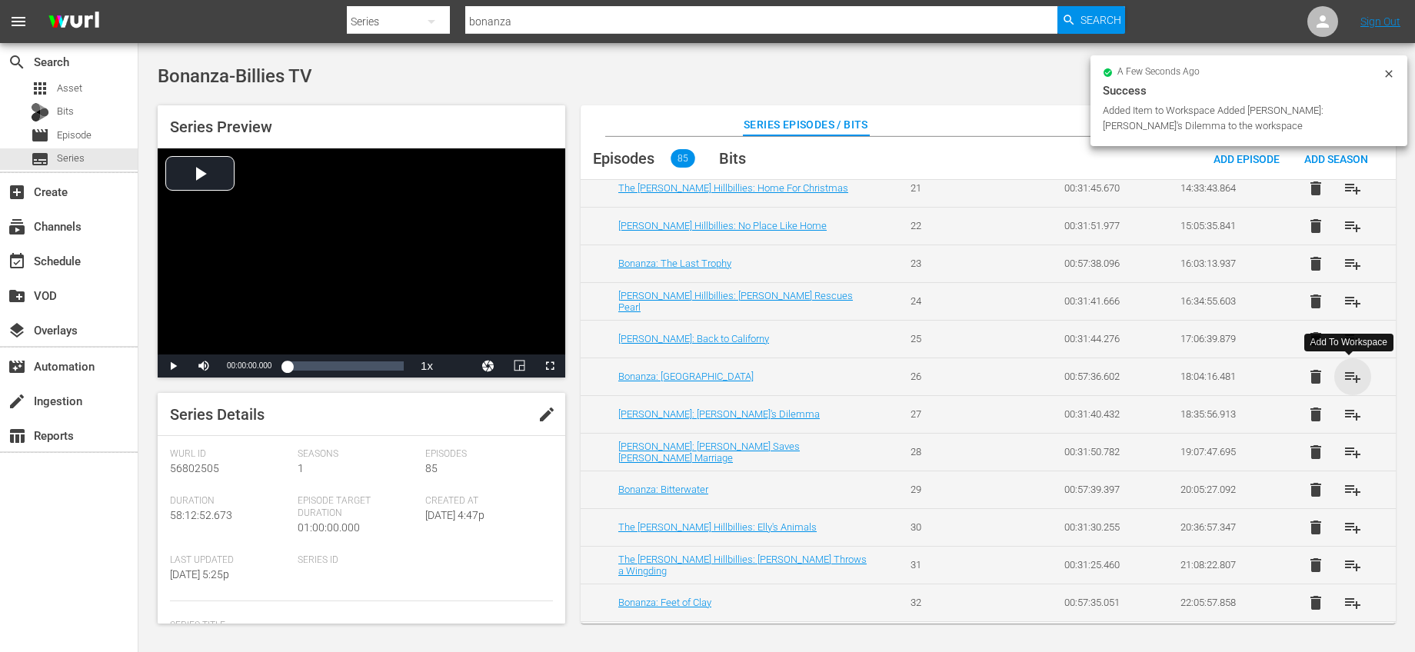
click at [1345, 374] on span "playlist_add" at bounding box center [1353, 377] width 18 height 18
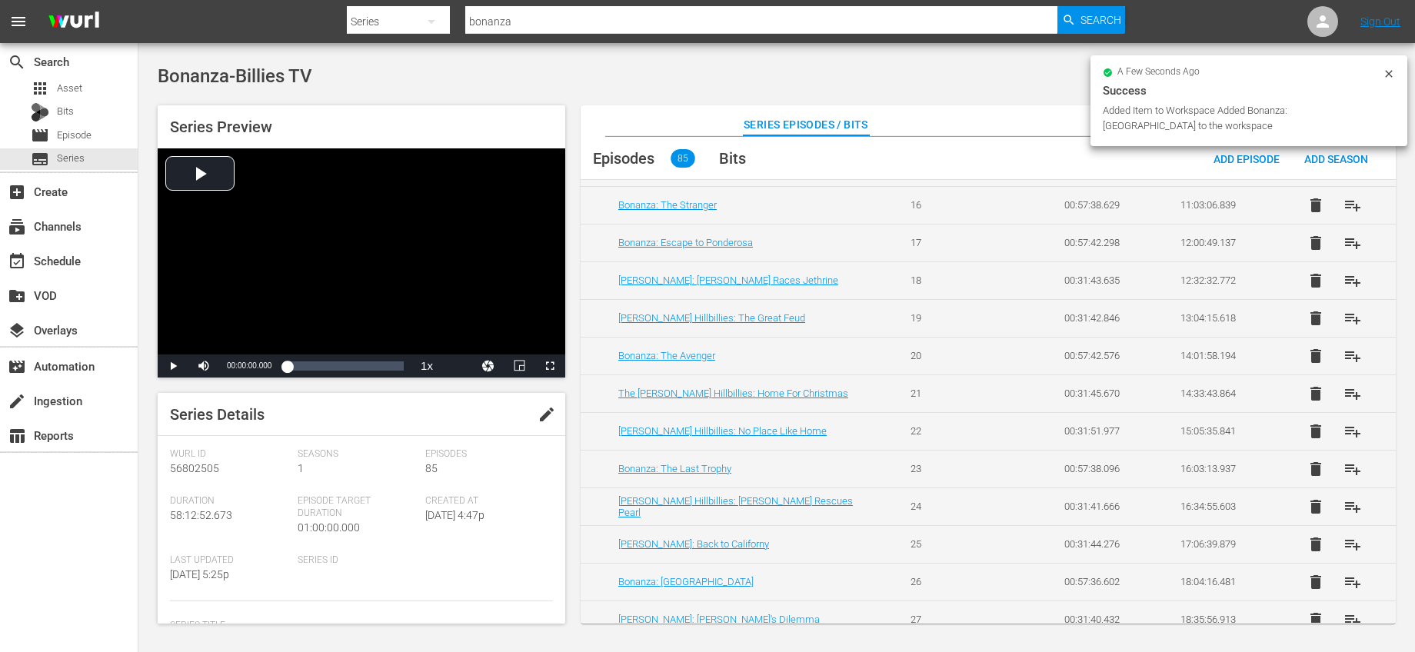
scroll to position [638, 0]
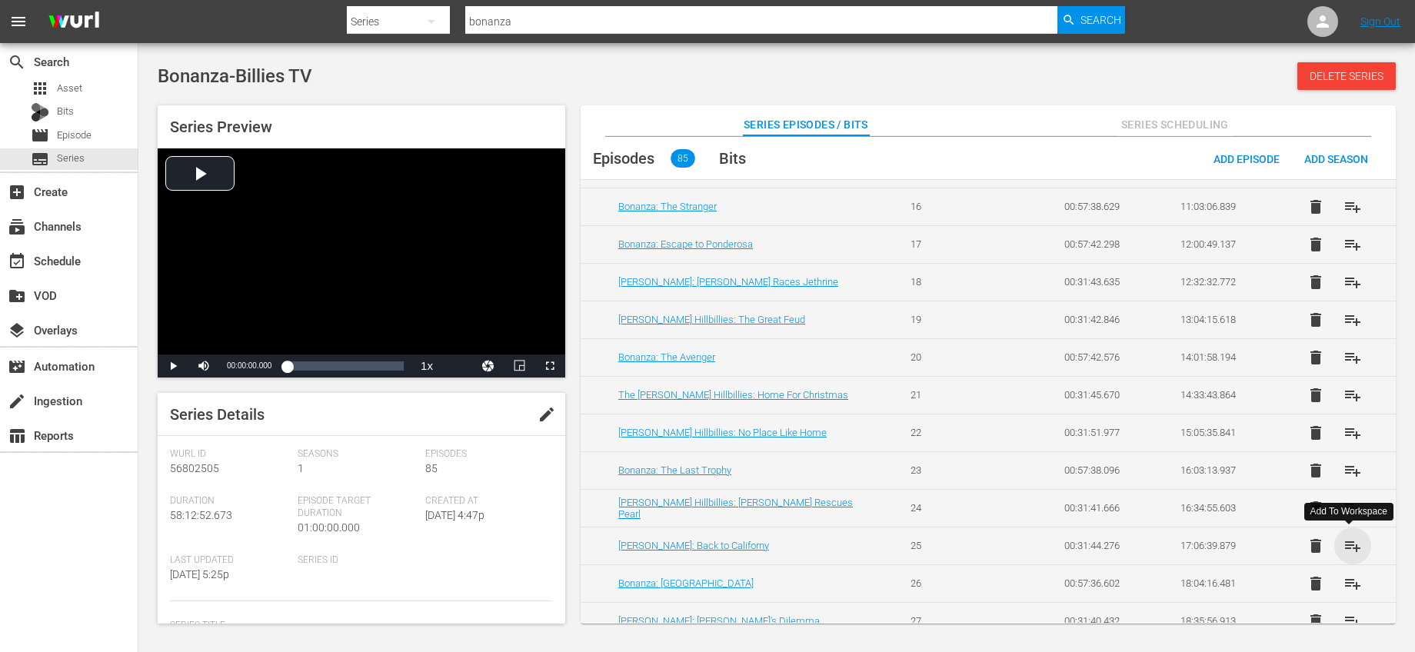
click at [1350, 541] on span "playlist_add" at bounding box center [1353, 546] width 18 height 18
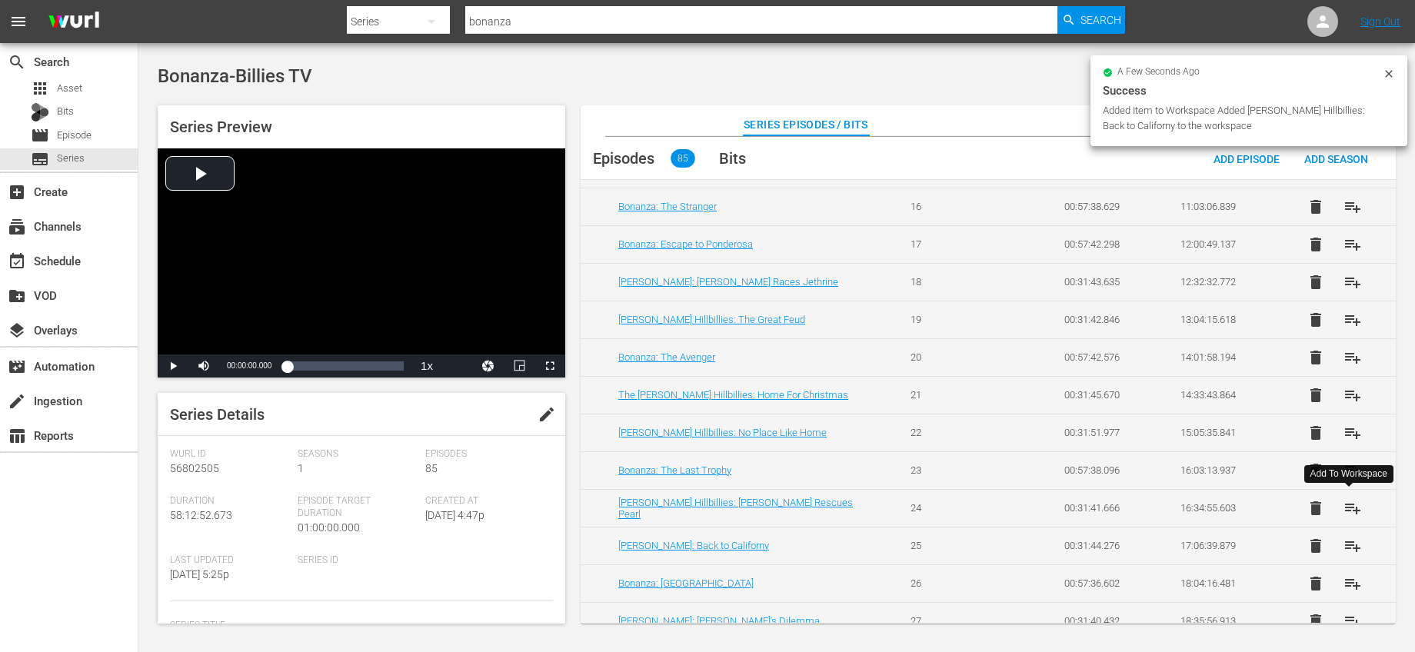
click at [1345, 508] on span "playlist_add" at bounding box center [1353, 508] width 18 height 18
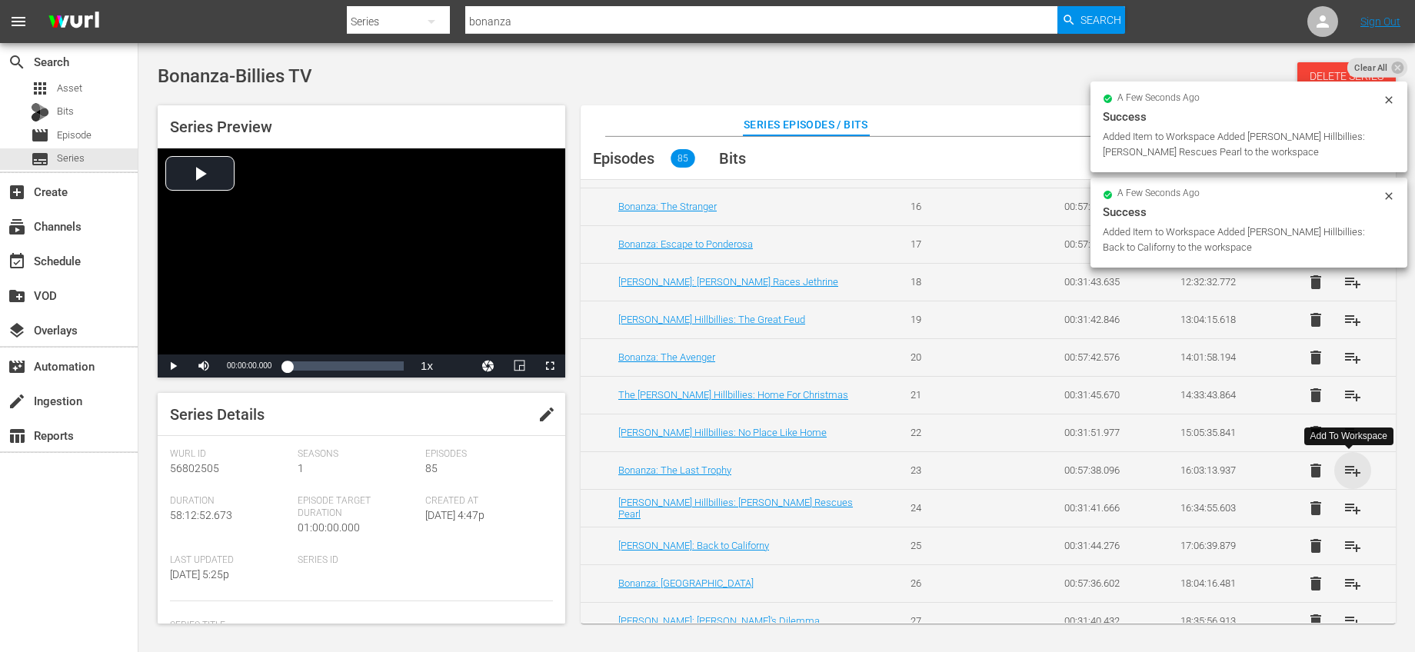
click at [1344, 470] on span "playlist_add" at bounding box center [1353, 470] width 18 height 18
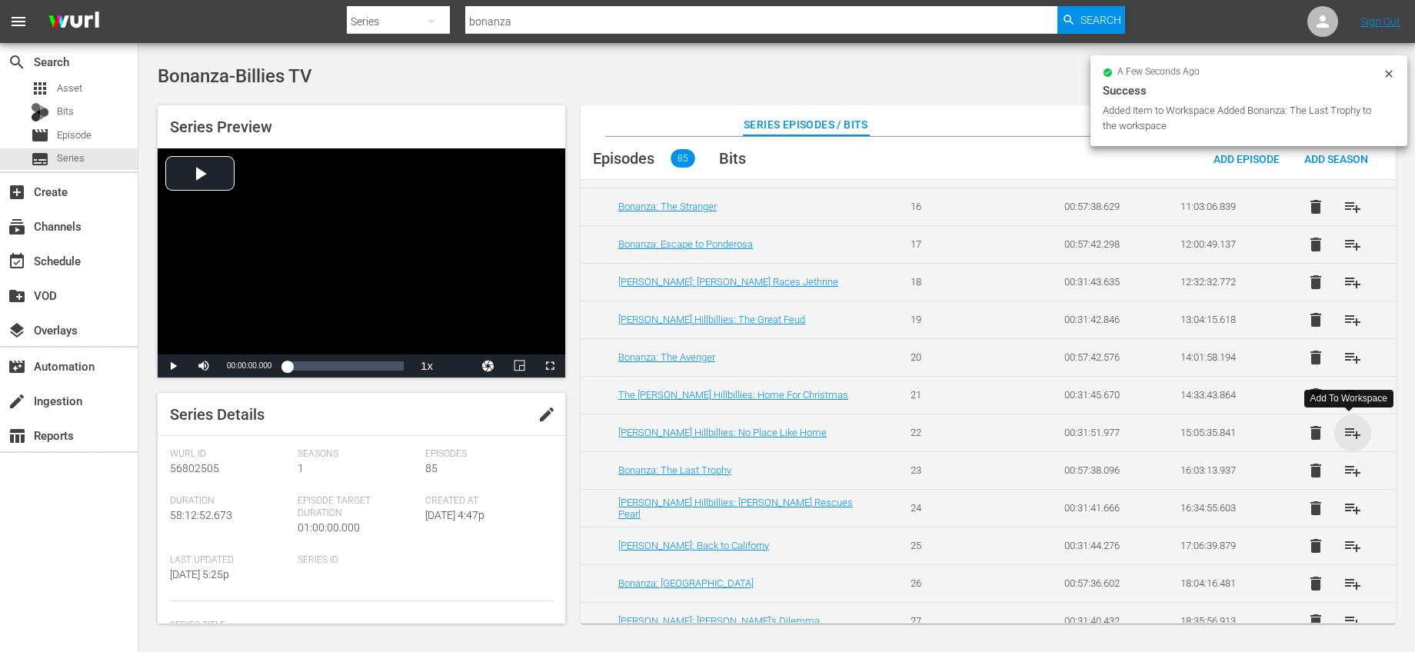
click at [1346, 435] on span "playlist_add" at bounding box center [1353, 433] width 18 height 18
click at [1344, 398] on span "playlist_add" at bounding box center [1353, 395] width 18 height 18
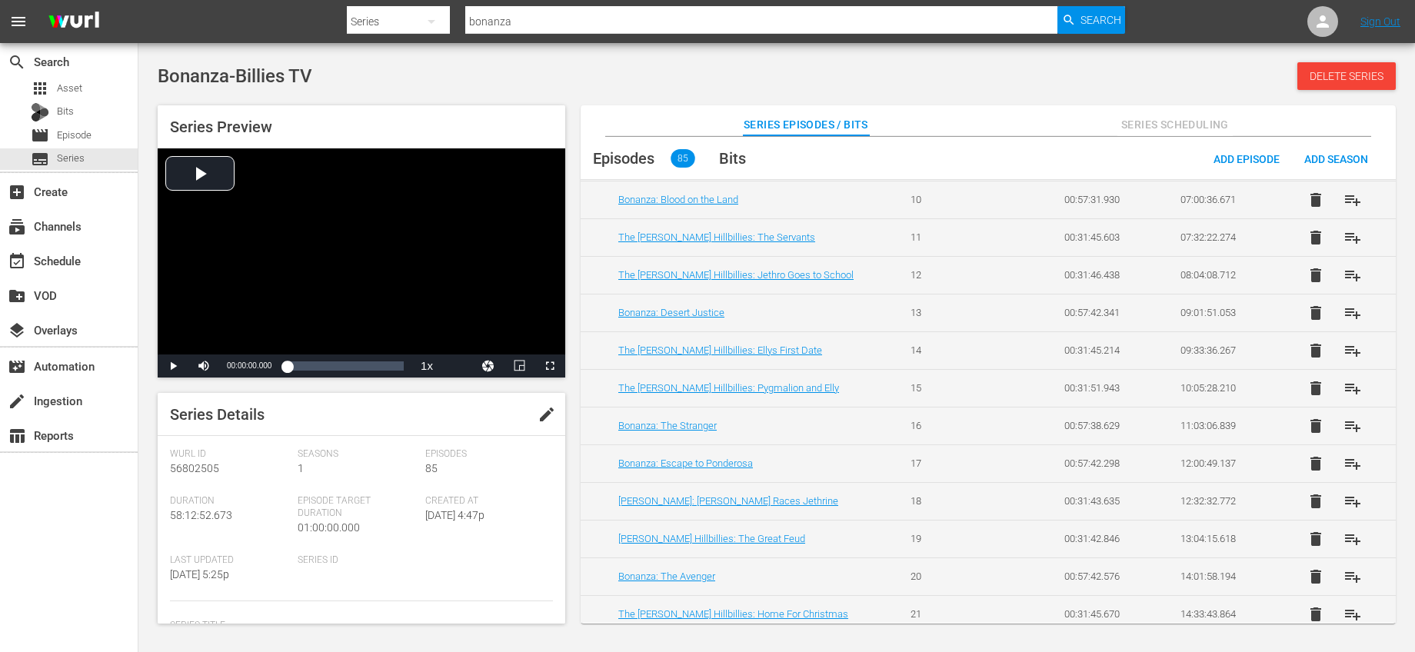
scroll to position [399, 0]
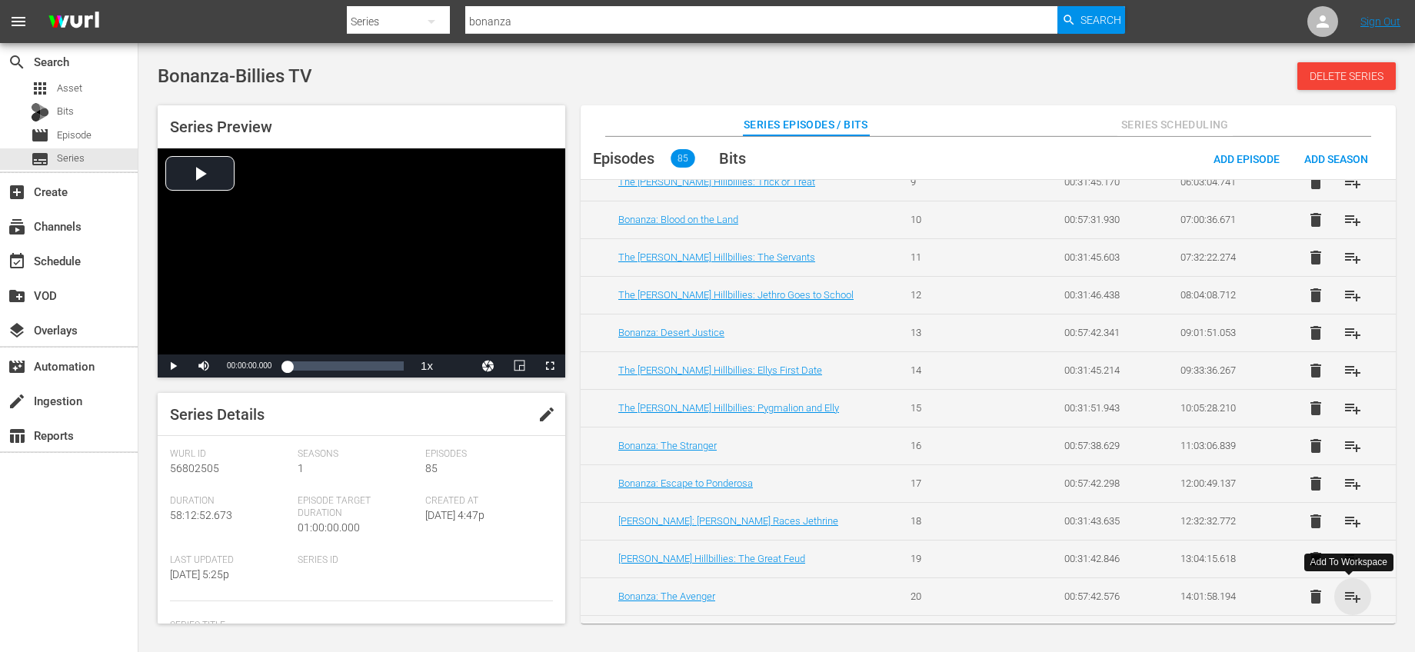
click at [1355, 588] on span "playlist_add" at bounding box center [1353, 597] width 18 height 18
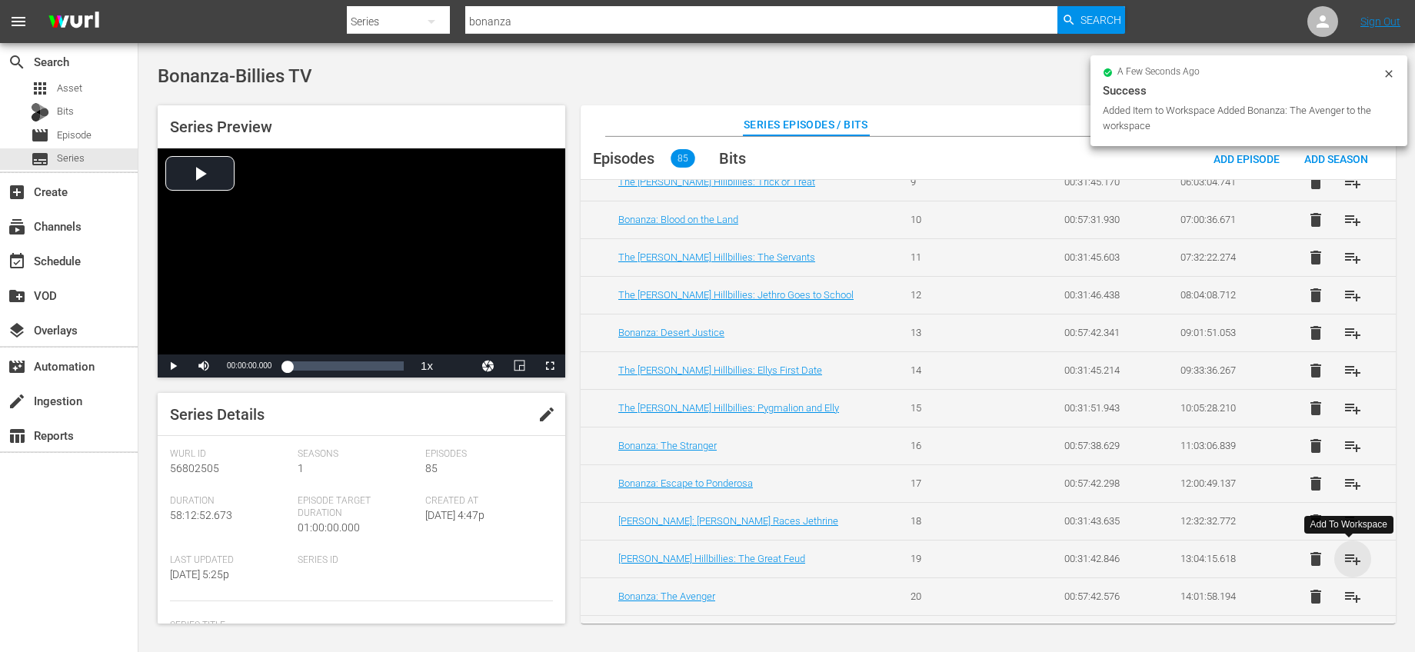
click at [1354, 558] on span "playlist_add" at bounding box center [1353, 559] width 18 height 18
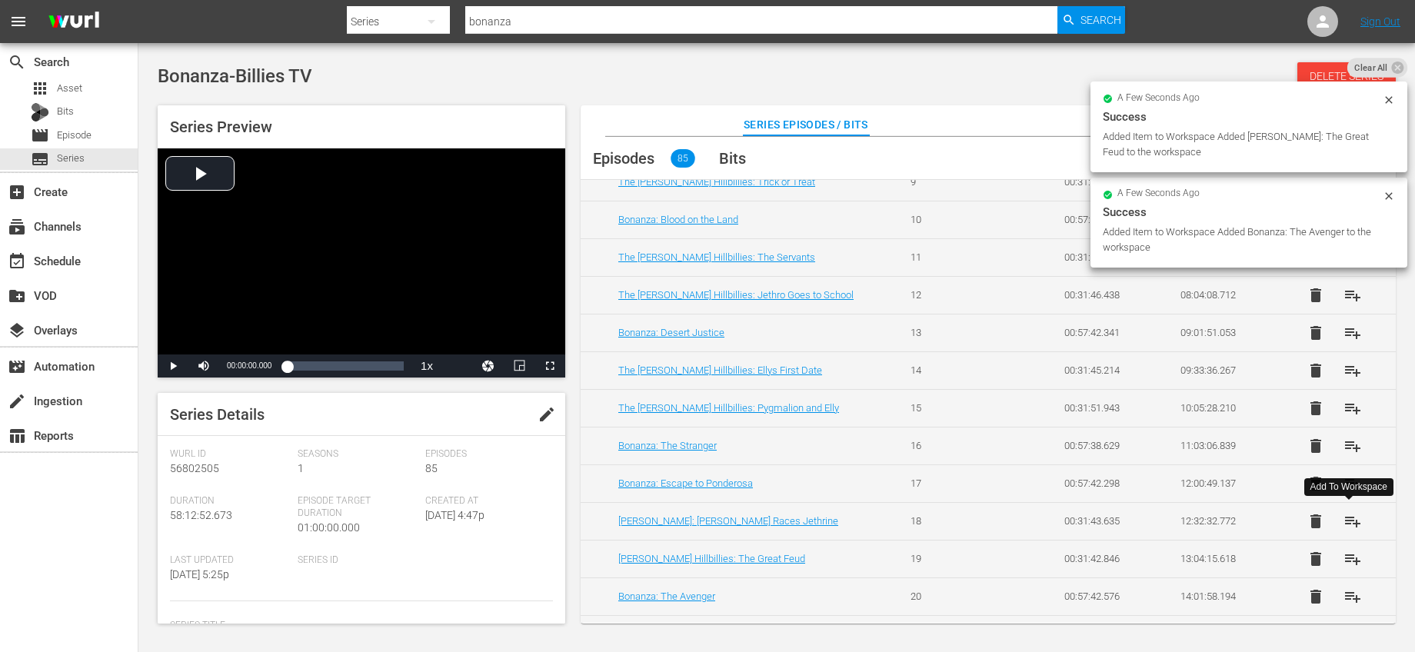
click at [1344, 515] on span "playlist_add" at bounding box center [1353, 521] width 18 height 18
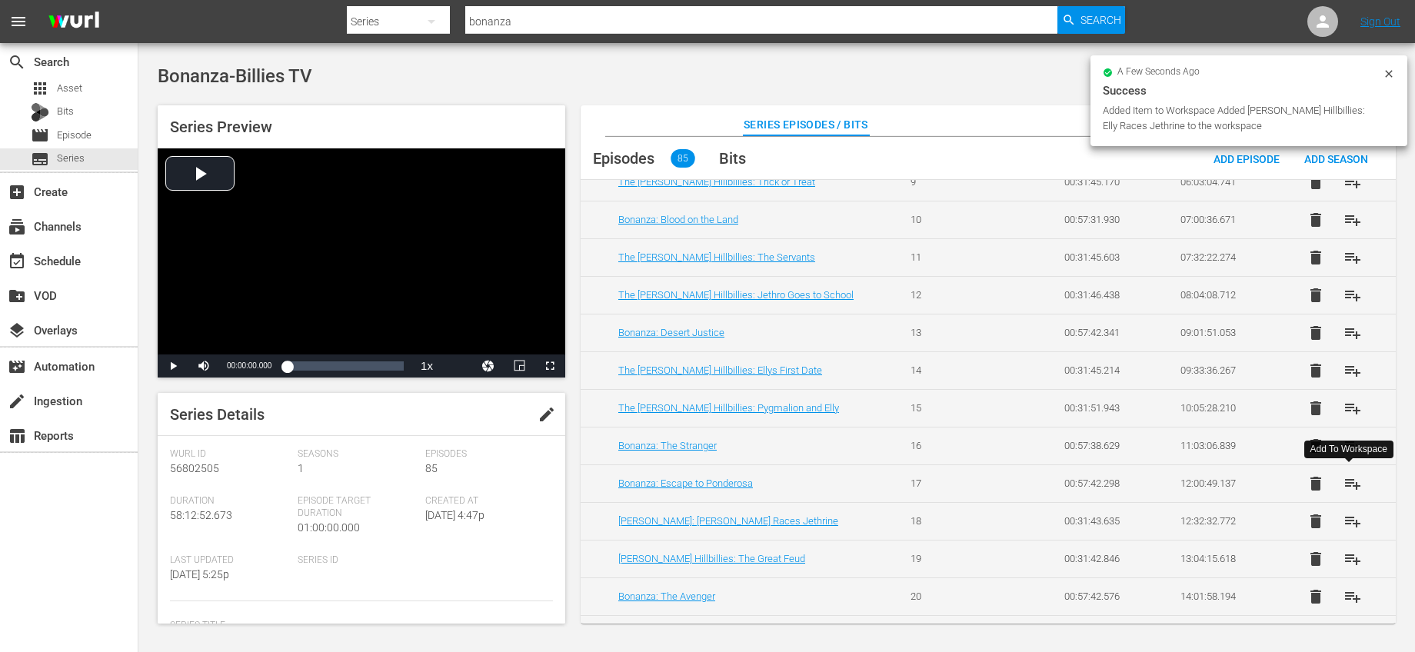
click at [1351, 485] on span "playlist_add" at bounding box center [1353, 484] width 18 height 18
click at [1348, 445] on span "playlist_add" at bounding box center [1353, 446] width 18 height 18
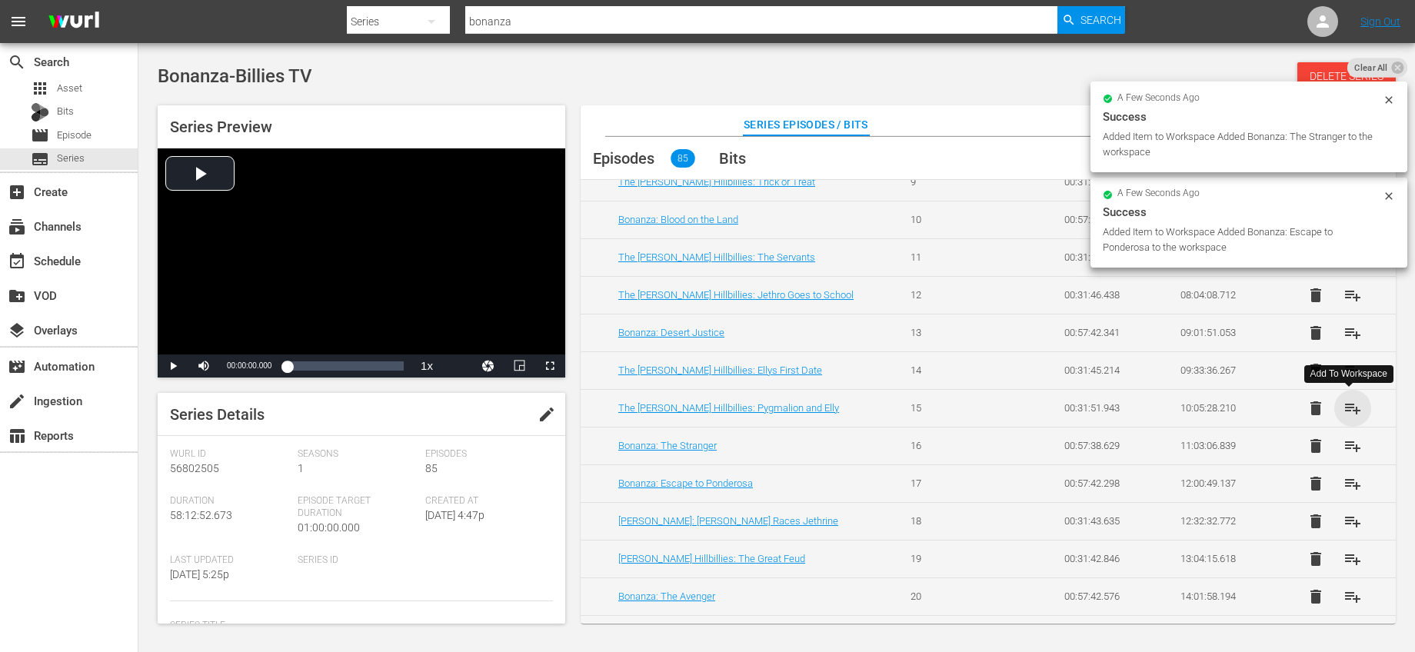
click at [1348, 415] on span "playlist_add" at bounding box center [1353, 408] width 18 height 18
click at [1347, 375] on span "playlist_add" at bounding box center [1353, 370] width 18 height 18
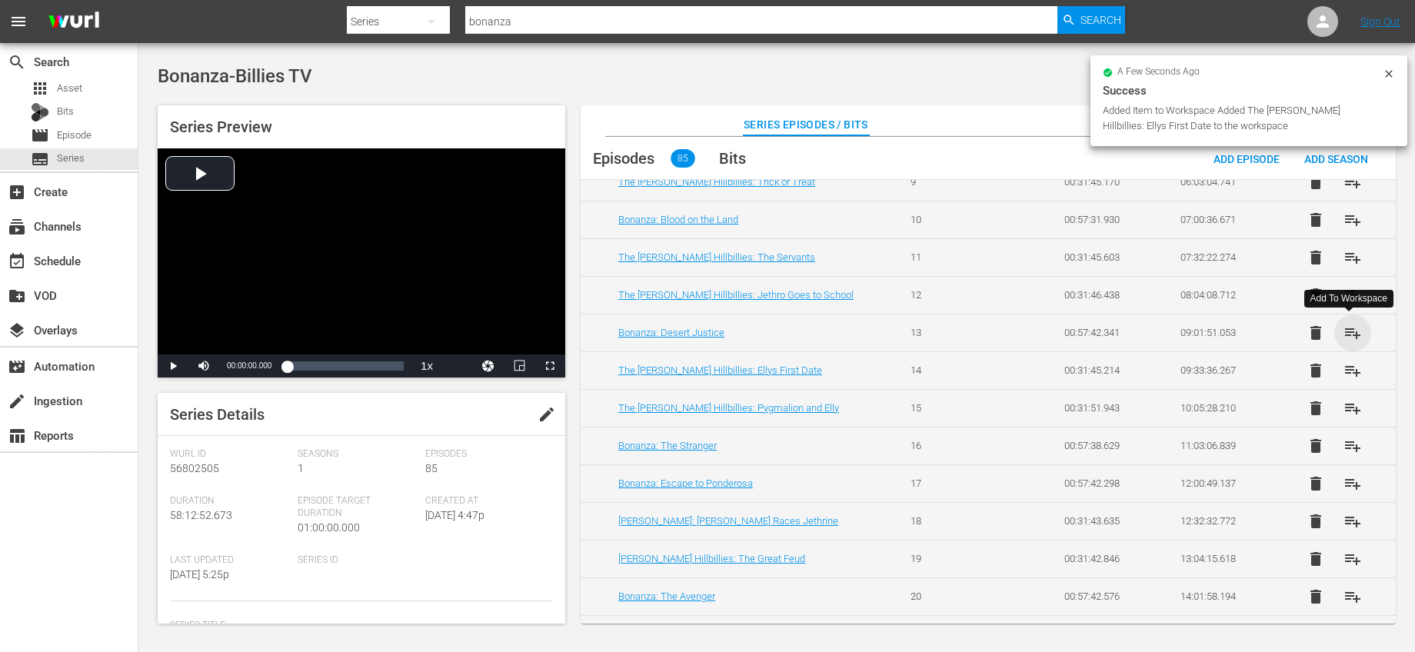
click at [1346, 325] on span "playlist_add" at bounding box center [1353, 333] width 18 height 18
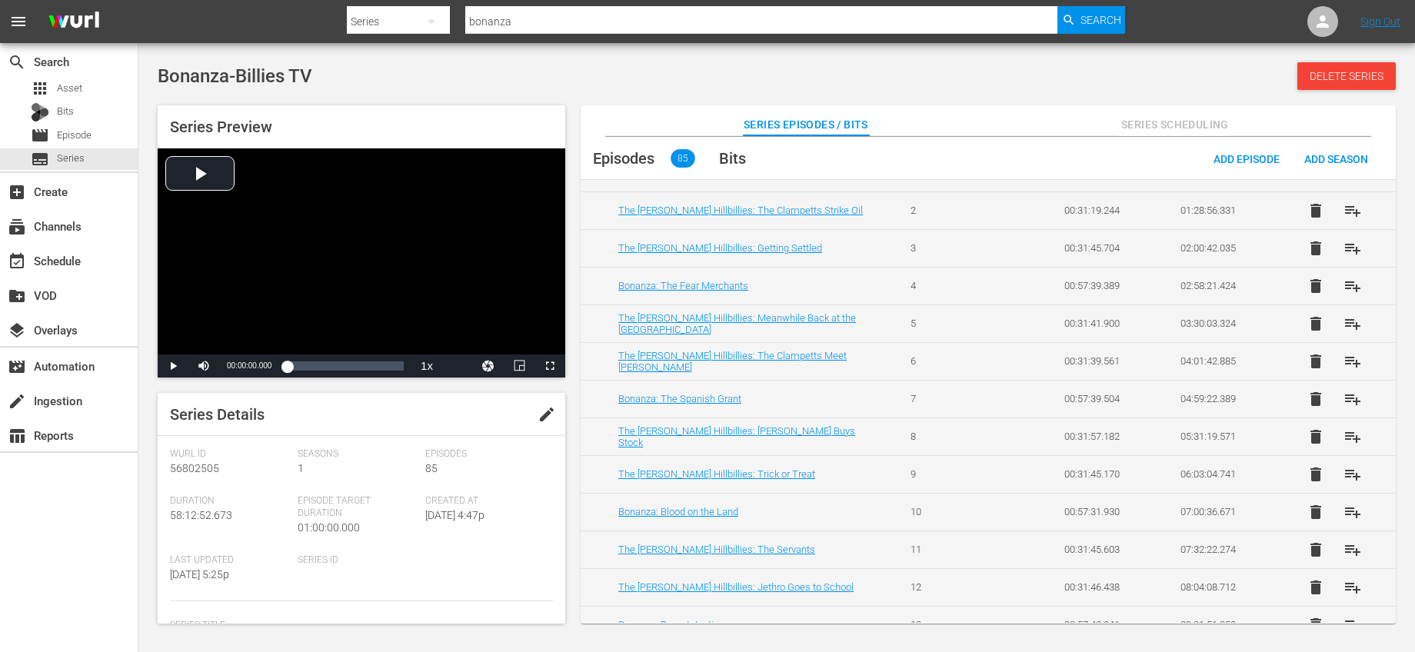
scroll to position [92, 0]
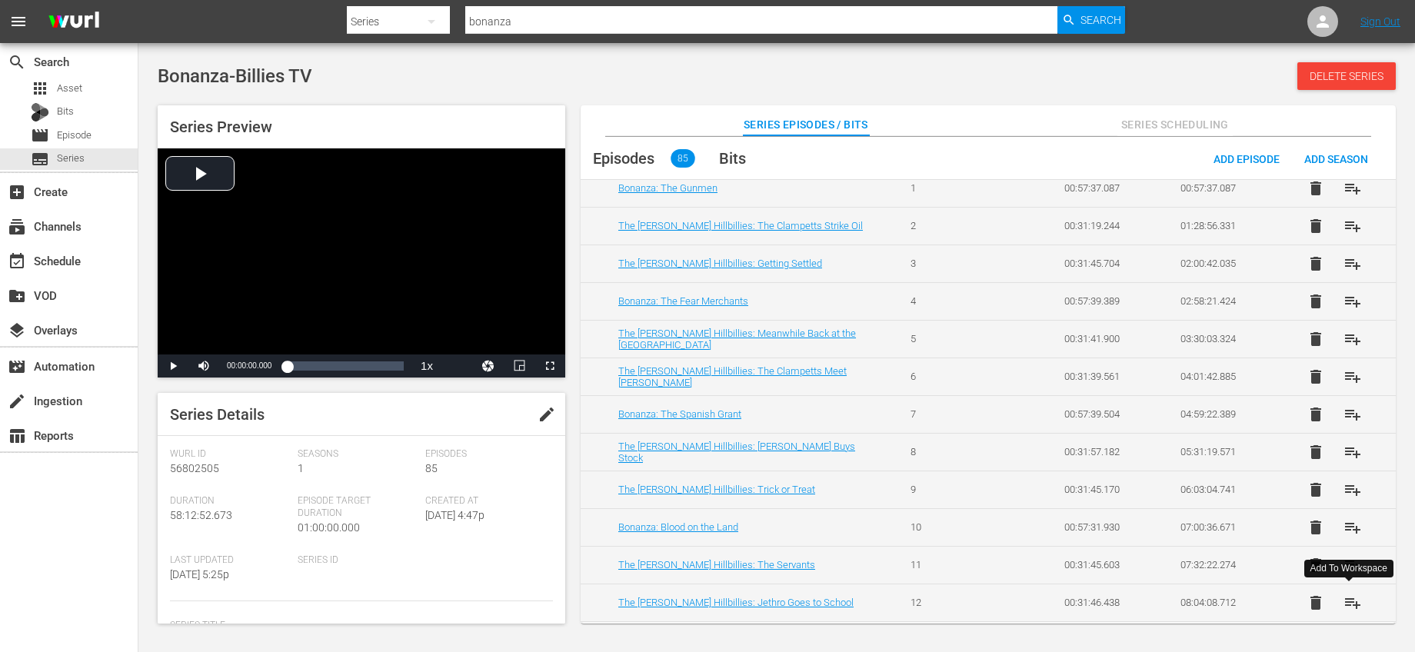
click at [1351, 599] on span "playlist_add" at bounding box center [1353, 603] width 18 height 18
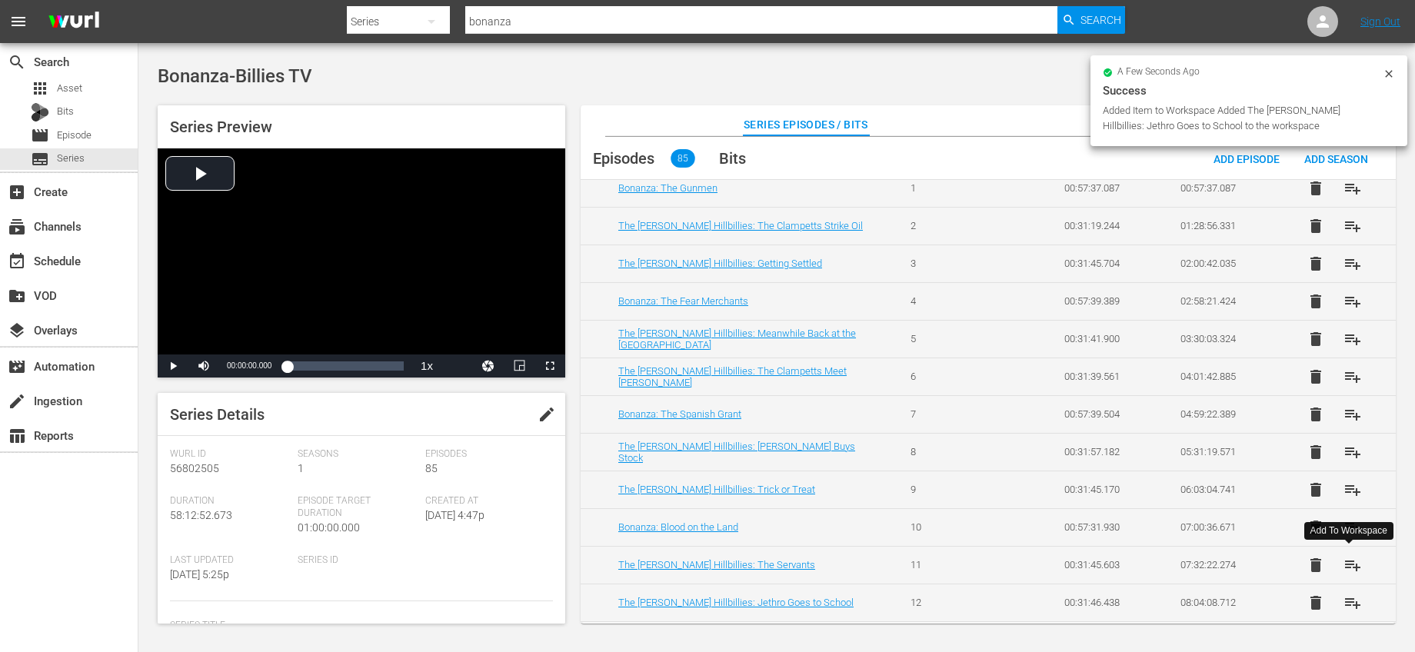
click at [1354, 565] on span "playlist_add" at bounding box center [1353, 565] width 18 height 18
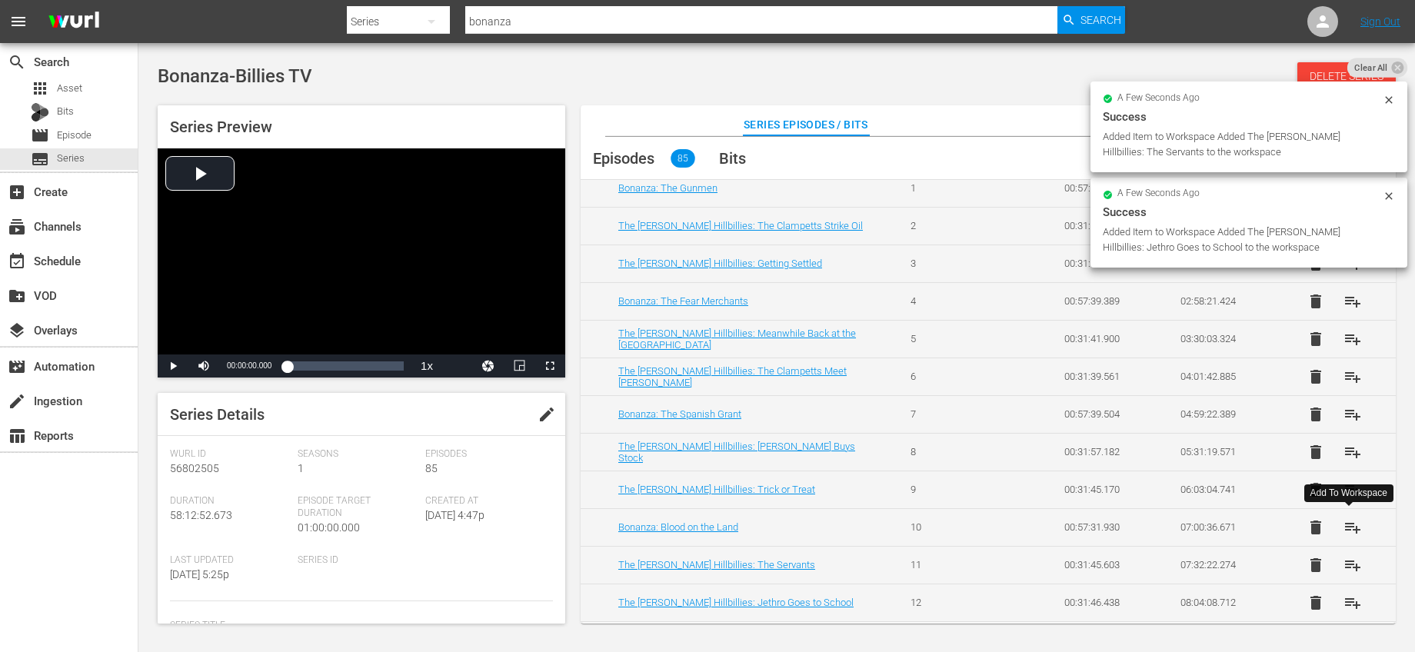
click at [1344, 525] on span "playlist_add" at bounding box center [1353, 527] width 18 height 18
click at [1344, 488] on span "playlist_add" at bounding box center [1353, 490] width 18 height 18
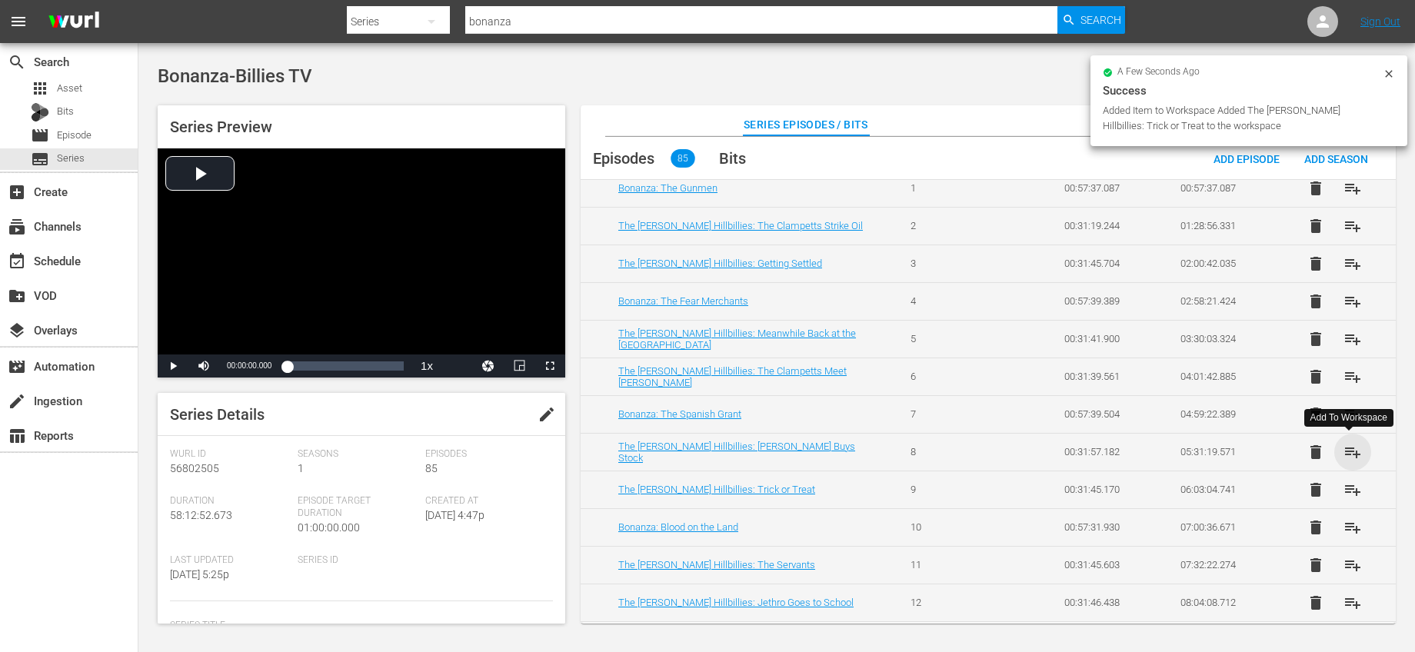
click at [1344, 454] on span "playlist_add" at bounding box center [1353, 452] width 18 height 18
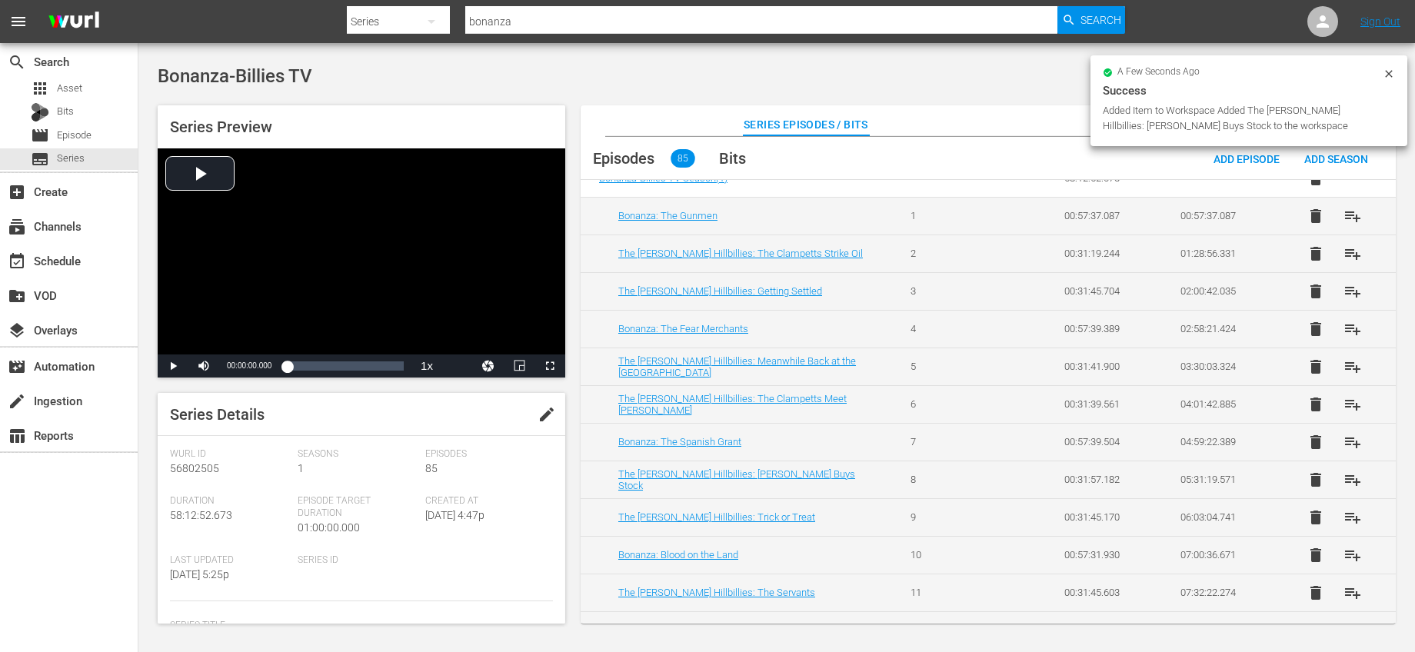
scroll to position [0, 0]
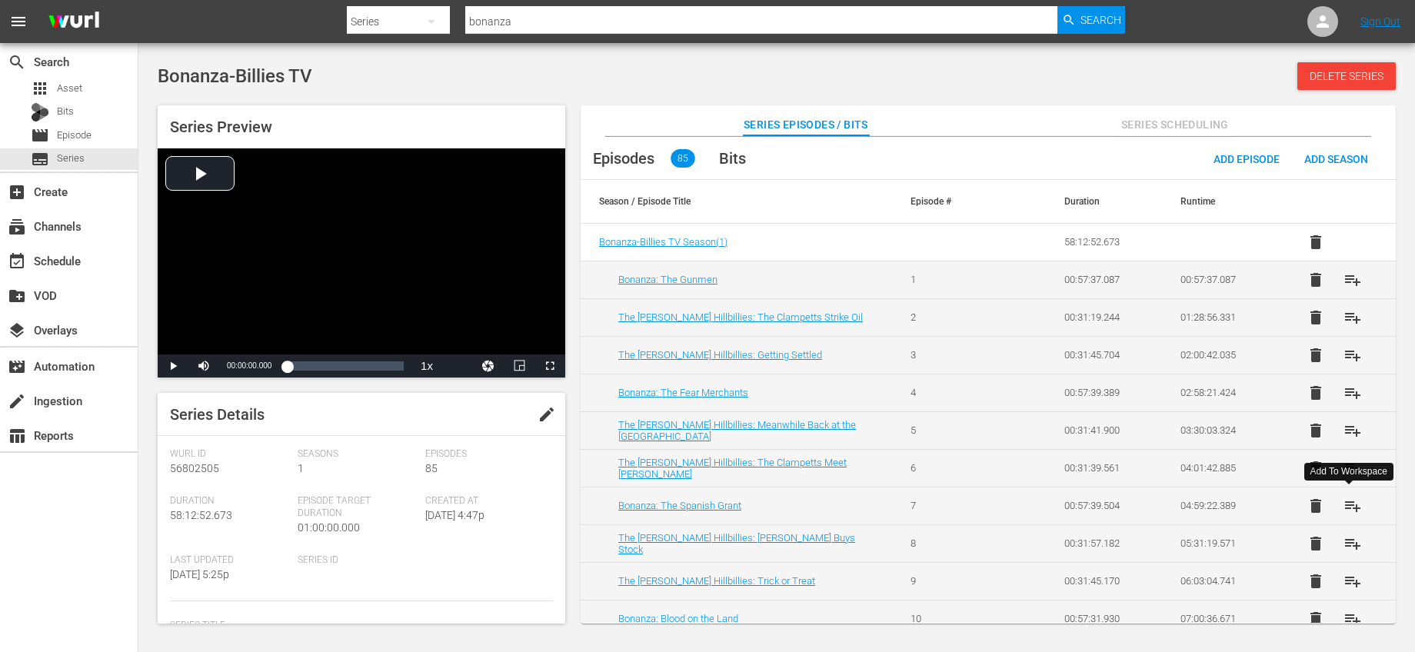
click at [1351, 504] on span "playlist_add" at bounding box center [1353, 506] width 18 height 18
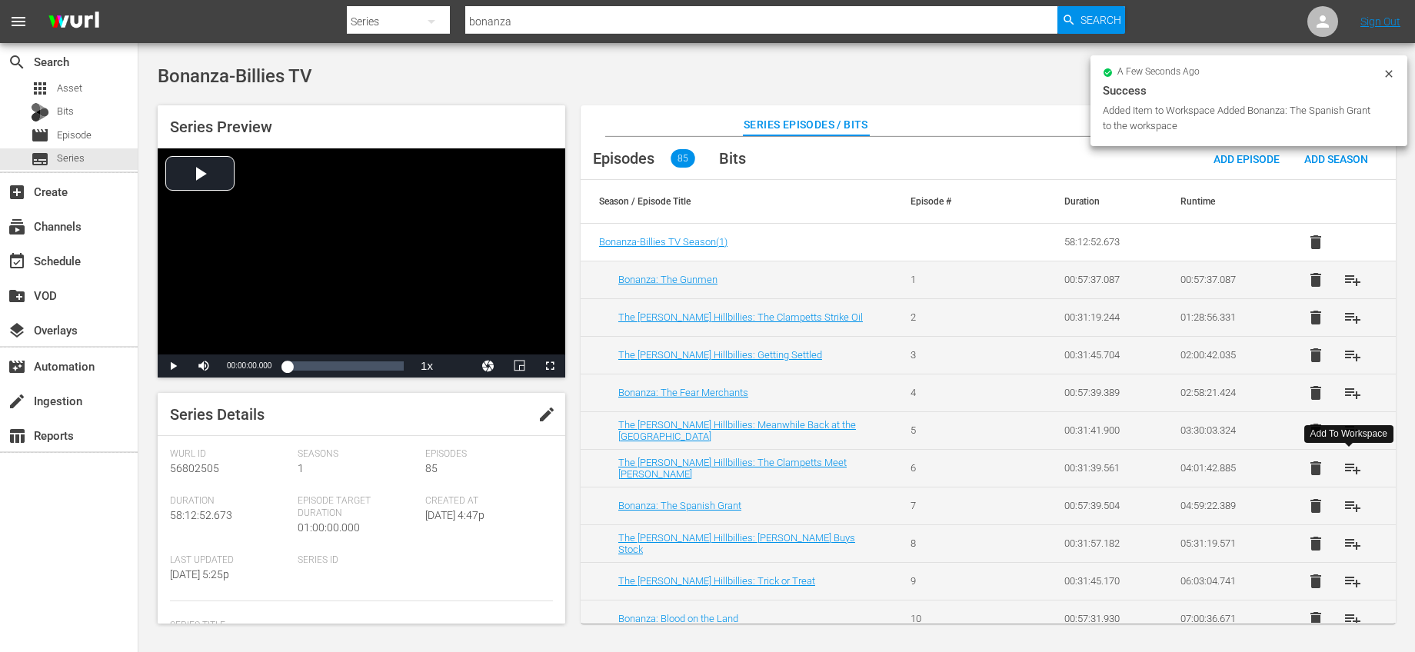
click at [1351, 473] on span "playlist_add" at bounding box center [1353, 468] width 18 height 18
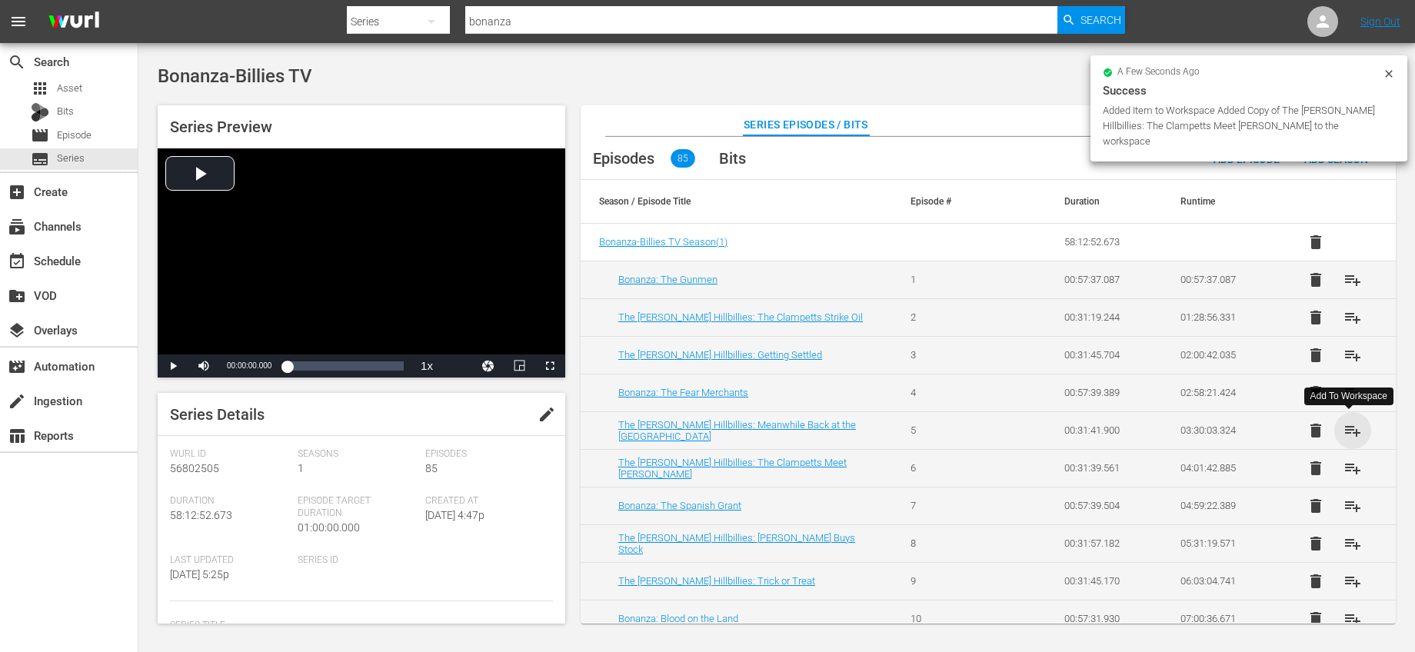
click at [1354, 425] on span "playlist_add" at bounding box center [1353, 430] width 18 height 18
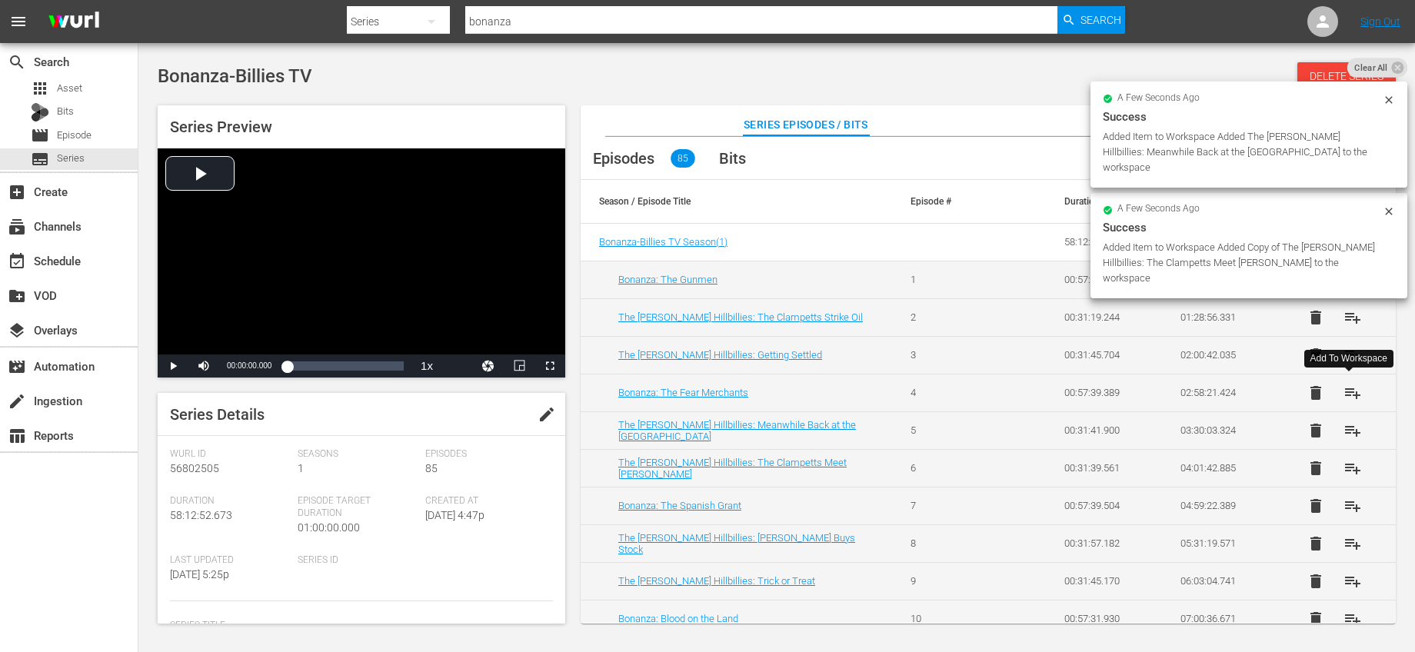
click at [1344, 391] on span "playlist_add" at bounding box center [1353, 393] width 18 height 18
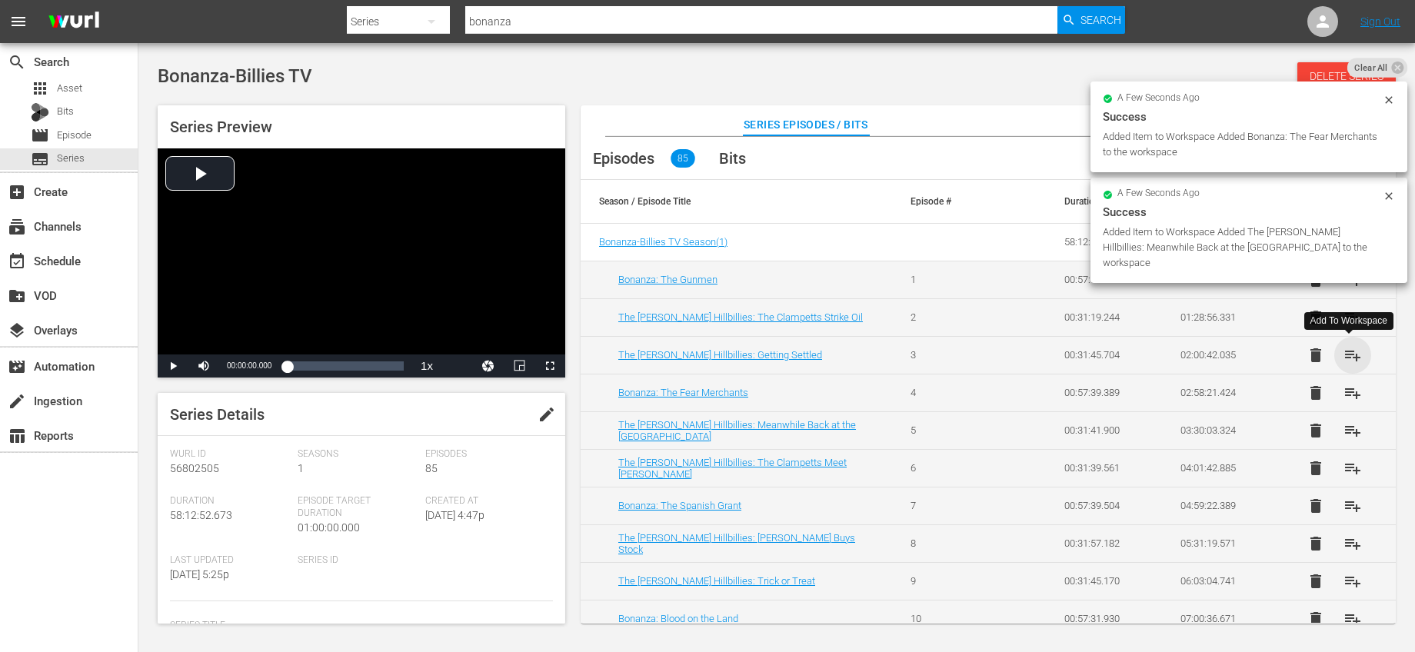
click at [1348, 355] on span "playlist_add" at bounding box center [1353, 355] width 18 height 18
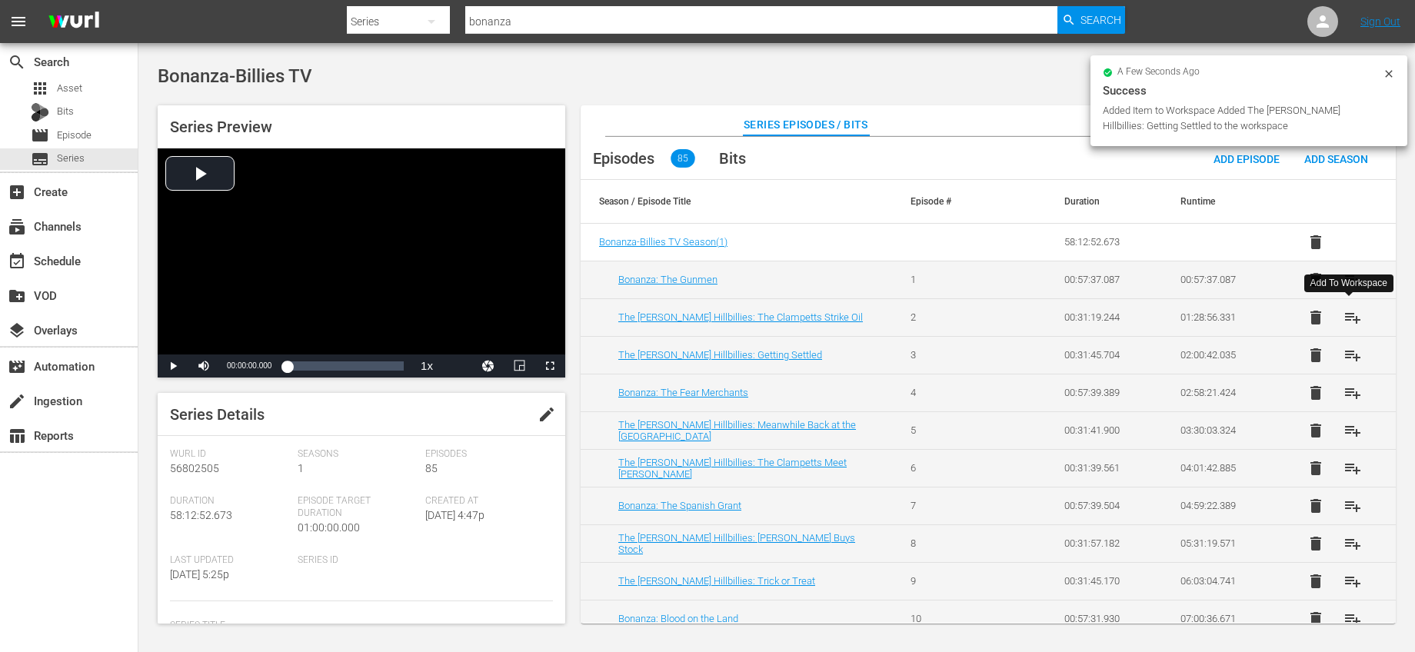
click at [1352, 317] on span "playlist_add" at bounding box center [1353, 317] width 18 height 18
click at [1348, 274] on span "playlist_add" at bounding box center [1353, 280] width 18 height 18
click at [87, 265] on div "event_available Schedule" at bounding box center [69, 260] width 138 height 31
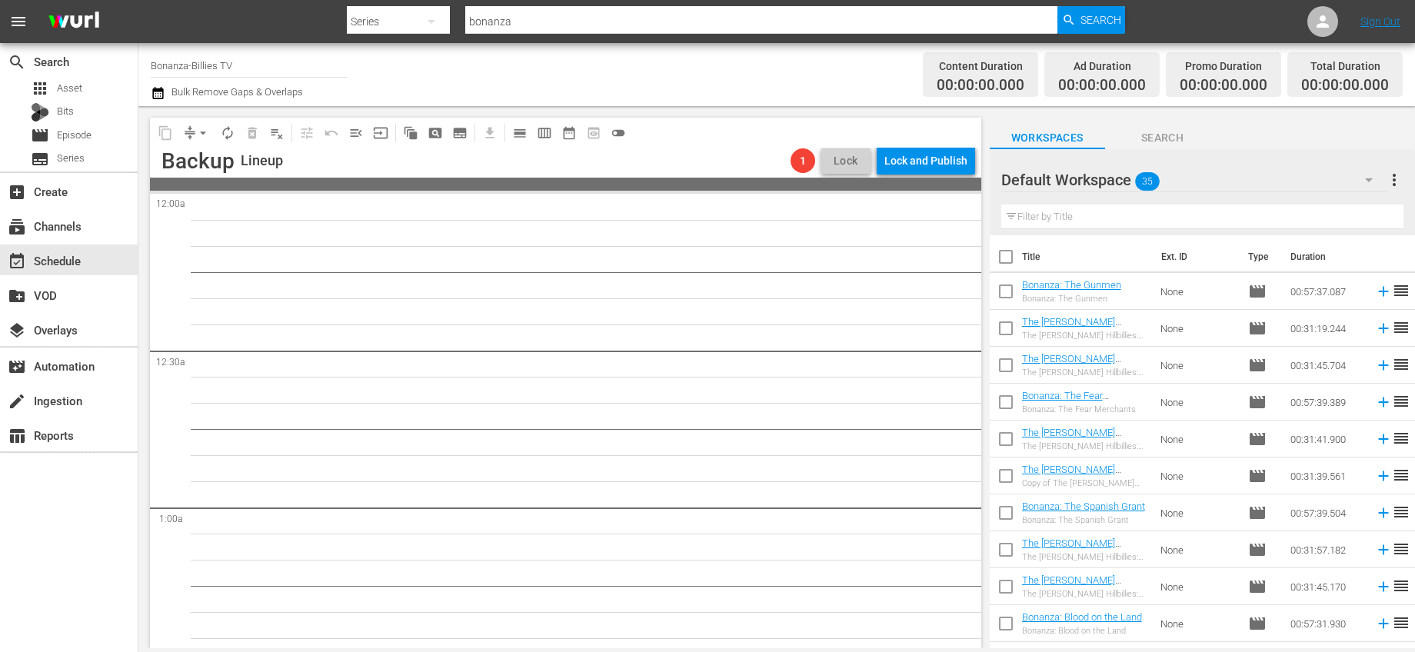
click at [1014, 254] on input "checkbox" at bounding box center [1006, 260] width 32 height 32
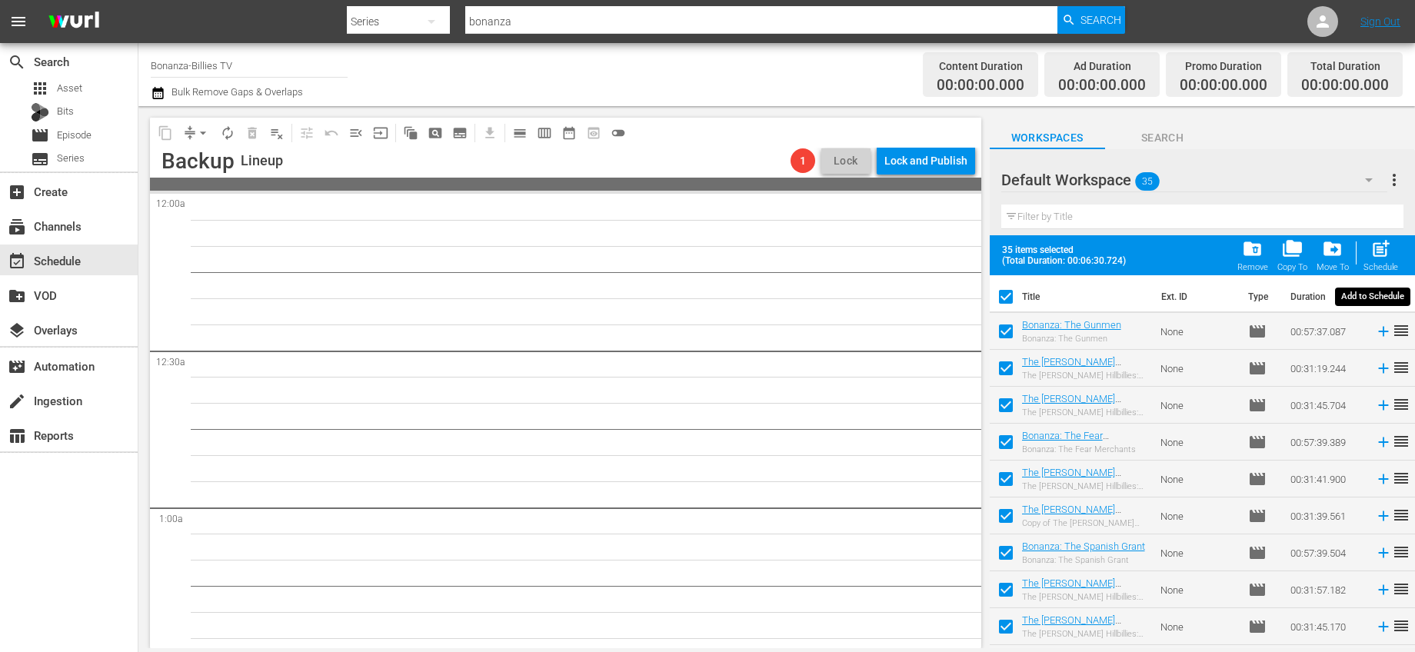
click at [1375, 246] on span "post_add" at bounding box center [1381, 248] width 21 height 21
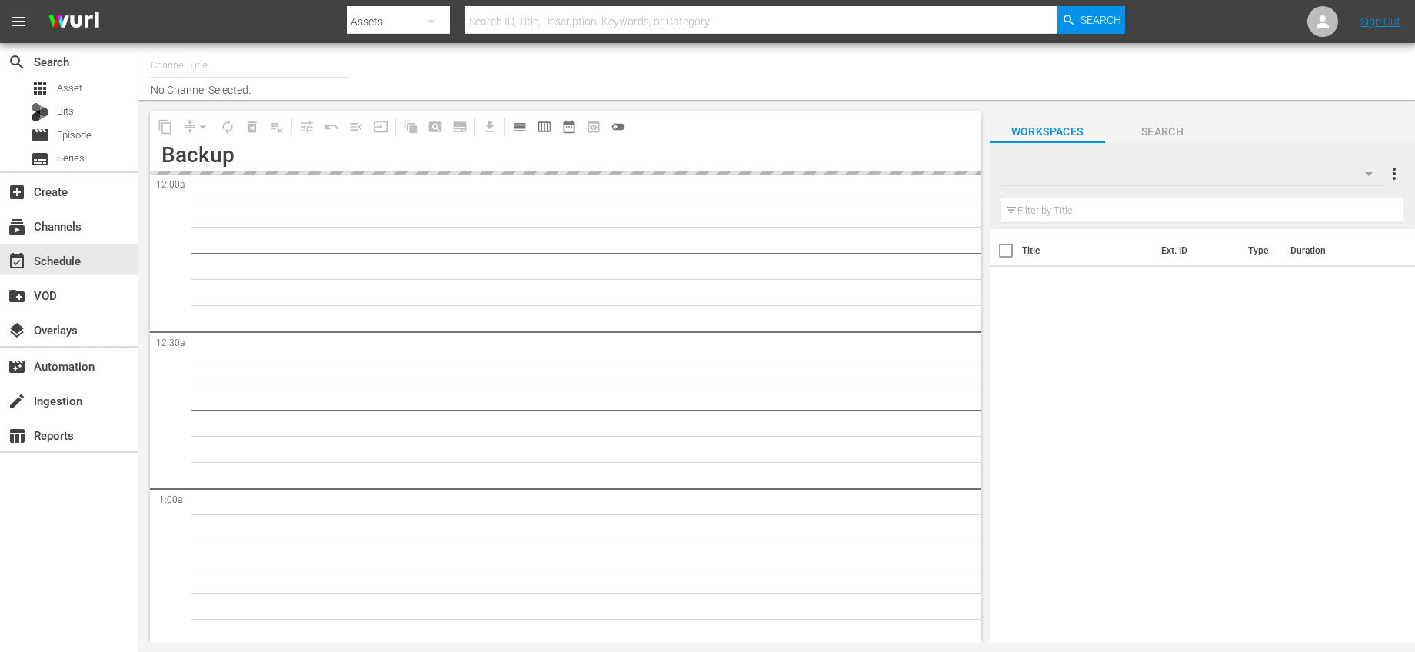
type input "Bonanza-Billies TV (2101)"
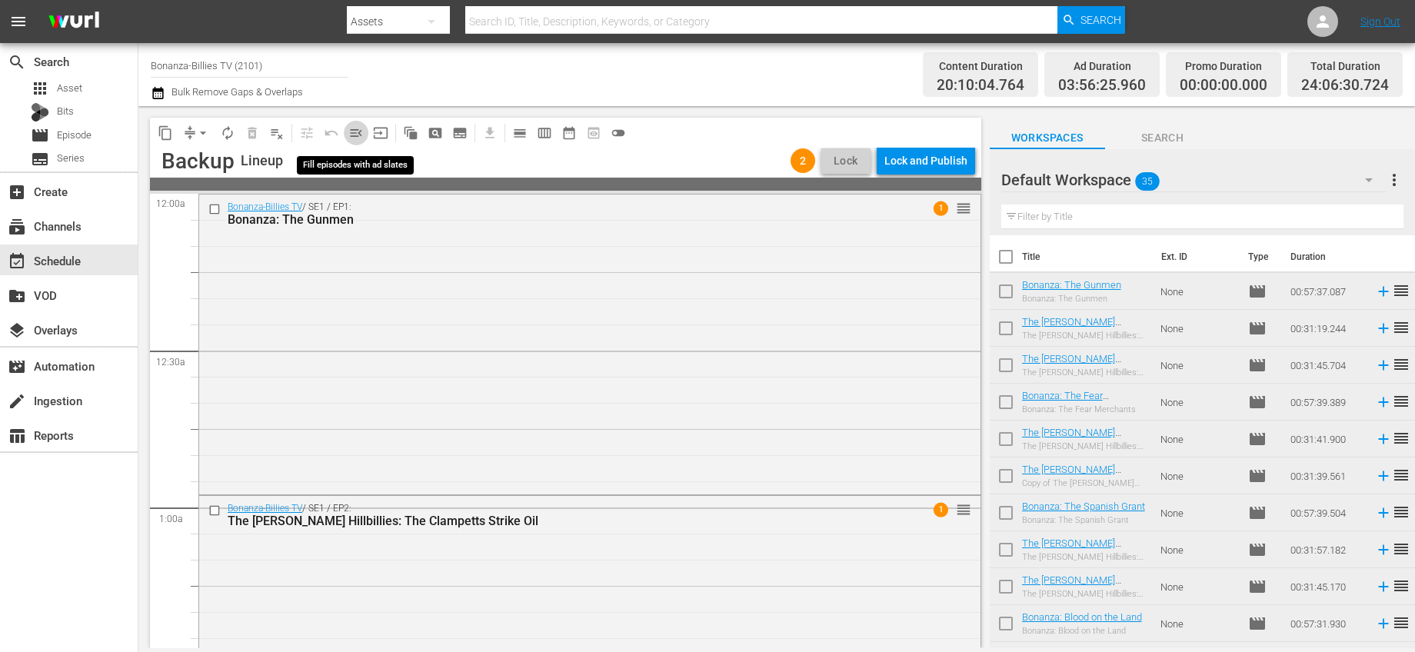
click at [356, 130] on span "menu_open" at bounding box center [355, 132] width 15 height 15
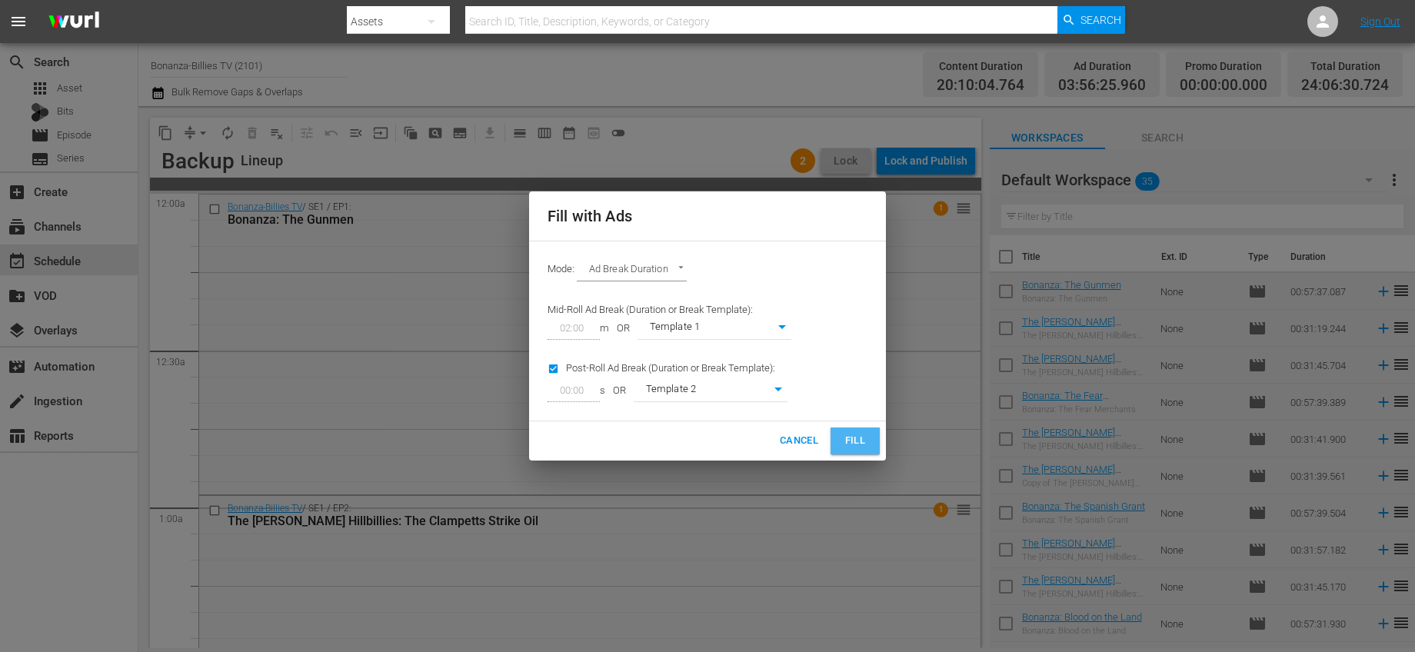
click at [859, 439] on span "Fill" at bounding box center [855, 441] width 25 height 18
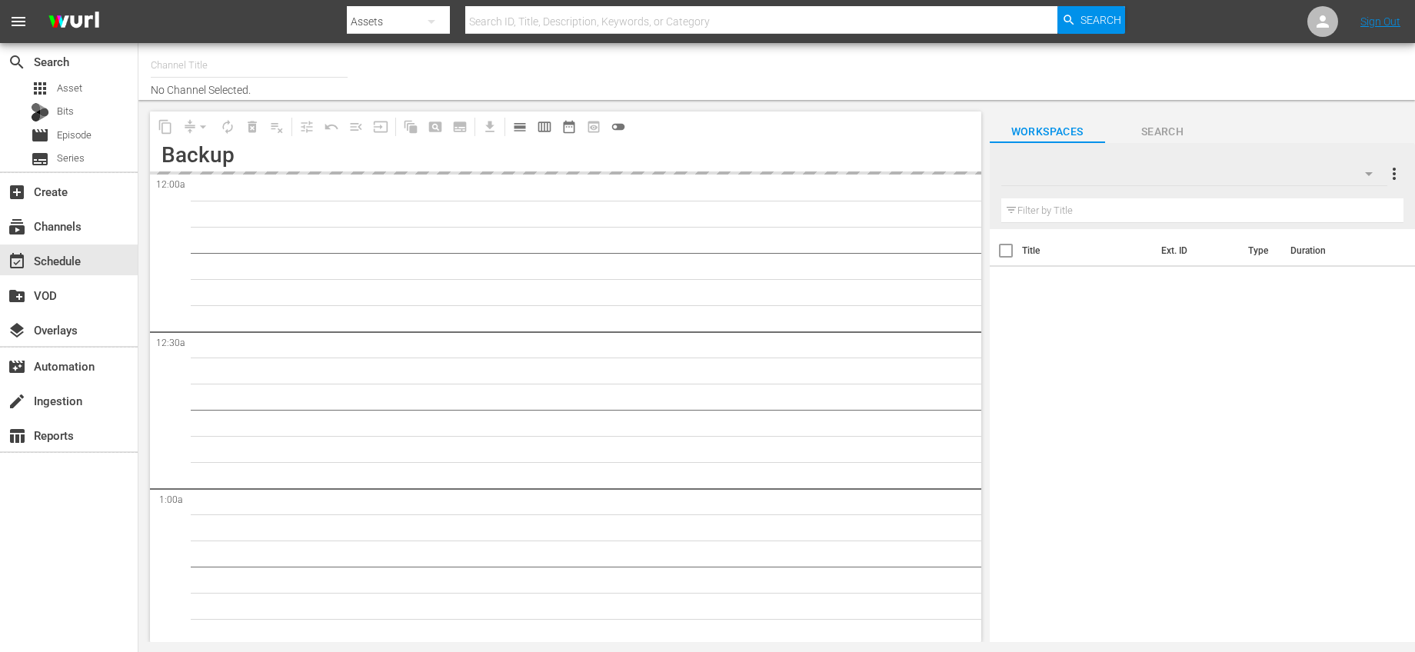
type input "Bonanza-Billies TV (2101)"
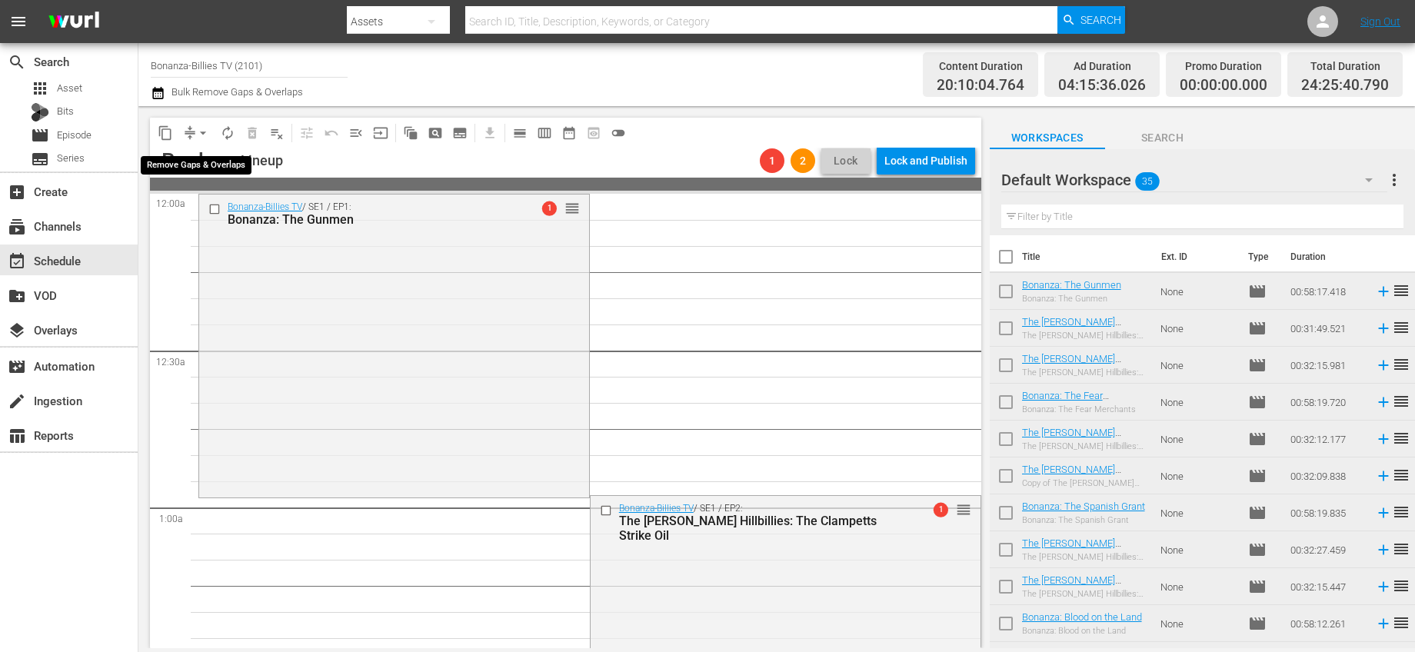
click at [203, 137] on span "arrow_drop_down" at bounding box center [202, 132] width 15 height 15
click at [254, 195] on li "Align to First Episode" at bounding box center [203, 189] width 127 height 25
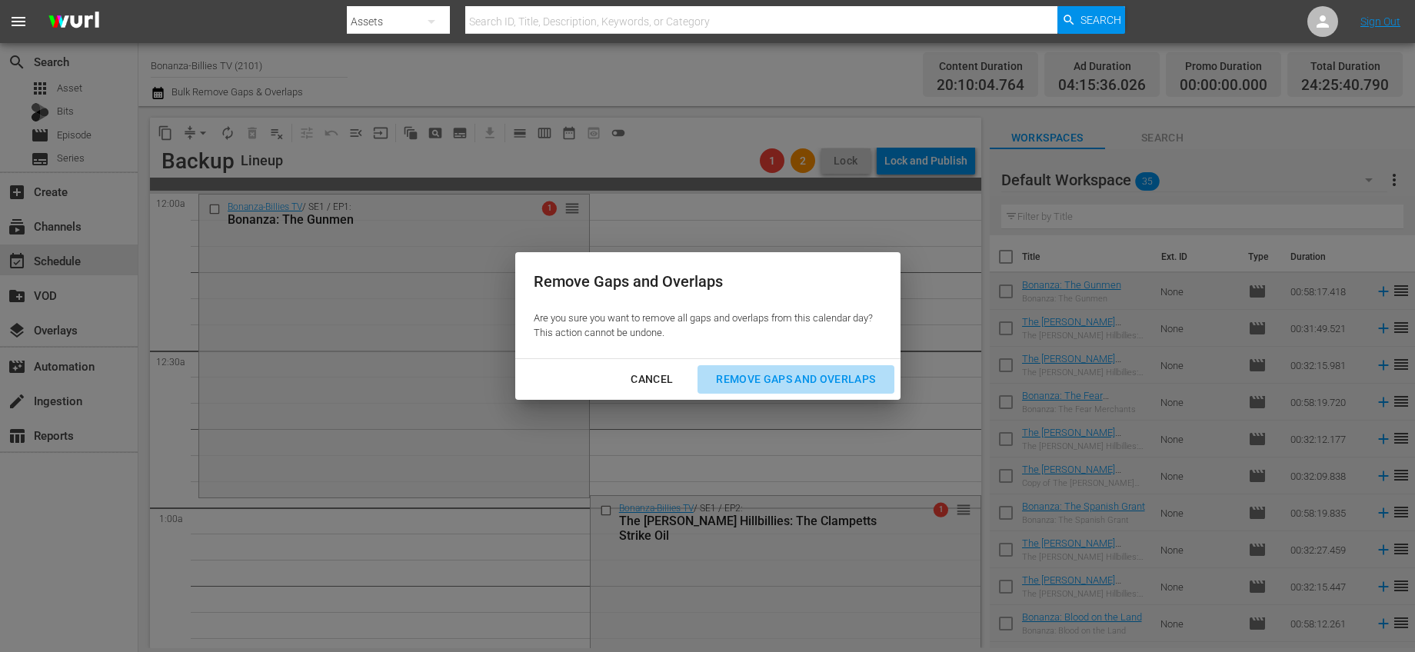
click at [761, 375] on div "Remove Gaps and Overlaps" at bounding box center [796, 379] width 184 height 19
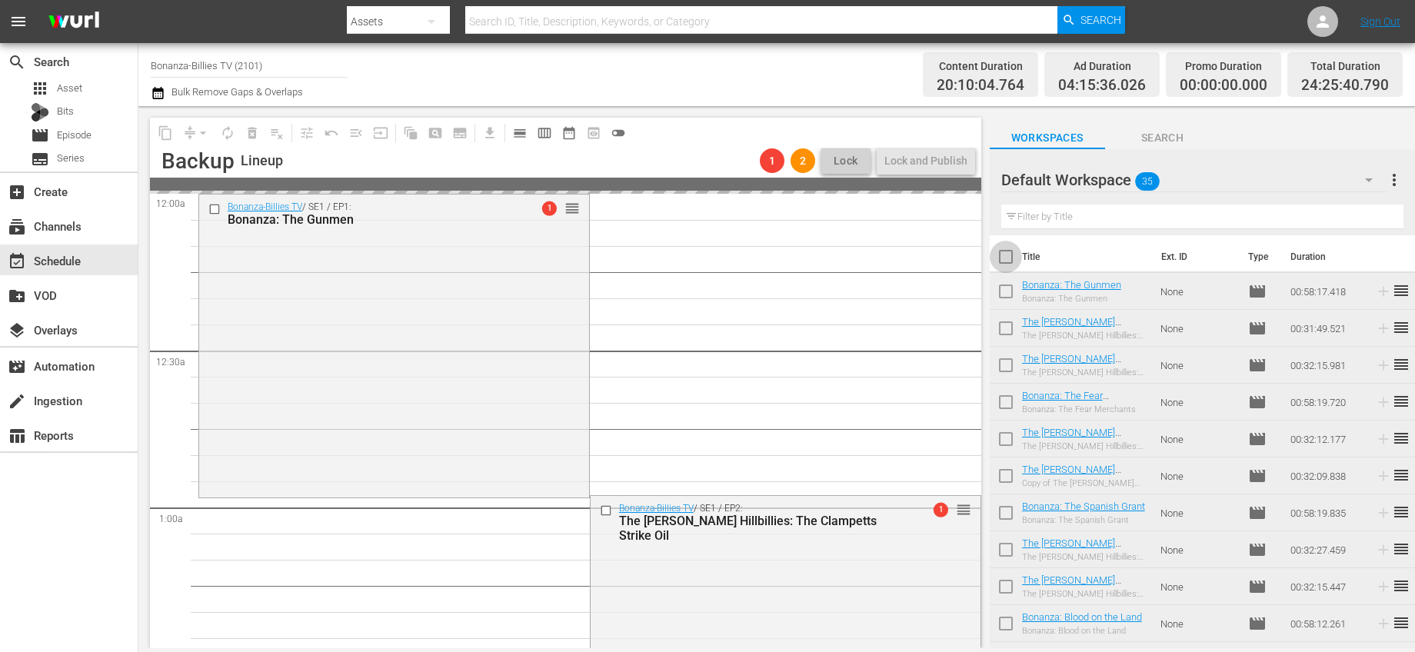
click at [1007, 258] on input "checkbox" at bounding box center [1006, 260] width 32 height 32
checkbox input "true"
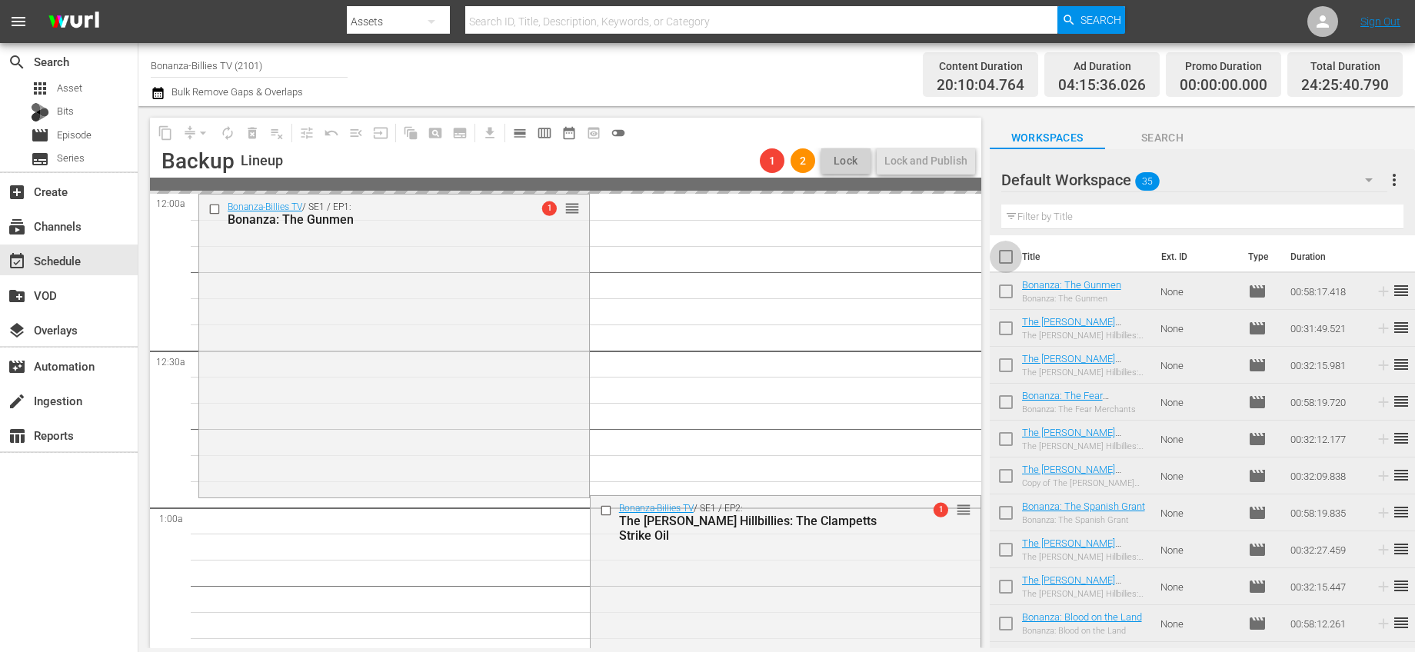
checkbox input "true"
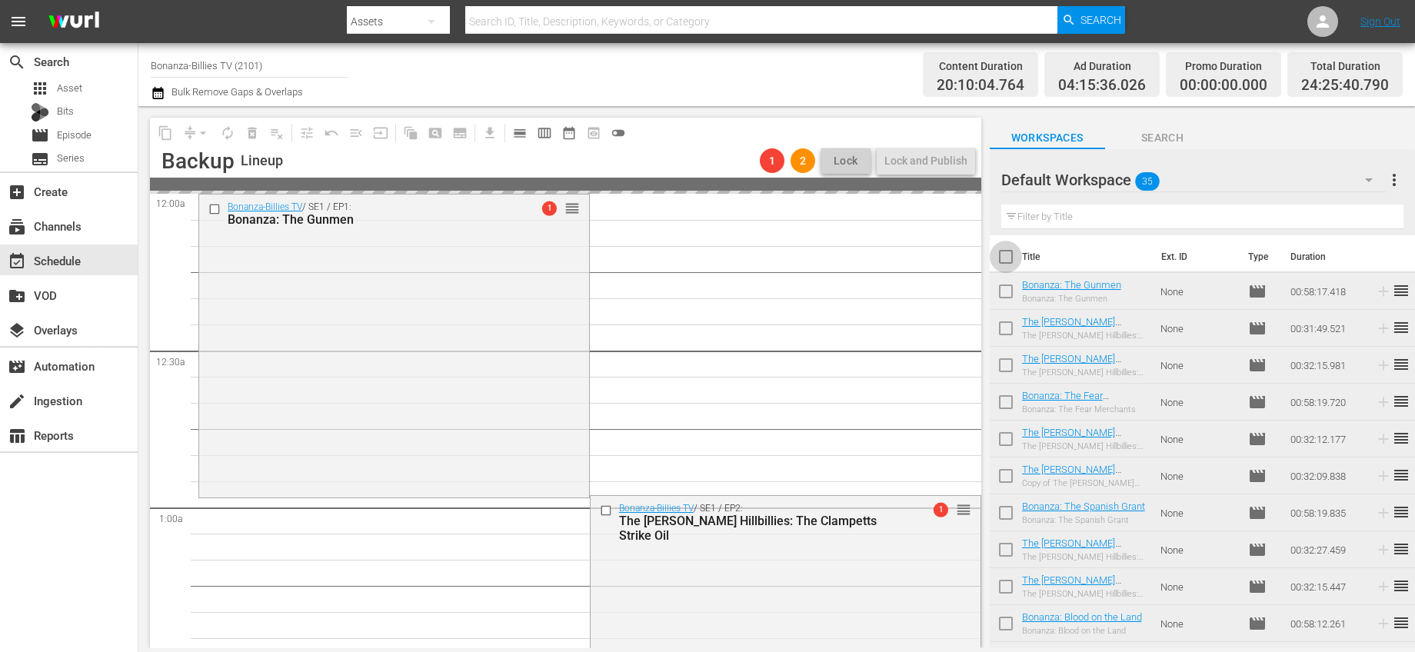
checkbox input "true"
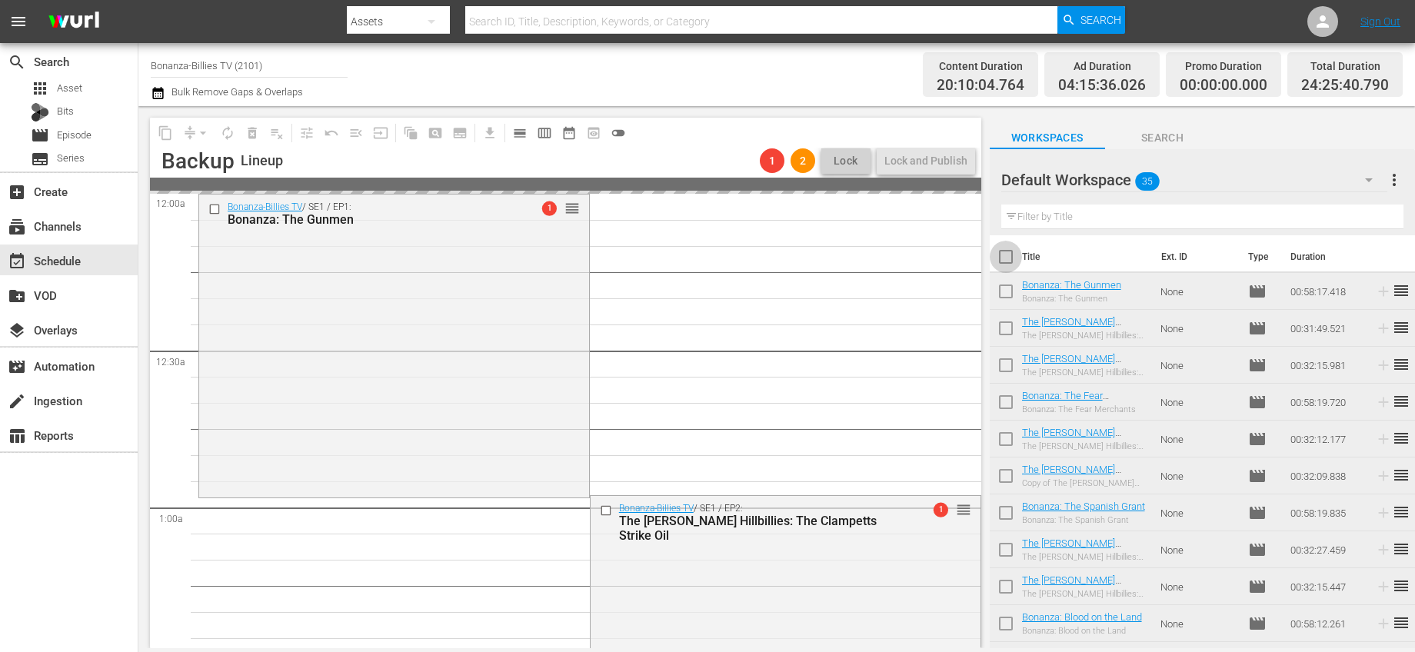
checkbox input "true"
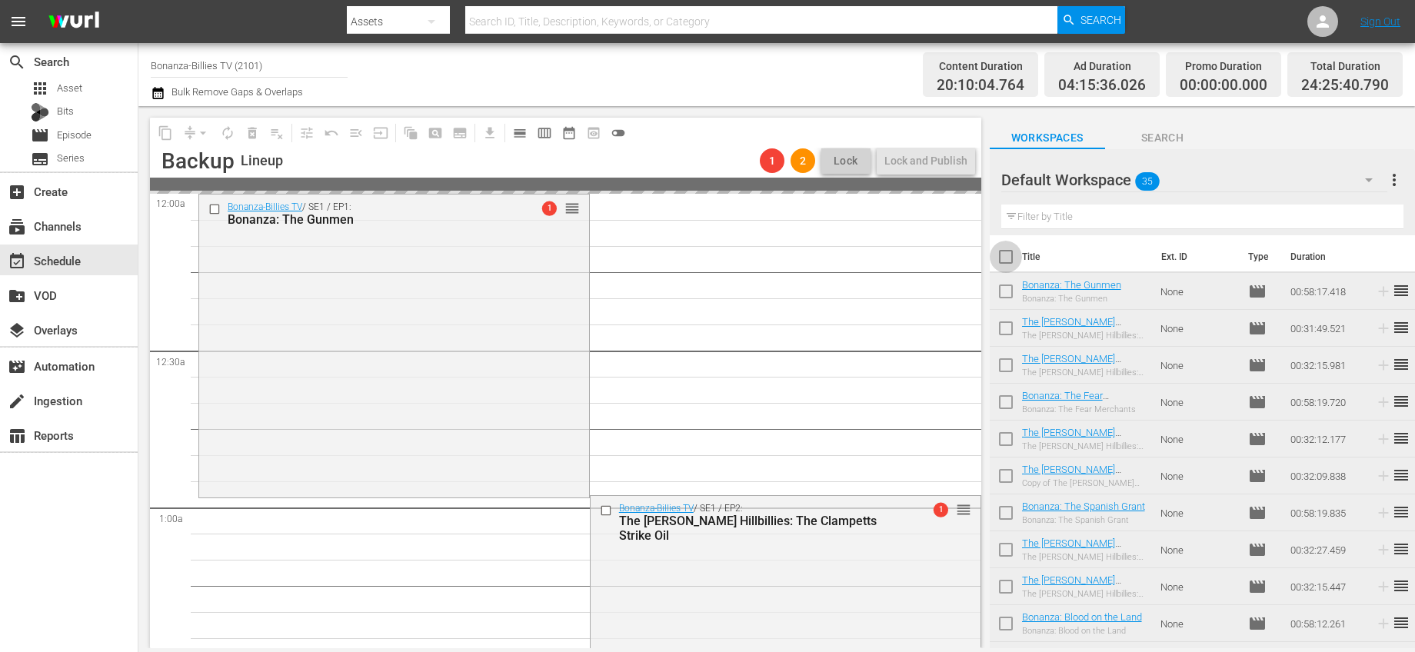
checkbox input "true"
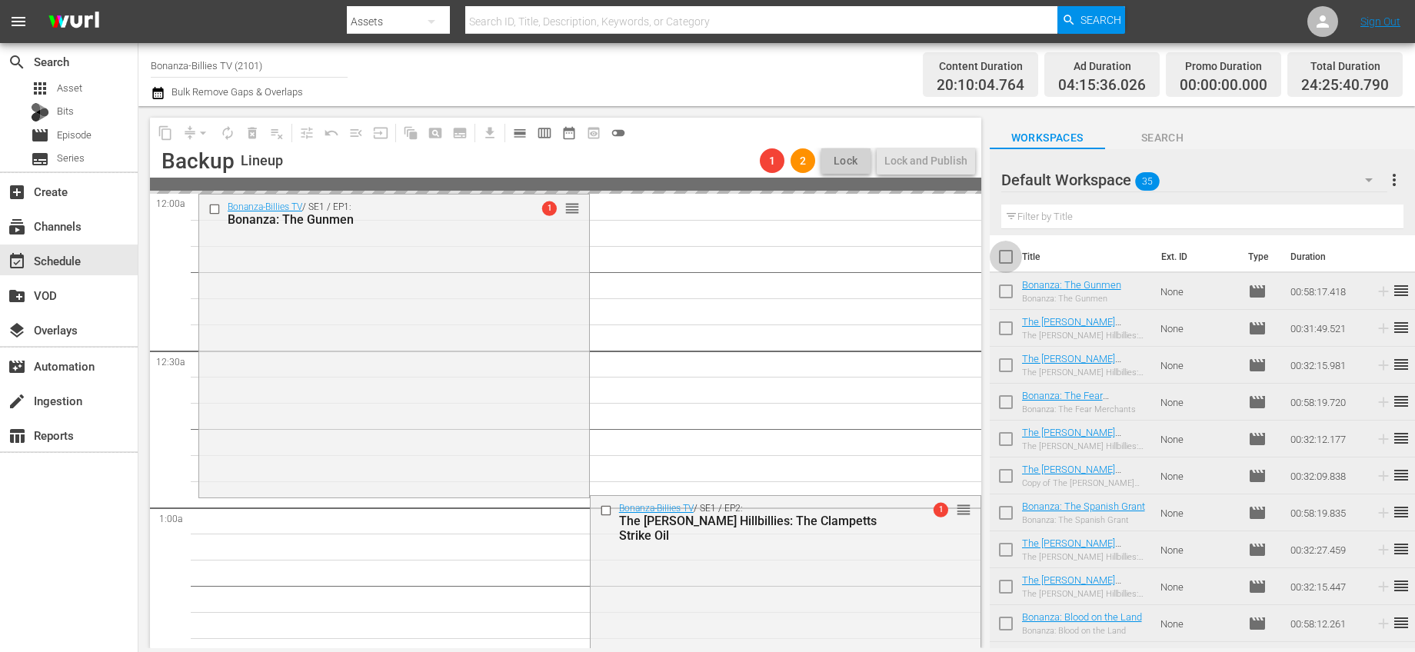
checkbox input "true"
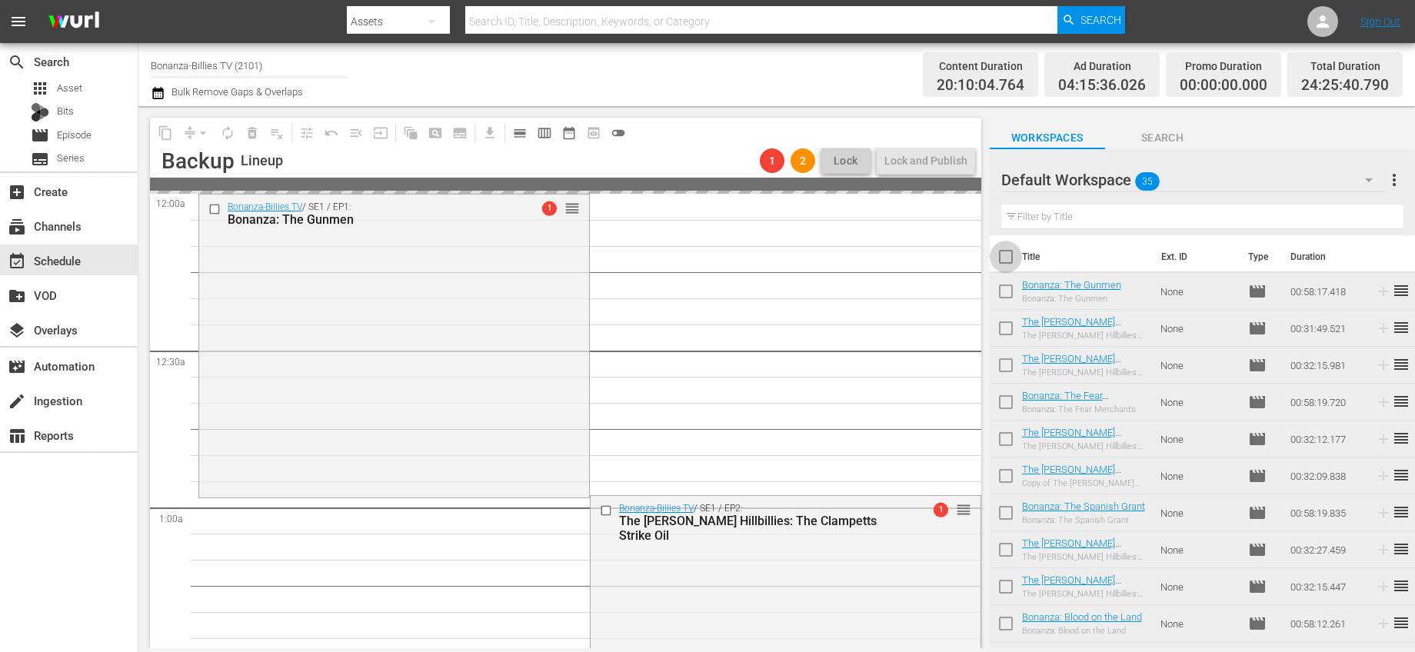
checkbox input "true"
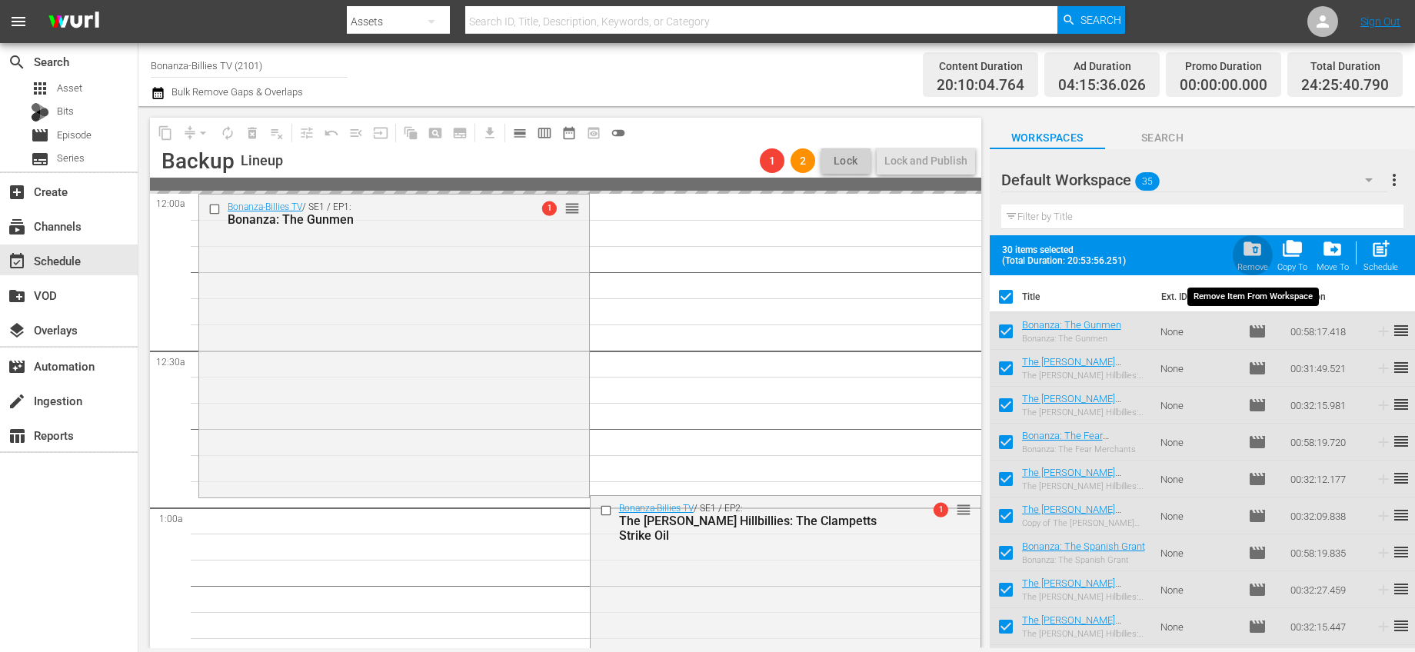
click at [1246, 245] on span "folder_delete" at bounding box center [1252, 248] width 21 height 21
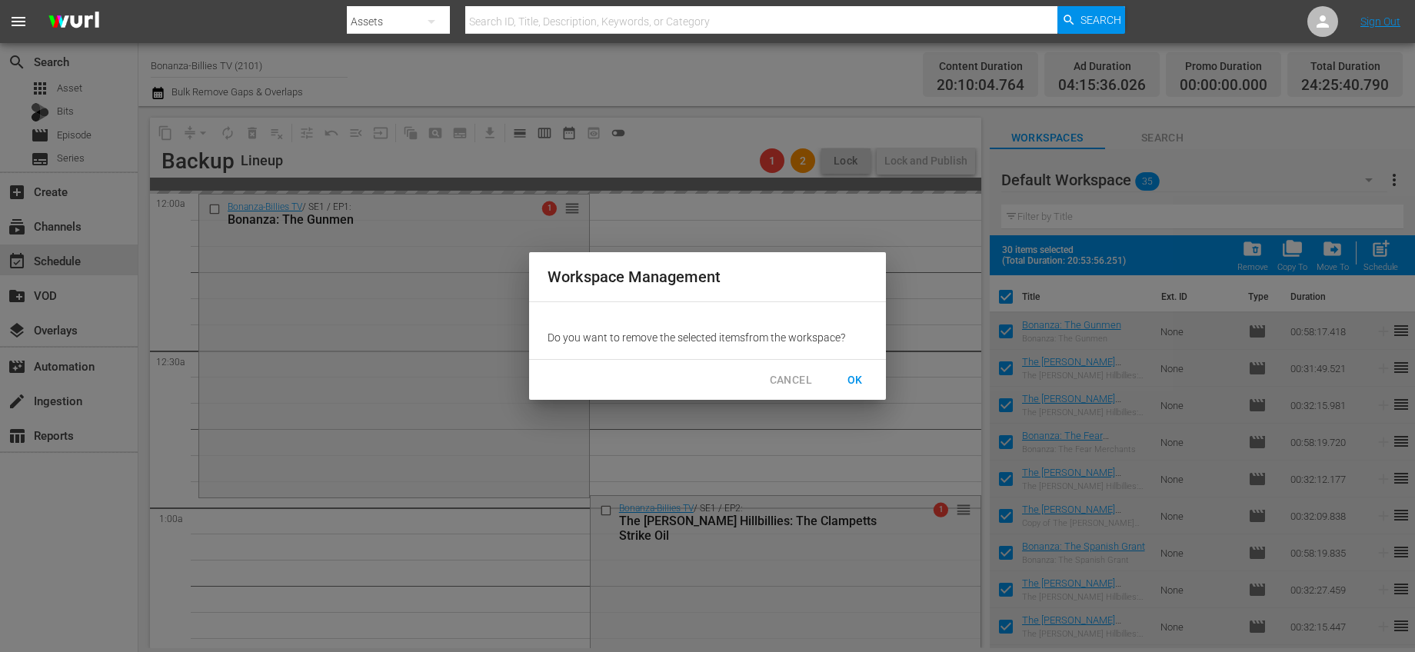
drag, startPoint x: 869, startPoint y: 375, endPoint x: 864, endPoint y: 369, distance: 8.2
click at [868, 375] on button "OK" at bounding box center [855, 380] width 49 height 28
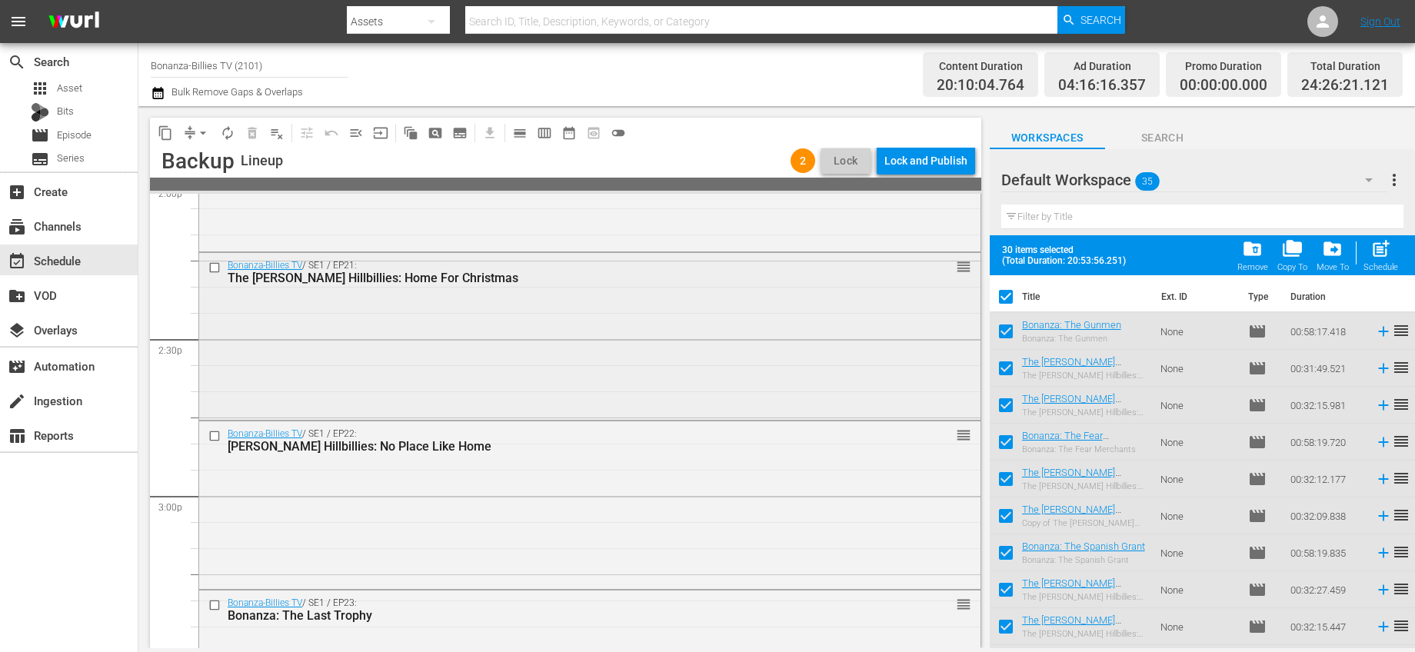
checkbox input "false"
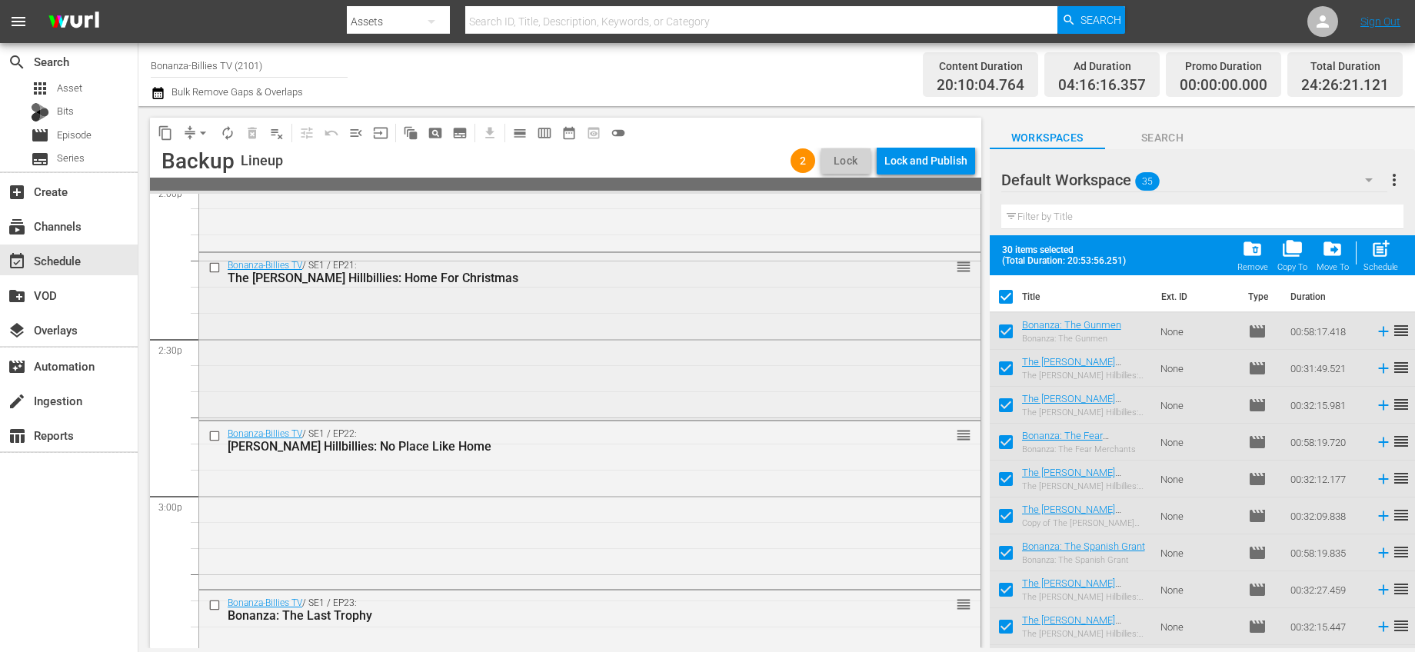
checkbox input "false"
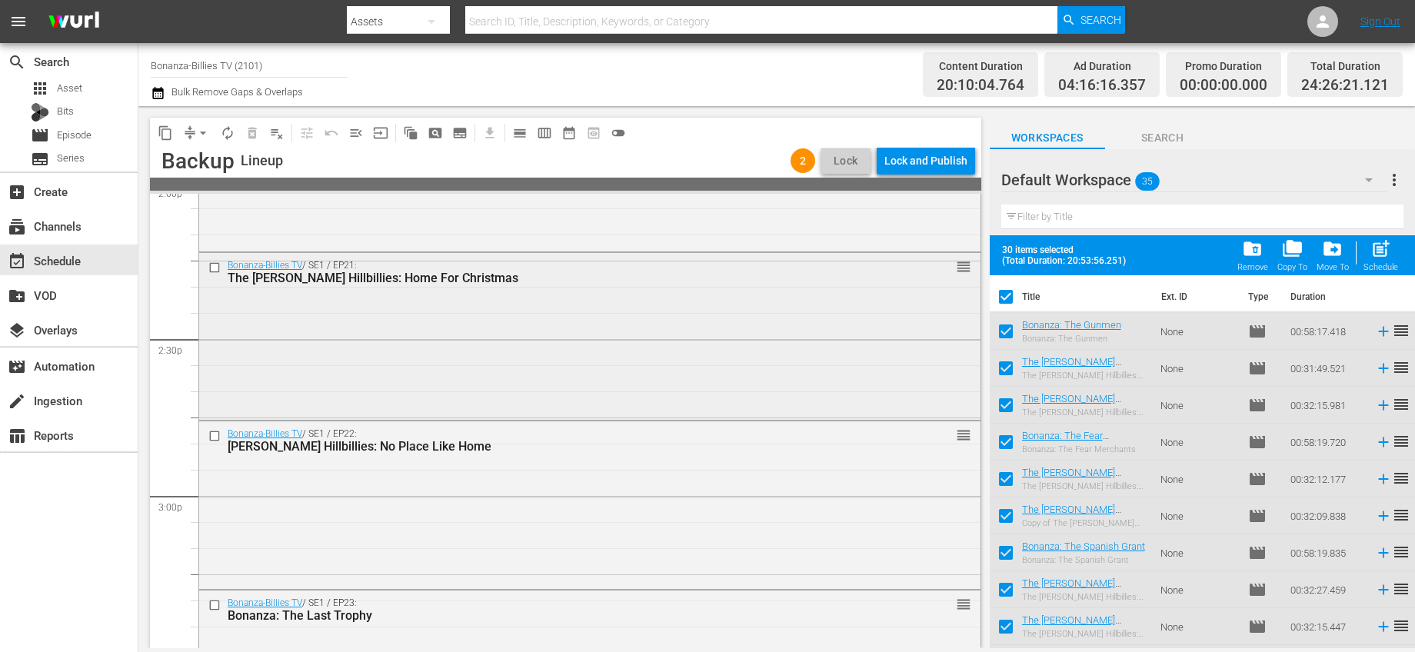
checkbox input "false"
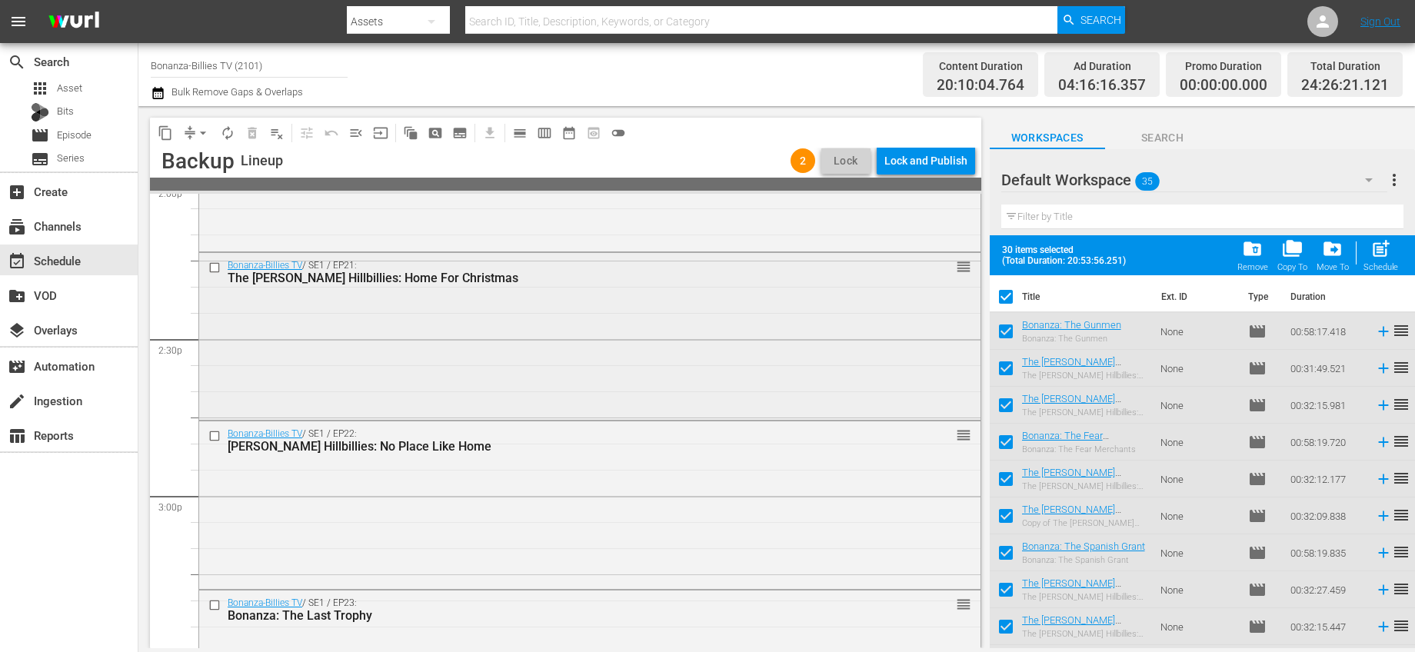
checkbox input "false"
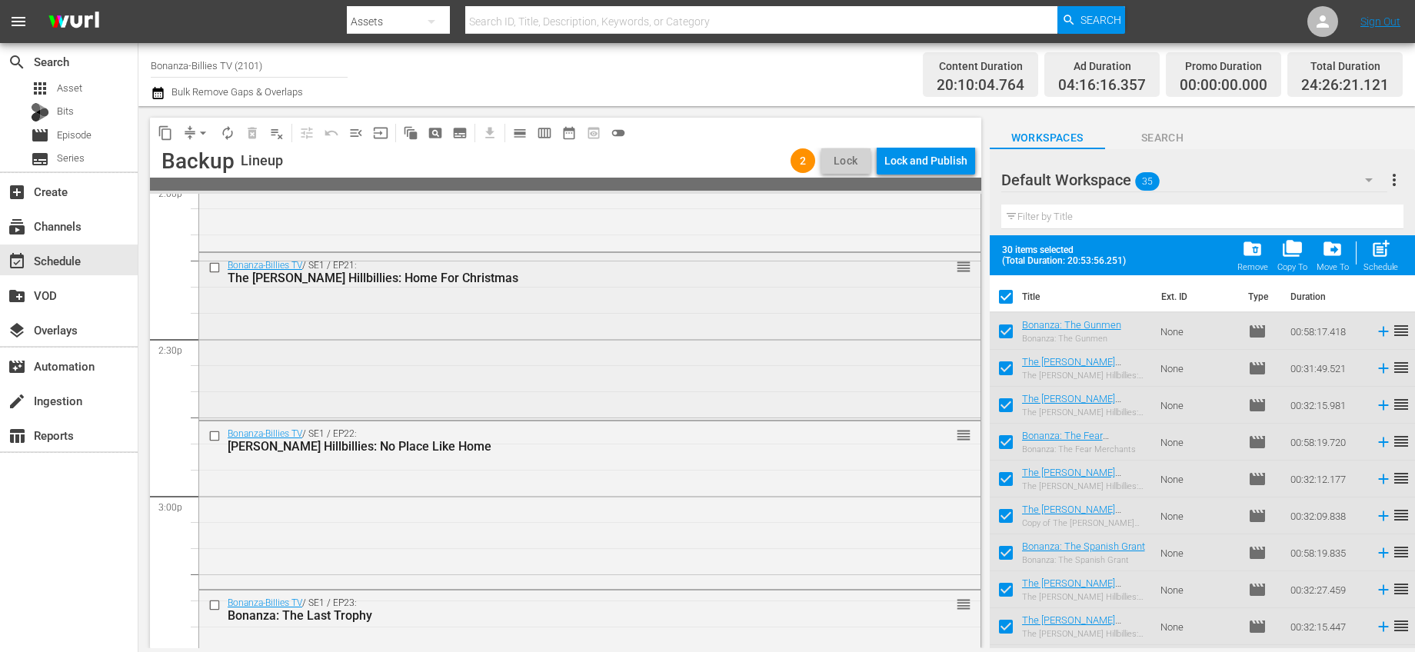
checkbox input "false"
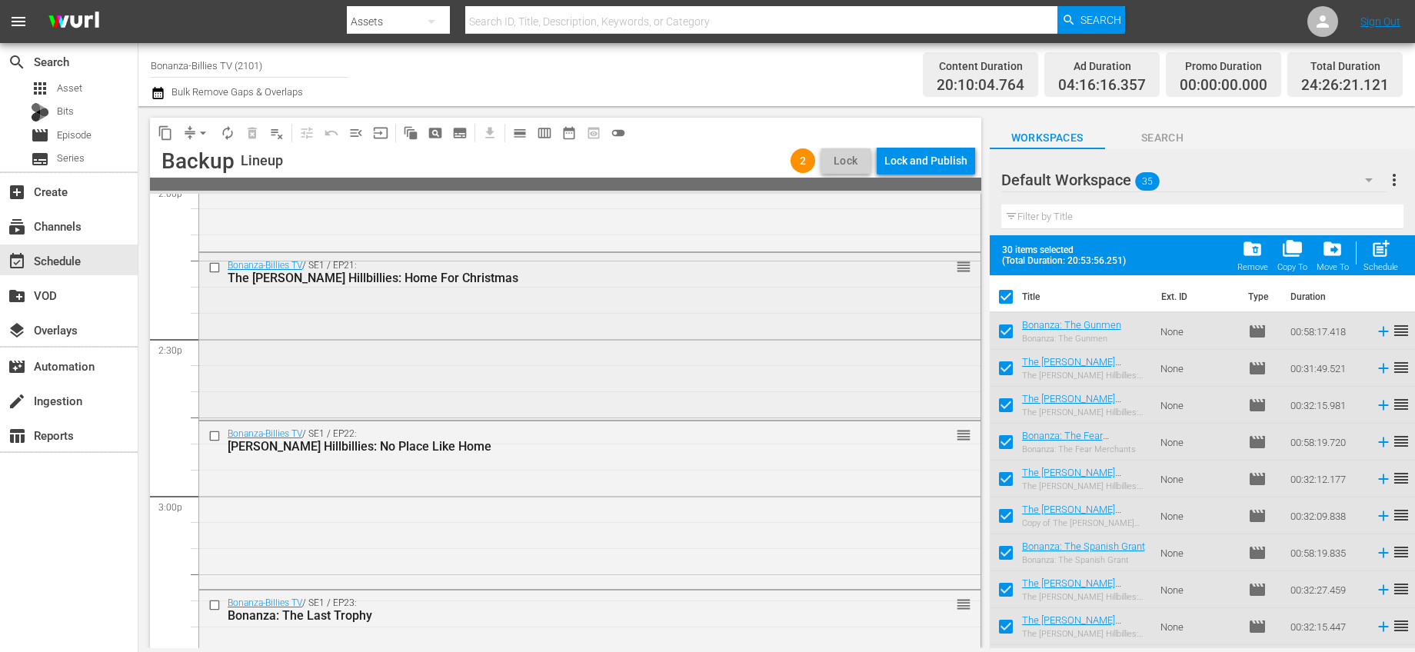
checkbox input "false"
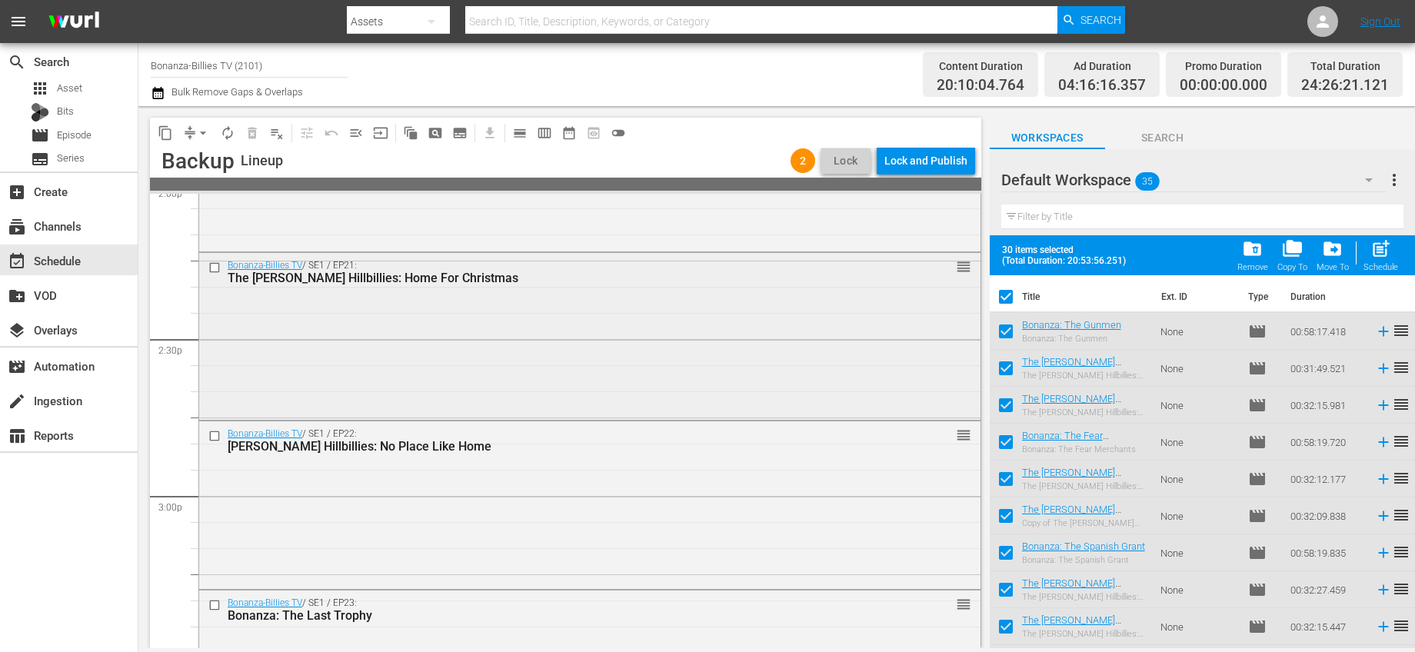
checkbox input "false"
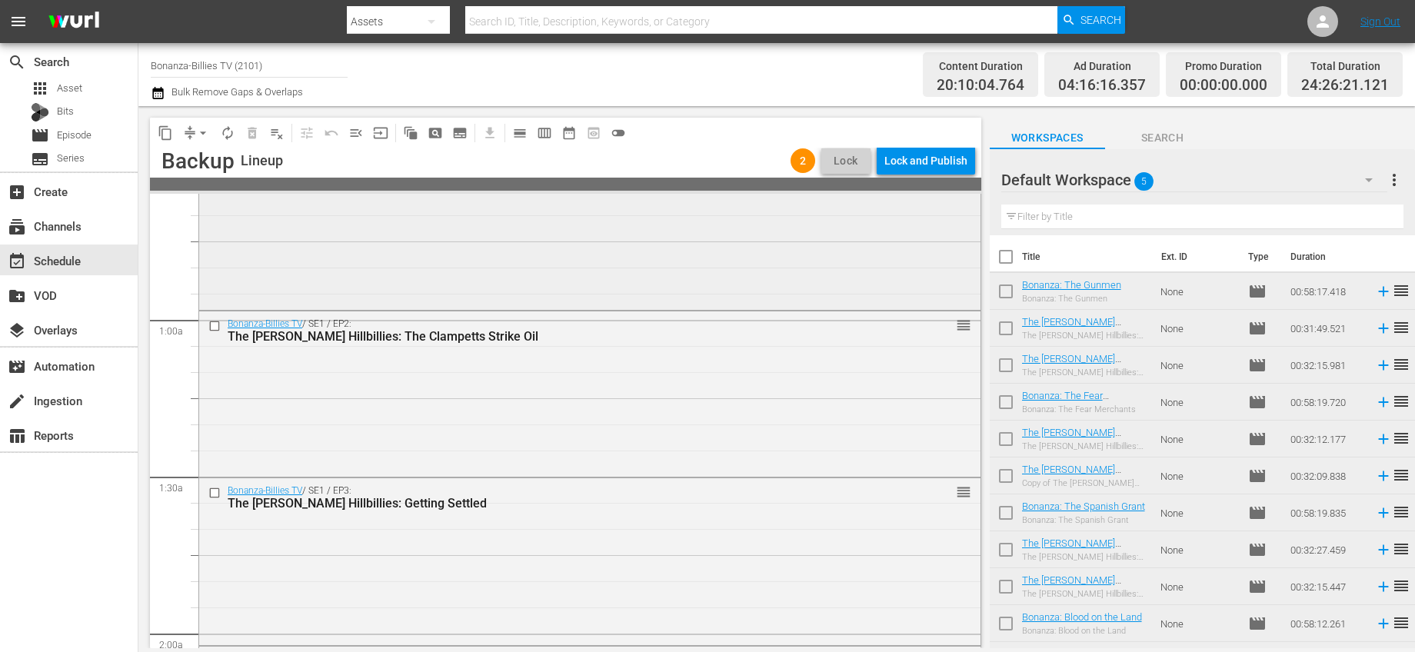
scroll to position [168, 0]
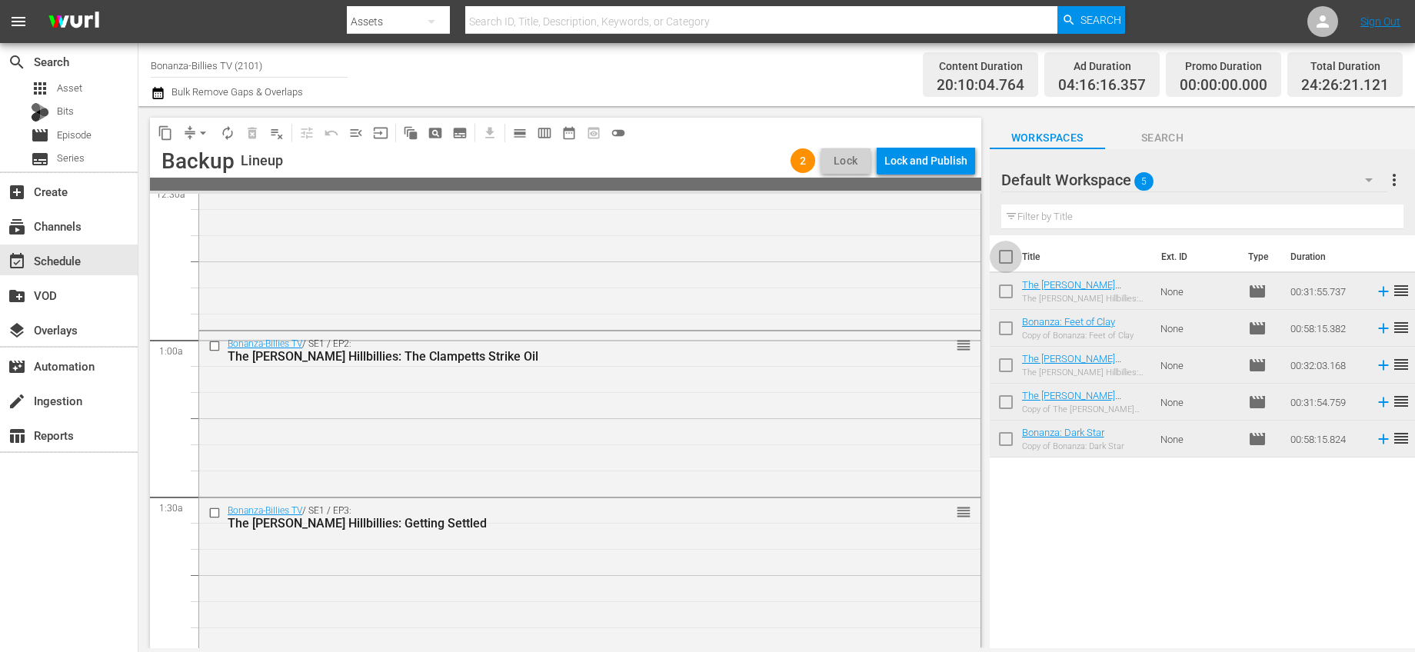
click at [1001, 262] on input "checkbox" at bounding box center [1006, 260] width 32 height 32
checkbox input "true"
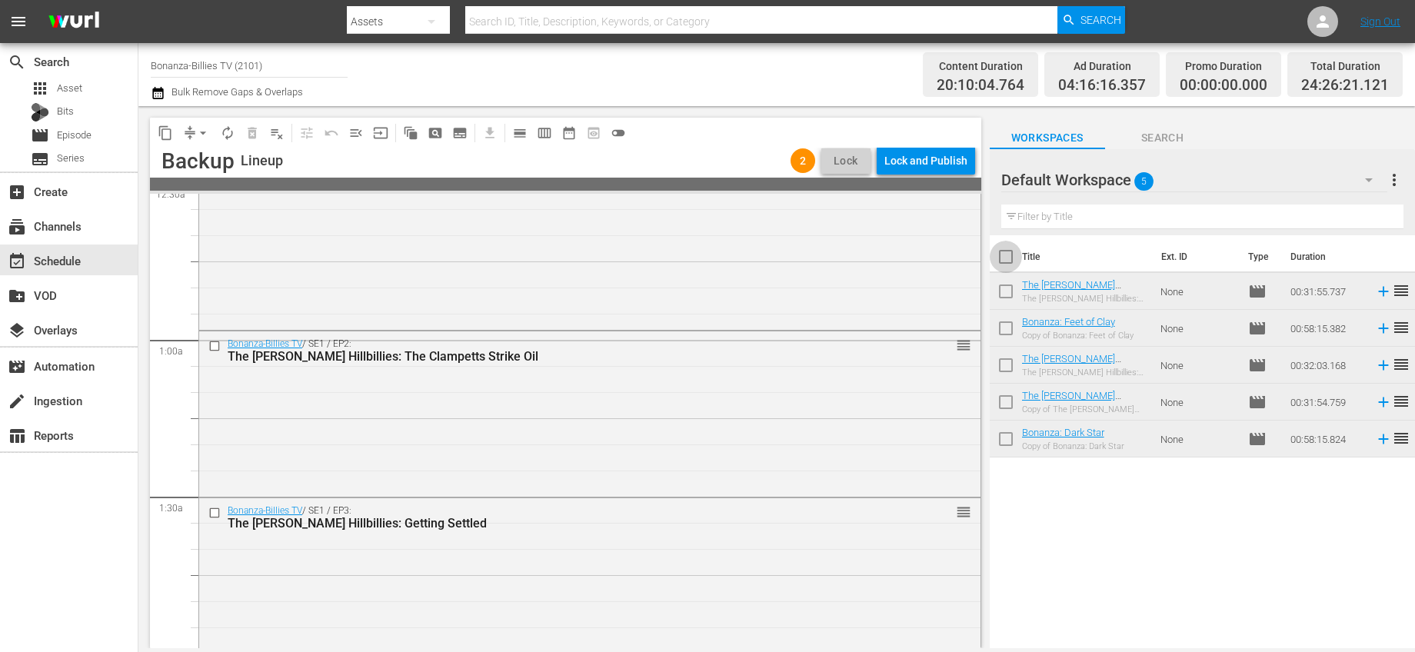
checkbox input "true"
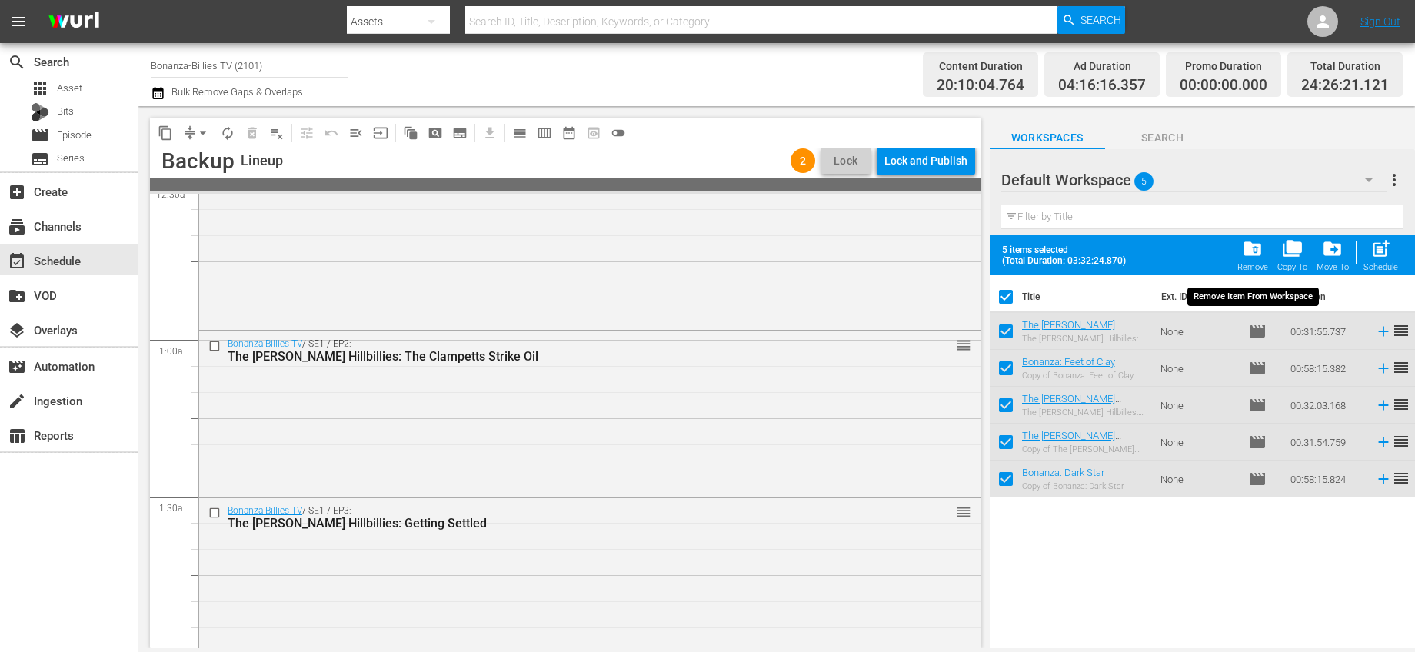
click at [1241, 255] on div "folder_delete Remove" at bounding box center [1252, 255] width 31 height 34
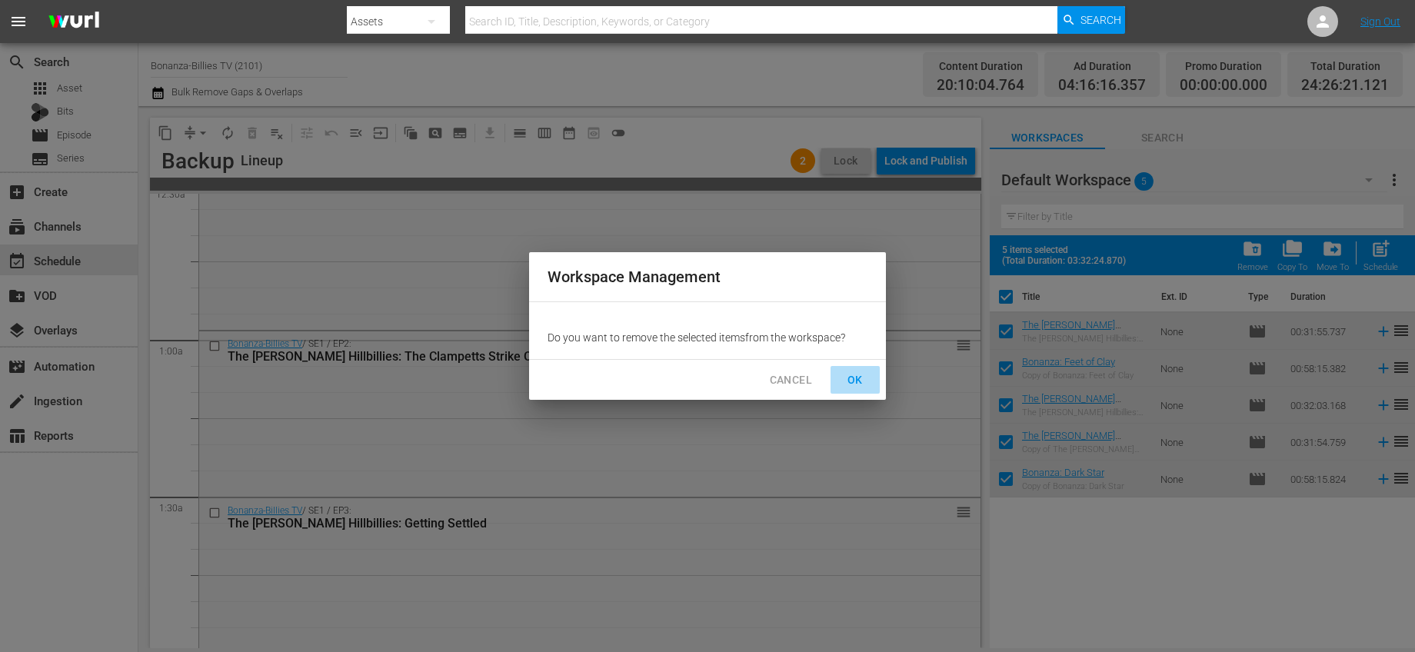
click at [859, 383] on span "OK" at bounding box center [855, 380] width 25 height 19
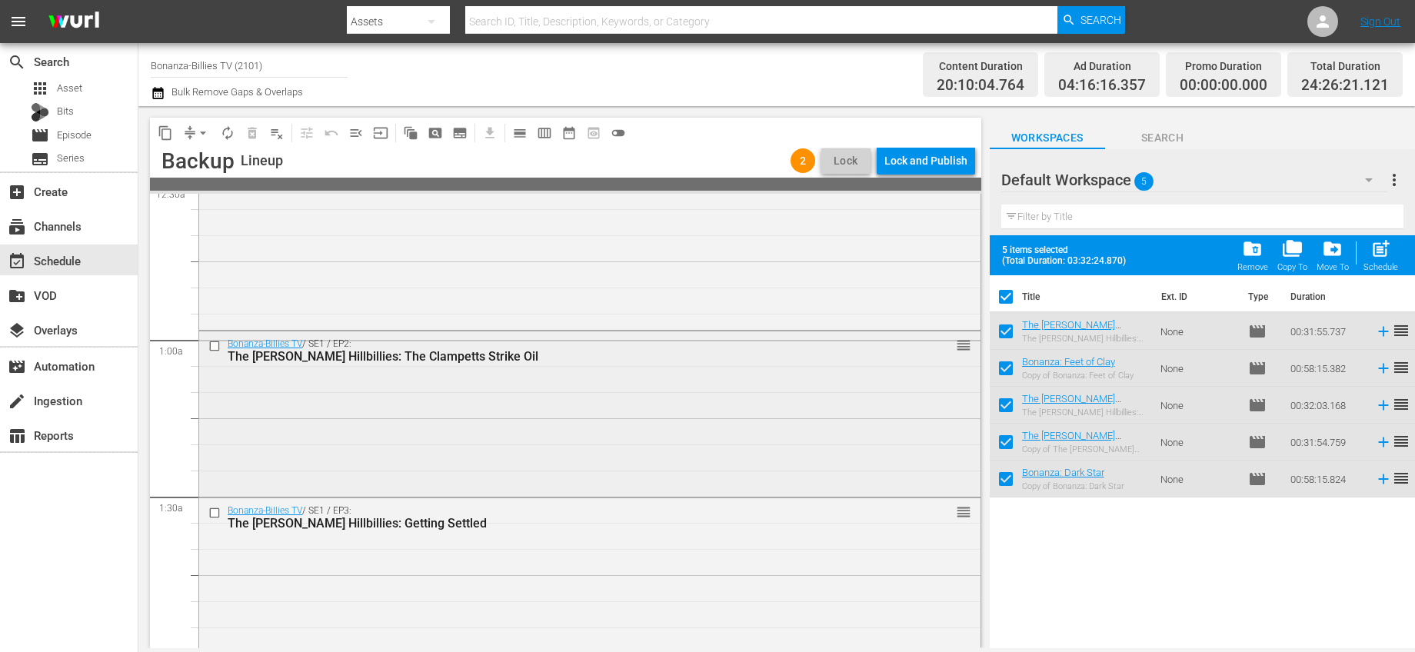
checkbox input "false"
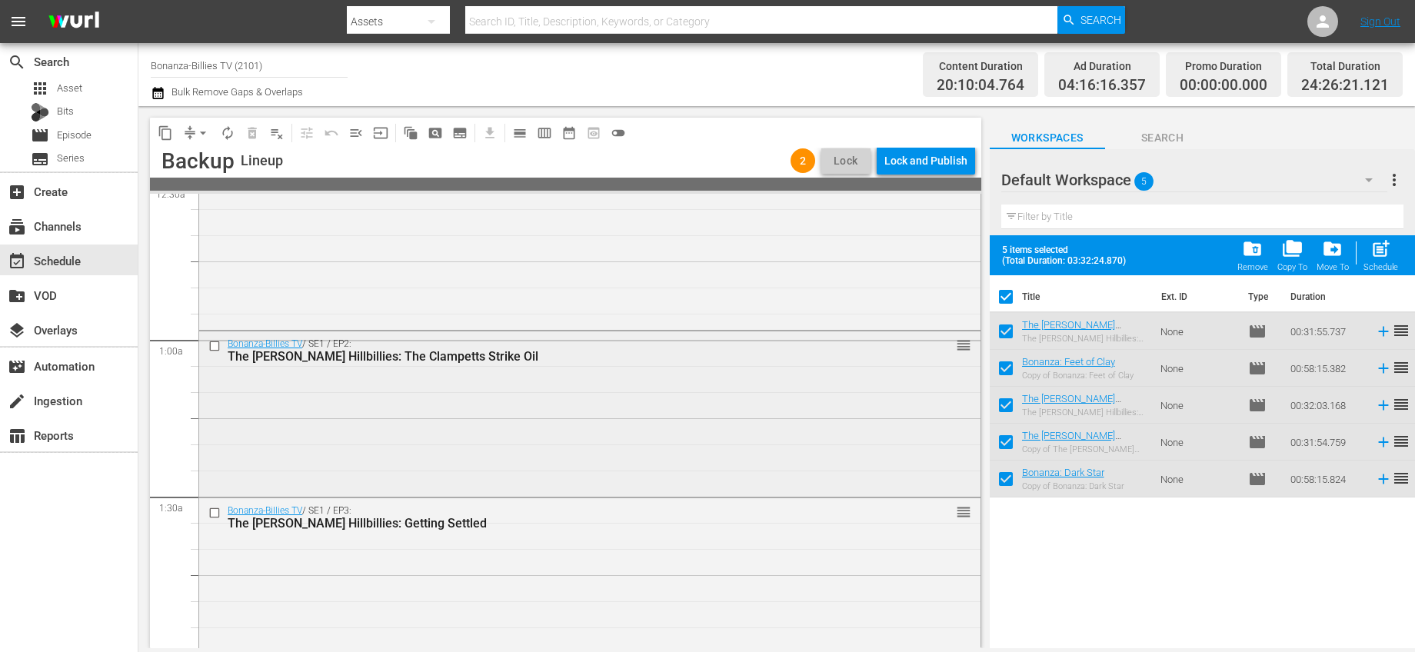
checkbox input "false"
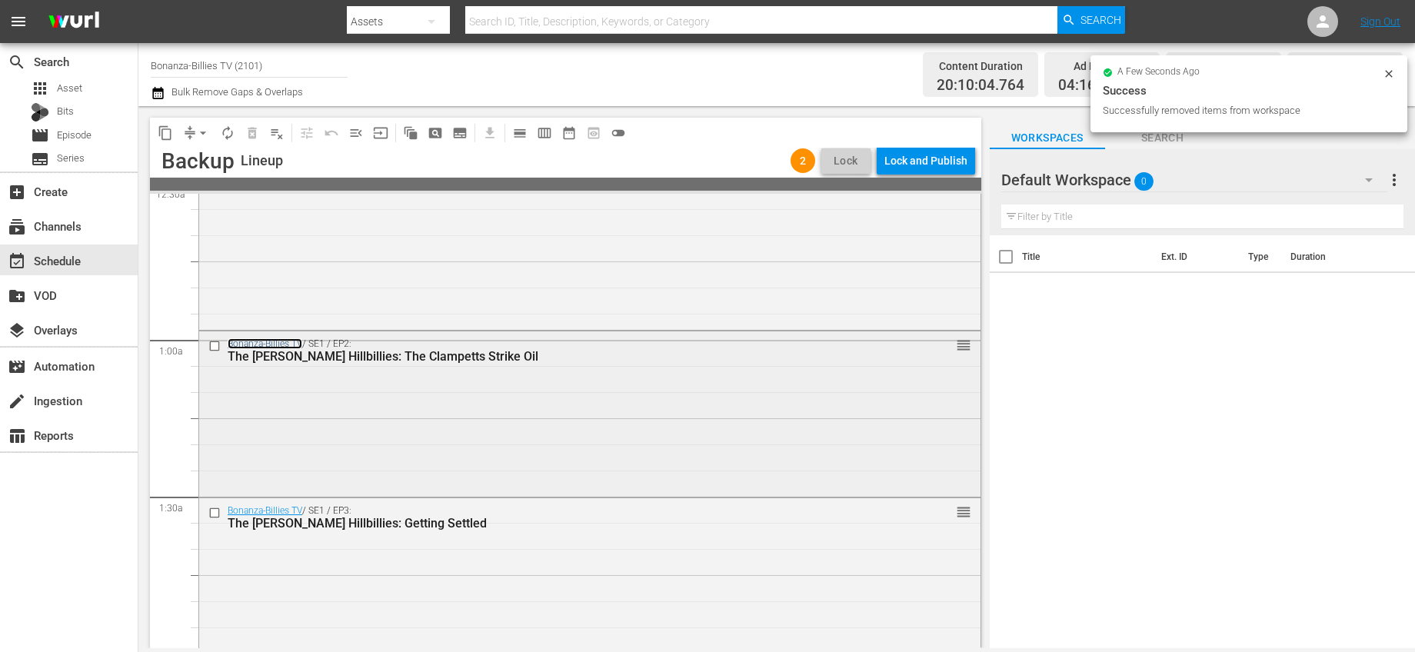
click at [286, 344] on link "Bonanza-Billies TV" at bounding box center [265, 343] width 75 height 11
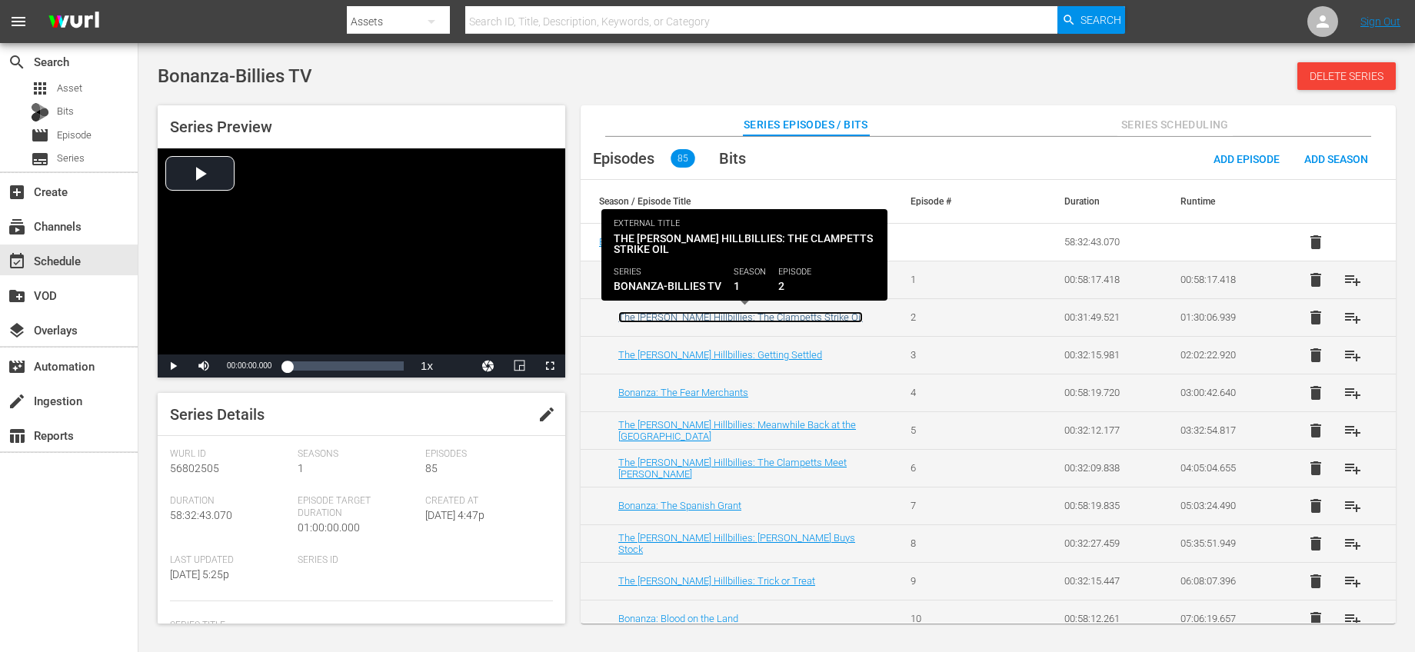
click at [701, 315] on link "The [PERSON_NAME] Hillbillies: The Clampetts Strike Oil" at bounding box center [740, 317] width 245 height 12
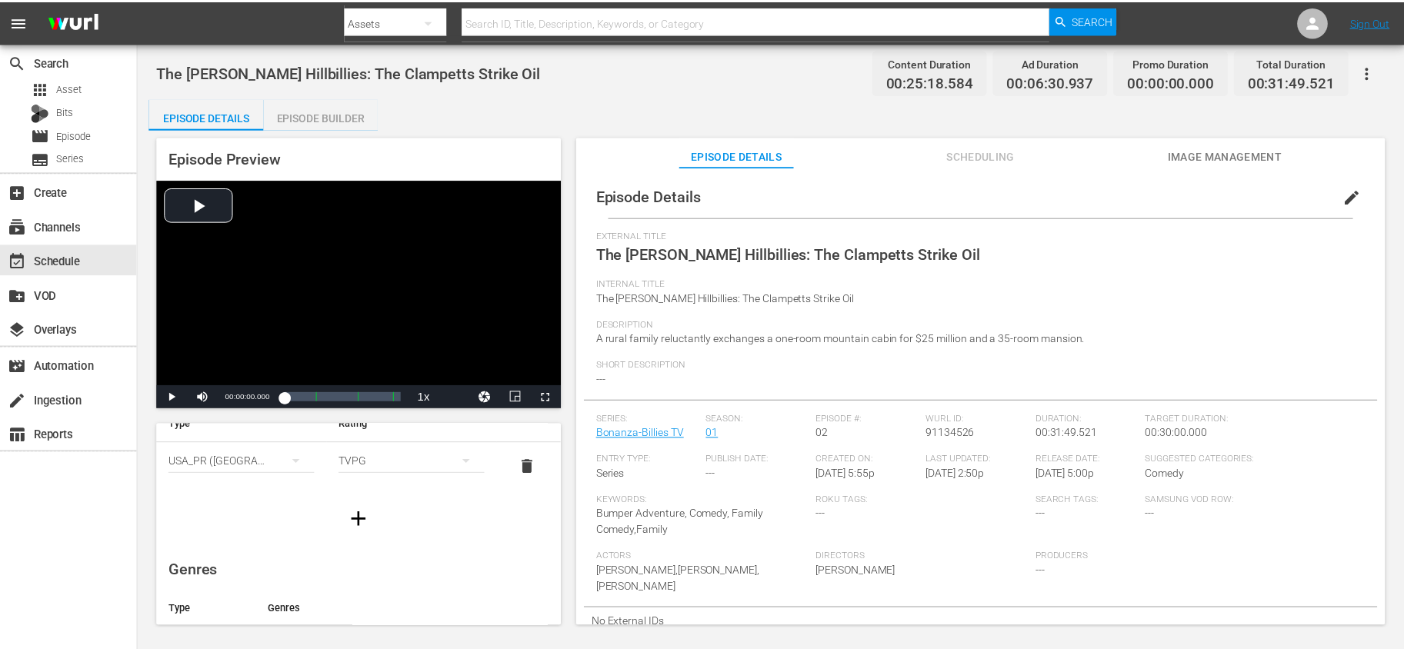
scroll to position [127, 0]
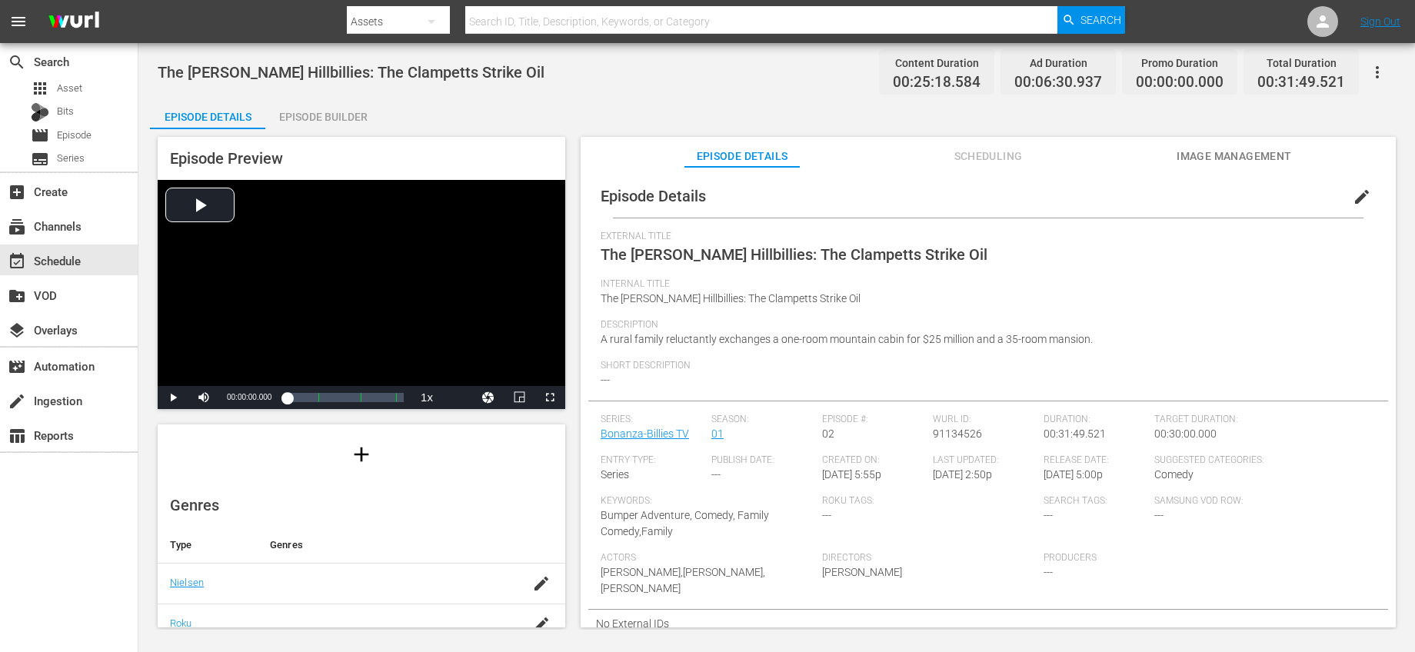
click at [338, 120] on div "Episode Builder" at bounding box center [322, 116] width 115 height 37
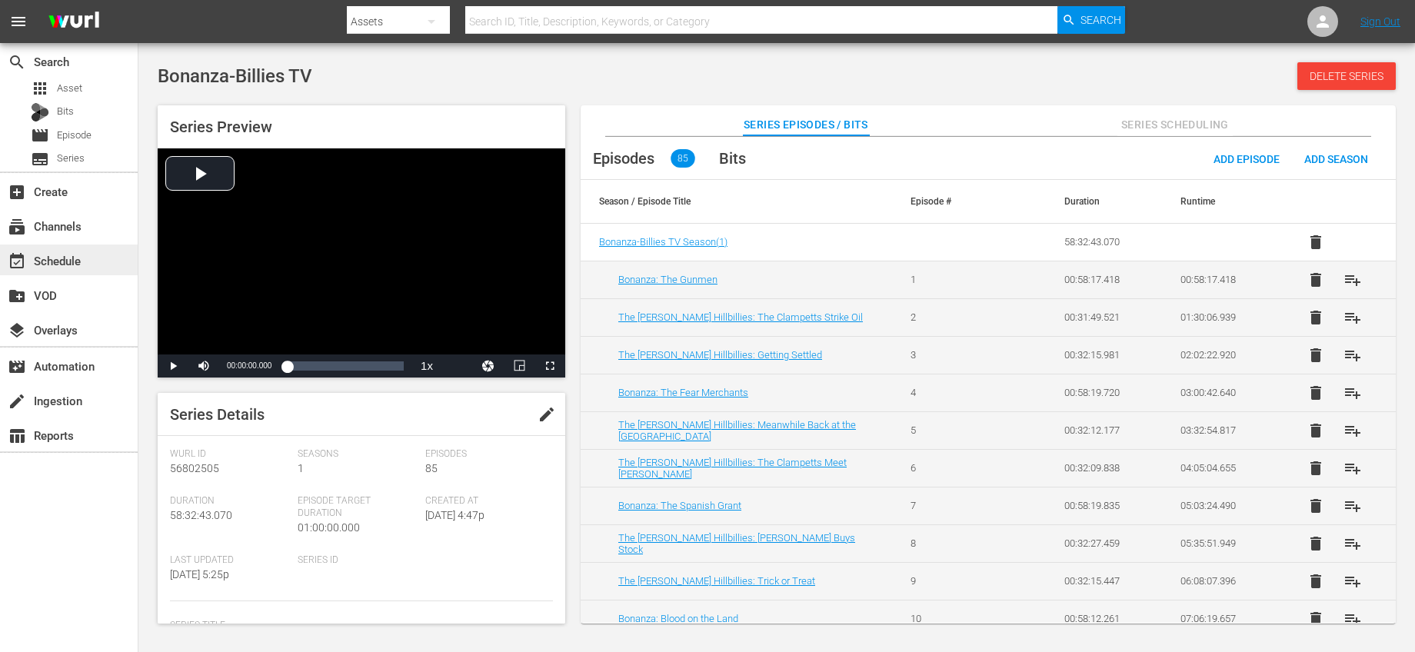
click at [51, 265] on div "event_available Schedule" at bounding box center [43, 258] width 86 height 14
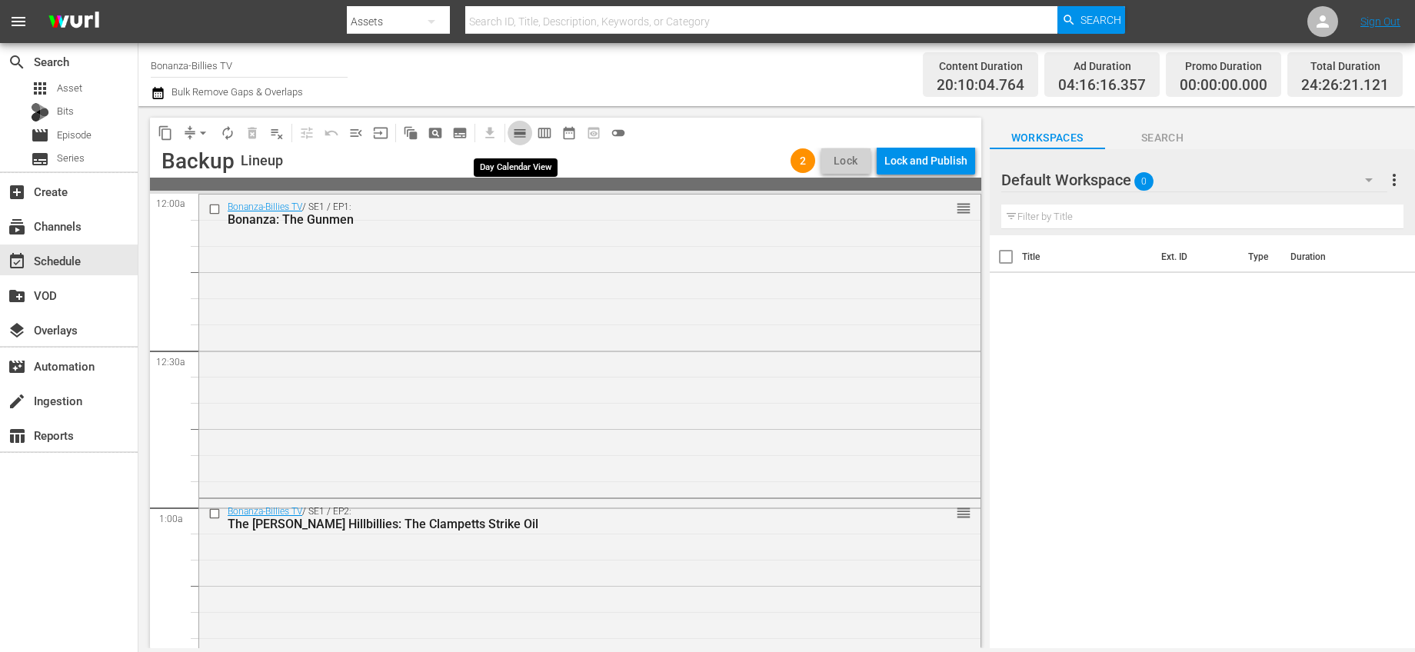
click at [524, 131] on span "calendar_view_day_outlined" at bounding box center [519, 132] width 15 height 15
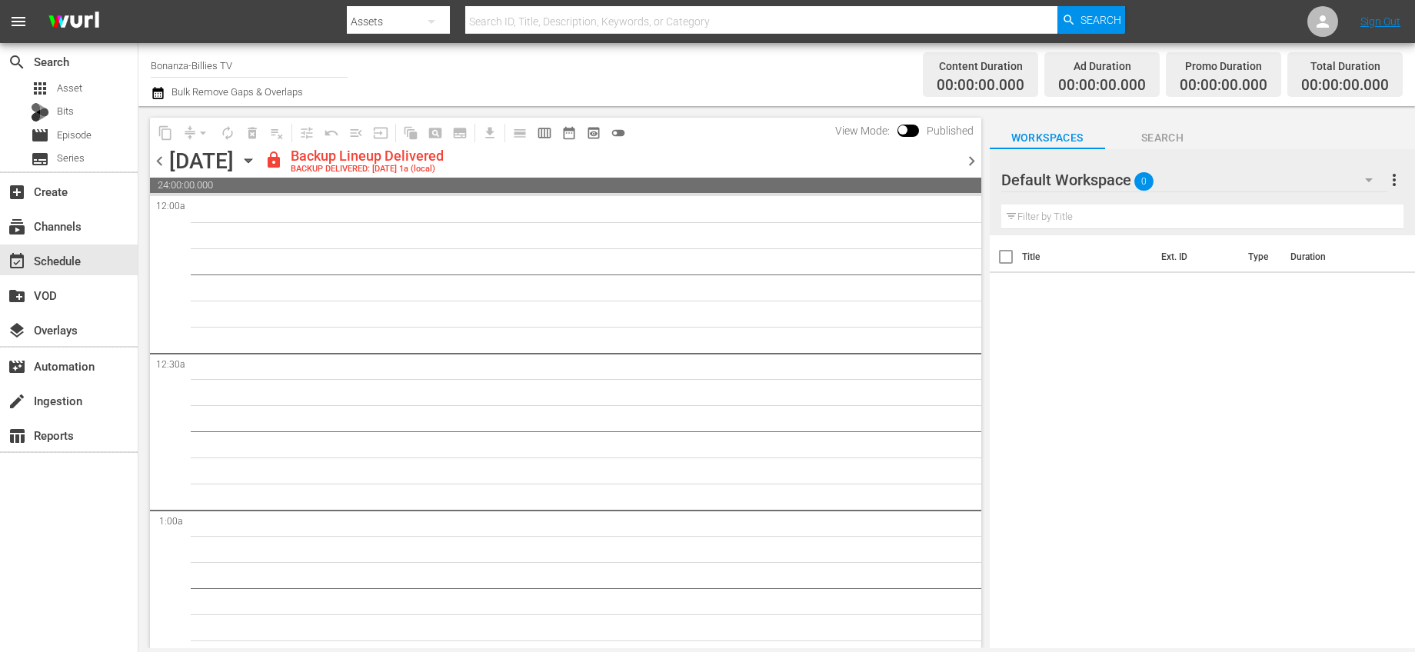
click at [977, 165] on span "chevron_right" at bounding box center [971, 161] width 19 height 19
click at [977, 164] on span "chevron_right" at bounding box center [971, 161] width 19 height 19
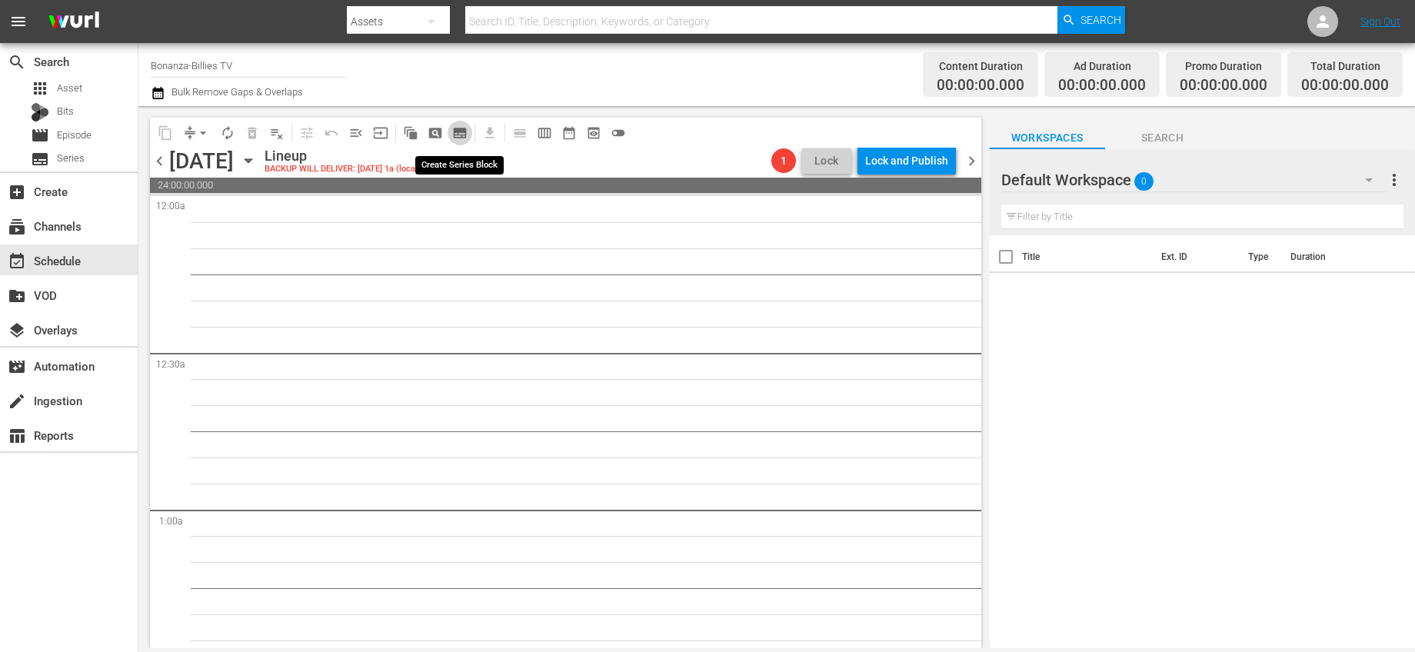
click at [452, 136] on span "subtitles_outlined" at bounding box center [459, 132] width 15 height 15
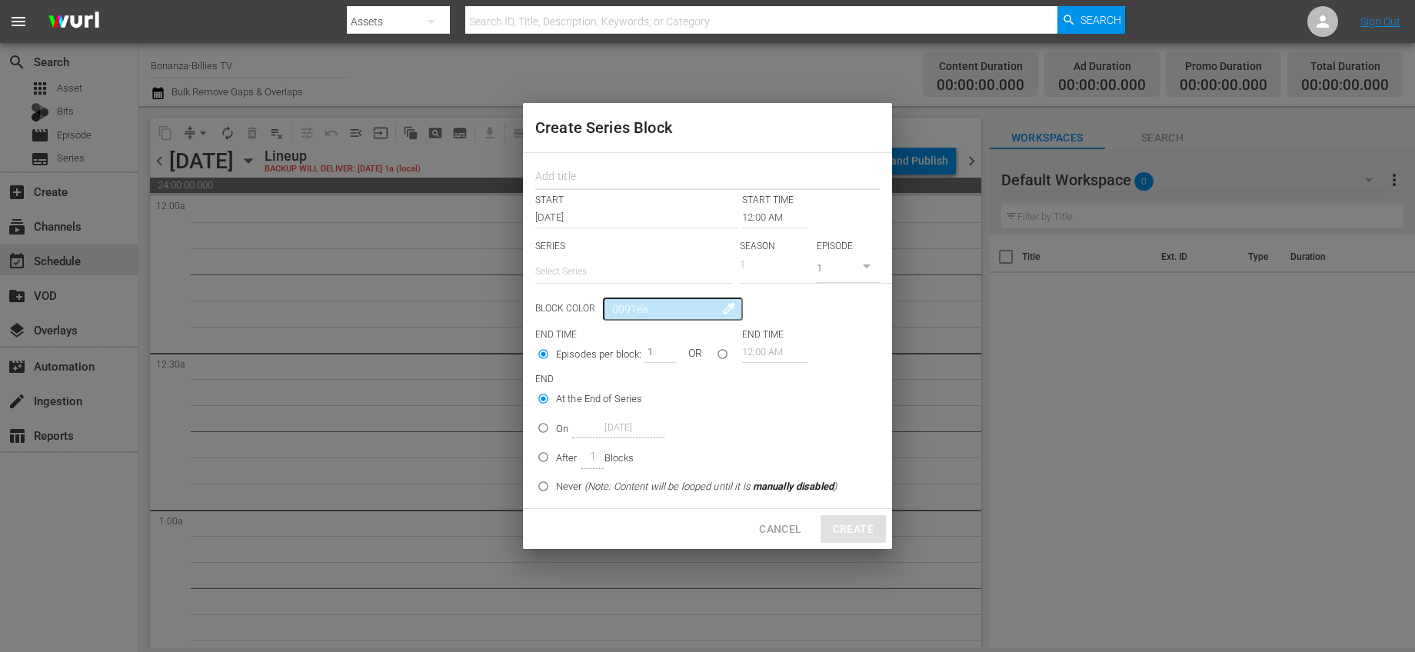
click at [576, 188] on input "text" at bounding box center [707, 178] width 345 height 24
type input "Bonanza Billies"
click at [629, 263] on input "text" at bounding box center [633, 271] width 197 height 37
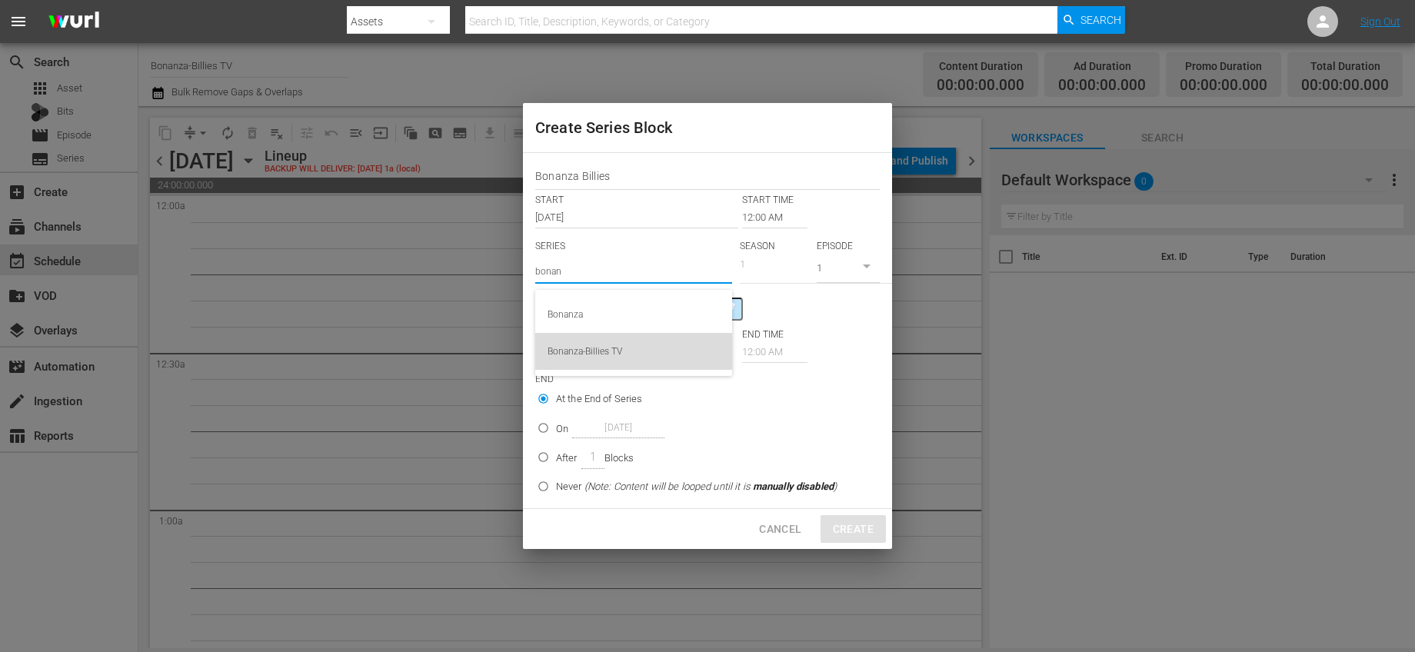
click at [650, 345] on div "Bonanza-Billies TV" at bounding box center [634, 351] width 172 height 37
type input "Bonanza-Billies TV"
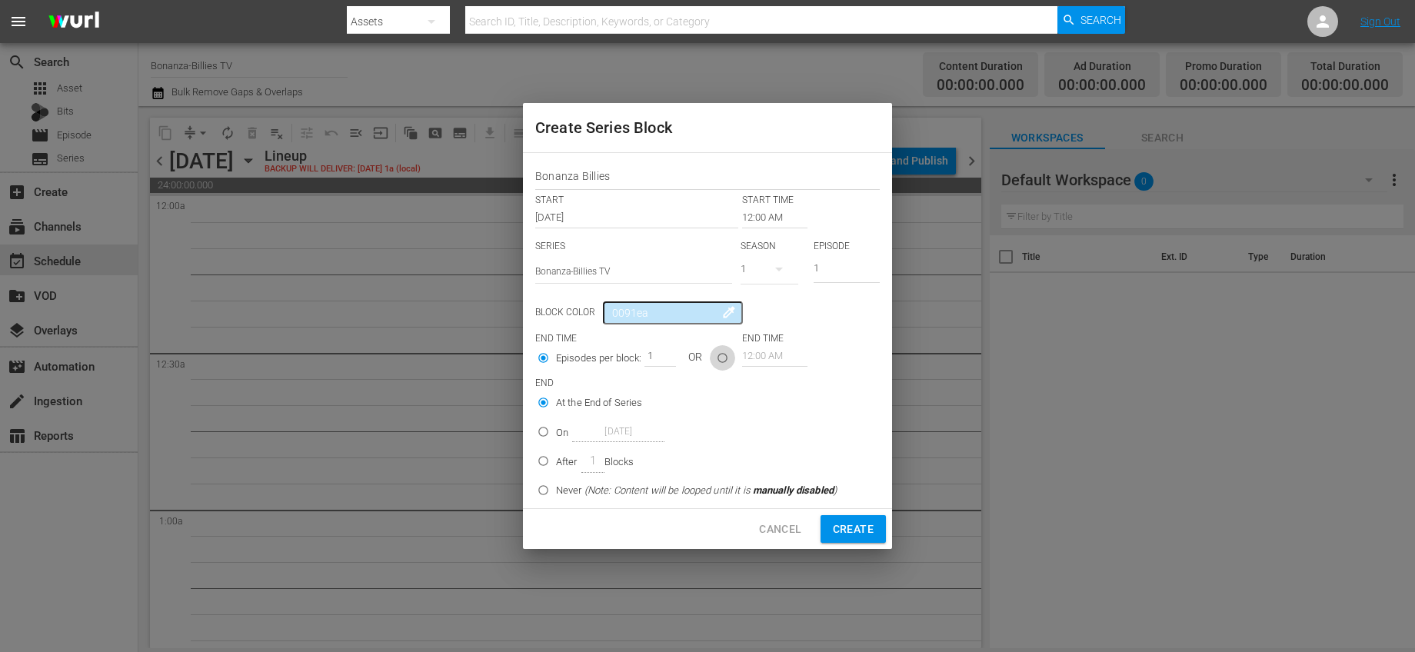
click at [722, 355] on input "seriesBlockEndTime" at bounding box center [722, 360] width 25 height 25
radio input "true"
click at [753, 355] on input "12:00 AM" at bounding box center [774, 356] width 65 height 22
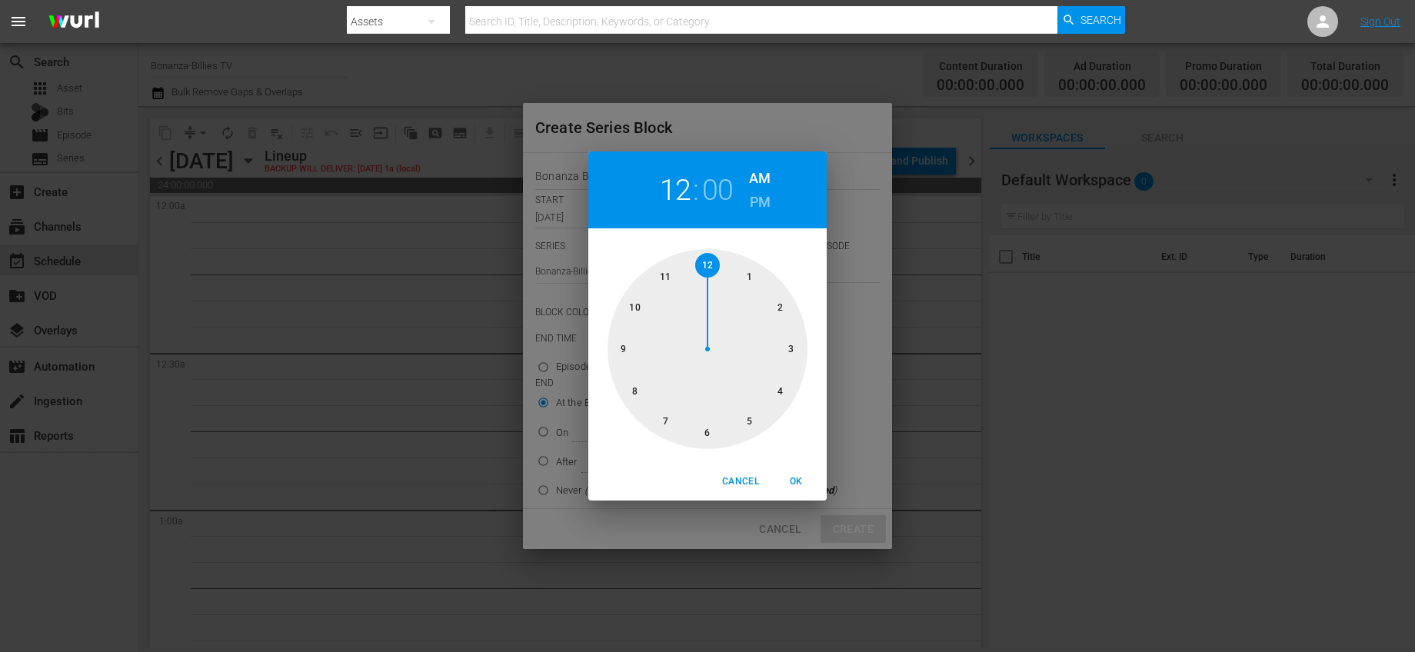
click at [667, 278] on div at bounding box center [708, 349] width 200 height 200
click at [696, 267] on div at bounding box center [708, 349] width 200 height 200
click at [773, 198] on div "11 : 59 AM PM" at bounding box center [707, 190] width 238 height 77
click at [767, 199] on h6 "PM" at bounding box center [760, 202] width 21 height 25
click at [801, 477] on span "OK" at bounding box center [796, 482] width 37 height 16
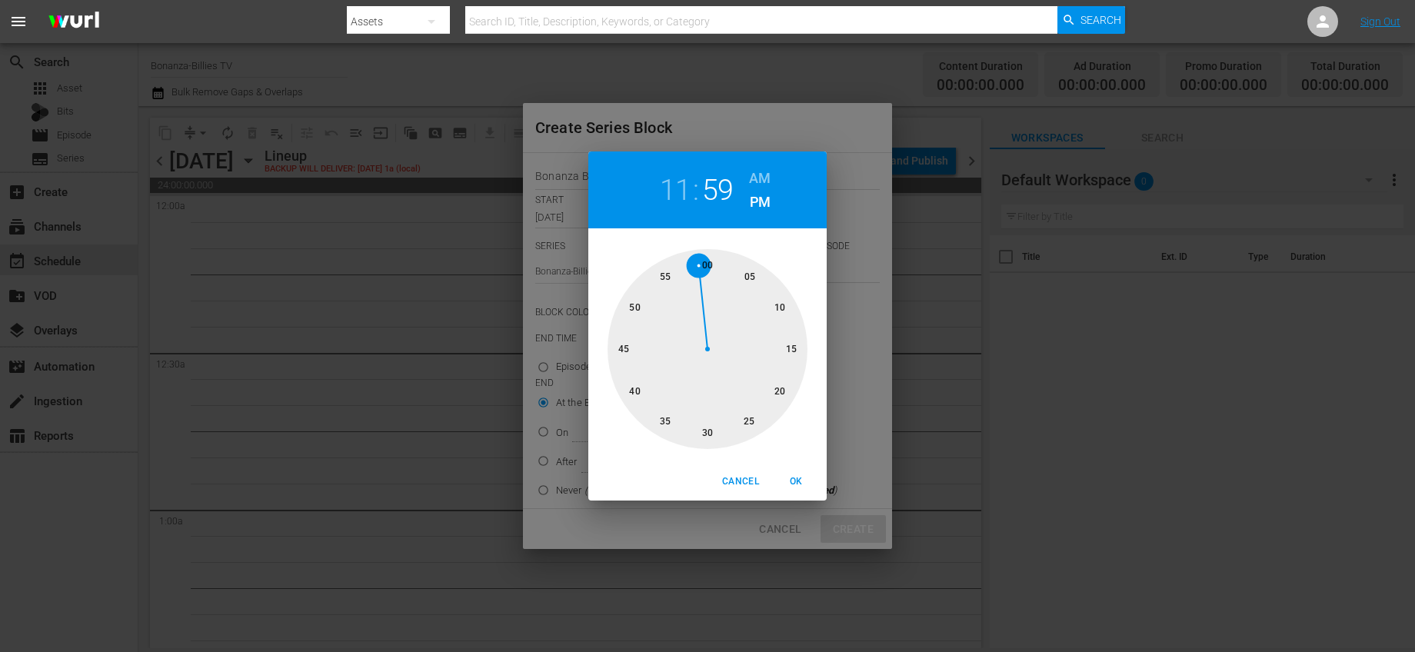
type input "11:59 PM"
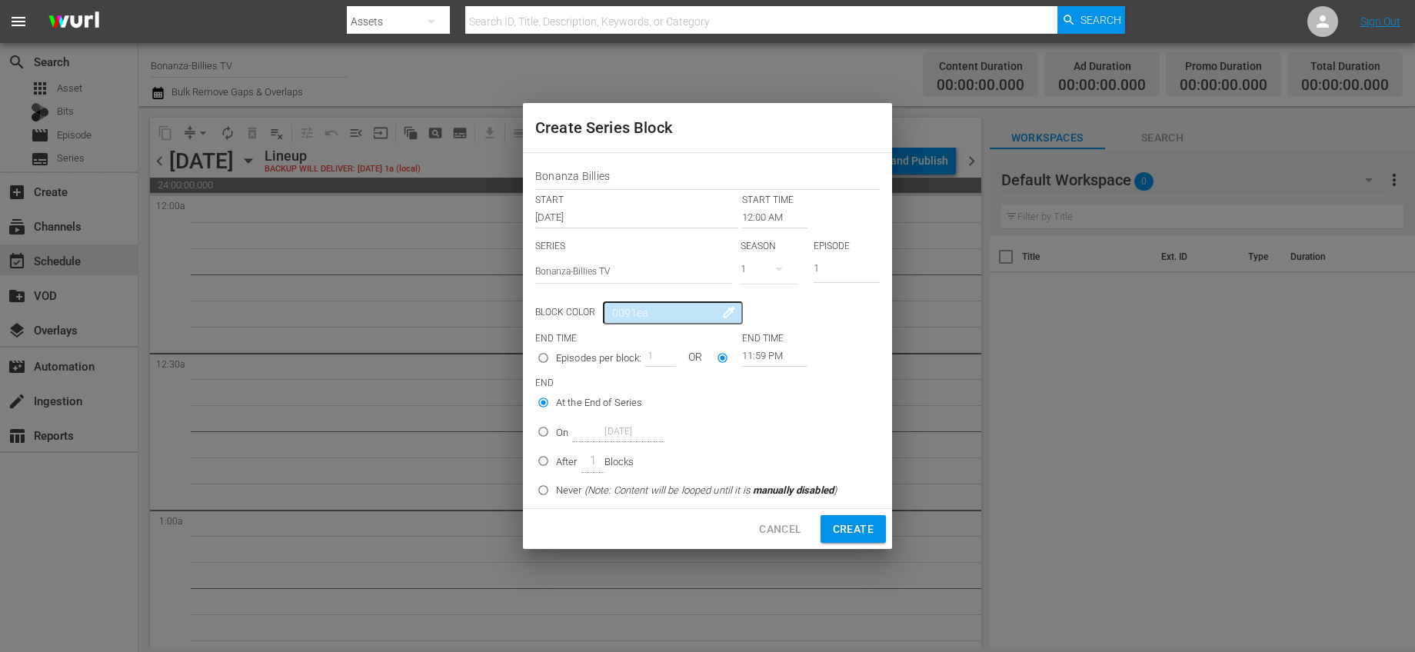
click at [558, 466] on p "After" at bounding box center [567, 462] width 22 height 15
click at [556, 466] on input "After 1 Blocks" at bounding box center [543, 463] width 25 height 25
radio input "false"
click at [545, 479] on span "seriesBlockEnd" at bounding box center [543, 490] width 25 height 25
click at [545, 481] on input "Never (Note: Content will be looped until it is manually disabled )" at bounding box center [543, 493] width 25 height 25
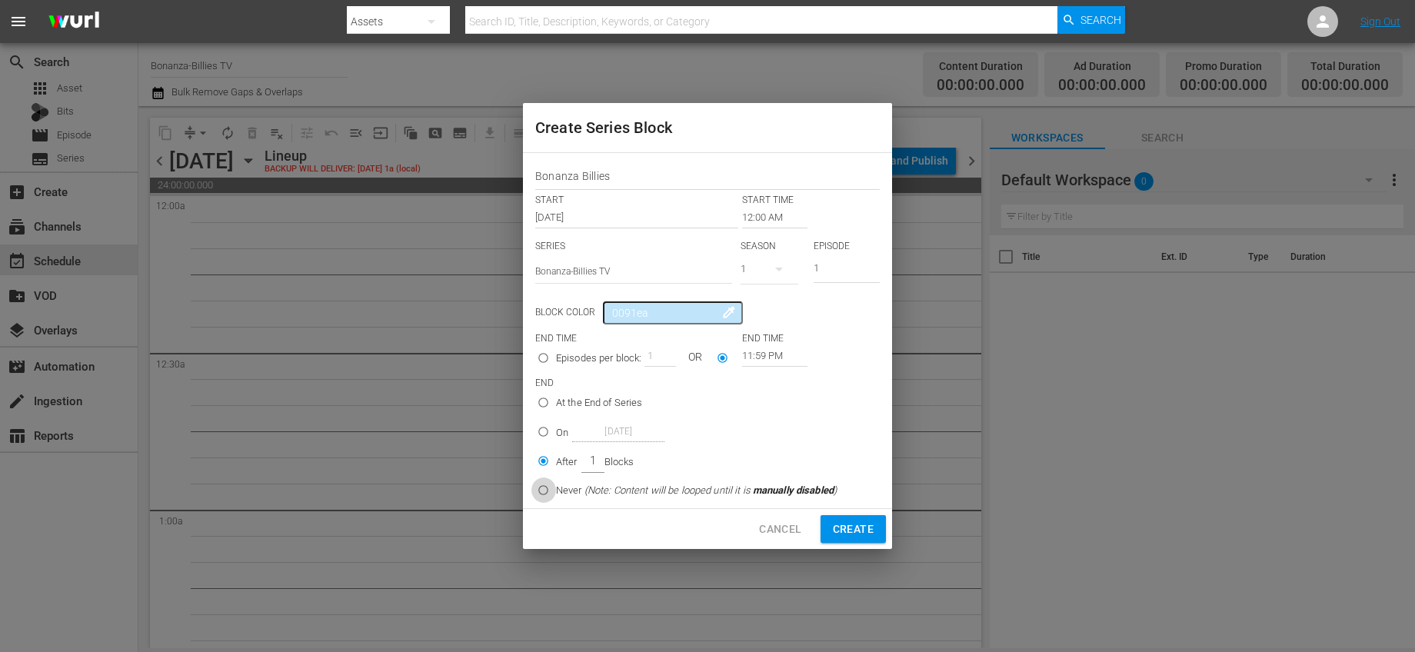
radio input "false"
radio input "true"
click at [856, 535] on span "Create" at bounding box center [853, 529] width 41 height 19
radio input "true"
type input "12:00 AM"
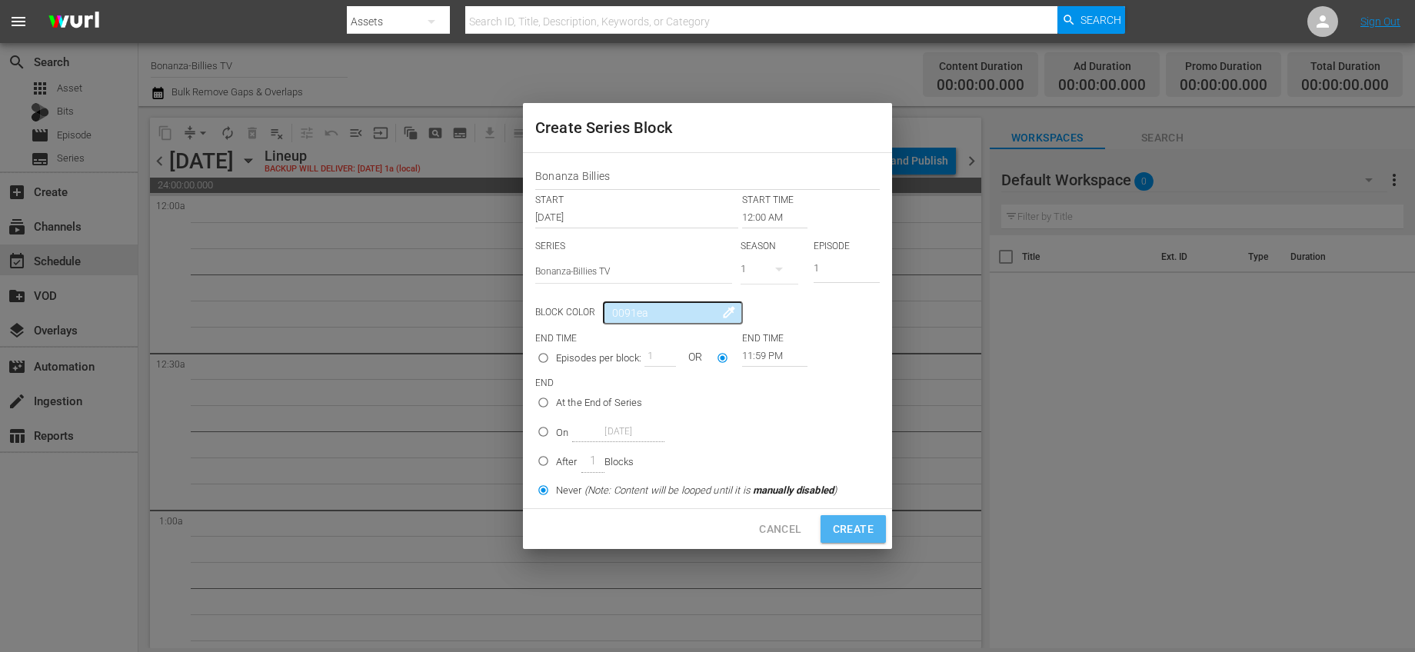
radio input "true"
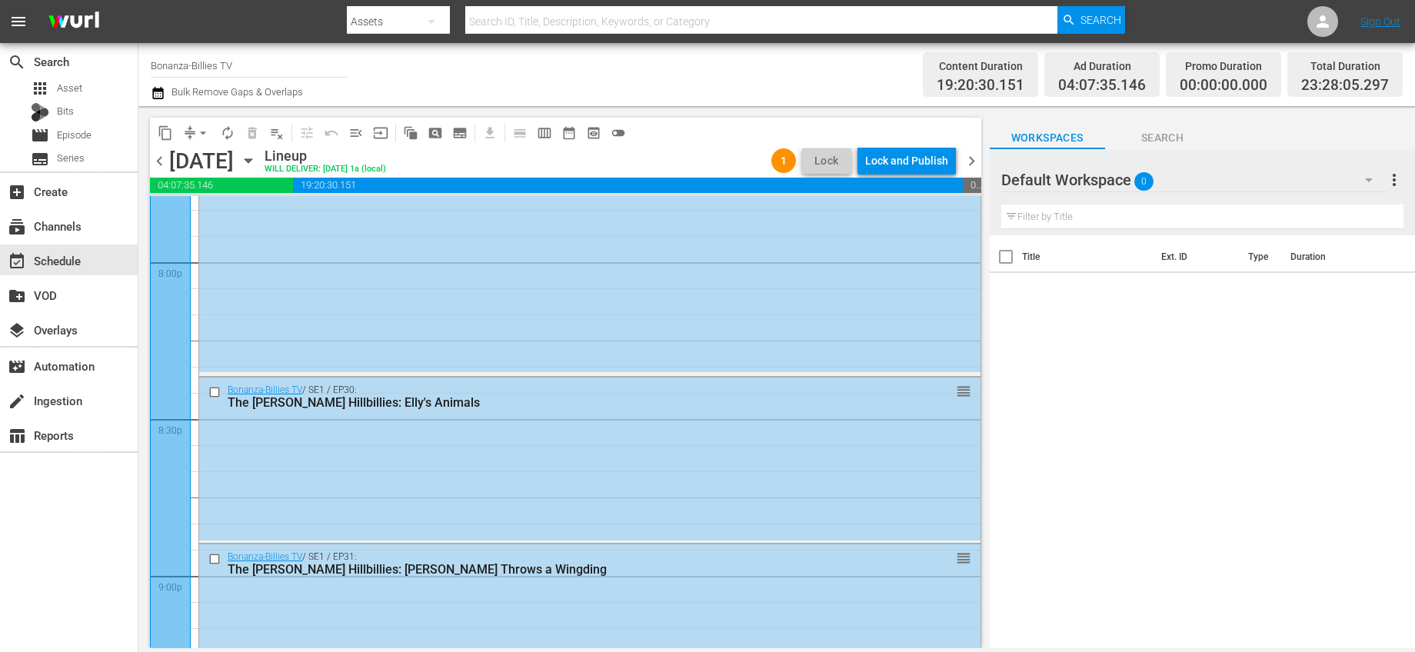
scroll to position [7078, 0]
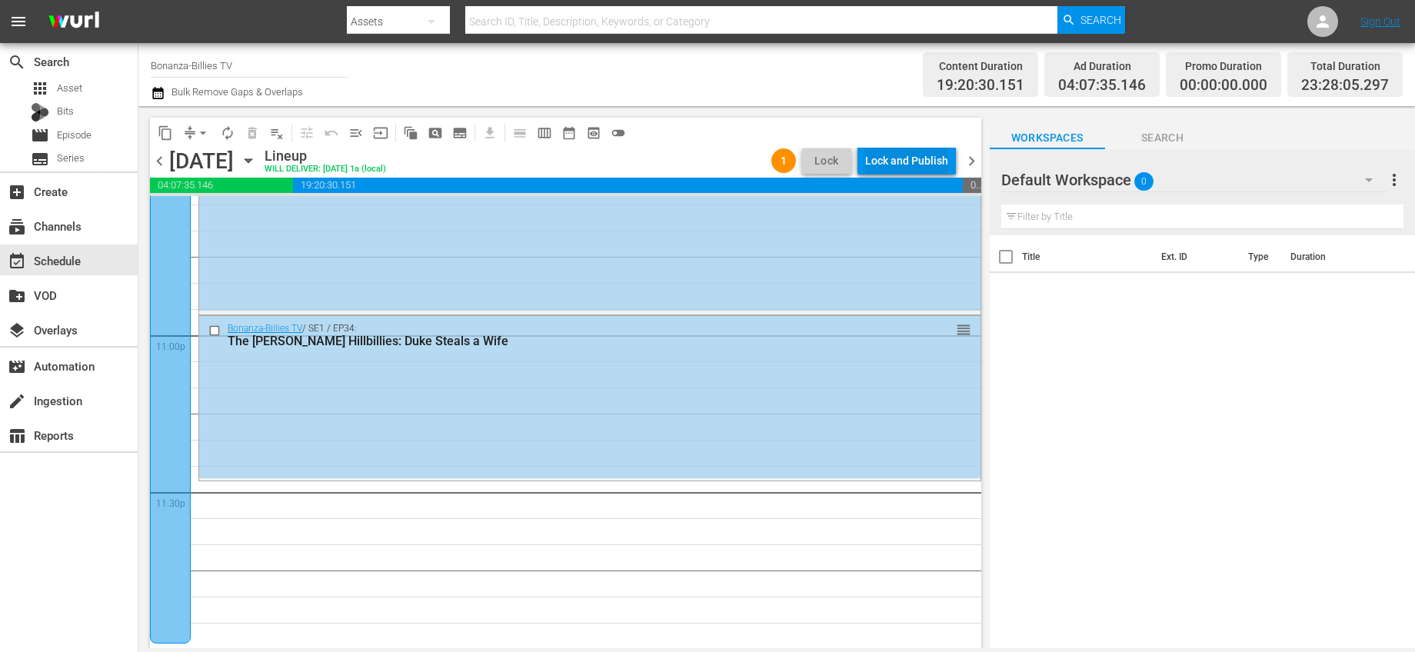
click at [924, 152] on div "Lock and Publish" at bounding box center [906, 161] width 83 height 28
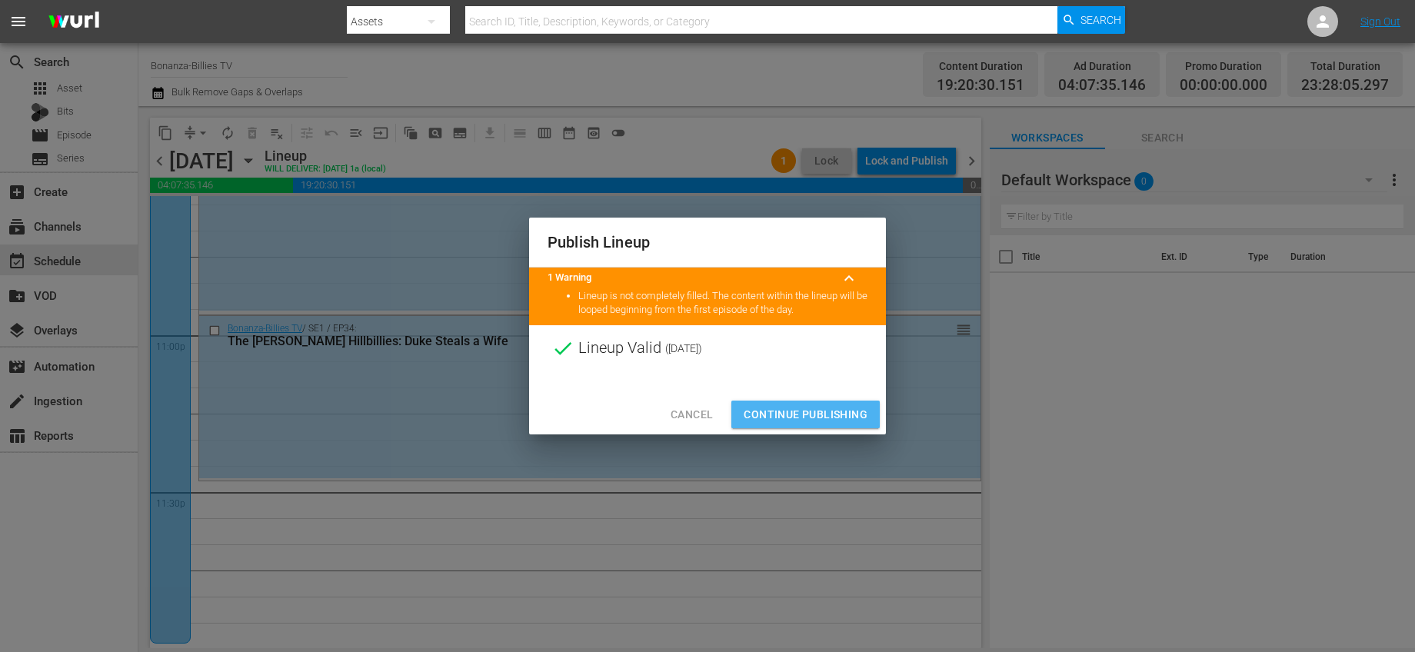
click at [807, 417] on span "Continue Publishing" at bounding box center [806, 414] width 124 height 19
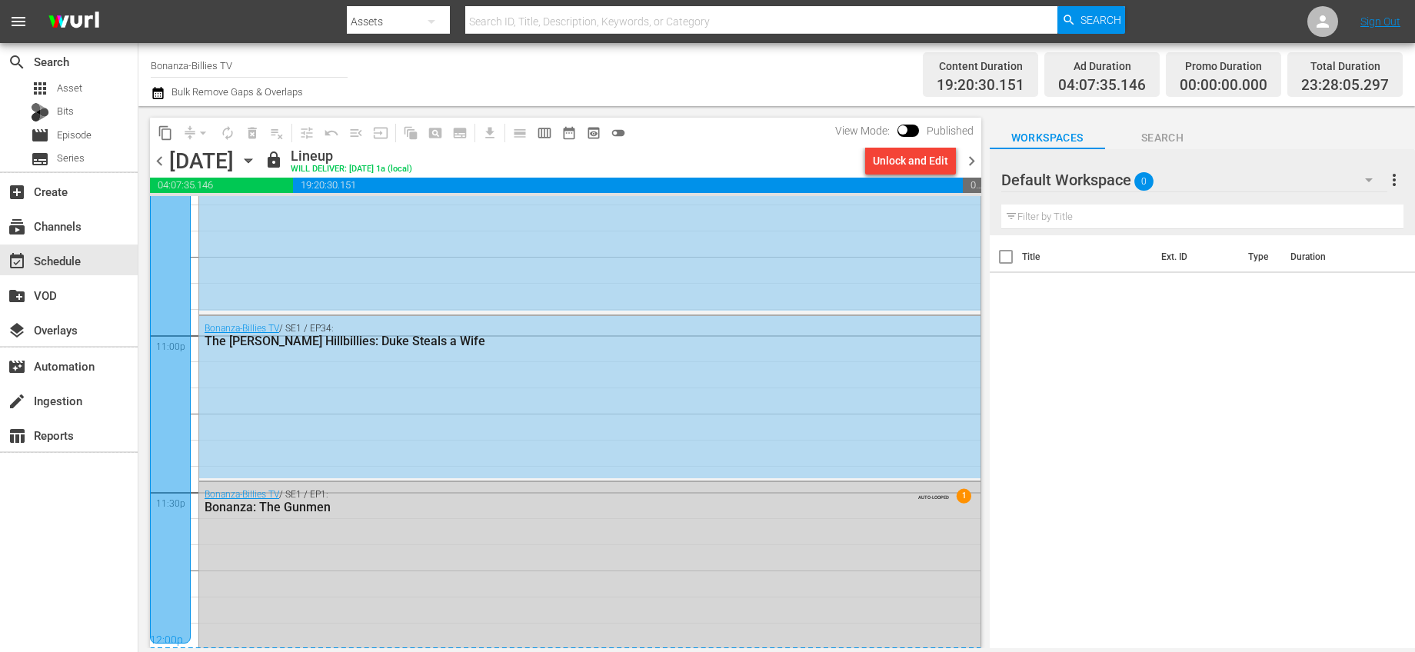
click at [976, 161] on span "chevron_right" at bounding box center [971, 161] width 19 height 19
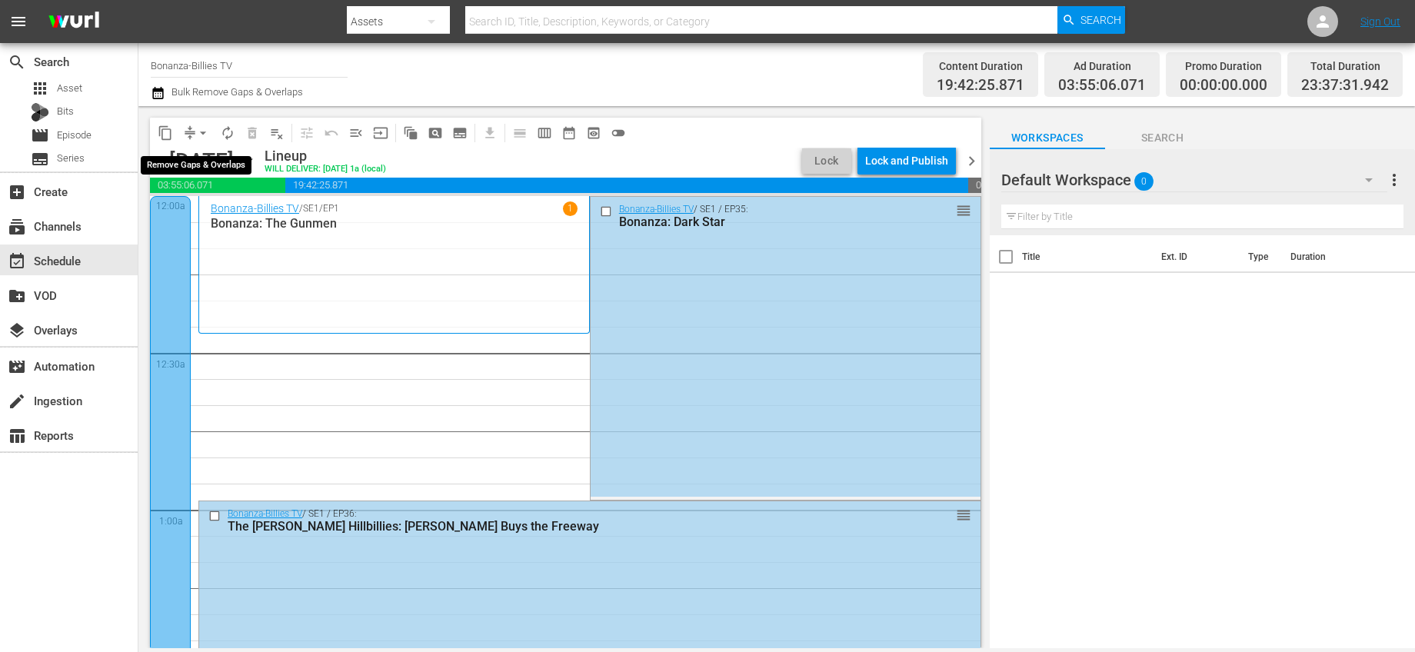
click at [202, 131] on span "arrow_drop_down" at bounding box center [202, 132] width 15 height 15
click at [233, 211] on li "Align to End of Previous Day" at bounding box center [204, 214] width 162 height 25
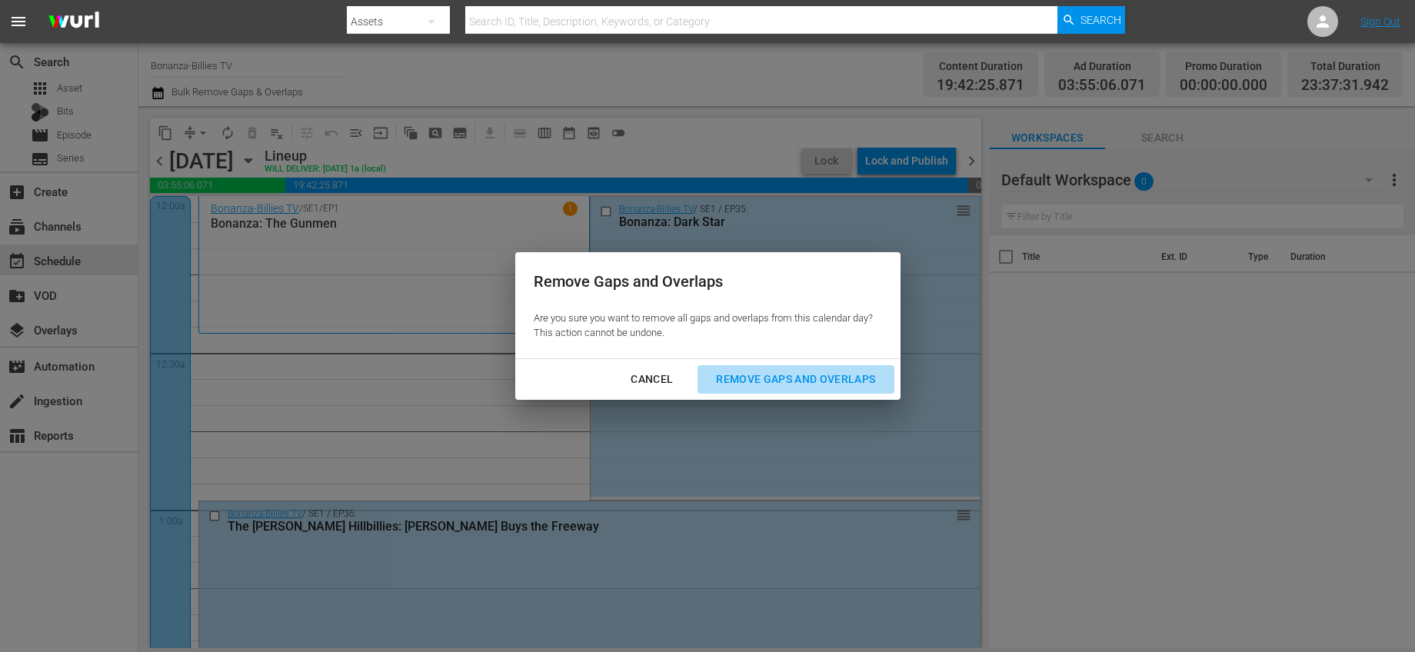
click at [788, 385] on div "Remove Gaps and Overlaps" at bounding box center [796, 379] width 184 height 19
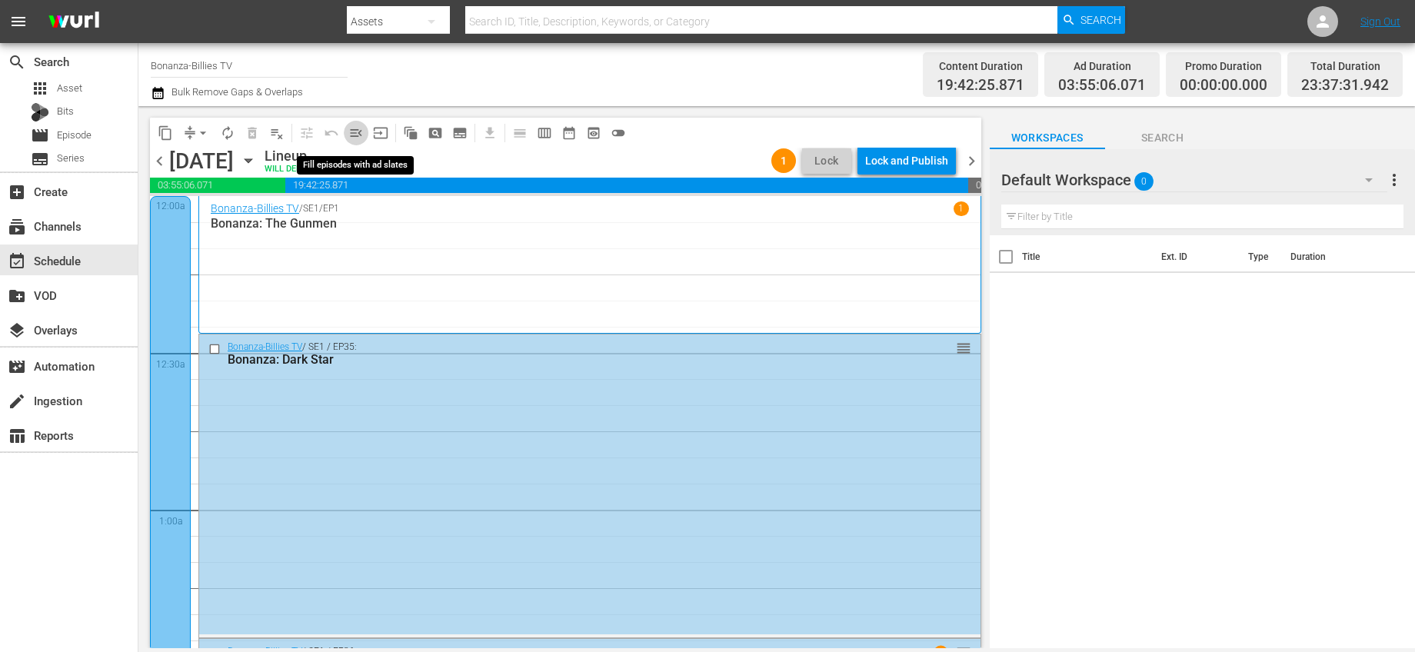
click at [355, 135] on span "menu_open" at bounding box center [355, 132] width 15 height 15
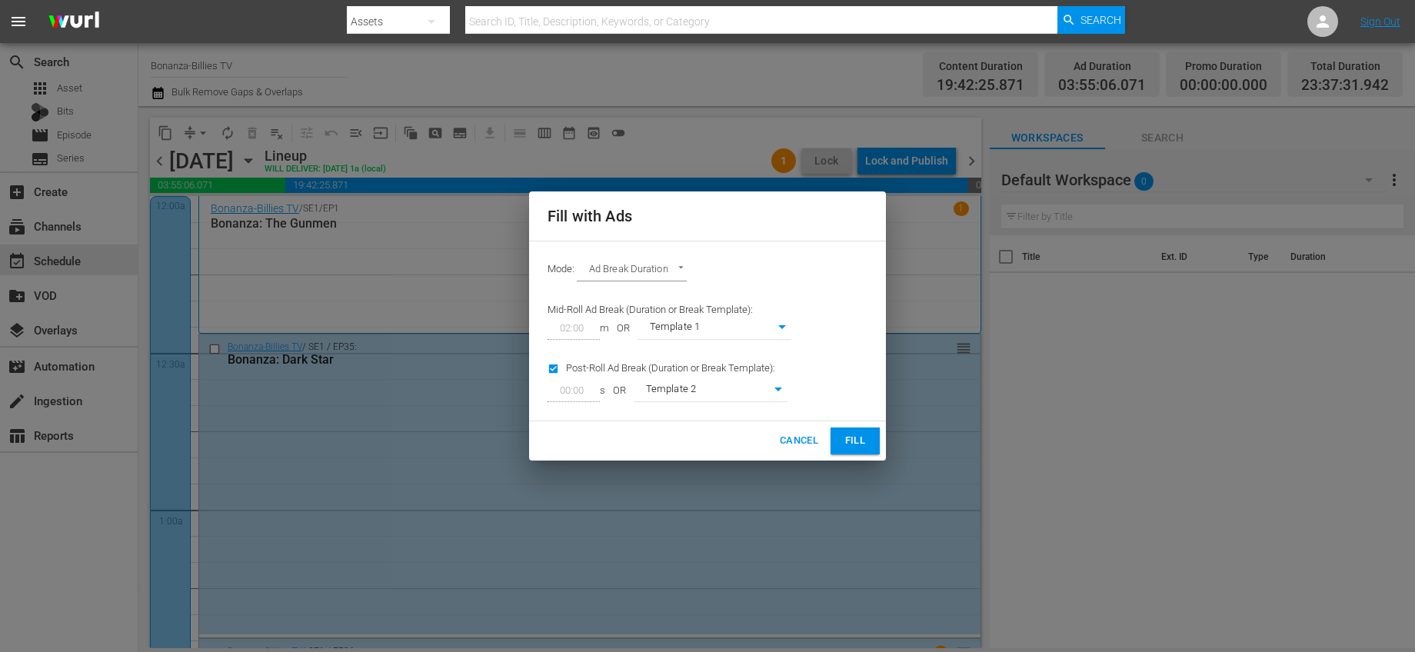
click at [768, 330] on body "menu Search By Assets Search ID, Title, Description, Keywords, or Category Sear…" at bounding box center [707, 326] width 1415 height 652
click at [756, 349] on li "Template 2" at bounding box center [715, 353] width 154 height 25
click at [753, 322] on body "menu Search By Assets Search ID, Title, Description, Keywords, or Category Sear…" at bounding box center [707, 326] width 1415 height 652
click at [721, 359] on li "Template 3" at bounding box center [715, 353] width 154 height 25
type input "380"
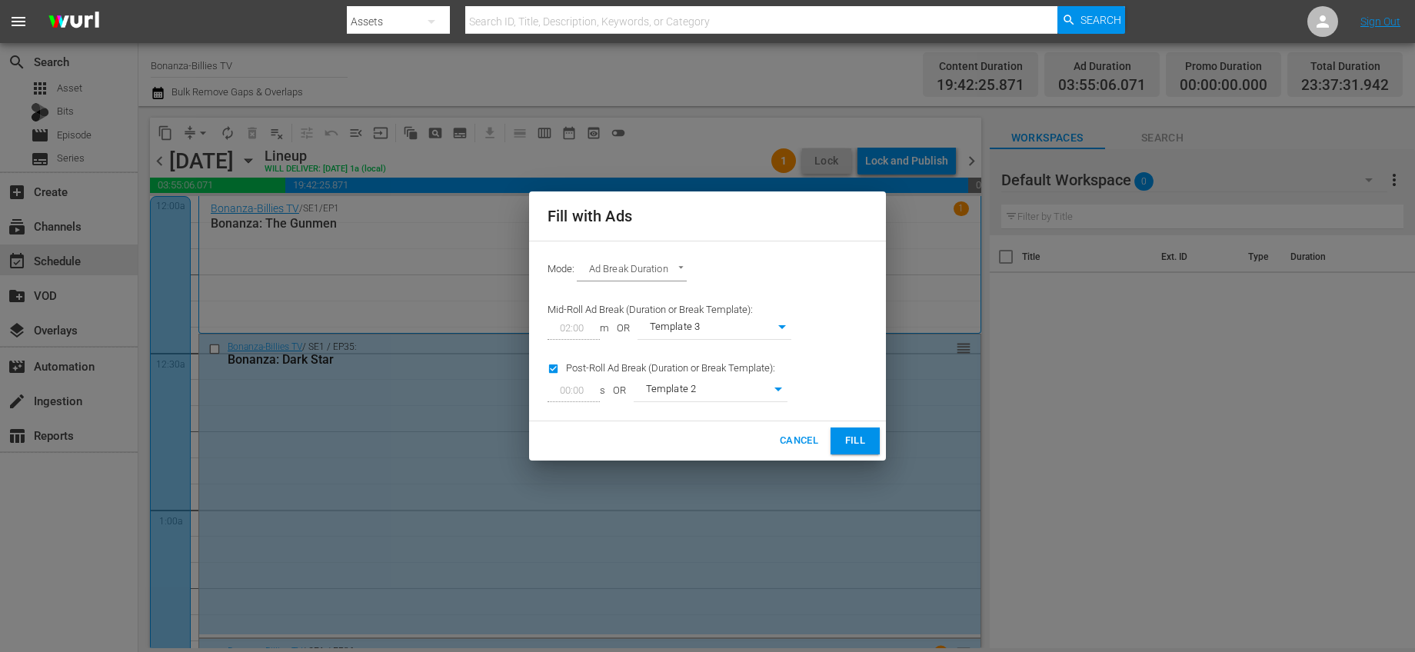
click at [744, 383] on body "menu Search By Assets Search ID, Title, Description, Keywords, or Category Sear…" at bounding box center [707, 326] width 1415 height 652
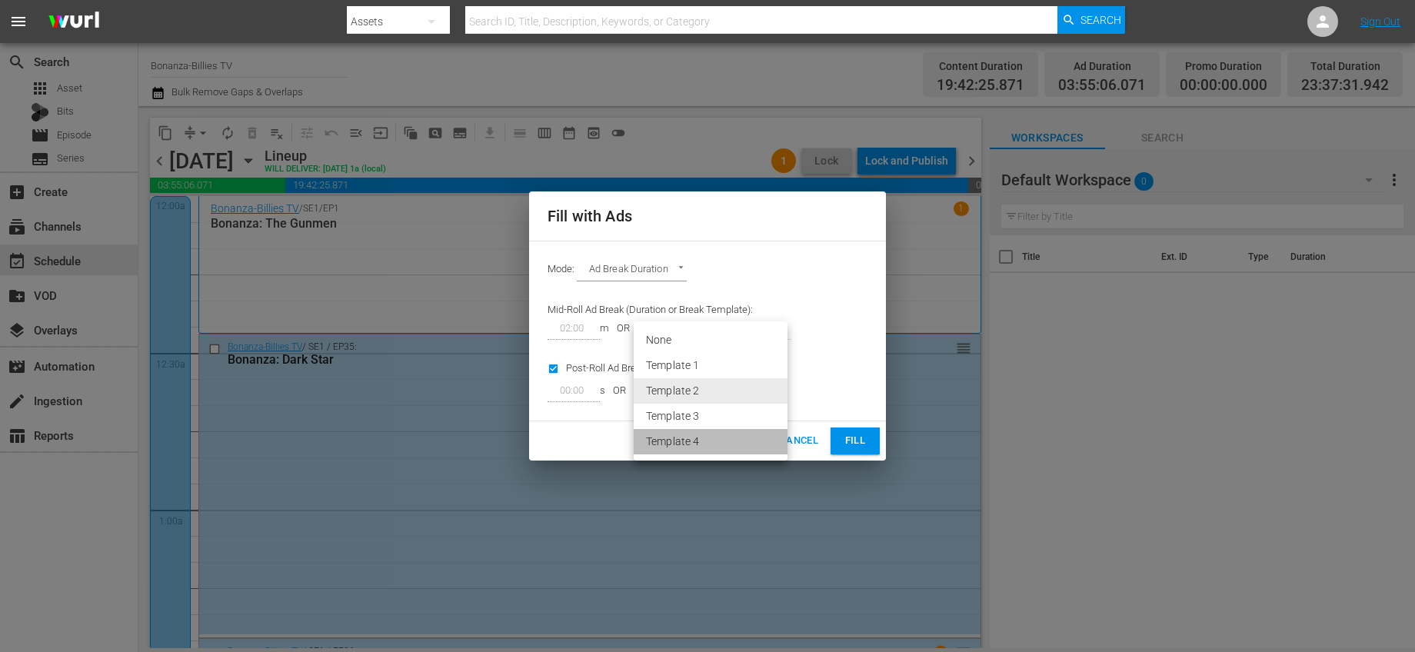
click at [714, 437] on li "Template 4" at bounding box center [711, 441] width 154 height 25
type input "381"
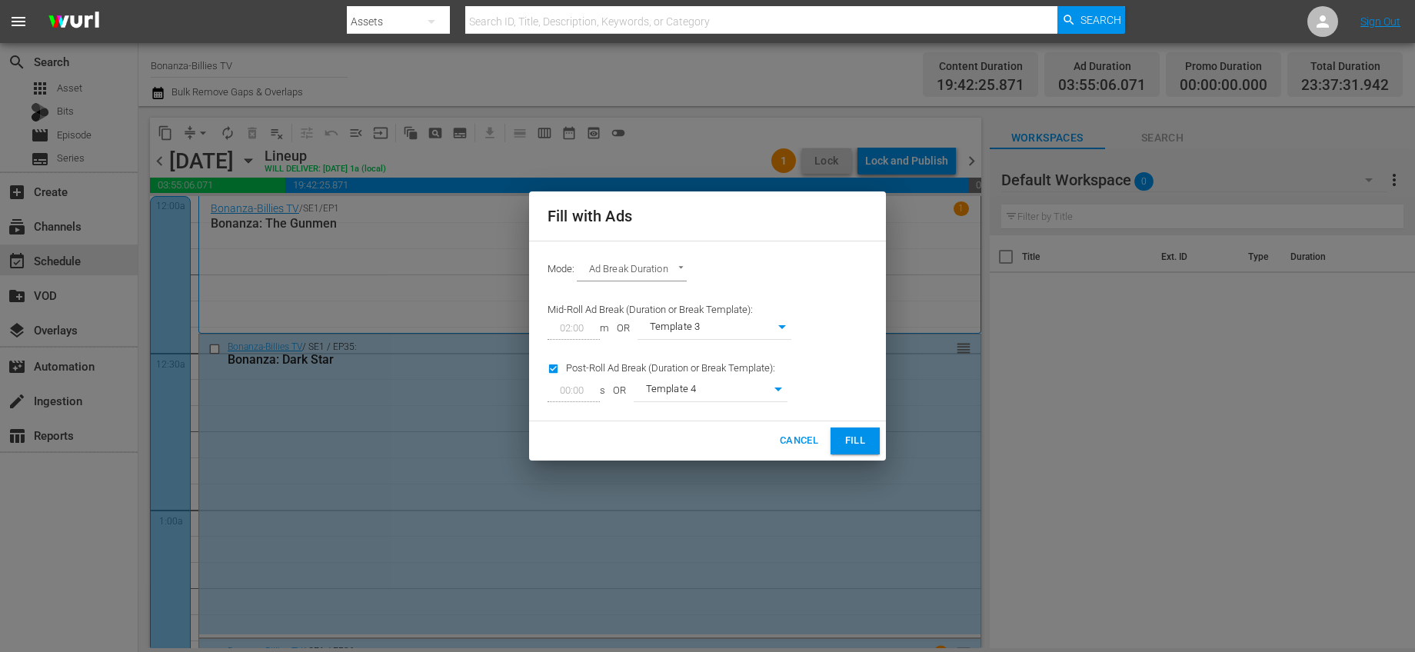
click at [857, 448] on span "Fill" at bounding box center [855, 441] width 25 height 18
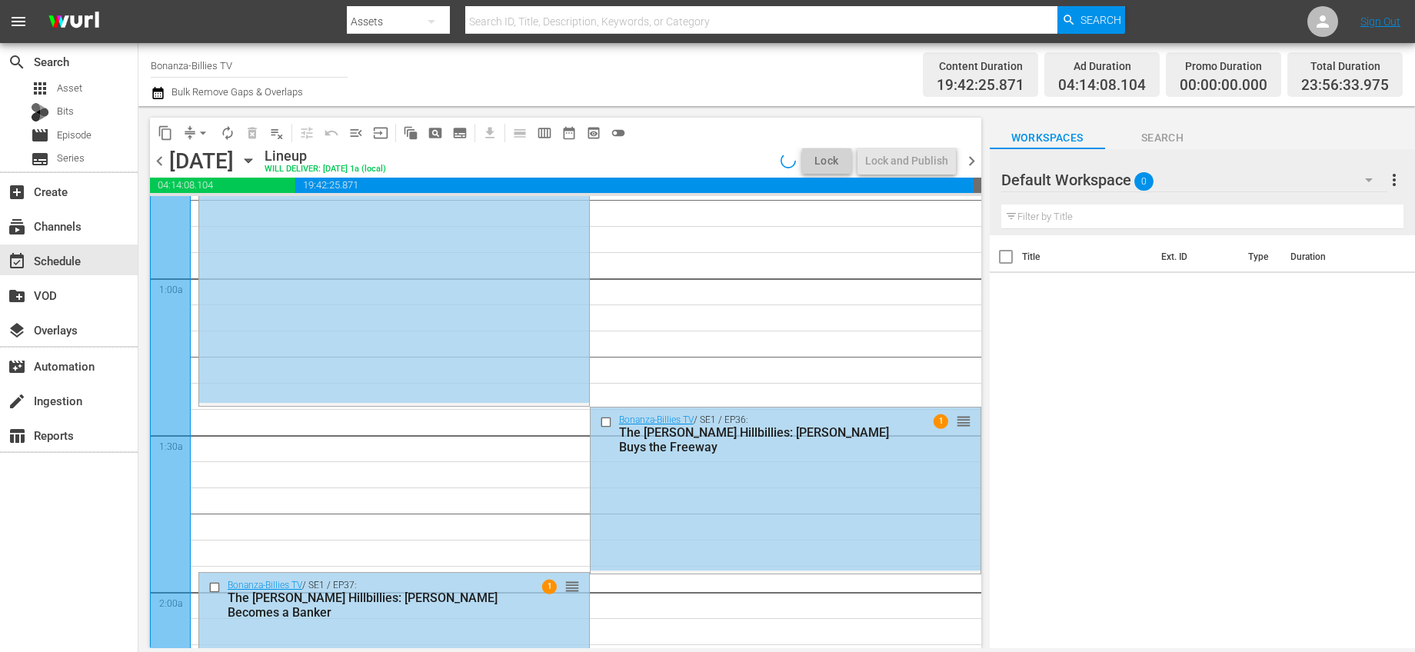
scroll to position [315, 0]
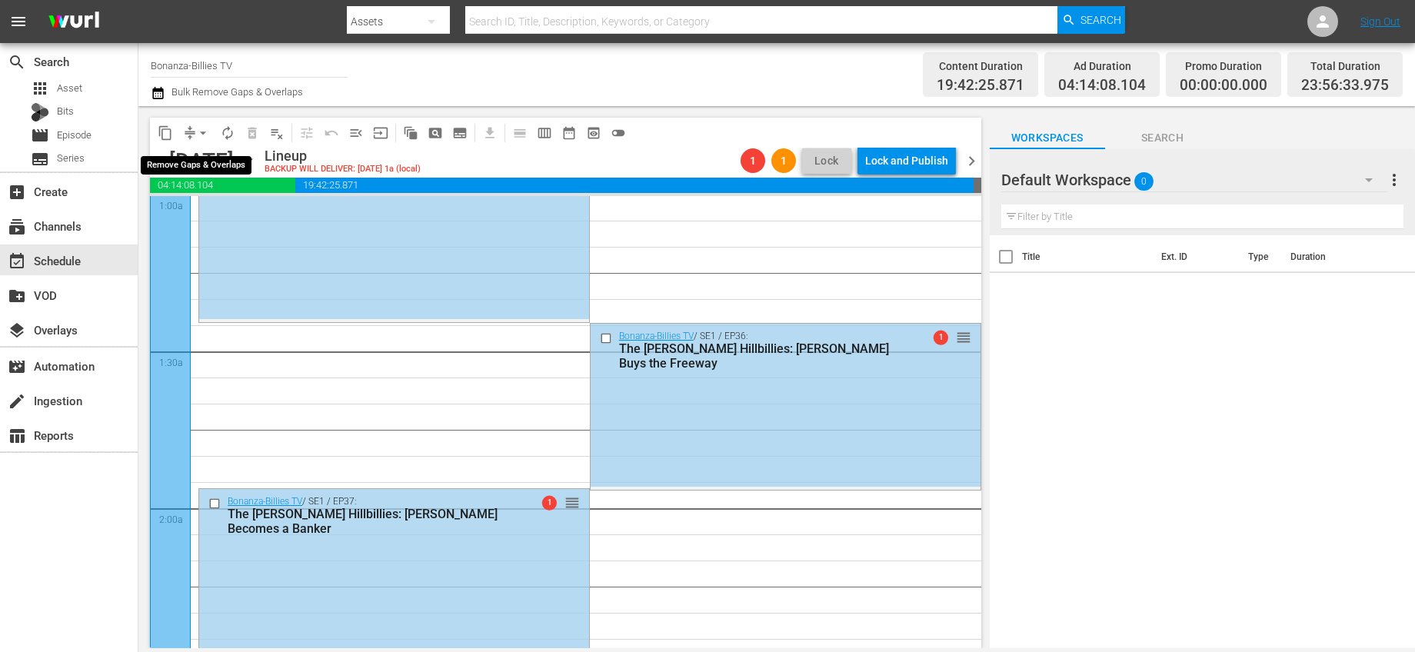
click at [203, 133] on span "arrow_drop_down" at bounding box center [202, 132] width 15 height 15
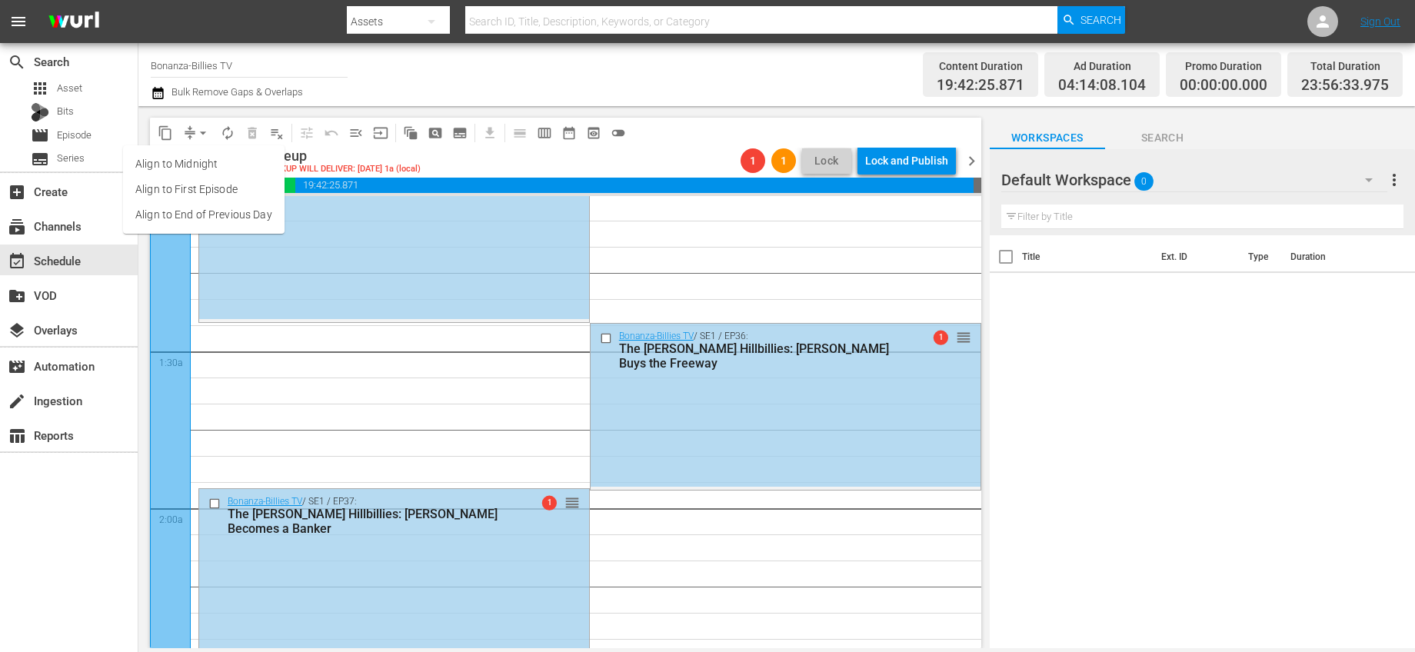
click at [229, 215] on li "Align to End of Previous Day" at bounding box center [204, 214] width 162 height 25
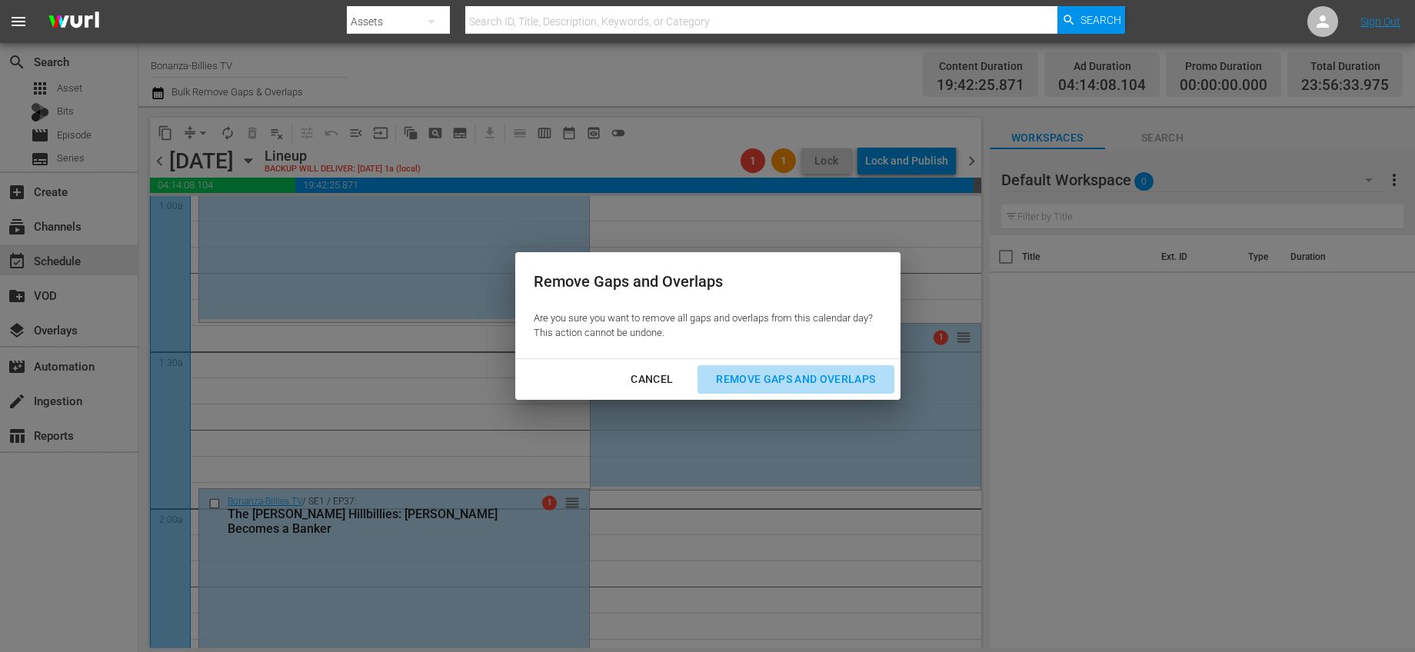
click at [789, 385] on div "Remove Gaps and Overlaps" at bounding box center [796, 379] width 184 height 19
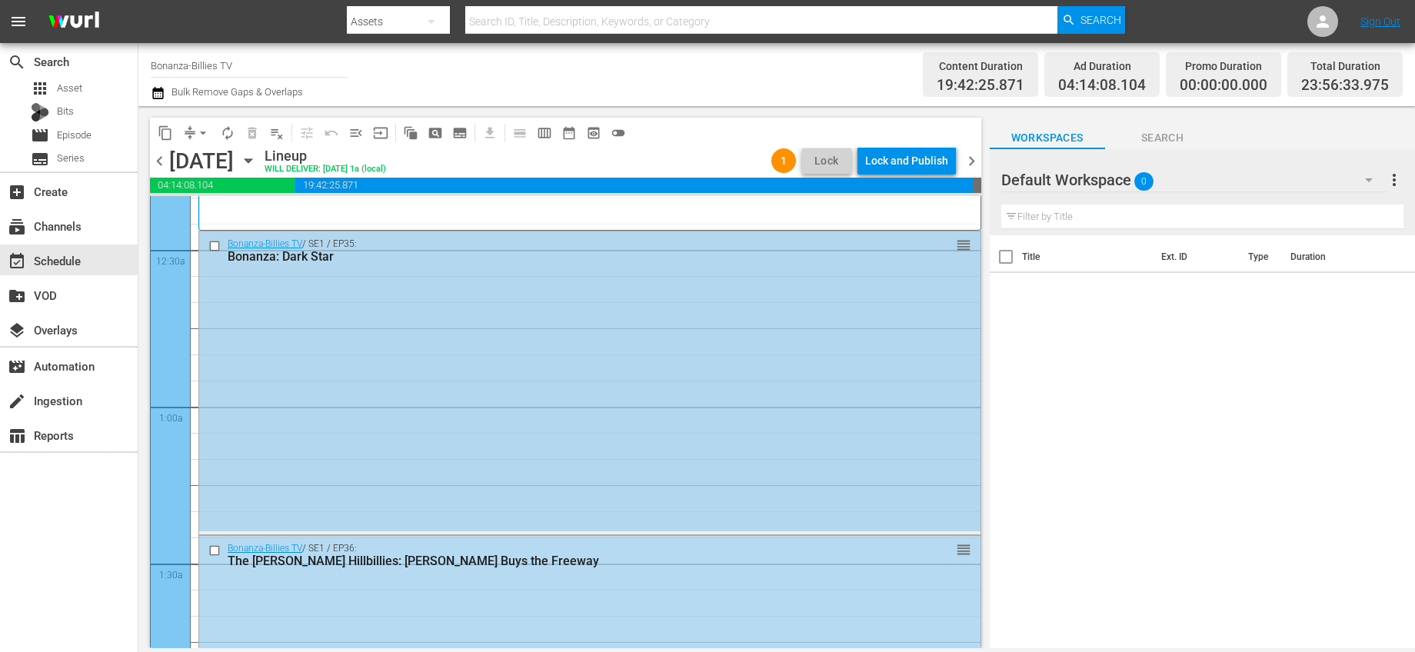
scroll to position [0, 0]
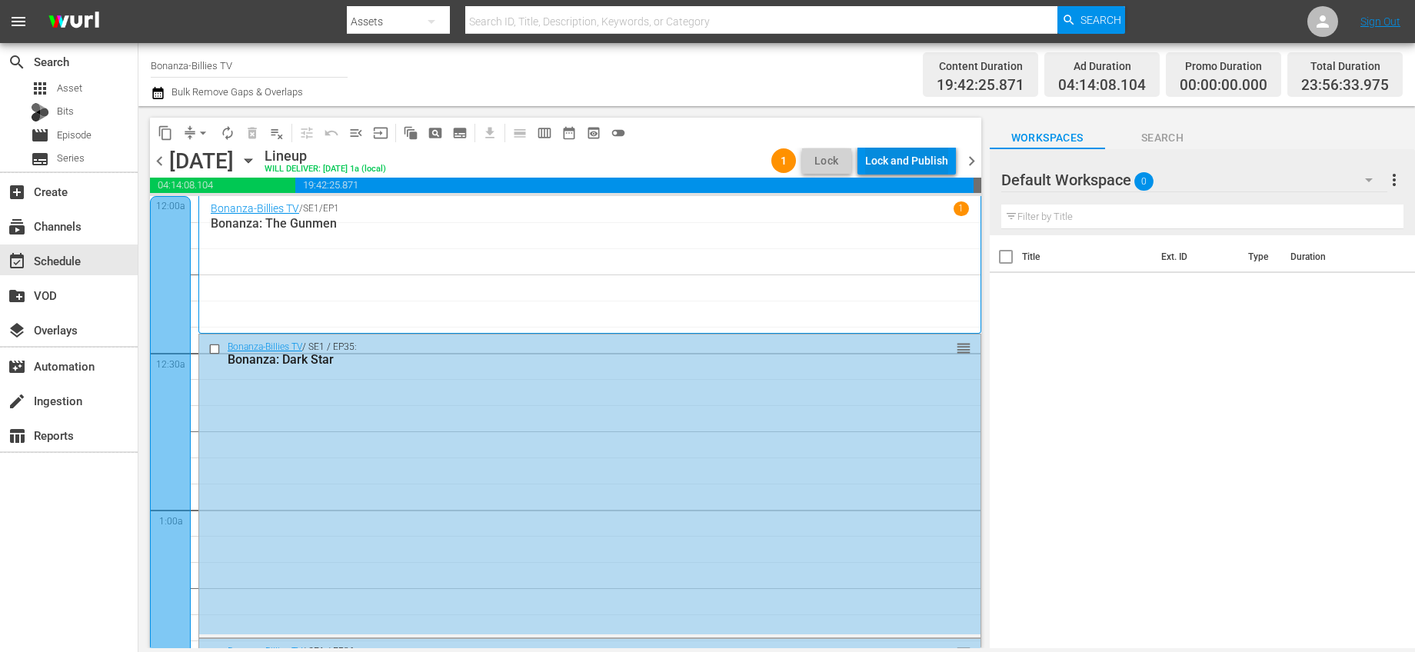
click at [933, 165] on div "Lock and Publish" at bounding box center [906, 161] width 83 height 28
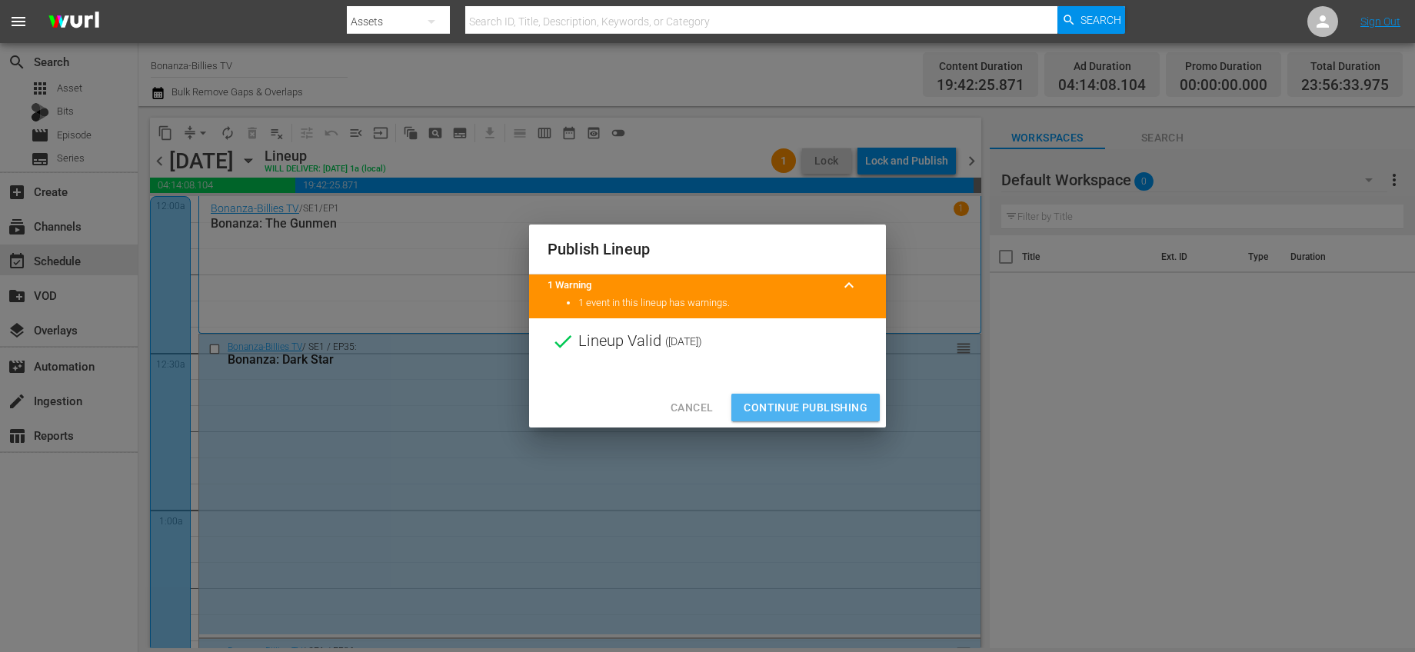
drag, startPoint x: 833, startPoint y: 412, endPoint x: 853, endPoint y: 379, distance: 38.6
click at [834, 412] on span "Continue Publishing" at bounding box center [806, 407] width 124 height 19
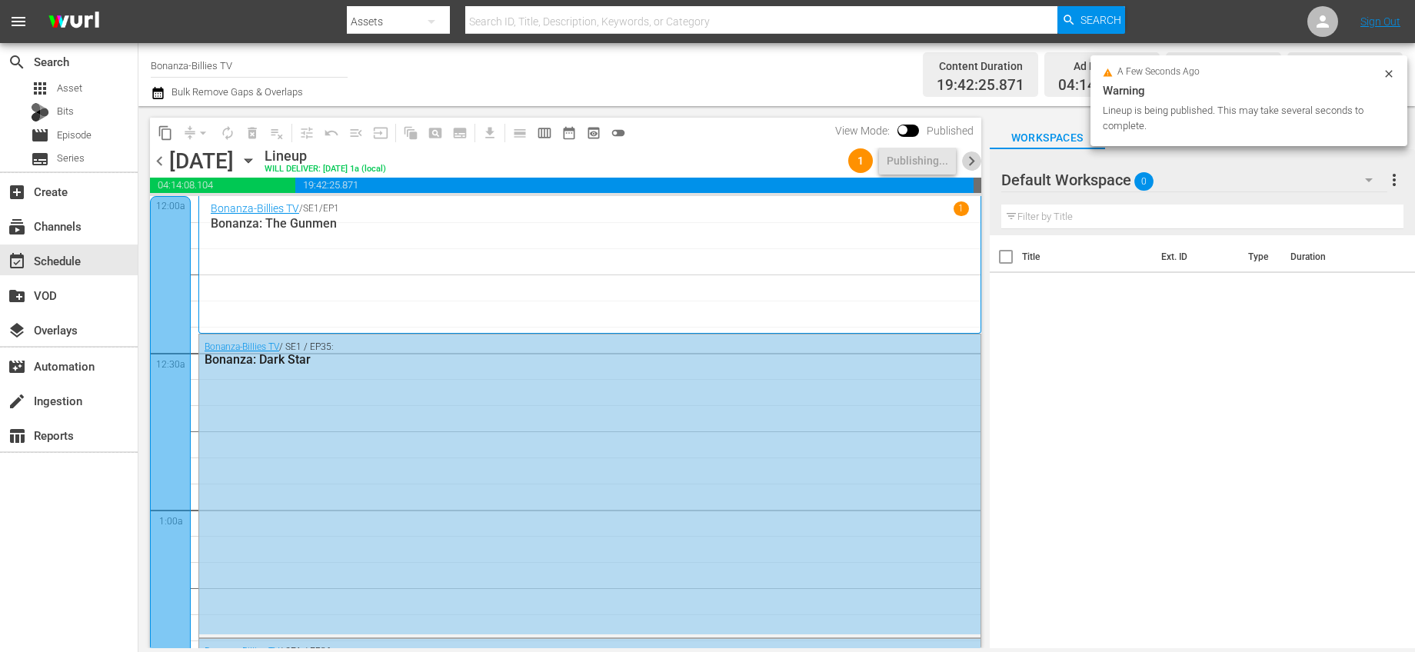
click at [968, 165] on span "chevron_right" at bounding box center [971, 161] width 19 height 19
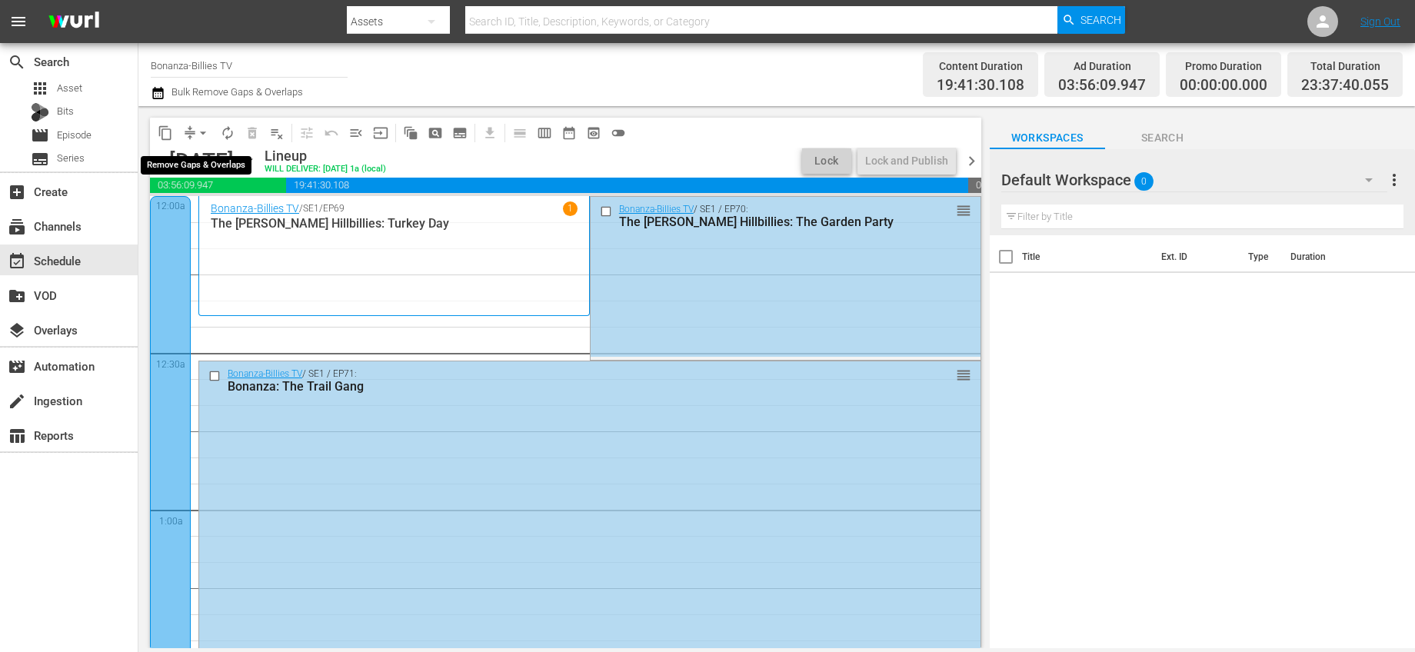
click at [206, 133] on span "arrow_drop_down" at bounding box center [202, 132] width 15 height 15
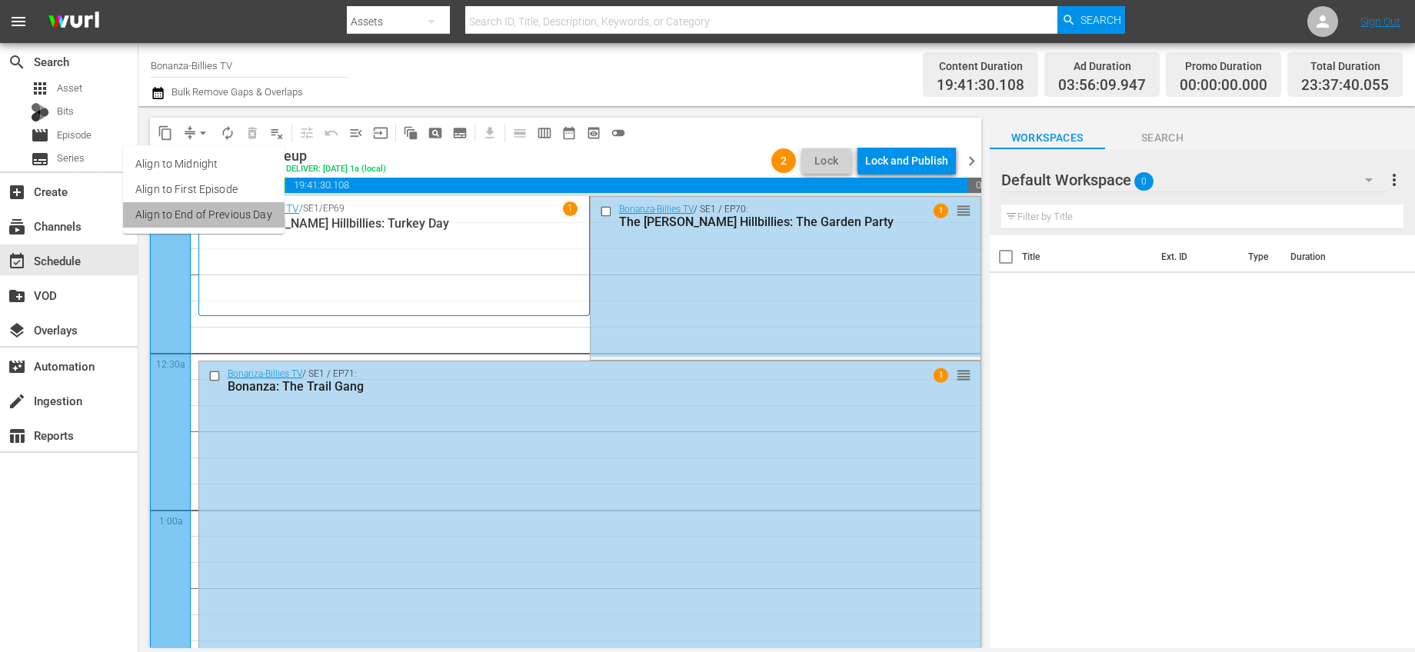
click at [222, 219] on li "Align to End of Previous Day" at bounding box center [204, 214] width 162 height 25
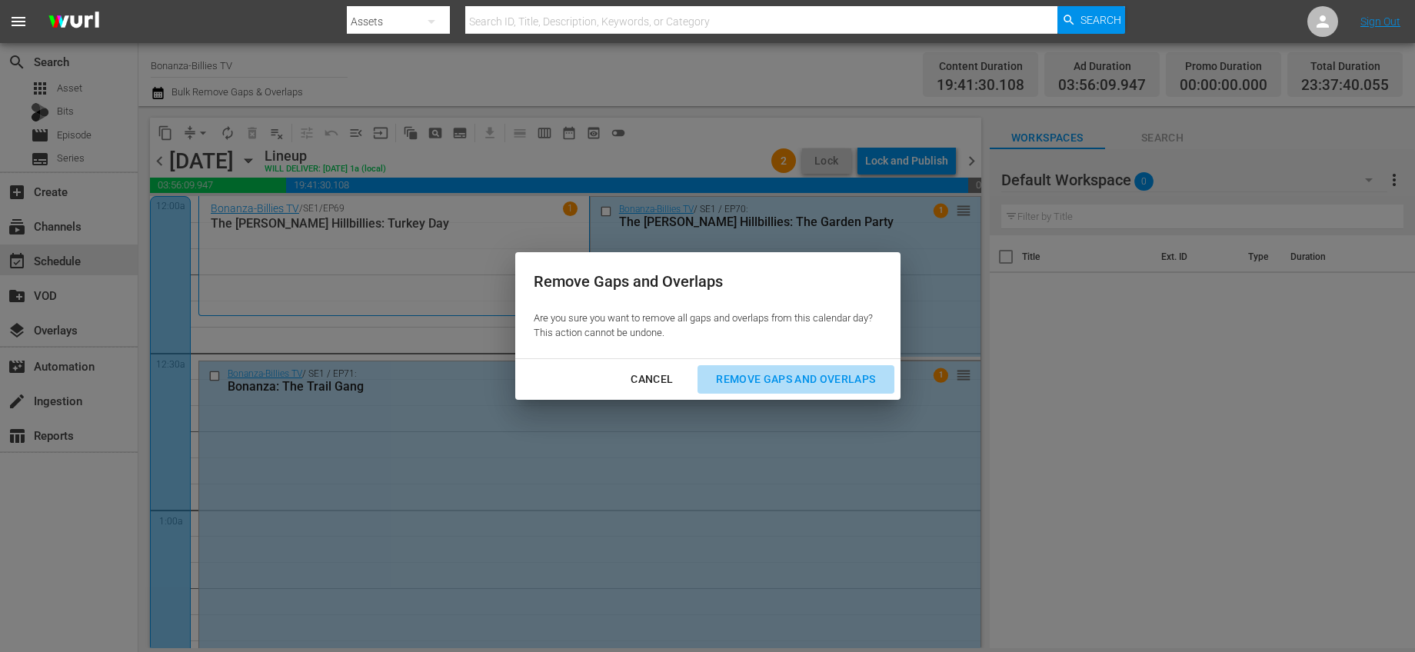
click at [722, 381] on div "Remove Gaps and Overlaps" at bounding box center [796, 379] width 184 height 19
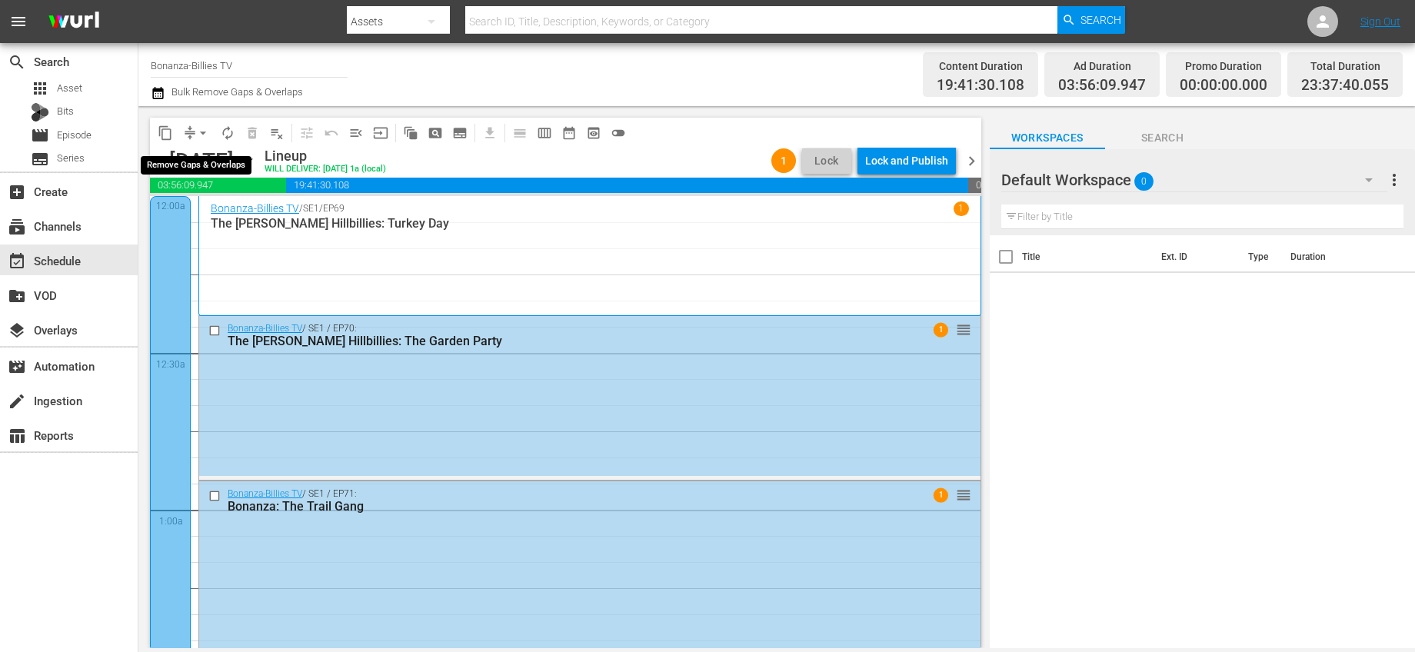
click at [208, 132] on span "arrow_drop_down" at bounding box center [202, 132] width 15 height 15
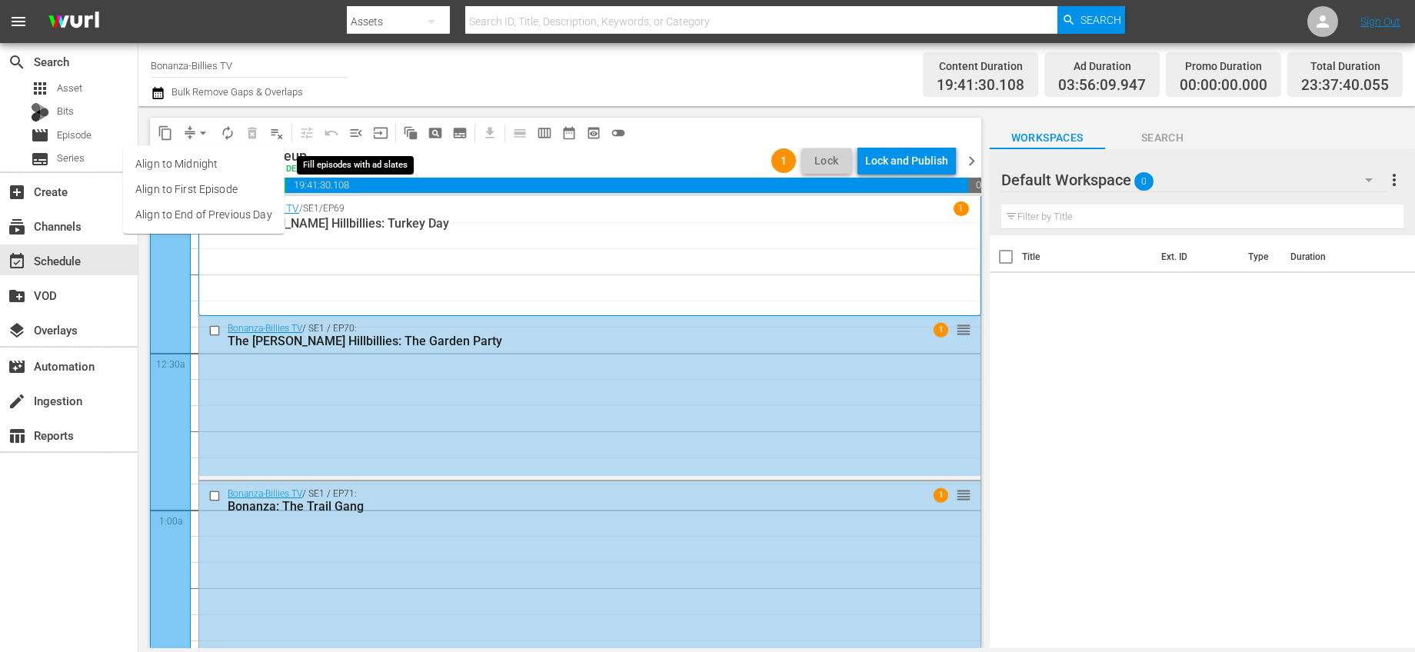
click at [358, 128] on span "menu_open" at bounding box center [355, 132] width 15 height 15
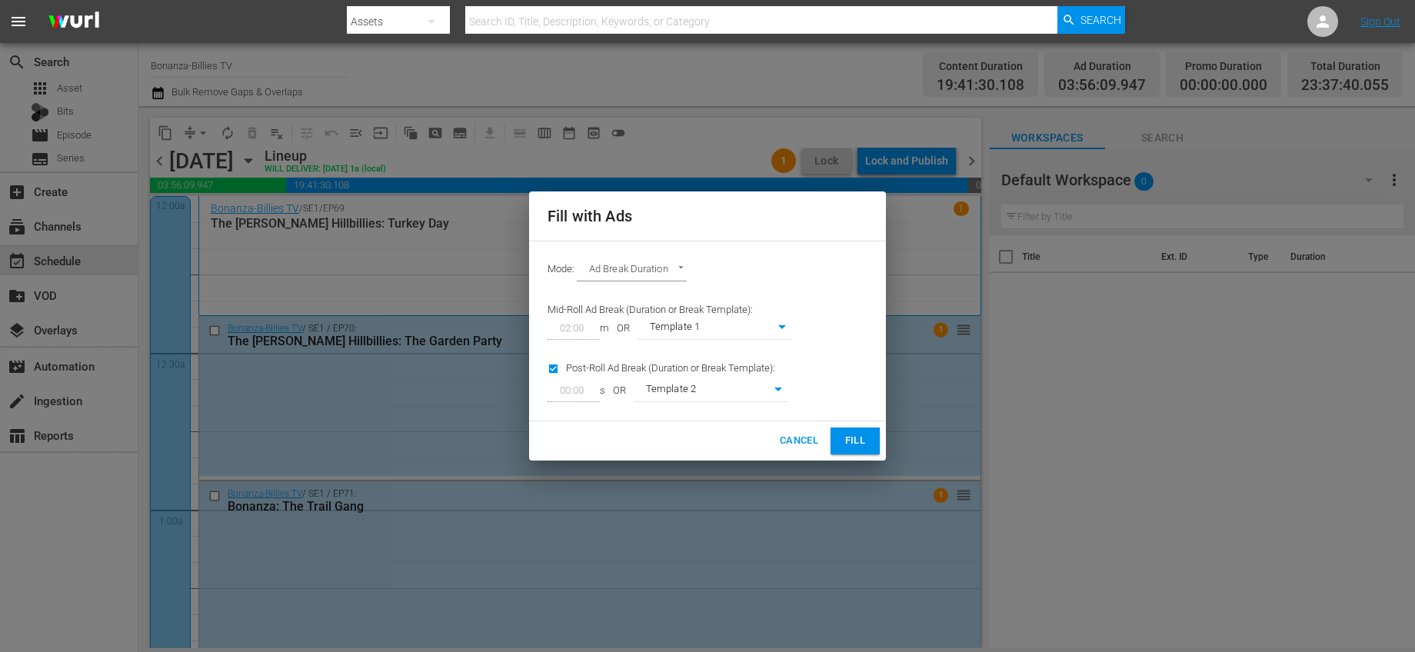
click at [858, 435] on span "Fill" at bounding box center [855, 441] width 25 height 18
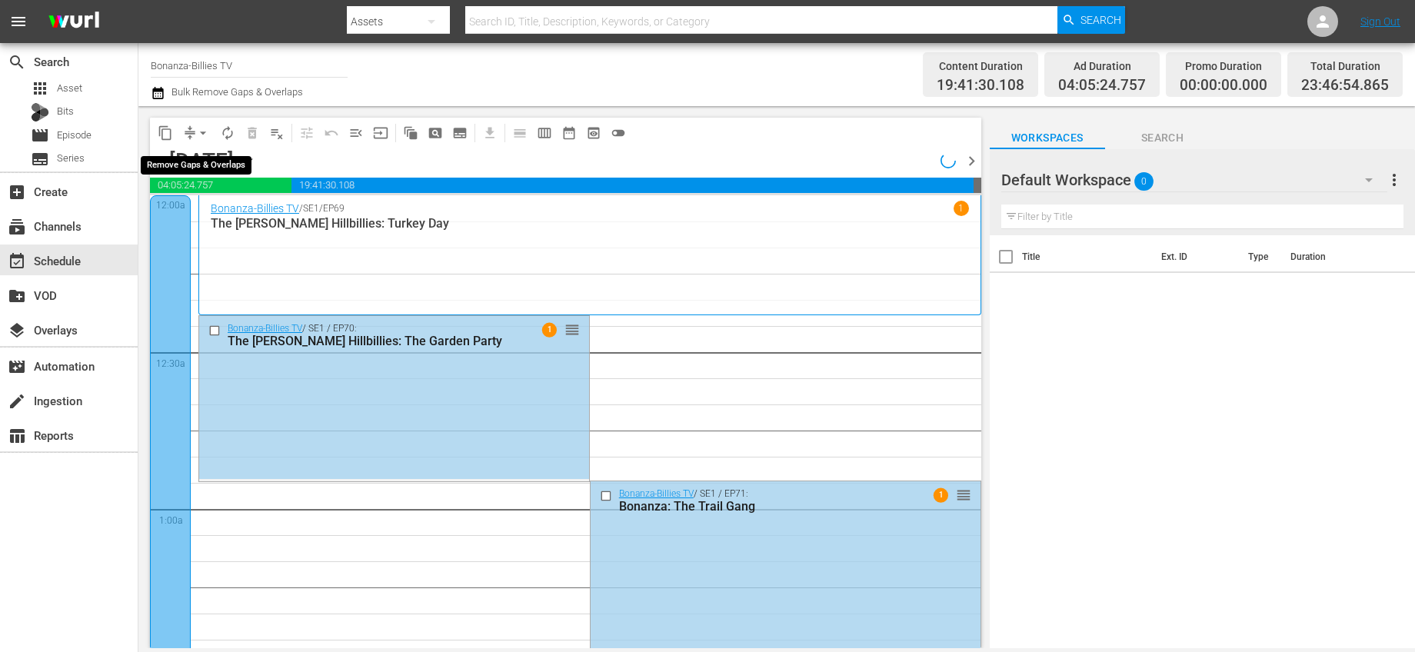
click at [203, 139] on span "arrow_drop_down" at bounding box center [202, 132] width 15 height 15
click at [258, 218] on li "Align to End of Previous Day" at bounding box center [204, 214] width 162 height 25
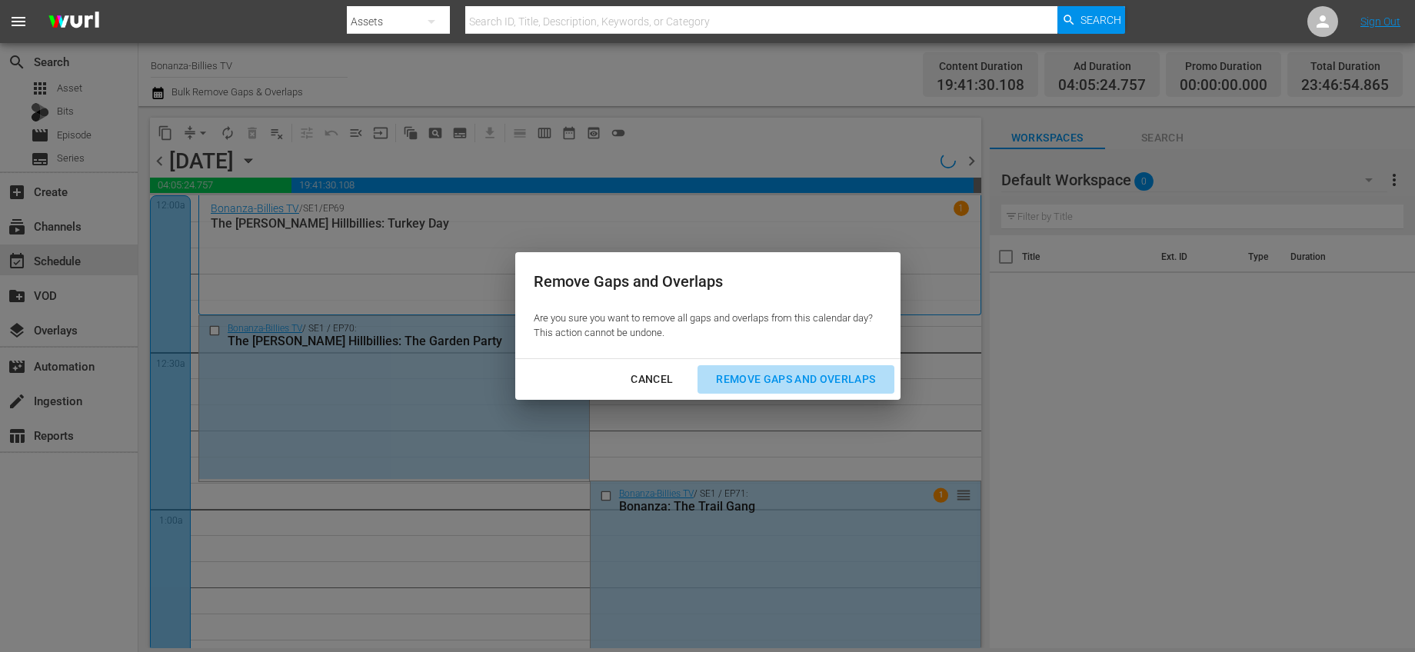
click at [811, 384] on div "Remove Gaps and Overlaps" at bounding box center [796, 379] width 184 height 19
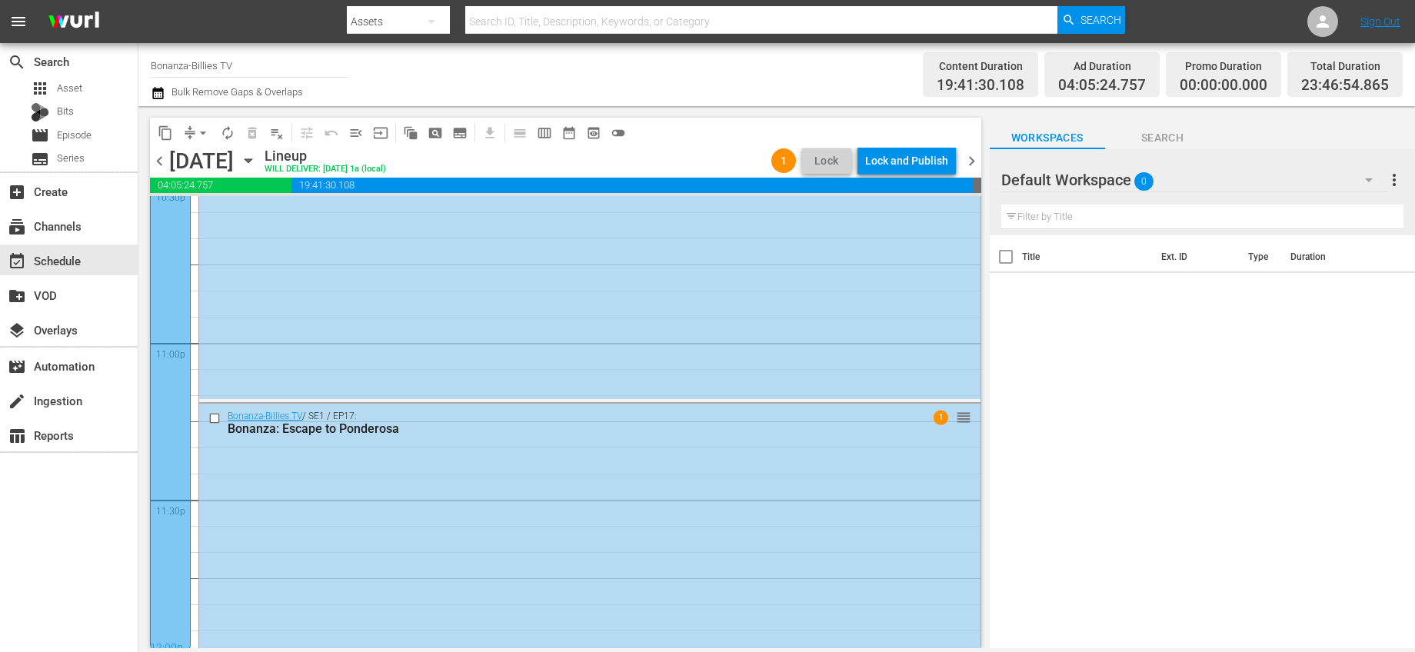
scroll to position [7129, 0]
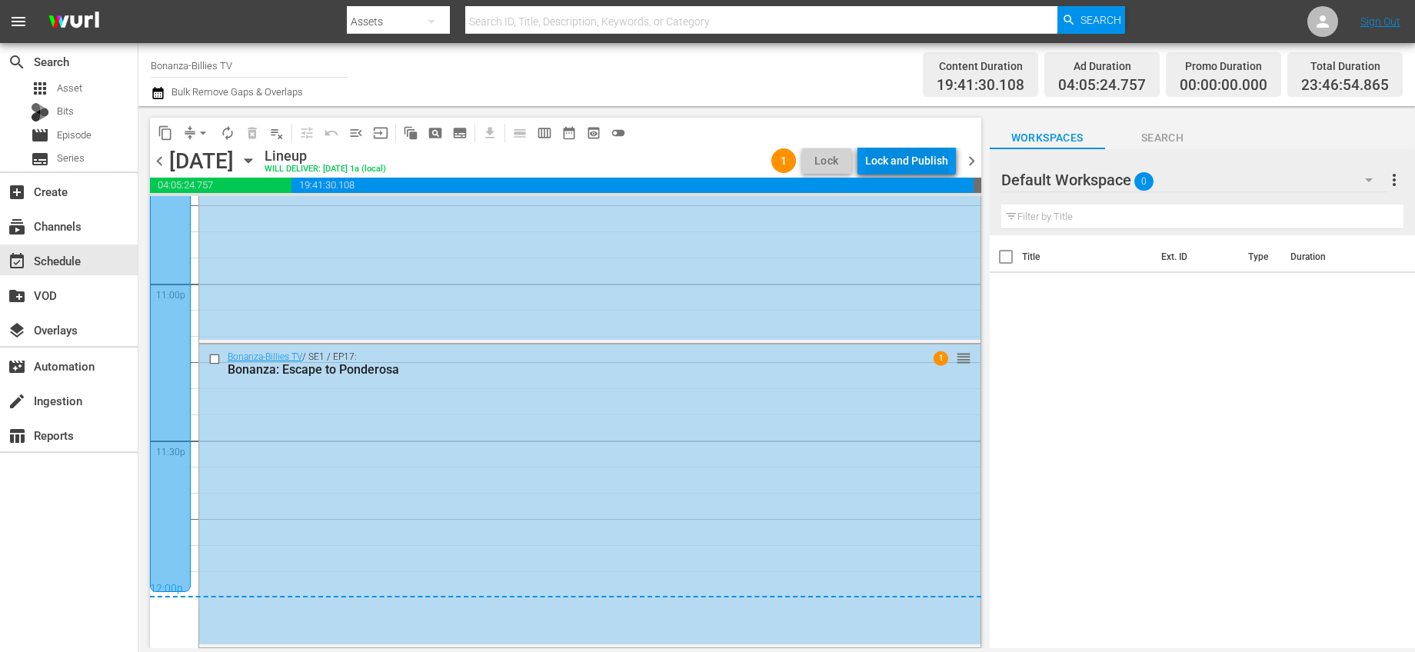
click at [948, 162] on button "Lock and Publish" at bounding box center [907, 161] width 98 height 28
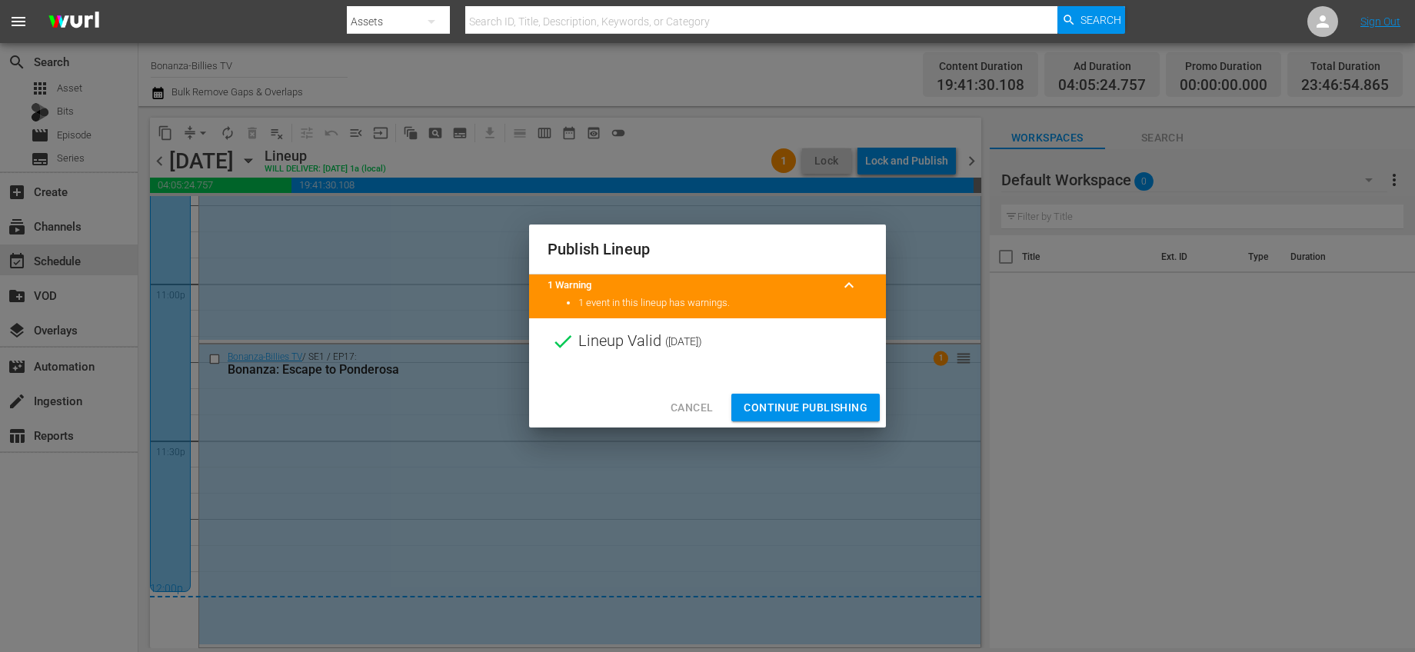
click at [808, 406] on span "Continue Publishing" at bounding box center [806, 407] width 124 height 19
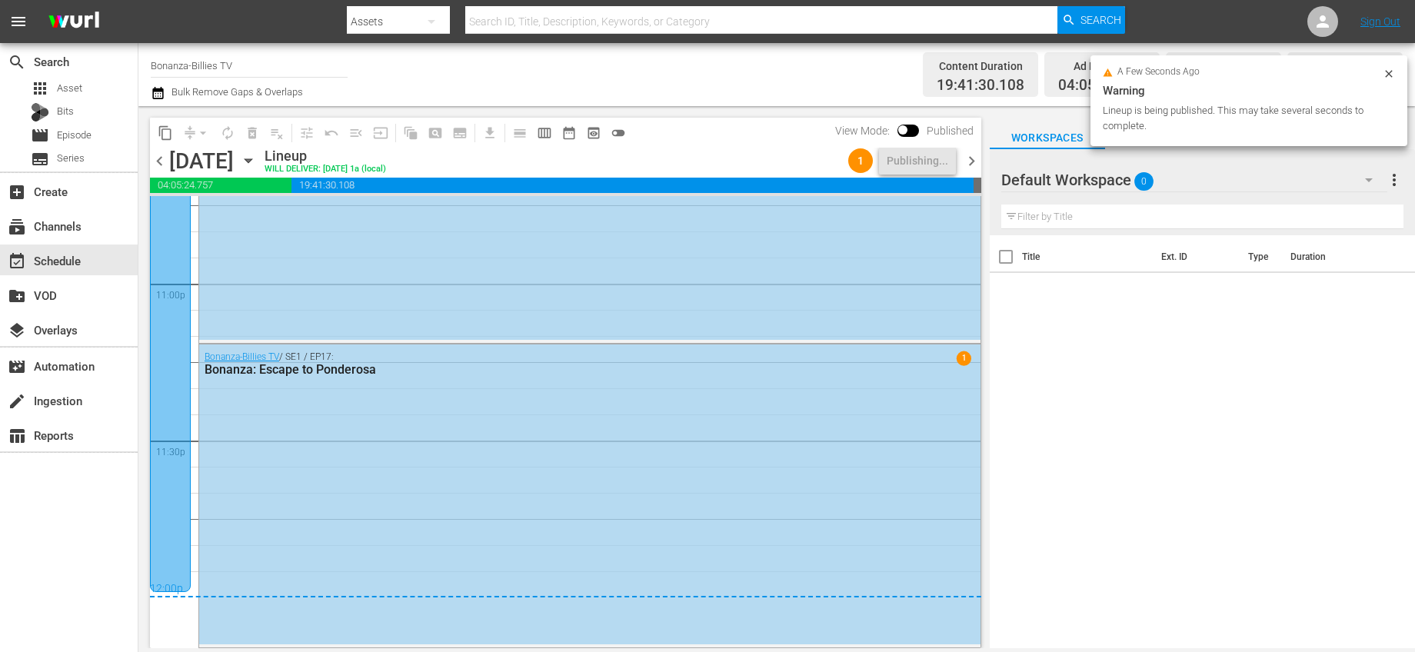
click at [974, 161] on span "chevron_right" at bounding box center [971, 161] width 19 height 19
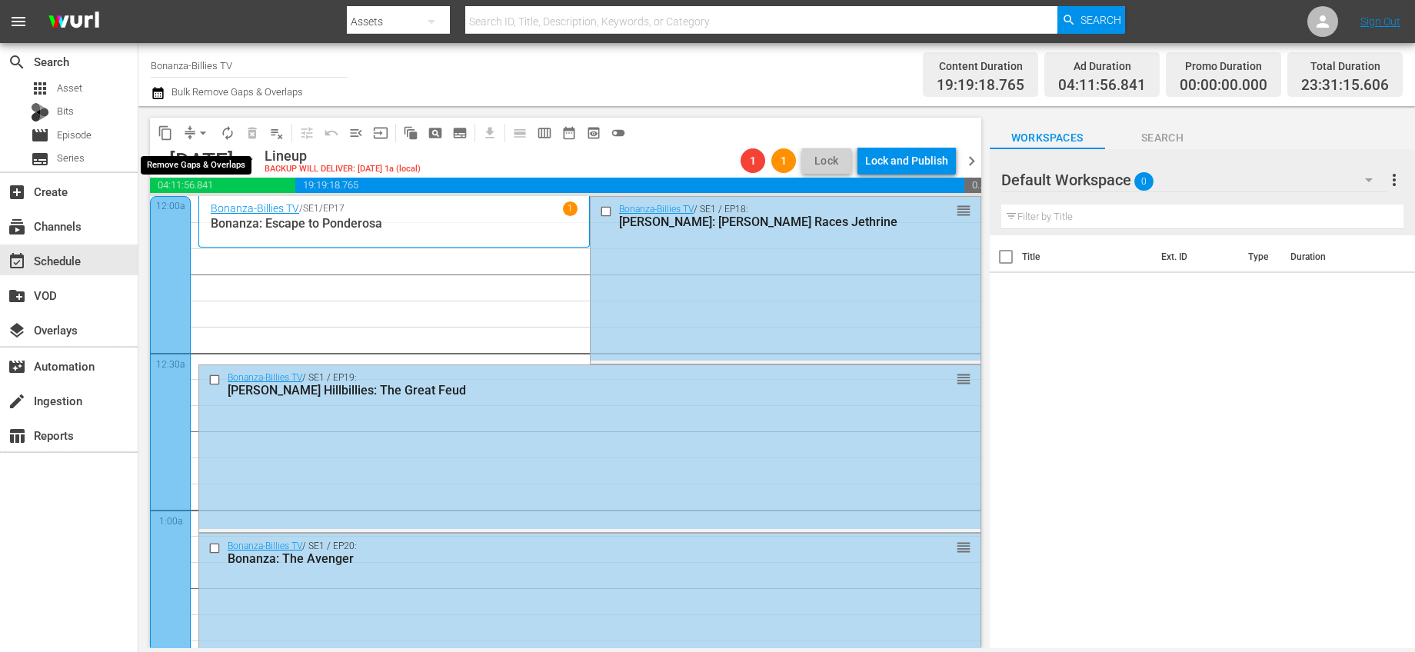
click at [203, 136] on span "arrow_drop_down" at bounding box center [202, 132] width 15 height 15
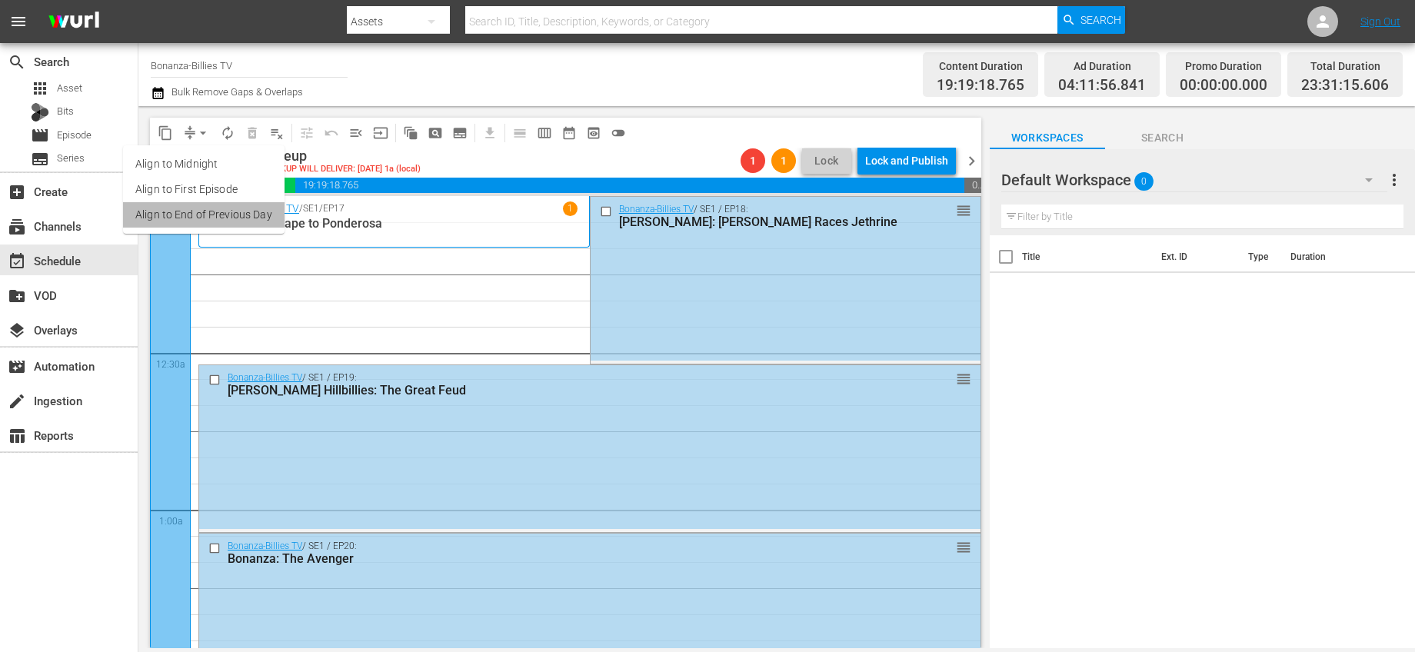
click at [250, 216] on li "Align to End of Previous Day" at bounding box center [204, 214] width 162 height 25
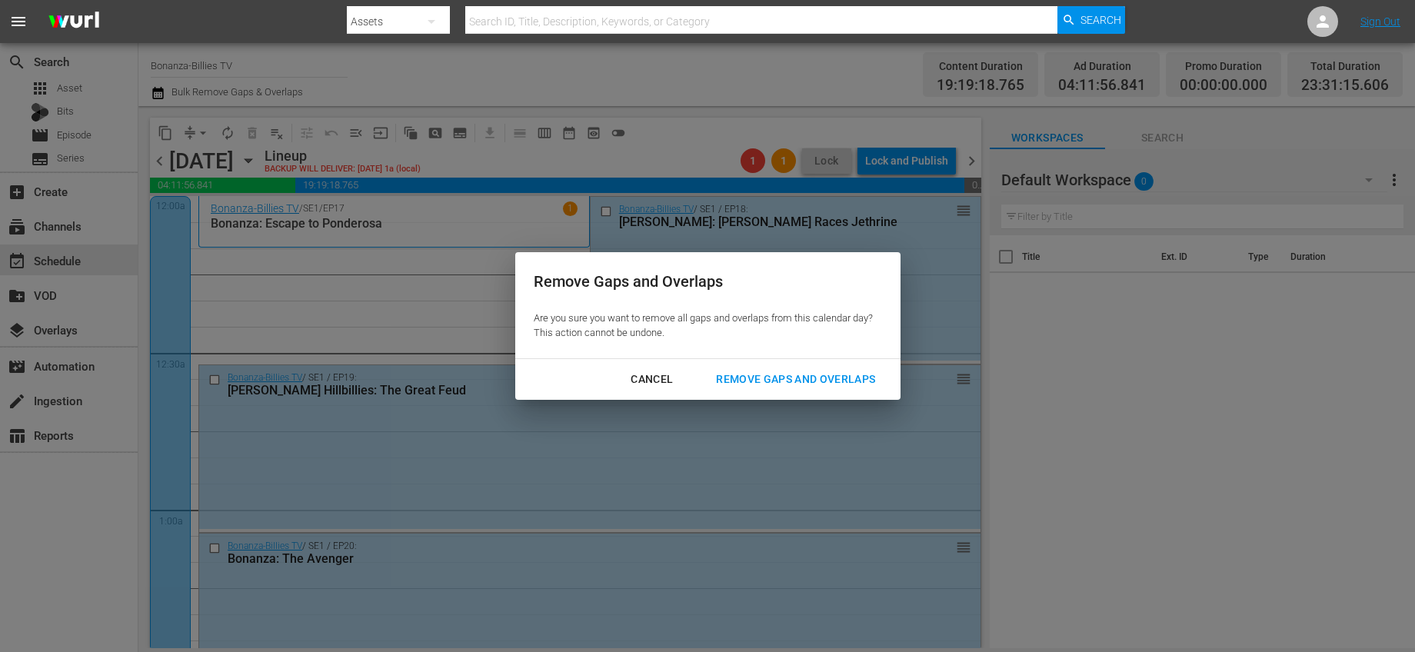
click at [779, 378] on div "Remove Gaps and Overlaps" at bounding box center [796, 379] width 184 height 19
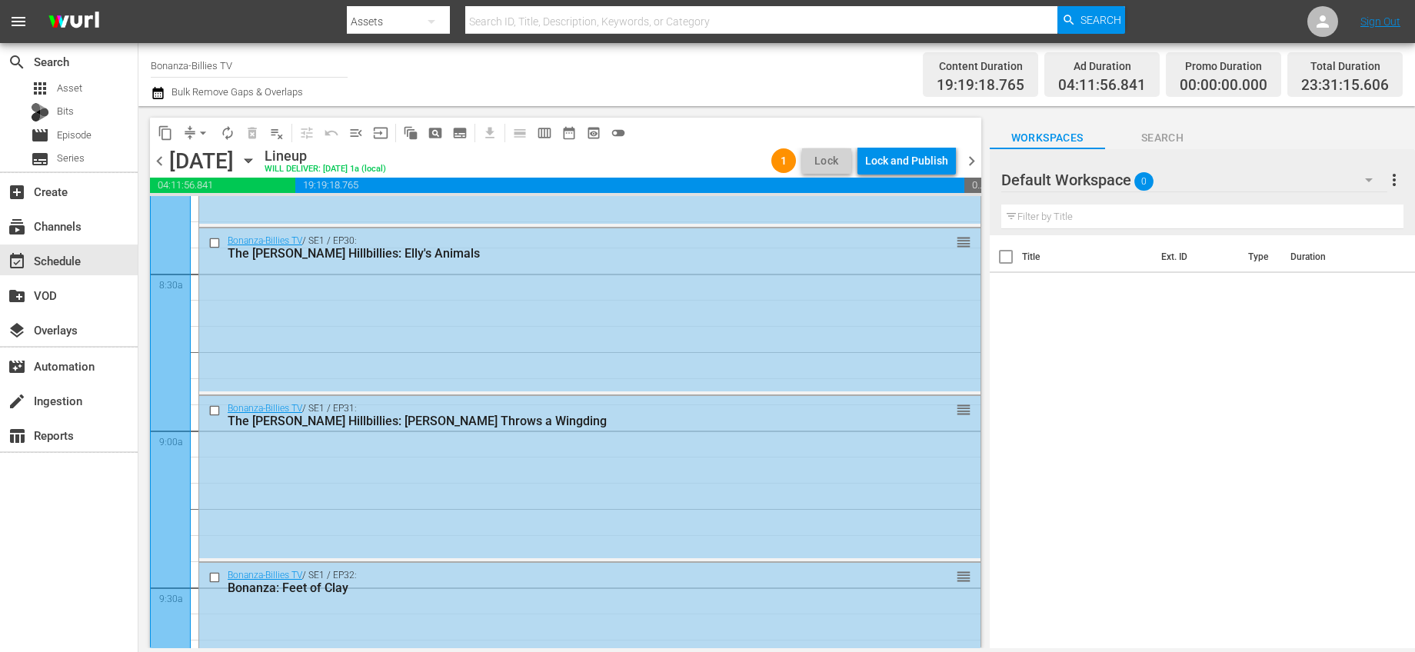
scroll to position [3586, 0]
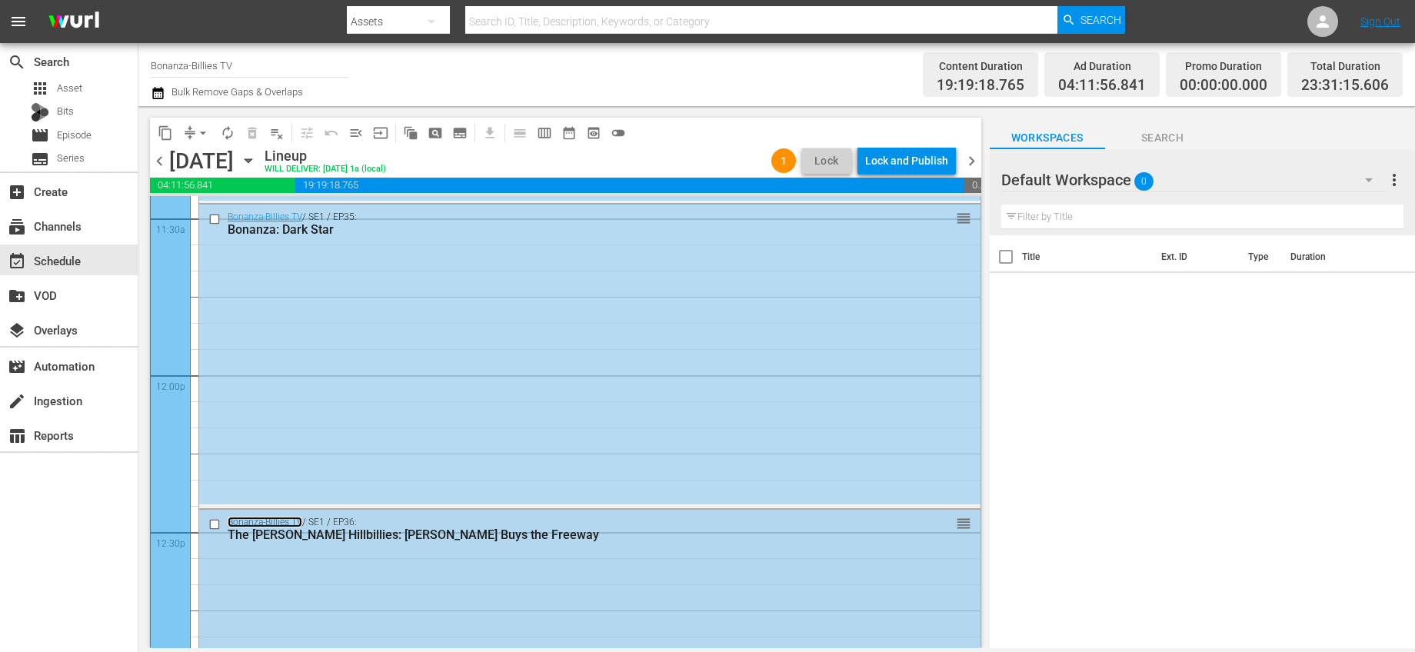
click at [291, 524] on link "Bonanza-Billies TV" at bounding box center [265, 522] width 75 height 11
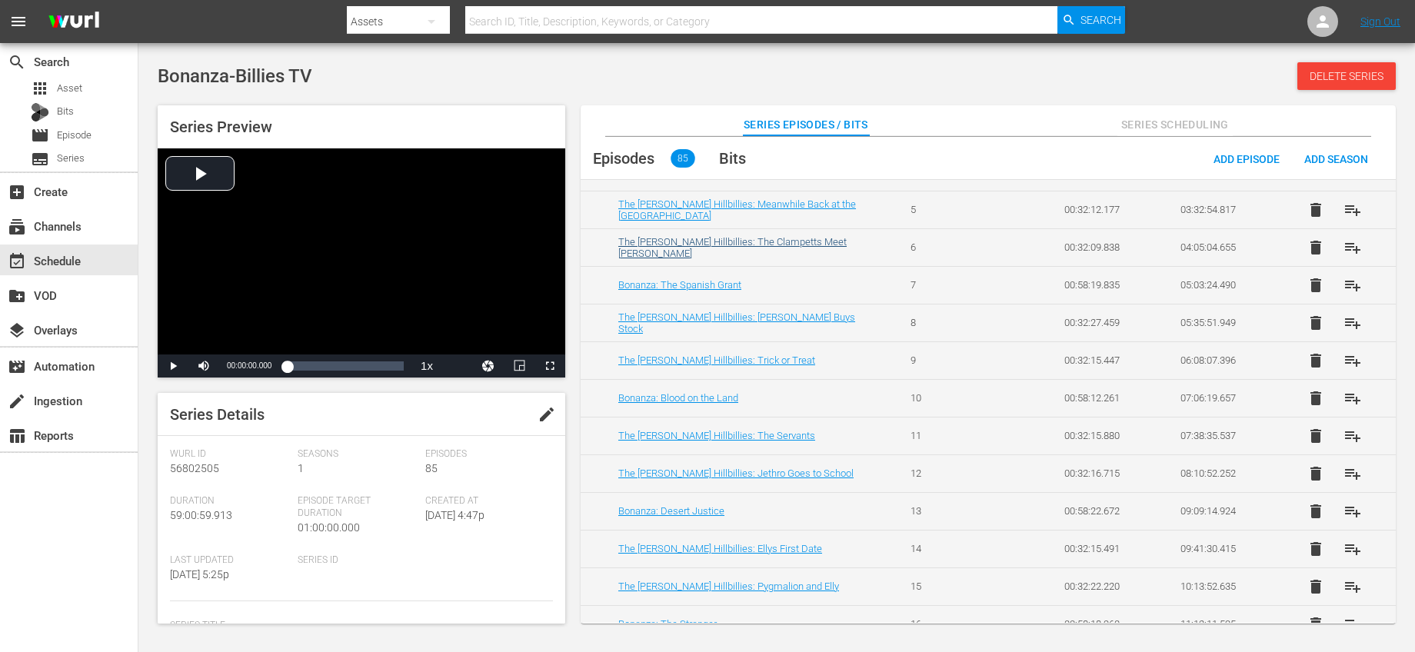
scroll to position [392, 0]
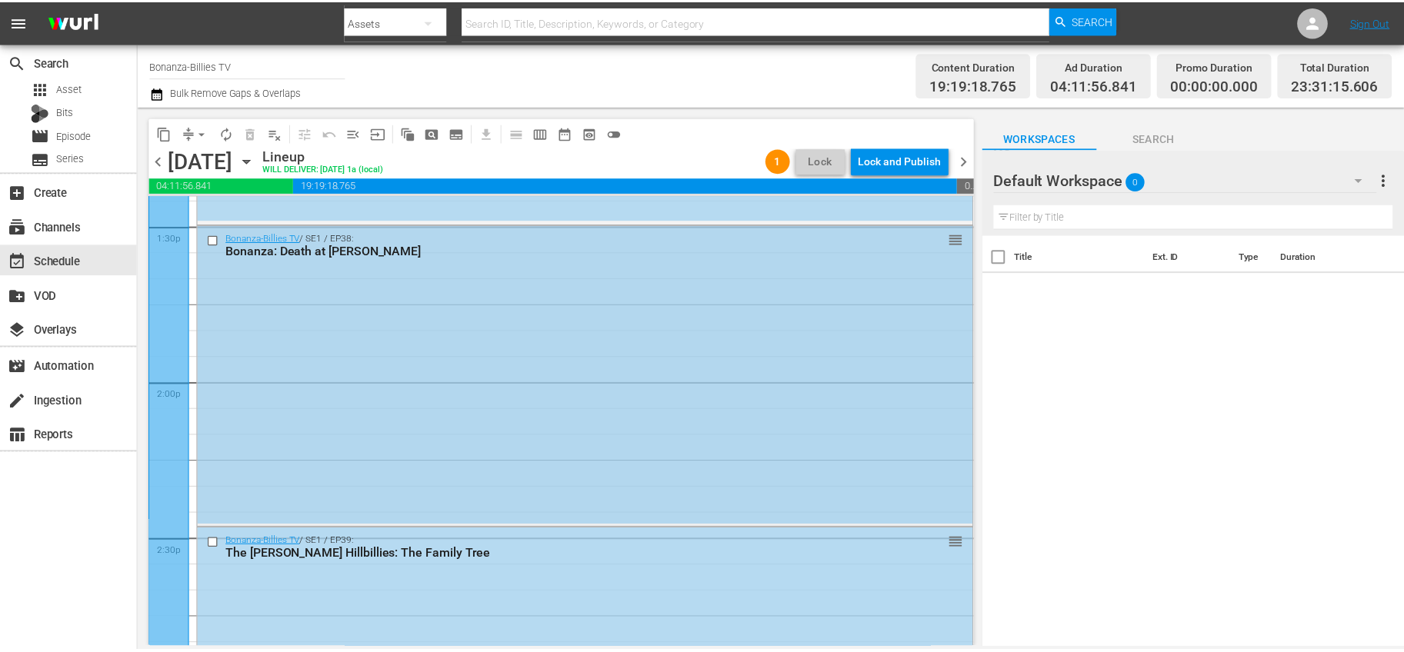
scroll to position [4690, 0]
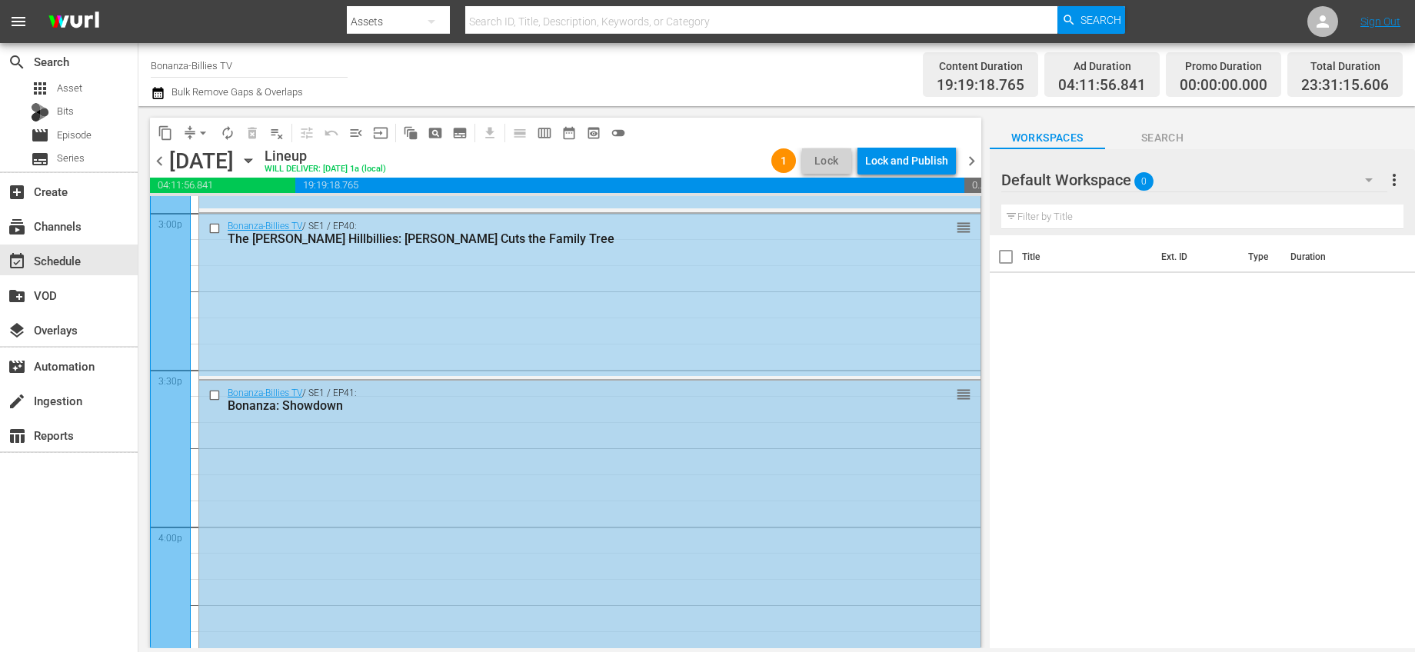
click at [345, 406] on div "Bonanza: Showdown" at bounding box center [562, 405] width 668 height 15
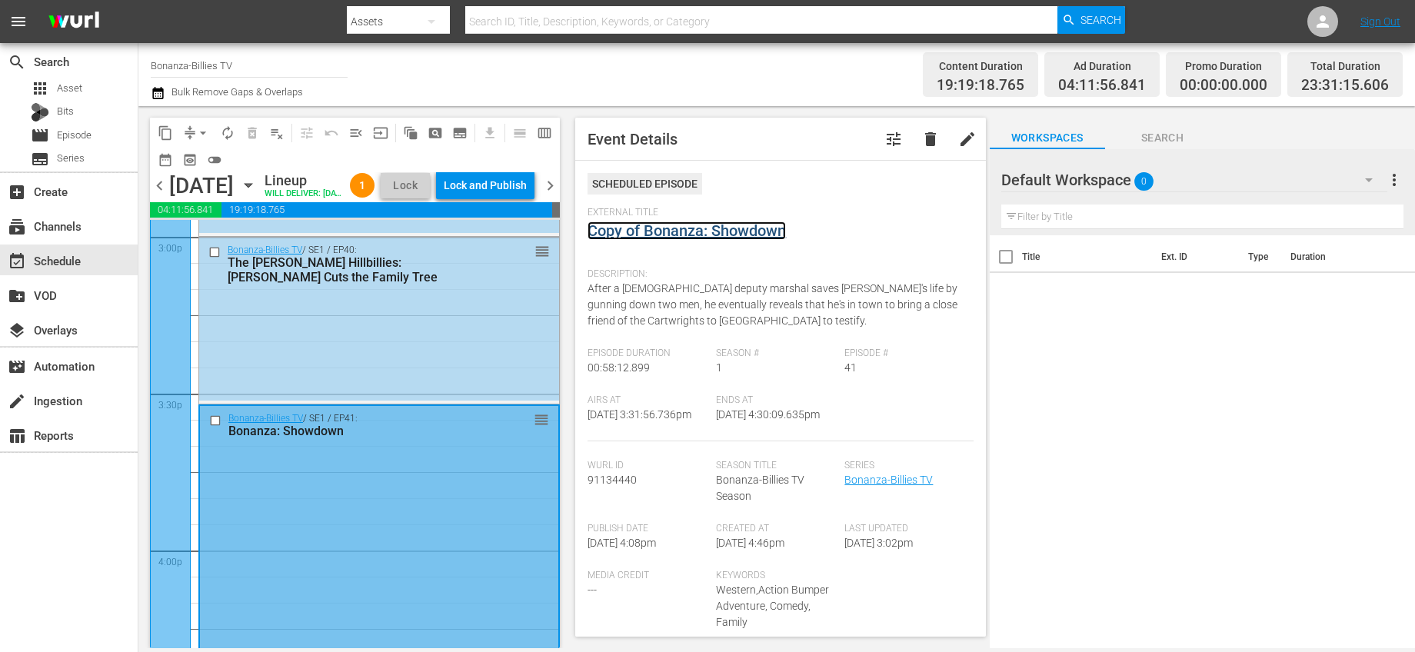
click at [736, 225] on link "Copy of Bonanza: Showdown" at bounding box center [687, 230] width 198 height 18
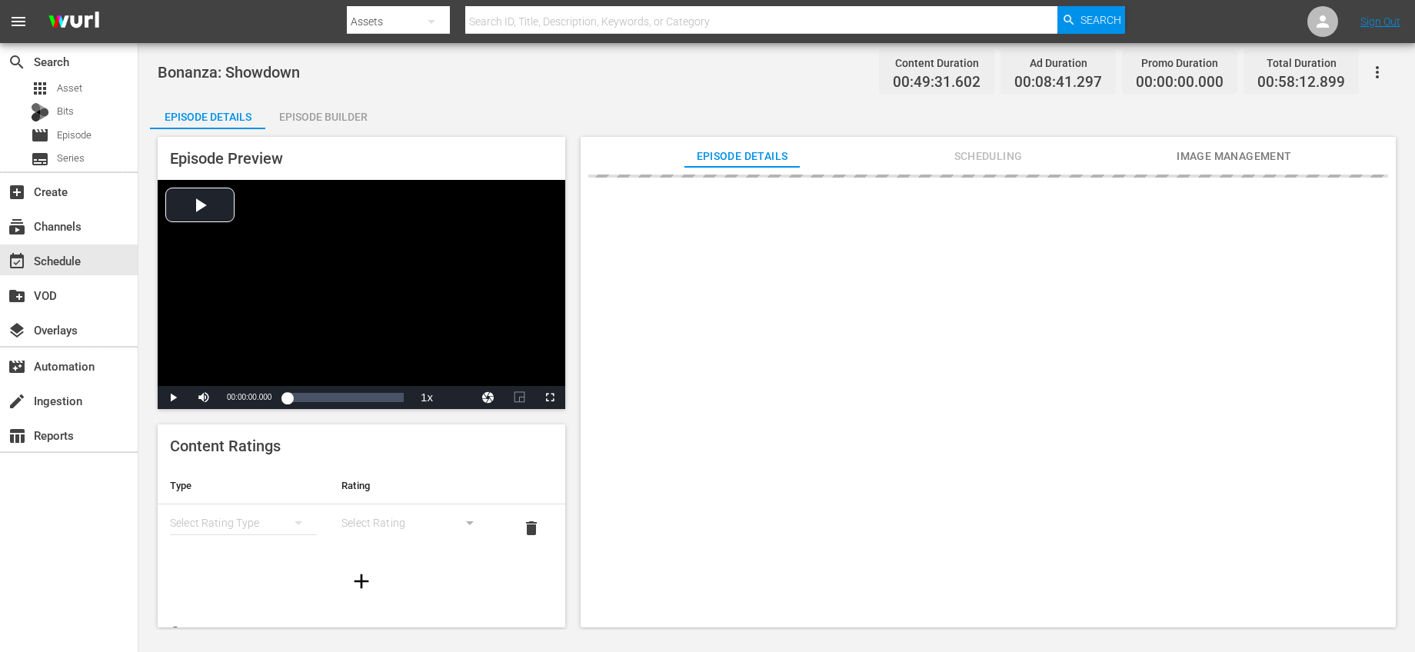
click at [352, 112] on div "Episode Builder" at bounding box center [322, 116] width 115 height 37
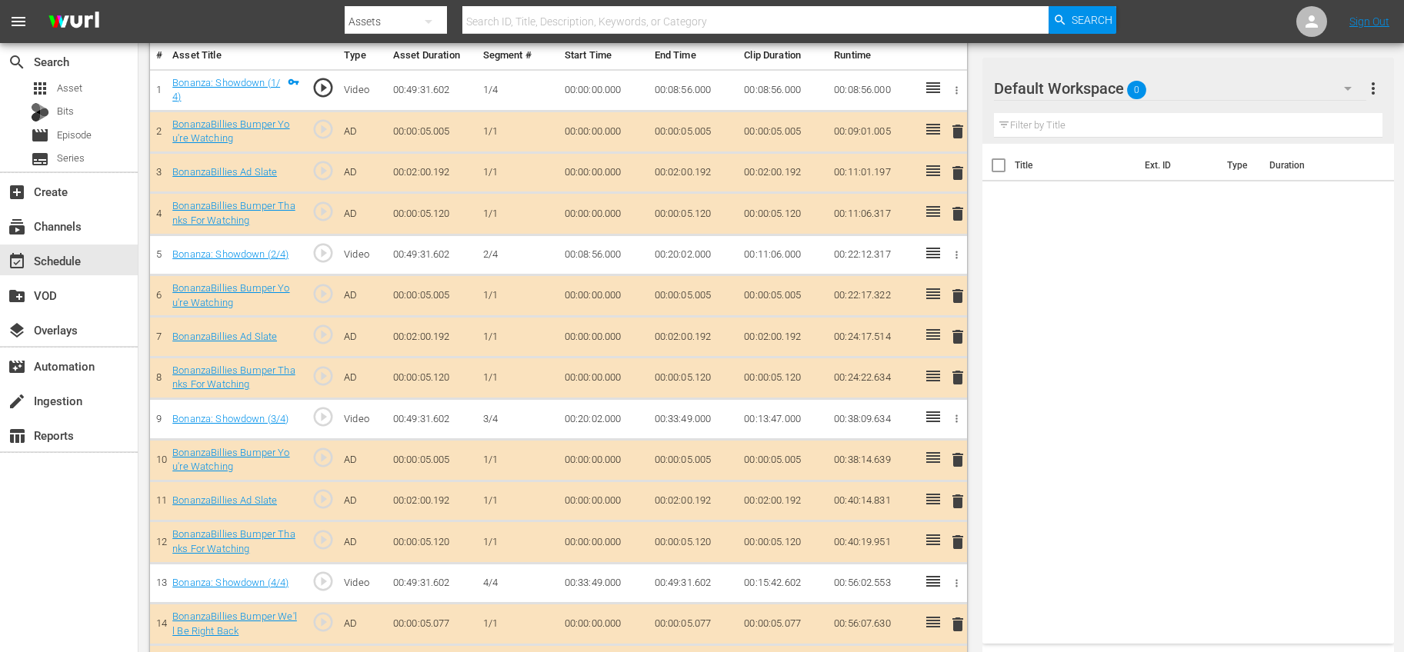
scroll to position [547, 0]
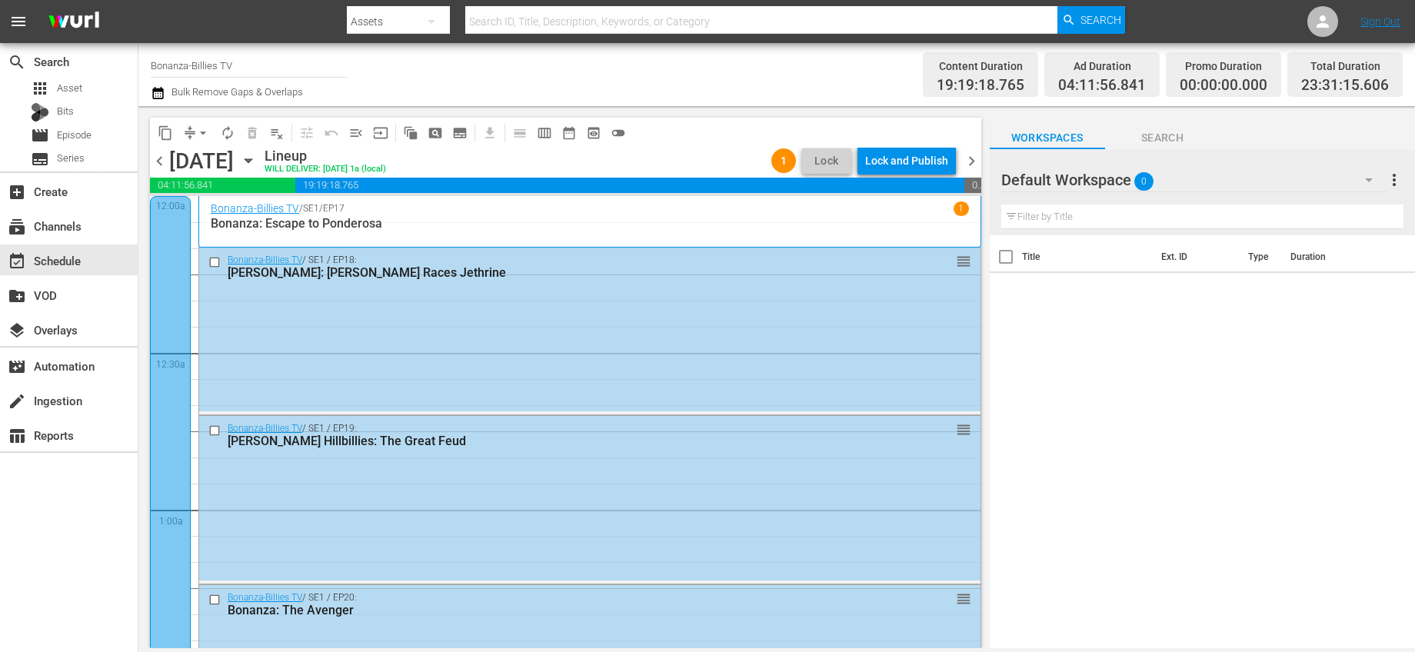
click at [971, 152] on span "chevron_right" at bounding box center [971, 161] width 19 height 19
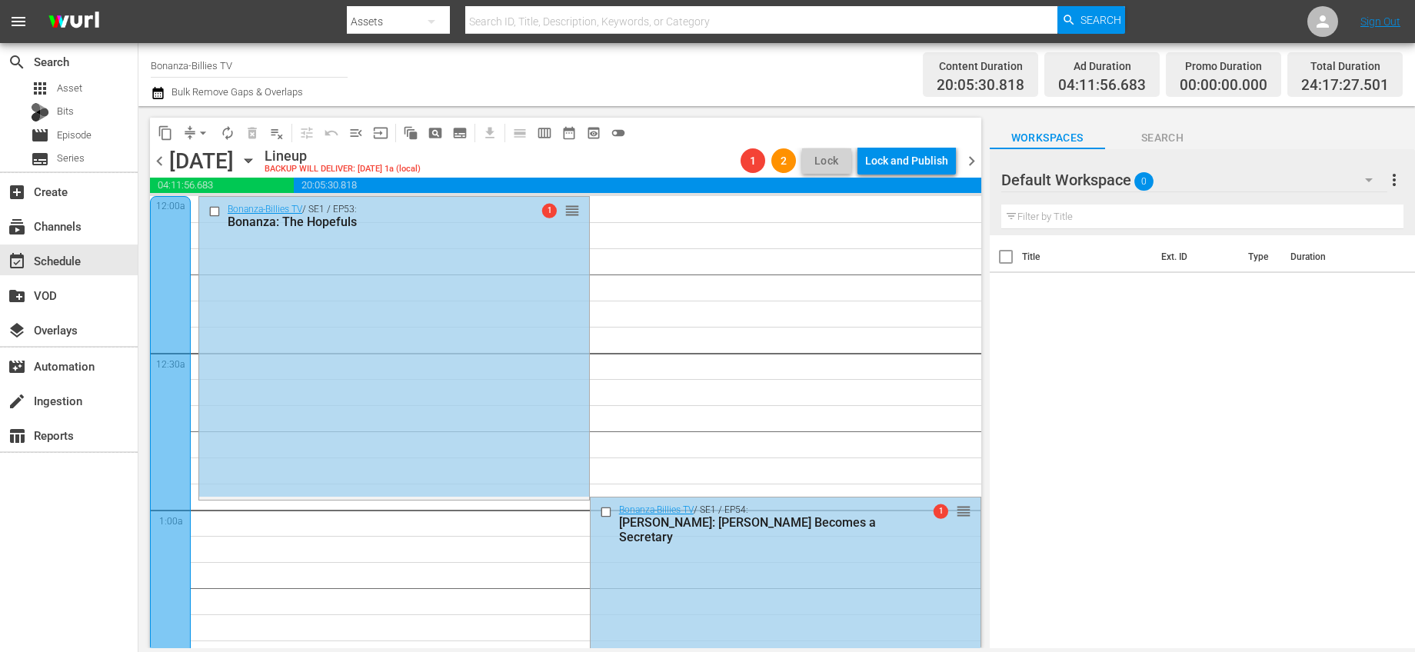
drag, startPoint x: 155, startPoint y: 158, endPoint x: 200, endPoint y: 162, distance: 44.8
click at [155, 158] on span "chevron_left" at bounding box center [159, 161] width 19 height 19
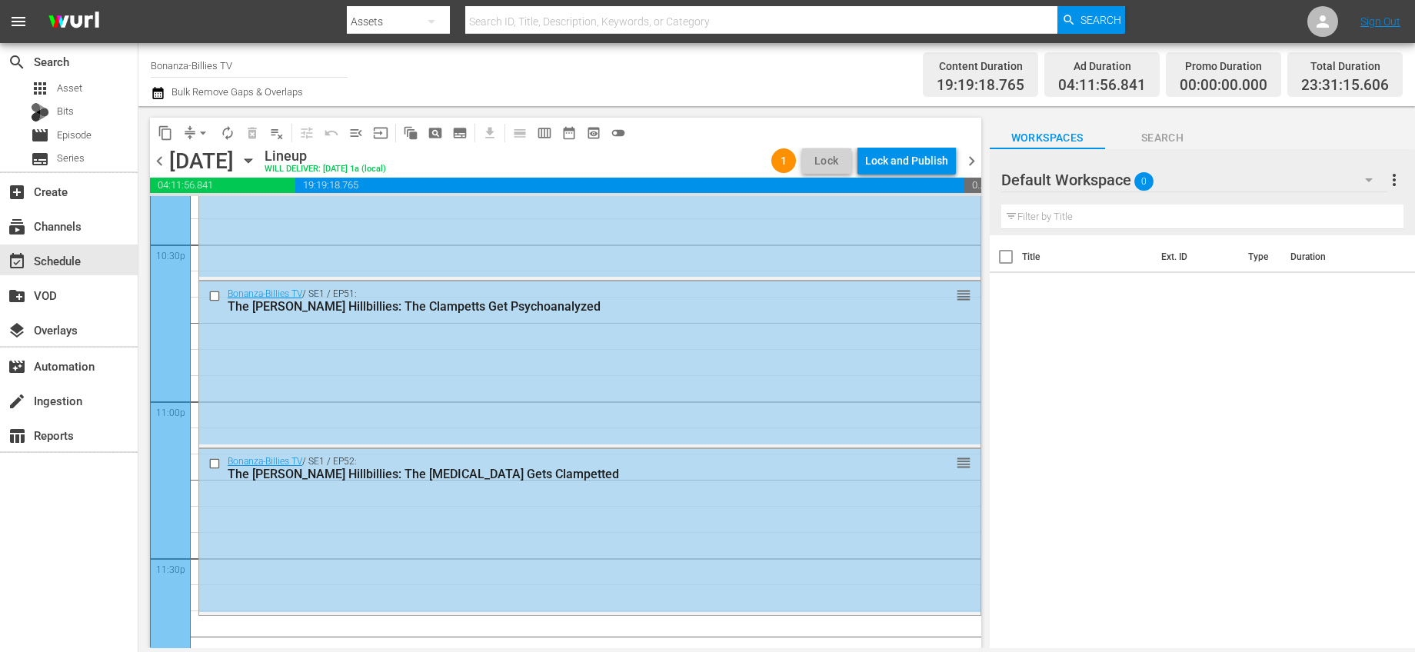
scroll to position [7078, 0]
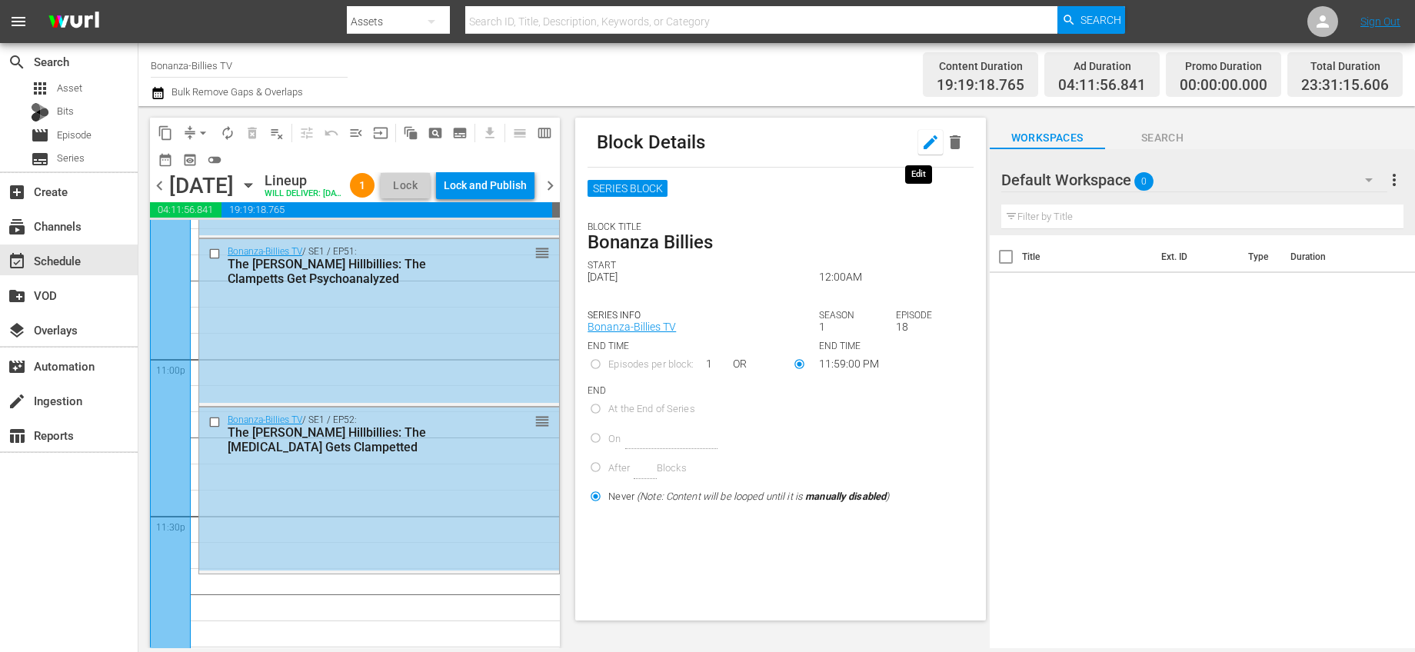
click at [924, 142] on icon "button" at bounding box center [931, 142] width 14 height 14
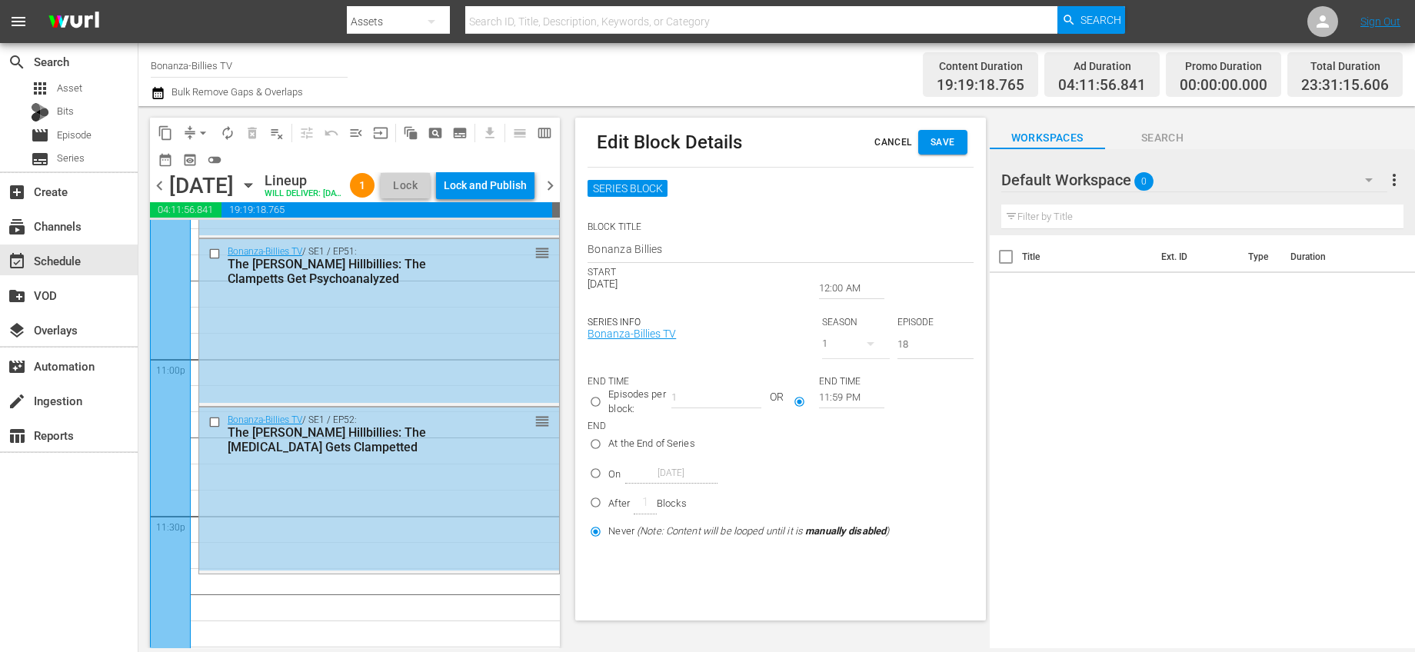
click at [618, 468] on p "On" at bounding box center [614, 474] width 12 height 15
click at [608, 468] on input "On Oct 4th 2025" at bounding box center [595, 476] width 25 height 25
radio input "true"
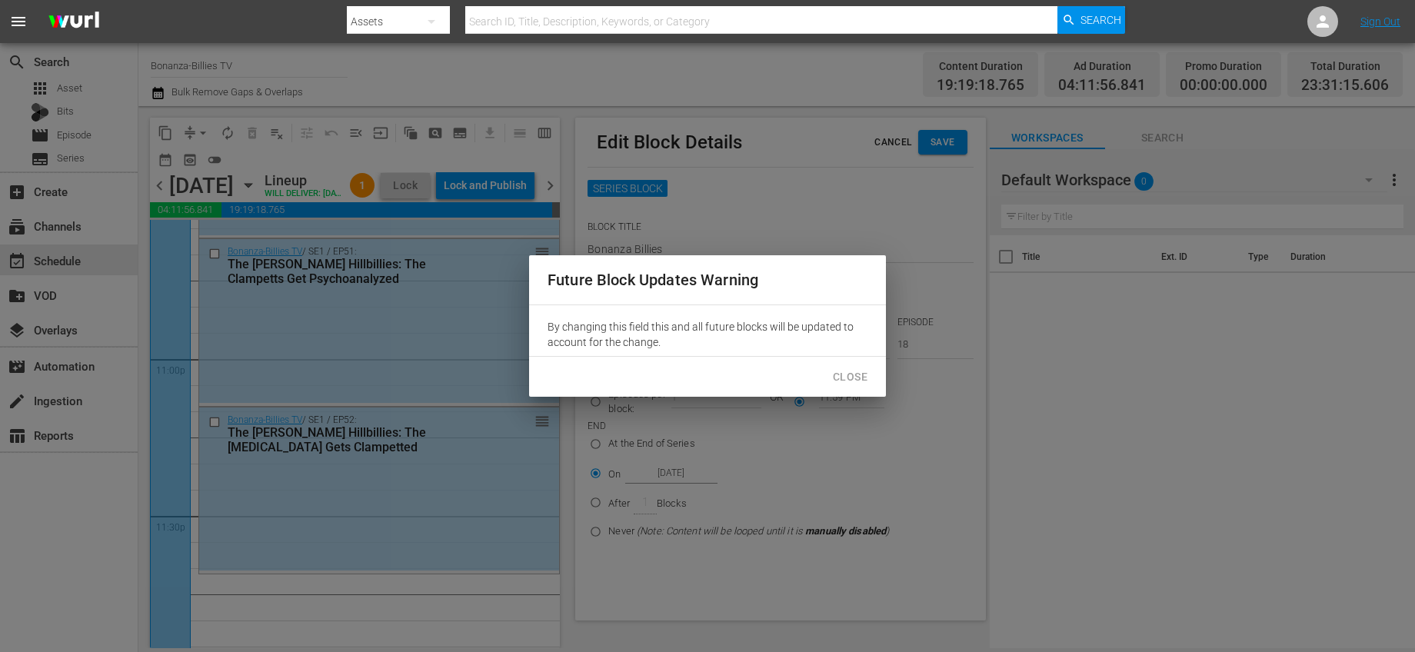
click at [859, 374] on span "Close" at bounding box center [850, 377] width 35 height 19
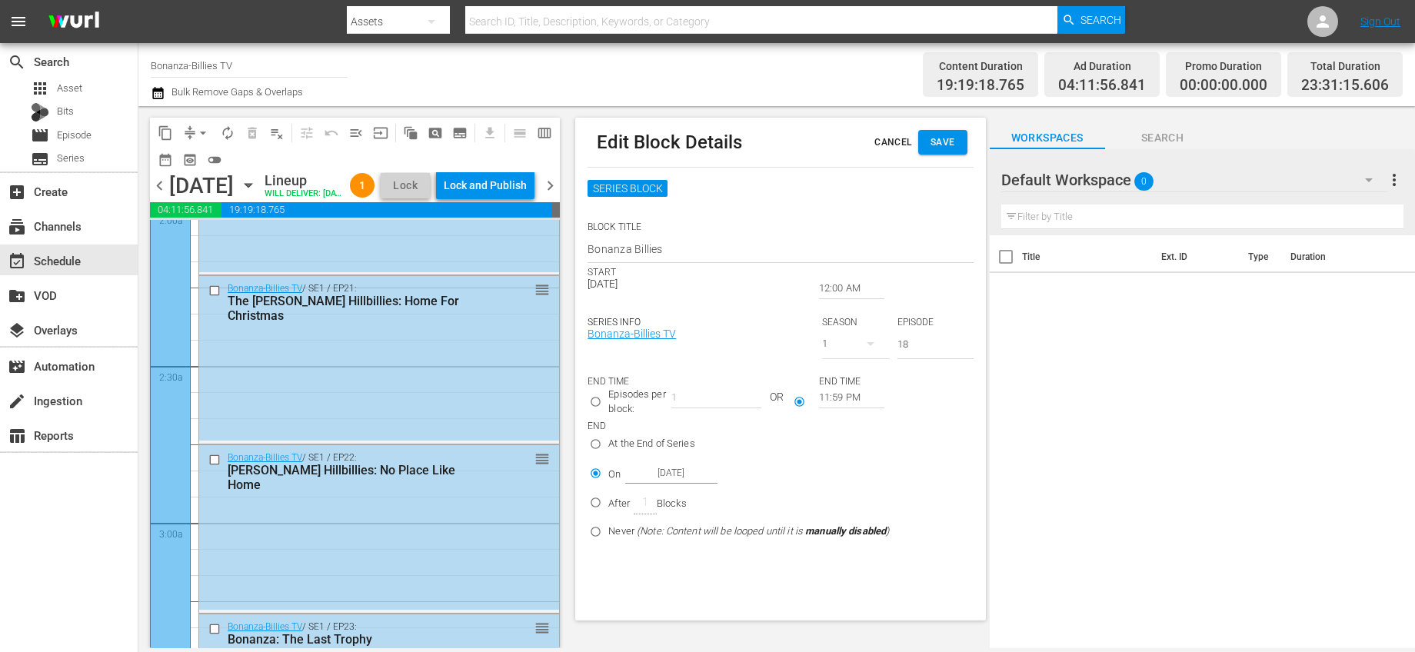
scroll to position [0, 0]
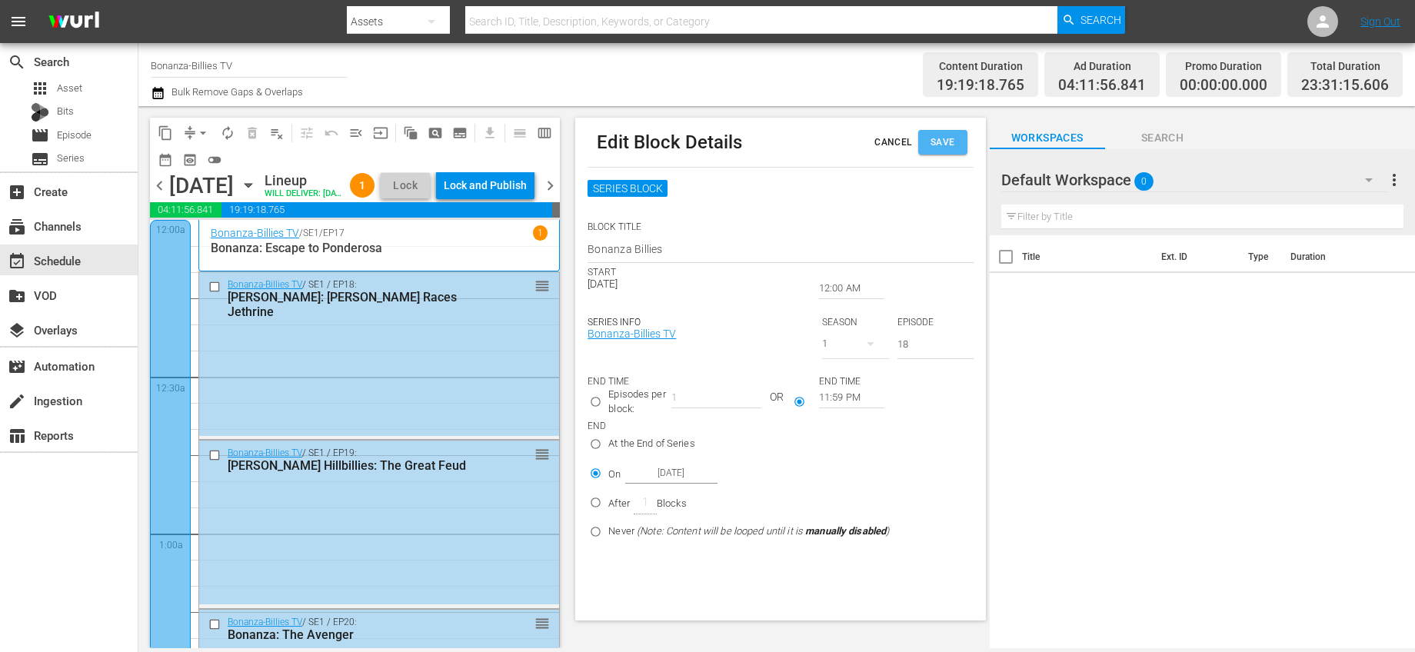
click at [964, 136] on button "Save" at bounding box center [942, 142] width 49 height 25
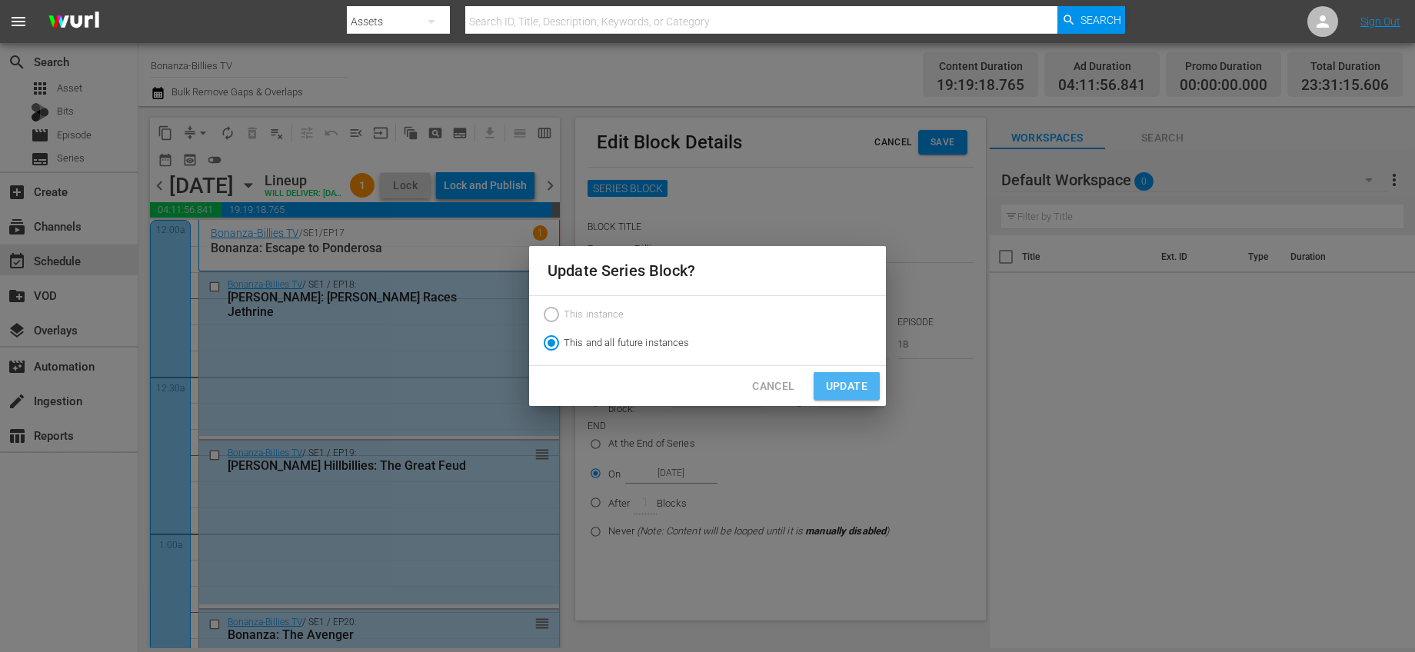
click at [844, 383] on span "Update" at bounding box center [847, 386] width 42 height 19
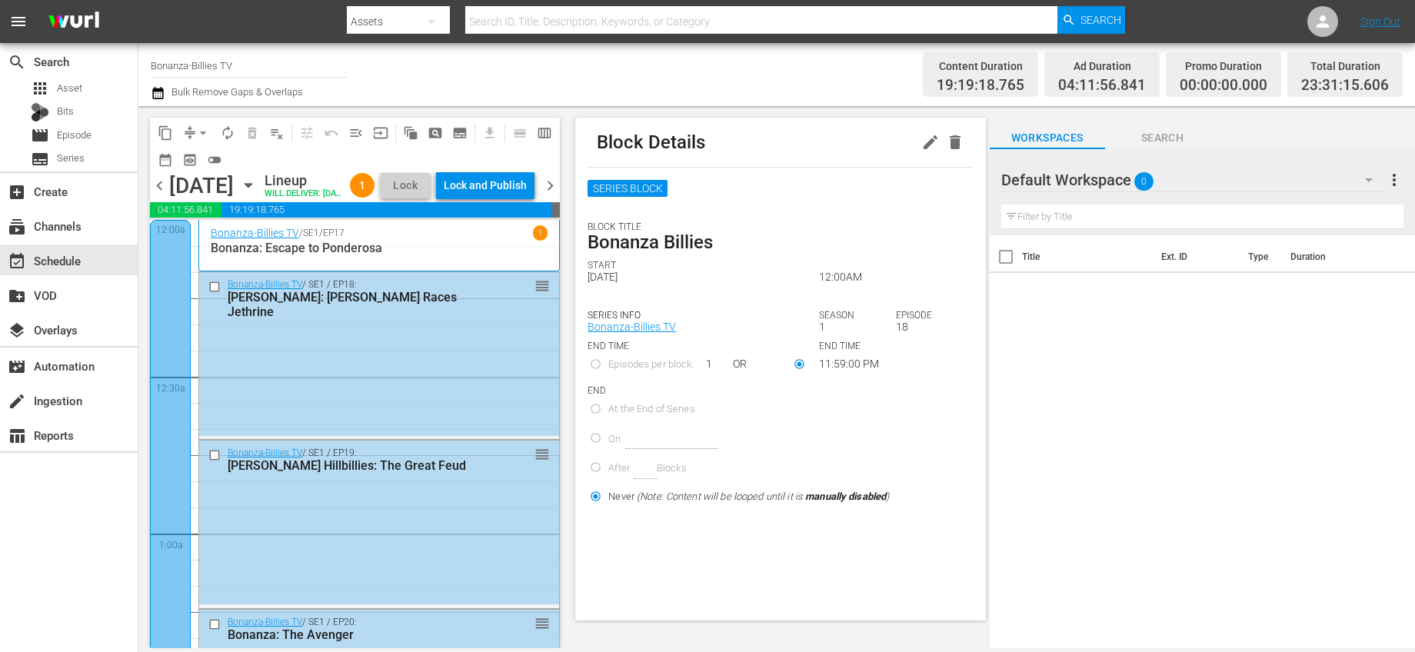
click at [544, 195] on span "chevron_right" at bounding box center [550, 185] width 19 height 19
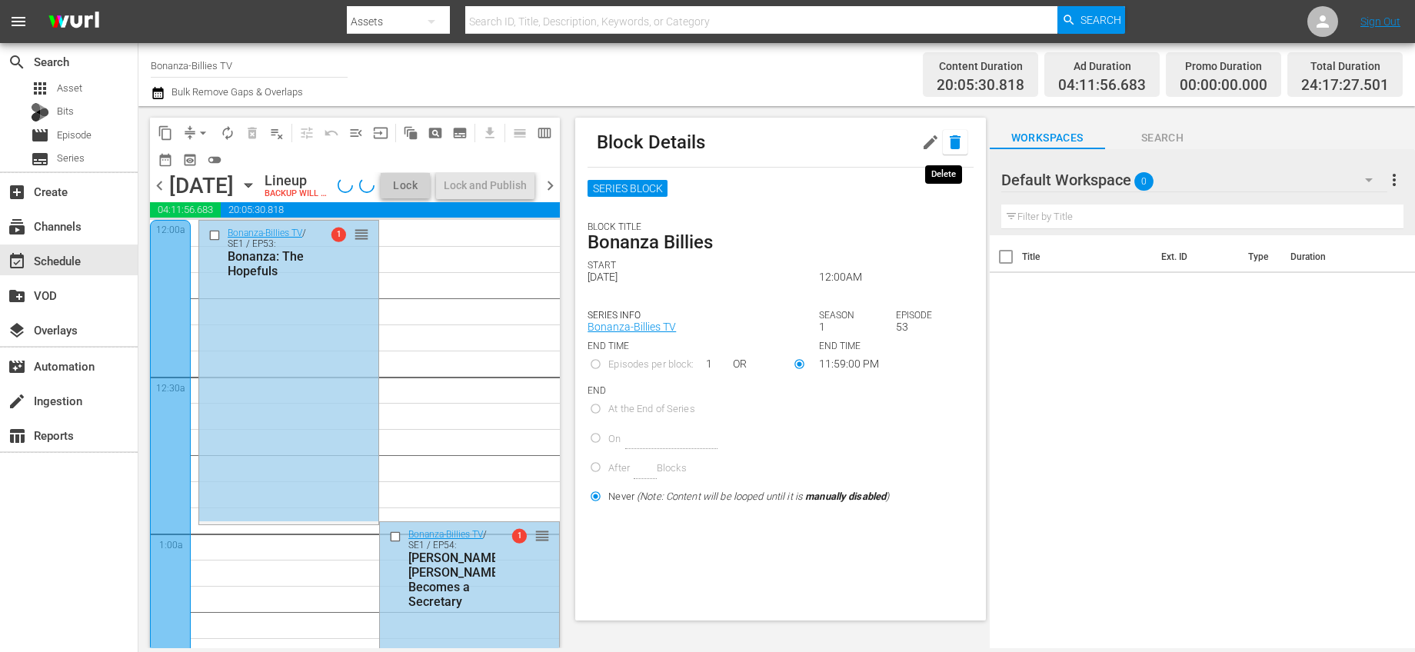
click at [950, 138] on icon "button" at bounding box center [955, 142] width 11 height 14
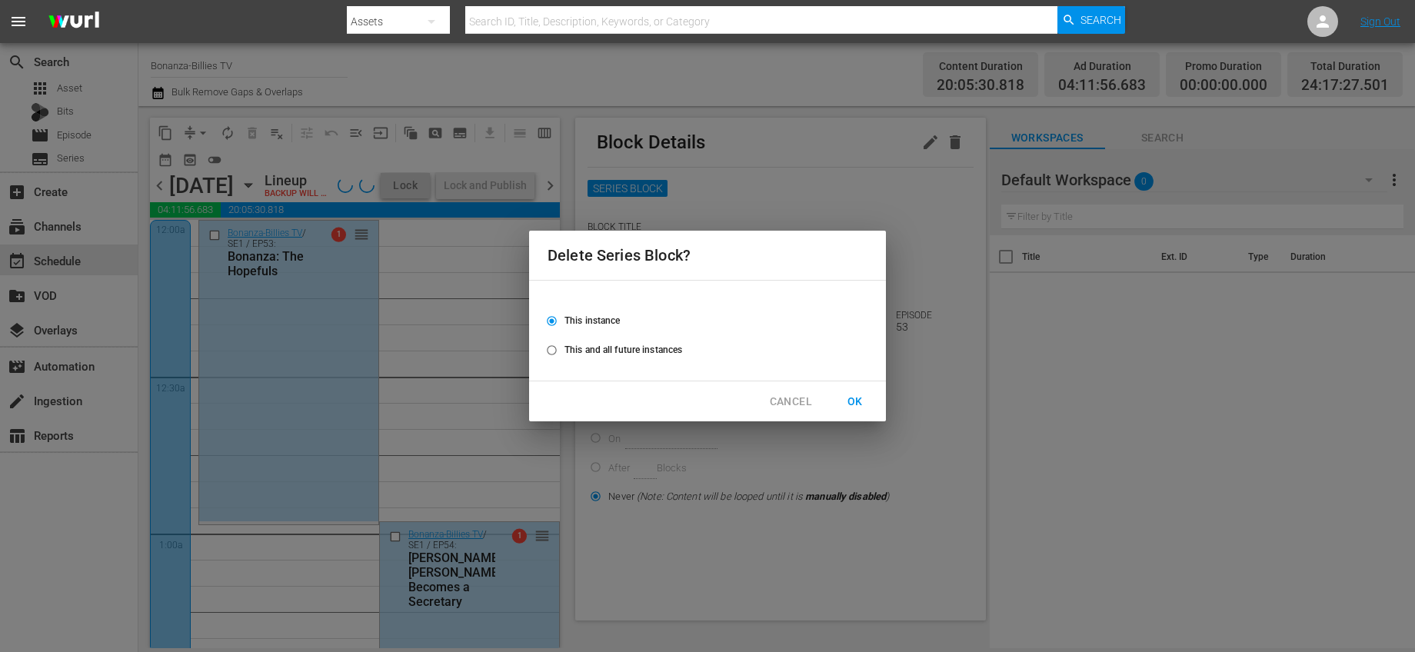
click at [648, 348] on span "This and all future instances" at bounding box center [624, 350] width 118 height 14
click at [565, 348] on input "This and all future instances" at bounding box center [551, 353] width 25 height 25
radio input "true"
click at [866, 400] on span "OK" at bounding box center [855, 401] width 25 height 19
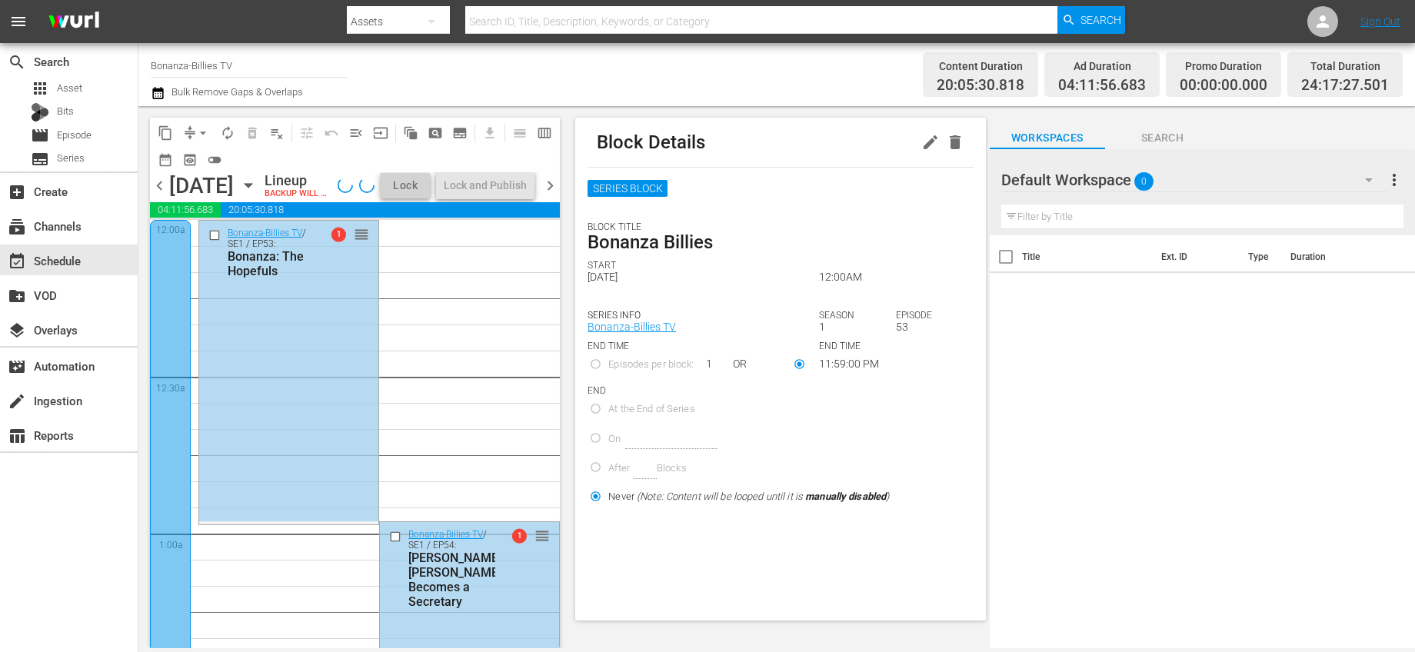
radio input "true"
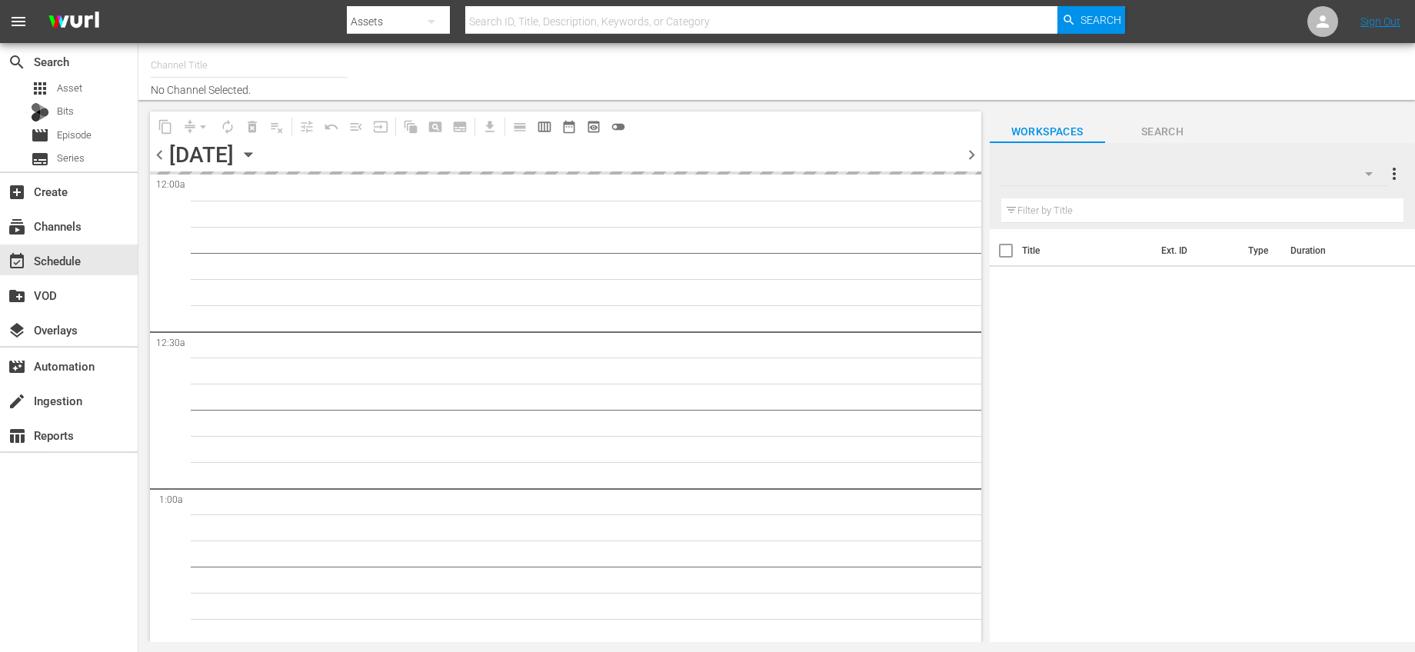
type input "Bonanza-Billies TV (2101)"
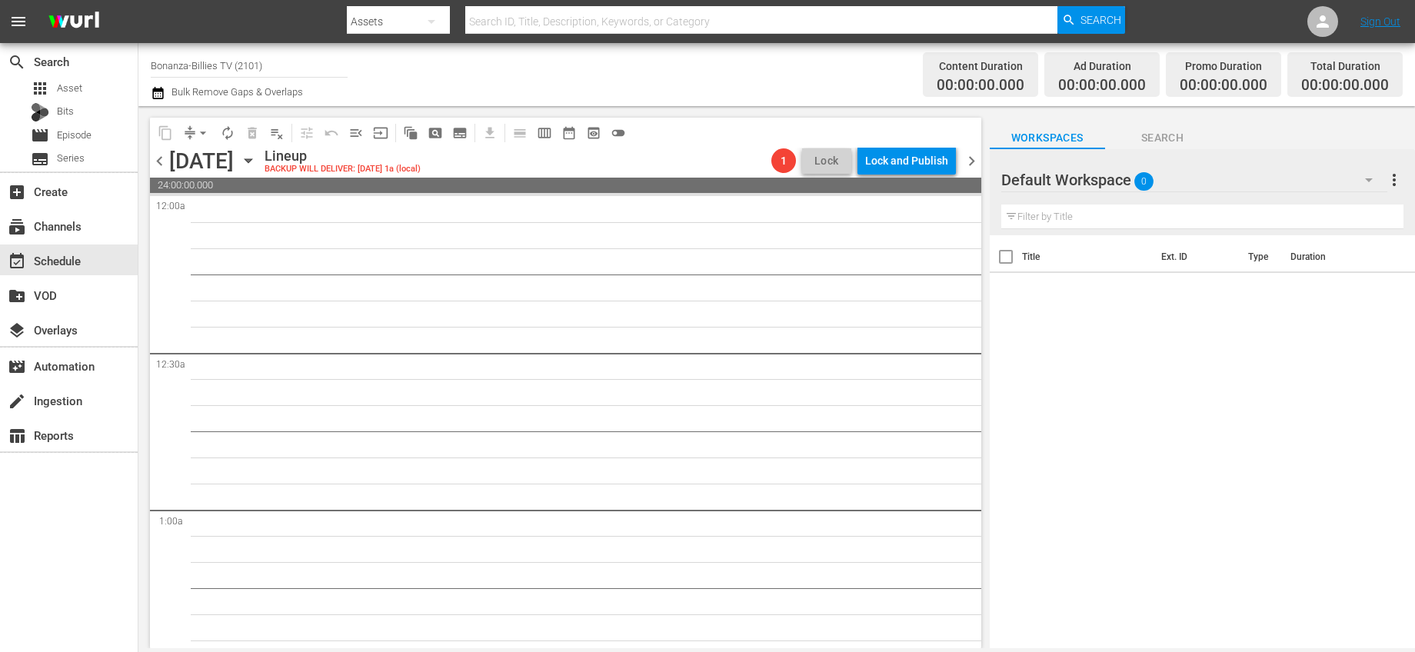
click at [162, 158] on span "chevron_left" at bounding box center [159, 161] width 19 height 19
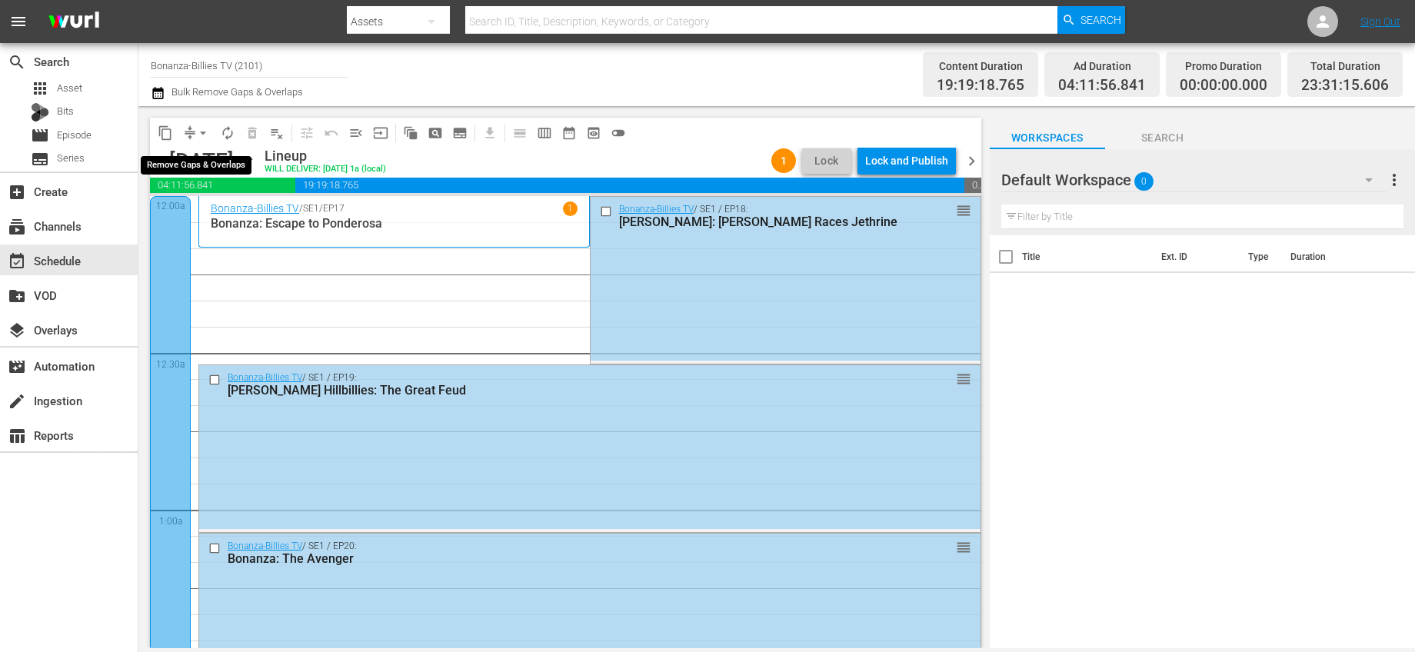
click at [205, 134] on span "arrow_drop_down" at bounding box center [202, 132] width 15 height 15
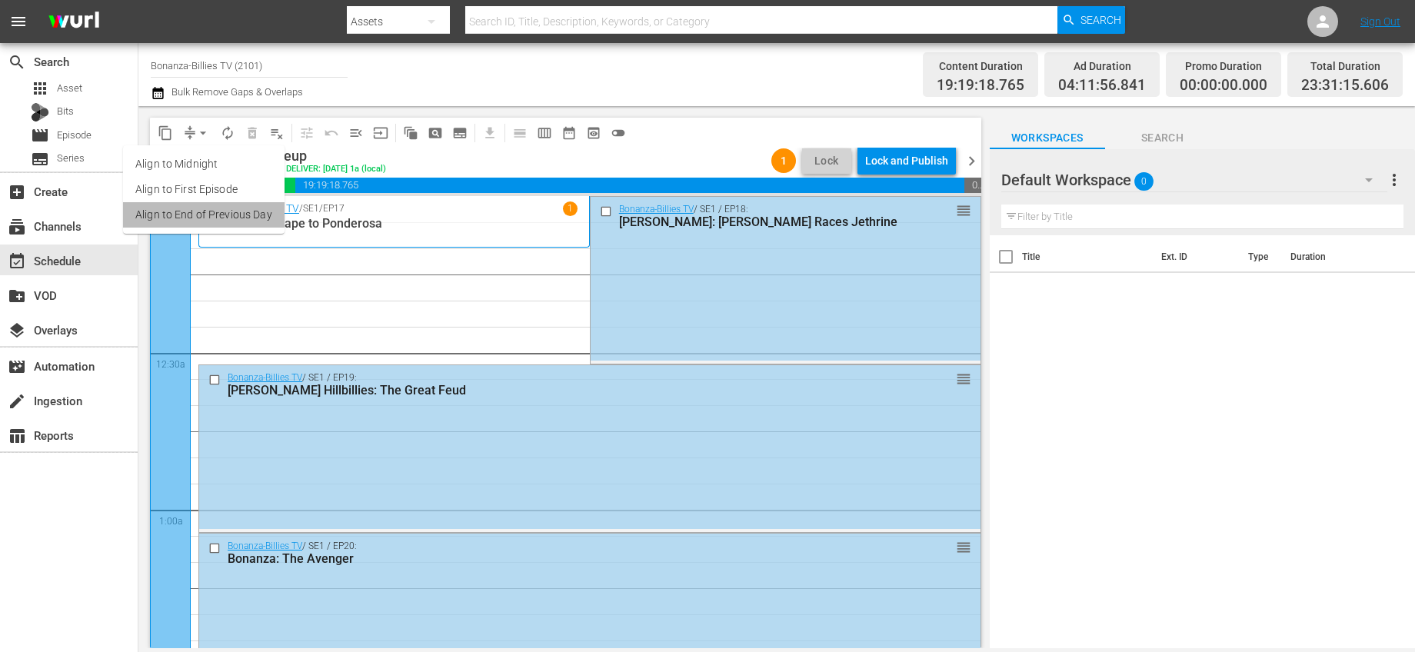
click at [271, 222] on li "Align to End of Previous Day" at bounding box center [204, 214] width 162 height 25
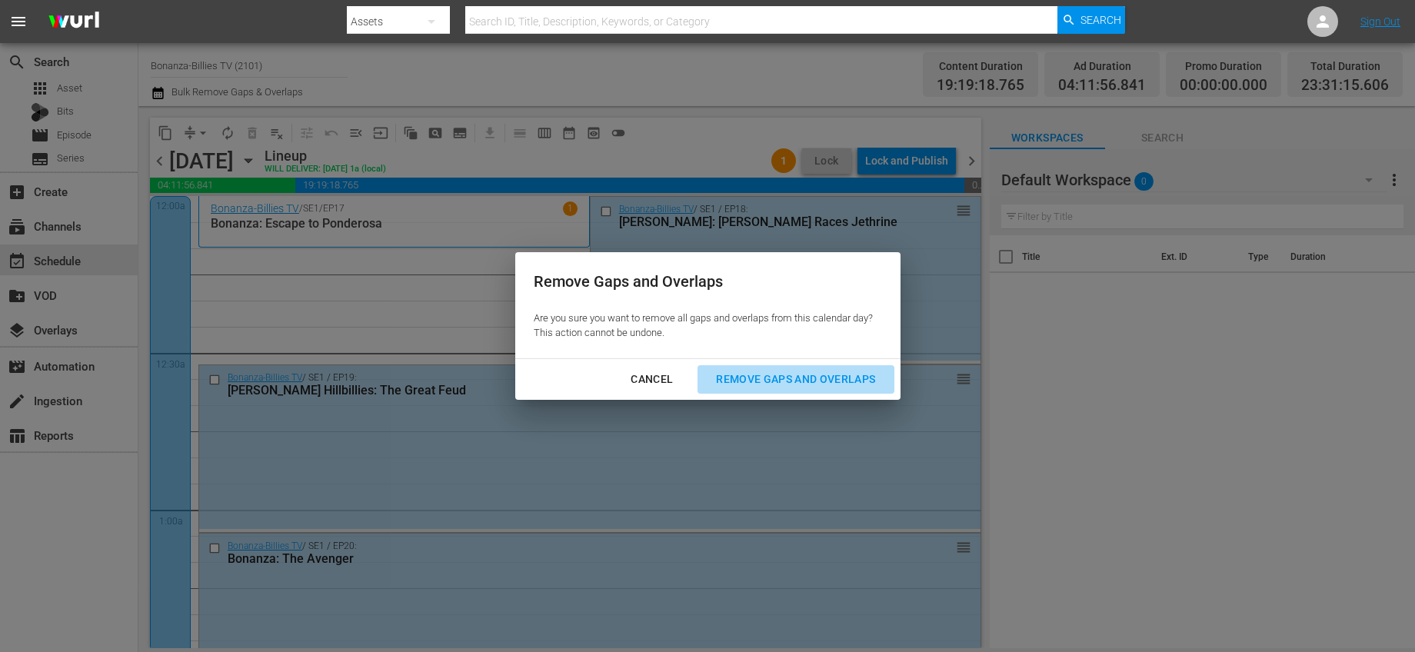
click at [800, 378] on div "Remove Gaps and Overlaps" at bounding box center [796, 379] width 184 height 19
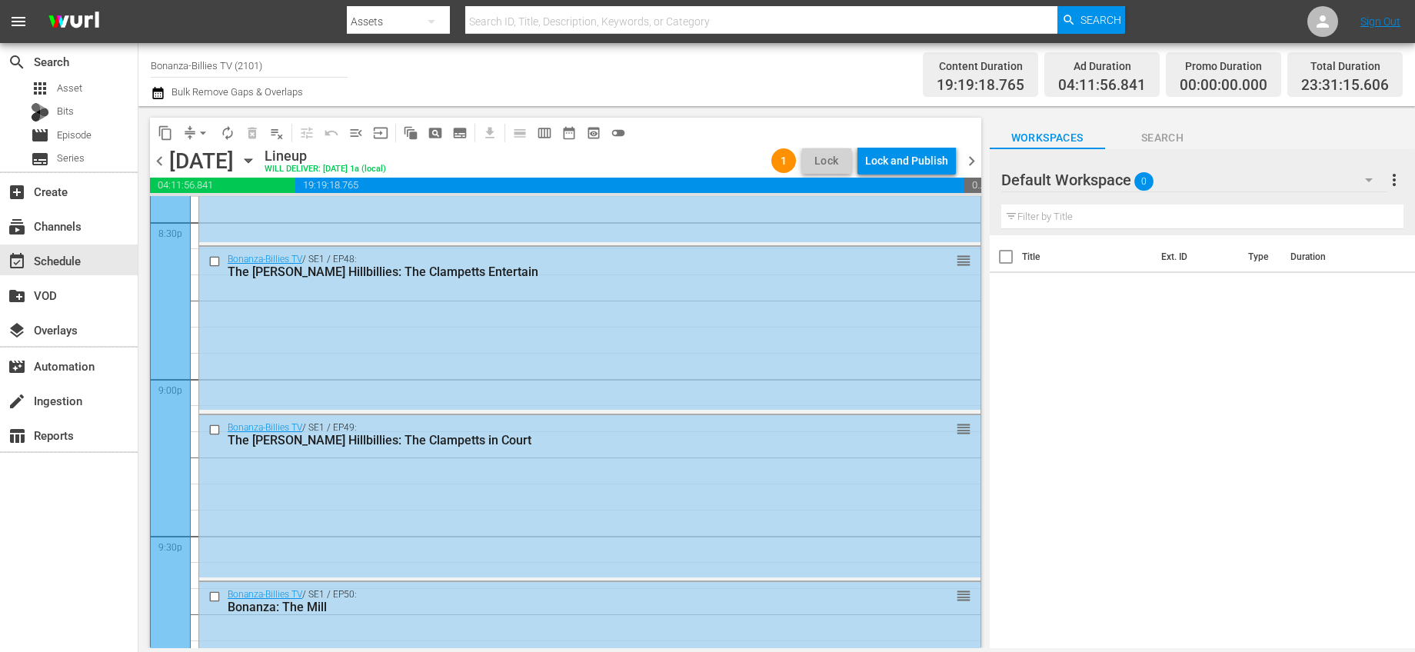
scroll to position [7078, 0]
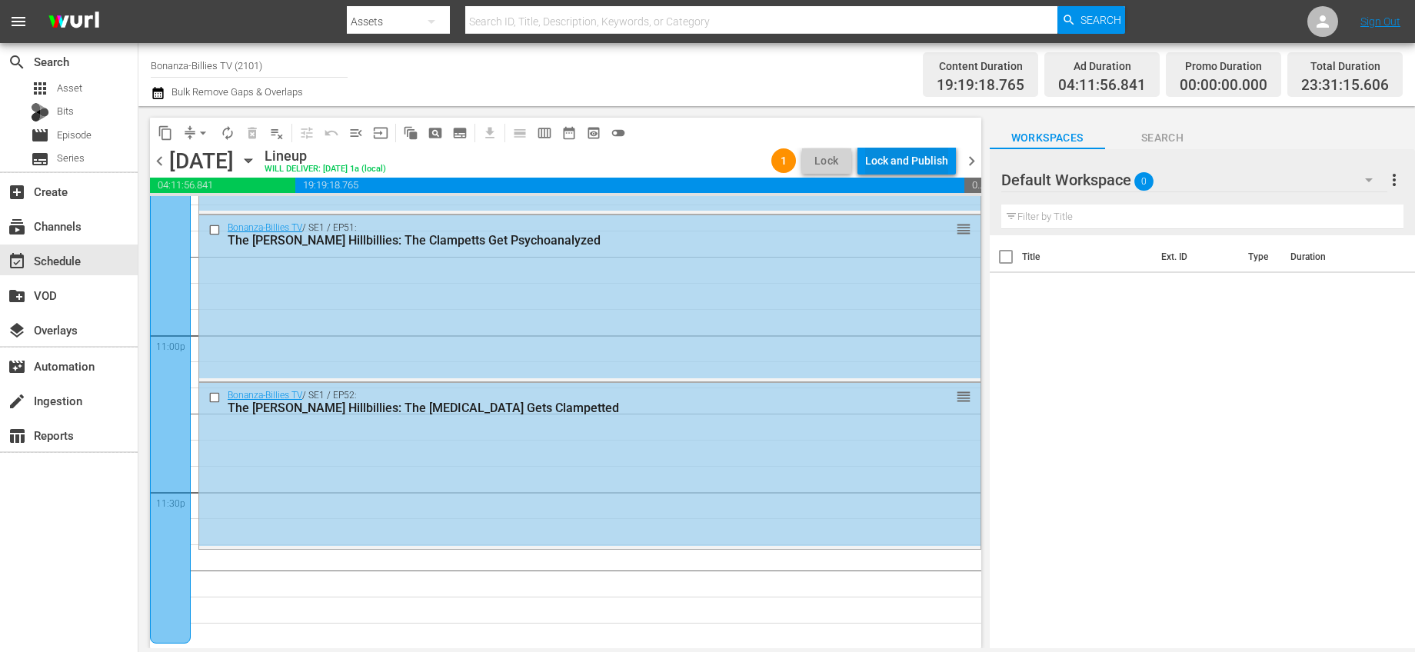
click at [949, 165] on button "Lock and Publish" at bounding box center [907, 161] width 98 height 28
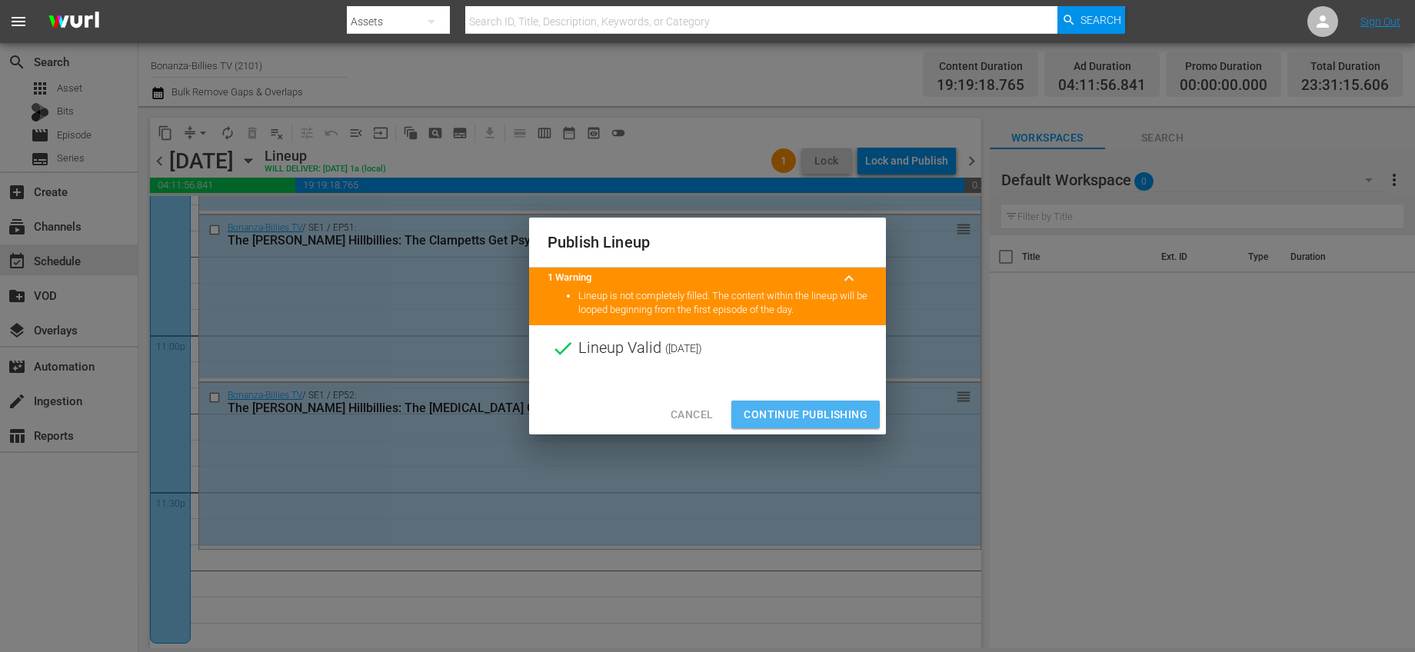
click at [821, 410] on span "Continue Publishing" at bounding box center [806, 414] width 124 height 19
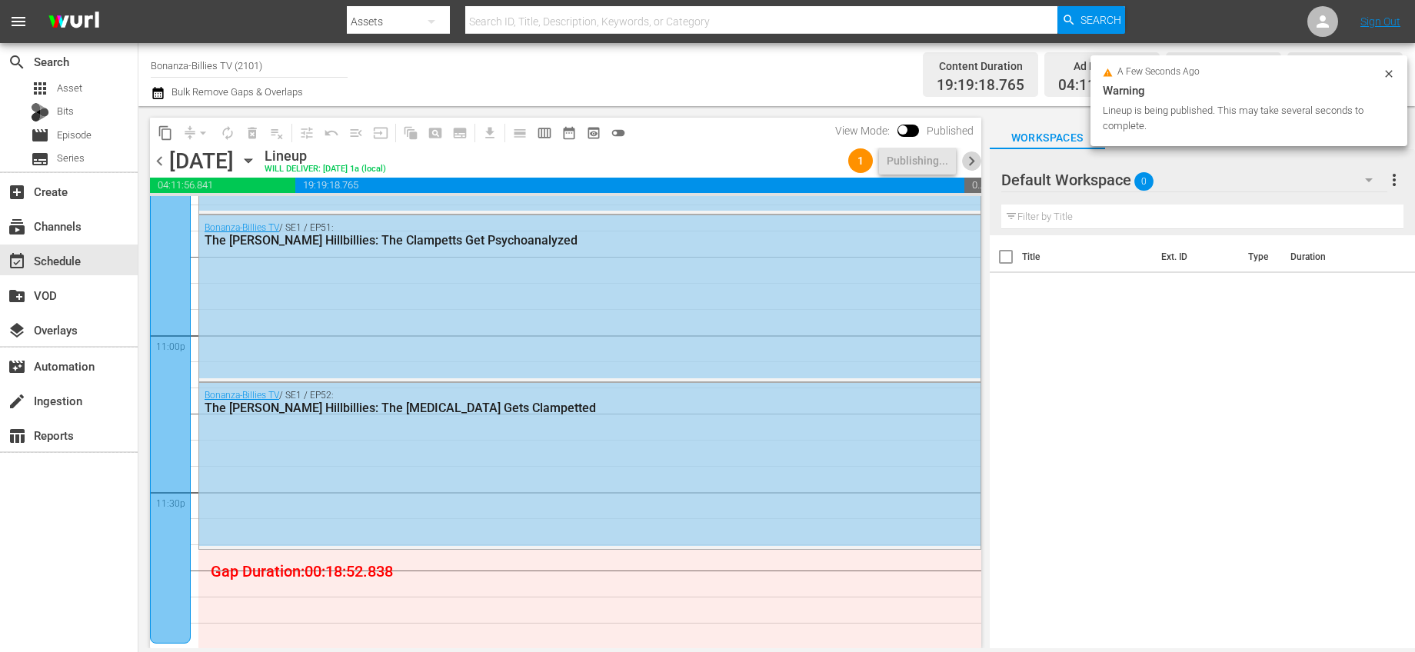
click at [971, 166] on span "chevron_right" at bounding box center [971, 161] width 19 height 19
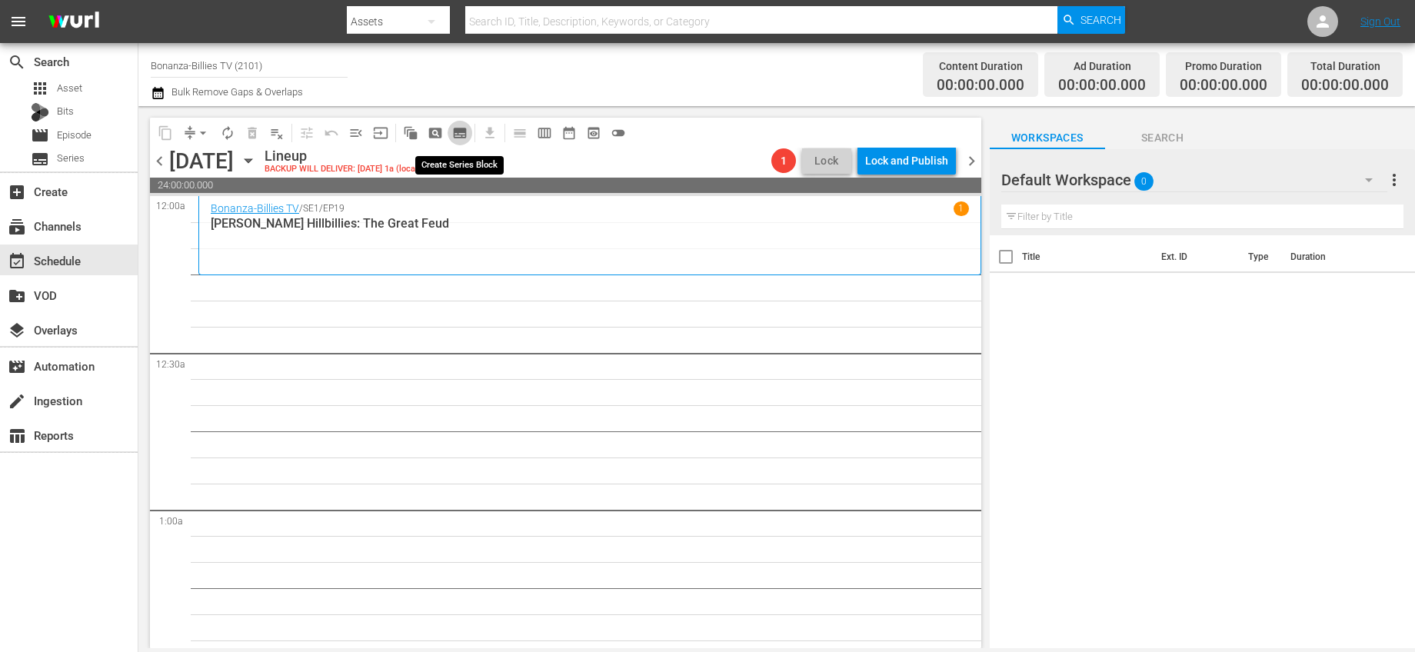
click at [460, 128] on span "subtitles_outlined" at bounding box center [459, 132] width 15 height 15
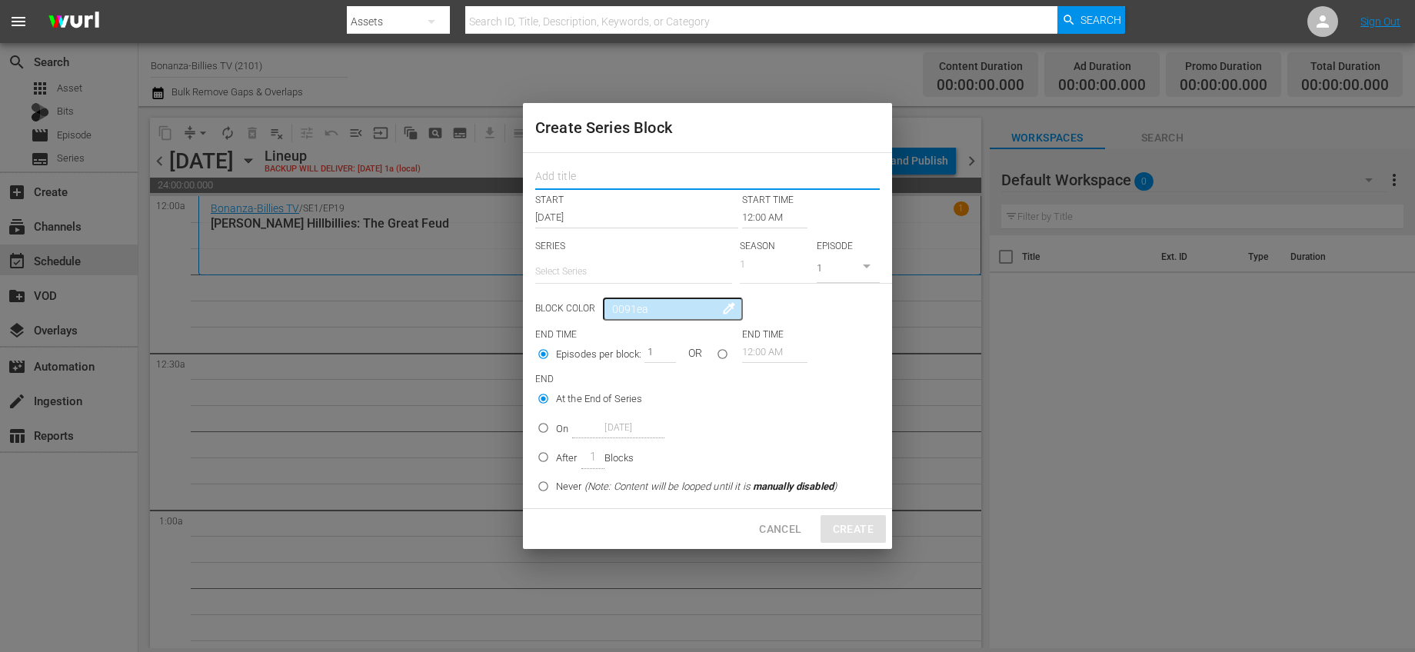
click at [581, 172] on input "text" at bounding box center [707, 178] width 345 height 24
type input "Bonanza Billies"
click at [748, 214] on input "12:00 AM" at bounding box center [774, 218] width 65 height 22
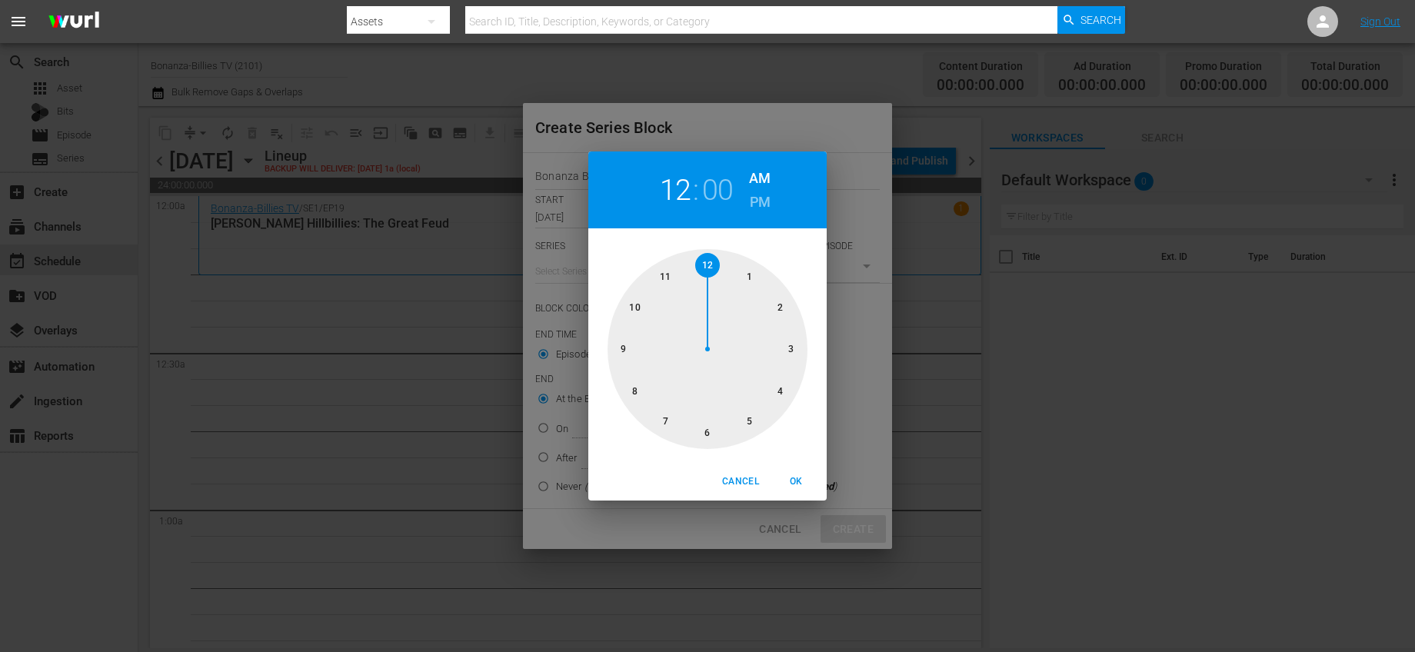
click at [829, 211] on div "12 : 00 AM PM 1 2 3 4 5 6 7 8 9 10 11 12 Cancel OK" at bounding box center [707, 326] width 1415 height 652
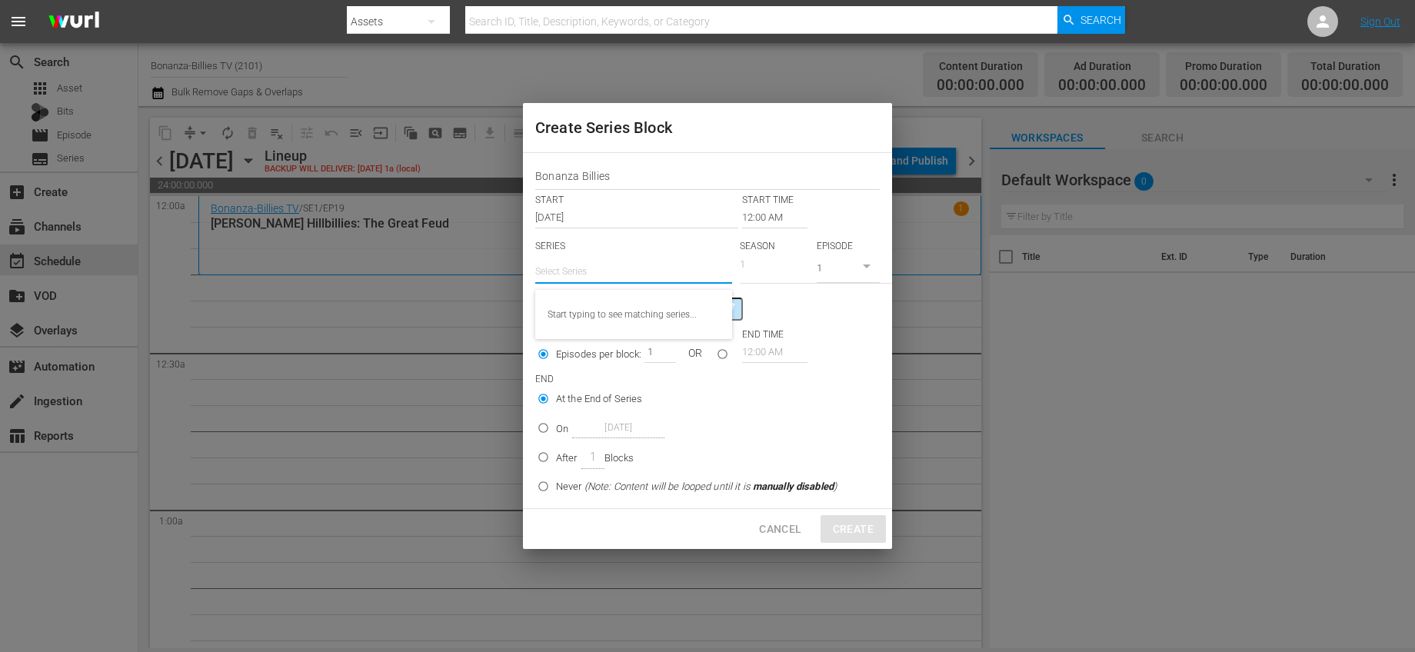
click at [619, 263] on input "text" at bounding box center [633, 271] width 197 height 37
click at [624, 345] on div "Bonanza-Billies TV" at bounding box center [634, 351] width 172 height 37
type input "Bonanza-Billies TV"
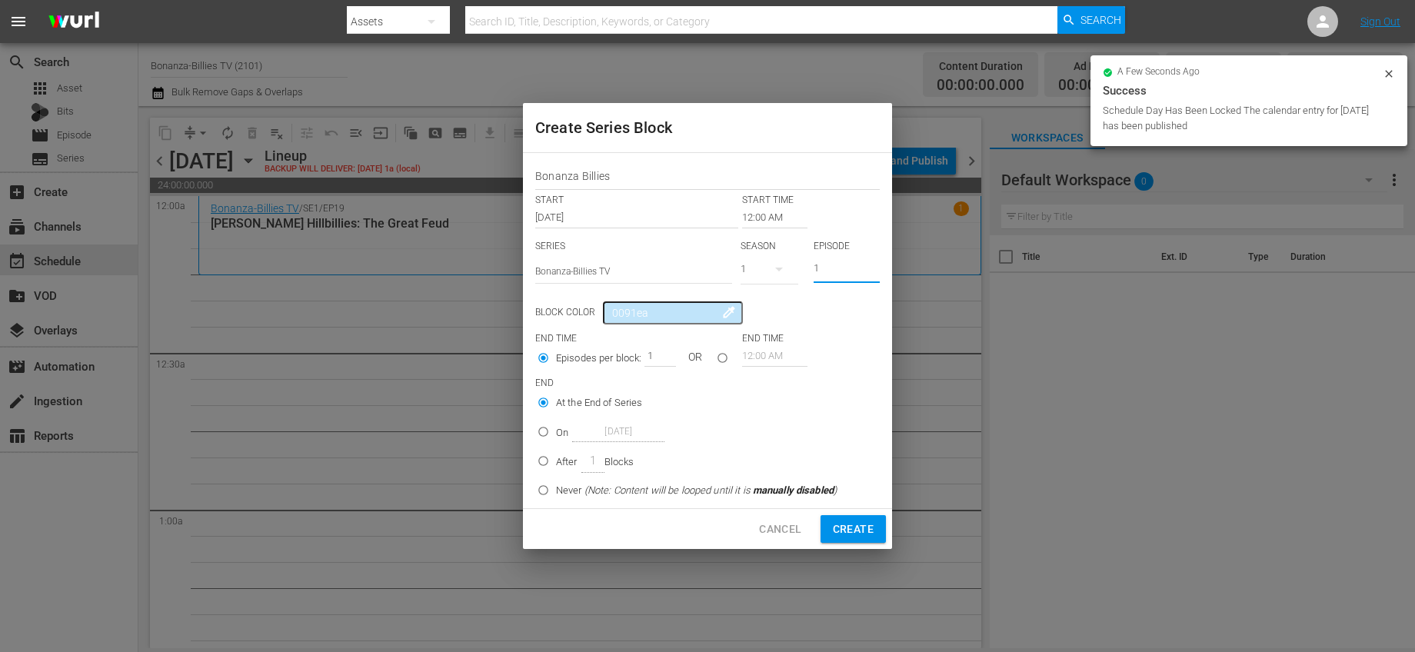
drag, startPoint x: 838, startPoint y: 270, endPoint x: 801, endPoint y: 267, distance: 36.3
click at [801, 267] on div "SERIES Select Series Bonanza-Billies TV SEASON 1 EPISODE 1" at bounding box center [707, 267] width 345 height 54
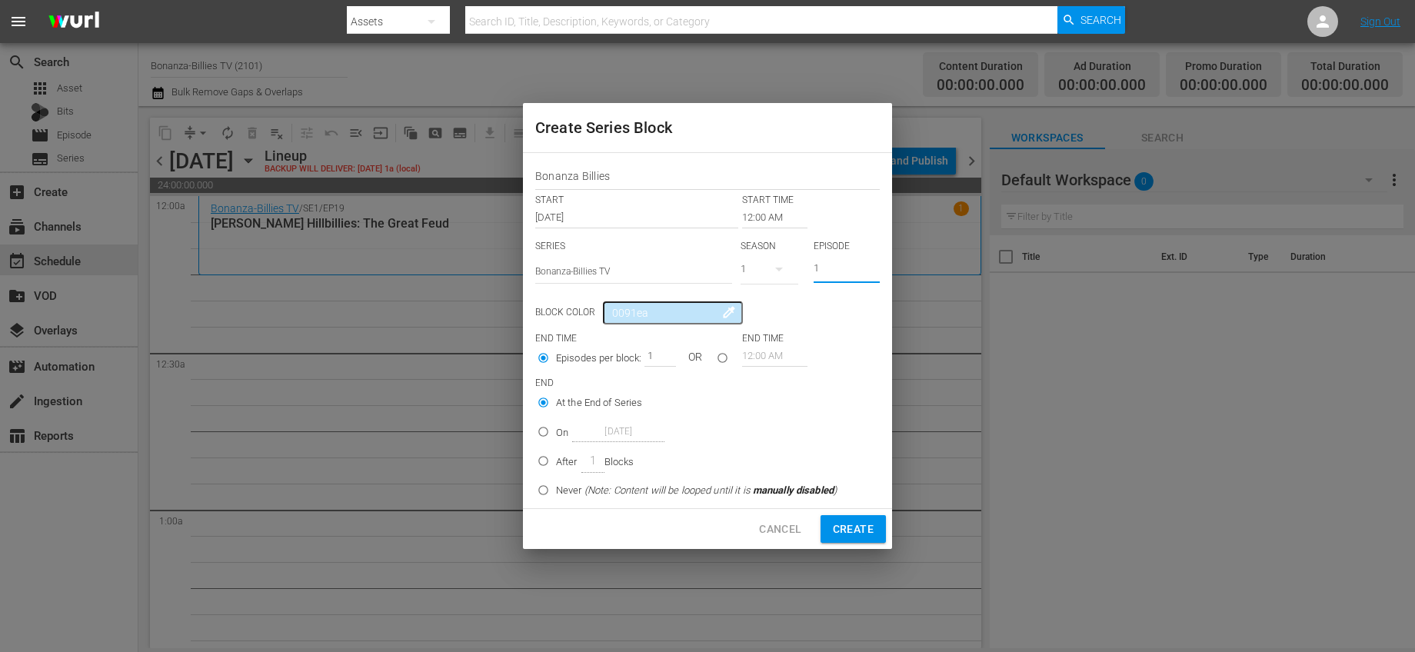
click at [788, 535] on span "Cancel" at bounding box center [780, 529] width 42 height 19
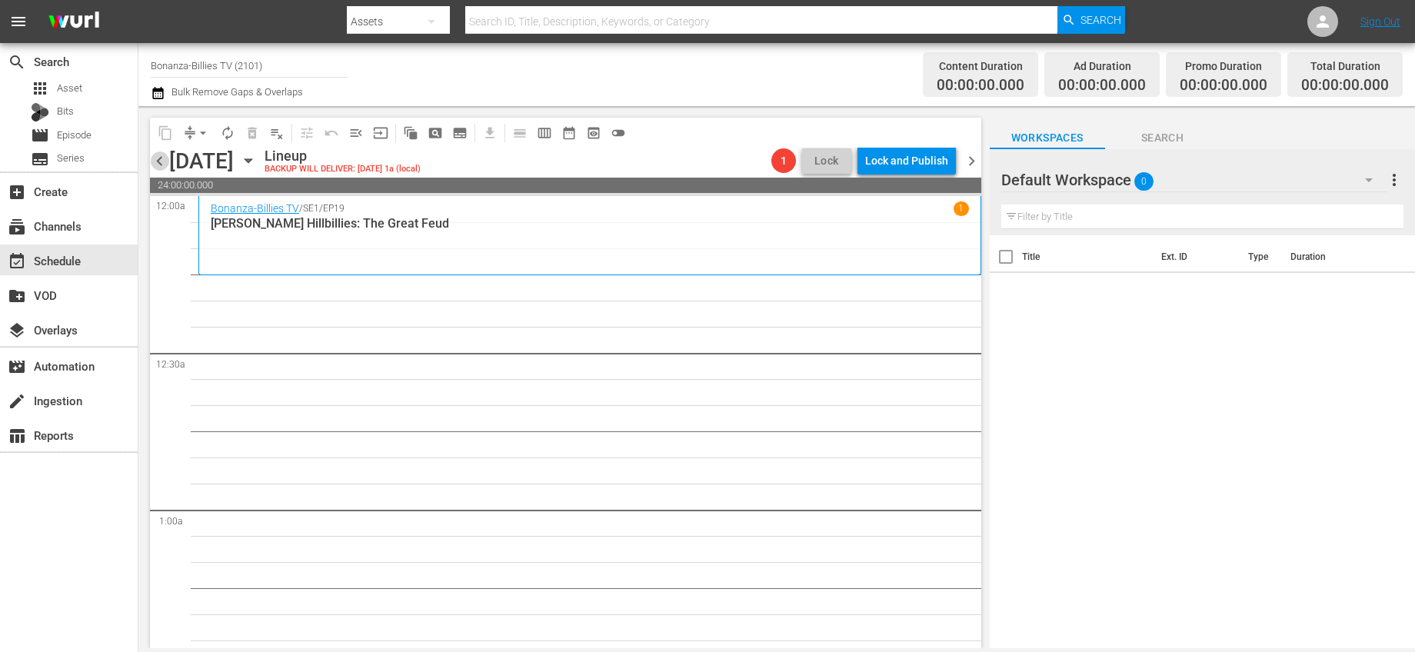
click at [165, 161] on span "chevron_left" at bounding box center [159, 161] width 19 height 19
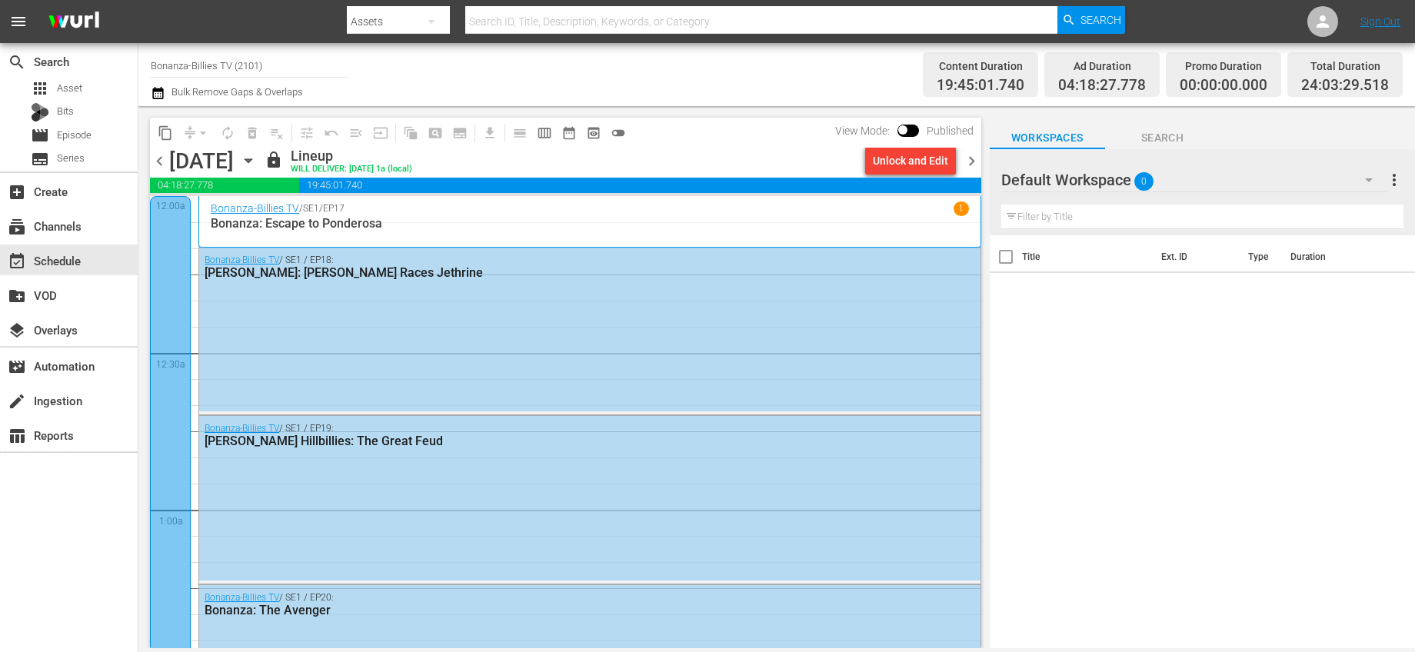
click at [929, 160] on div "Unlock and Edit" at bounding box center [910, 161] width 75 height 28
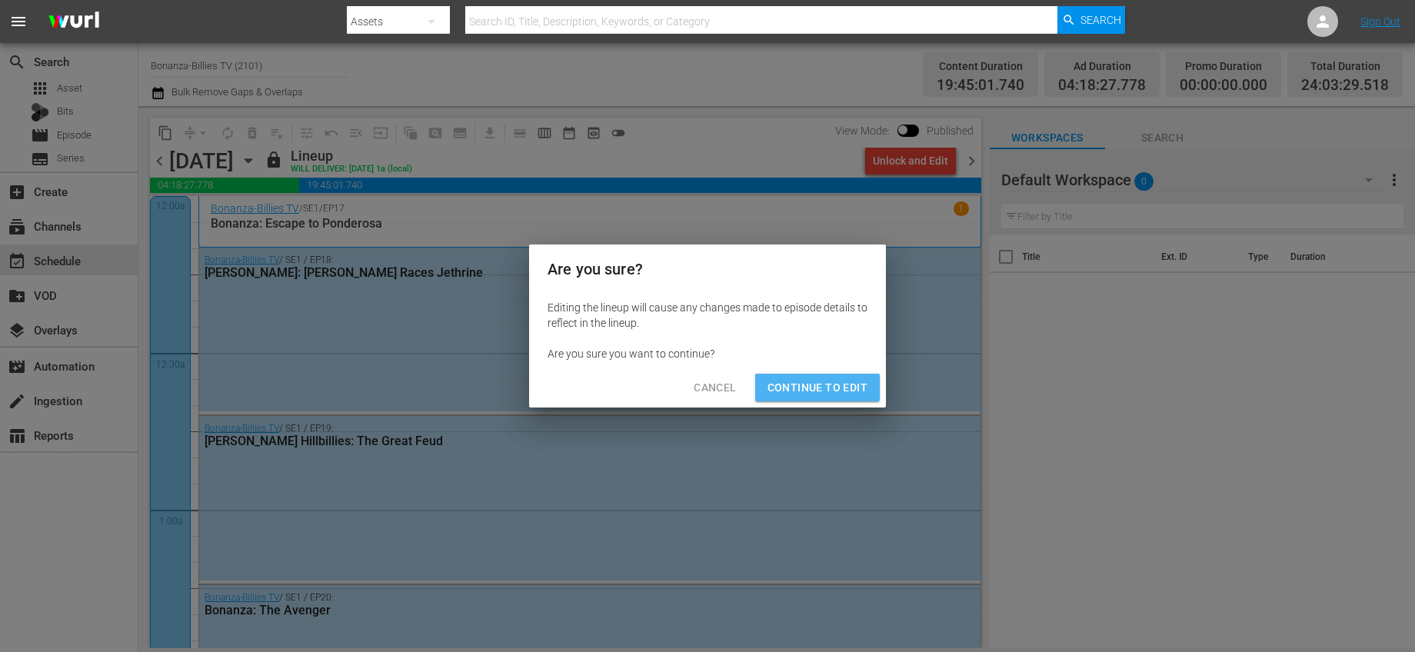
click at [817, 381] on span "Continue to Edit" at bounding box center [818, 387] width 100 height 19
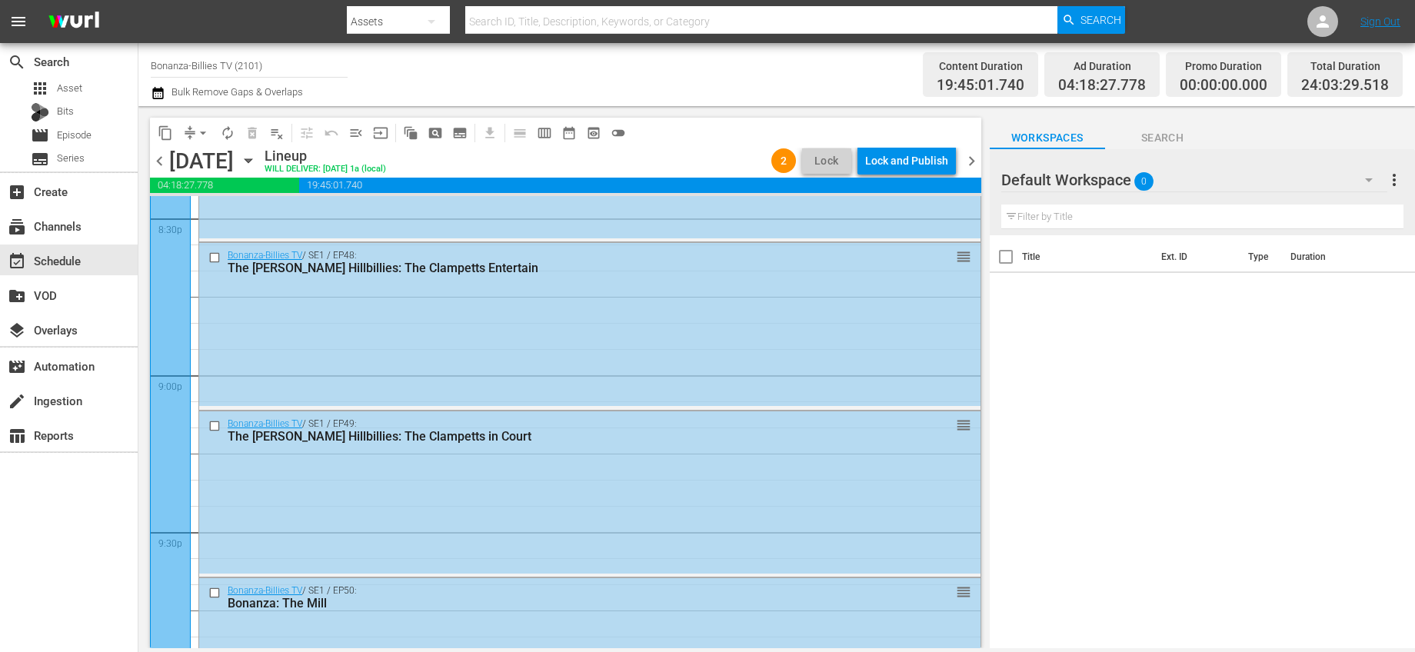
scroll to position [7148, 0]
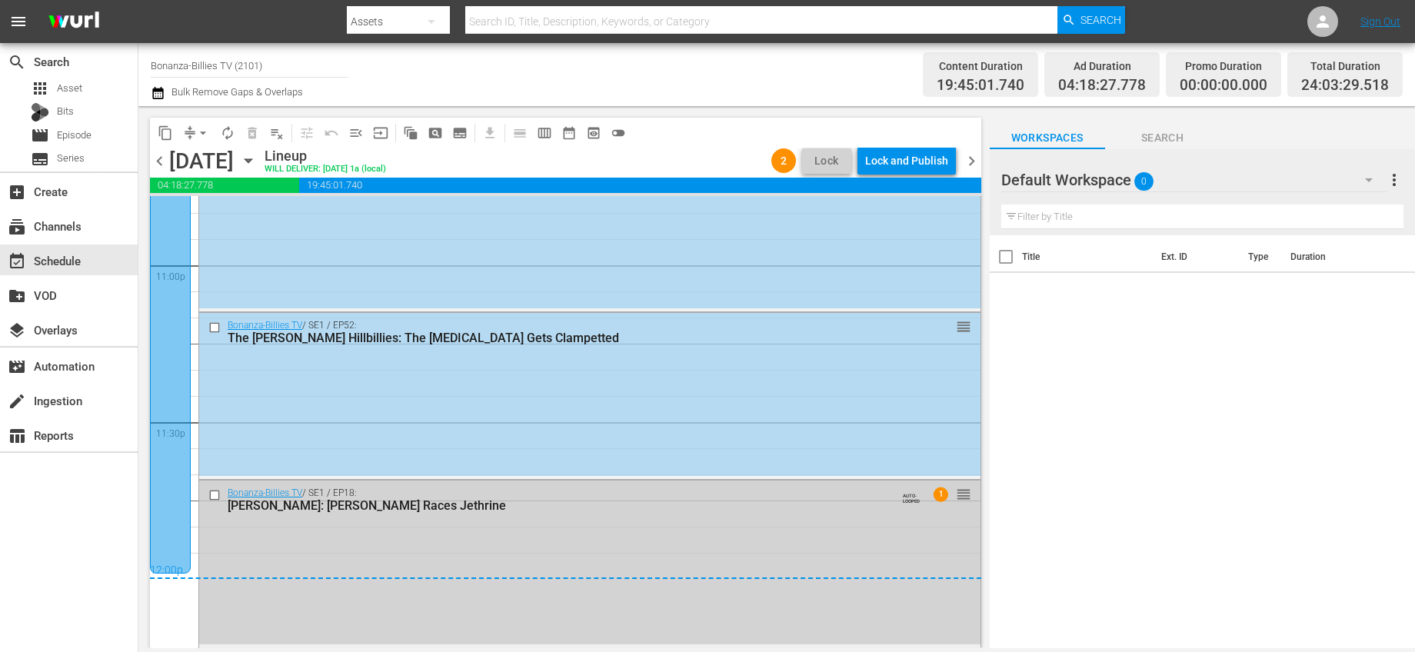
click at [213, 491] on input "checkbox" at bounding box center [216, 495] width 16 height 13
click at [257, 125] on span "delete_forever_outlined" at bounding box center [252, 132] width 15 height 15
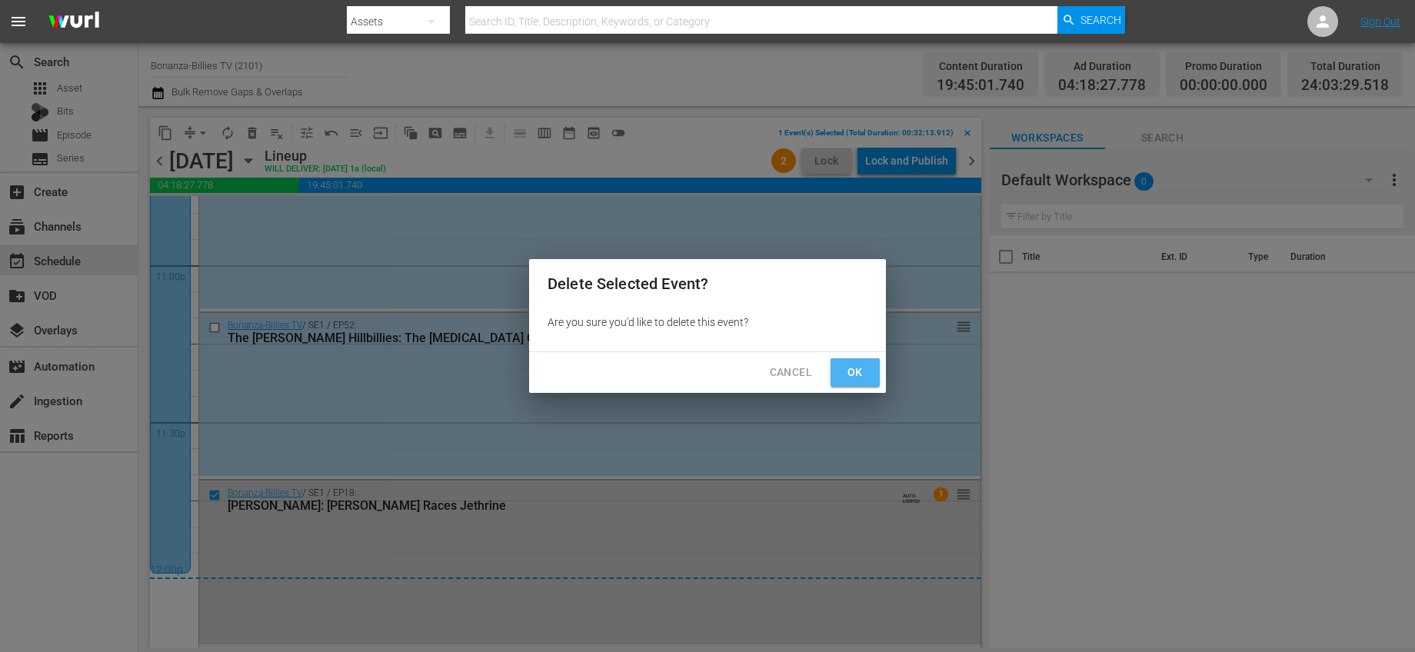
click at [860, 369] on span "Ok" at bounding box center [855, 372] width 25 height 19
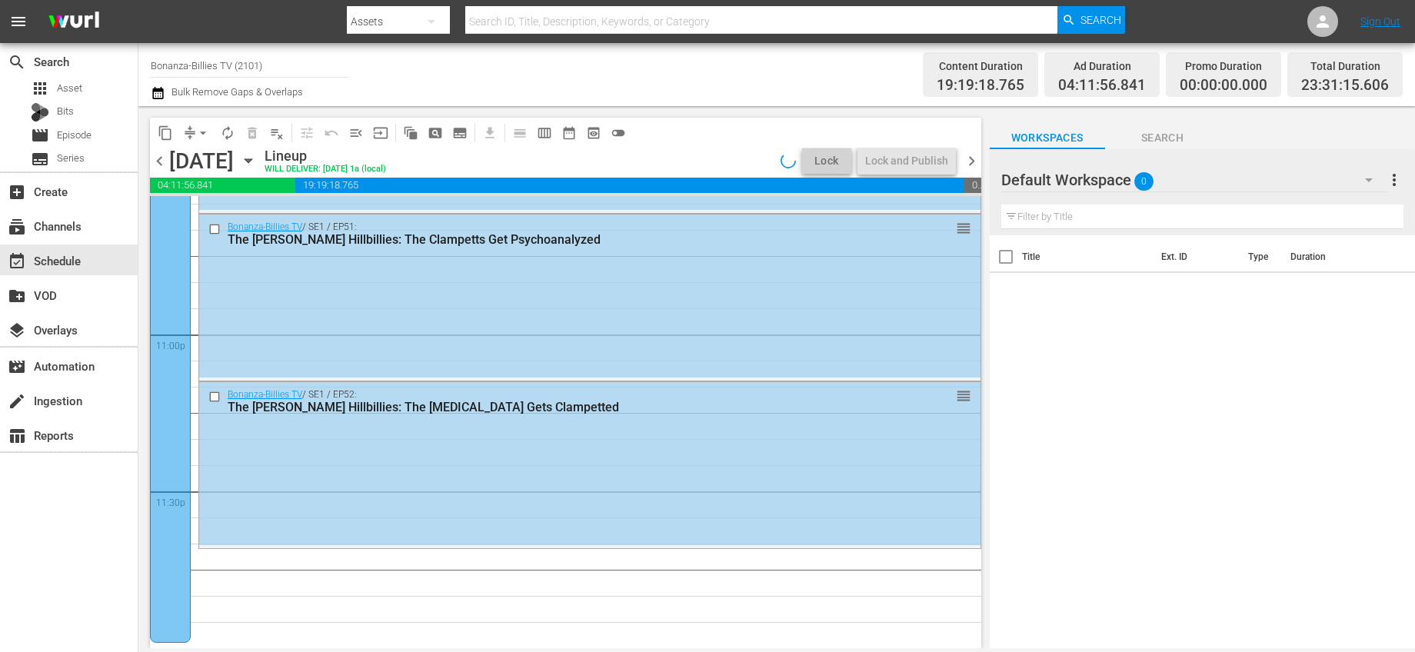
scroll to position [7078, 0]
click at [974, 160] on span "chevron_right" at bounding box center [971, 161] width 19 height 19
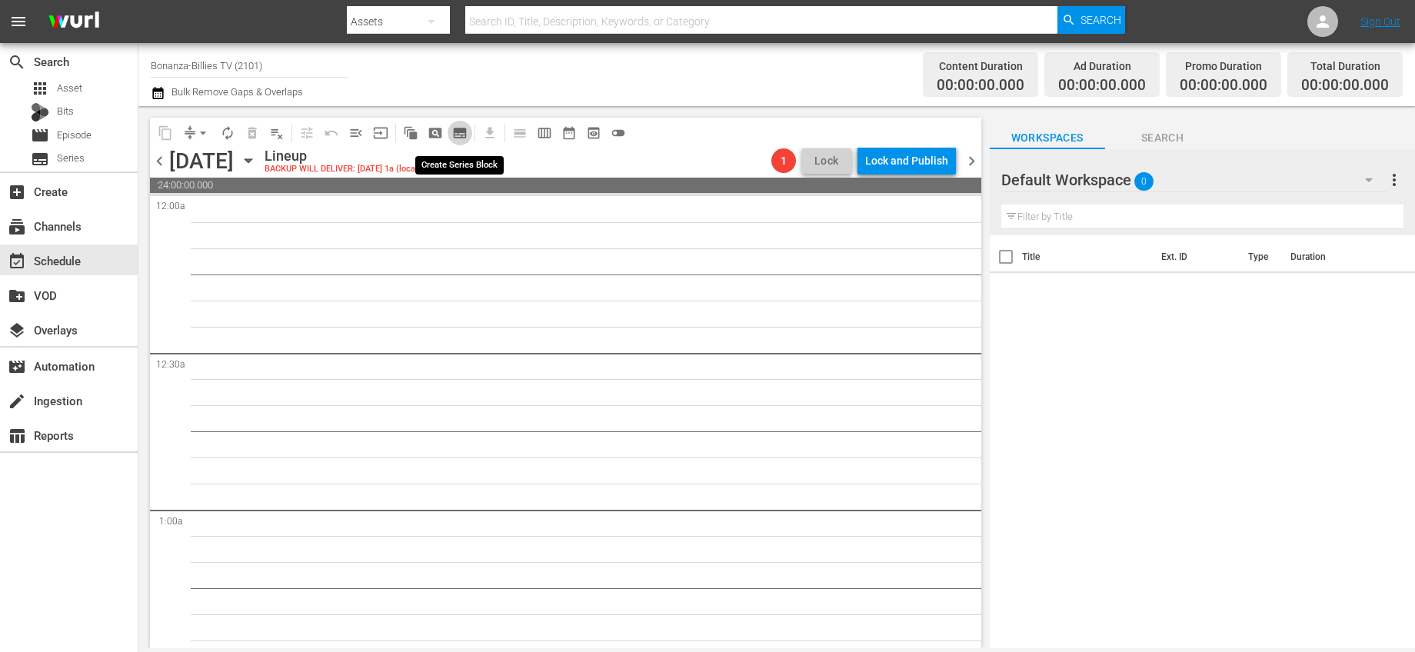
click at [457, 127] on span "subtitles_outlined" at bounding box center [459, 132] width 15 height 15
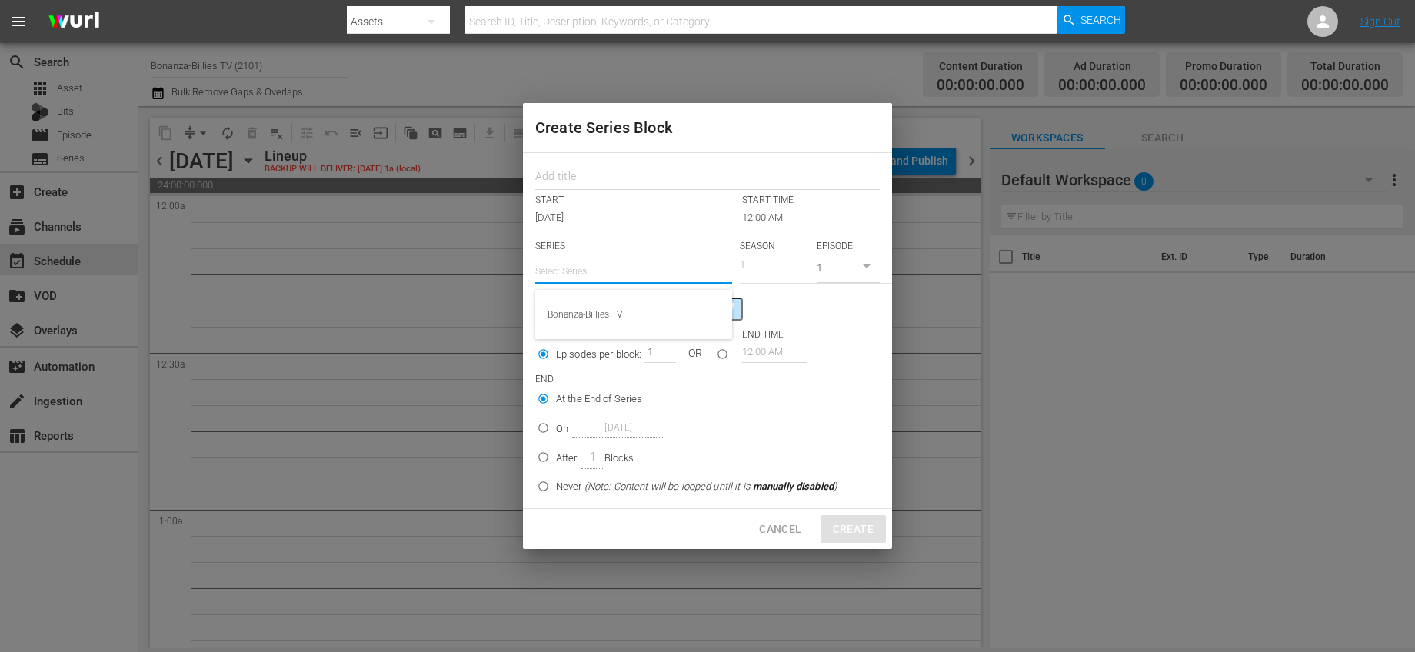
click at [638, 268] on input "text" at bounding box center [633, 271] width 197 height 37
click at [651, 315] on div "Bonanza-Billies TV" at bounding box center [634, 314] width 172 height 37
type input "Bonanza-Billies TV"
drag, startPoint x: 847, startPoint y: 259, endPoint x: 861, endPoint y: 266, distance: 16.2
click at [861, 266] on input "1" at bounding box center [847, 270] width 66 height 25
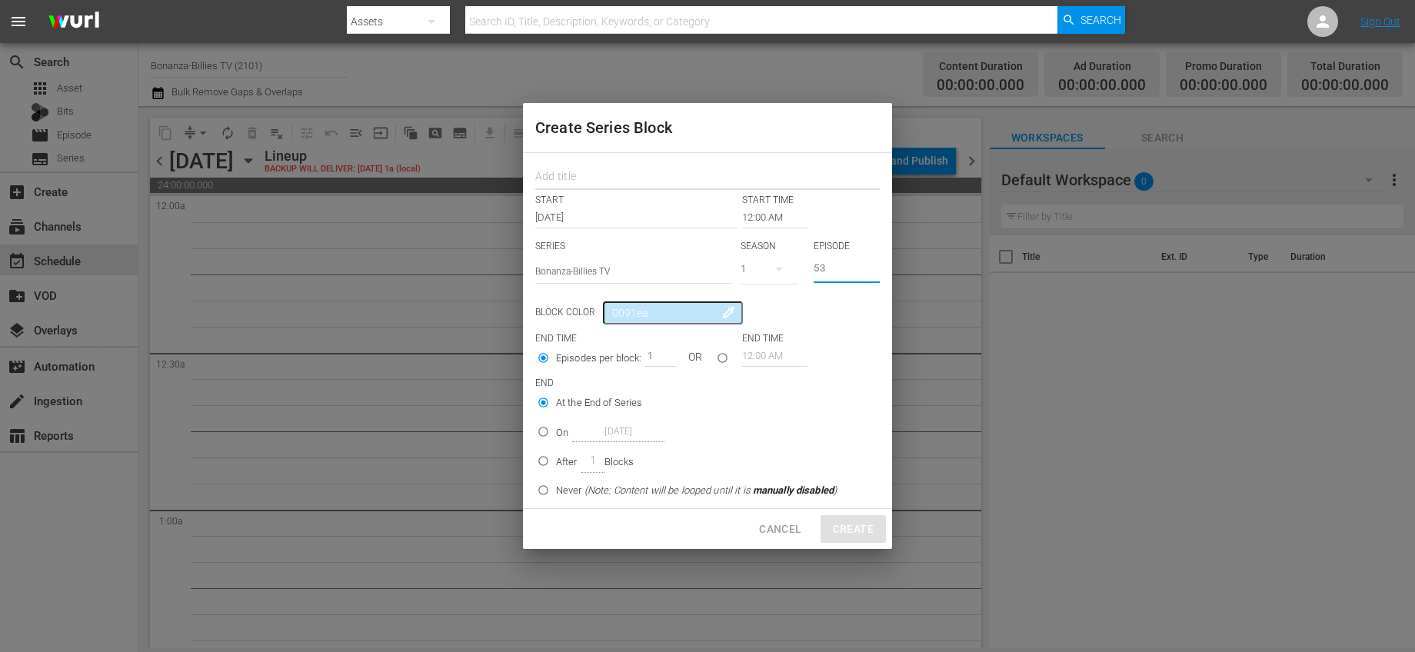
type input "53"
click at [586, 174] on input "text" at bounding box center [707, 178] width 345 height 24
type input "Bonanza Billies"
click at [721, 365] on input "seriesBlockEndTime" at bounding box center [722, 360] width 25 height 25
radio input "true"
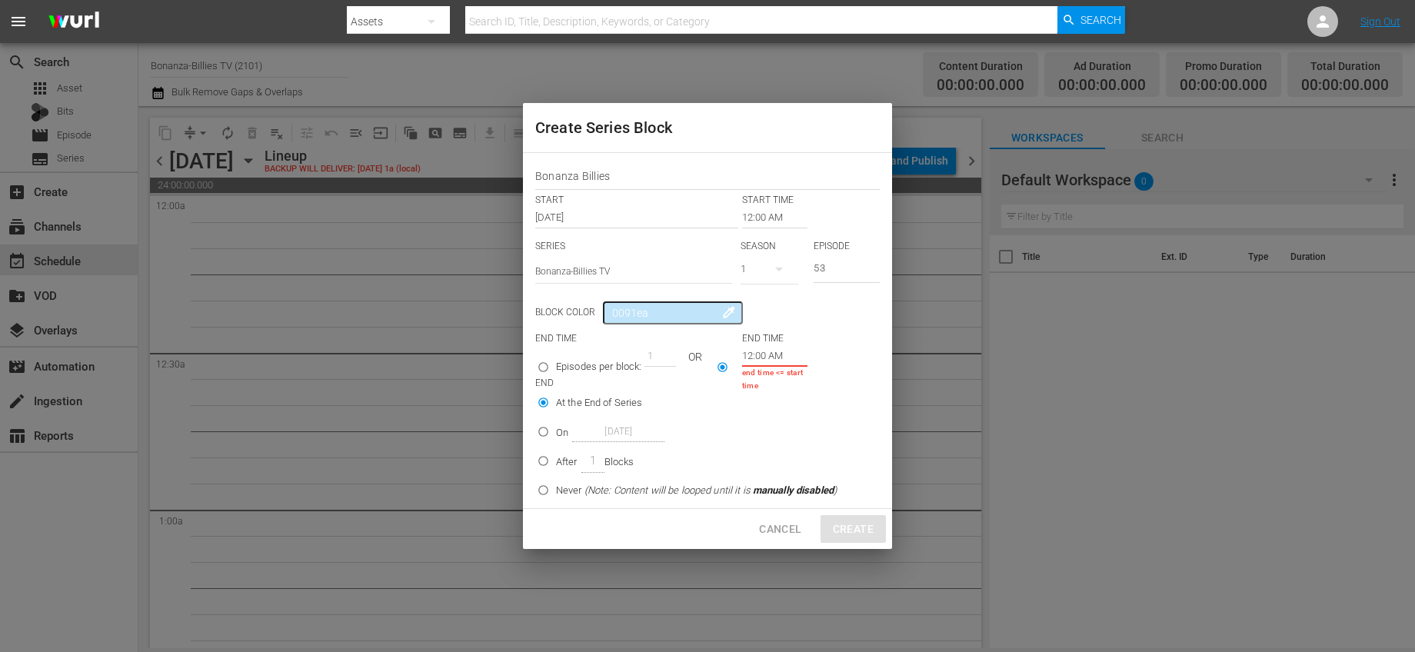
click at [760, 361] on input "12:00 AM" at bounding box center [774, 356] width 65 height 22
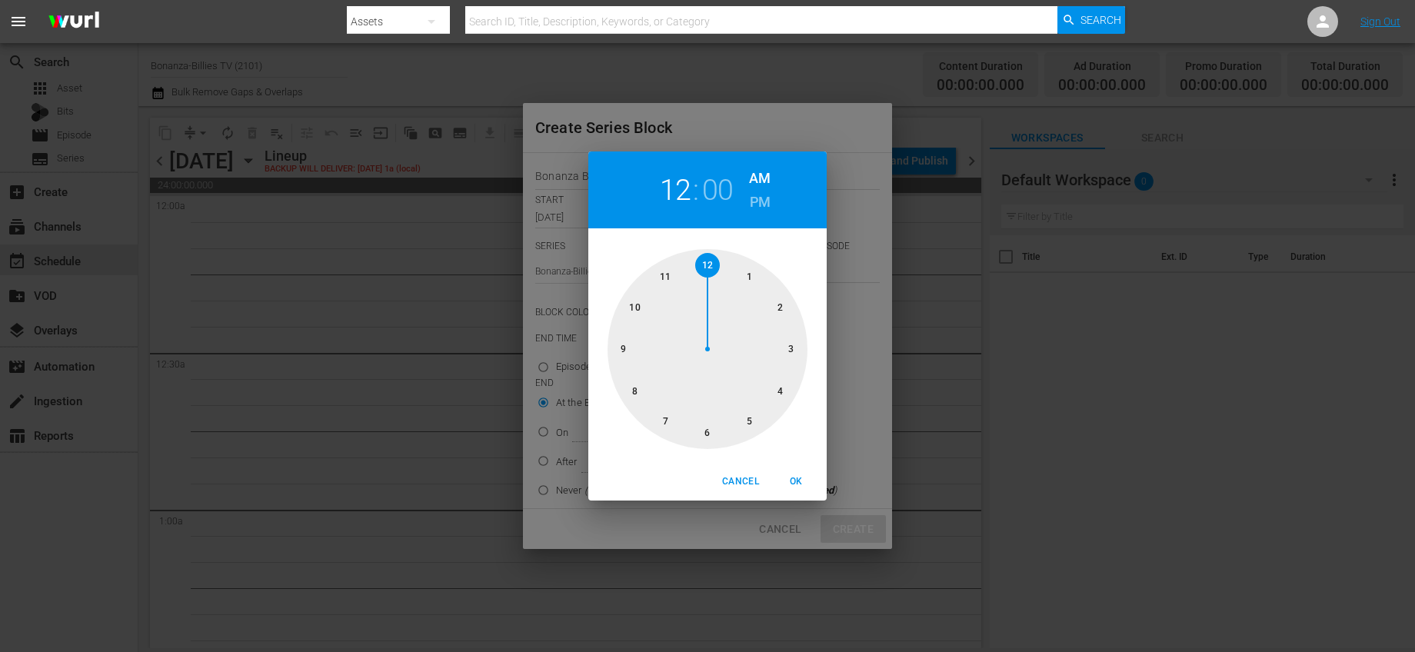
click at [673, 273] on div at bounding box center [708, 349] width 200 height 200
click at [697, 268] on div at bounding box center [708, 349] width 200 height 200
click at [751, 198] on h6 "PM" at bounding box center [760, 202] width 21 height 25
click at [794, 479] on span "OK" at bounding box center [796, 482] width 37 height 16
type input "11:59 PM"
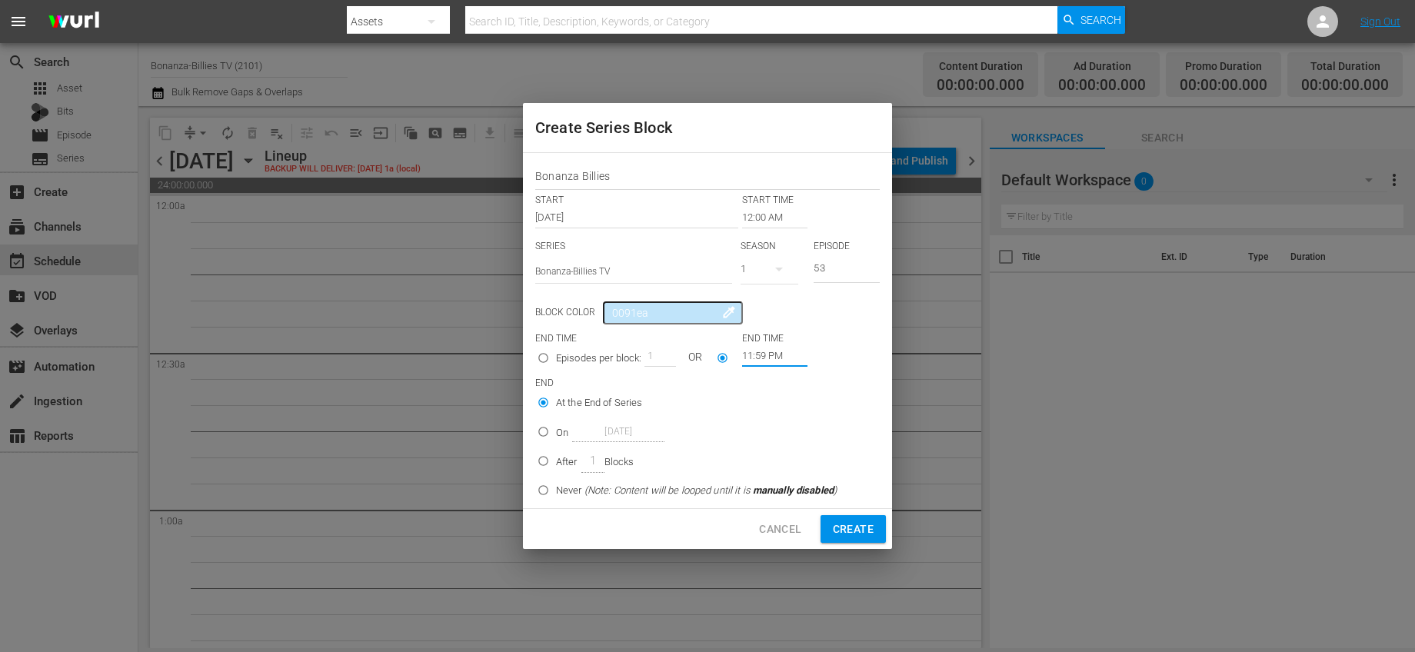
click at [581, 491] on p "Never (Note: Content will be looped until it is manually disabled )" at bounding box center [696, 490] width 281 height 15
click at [556, 491] on input "Never (Note: Content will be looped until it is manually disabled )" at bounding box center [543, 493] width 25 height 25
radio input "false"
radio input "true"
click at [851, 533] on span "Create" at bounding box center [853, 529] width 41 height 19
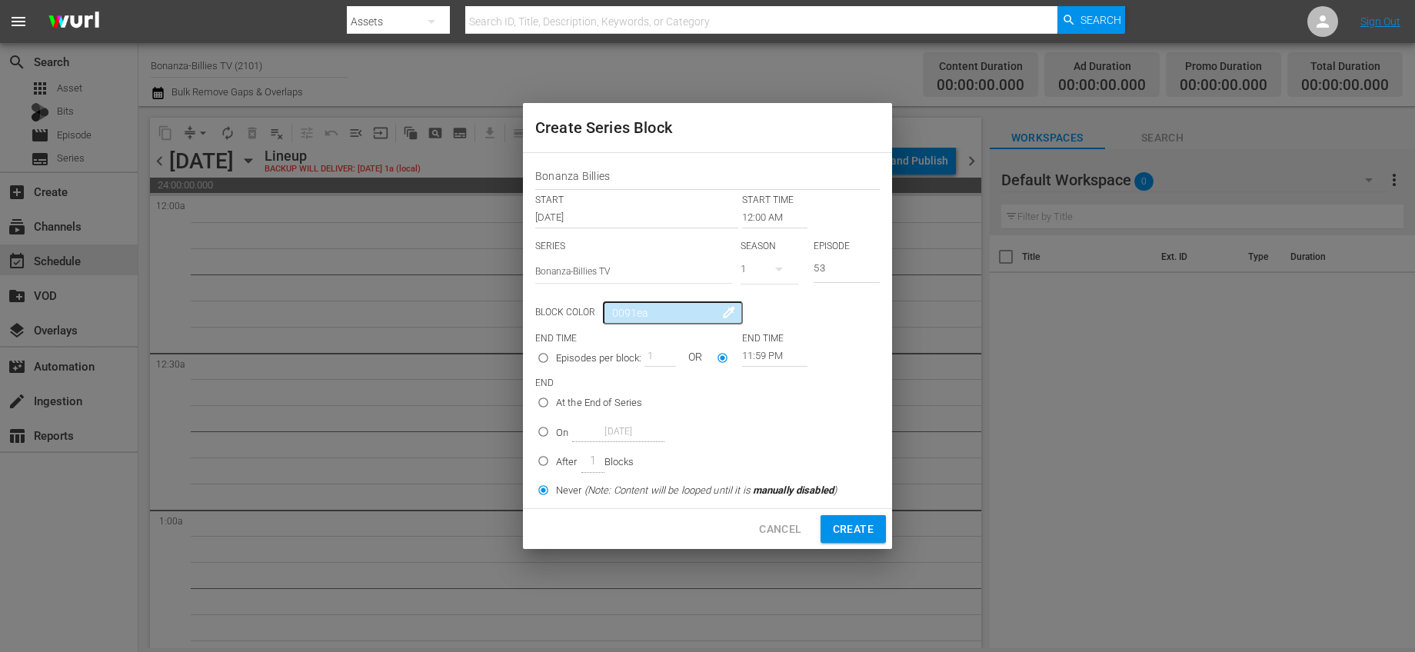
type input "1"
radio input "true"
type input "12:00 AM"
radio input "true"
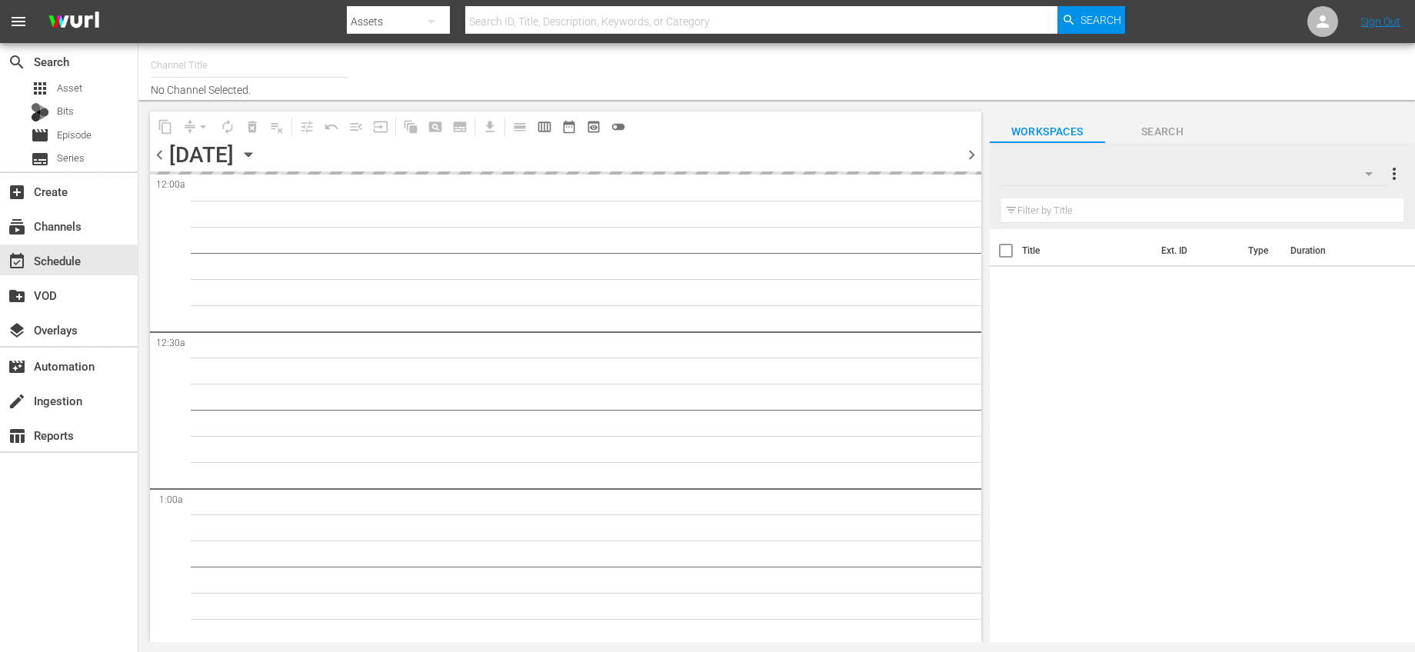
type input "Bonanza-Billies TV (2101)"
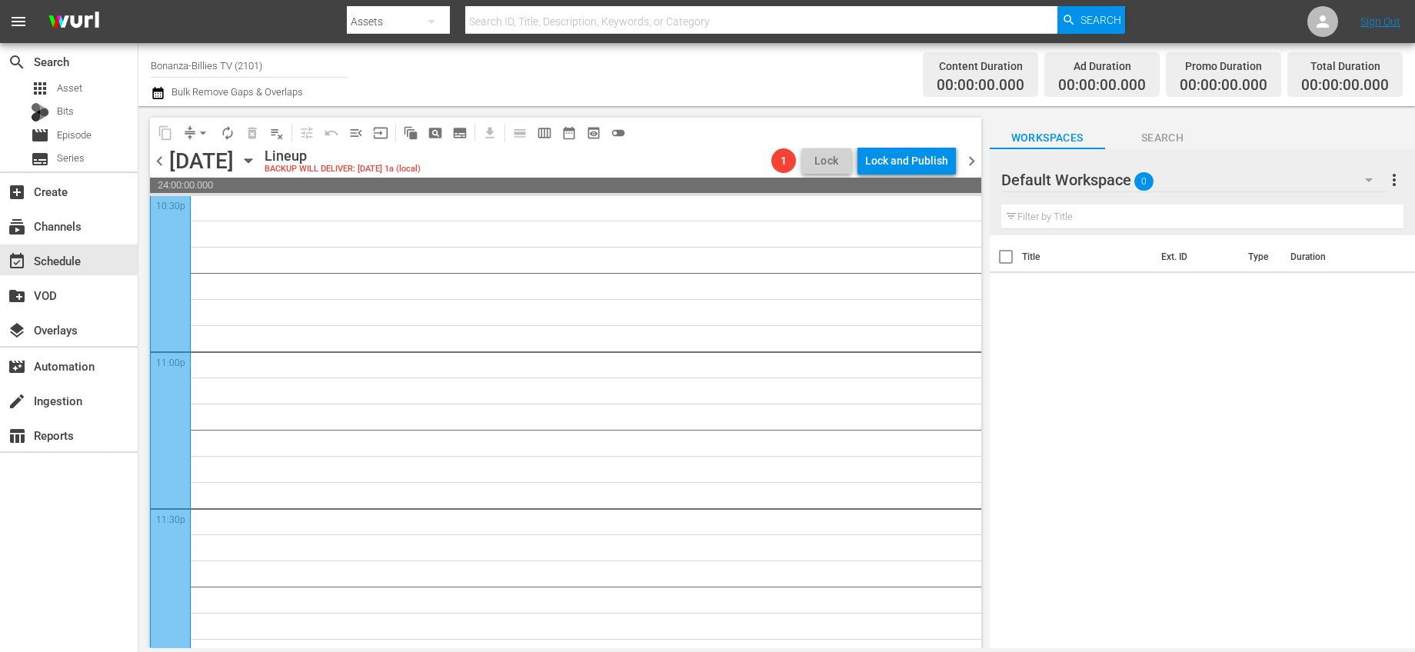
scroll to position [7078, 0]
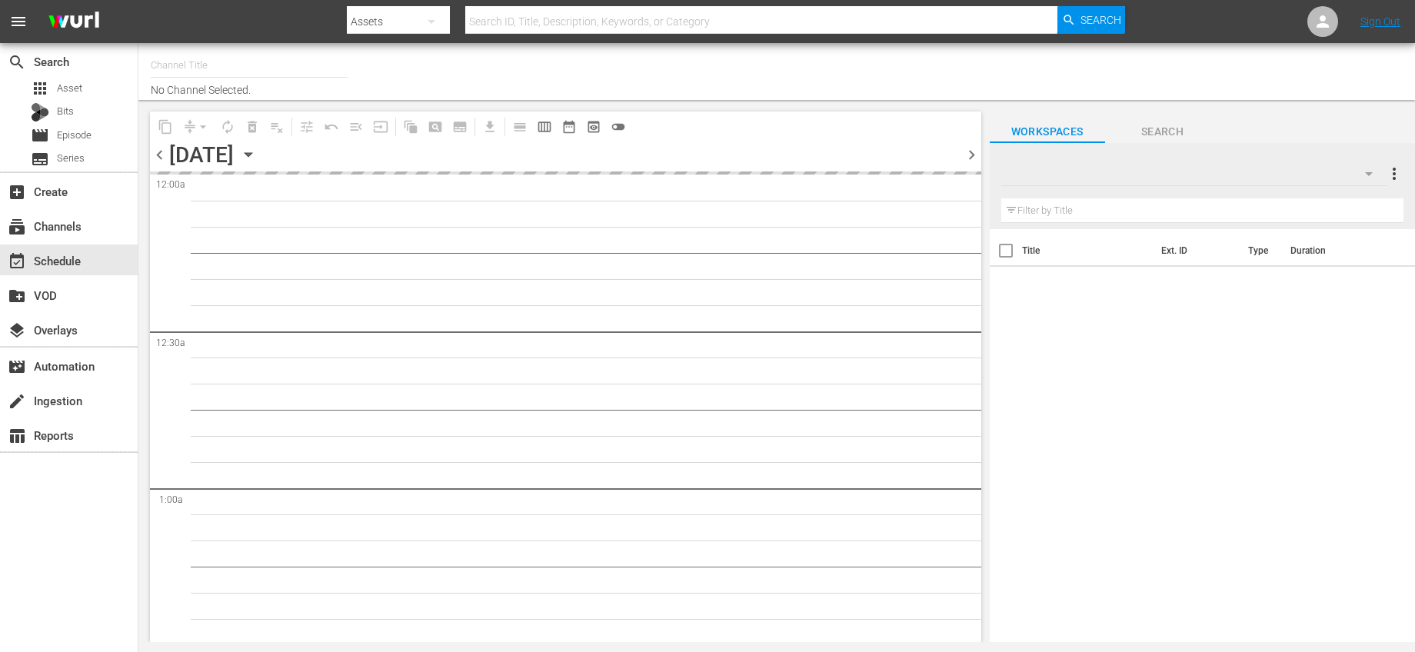
type input "Bonanza-Billies TV (2101)"
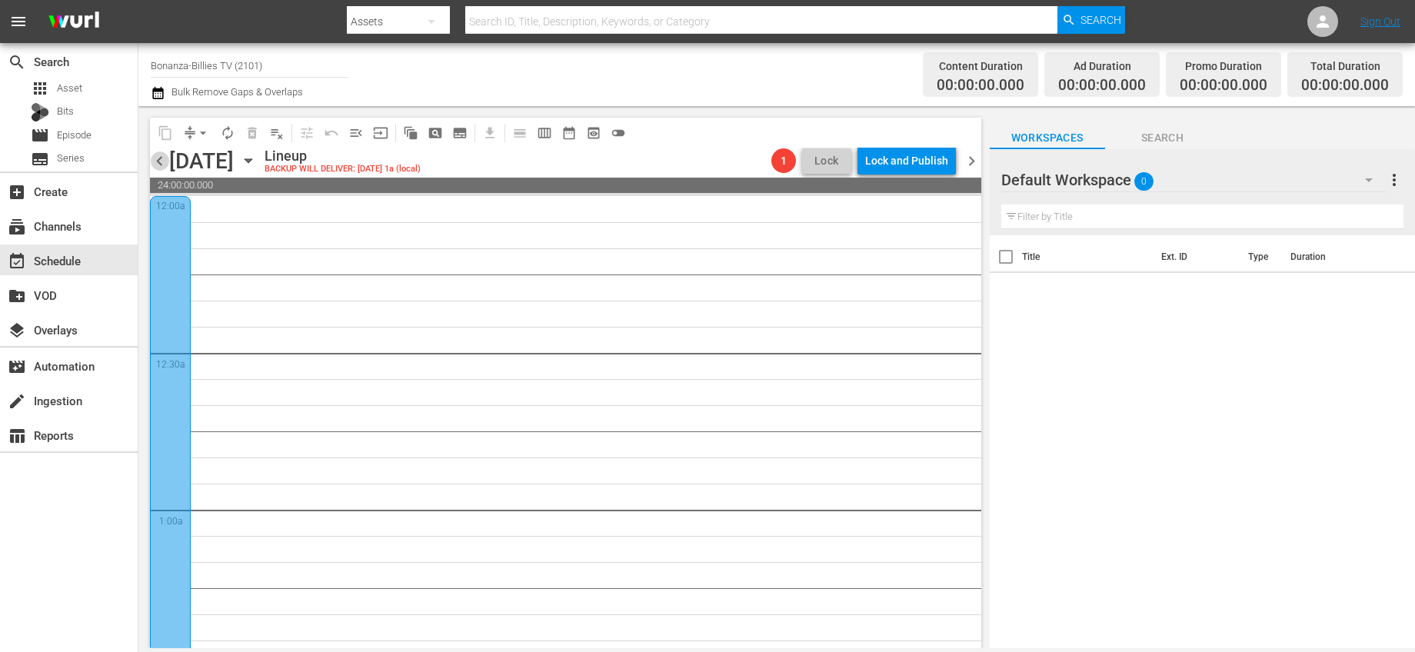
click at [162, 156] on span "chevron_left" at bounding box center [159, 161] width 19 height 19
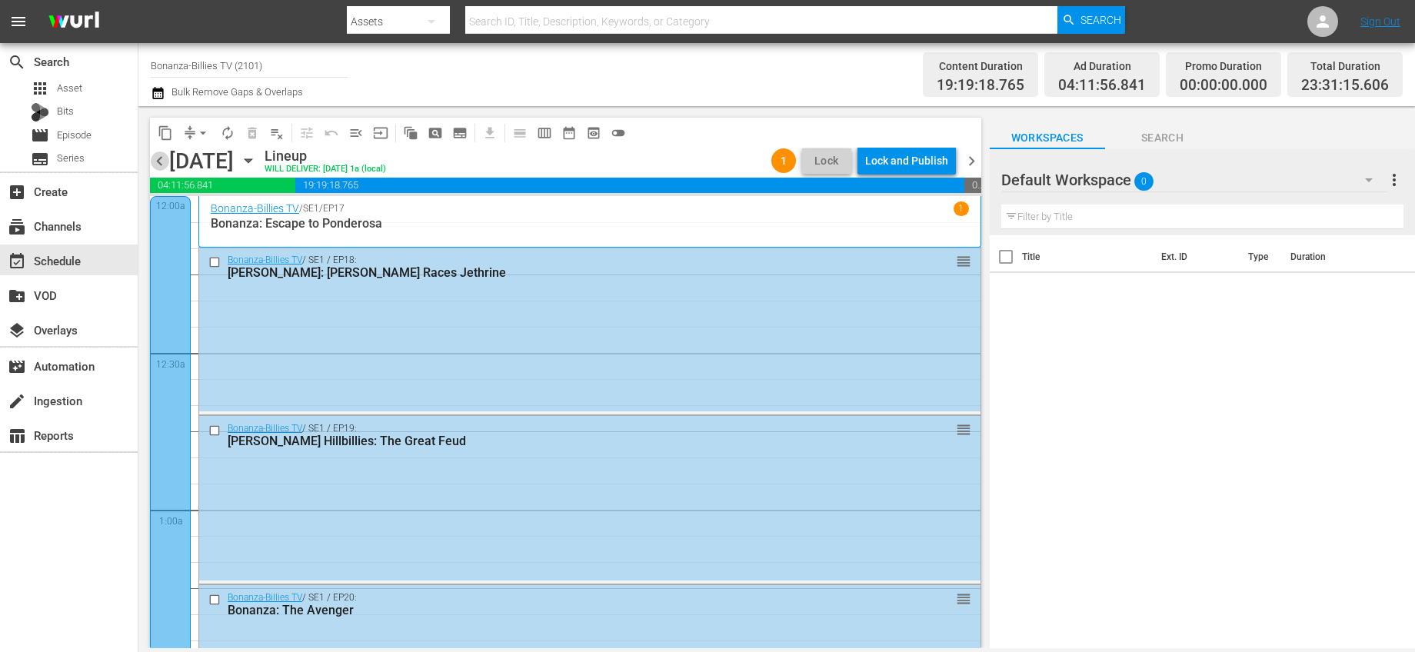
click at [160, 168] on span "chevron_left" at bounding box center [159, 161] width 19 height 19
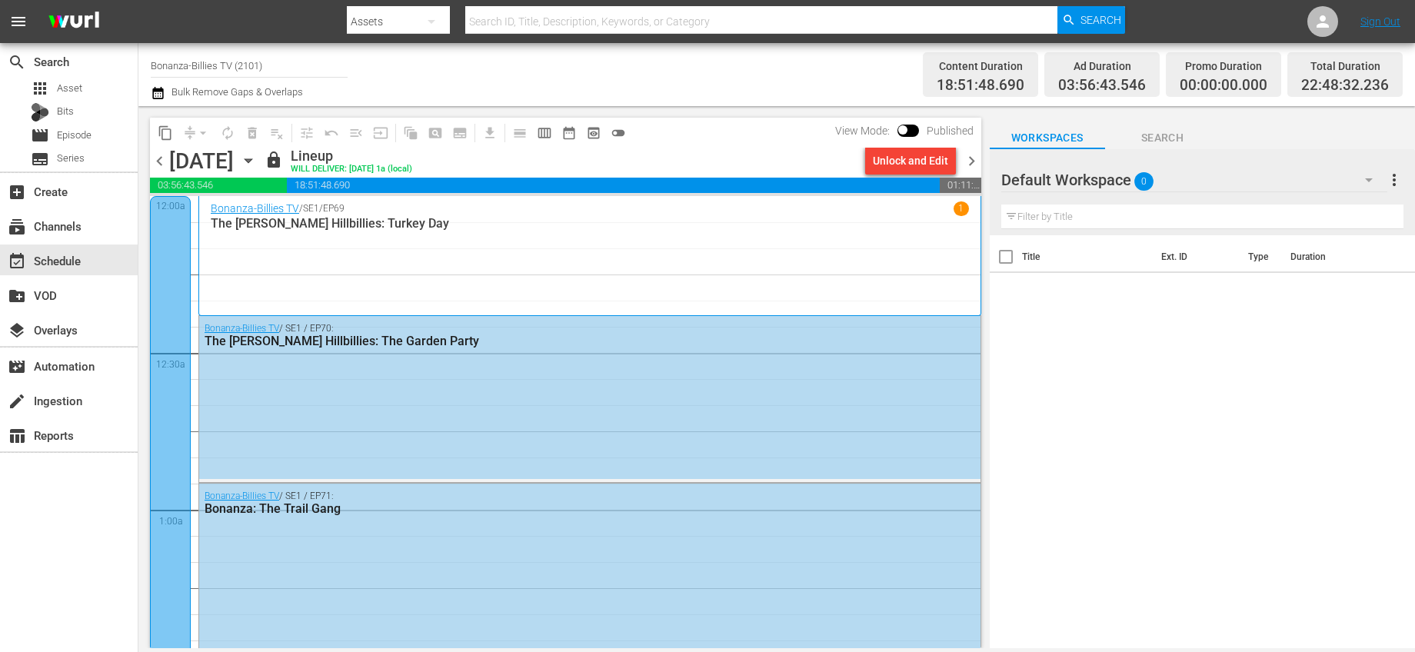
click at [971, 156] on span "chevron_right" at bounding box center [971, 161] width 19 height 19
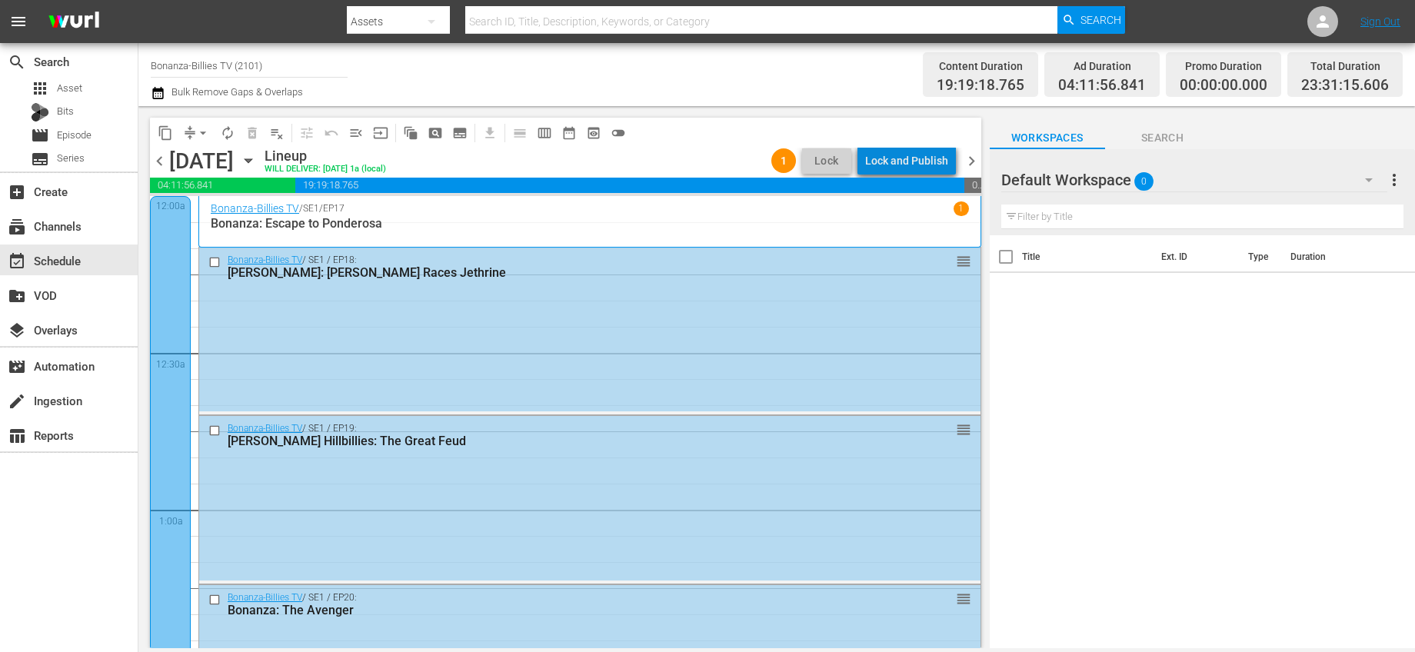
click at [941, 158] on div "Lock and Publish" at bounding box center [906, 161] width 83 height 28
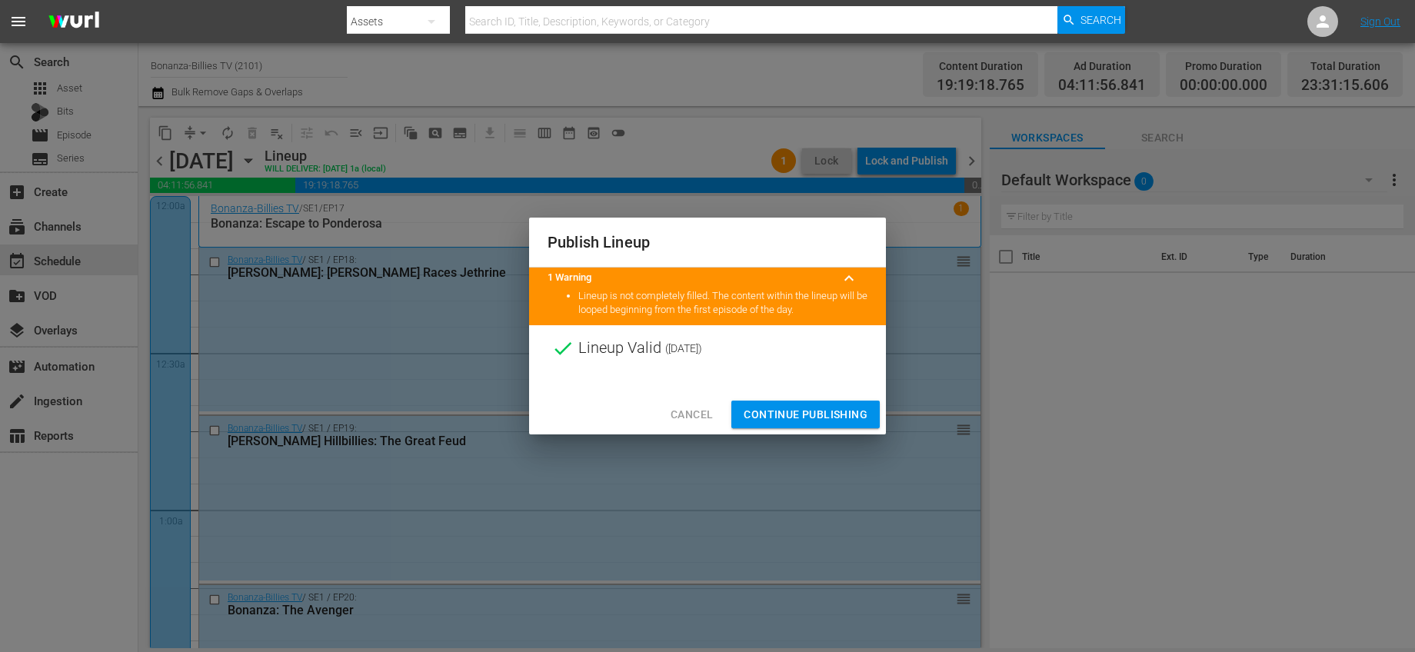
click at [811, 406] on span "Continue Publishing" at bounding box center [806, 414] width 124 height 19
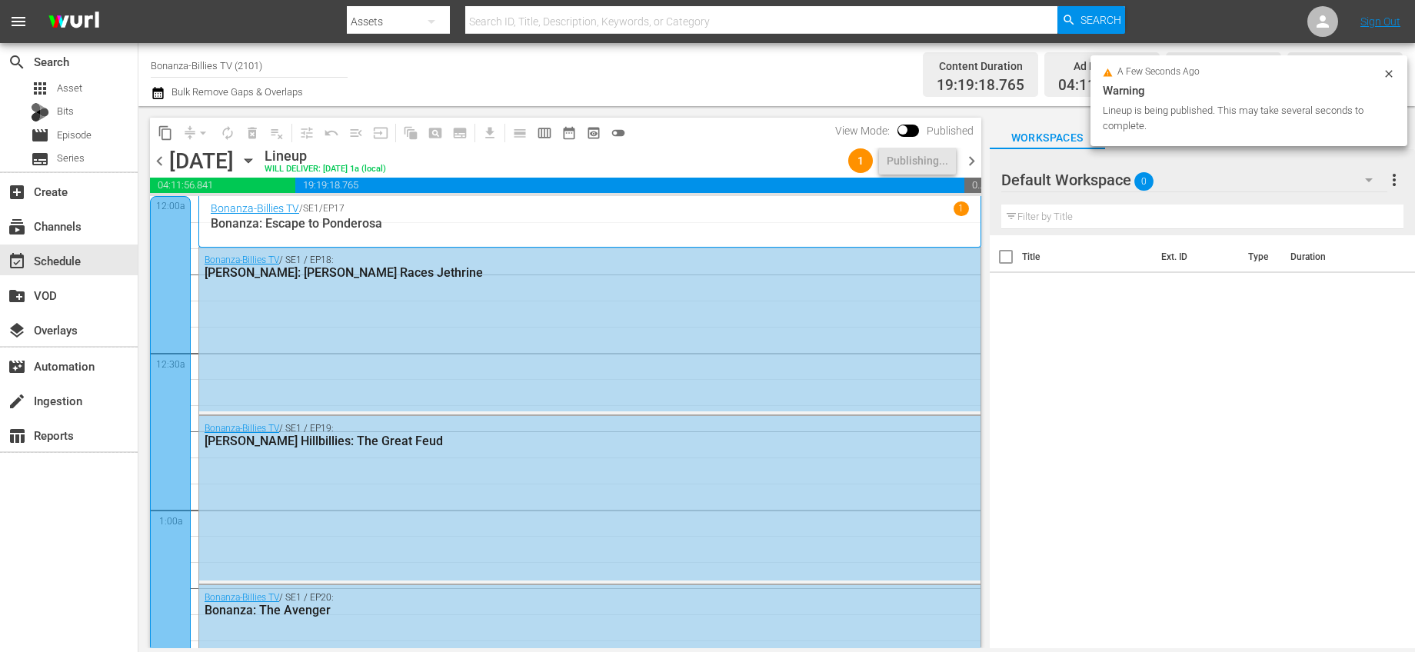
click at [969, 155] on span "chevron_right" at bounding box center [971, 161] width 19 height 19
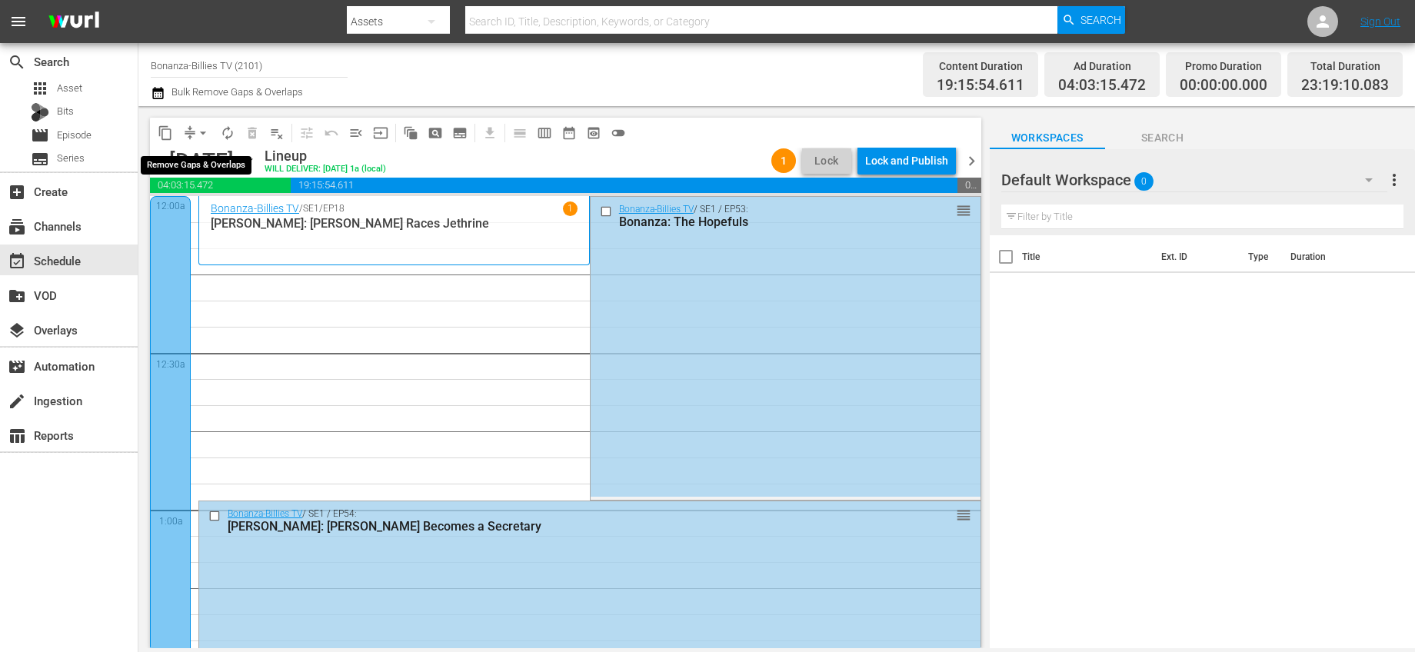
click at [202, 132] on span "arrow_drop_down" at bounding box center [202, 132] width 15 height 15
click at [267, 212] on li "Align to End of Previous Day" at bounding box center [204, 214] width 162 height 25
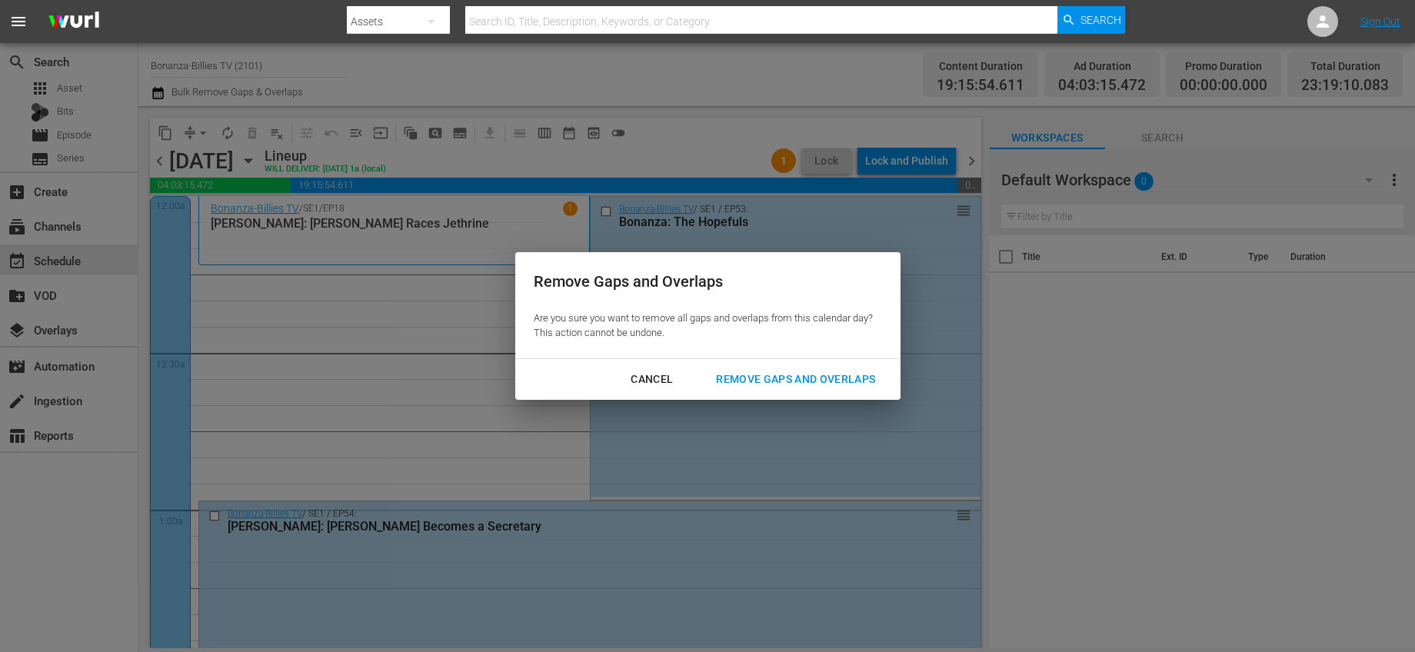
click at [794, 373] on div "Remove Gaps and Overlaps" at bounding box center [796, 379] width 184 height 19
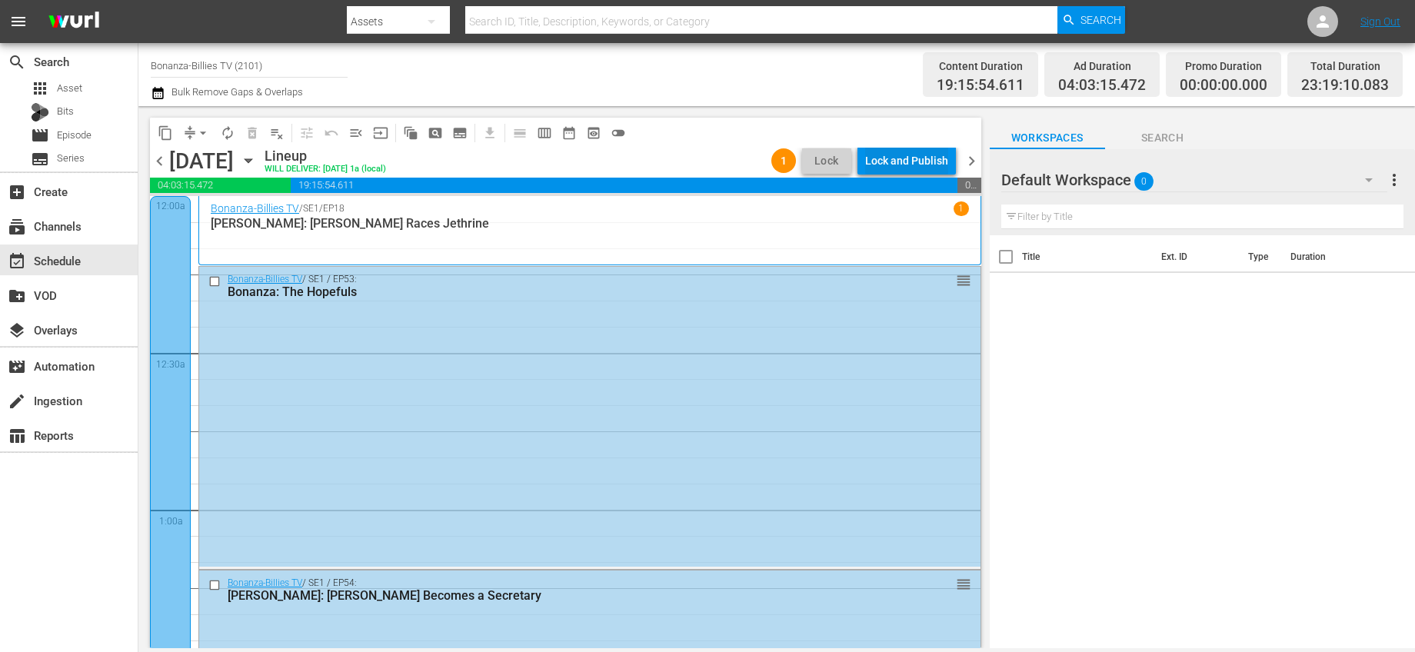
click at [907, 160] on div "Lock and Publish" at bounding box center [906, 161] width 83 height 28
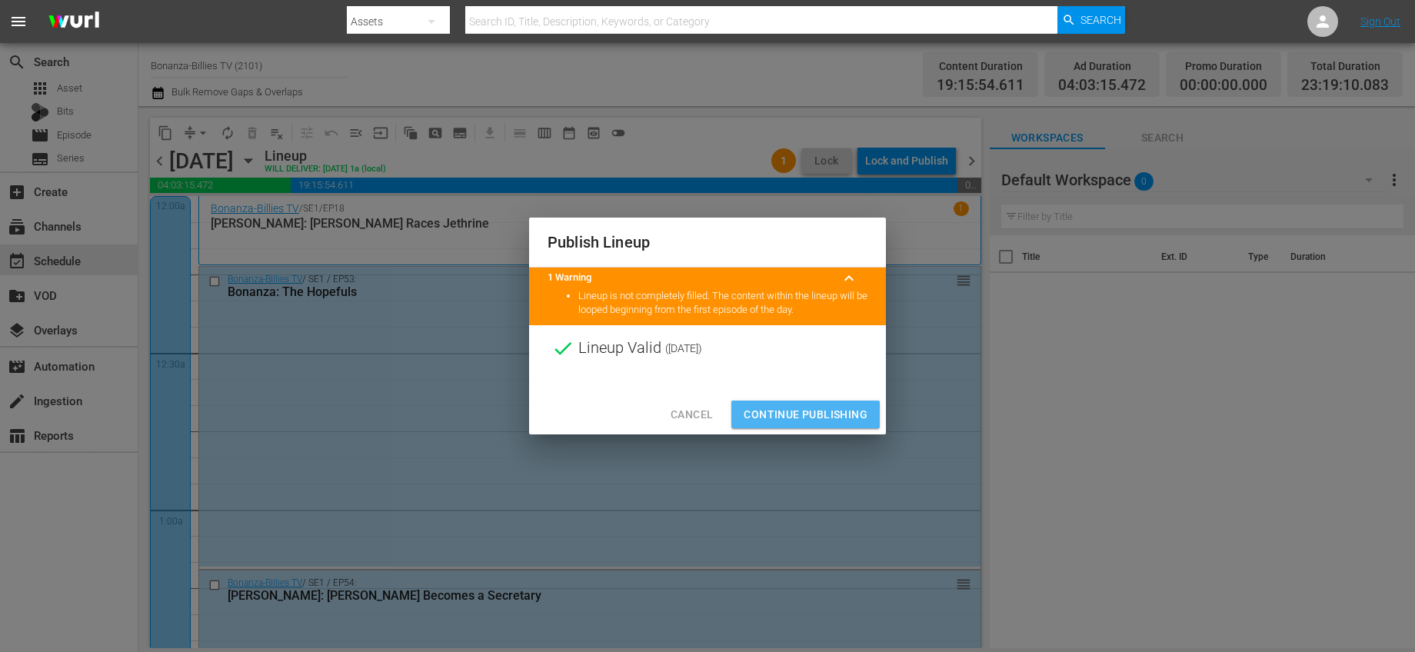
drag, startPoint x: 841, startPoint y: 413, endPoint x: 854, endPoint y: 385, distance: 31.6
click at [841, 414] on span "Continue Publishing" at bounding box center [806, 414] width 124 height 19
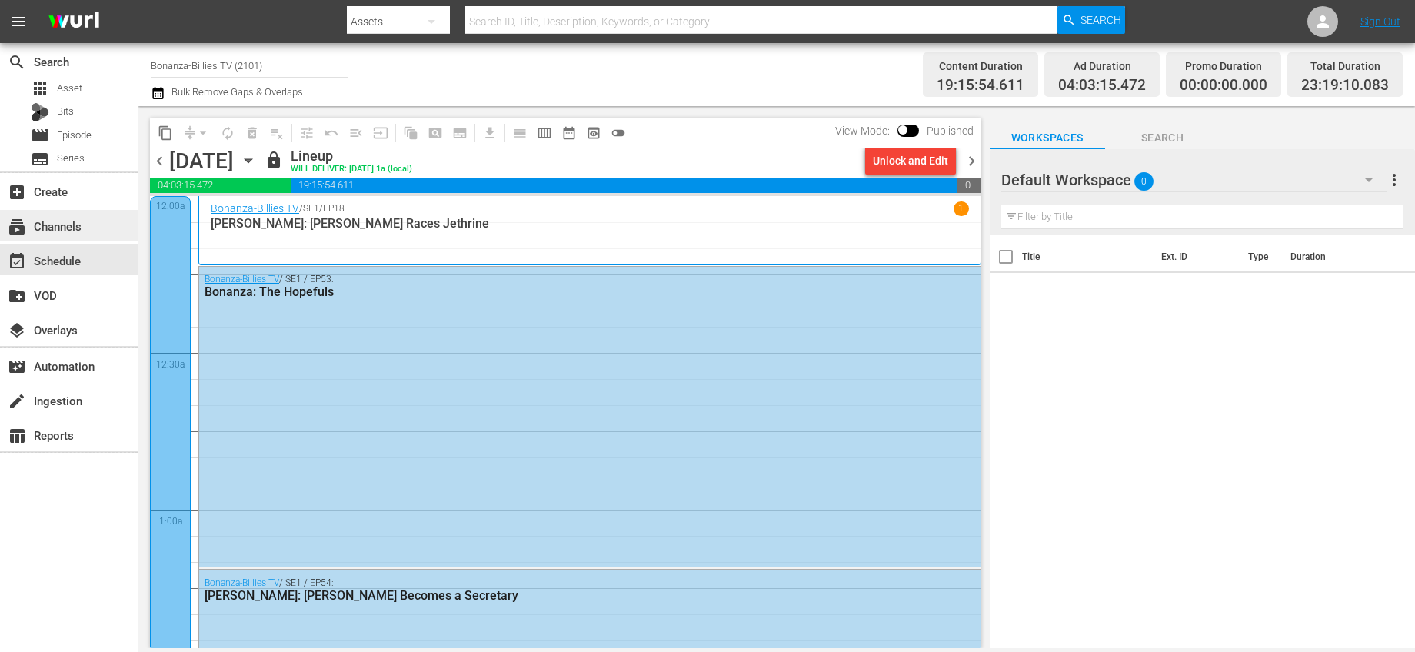
click at [85, 218] on div "subscriptions Channels" at bounding box center [43, 224] width 86 height 14
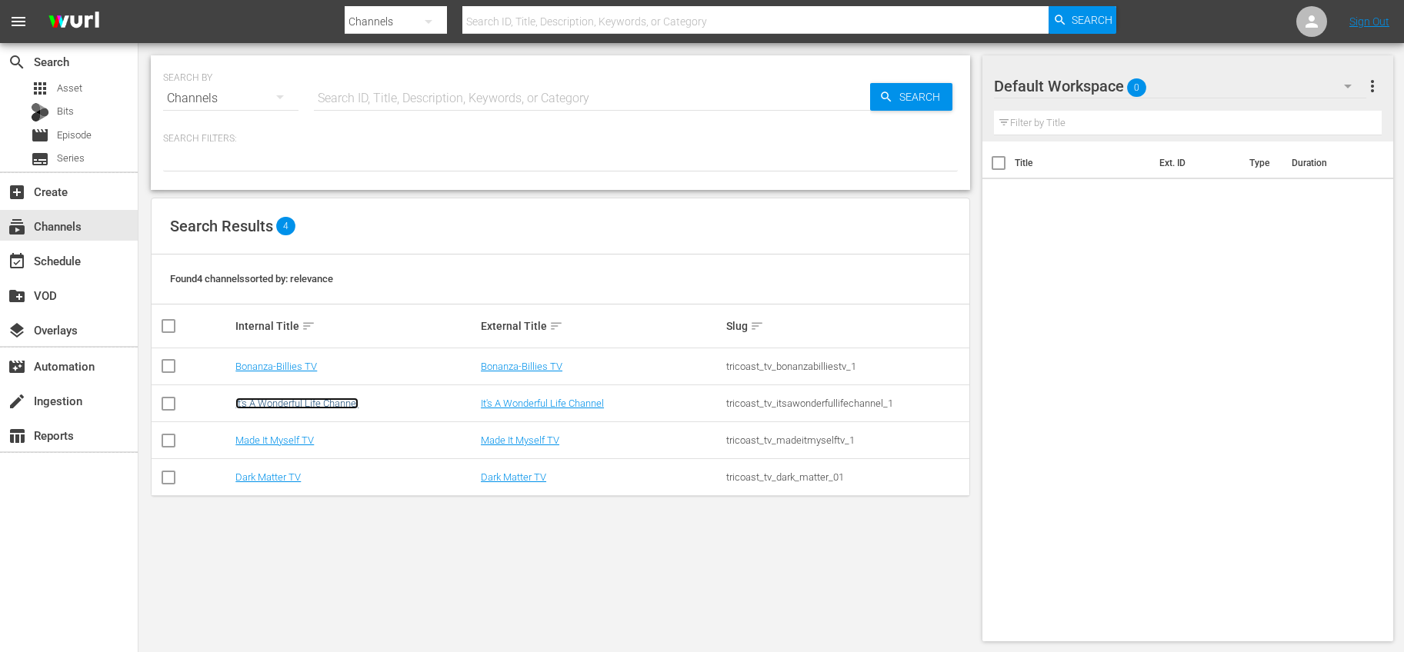
click at [290, 405] on link "It's A Wonderful Life Channel" at bounding box center [296, 404] width 123 height 12
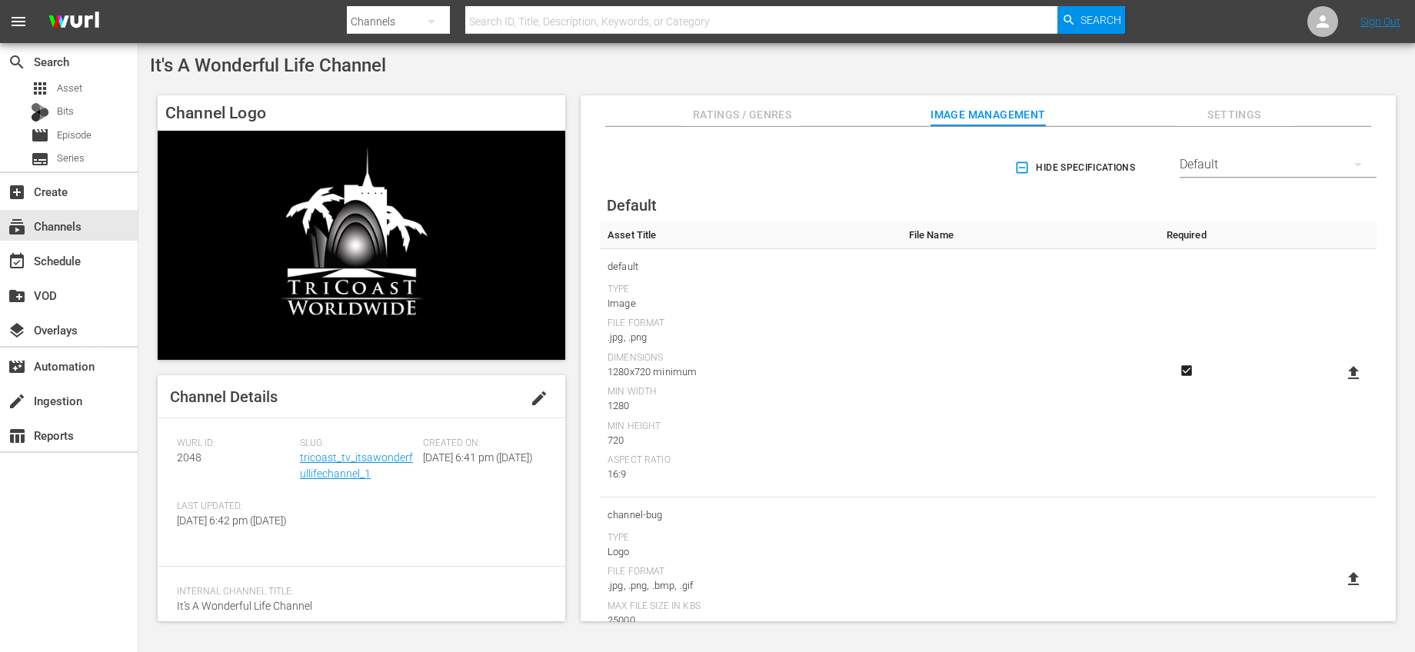
click at [1344, 365] on icon at bounding box center [1353, 373] width 18 height 18
click at [1339, 386] on input "file" at bounding box center [1338, 386] width 1 height 1
type input "C:\fakepath\ItsAWonderfulLife_1920x1080_EPGImage.jpg"
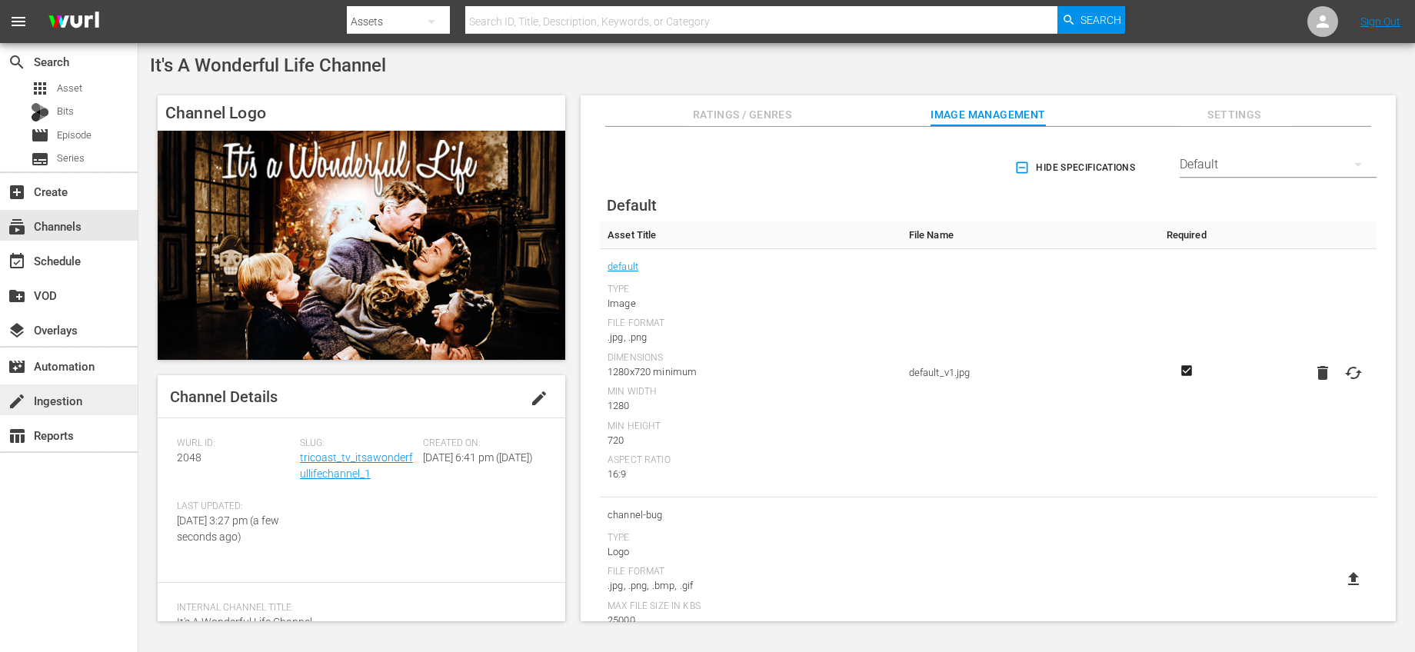
click at [92, 395] on div "create Ingestion" at bounding box center [69, 400] width 138 height 31
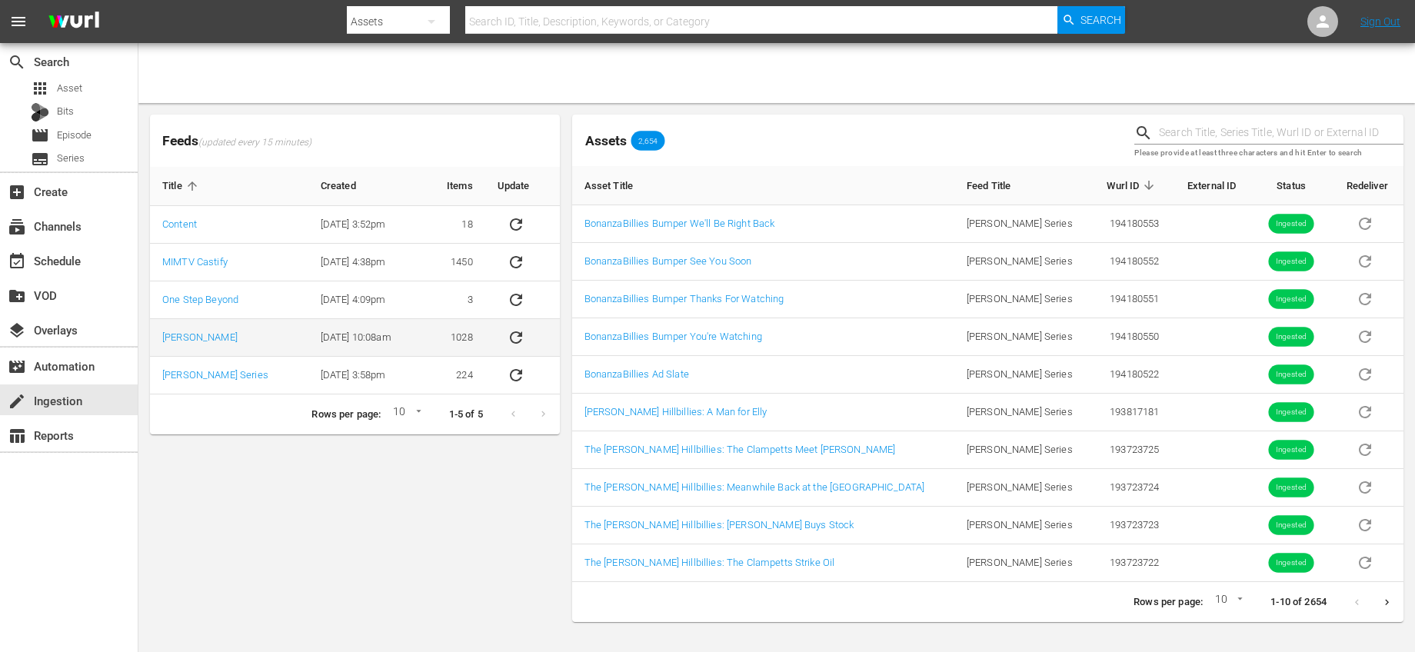
click at [513, 330] on icon "sticky table" at bounding box center [516, 337] width 18 height 18
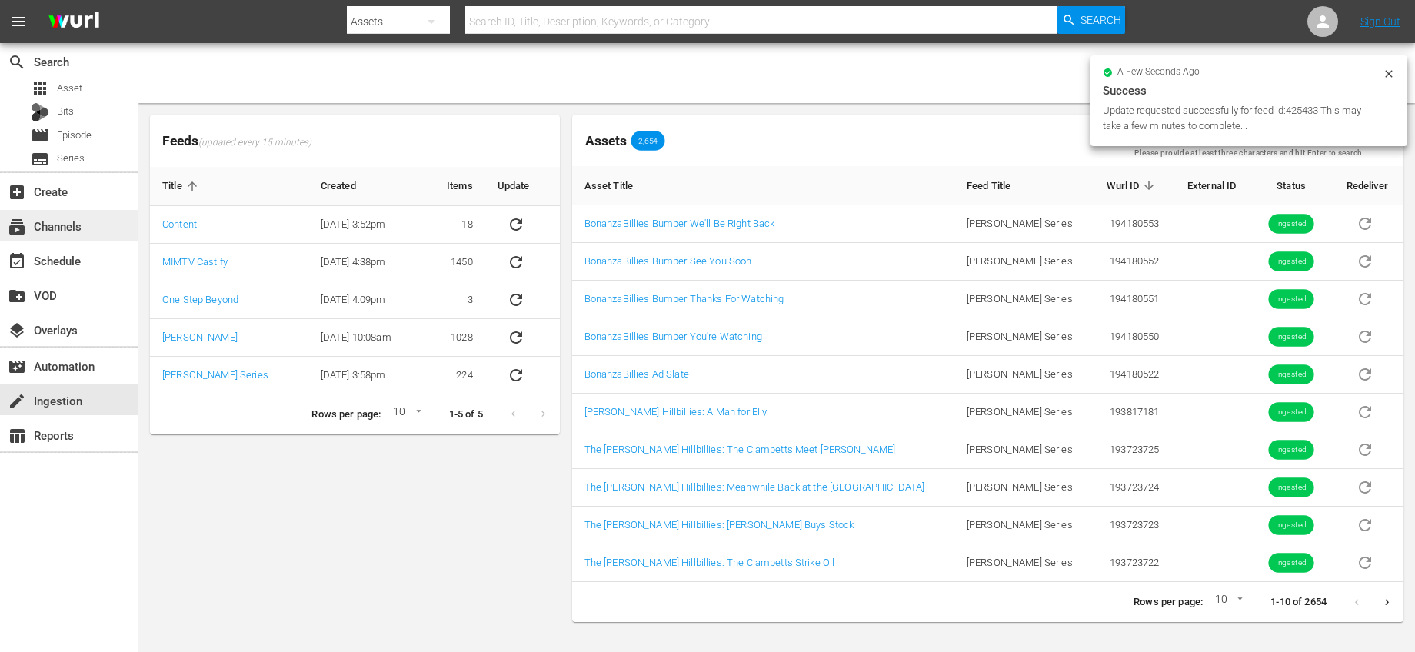
click at [57, 223] on div "subscriptions Channels" at bounding box center [43, 224] width 86 height 14
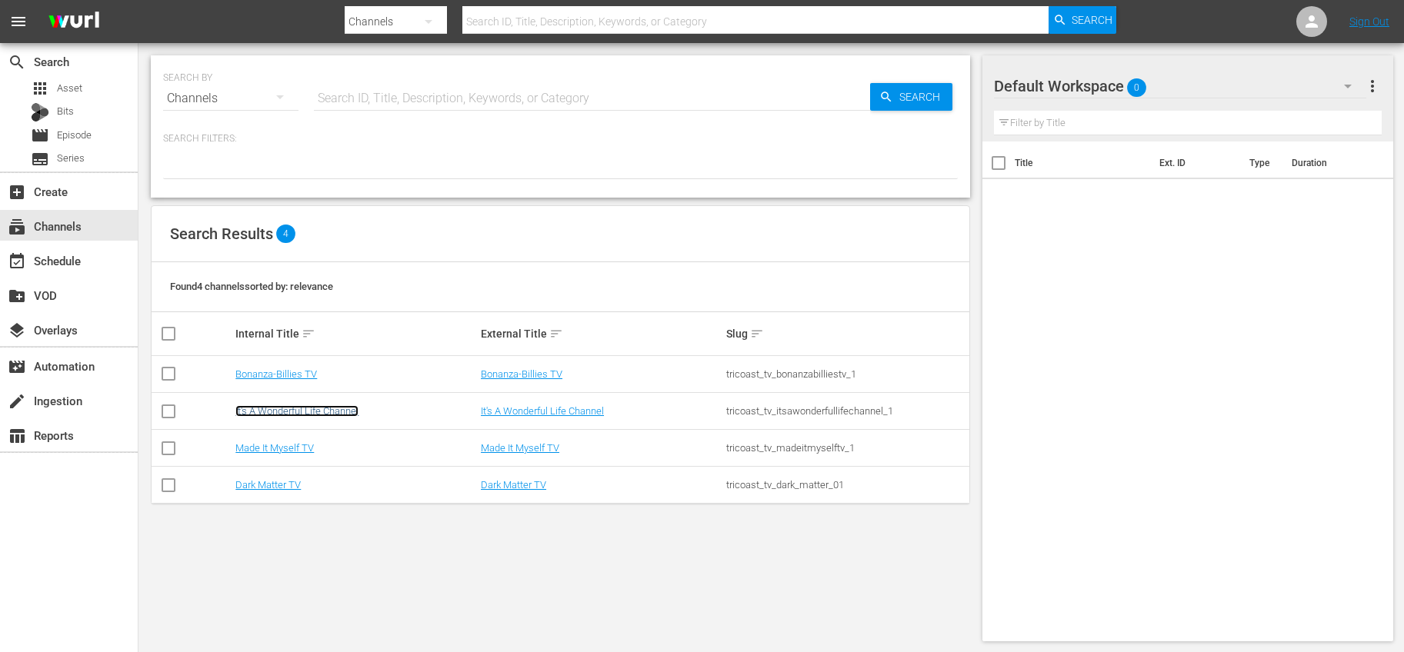
click at [284, 408] on link "It's A Wonderful Life Channel" at bounding box center [296, 411] width 123 height 12
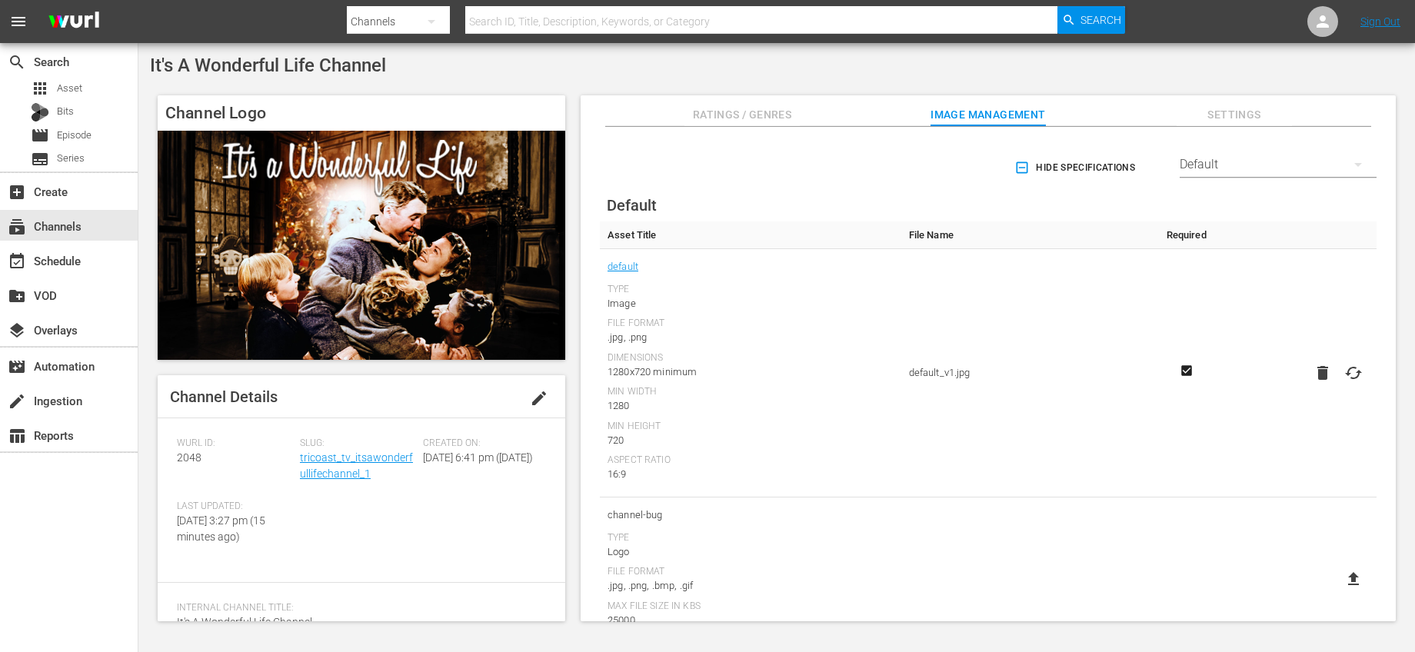
click at [1317, 375] on icon "button" at bounding box center [1322, 373] width 11 height 14
click at [1338, 371] on label at bounding box center [1353, 373] width 31 height 28
click at [1338, 386] on input "file" at bounding box center [1338, 386] width 1 height 1
type input "C:\fakepath\ItsAWonderfulLife_Channel Logo.jpg"
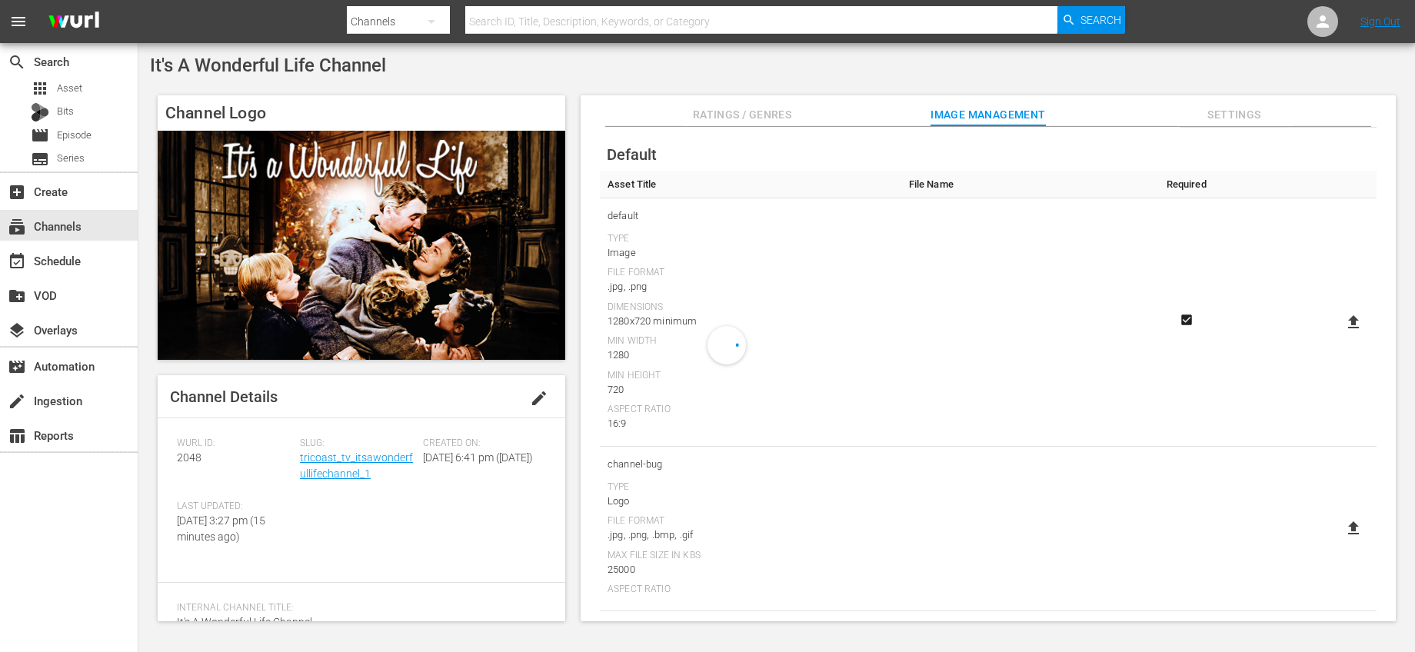
scroll to position [89, 0]
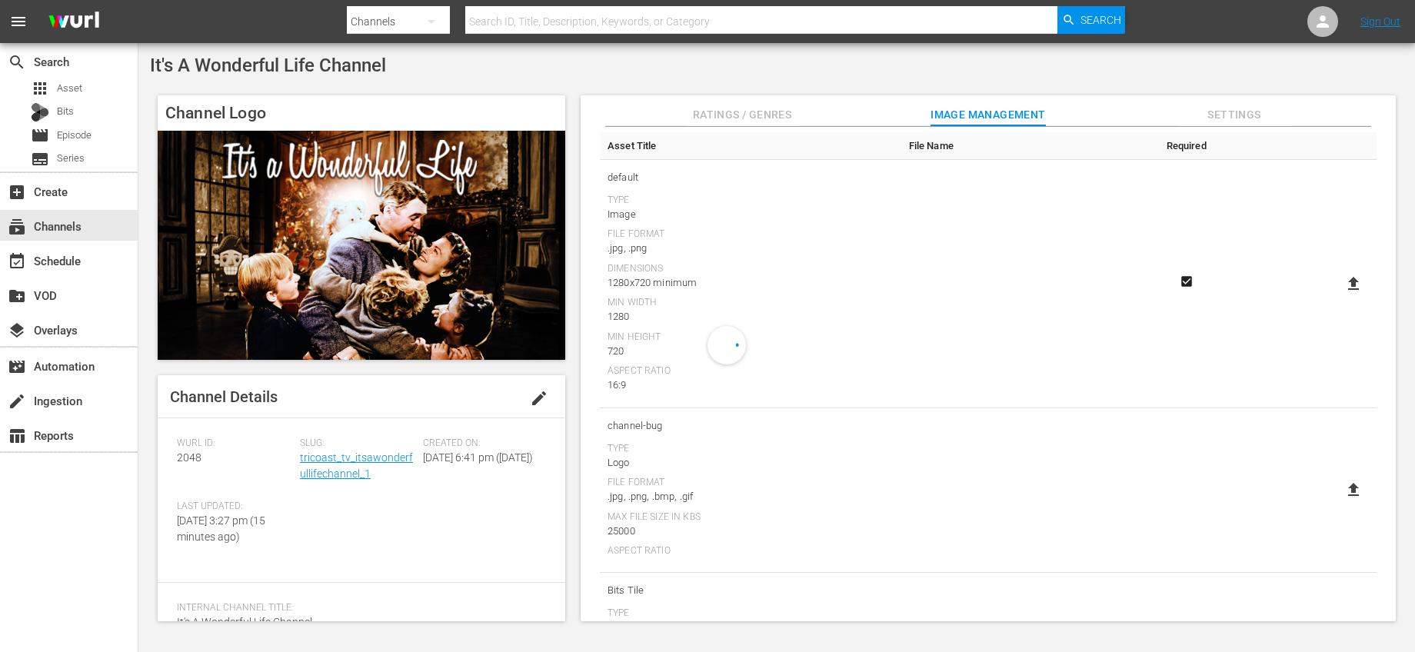
click at [1346, 484] on icon at bounding box center [1353, 490] width 18 height 18
click at [1339, 503] on input "file" at bounding box center [1338, 503] width 1 height 1
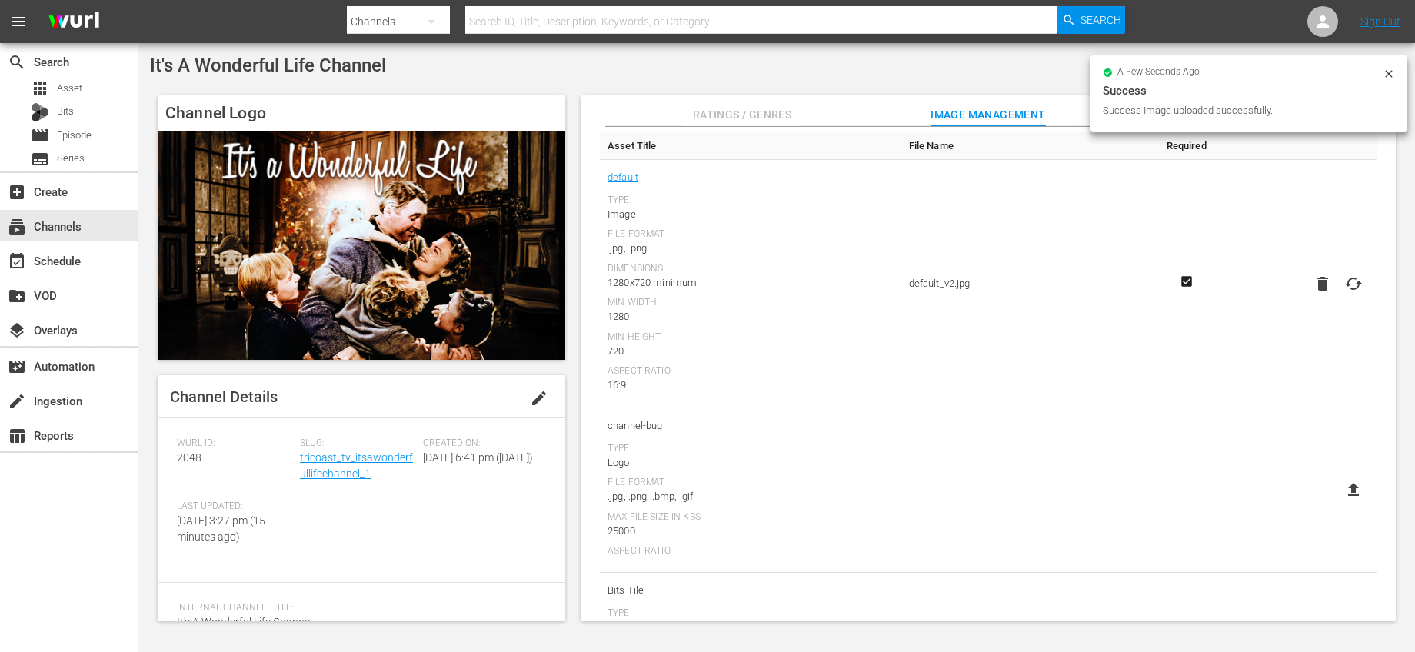
type input "C:\fakepath\ItsAWonderfulLife_Channel Logo.jpg"
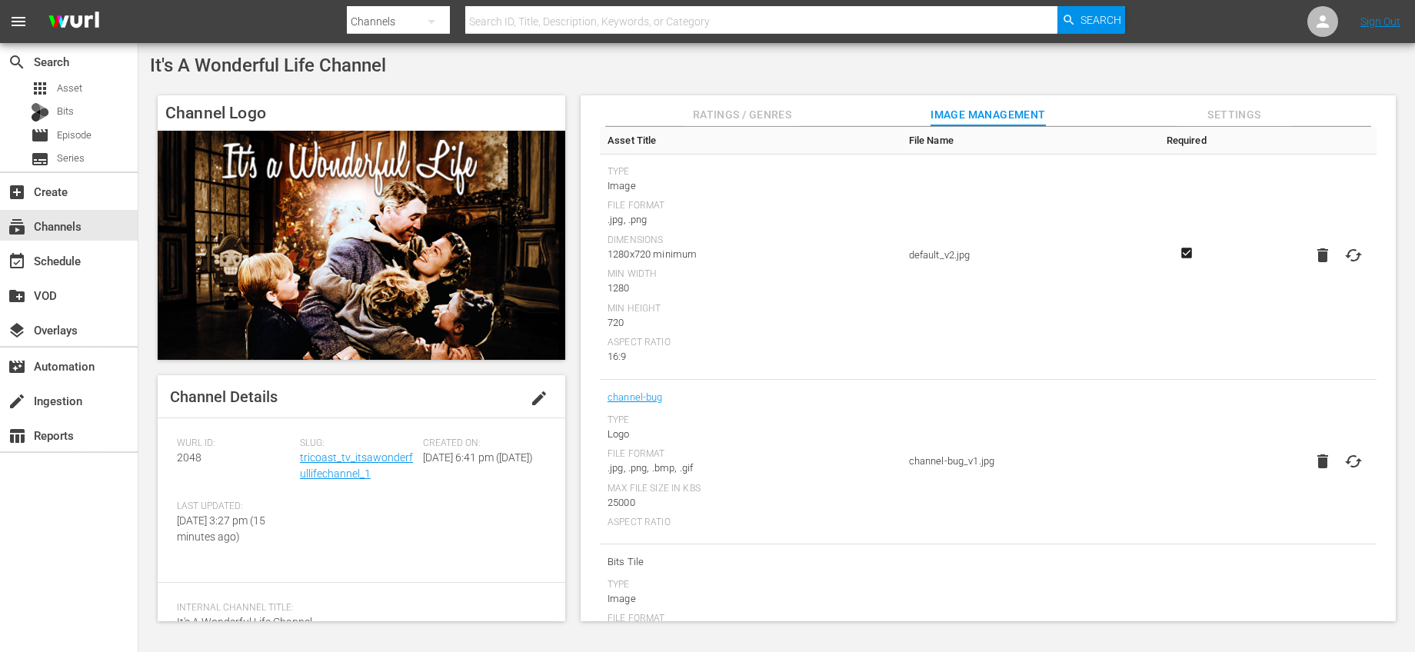
scroll to position [0, 0]
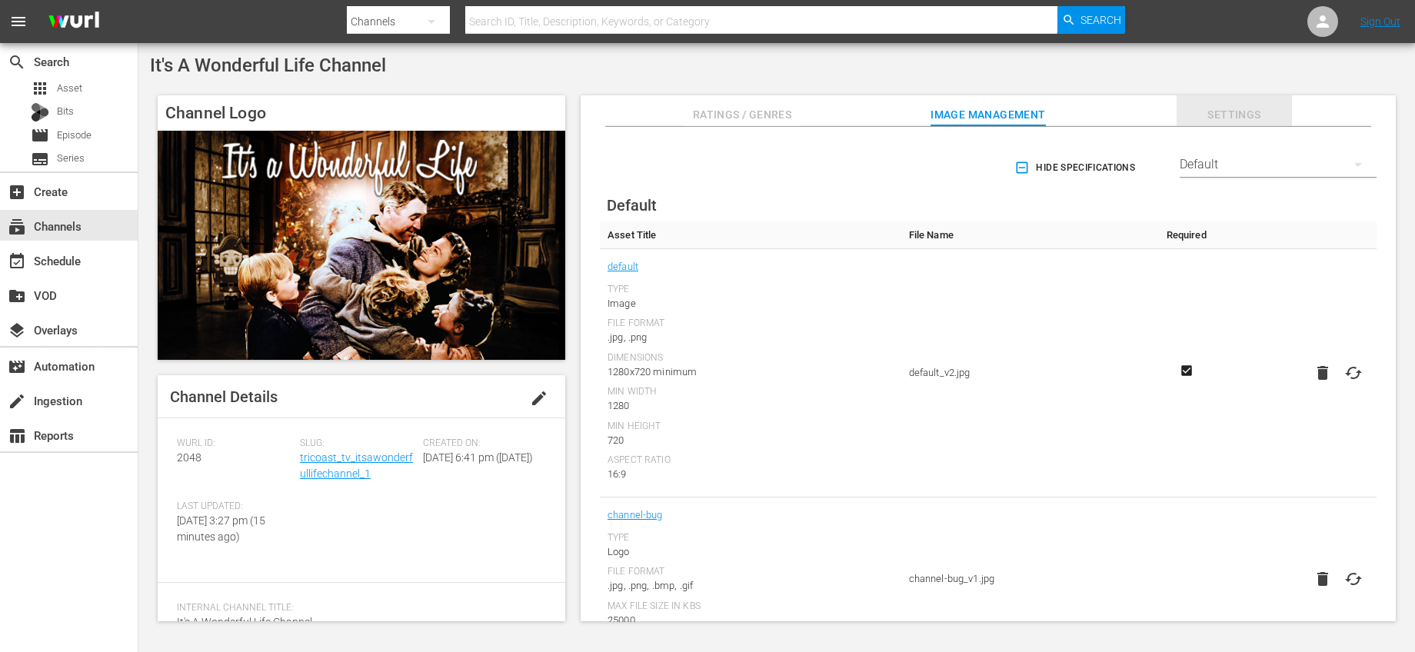
drag, startPoint x: 1256, startPoint y: 104, endPoint x: 1207, endPoint y: 111, distance: 49.7
click at [1256, 104] on button "Settings" at bounding box center [1234, 110] width 115 height 31
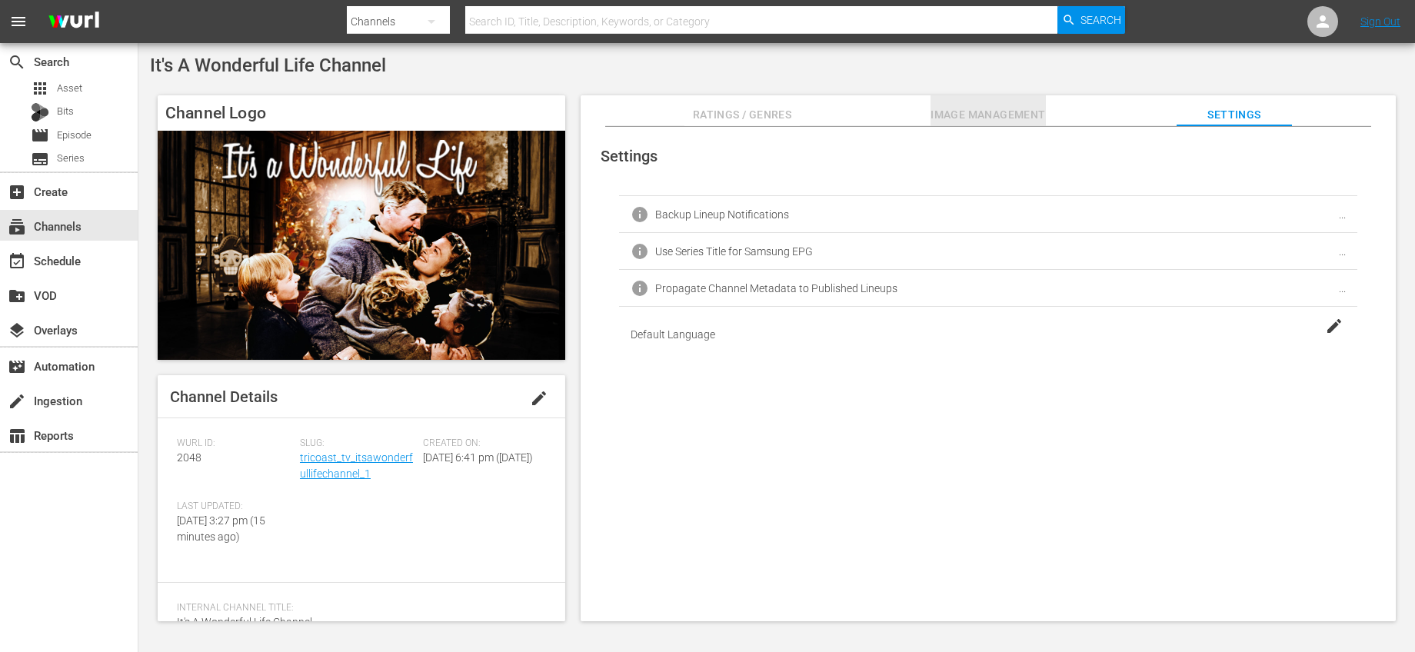
click at [1033, 108] on span "Image Management" at bounding box center [988, 114] width 115 height 19
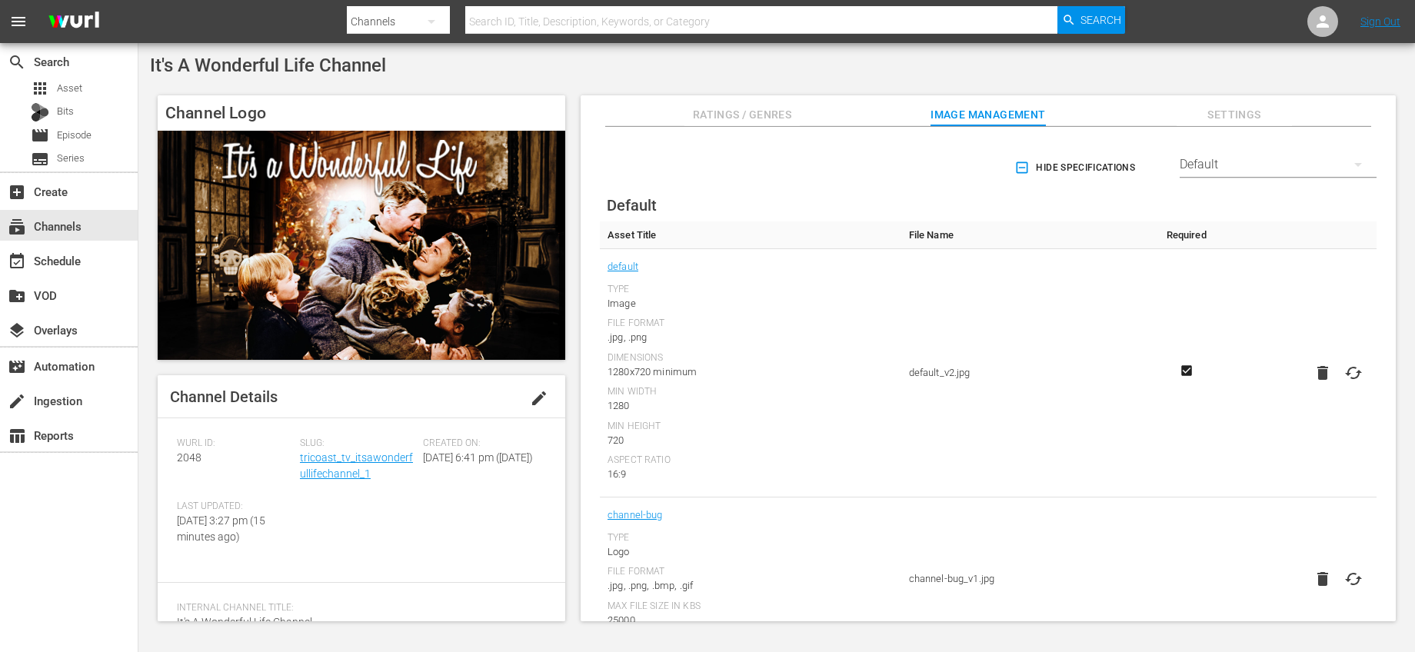
click at [1267, 115] on span "Settings" at bounding box center [1234, 114] width 115 height 19
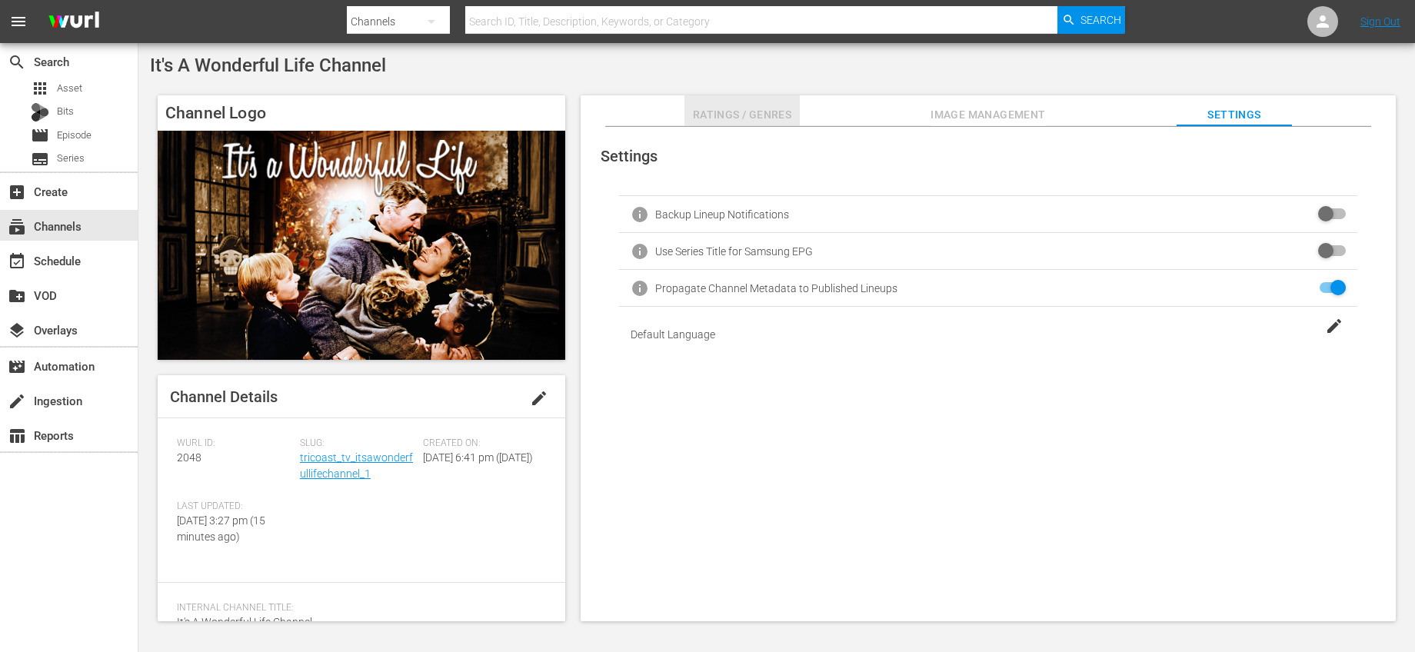
click at [723, 117] on span "Ratings / Genres" at bounding box center [741, 114] width 115 height 19
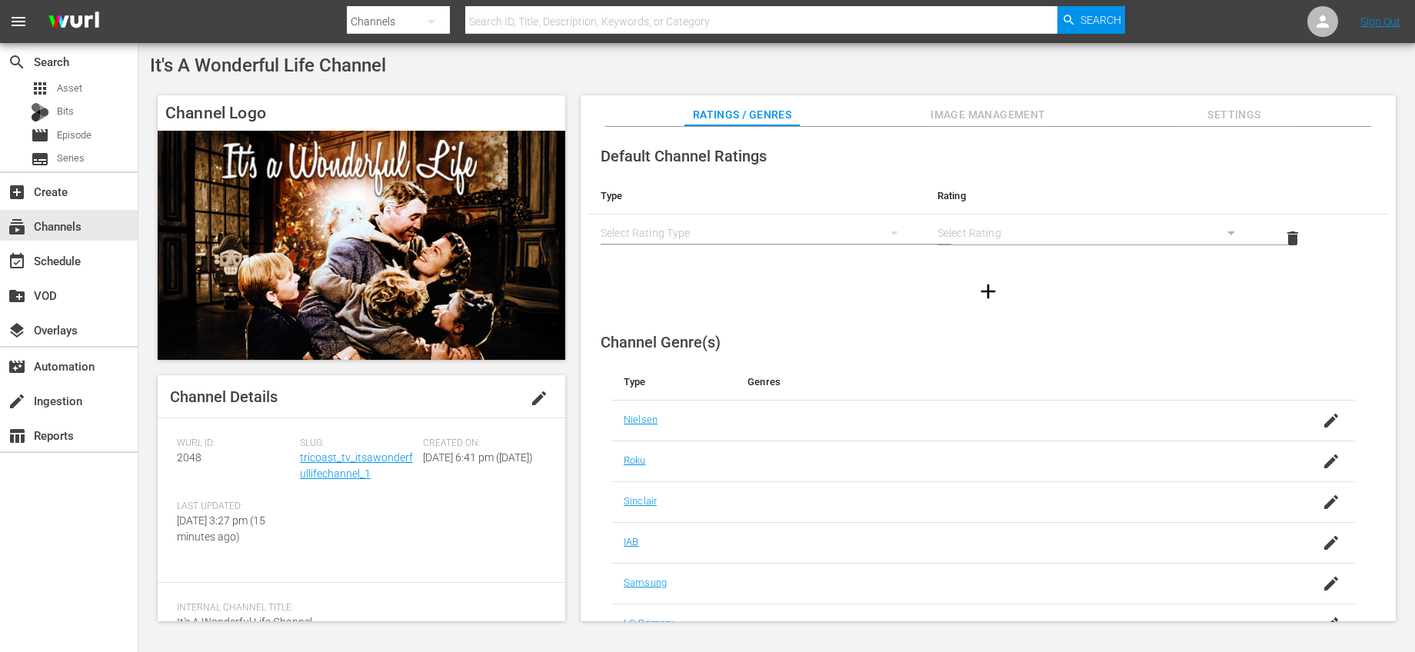
click at [828, 241] on div "simple table" at bounding box center [757, 232] width 312 height 43
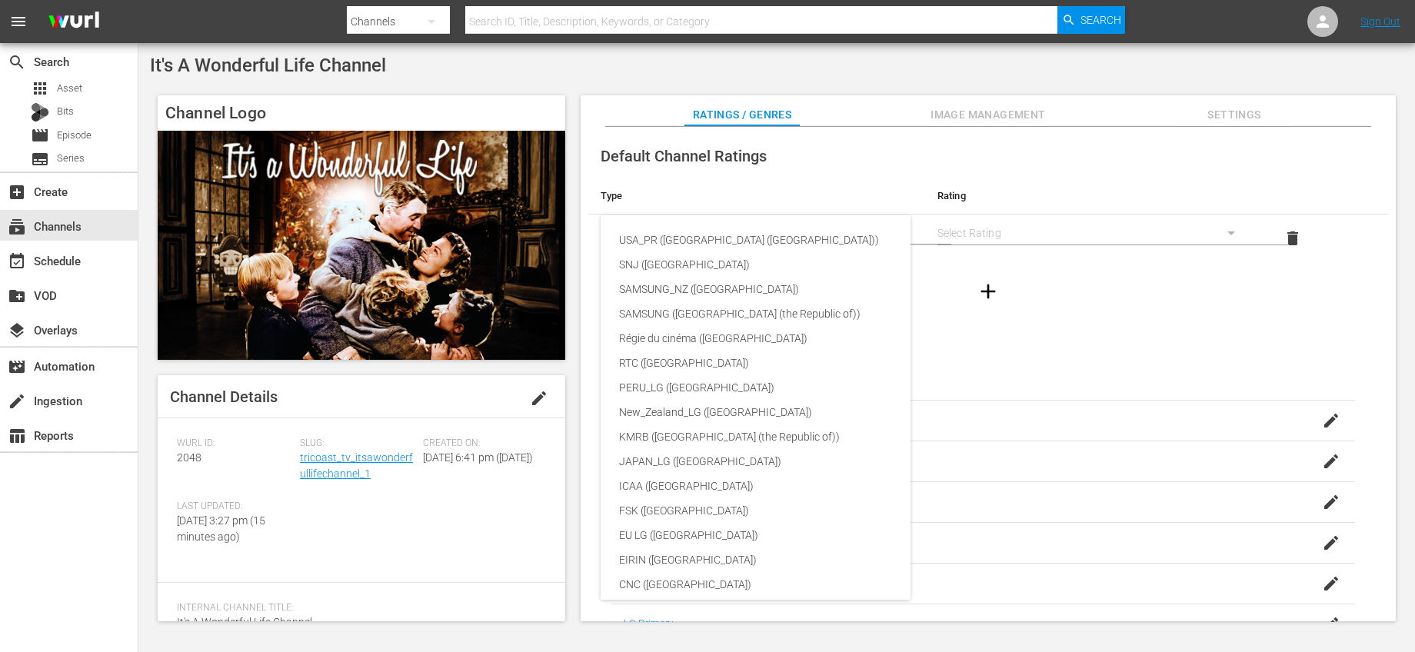
click at [876, 187] on div "USA_PR ([GEOGRAPHIC_DATA] ([GEOGRAPHIC_DATA])) SNJ ([GEOGRAPHIC_DATA]) SAMSUNG_…" at bounding box center [707, 326] width 1415 height 652
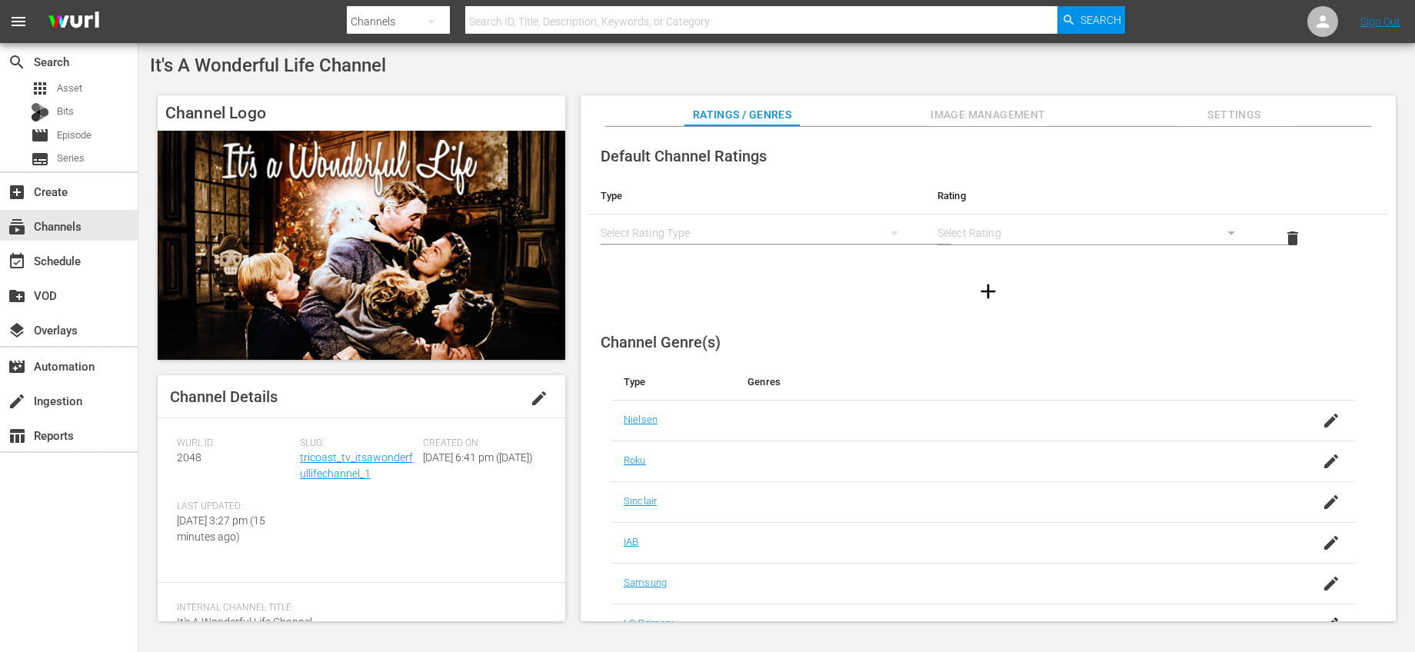
click at [1037, 221] on div "simple table" at bounding box center [1094, 232] width 312 height 43
click at [804, 224] on div "simple table" at bounding box center [757, 232] width 312 height 43
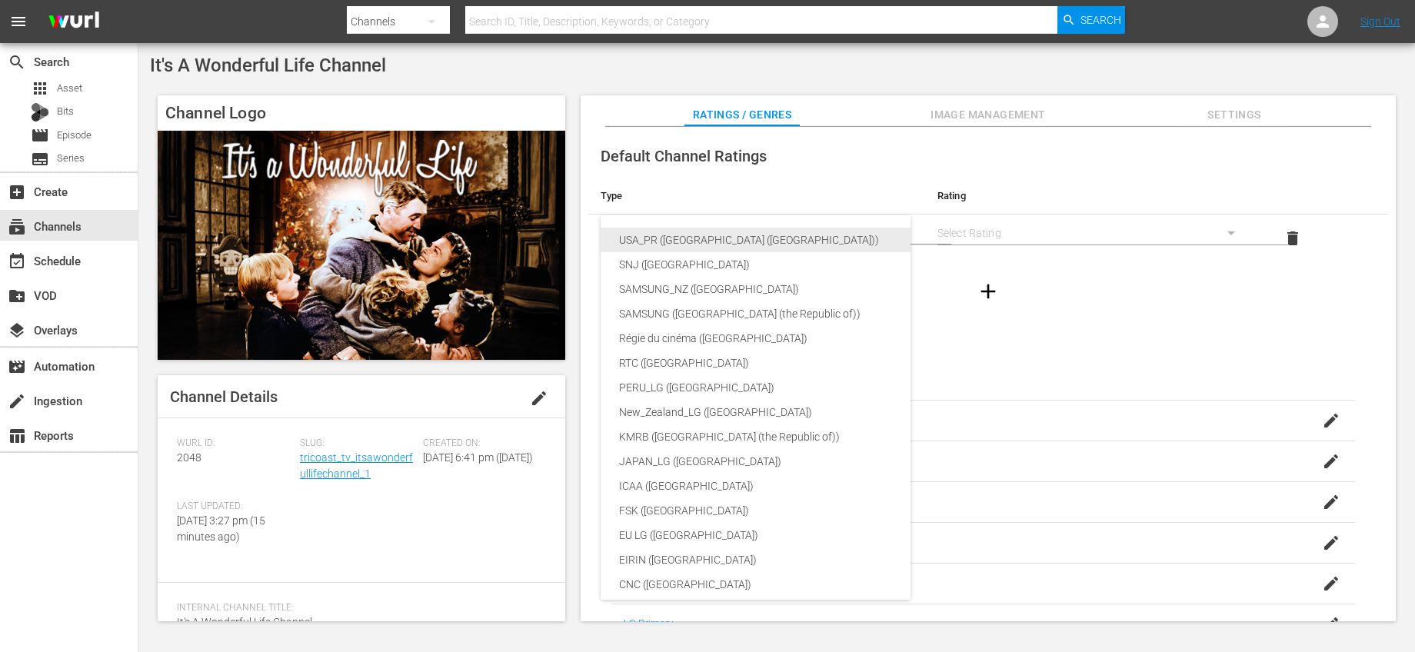
drag, startPoint x: 779, startPoint y: 245, endPoint x: 841, endPoint y: 241, distance: 61.6
click at [779, 245] on div "USA_PR ([GEOGRAPHIC_DATA] ([GEOGRAPHIC_DATA]))" at bounding box center [808, 240] width 378 height 25
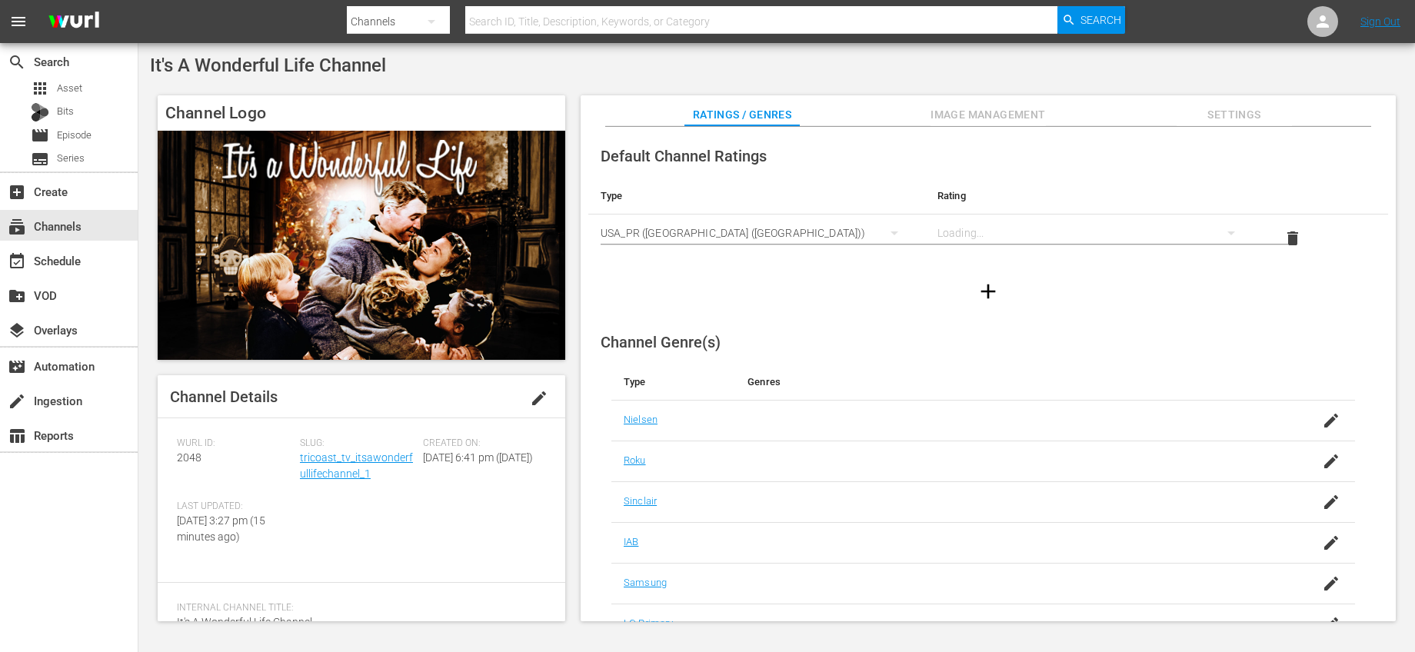
click at [981, 240] on div "USA_PR ([GEOGRAPHIC_DATA] ([GEOGRAPHIC_DATA])) SNJ ([GEOGRAPHIC_DATA]) SAMSUNG_…" at bounding box center [707, 326] width 1415 height 652
click at [983, 233] on div "simple table" at bounding box center [1094, 232] width 312 height 43
click at [825, 235] on div "TVY TVY7 TVG TVPG TV14 TVMA" at bounding box center [707, 326] width 1415 height 652
click at [817, 228] on div "TVY TVY7 TVG TVPG TV14 TVMA" at bounding box center [707, 326] width 1415 height 652
click at [769, 226] on div "USA_PR ([GEOGRAPHIC_DATA] ([GEOGRAPHIC_DATA]))" at bounding box center [757, 232] width 312 height 43
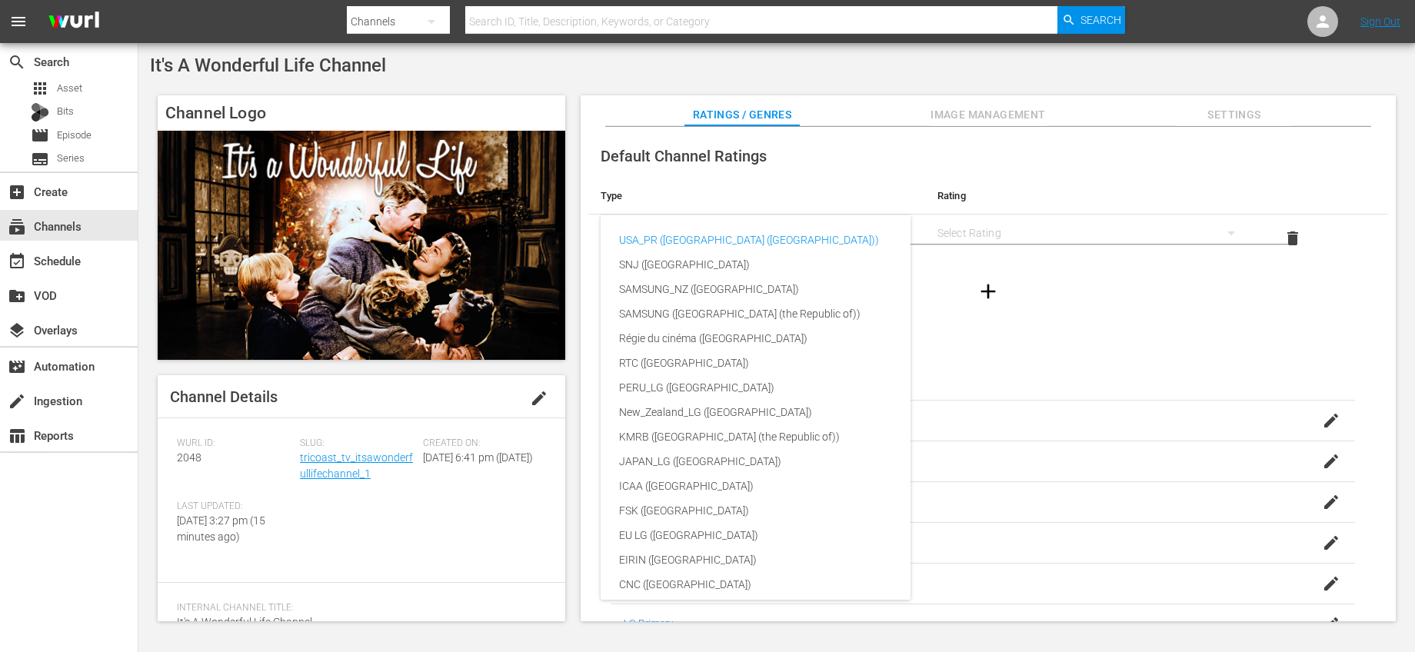
click at [854, 144] on div "USA_PR ([GEOGRAPHIC_DATA] ([GEOGRAPHIC_DATA])) SNJ ([GEOGRAPHIC_DATA]) SAMSUNG_…" at bounding box center [707, 326] width 1415 height 652
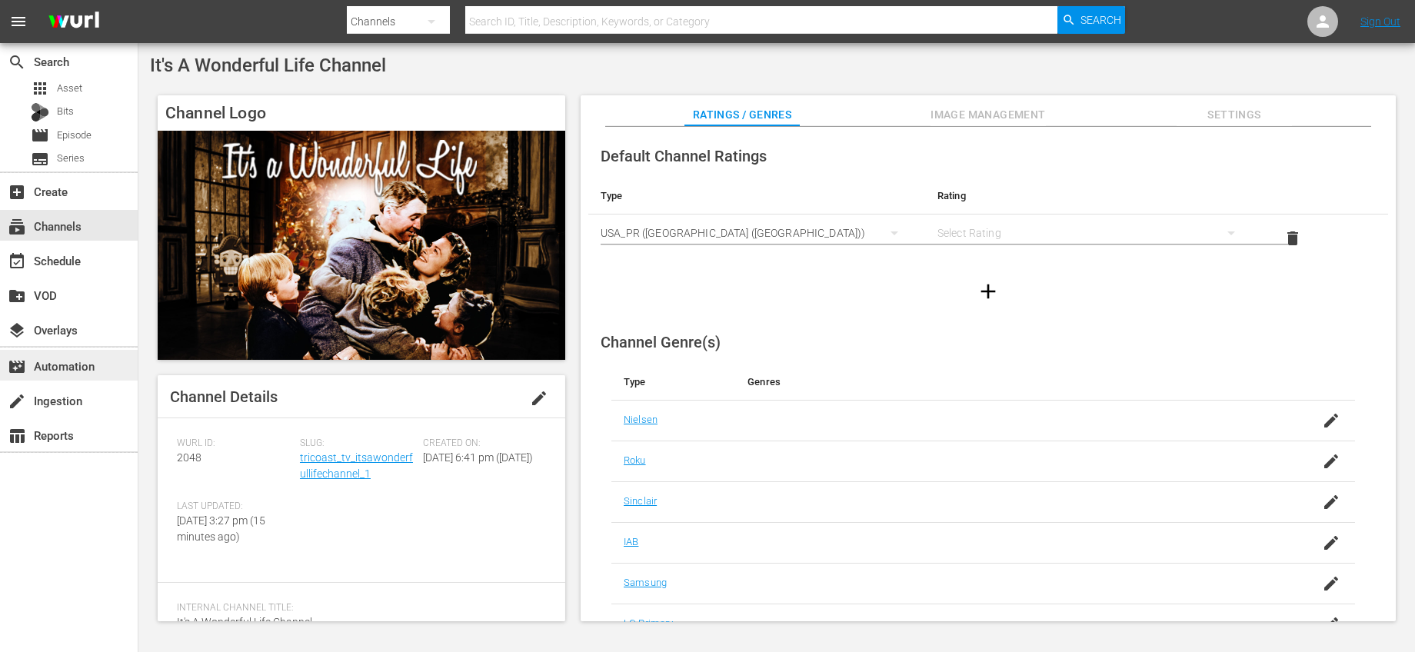
click at [86, 367] on div "movie_filter Automation" at bounding box center [43, 364] width 86 height 14
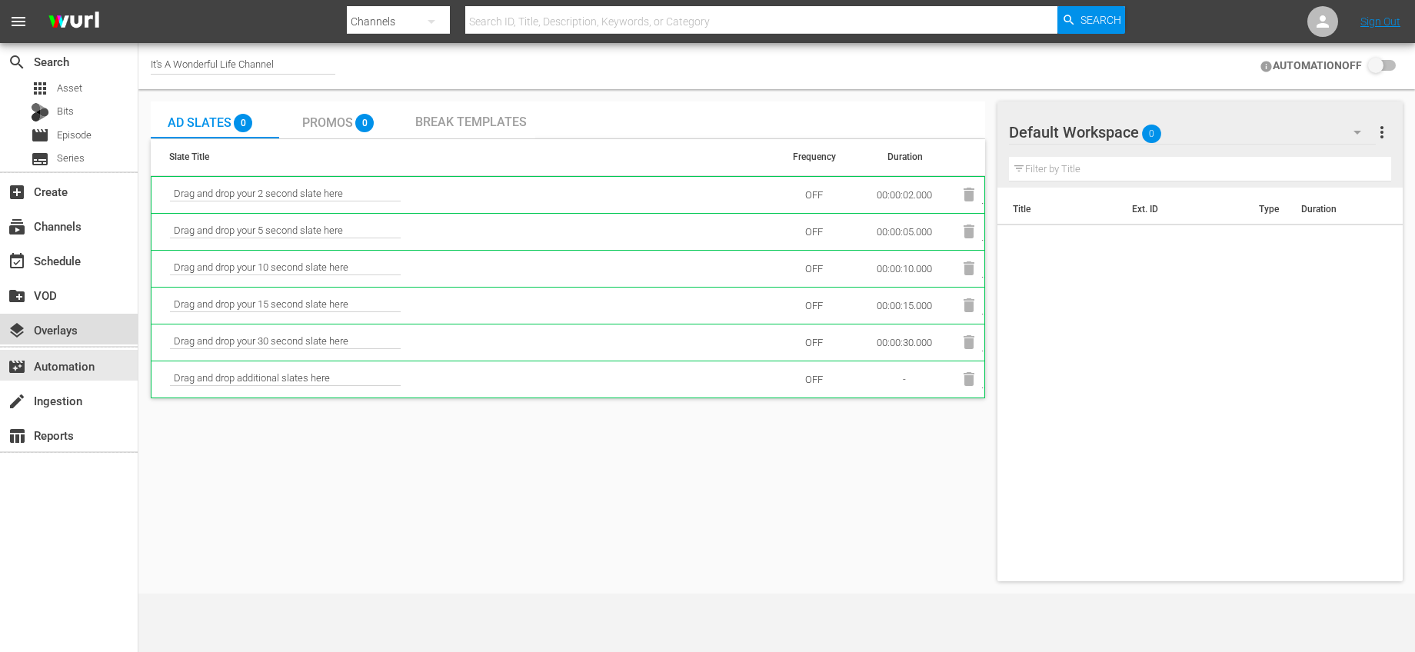
click at [76, 335] on div "layers Overlays" at bounding box center [43, 328] width 86 height 14
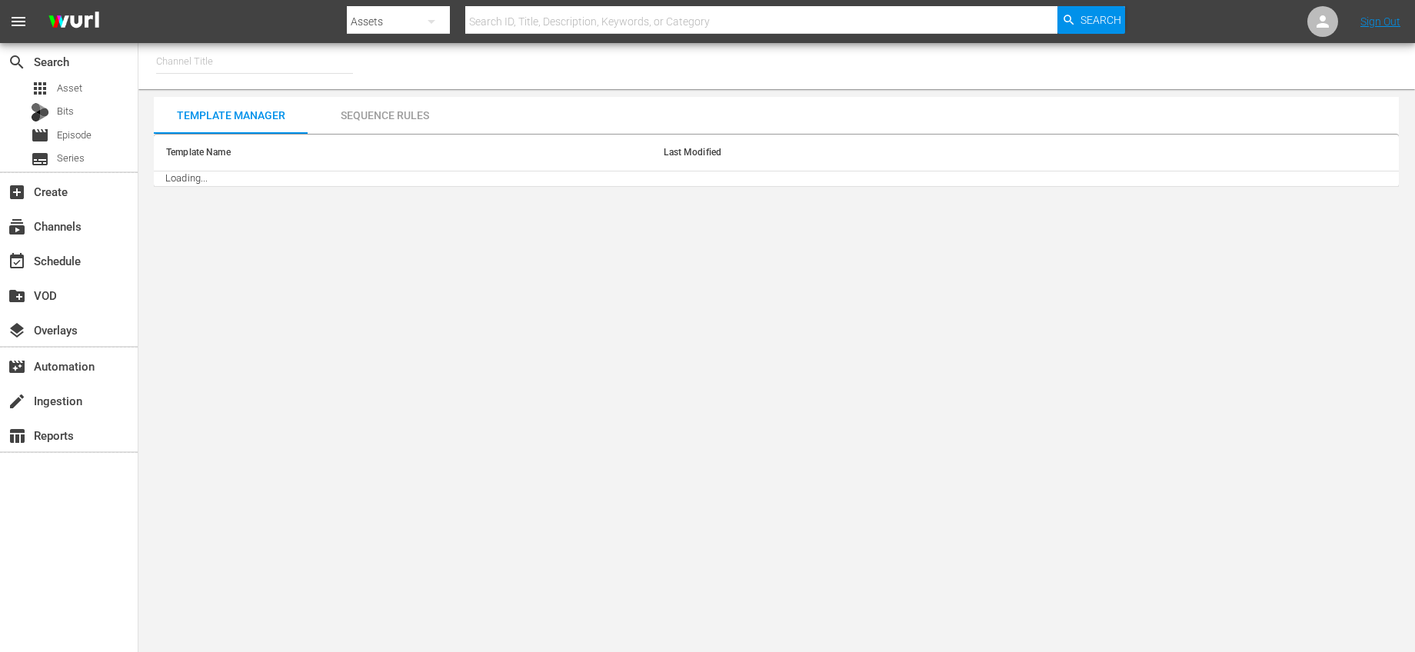
type input "It's A Wonderful Life Channel (2048)"
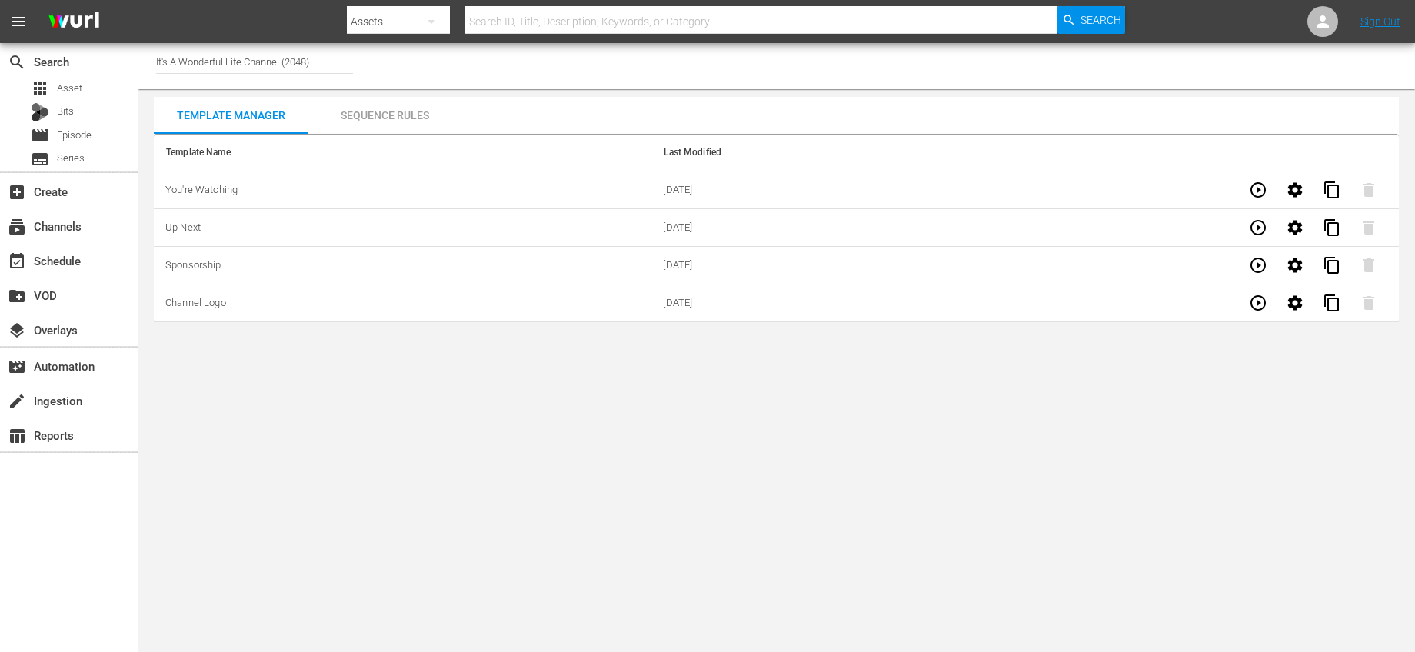
click at [1247, 299] on button "button" at bounding box center [1258, 303] width 37 height 37
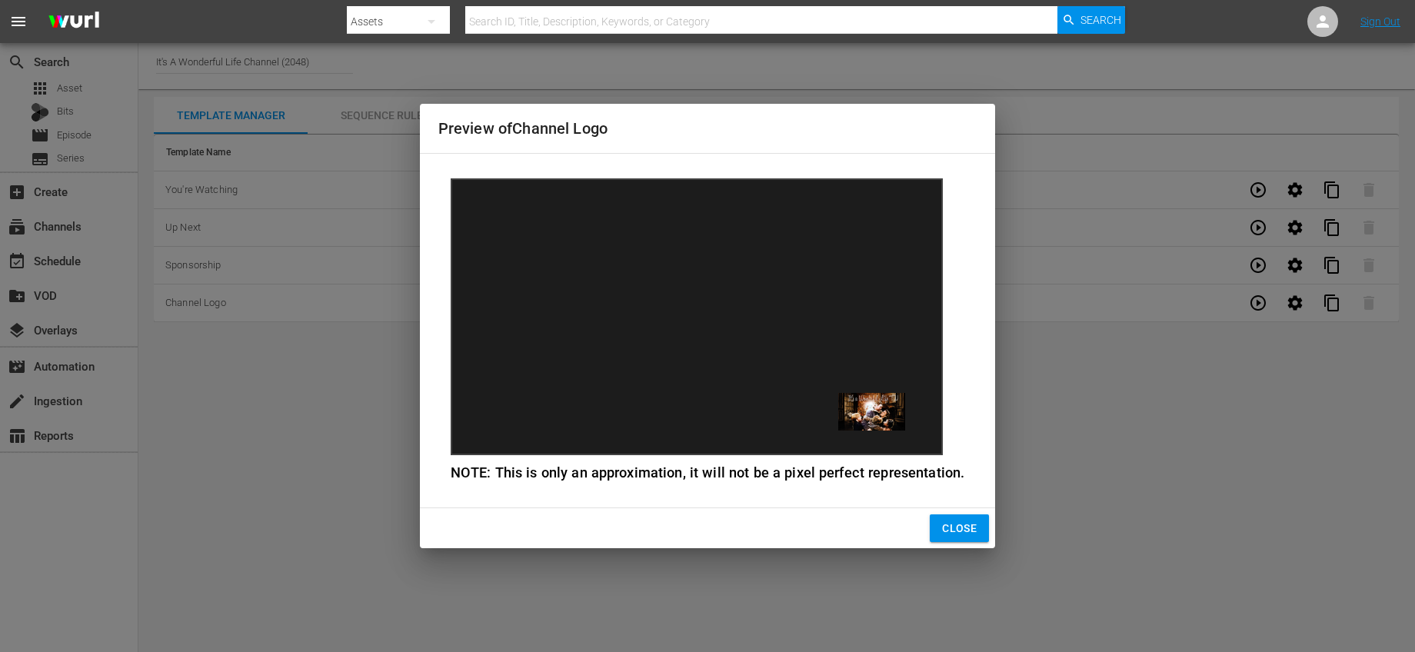
click at [968, 525] on span "Close" at bounding box center [959, 528] width 35 height 19
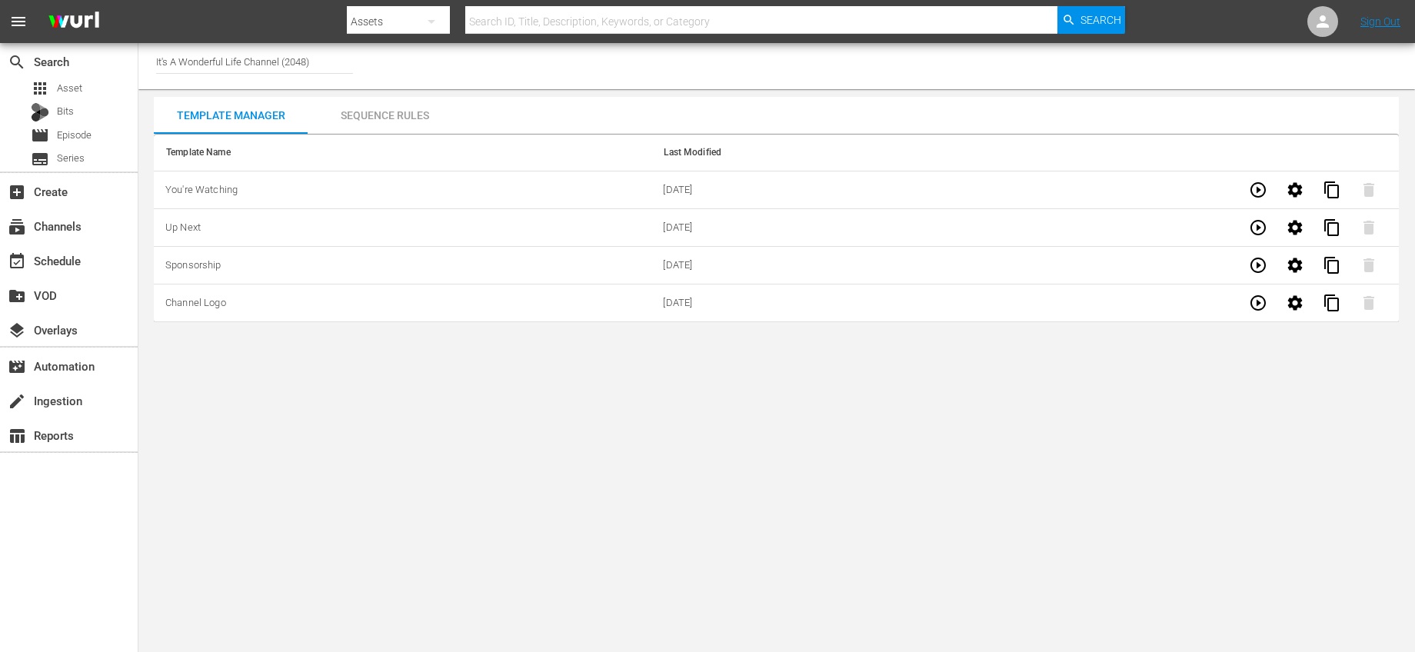
click at [417, 105] on div "Sequence Rules" at bounding box center [385, 115] width 154 height 37
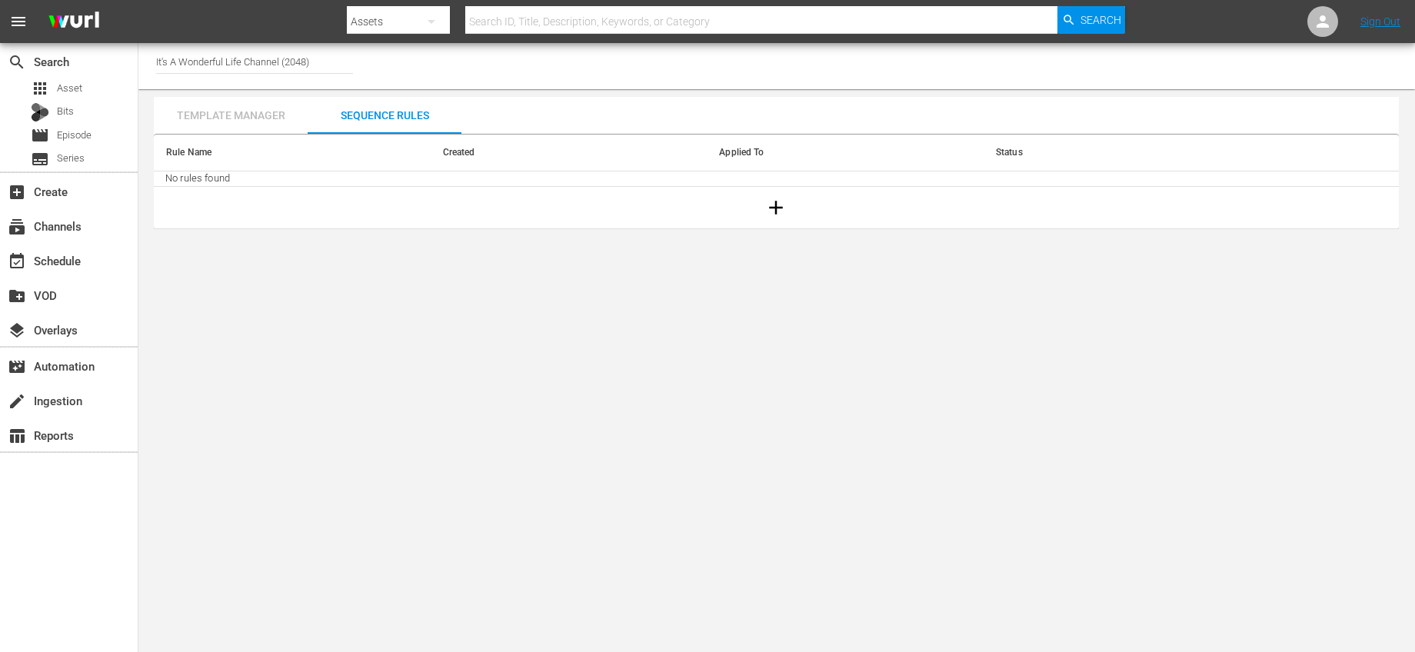
click at [291, 120] on div "Template Manager" at bounding box center [231, 115] width 154 height 37
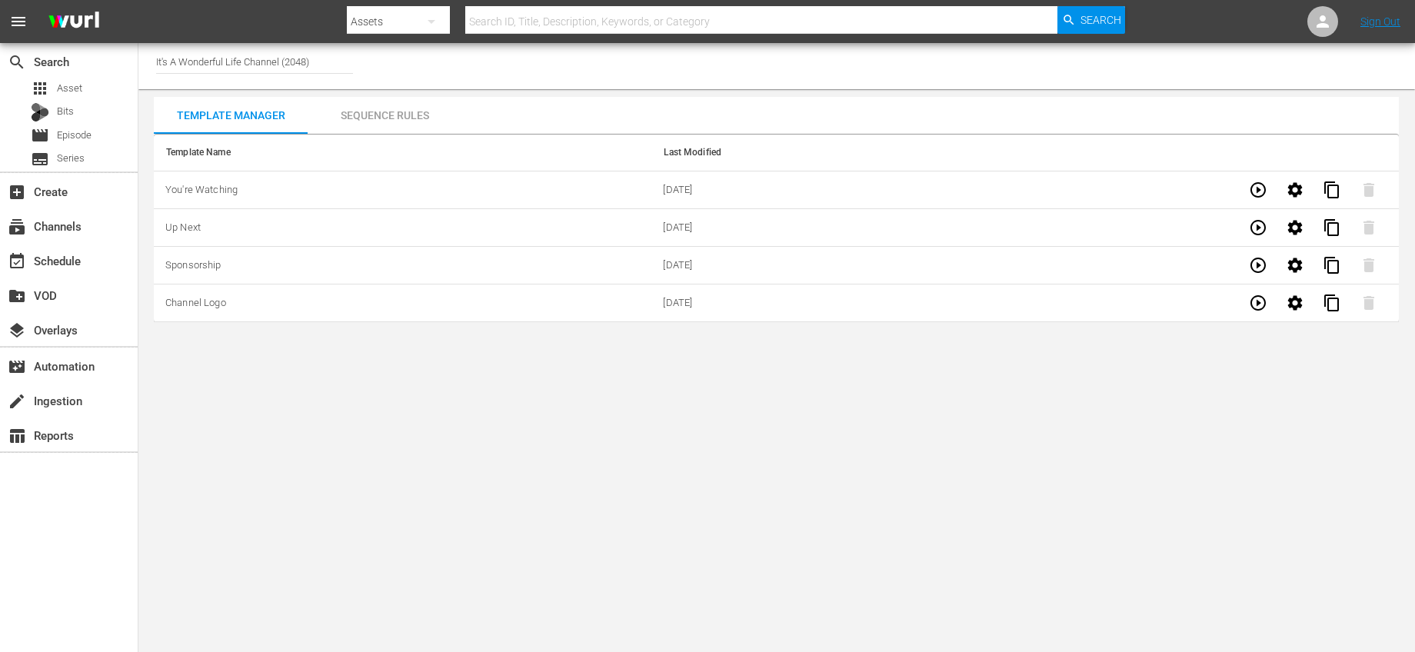
click at [1262, 194] on icon "button" at bounding box center [1258, 190] width 18 height 18
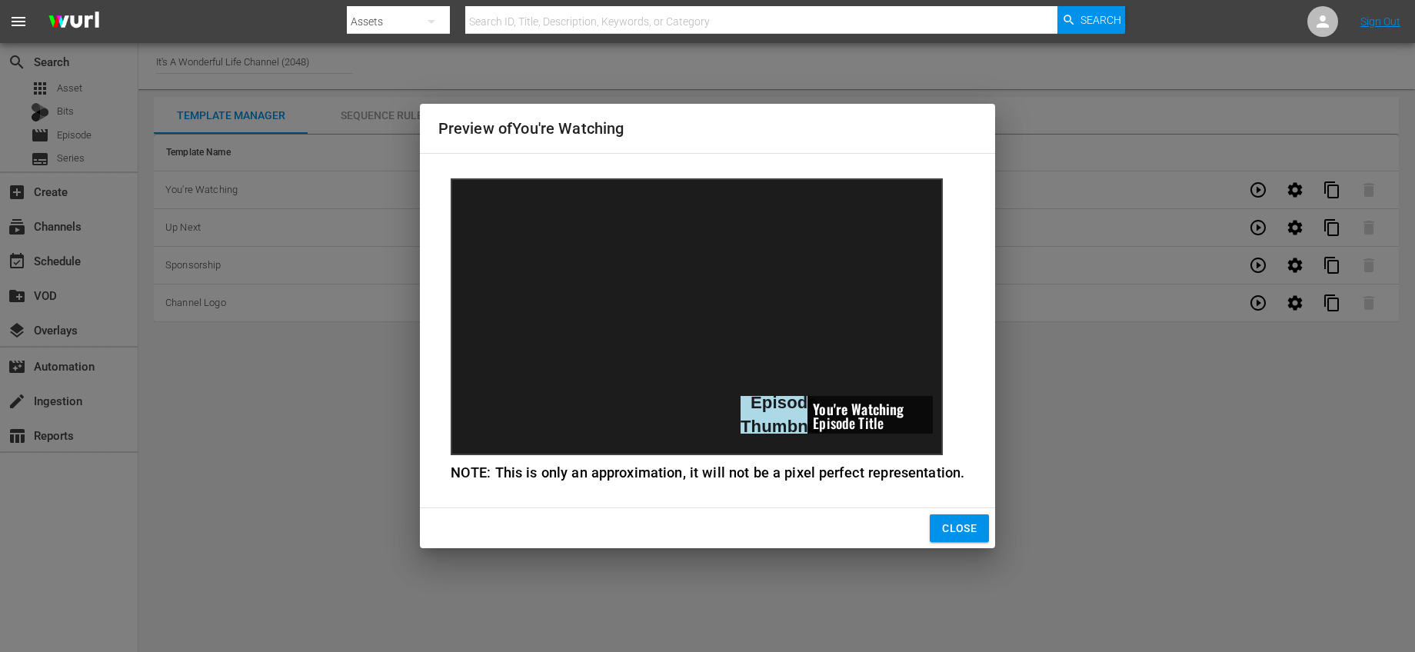
click at [947, 530] on span "Close" at bounding box center [959, 528] width 35 height 19
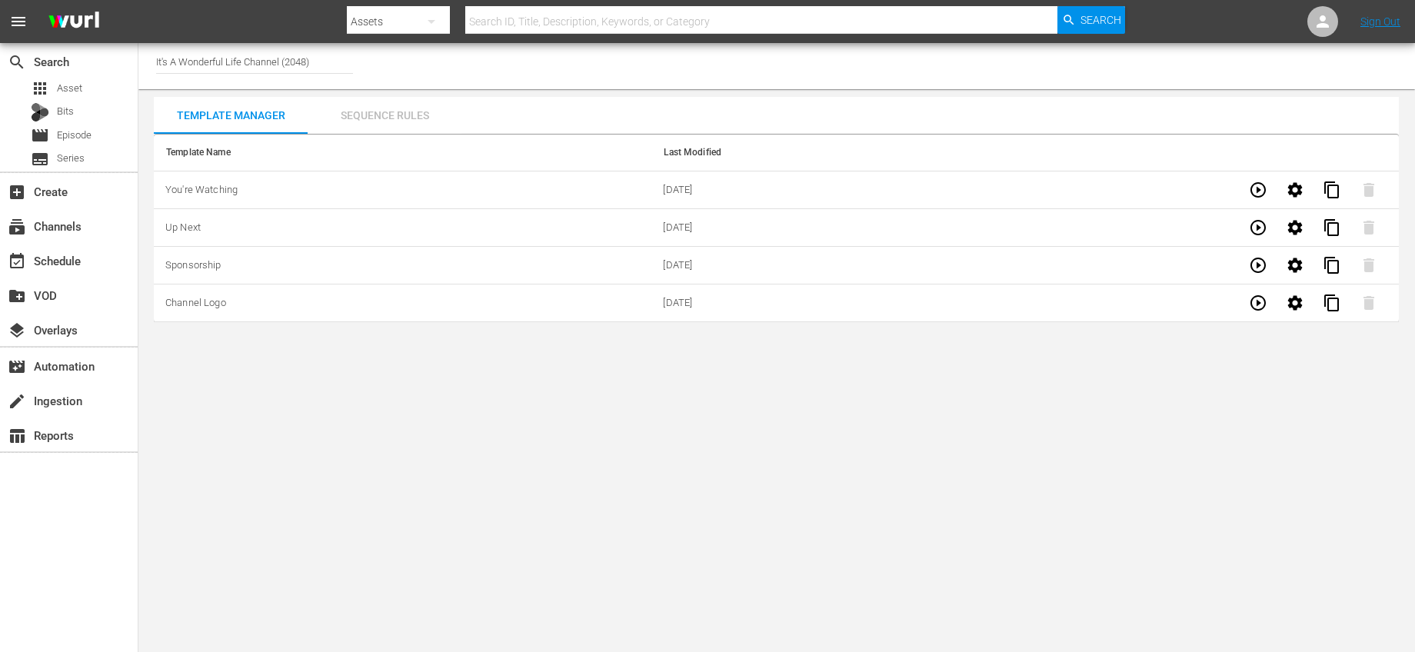
click at [405, 114] on div "Sequence Rules" at bounding box center [385, 115] width 154 height 37
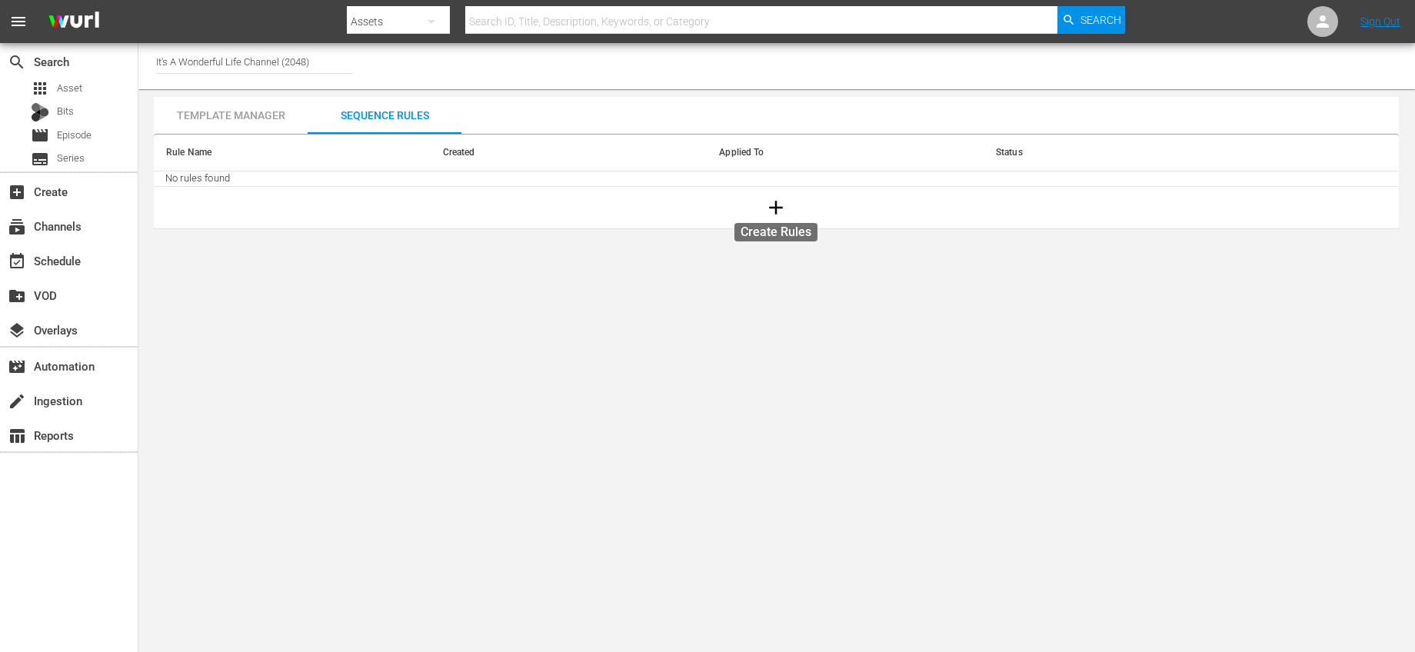
click at [773, 195] on button "button" at bounding box center [776, 208] width 42 height 42
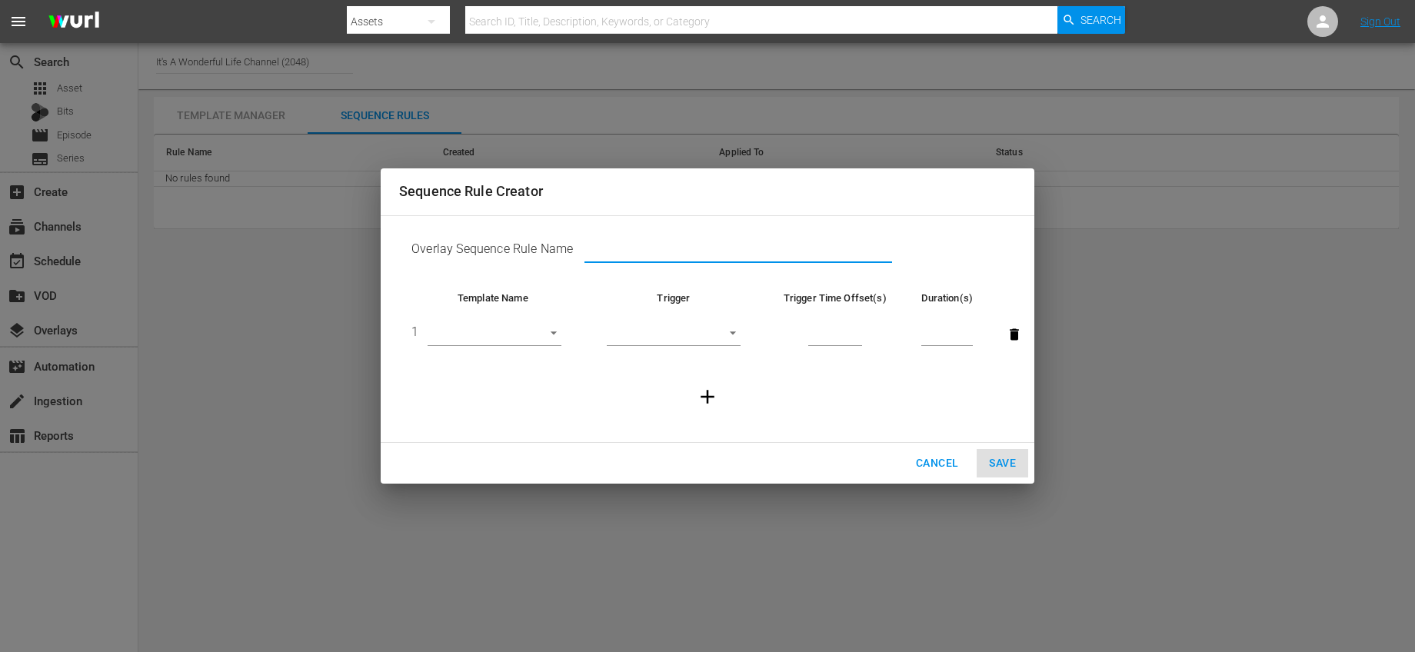
click at [605, 247] on input "text" at bounding box center [739, 252] width 308 height 23
type input "Sequence 1"
click at [538, 322] on td "1 ​" at bounding box center [493, 334] width 188 height 58
click at [542, 345] on body "menu Search By Assets Search ID, Title, Description, Keywords, or Category Sear…" at bounding box center [707, 326] width 1415 height 652
click at [533, 385] on li "Channel Logo" at bounding box center [495, 385] width 134 height 25
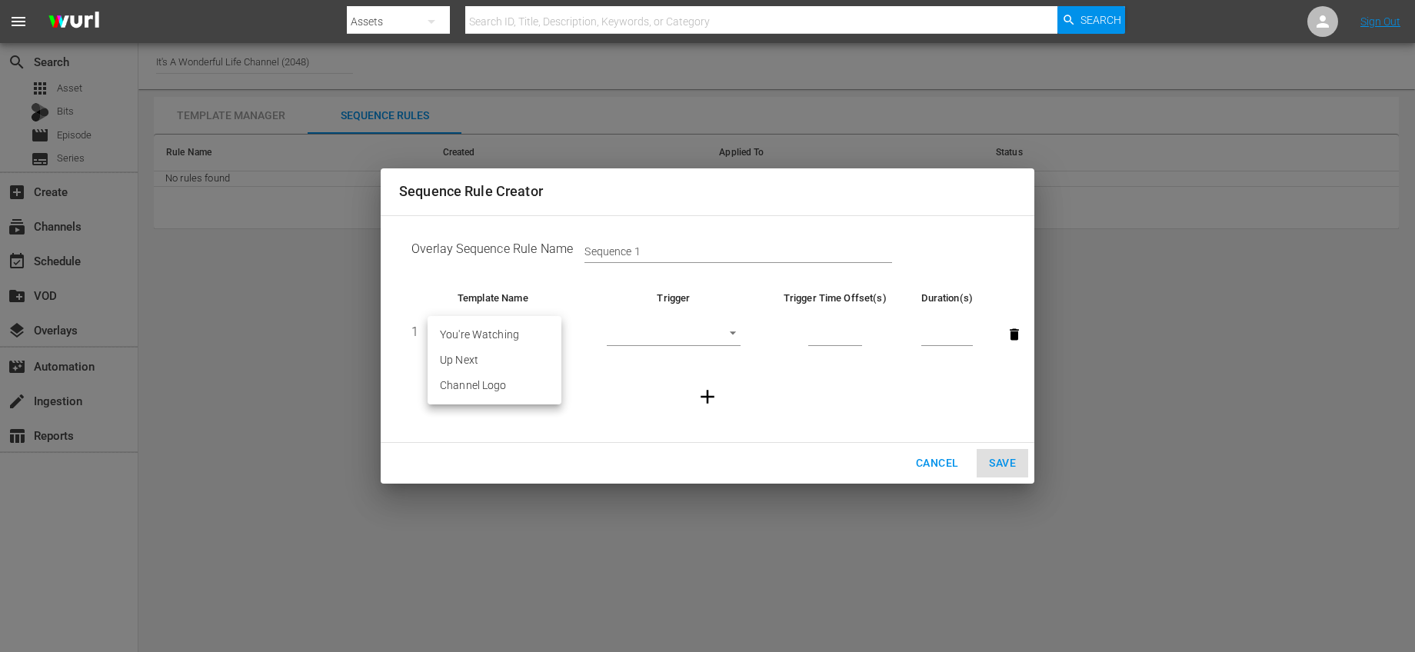
type input "29953"
click at [719, 334] on body "menu Search By Assets Search ID, Title, Description, Keywords, or Category Sear…" at bounding box center [707, 326] width 1415 height 652
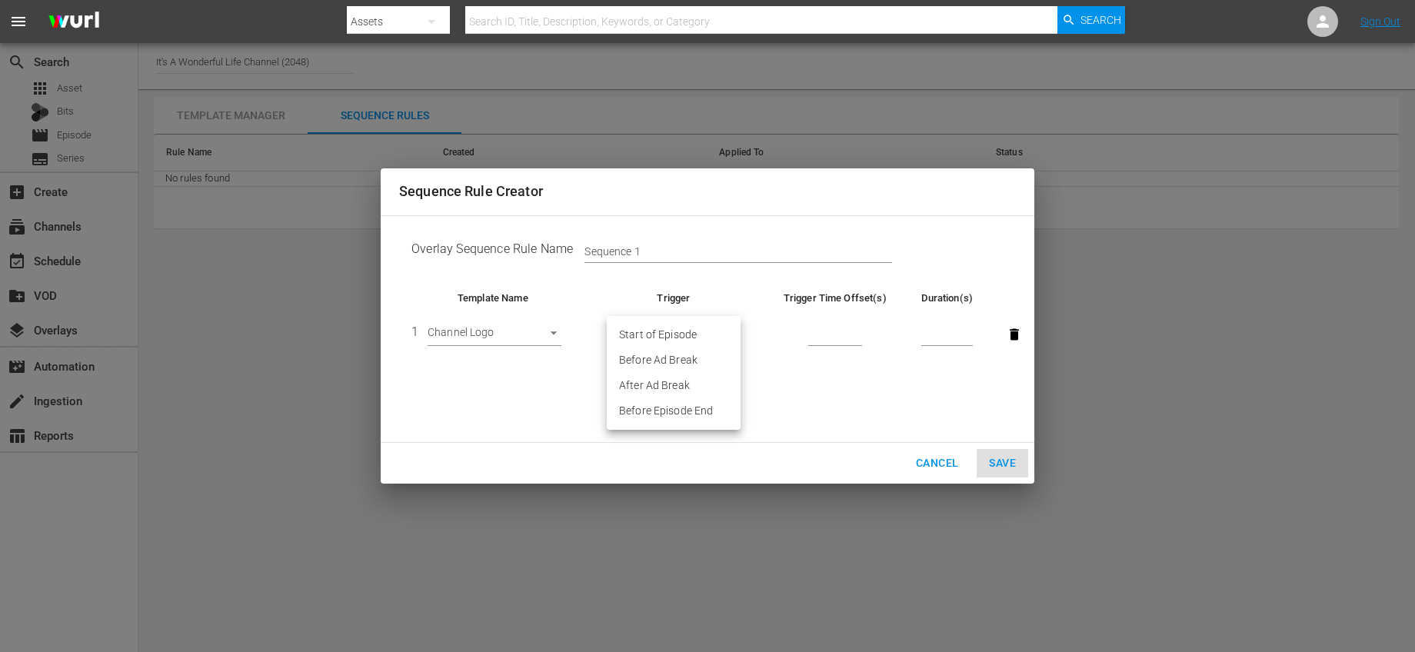
click at [719, 334] on li "Start of Episode" at bounding box center [674, 334] width 134 height 25
type input "START_OF_EPISODE"
click at [844, 334] on input "number" at bounding box center [835, 335] width 54 height 23
type input "30"
click at [940, 332] on input "number" at bounding box center [947, 335] width 52 height 23
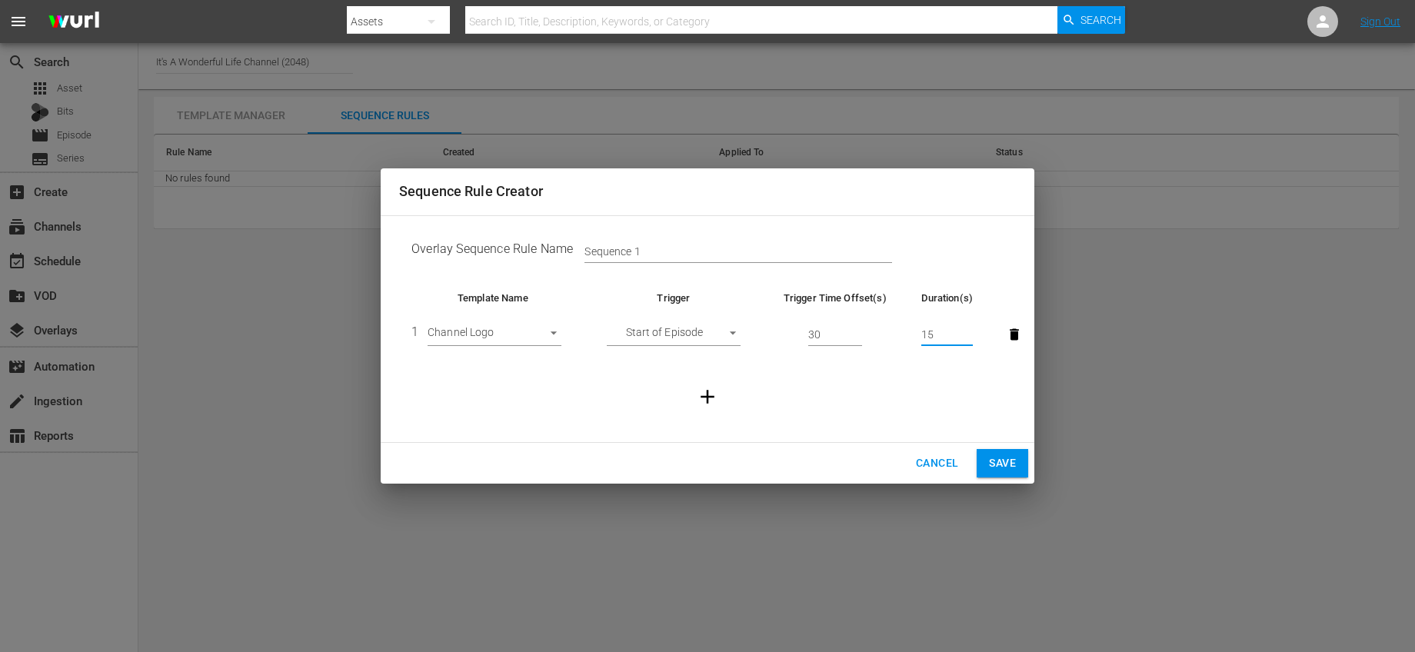
type input "15"
click at [714, 396] on icon "button" at bounding box center [707, 396] width 23 height 23
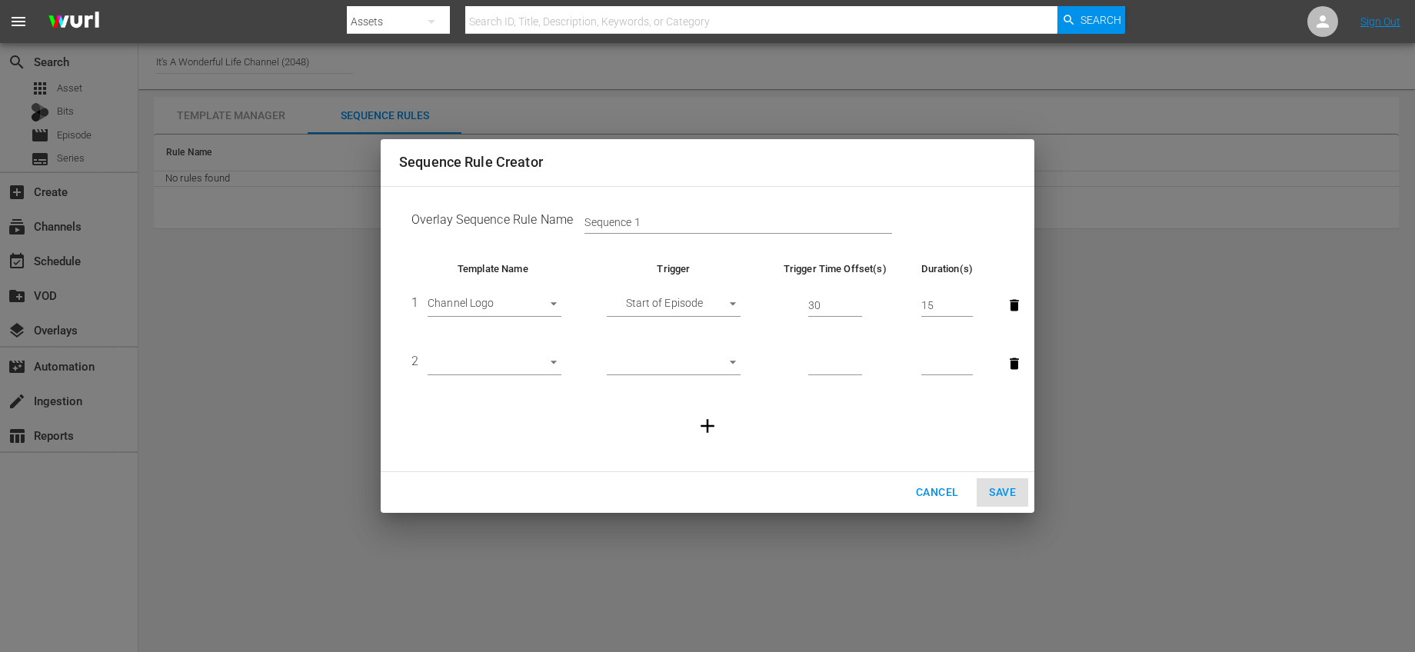
click at [525, 361] on body "menu Search By Assets Search ID, Title, Description, Keywords, or Category Sear…" at bounding box center [707, 326] width 1415 height 652
click at [521, 367] on li "You're Watching" at bounding box center [495, 363] width 134 height 25
type input "29950"
click at [668, 361] on body "menu Search By Assets Search ID, Title, Description, Keywords, or Category Sear…" at bounding box center [707, 326] width 1415 height 652
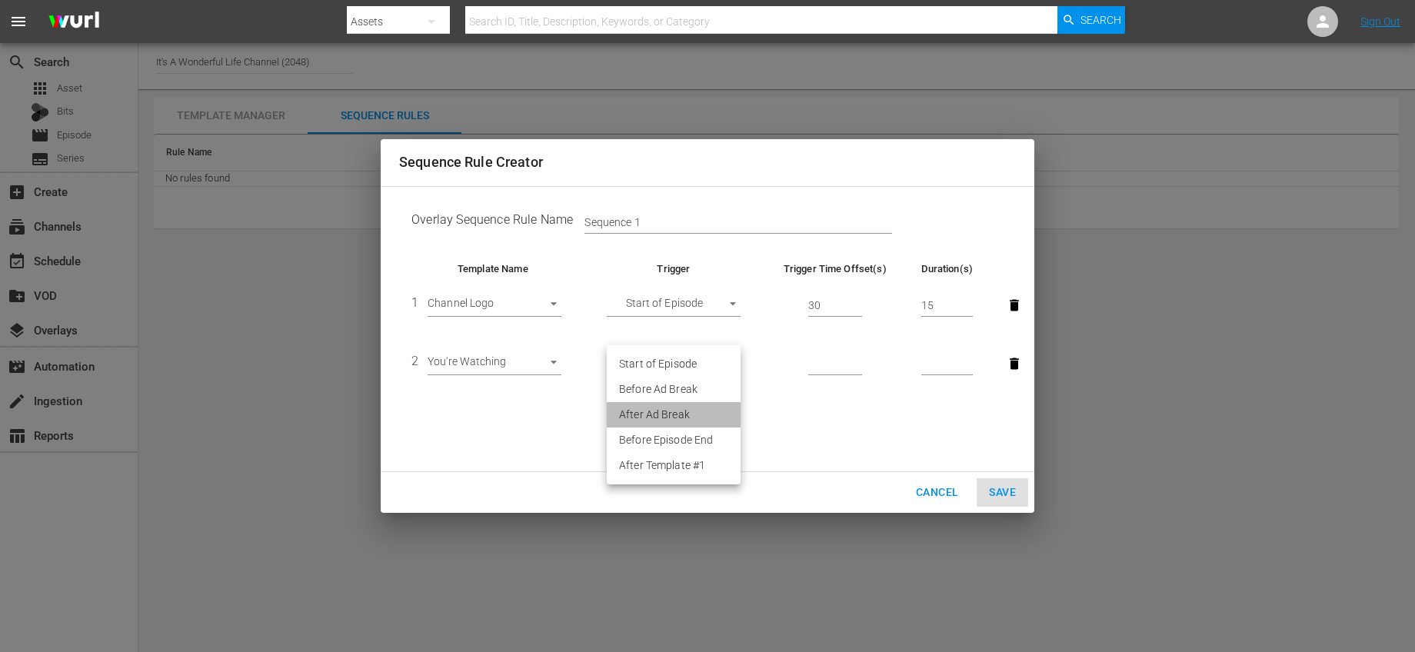
click at [662, 411] on li "After Ad Break" at bounding box center [674, 414] width 134 height 25
type input "AFTER_AD_BREAK"
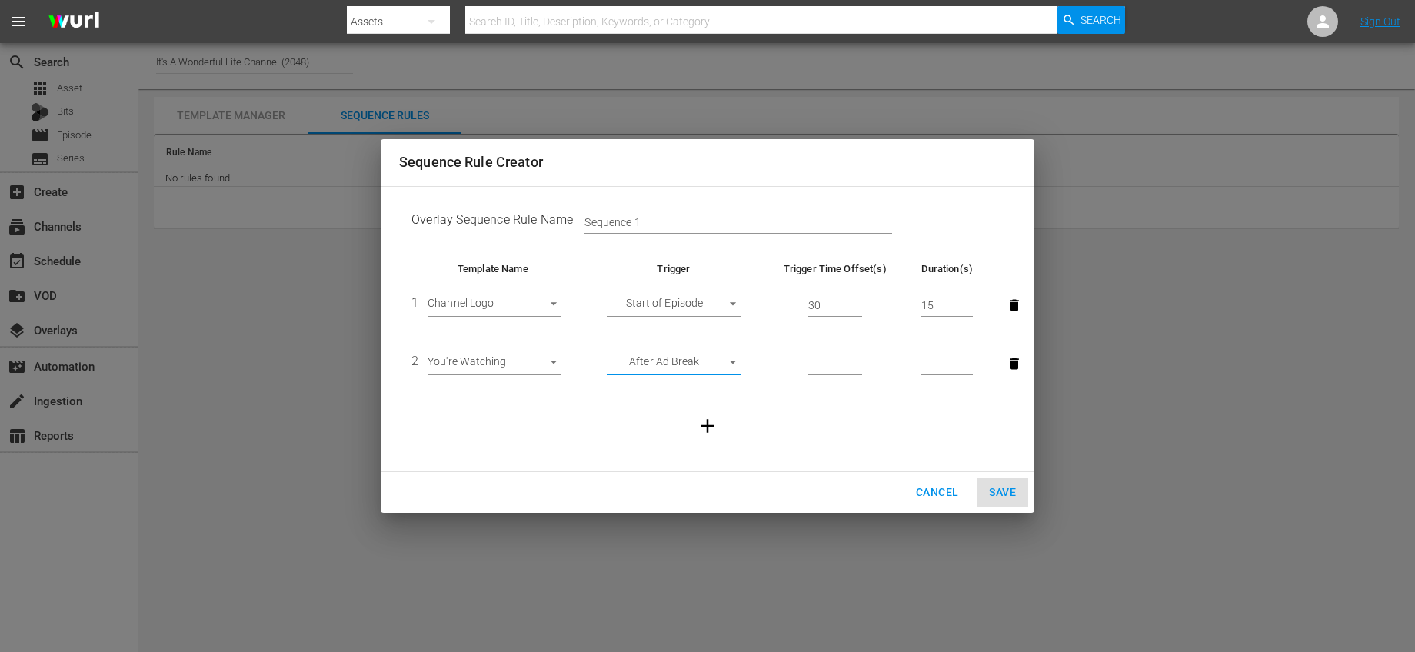
click at [826, 360] on input "number" at bounding box center [835, 364] width 54 height 23
type input "30"
click at [971, 367] on input "1" at bounding box center [947, 364] width 52 height 23
drag, startPoint x: 937, startPoint y: 366, endPoint x: 905, endPoint y: 365, distance: 31.6
click at [905, 365] on tr "2 You're Watching 29950 After Ad Break AFTER_AD_BREAK 30 30" at bounding box center [707, 364] width 617 height 58
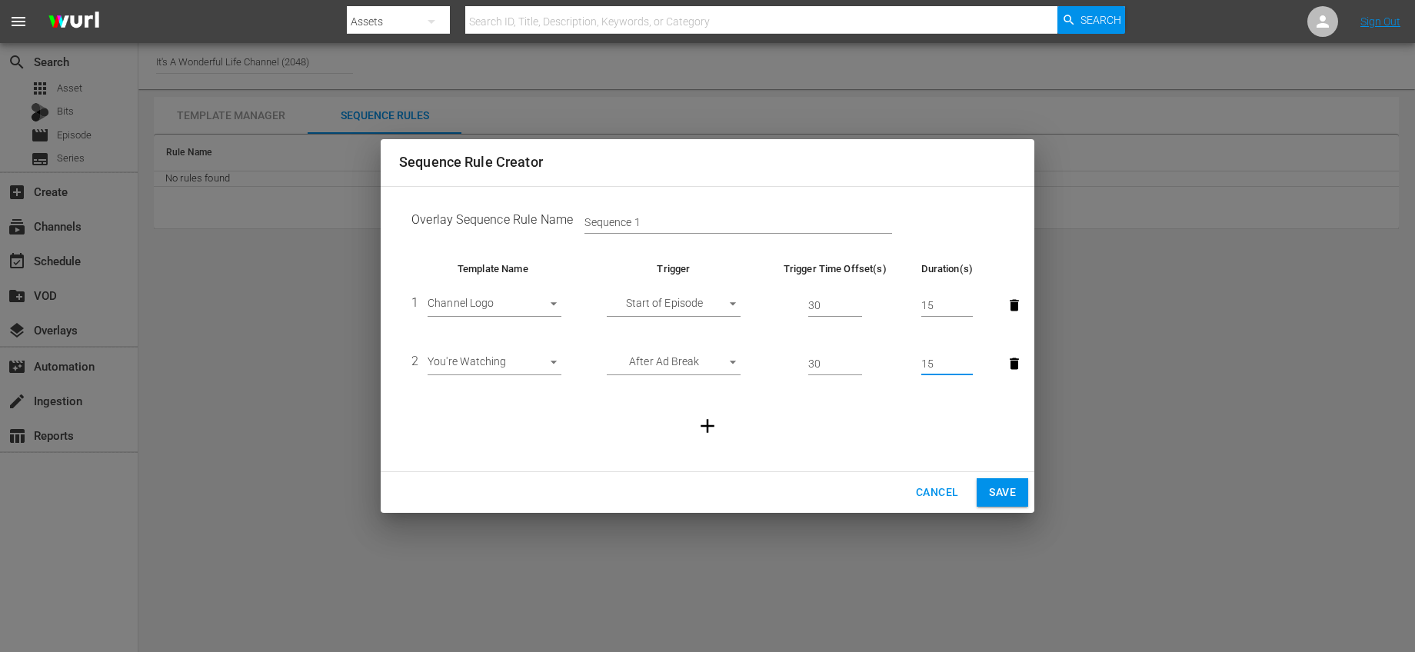
type input "15"
click at [894, 409] on td at bounding box center [707, 426] width 617 height 66
click at [703, 422] on icon "button" at bounding box center [707, 426] width 23 height 23
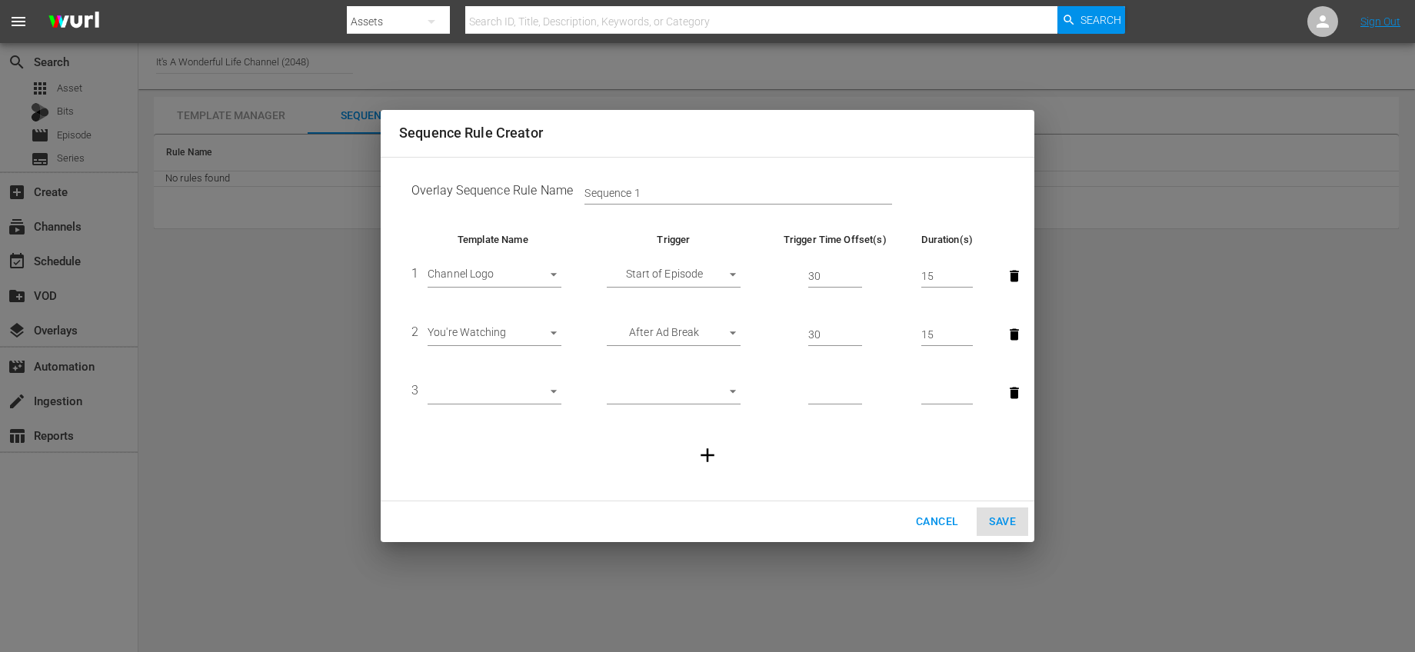
click at [503, 398] on body "menu Search By Assets Search ID, Title, Description, Keywords, or Category Sear…" at bounding box center [707, 326] width 1415 height 652
click at [524, 447] on li "Channel Logo" at bounding box center [495, 443] width 134 height 25
type input "29953"
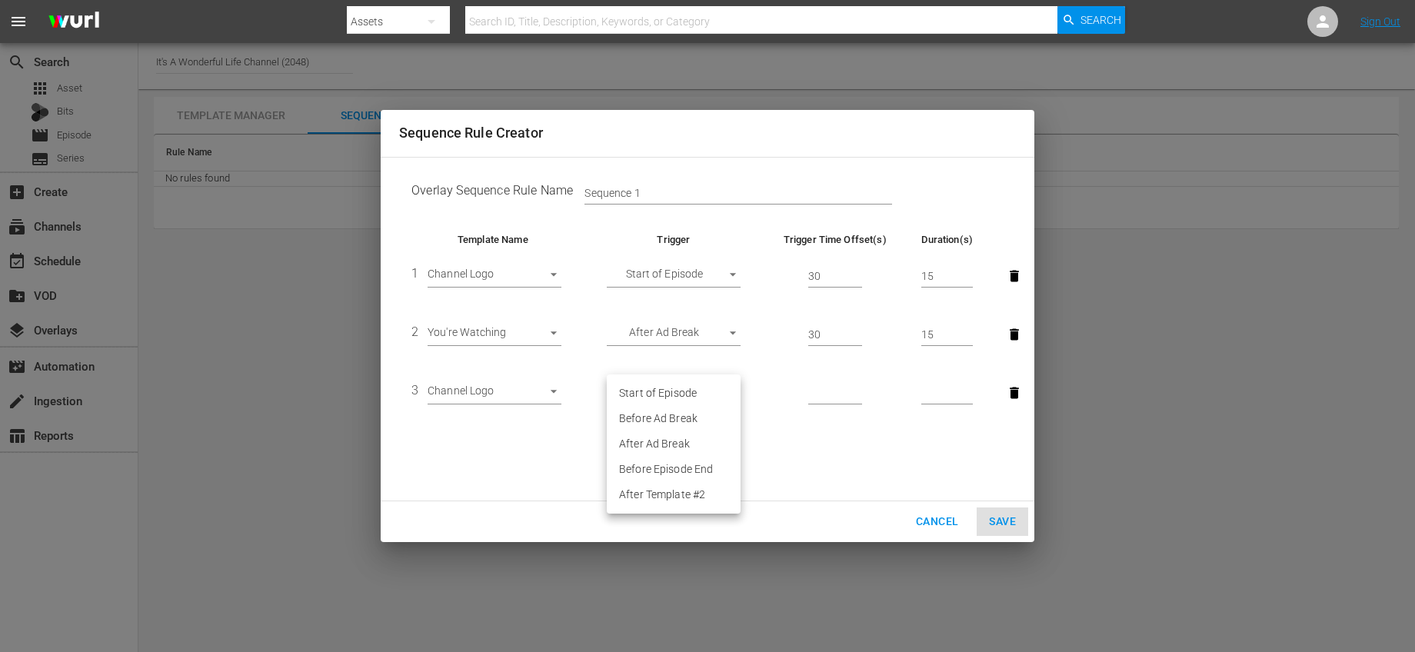
click at [732, 390] on body "menu Search By Assets Search ID, Title, Description, Keywords, or Category Sear…" at bounding box center [707, 326] width 1415 height 652
click at [691, 424] on li "Before Ad Break" at bounding box center [674, 418] width 134 height 25
type input "BEFORE_AD_BREAK"
click at [837, 394] on input "number" at bounding box center [835, 393] width 54 height 23
type input "60"
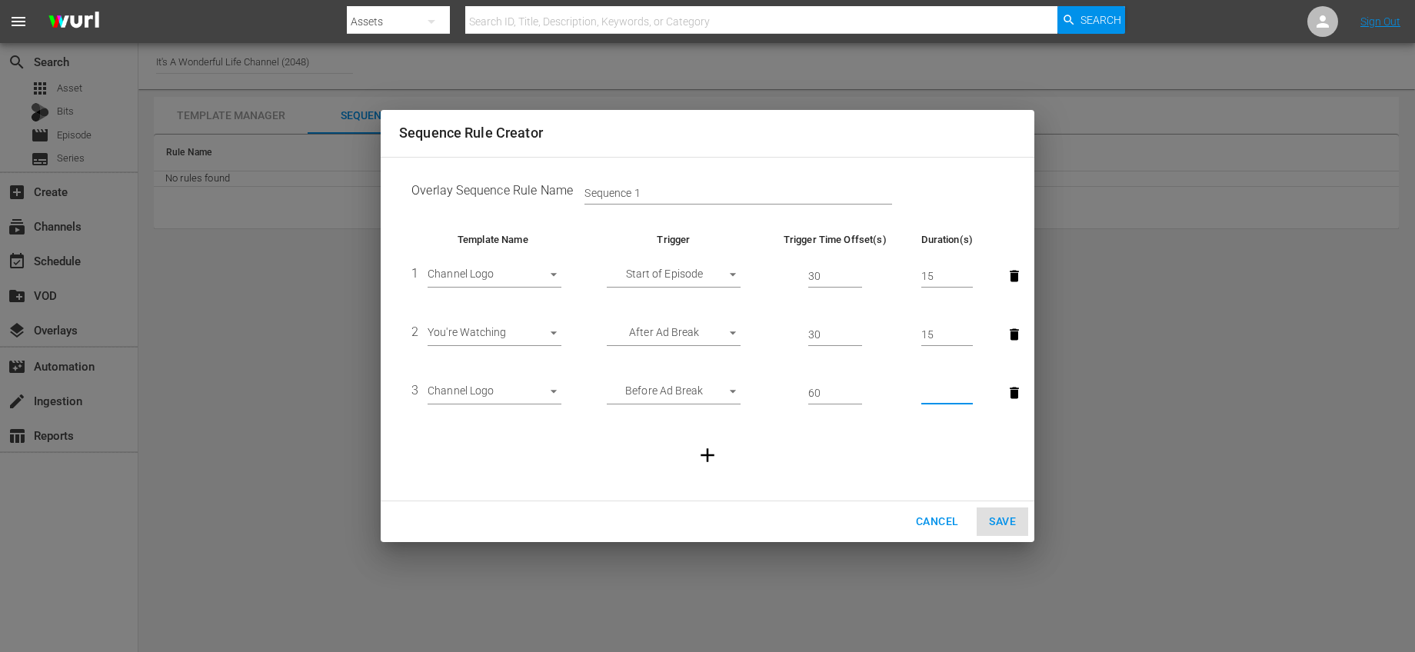
click at [938, 396] on input "number" at bounding box center [947, 393] width 52 height 23
type input "15"
click at [894, 444] on td at bounding box center [707, 455] width 617 height 66
click at [723, 453] on button "button" at bounding box center [708, 456] width 42 height 42
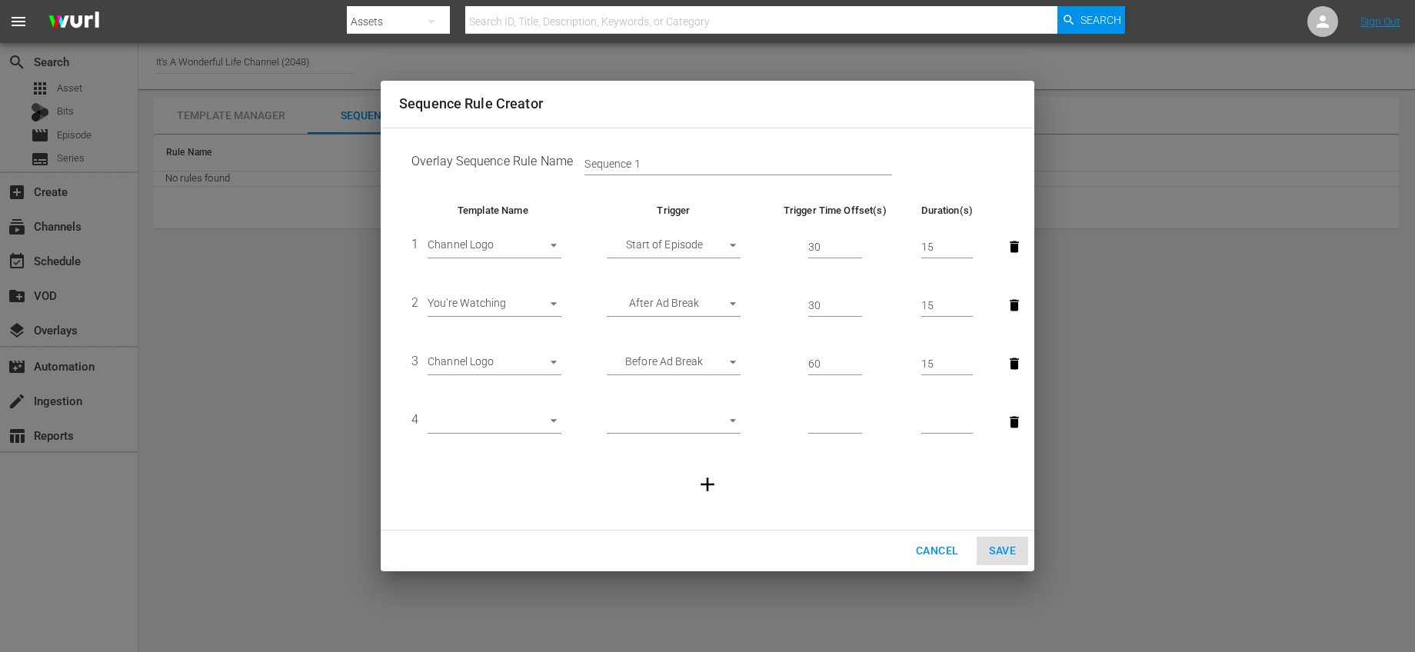
click at [500, 418] on body "menu Search By Assets Search ID, Title, Description, Keywords, or Category Sear…" at bounding box center [707, 326] width 1415 height 652
click at [495, 427] on li "You're Watching" at bounding box center [495, 422] width 134 height 25
type input "29950"
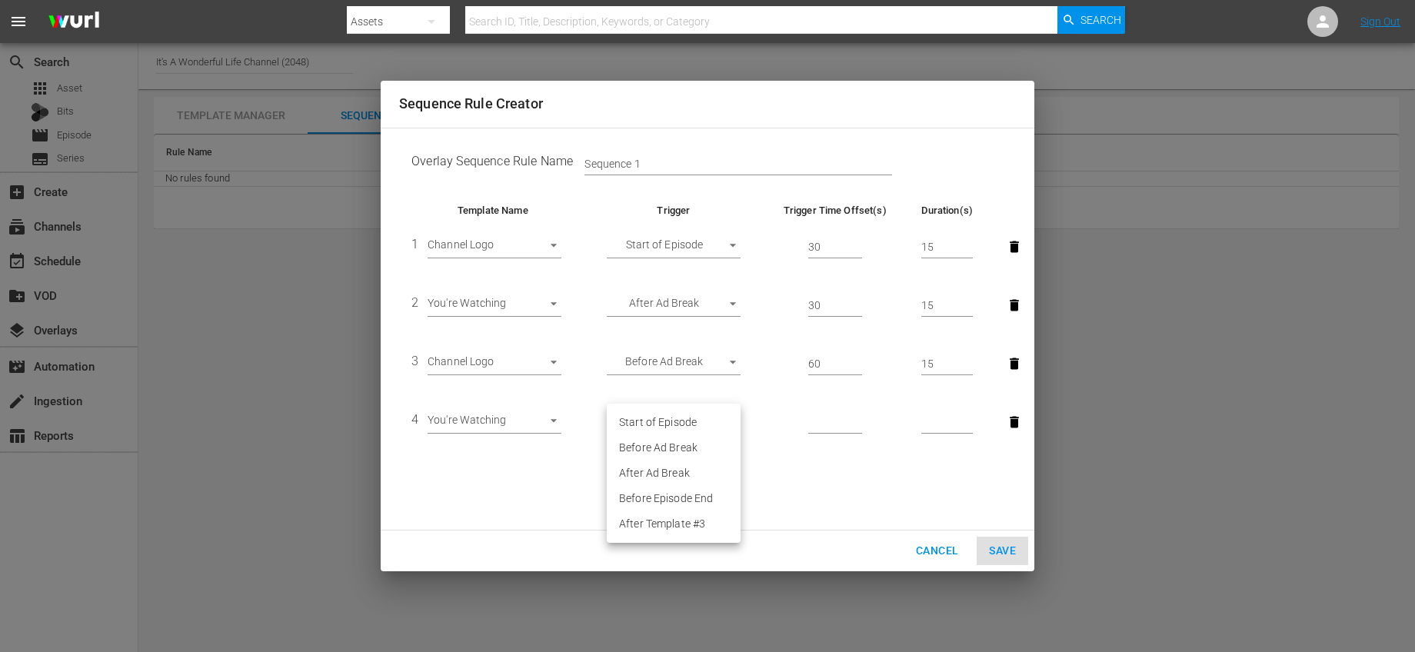
click at [712, 428] on body "menu Search By Assets Search ID, Title, Description, Keywords, or Category Sear…" at bounding box center [707, 326] width 1415 height 652
click at [681, 468] on li "After Ad Break" at bounding box center [674, 473] width 134 height 25
type input "AFTER_AD_BREAK"
click at [840, 423] on input "number" at bounding box center [835, 422] width 54 height 23
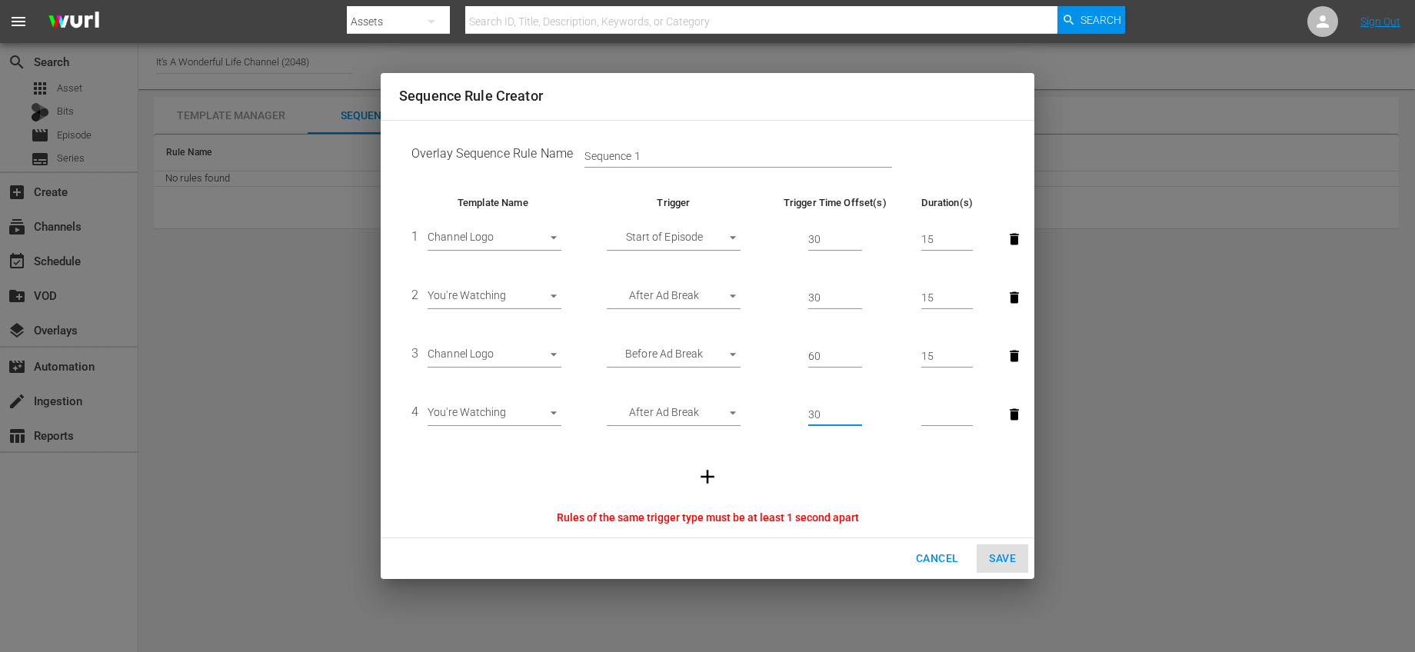
type input "30"
click at [932, 420] on input "number" at bounding box center [947, 415] width 52 height 23
type input "15"
click at [876, 465] on td at bounding box center [707, 477] width 617 height 66
drag, startPoint x: 829, startPoint y: 413, endPoint x: 807, endPoint y: 409, distance: 22.6
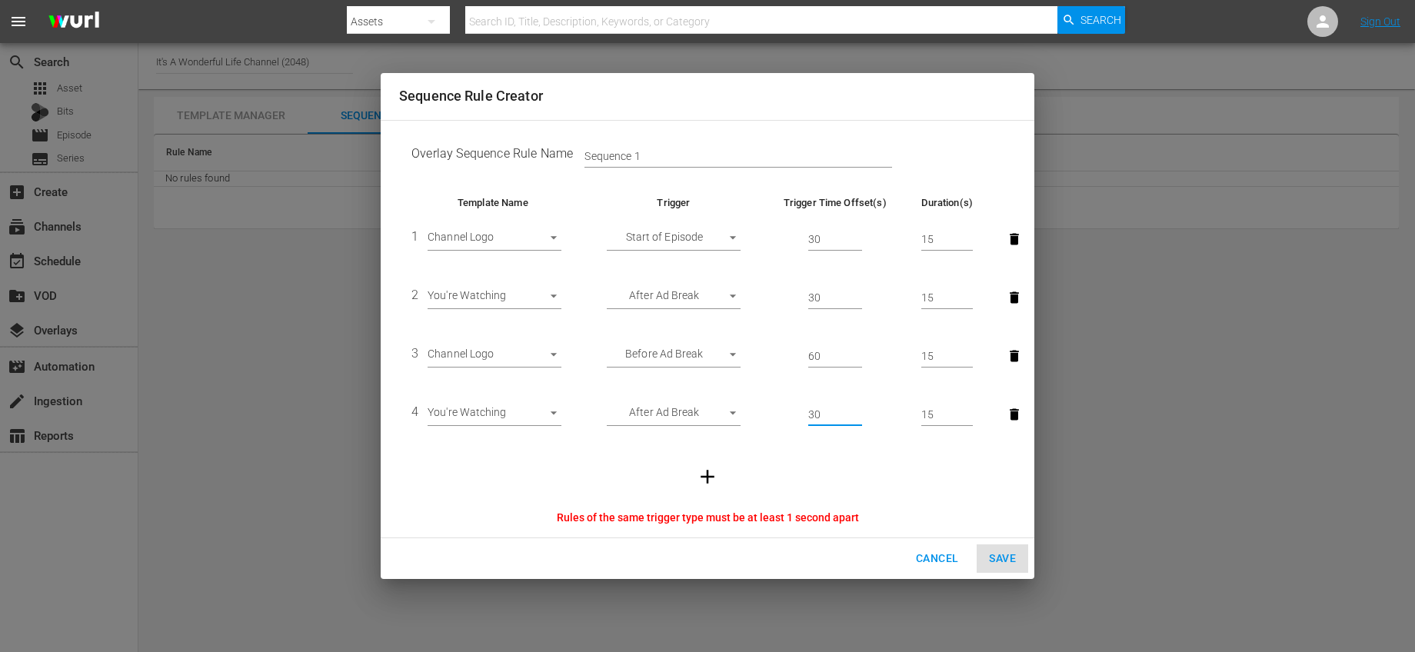
click at [807, 409] on td "30" at bounding box center [835, 414] width 148 height 58
type input "4"
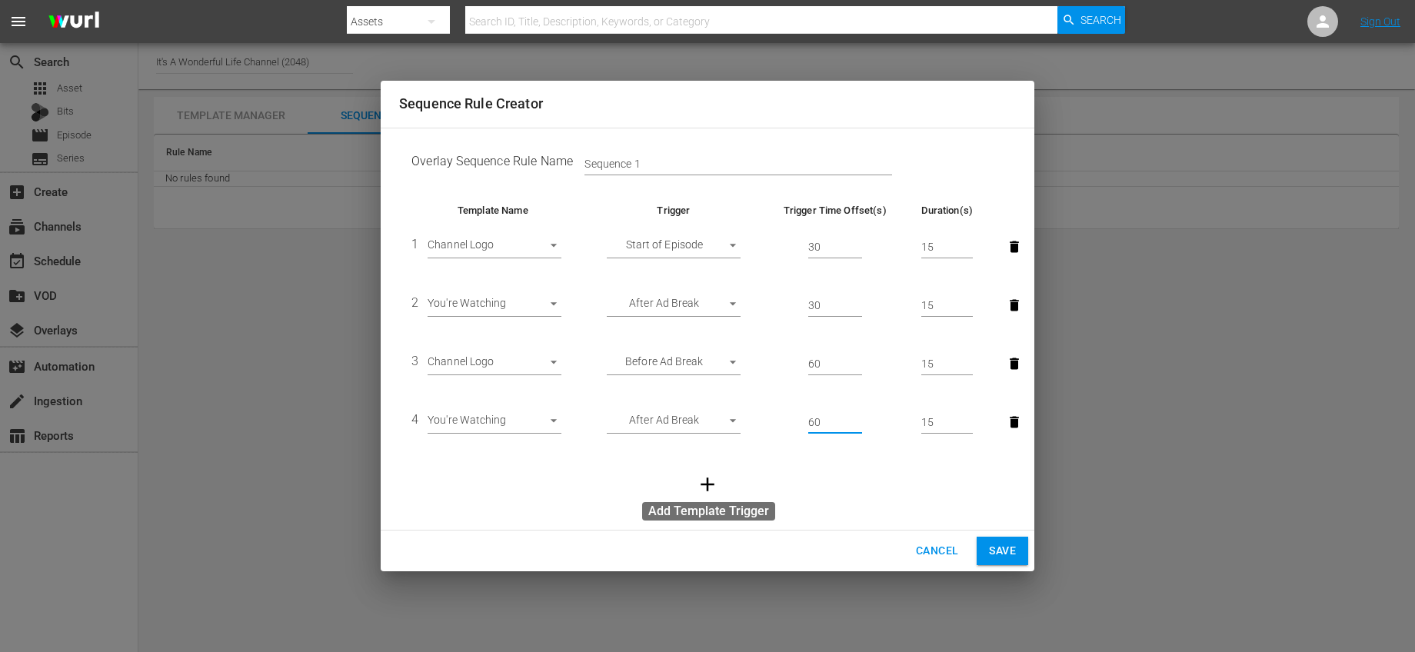
type input "60"
click at [714, 485] on icon "button" at bounding box center [707, 484] width 23 height 23
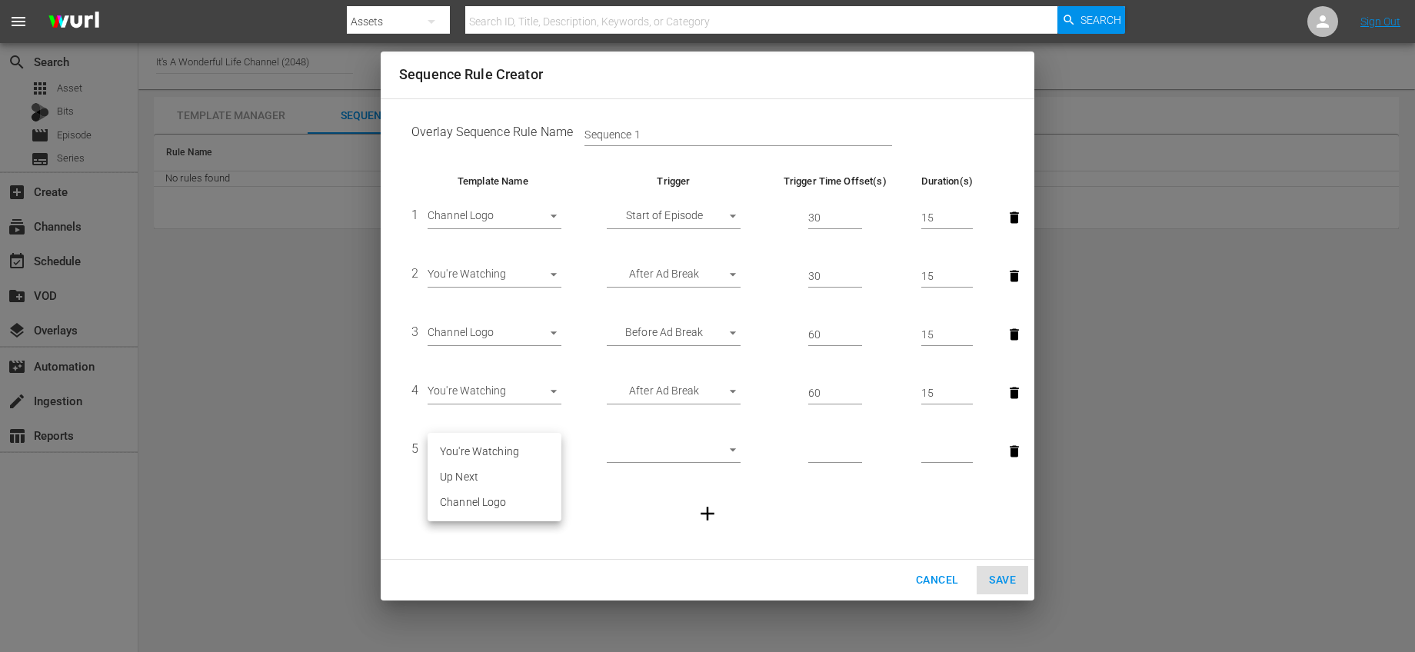
click at [551, 451] on body "menu Search By Assets Search ID, Title, Description, Keywords, or Category Sear…" at bounding box center [707, 326] width 1415 height 652
click at [503, 505] on li "Channel Logo" at bounding box center [495, 502] width 134 height 25
type input "29953"
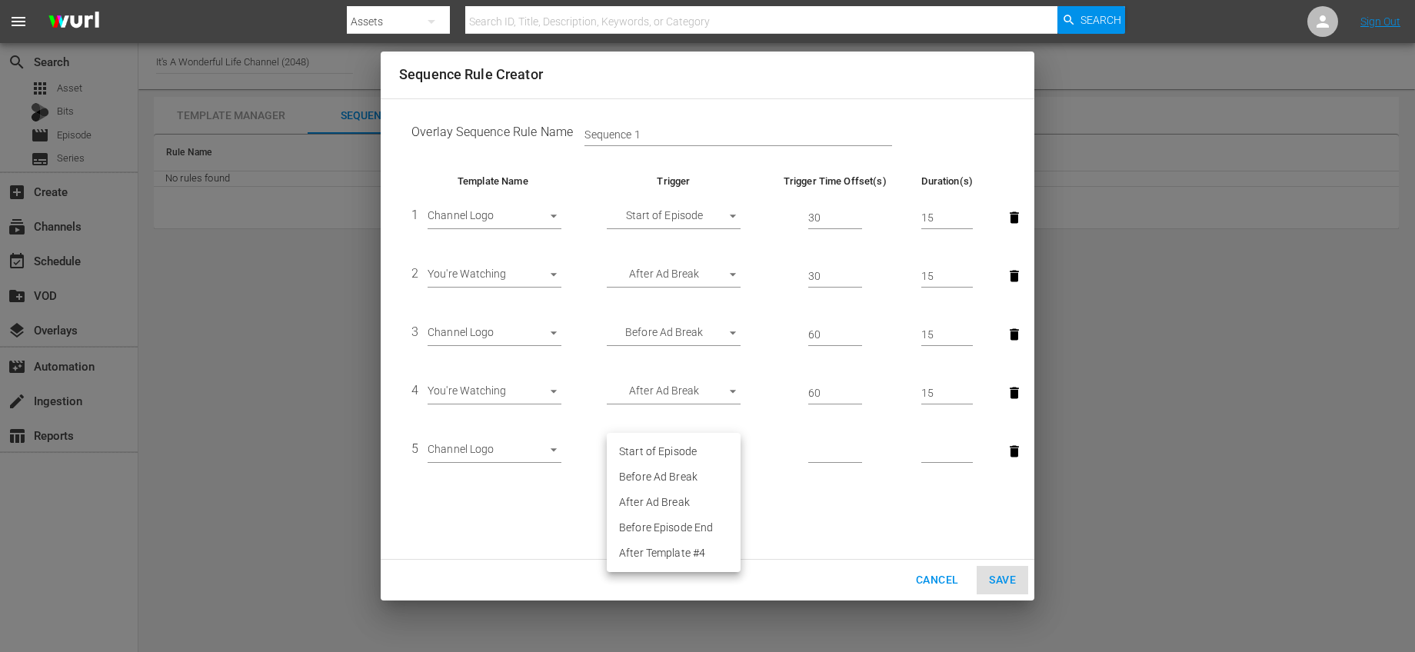
click at [691, 448] on body "menu Search By Assets Search ID, Title, Description, Keywords, or Category Sear…" at bounding box center [707, 326] width 1415 height 652
click at [679, 478] on li "Before Ad Break" at bounding box center [674, 477] width 134 height 25
type input "BEFORE_AD_BREAK"
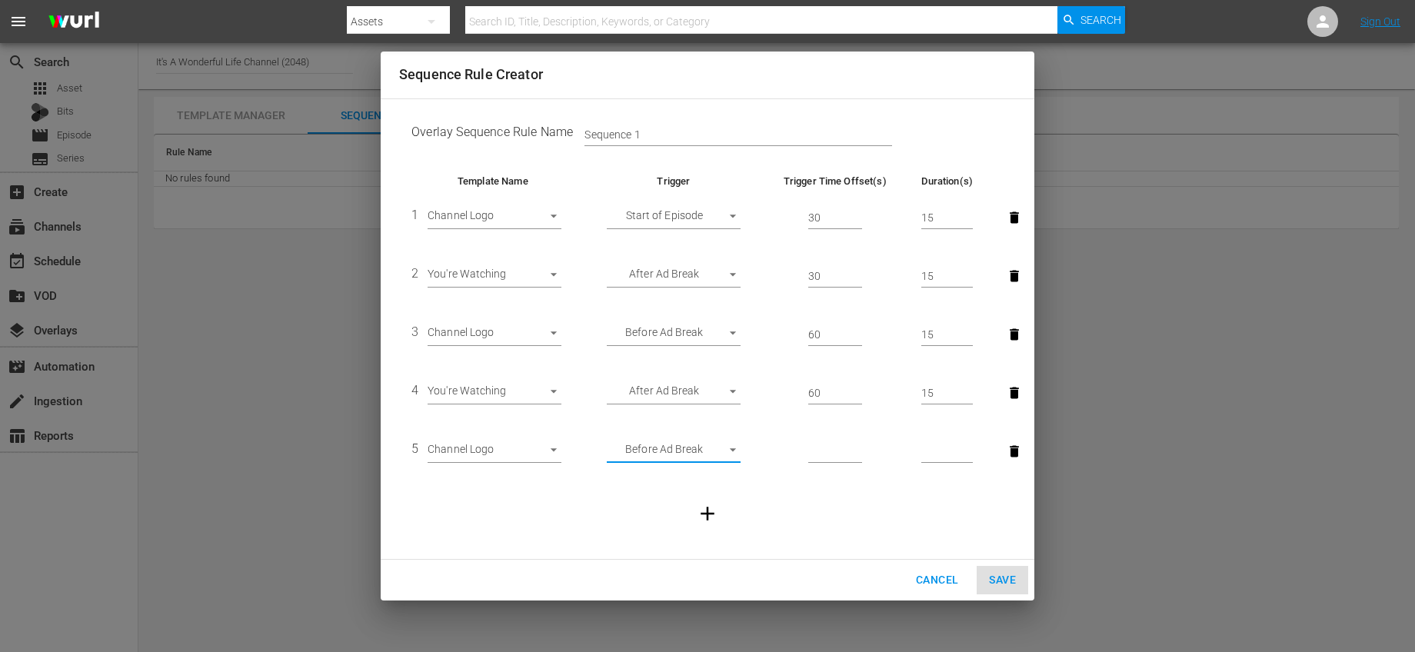
click at [824, 449] on input "number" at bounding box center [835, 452] width 54 height 23
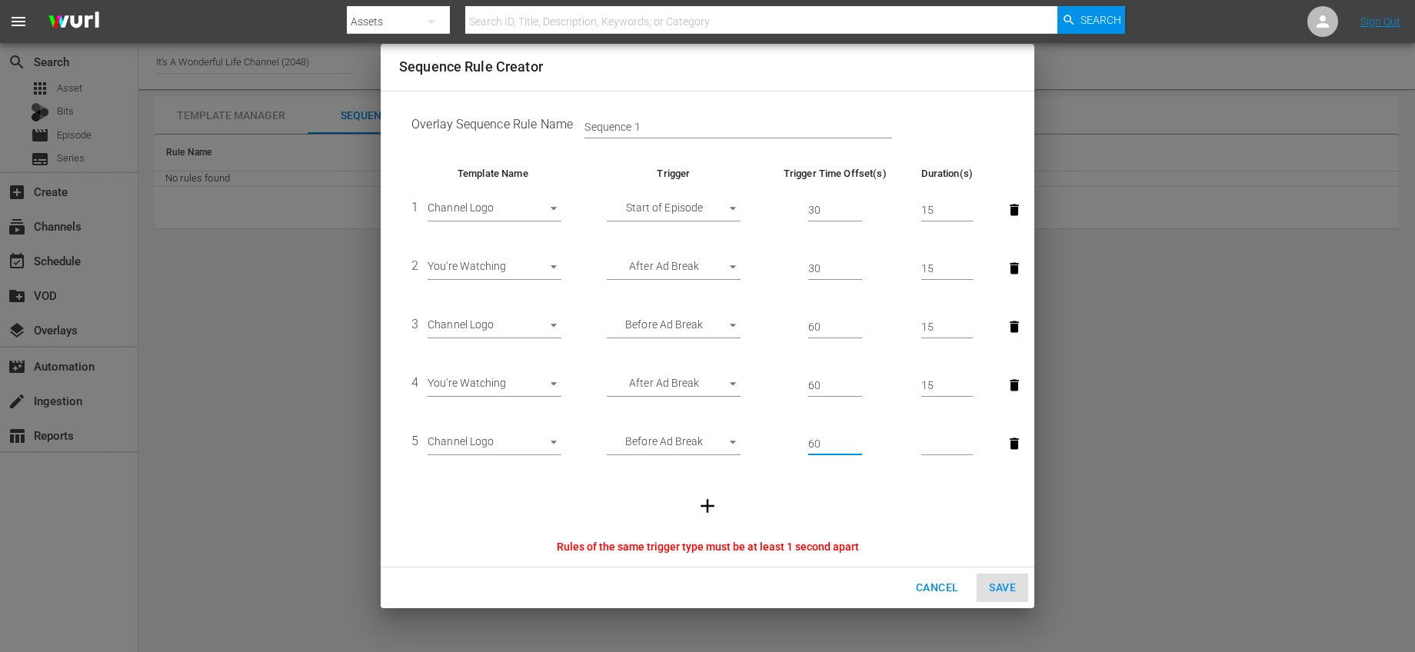
type input "60"
click at [942, 453] on input "number" at bounding box center [947, 444] width 52 height 23
type input "15"
drag, startPoint x: 820, startPoint y: 442, endPoint x: 798, endPoint y: 441, distance: 21.6
click at [798, 441] on td "60" at bounding box center [835, 444] width 148 height 58
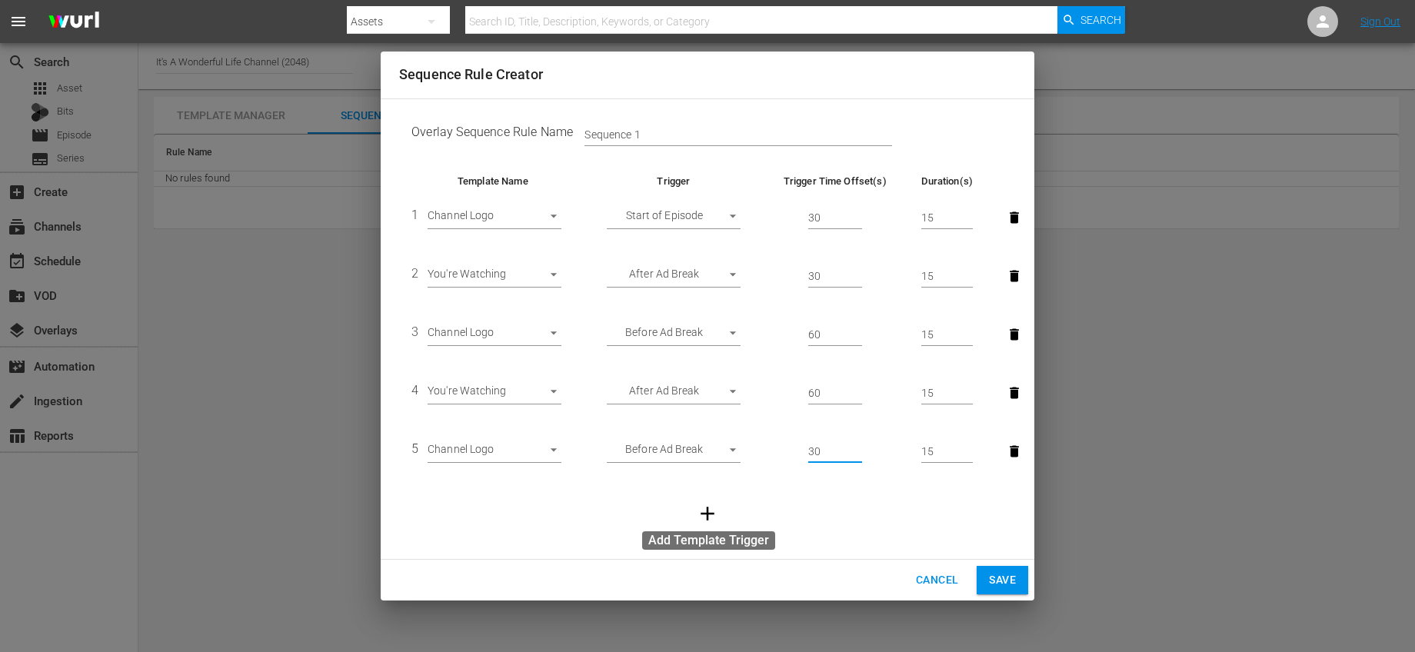
type input "30"
click at [700, 513] on icon "button" at bounding box center [707, 513] width 23 height 23
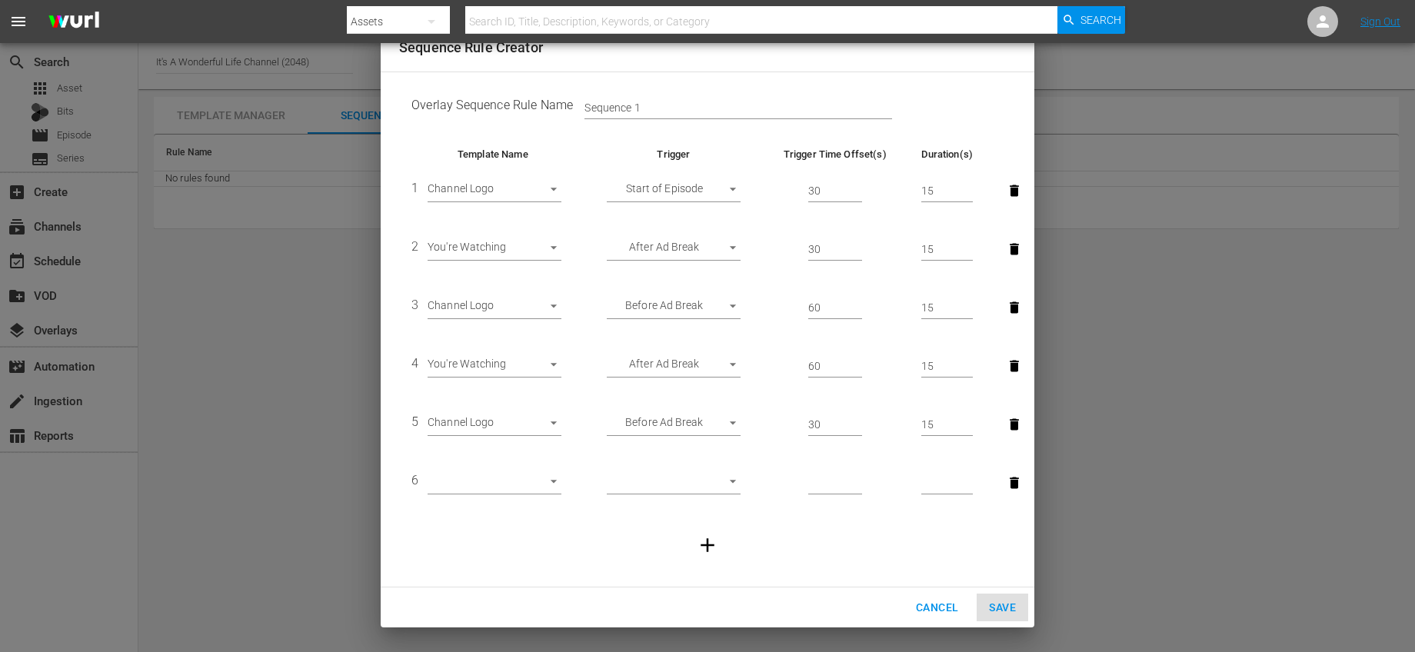
click at [721, 422] on body "menu Search By Assets Search ID, Title, Description, Keywords, or Category Sear…" at bounding box center [707, 326] width 1415 height 652
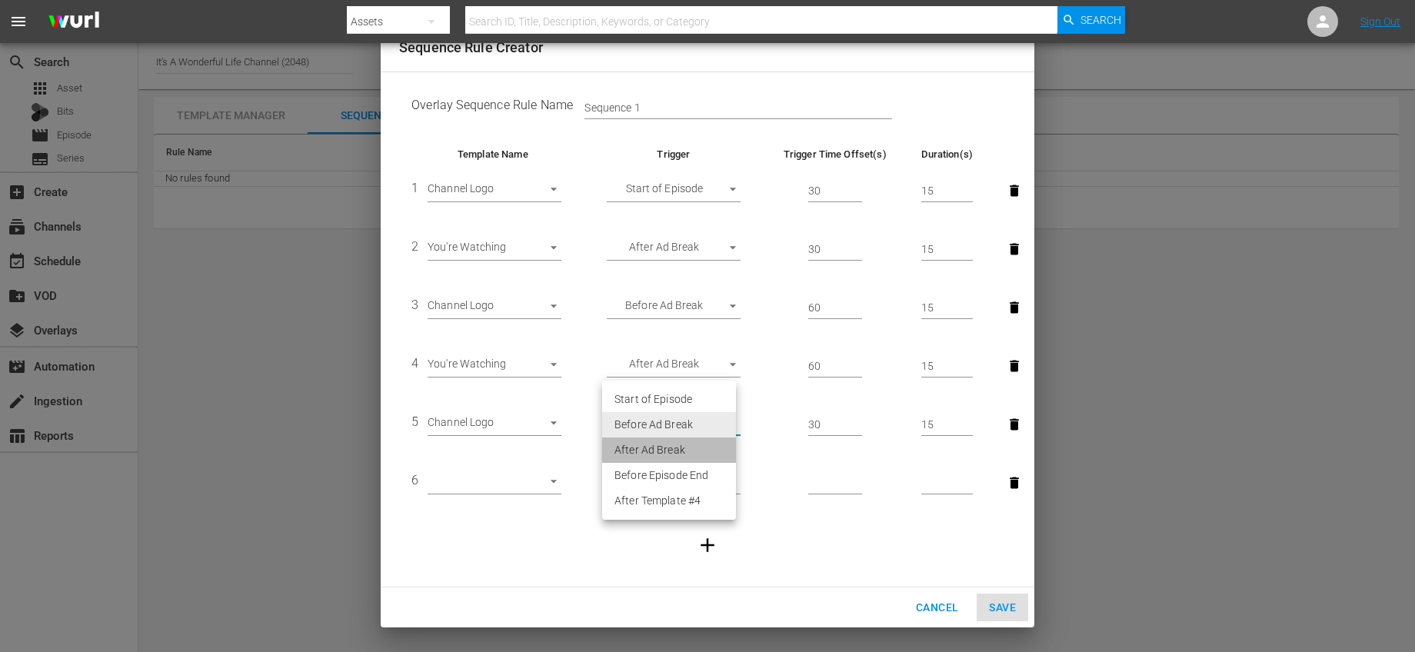
click at [692, 446] on li "After Ad Break" at bounding box center [669, 450] width 134 height 25
type input "AFTER_AD_BREAK"
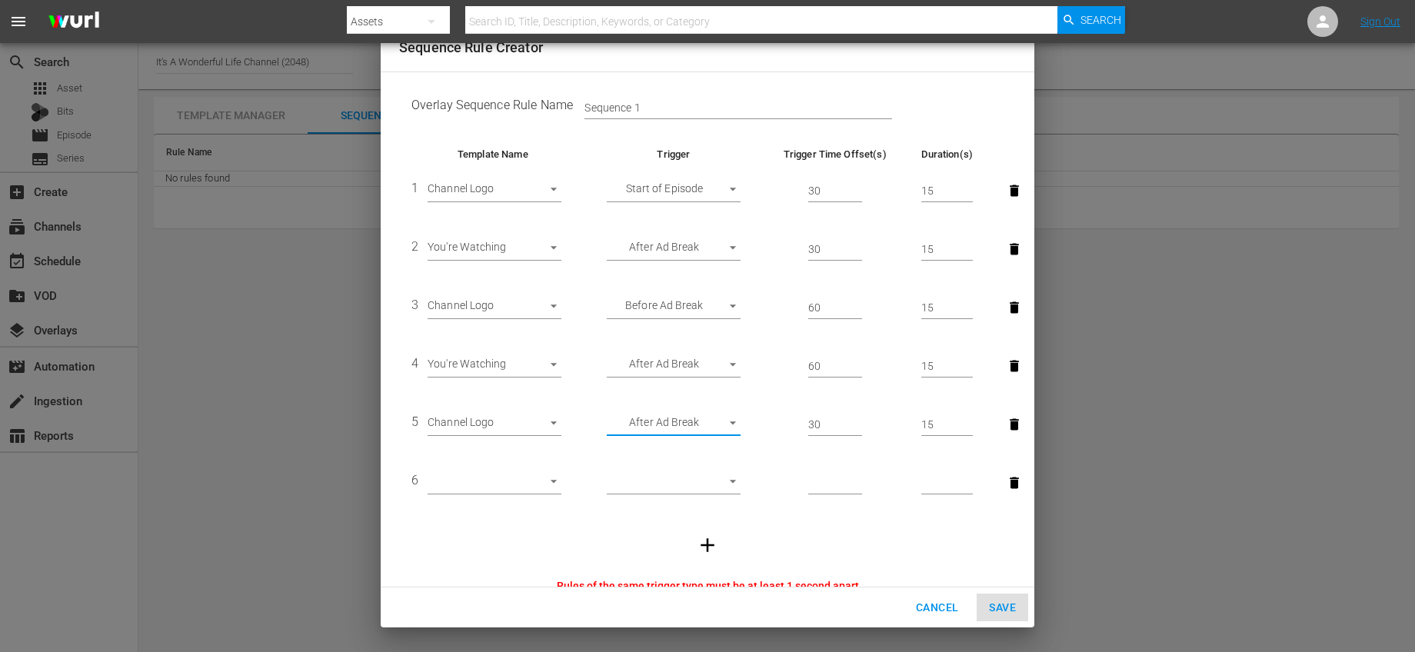
click at [723, 299] on body "menu Search By Assets Search ID, Title, Description, Keywords, or Category Sear…" at bounding box center [707, 326] width 1415 height 652
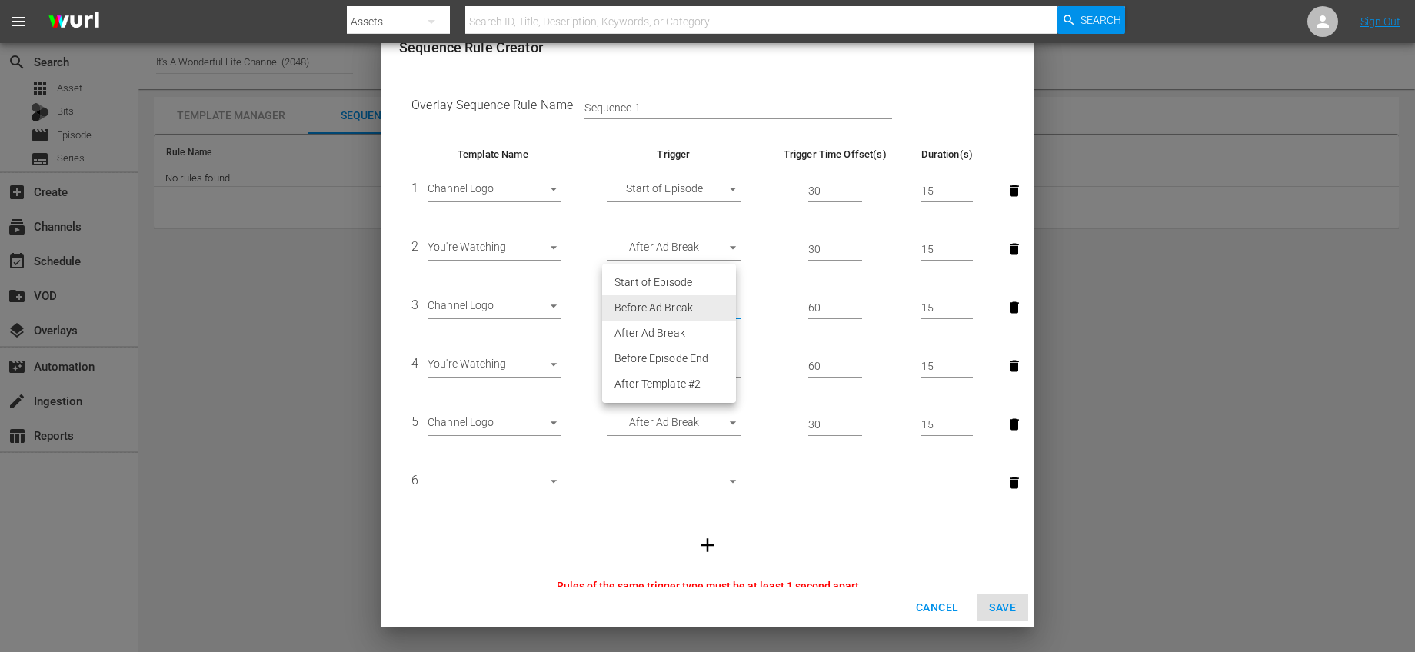
click at [685, 340] on li "After Ad Break" at bounding box center [669, 333] width 134 height 25
type input "AFTER_AD_BREAK"
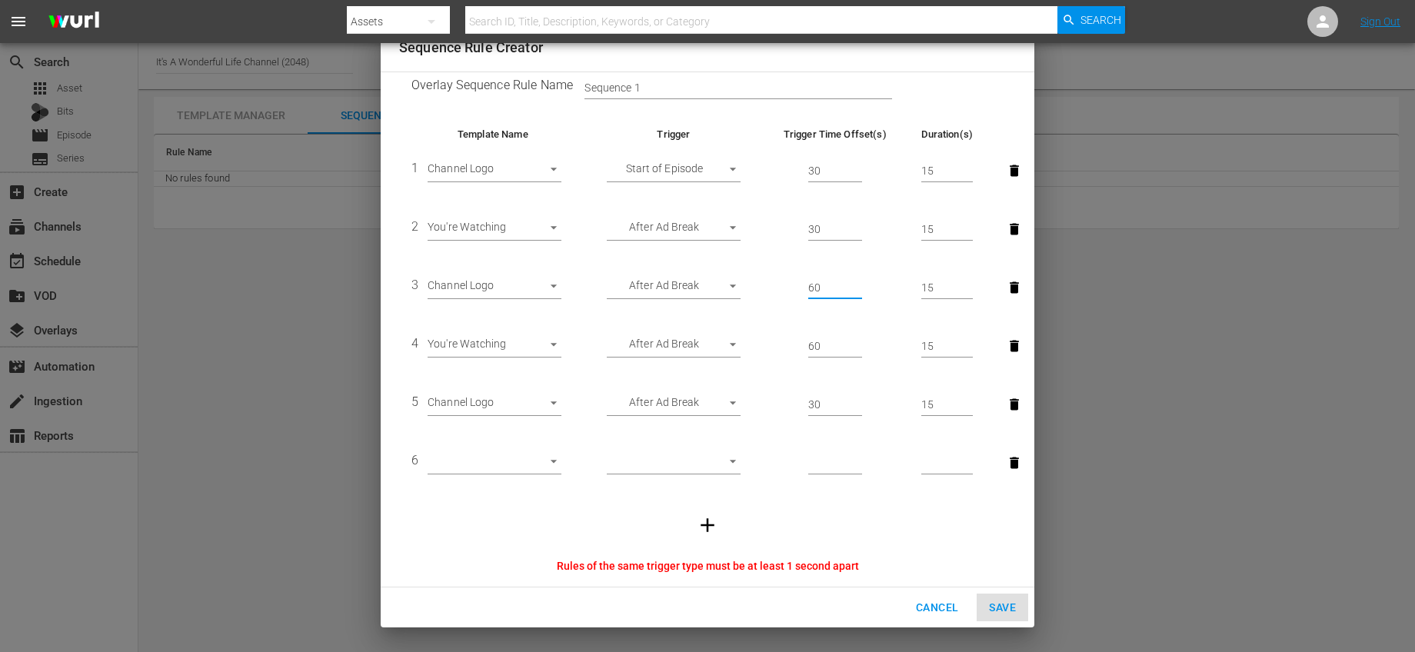
drag, startPoint x: 834, startPoint y: 284, endPoint x: 794, endPoint y: 284, distance: 40.8
click at [794, 284] on td "60" at bounding box center [835, 287] width 148 height 58
type input "45"
drag, startPoint x: 822, startPoint y: 401, endPoint x: 793, endPoint y: 401, distance: 29.2
click at [793, 401] on td "30" at bounding box center [835, 404] width 148 height 58
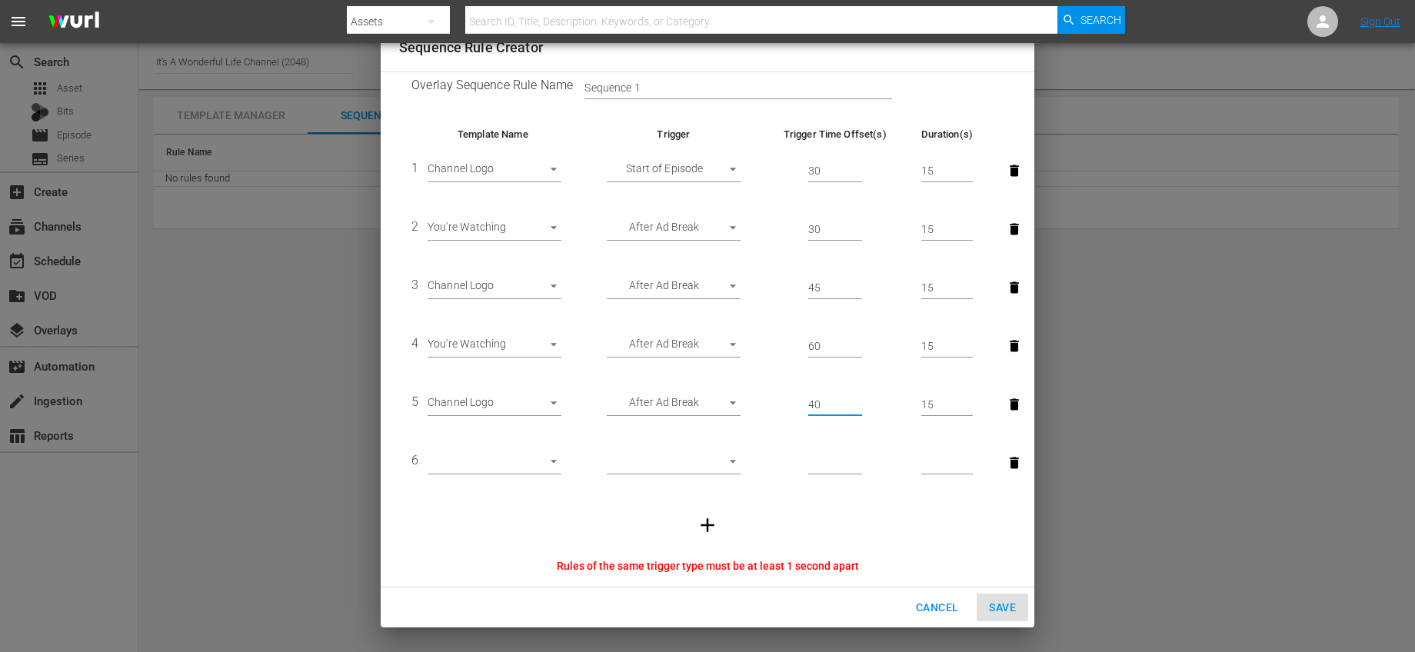
type input "40"
click at [858, 505] on td at bounding box center [707, 525] width 617 height 66
drag, startPoint x: 929, startPoint y: 401, endPoint x: 908, endPoint y: 405, distance: 22.0
click at [909, 405] on td "15" at bounding box center [947, 404] width 76 height 58
click at [922, 495] on td at bounding box center [707, 525] width 617 height 66
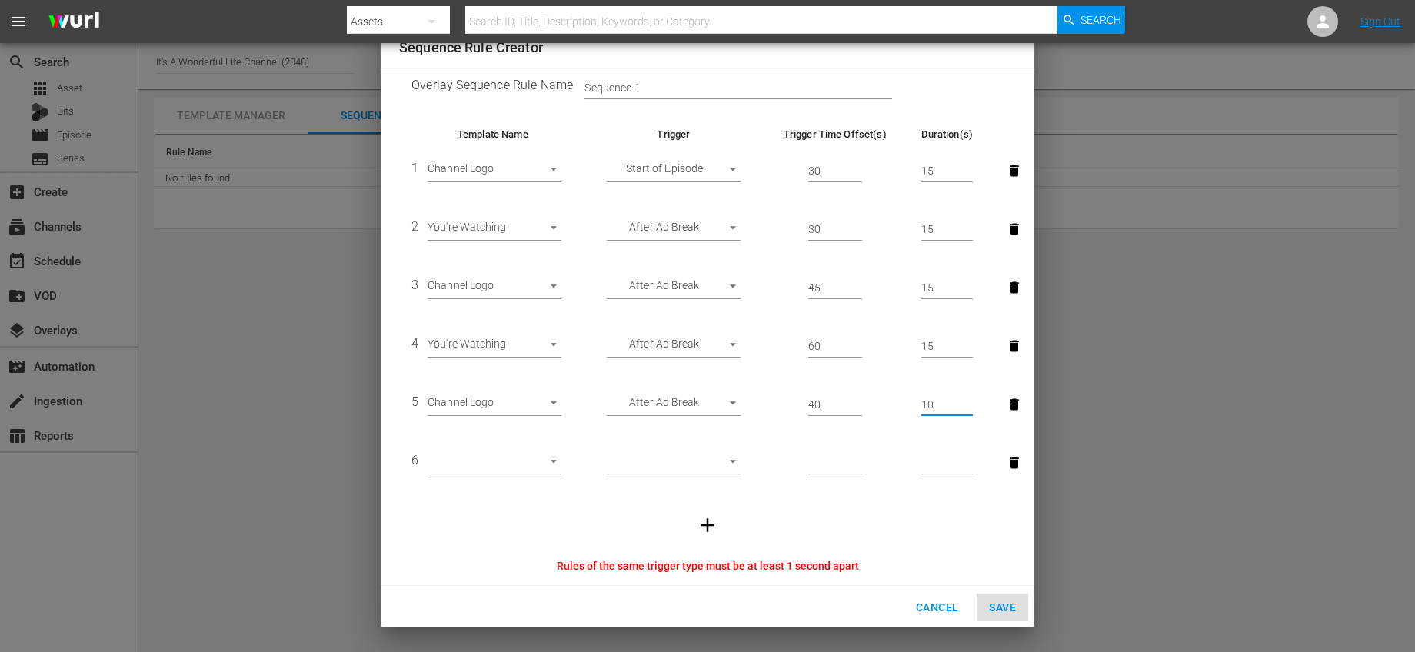
drag, startPoint x: 931, startPoint y: 407, endPoint x: 907, endPoint y: 403, distance: 24.1
click at [909, 403] on td "10" at bounding box center [947, 404] width 76 height 58
type input "15"
click at [853, 486] on td at bounding box center [835, 463] width 148 height 58
click at [851, 401] on input "41" at bounding box center [835, 405] width 54 height 23
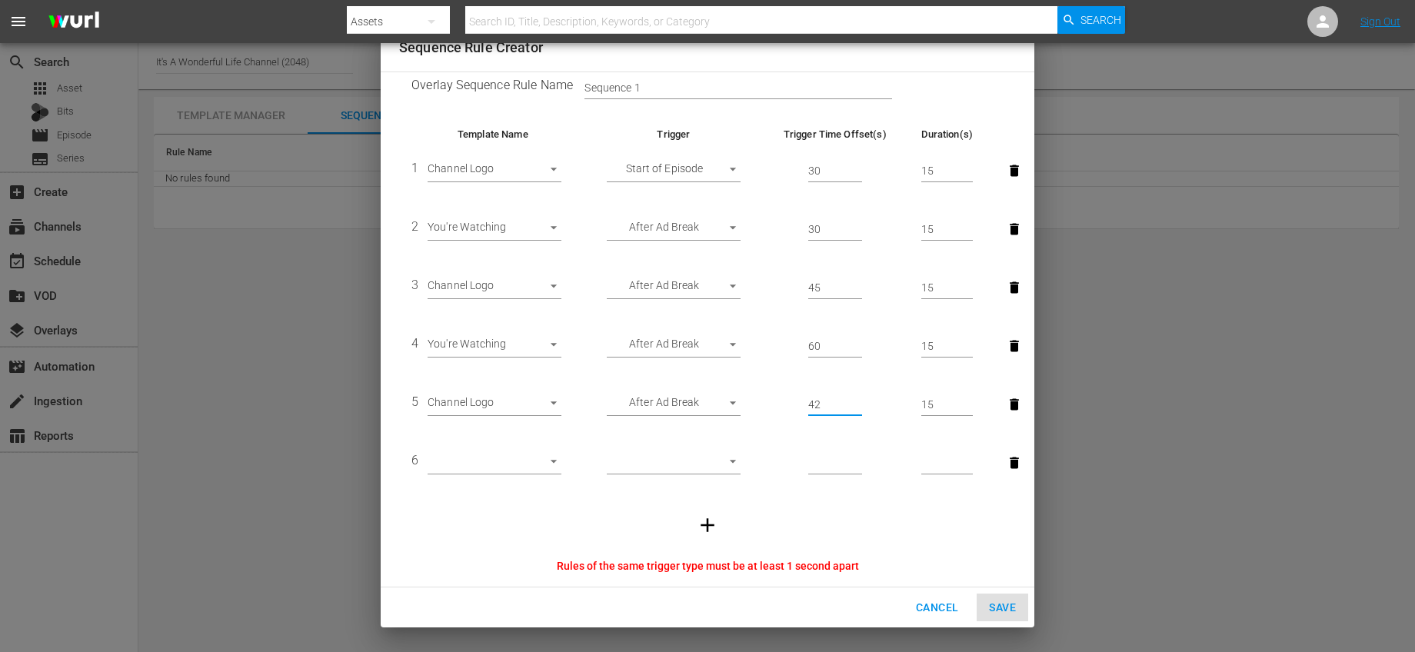
click at [851, 401] on input "42" at bounding box center [835, 405] width 54 height 23
click at [851, 401] on input "43" at bounding box center [835, 405] width 54 height 23
click at [851, 401] on input "44" at bounding box center [835, 405] width 54 height 23
click at [851, 401] on input "45" at bounding box center [835, 405] width 54 height 23
type input "46"
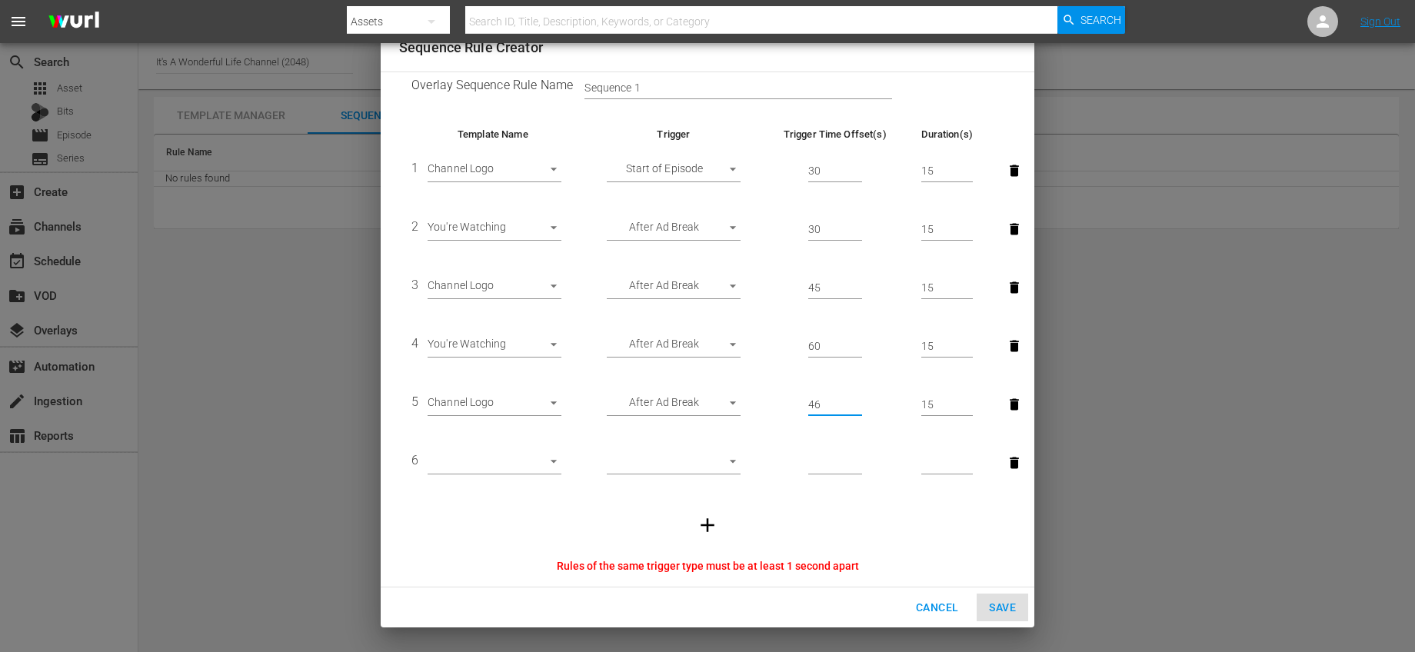
click at [851, 401] on input "46" at bounding box center [835, 405] width 54 height 23
click at [1010, 405] on icon "button" at bounding box center [1014, 405] width 9 height 12
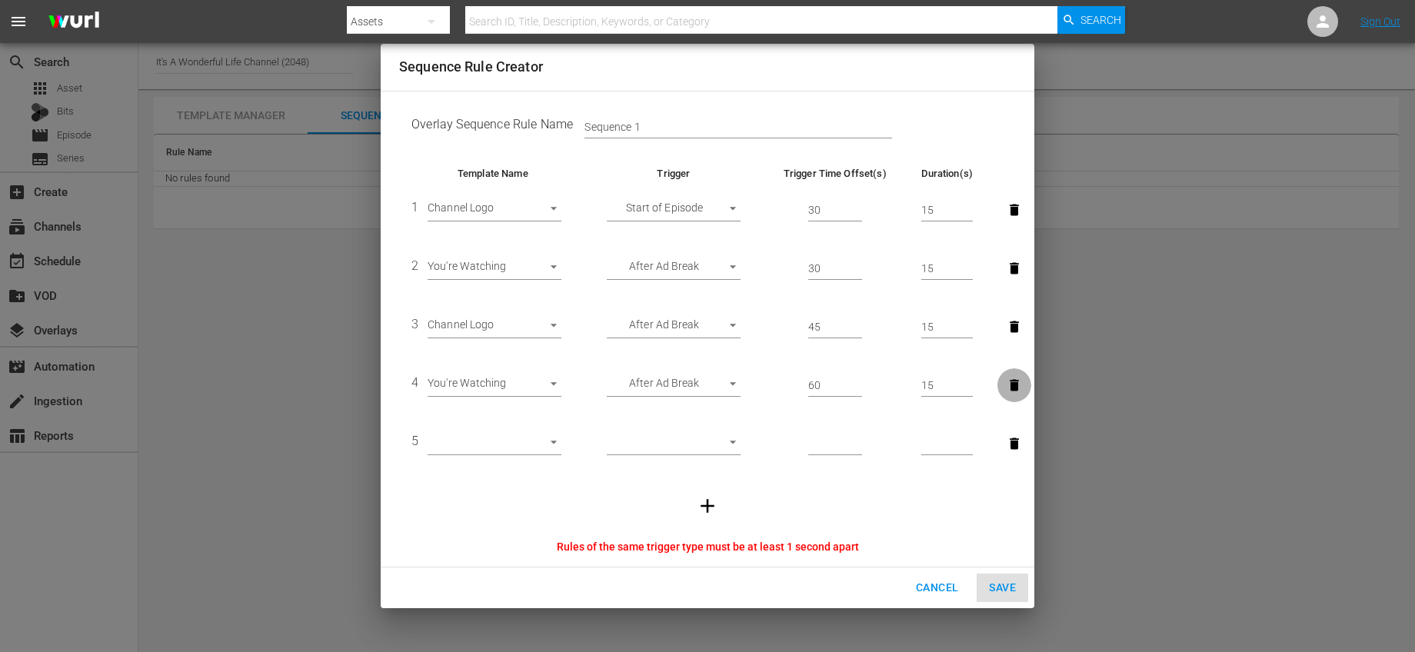
click at [1013, 381] on icon "button" at bounding box center [1014, 386] width 9 height 12
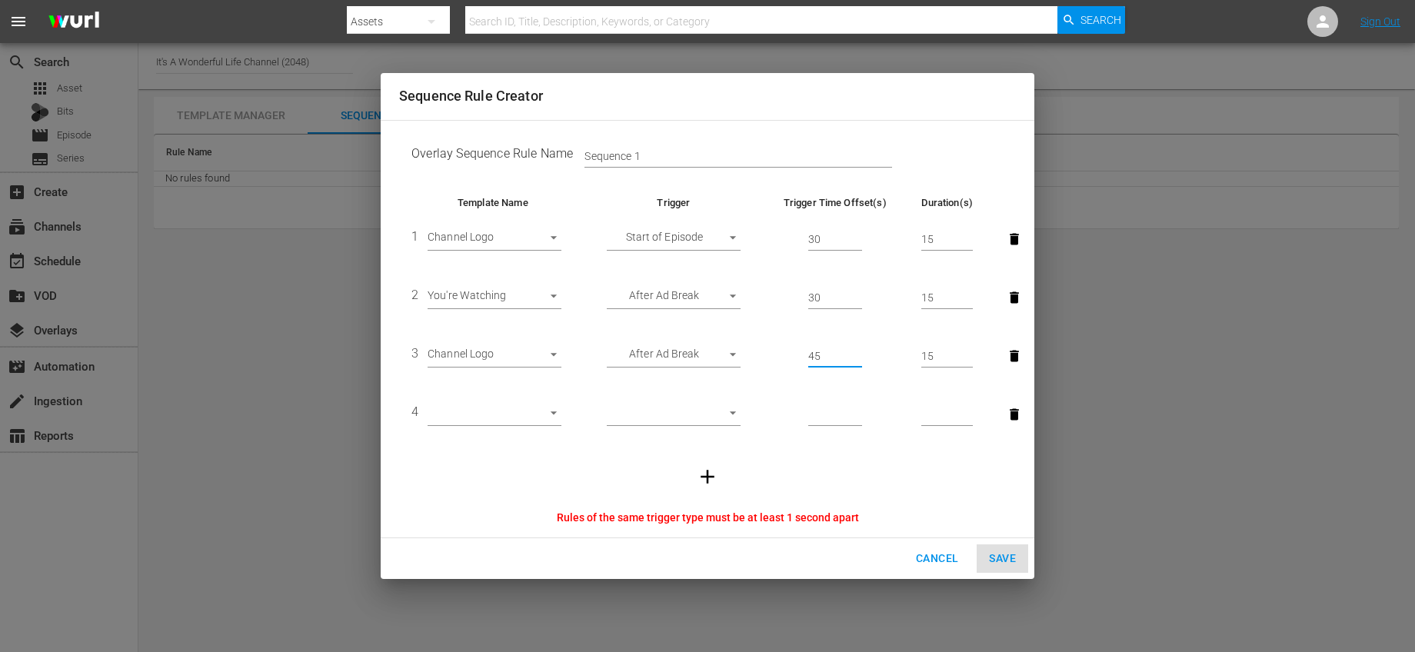
drag, startPoint x: 830, startPoint y: 358, endPoint x: 758, endPoint y: 346, distance: 72.6
click at [758, 346] on tr "3 Channel Logo 29953 After Ad Break AFTER_AD_BREAK 45 15" at bounding box center [707, 356] width 617 height 58
drag, startPoint x: 825, startPoint y: 359, endPoint x: 786, endPoint y: 357, distance: 39.3
click at [786, 357] on td "40" at bounding box center [835, 356] width 148 height 58
drag, startPoint x: 824, startPoint y: 354, endPoint x: 785, endPoint y: 354, distance: 38.5
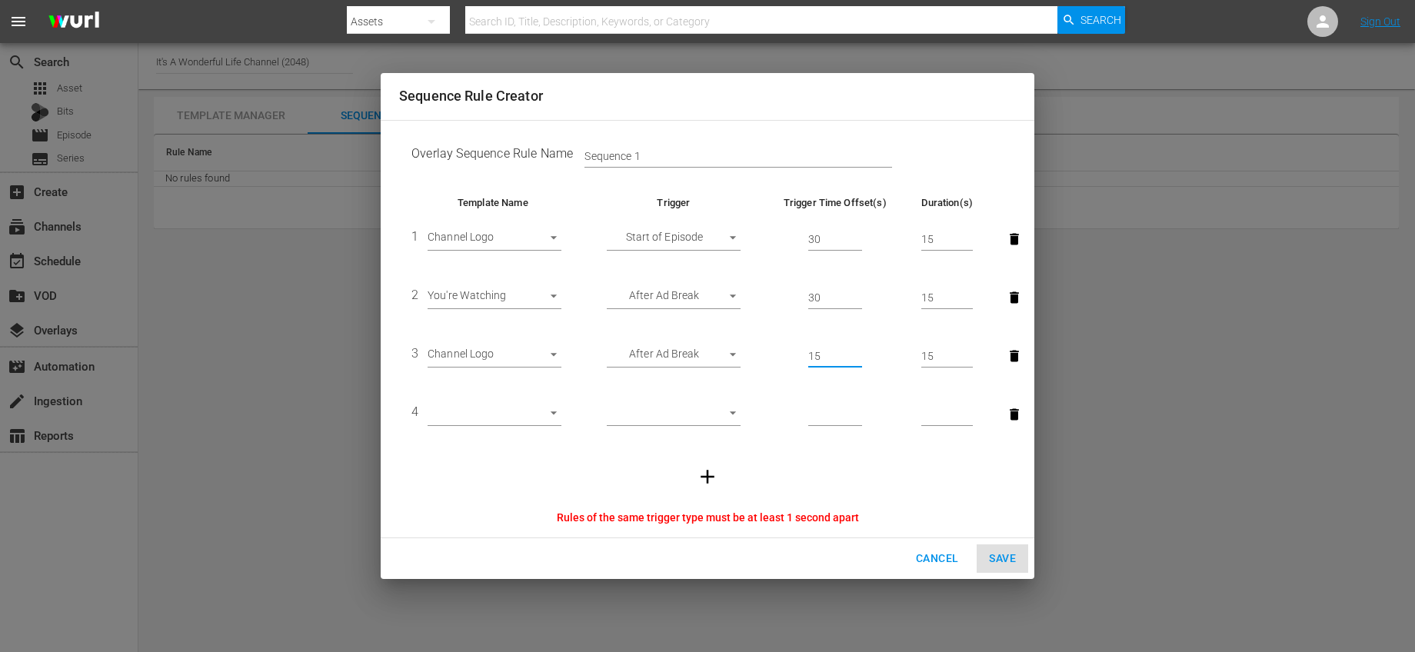
click at [785, 354] on td "15" at bounding box center [835, 356] width 148 height 58
drag, startPoint x: 835, startPoint y: 357, endPoint x: 791, endPoint y: 349, distance: 44.5
click at [791, 349] on td "30" at bounding box center [835, 356] width 148 height 58
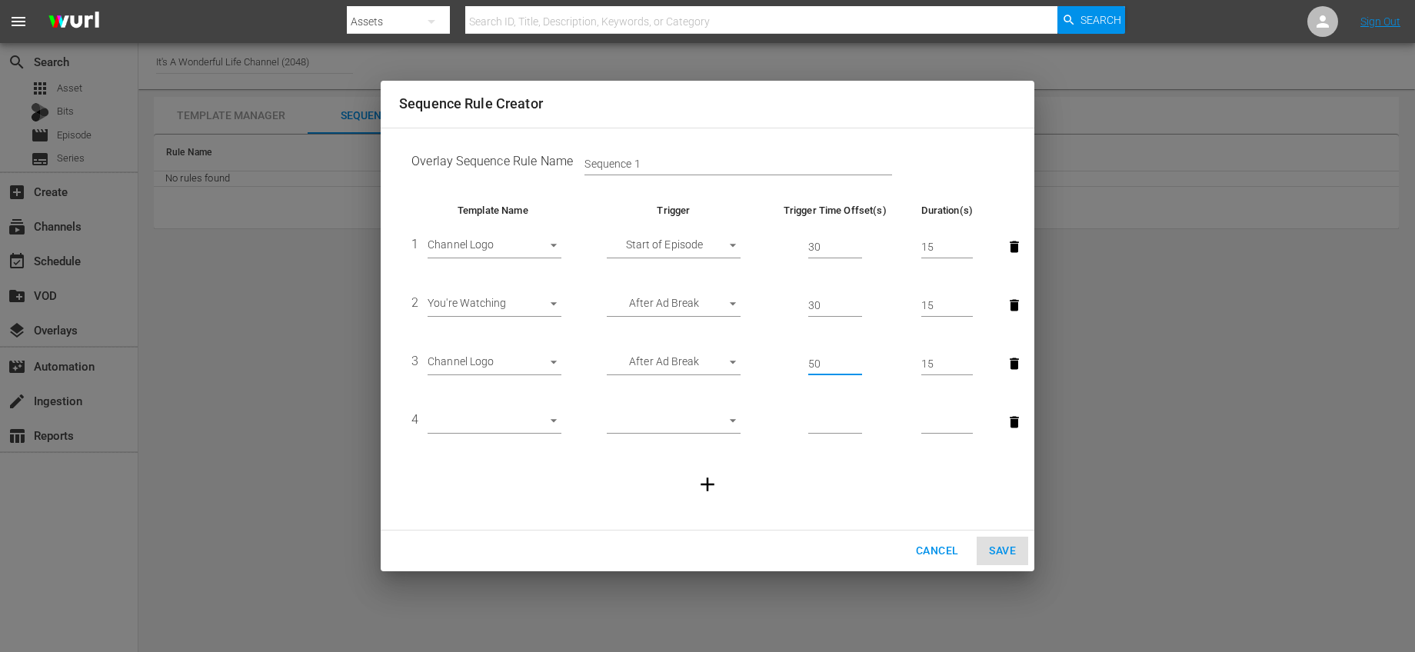
type input "50"
click at [545, 421] on body "menu Search By Assets Search ID, Title, Description, Keywords, or Category Sear…" at bounding box center [707, 326] width 1415 height 652
click at [521, 428] on li "You're Watching" at bounding box center [495, 422] width 134 height 25
type input "29950"
click at [729, 420] on body "menu Search By Assets Search ID, Title, Description, Keywords, or Category Sear…" at bounding box center [707, 326] width 1415 height 652
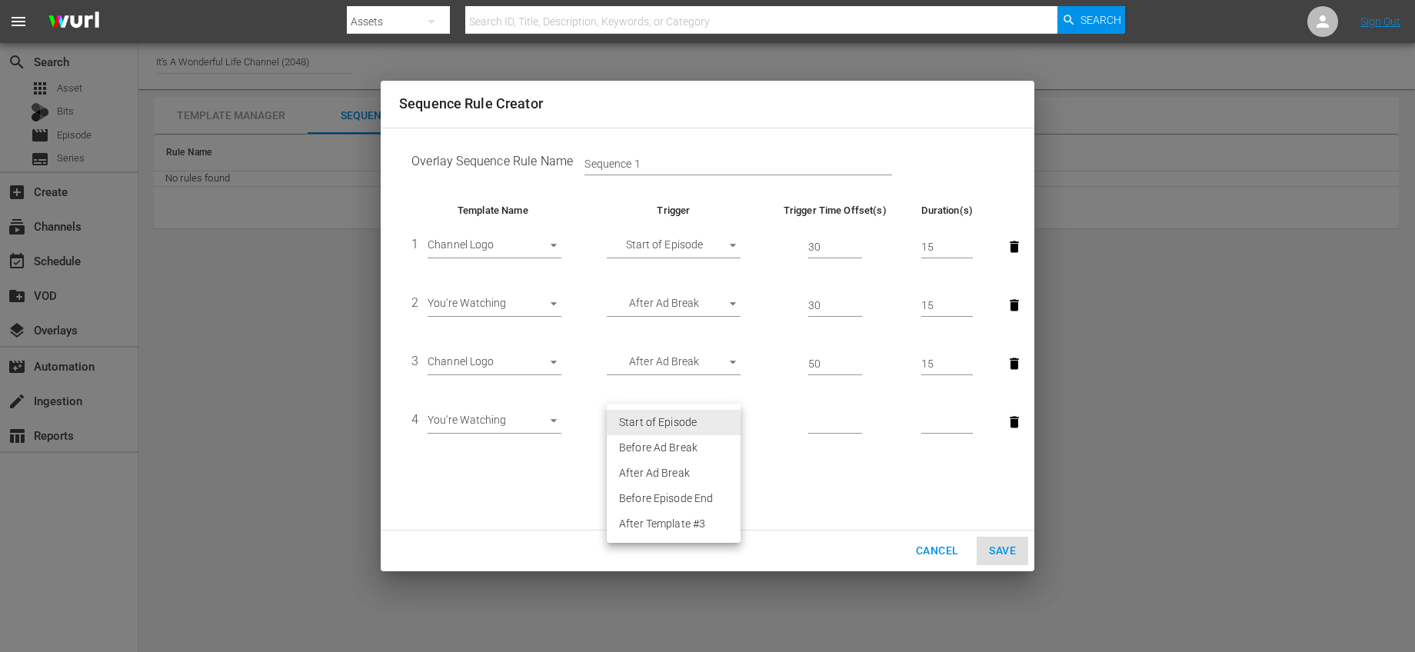
click at [674, 469] on li "After Ad Break" at bounding box center [674, 473] width 134 height 25
type input "AFTER_AD_BREAK"
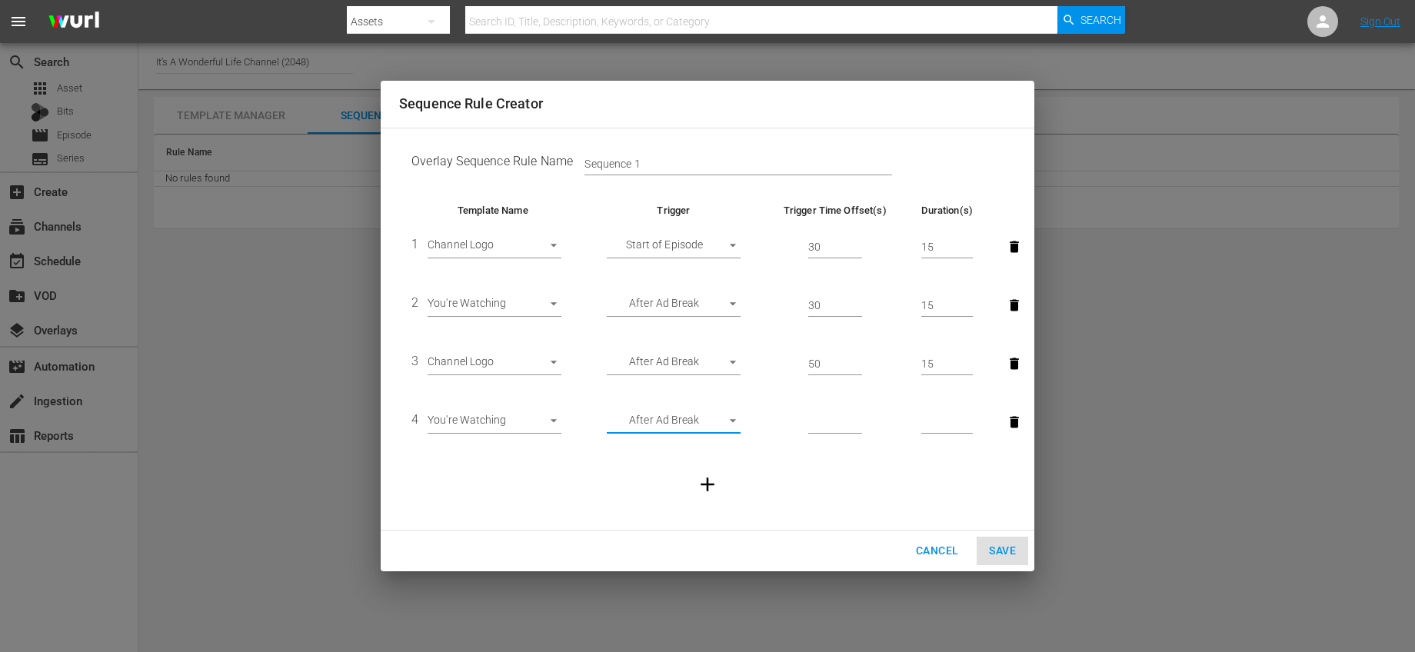
click at [834, 421] on input "number" at bounding box center [835, 422] width 54 height 23
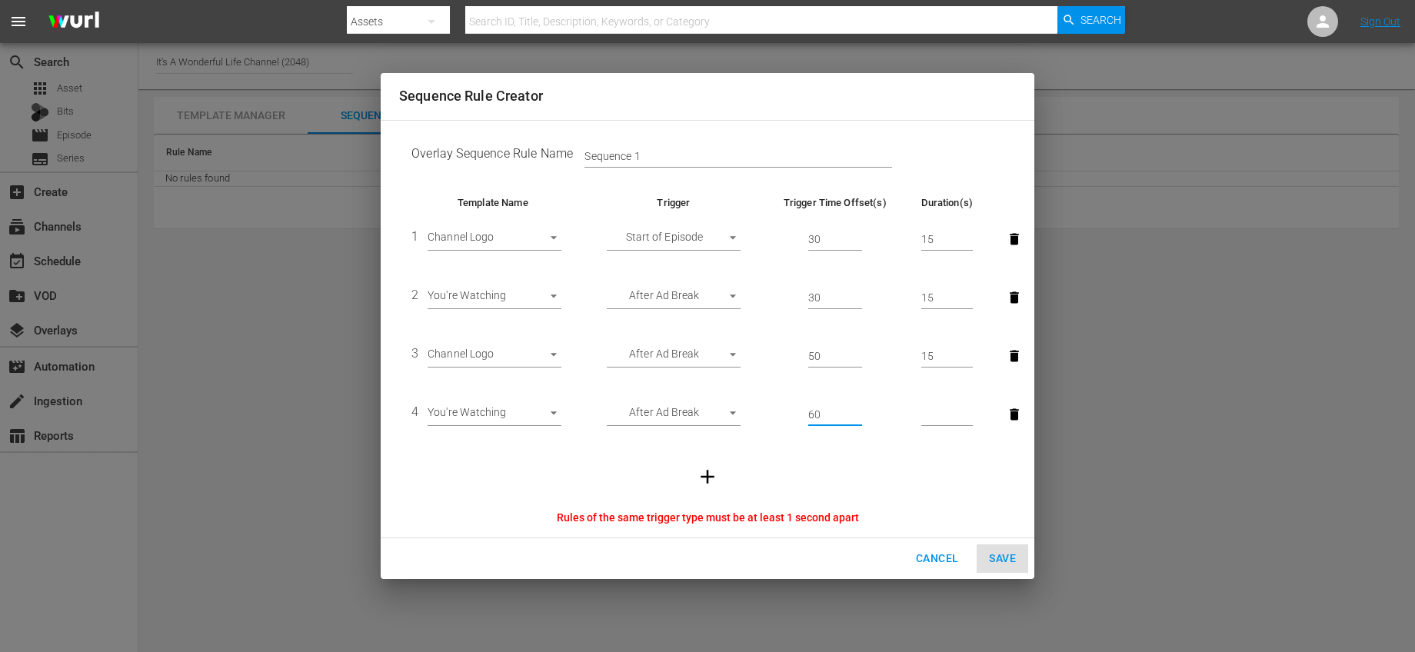
type input "60"
click at [945, 411] on input "number" at bounding box center [947, 415] width 52 height 23
type input "15"
click at [839, 415] on input "60" at bounding box center [835, 415] width 54 height 23
type input "6"
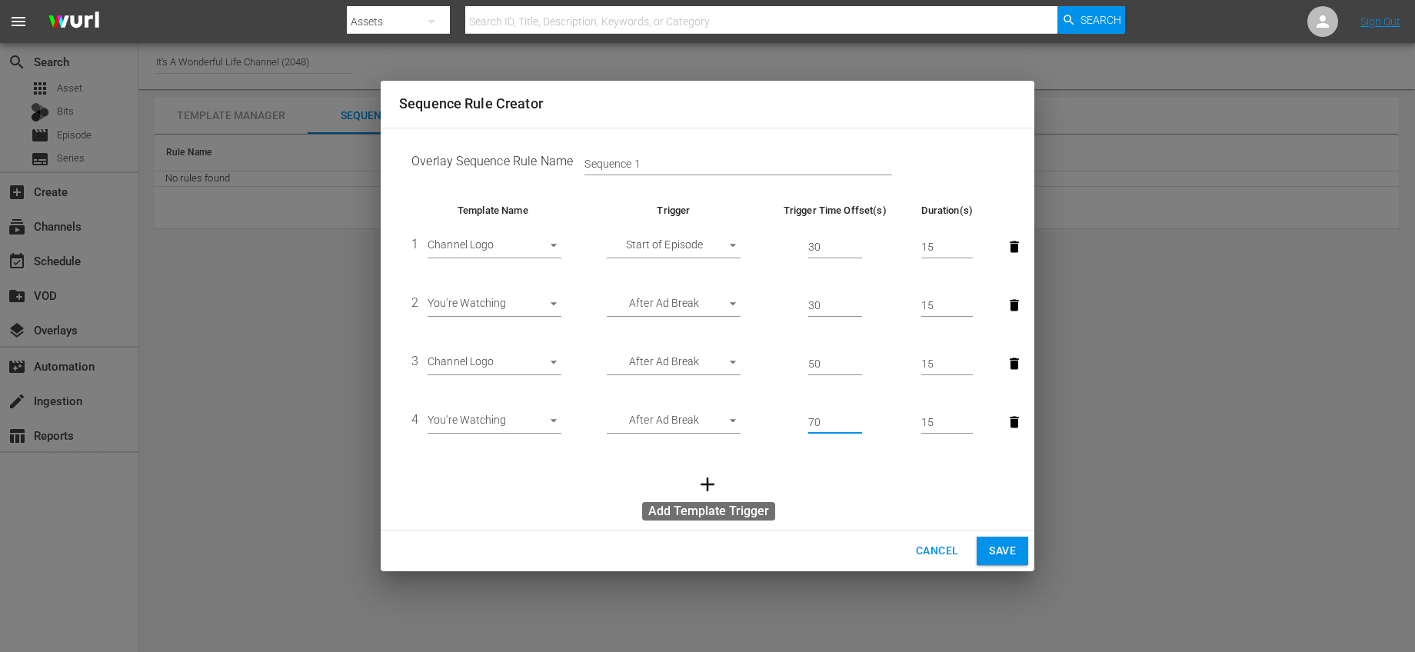
type input "70"
click at [712, 476] on icon "button" at bounding box center [707, 484] width 23 height 23
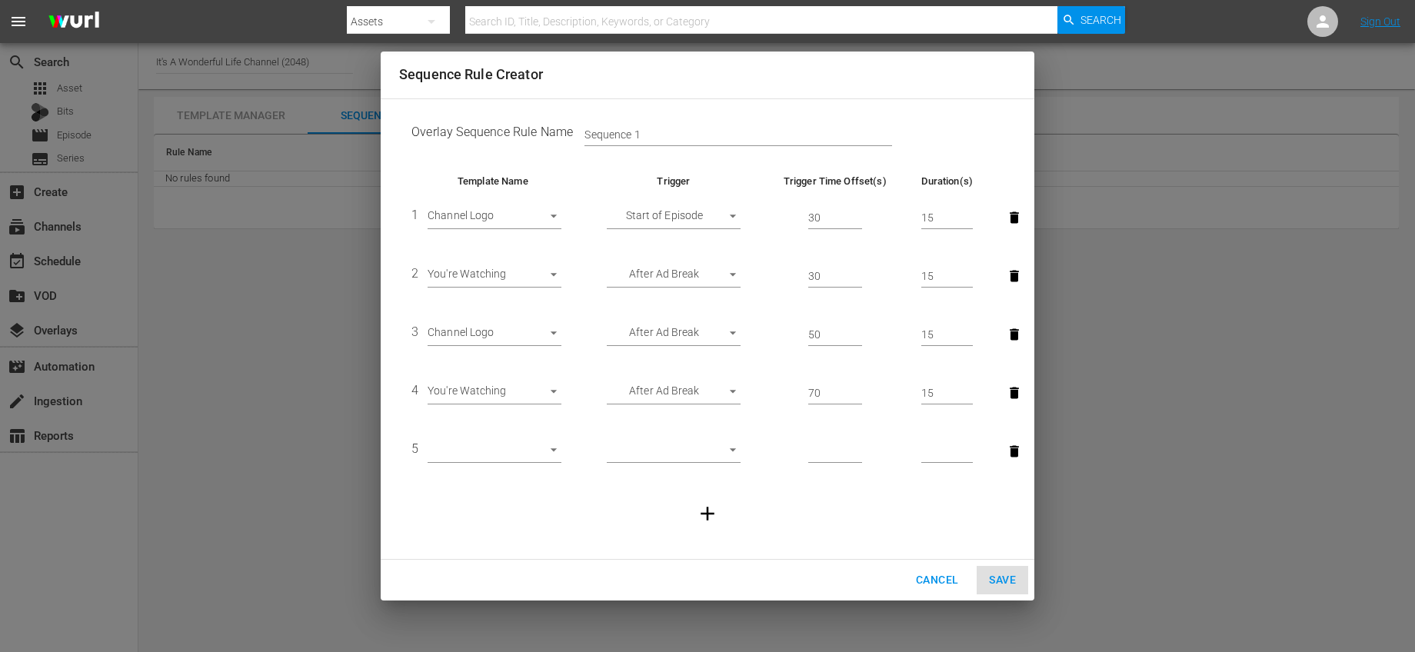
click at [521, 443] on body "menu Search By Assets Search ID, Title, Description, Keywords, or Category Sear…" at bounding box center [707, 326] width 1415 height 652
click at [516, 503] on li "Channel Logo" at bounding box center [495, 502] width 134 height 25
type input "29953"
click at [699, 451] on body "menu Search By Assets Search ID, Title, Description, Keywords, or Category Sear…" at bounding box center [707, 326] width 1415 height 652
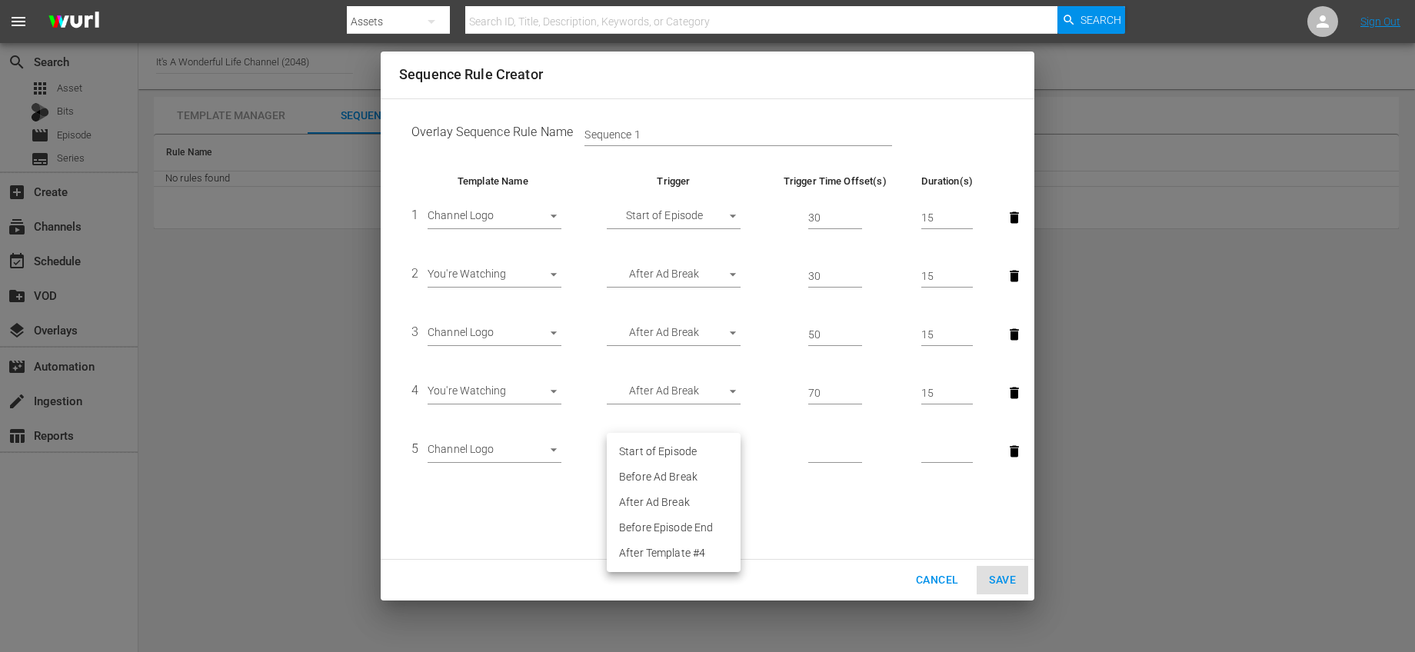
click at [687, 503] on li "After Ad Break" at bounding box center [674, 502] width 134 height 25
type input "AFTER_AD_BREAK"
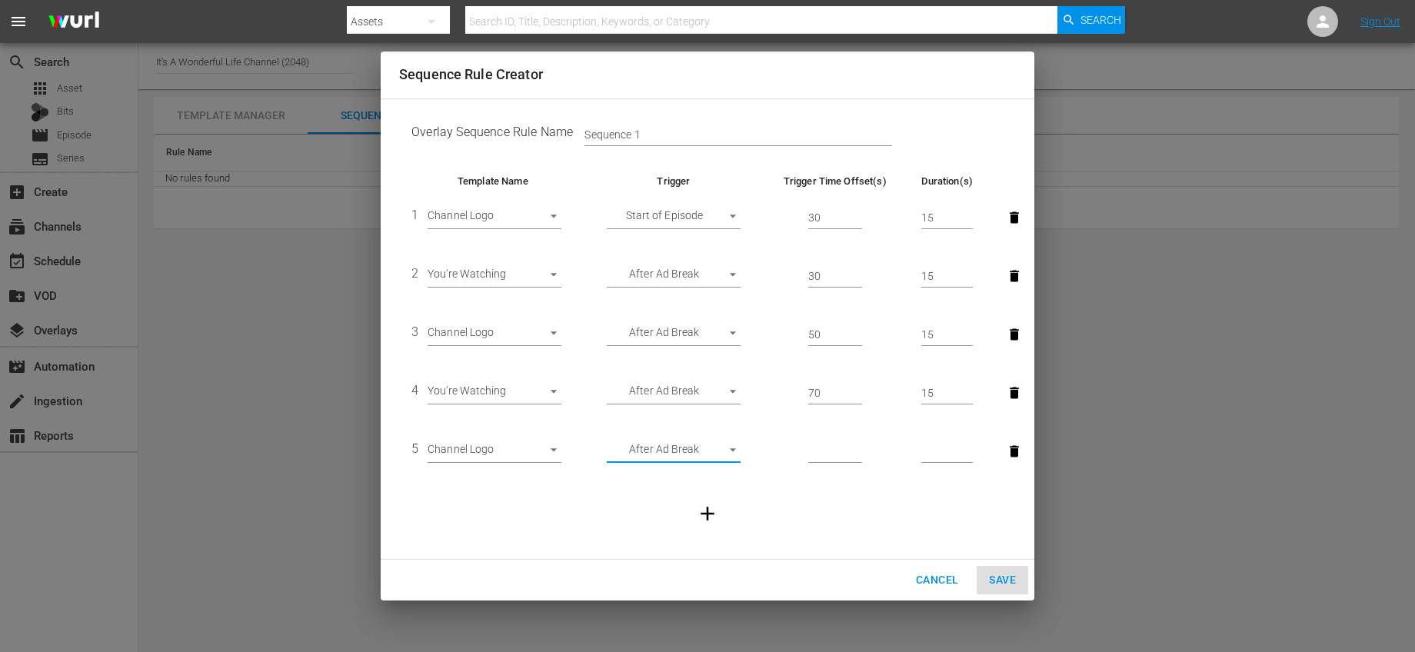
click at [835, 450] on input "number" at bounding box center [835, 452] width 54 height 23
type input "15"
click at [915, 446] on td at bounding box center [947, 451] width 76 height 58
click at [932, 449] on input "number" at bounding box center [947, 452] width 52 height 23
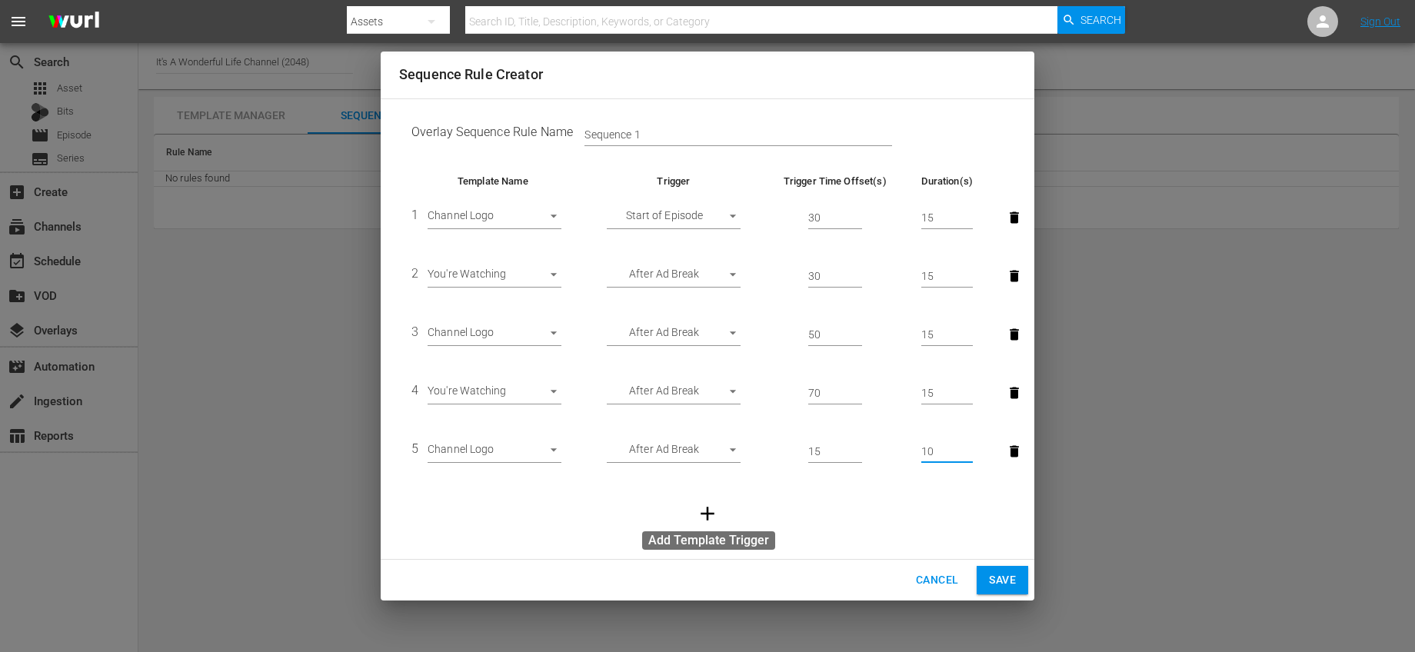
type input "10"
click at [717, 521] on icon "button" at bounding box center [707, 513] width 23 height 23
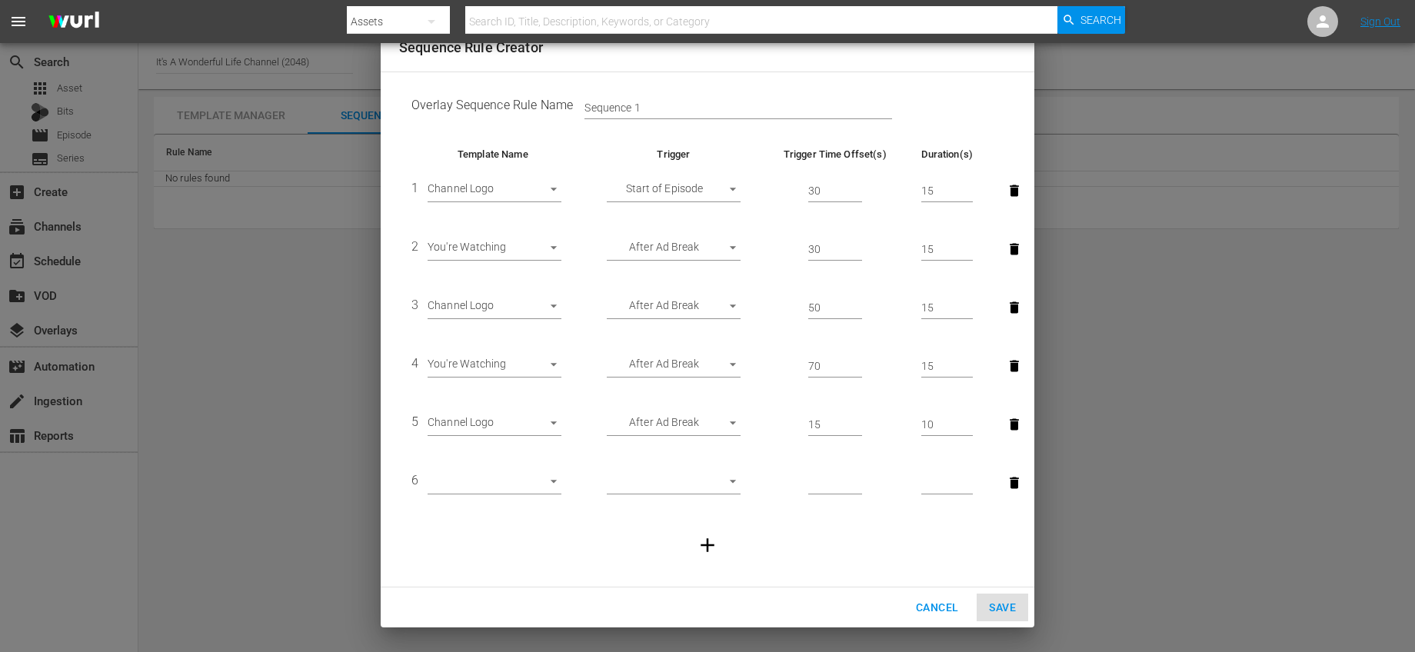
click at [713, 430] on body "menu Search By Assets Search ID, Title, Description, Keywords, or Category Sear…" at bounding box center [707, 326] width 1415 height 652
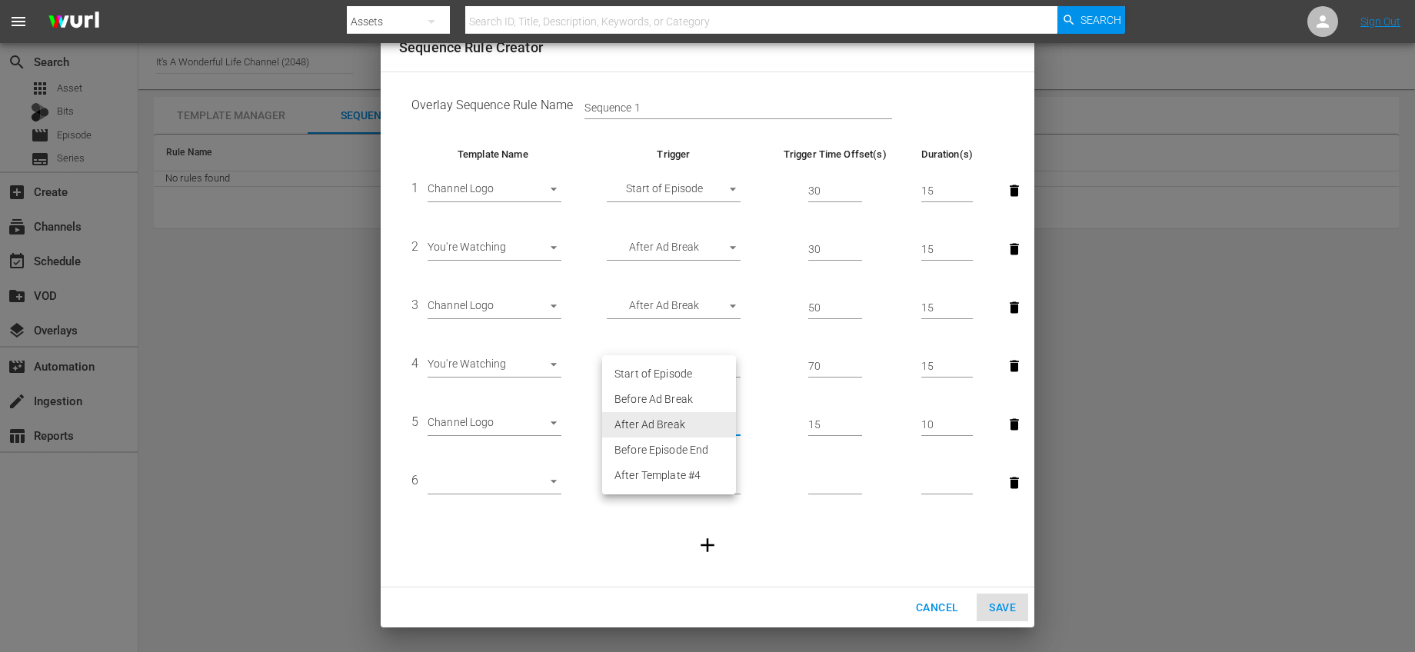
click at [758, 417] on div at bounding box center [707, 326] width 1415 height 652
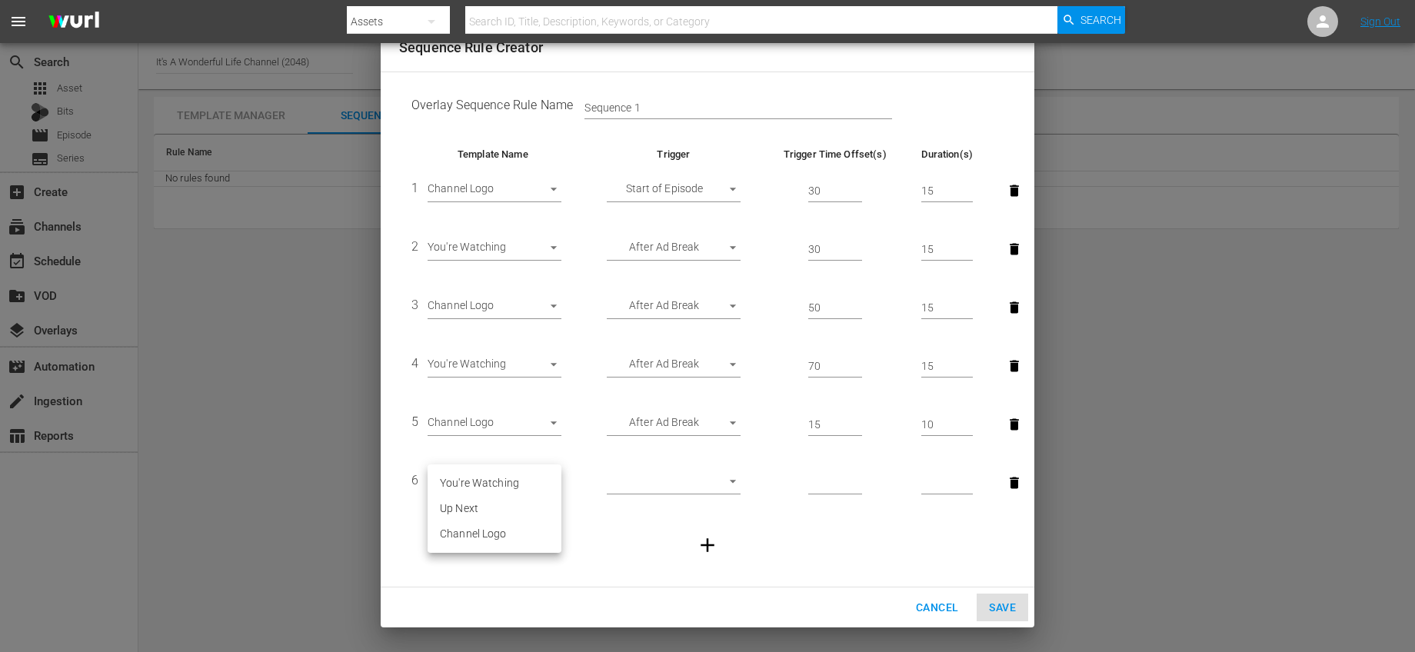
click at [546, 487] on body "menu Search By Assets Search ID, Title, Description, Keywords, or Category Sear…" at bounding box center [707, 326] width 1415 height 652
click at [518, 487] on li "You're Watching" at bounding box center [495, 483] width 134 height 25
type input "29950"
click at [707, 537] on icon "button" at bounding box center [707, 545] width 23 height 23
click at [519, 535] on body "menu Search By Assets Search ID, Title, Description, Keywords, or Category Sear…" at bounding box center [707, 326] width 1415 height 652
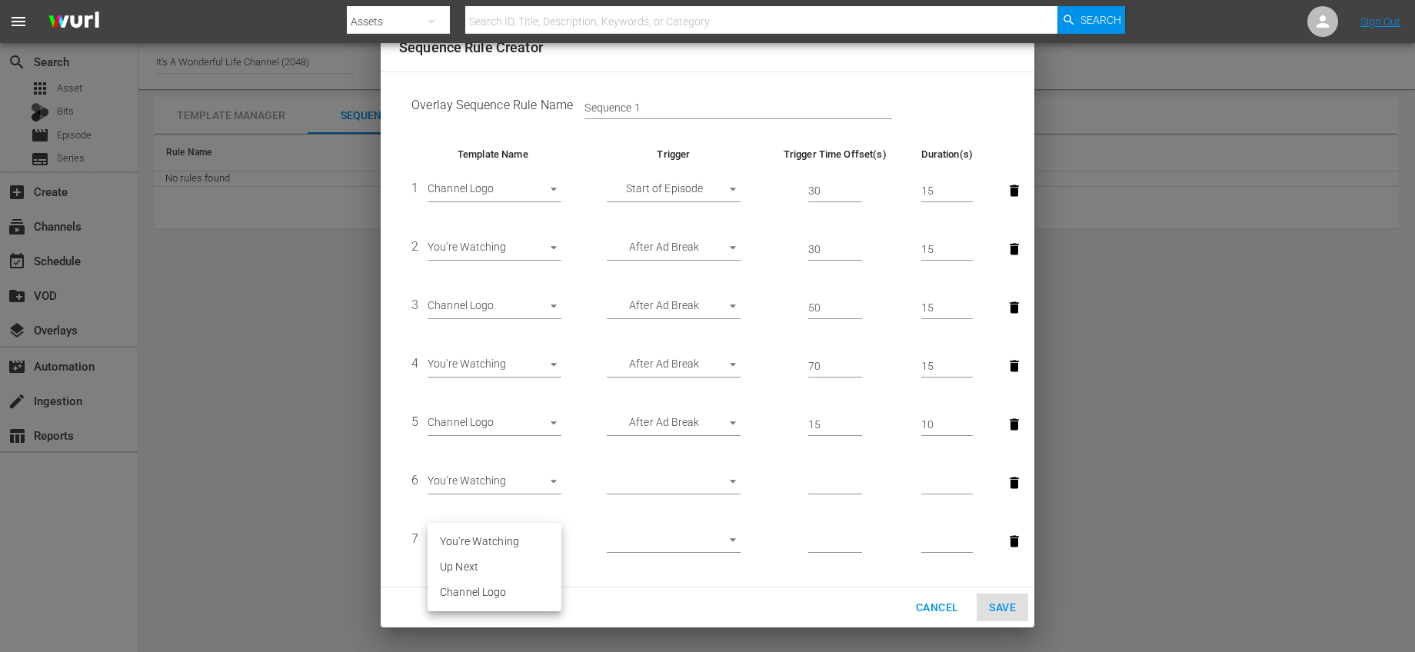
click at [491, 585] on li "Channel Logo" at bounding box center [495, 592] width 134 height 25
type input "29953"
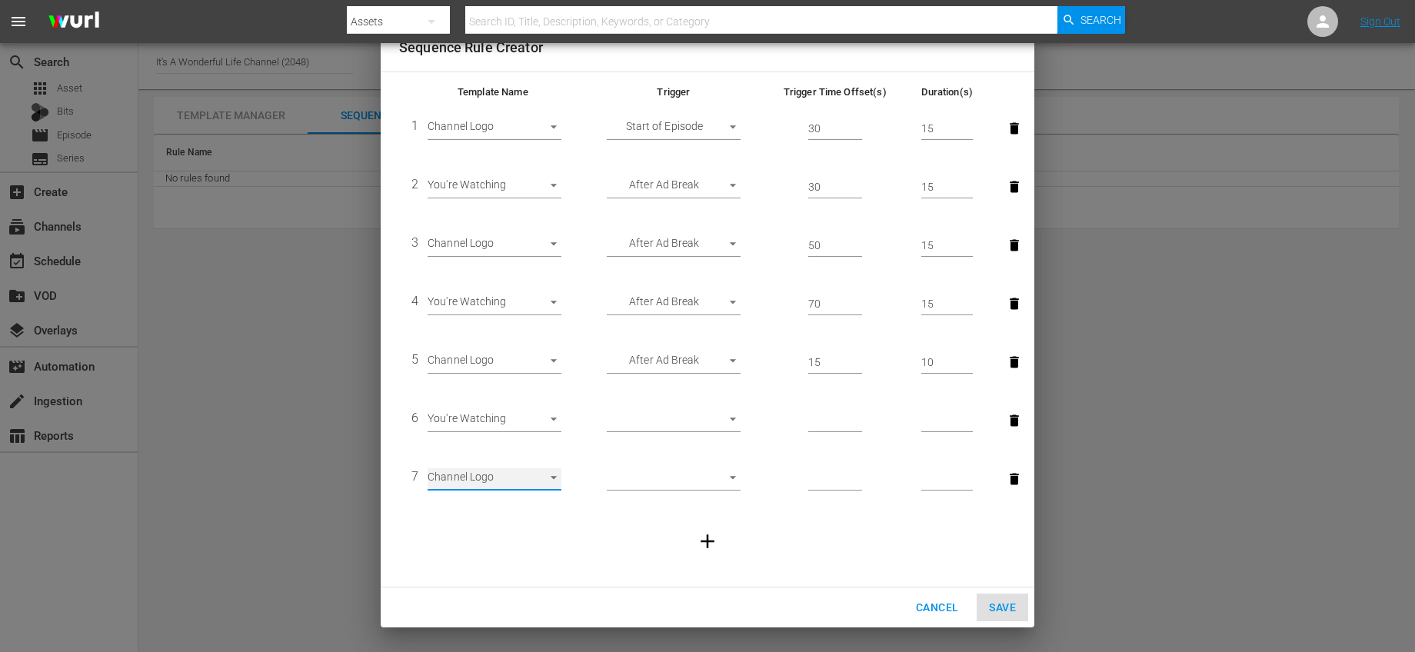
scroll to position [63, 0]
click at [715, 537] on button "button" at bounding box center [708, 541] width 42 height 42
click at [516, 541] on body "menu Search By Assets Search ID, Title, Description, Keywords, or Category Sear…" at bounding box center [707, 326] width 1415 height 652
drag, startPoint x: 510, startPoint y: 583, endPoint x: 522, endPoint y: 534, distance: 50.7
click at [522, 534] on ul "You're Watching Up Next Channel Logo" at bounding box center [495, 562] width 134 height 88
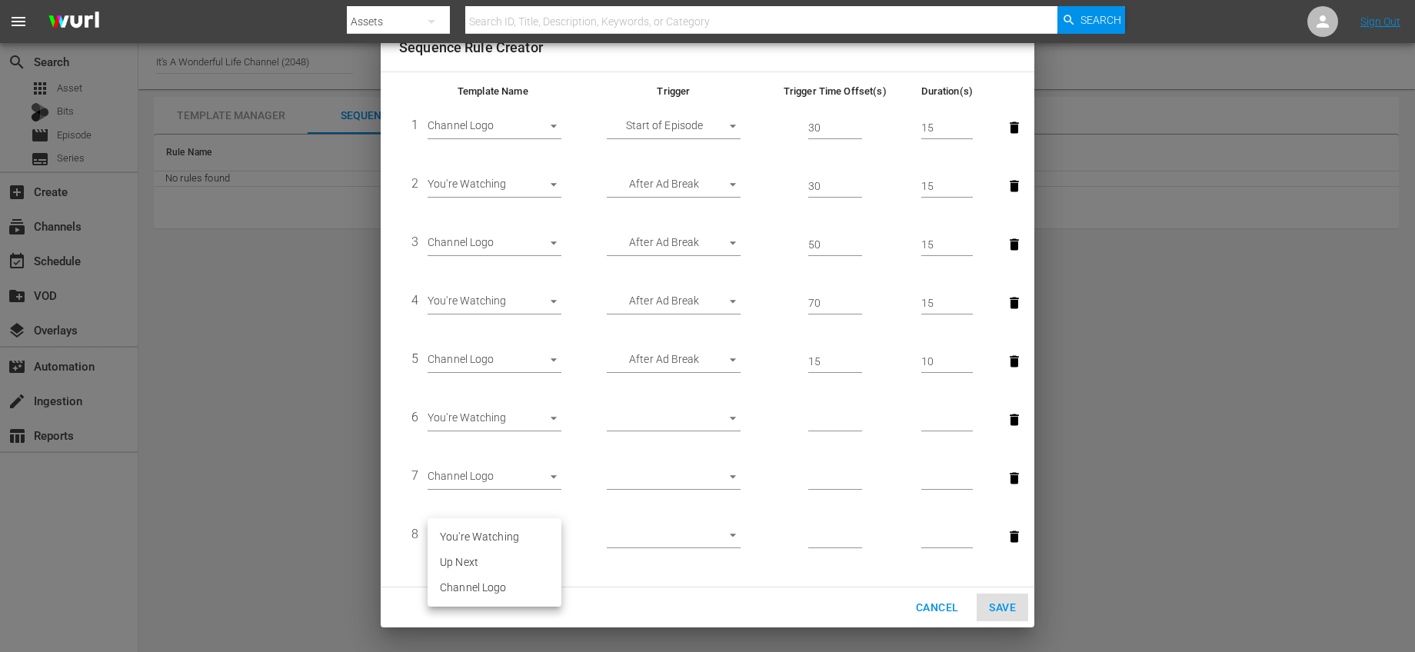
click at [522, 534] on li "You're Watching" at bounding box center [495, 537] width 134 height 25
type input "29950"
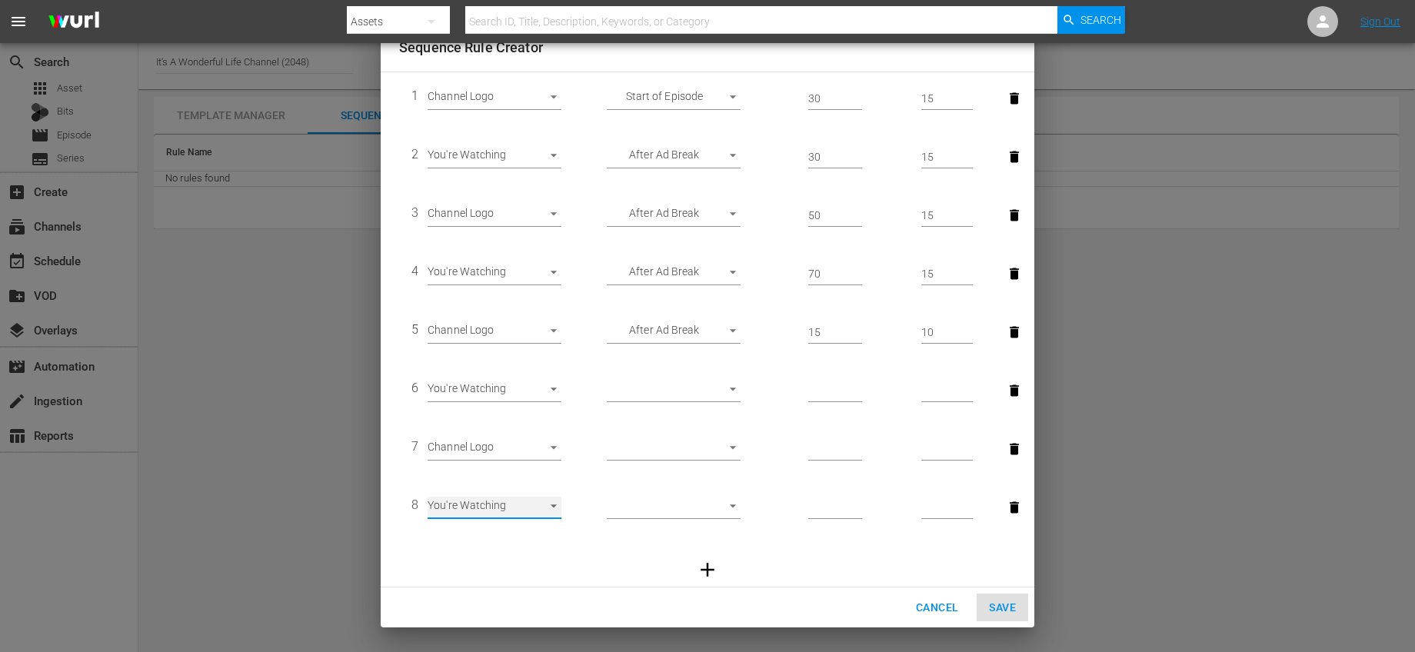
scroll to position [122, 0]
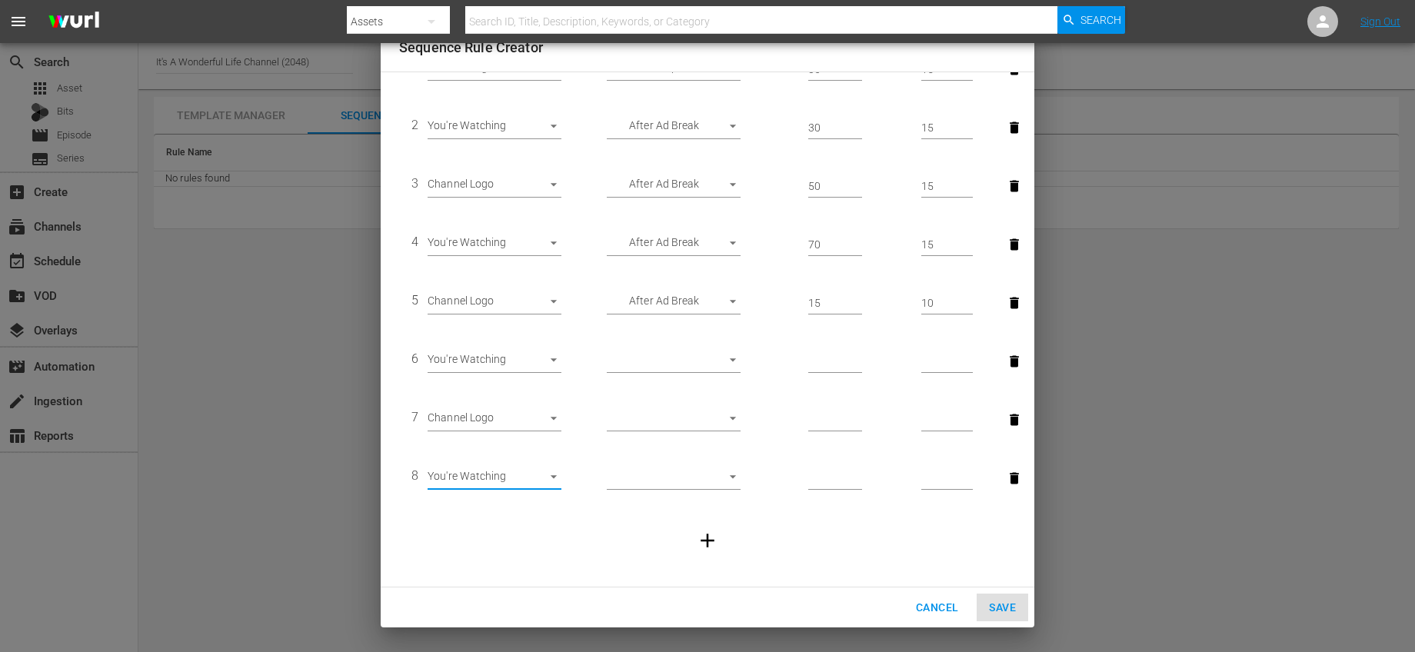
click at [701, 540] on icon "button" at bounding box center [708, 542] width 14 height 14
click at [521, 535] on body "menu Search By Assets Search ID, Title, Description, Keywords, or Category Sear…" at bounding box center [707, 326] width 1415 height 652
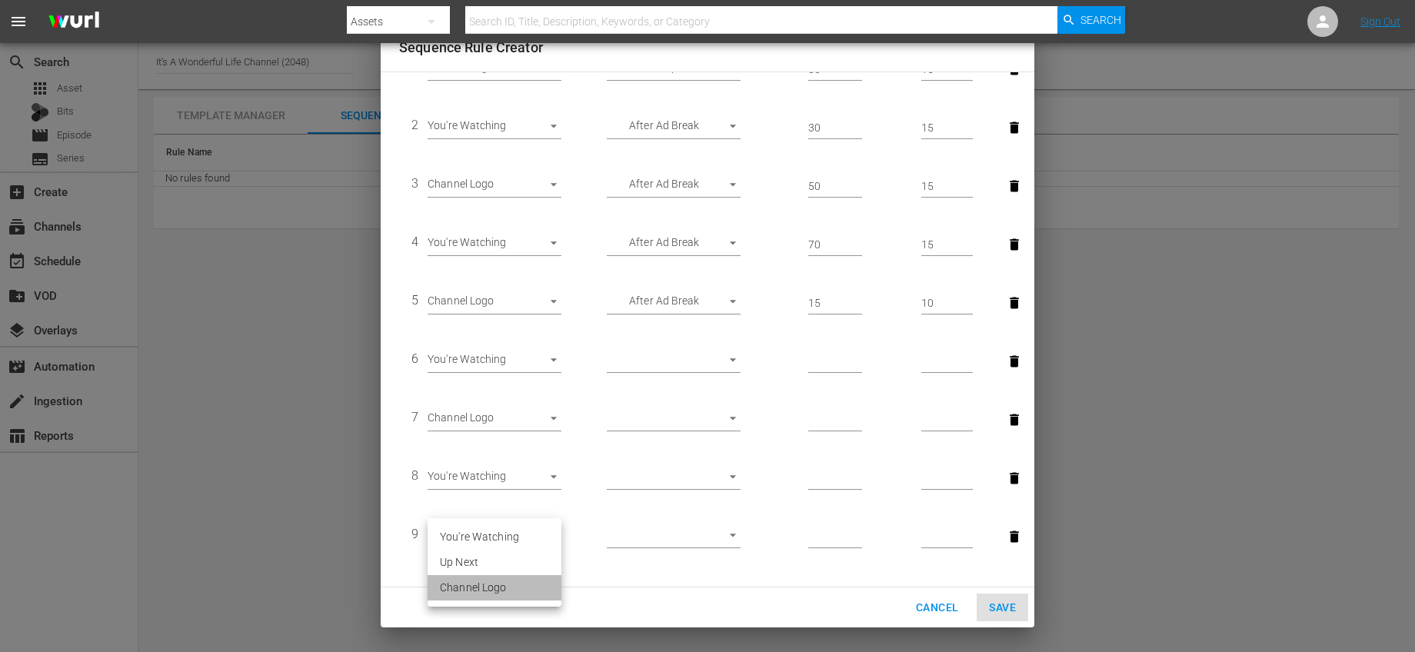
click at [501, 584] on li "Channel Logo" at bounding box center [495, 587] width 134 height 25
type input "29953"
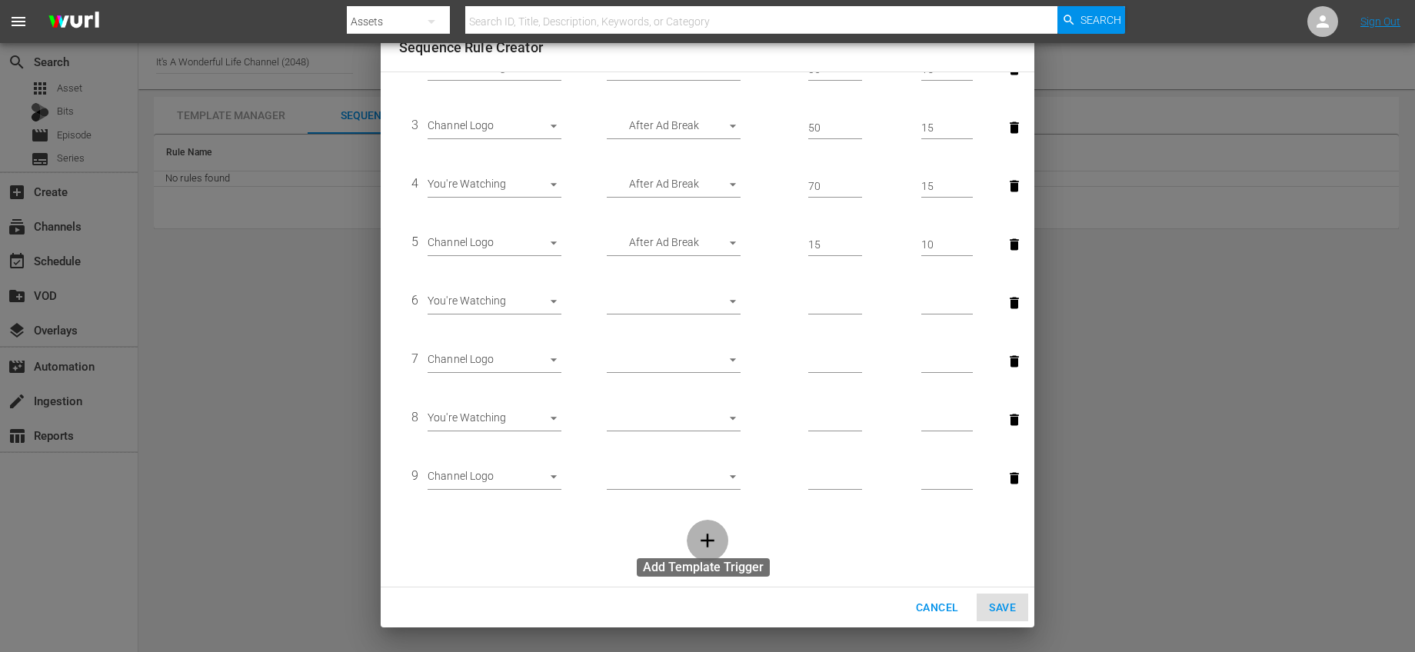
click at [704, 539] on icon "button" at bounding box center [707, 540] width 23 height 23
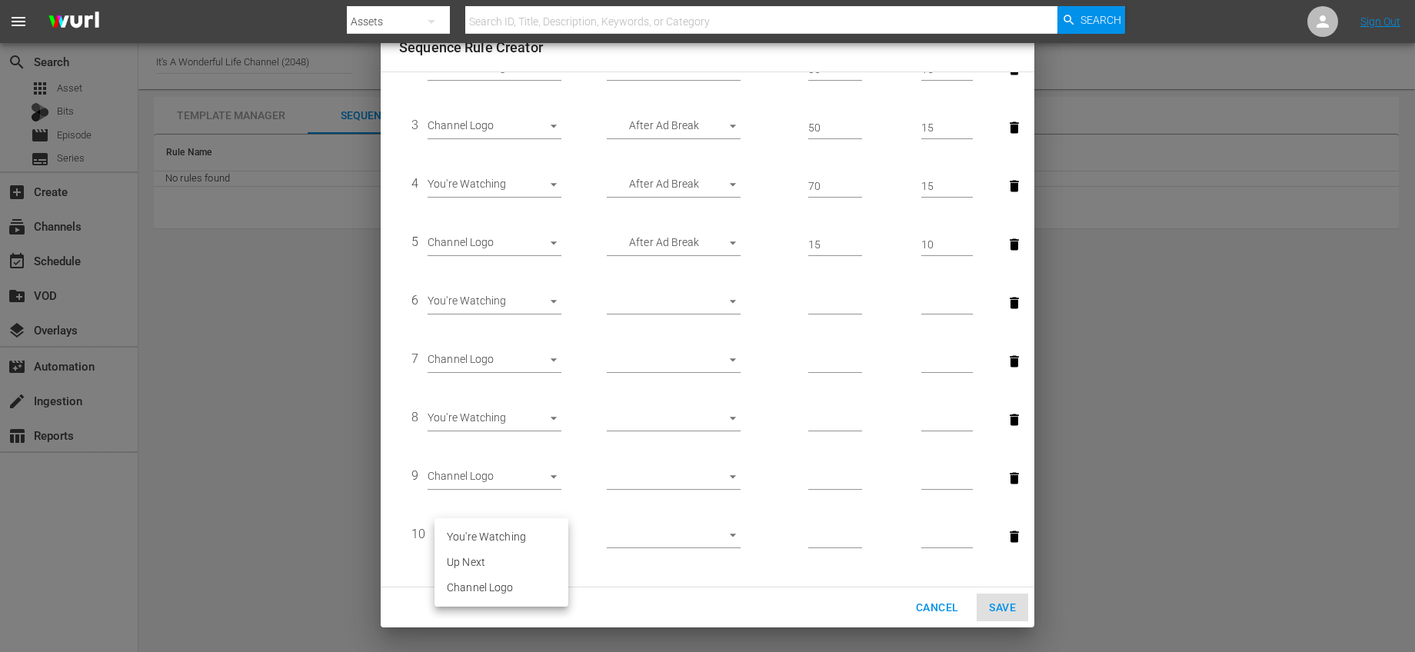
click at [528, 535] on body "menu Search By Assets Search ID, Title, Description, Keywords, or Category Sear…" at bounding box center [707, 326] width 1415 height 652
click at [522, 535] on li "You're Watching" at bounding box center [502, 537] width 134 height 25
type input "29950"
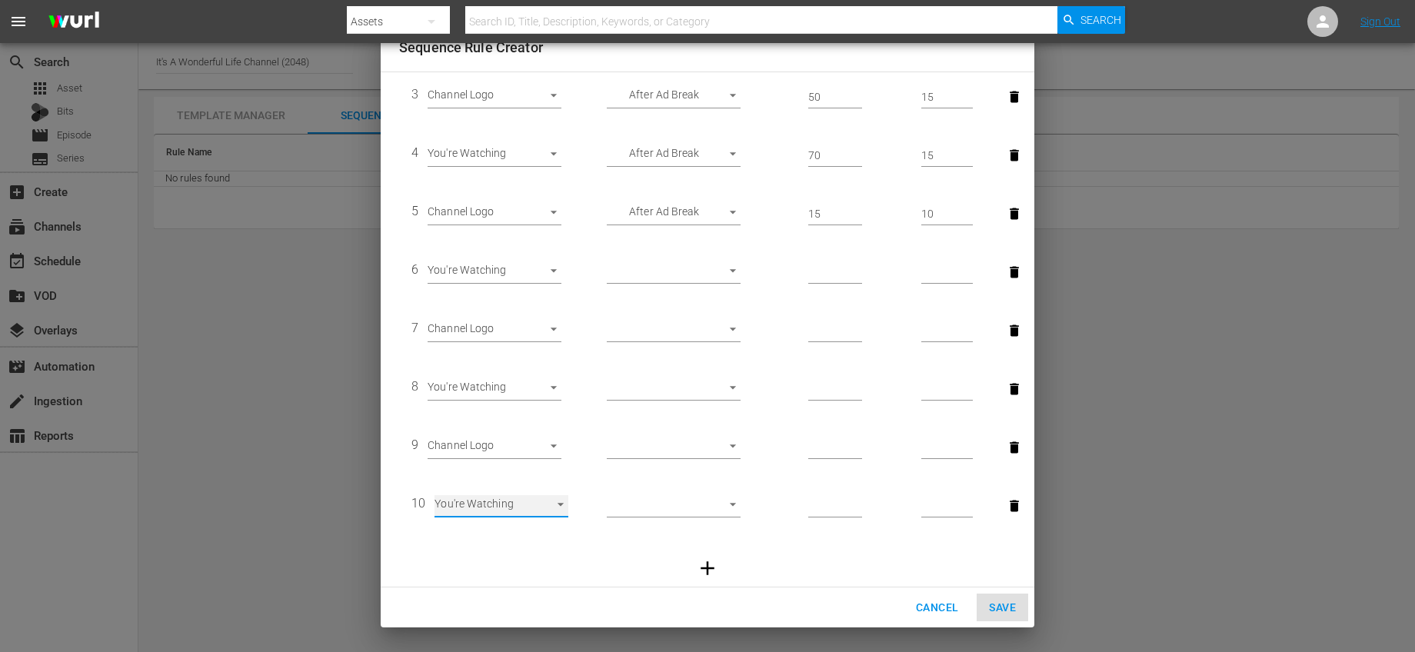
scroll to position [238, 0]
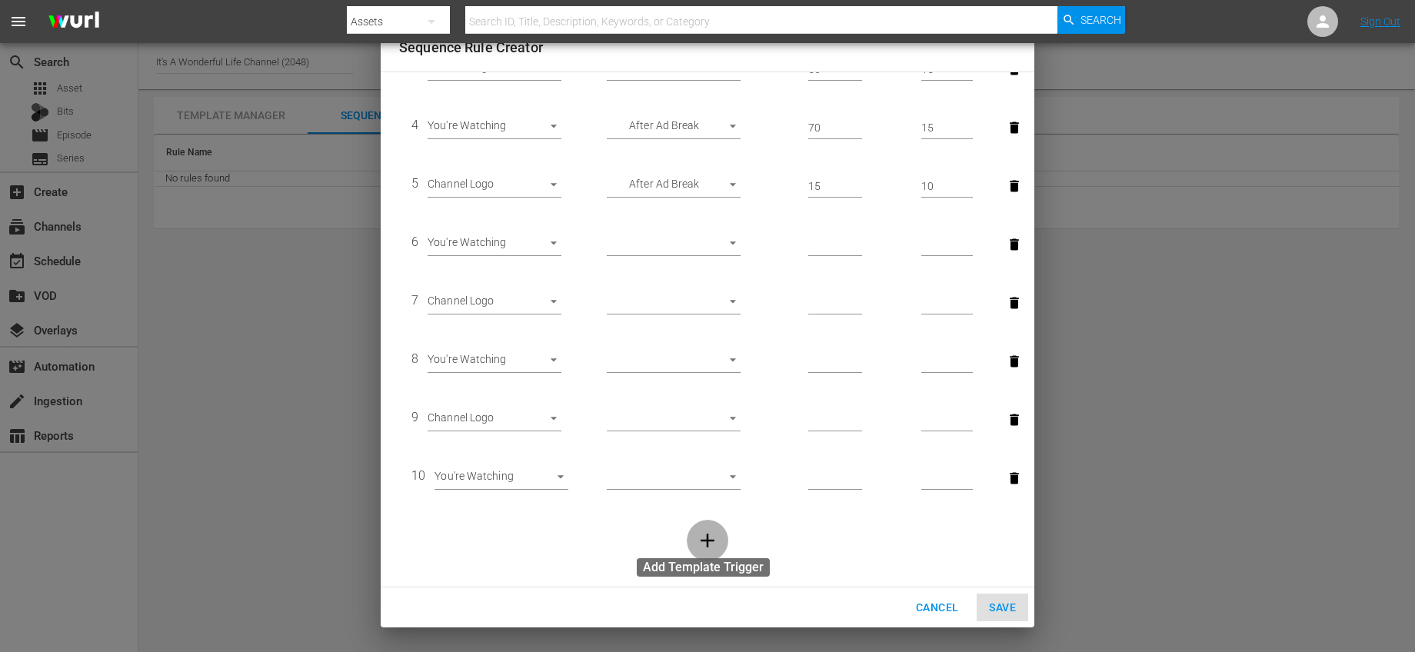
click at [696, 539] on icon "button" at bounding box center [707, 540] width 23 height 23
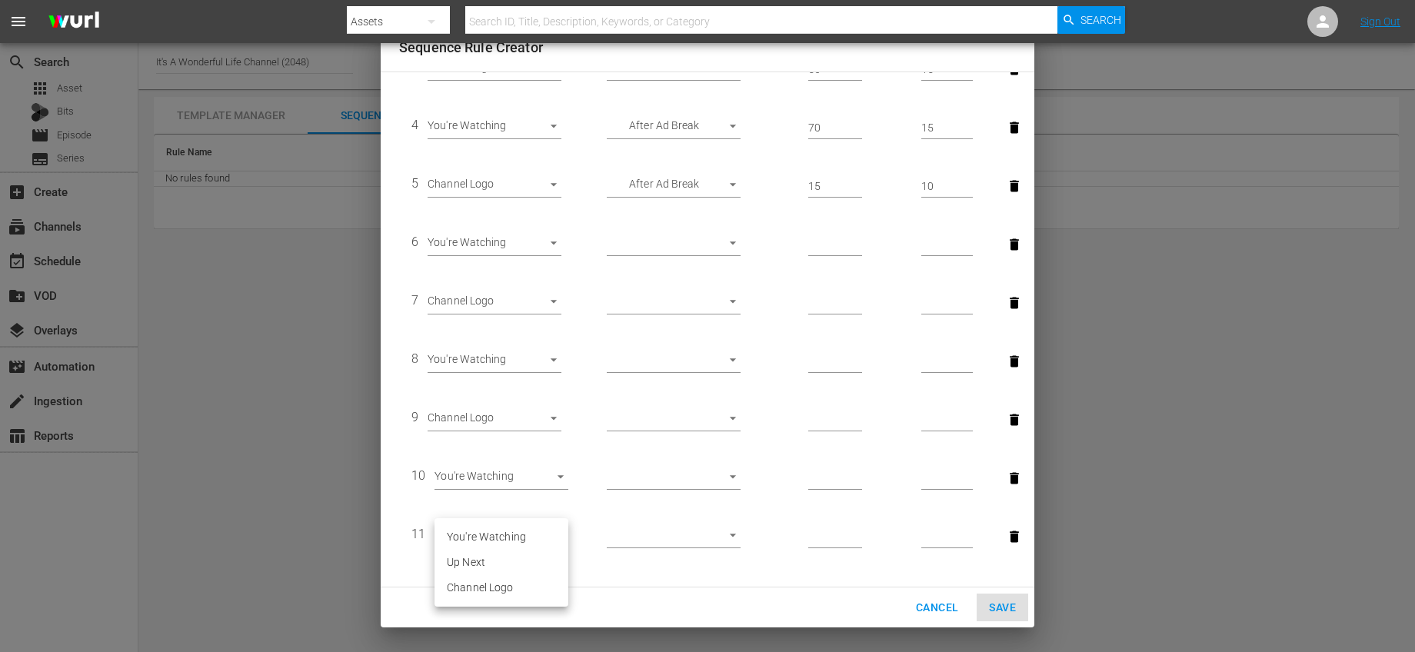
click at [540, 539] on body "menu Search By Assets Search ID, Title, Description, Keywords, or Category Sear…" at bounding box center [707, 326] width 1415 height 652
click at [508, 581] on li "Channel Logo" at bounding box center [502, 587] width 134 height 25
type input "29953"
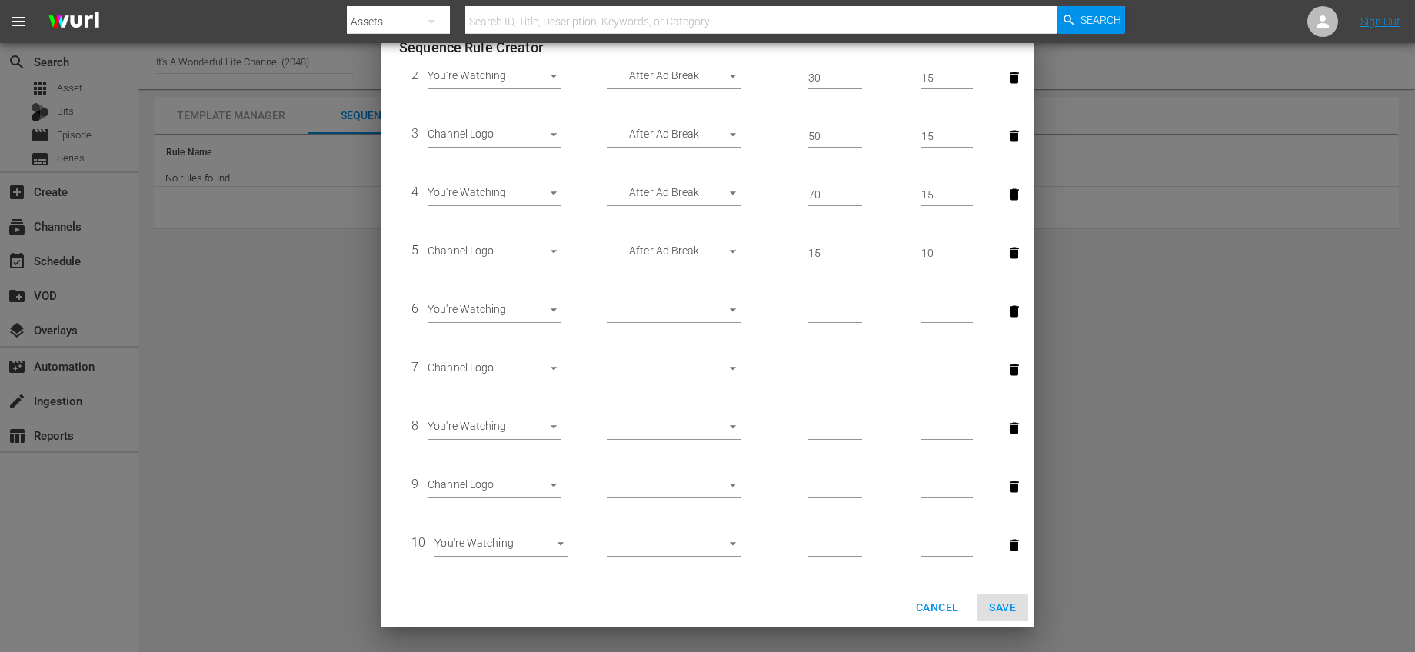
scroll to position [149, 0]
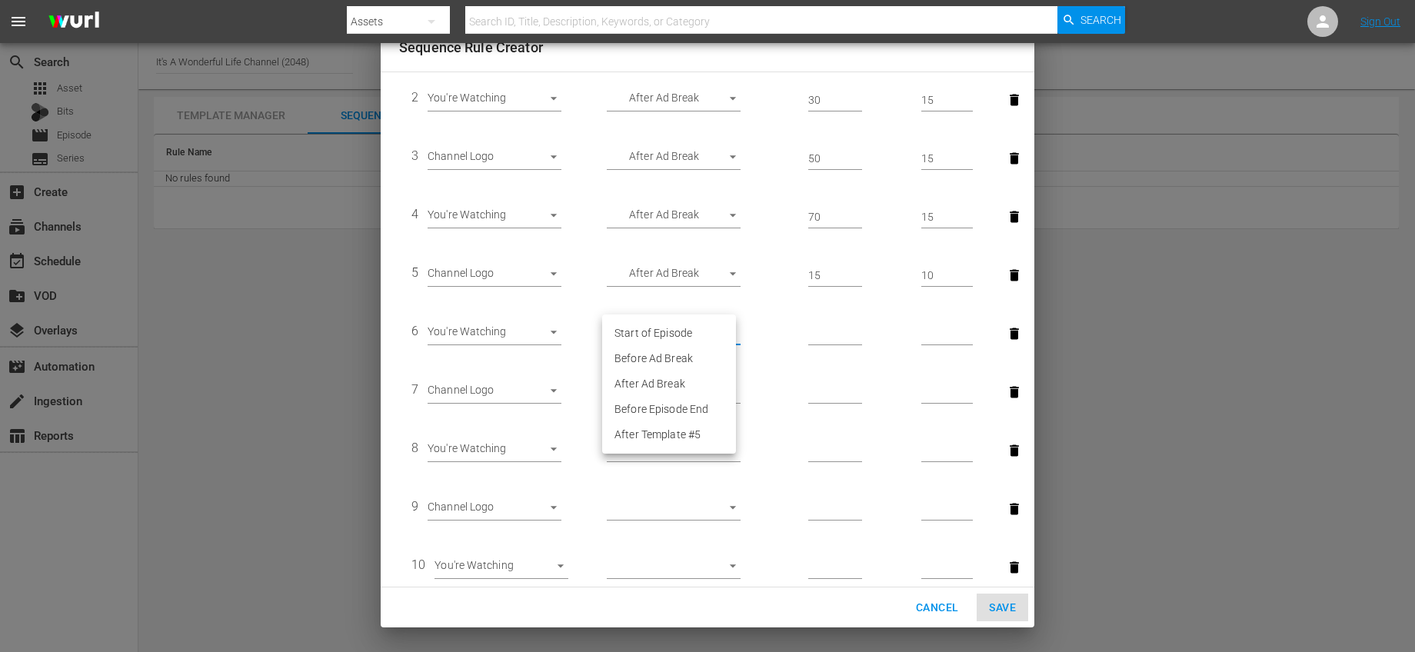
click at [718, 341] on body "menu Search By Assets Search ID, Title, Description, Keywords, or Category Sear…" at bounding box center [707, 326] width 1415 height 652
click at [676, 386] on li "After Ad Break" at bounding box center [669, 383] width 134 height 25
type input "AFTER_AD_BREAK"
click at [701, 393] on body "menu Search By Assets Search ID, Title, Description, Keywords, or Category Sear…" at bounding box center [707, 326] width 1415 height 652
click at [678, 435] on li "After Ad Break" at bounding box center [669, 442] width 134 height 25
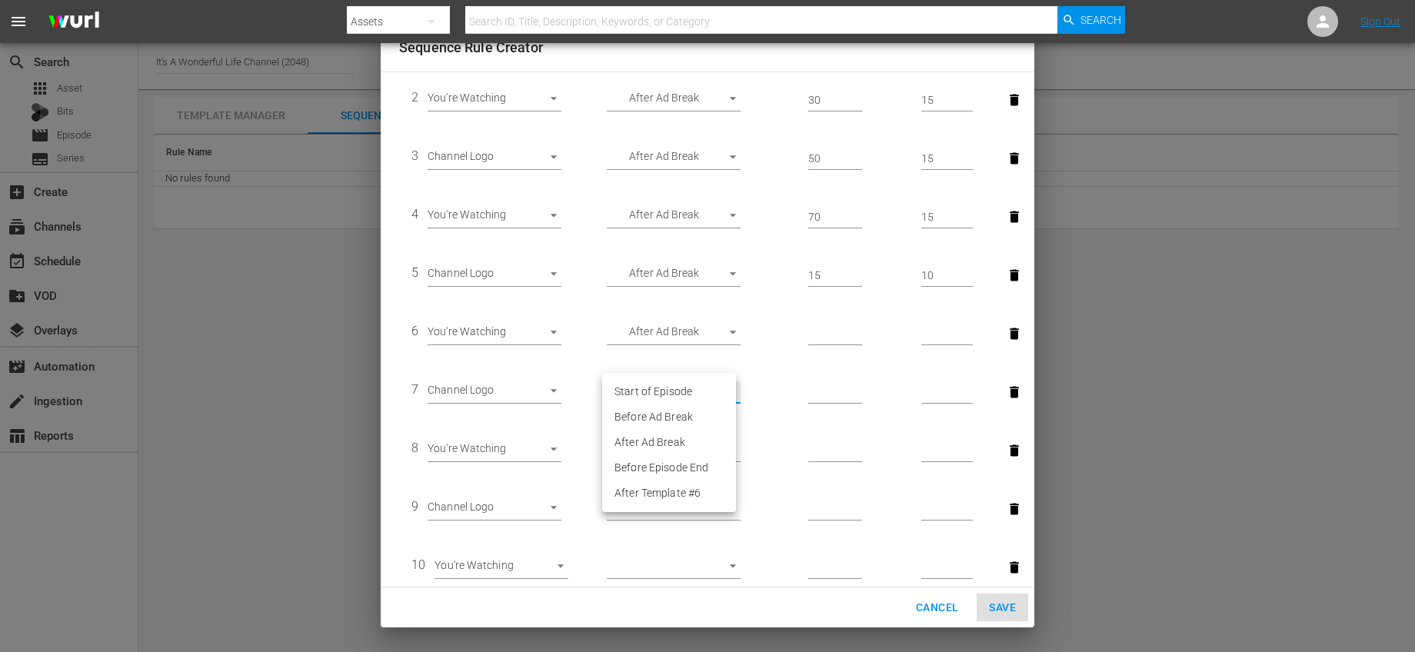
type input "AFTER_AD_BREAK"
click at [691, 464] on td "​" at bounding box center [674, 450] width 174 height 58
click at [688, 458] on body "menu Search By Assets Search ID, Title, Description, Keywords, or Category Sear…" at bounding box center [707, 326] width 1415 height 652
click at [669, 495] on li "After Ad Break" at bounding box center [669, 500] width 134 height 25
type input "AFTER_AD_BREAK"
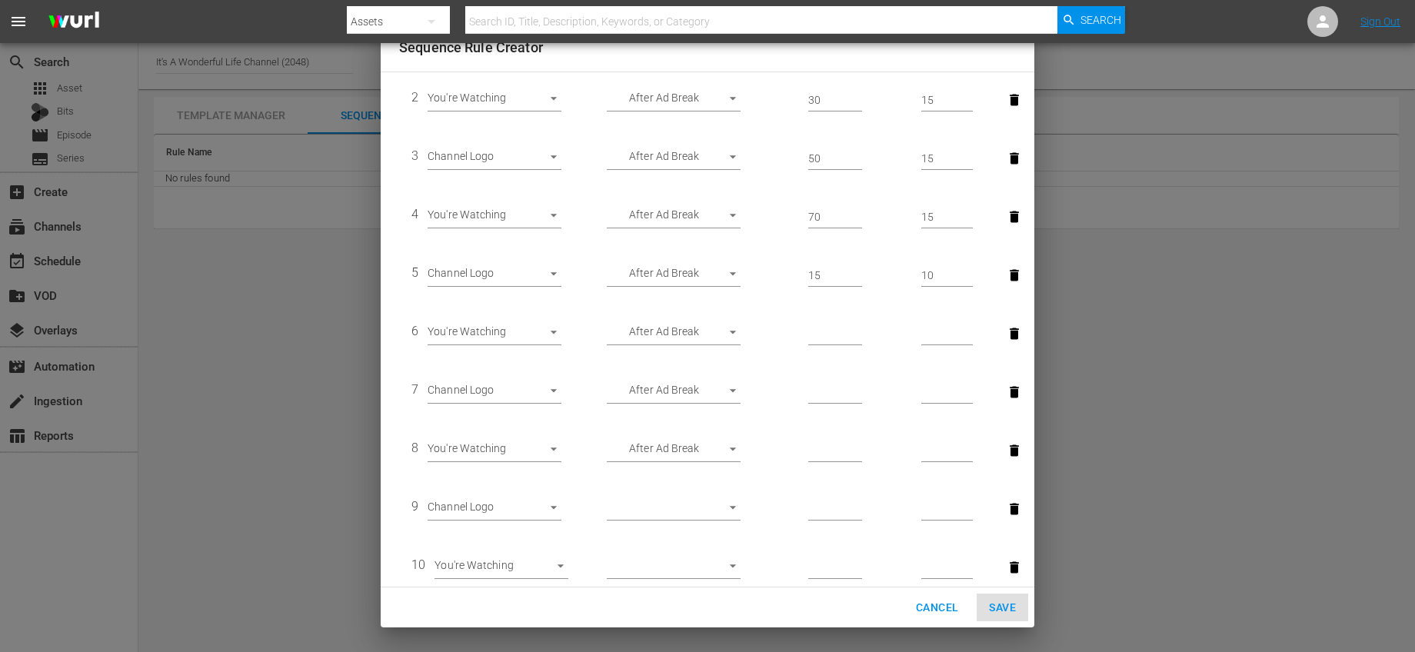
click at [722, 520] on td "​" at bounding box center [674, 509] width 174 height 58
click at [721, 517] on body "menu Search By Assets Search ID, Title, Description, Keywords, or Category Sear…" at bounding box center [707, 326] width 1415 height 652
click at [672, 557] on li "After Ad Break" at bounding box center [669, 559] width 134 height 25
type input "AFTER_AD_BREAK"
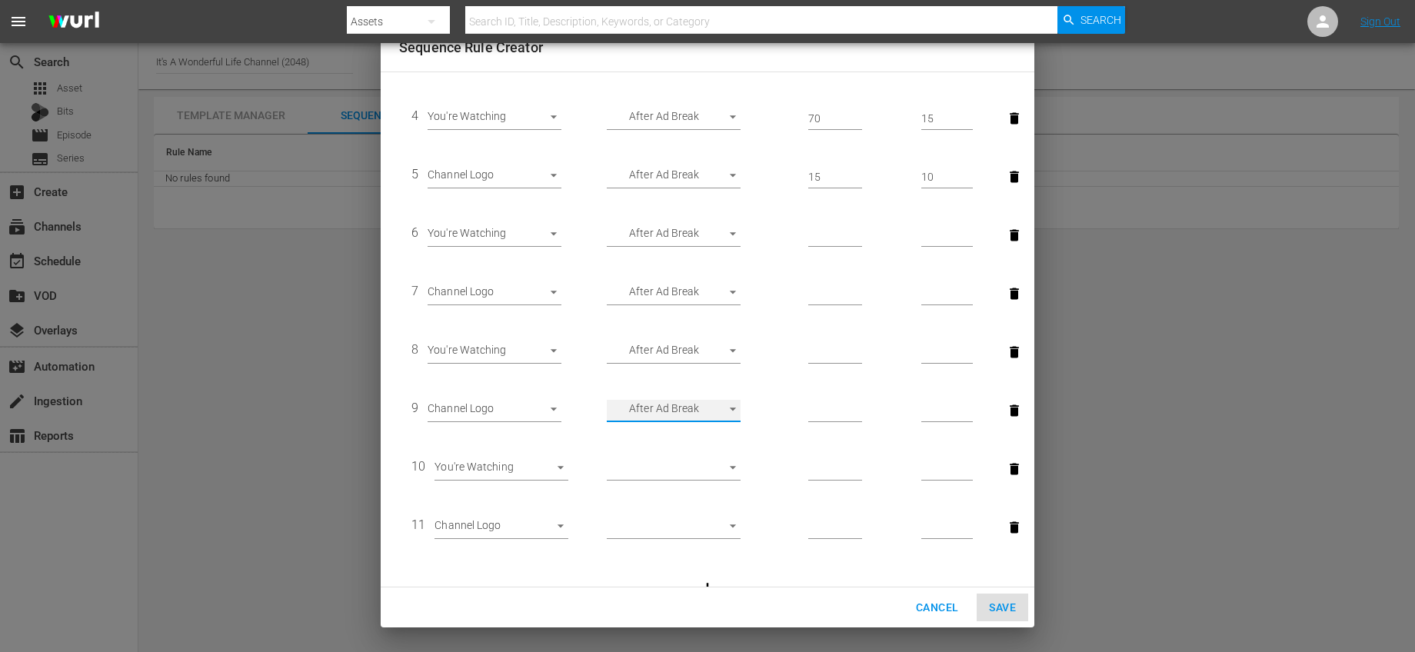
scroll to position [297, 0]
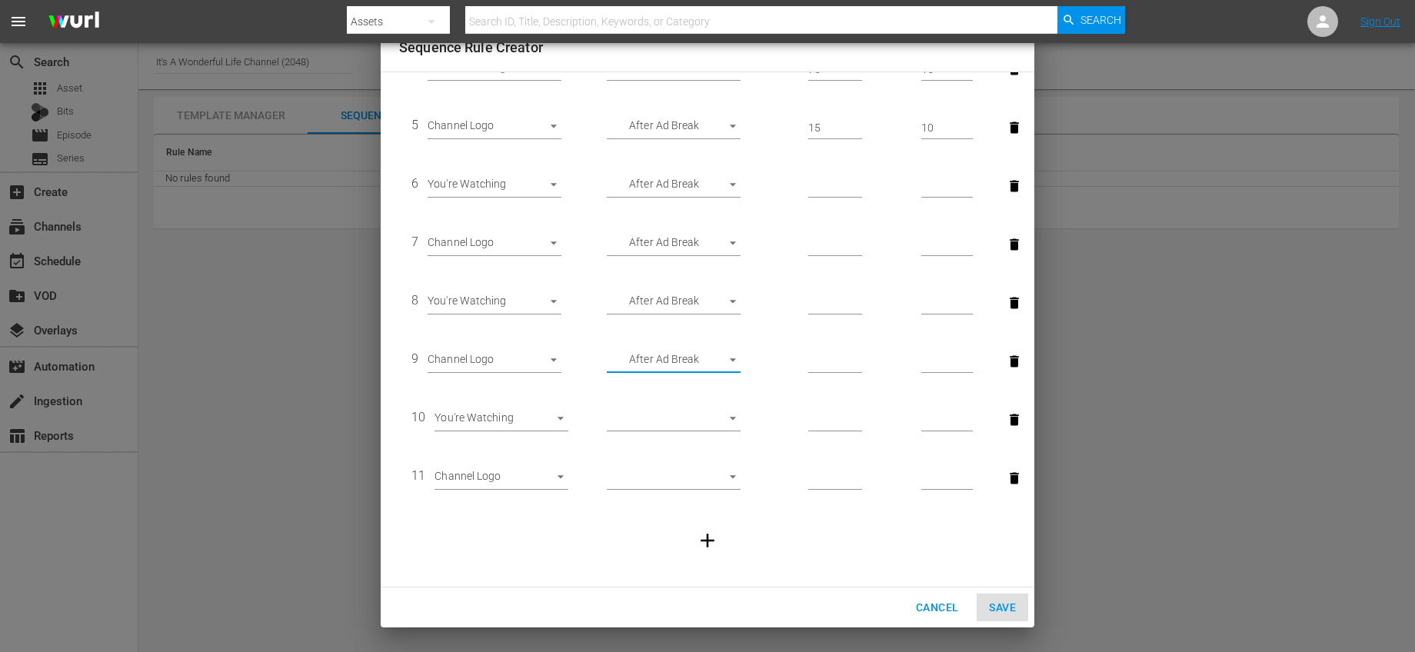
click at [721, 426] on body "menu Search By Assets Search ID, Title, Description, Keywords, or Category Sear…" at bounding box center [707, 326] width 1415 height 652
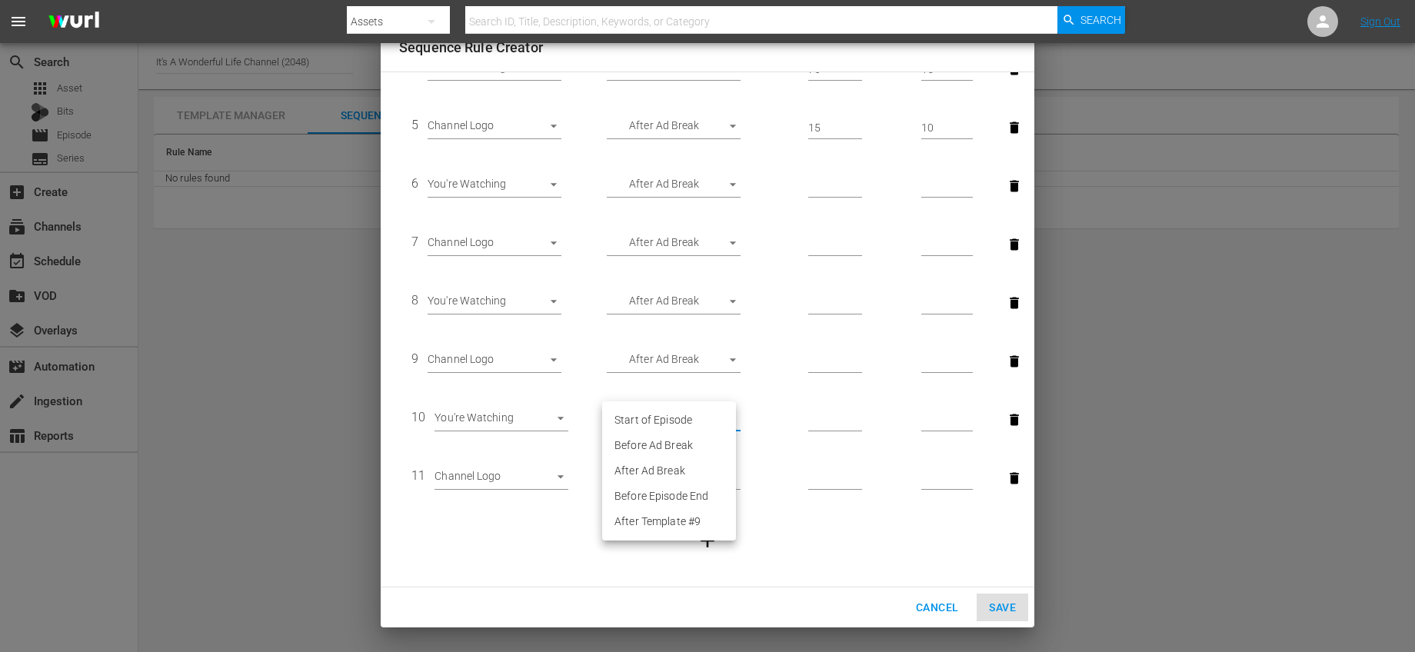
click at [692, 471] on li "After Ad Break" at bounding box center [669, 470] width 134 height 25
type input "AFTER_AD_BREAK"
click at [706, 487] on body "menu Search By Assets Search ID, Title, Description, Keywords, or Category Sear…" at bounding box center [707, 326] width 1415 height 652
click at [694, 541] on li "After Ad Break" at bounding box center [669, 529] width 134 height 25
type input "AFTER_AD_BREAK"
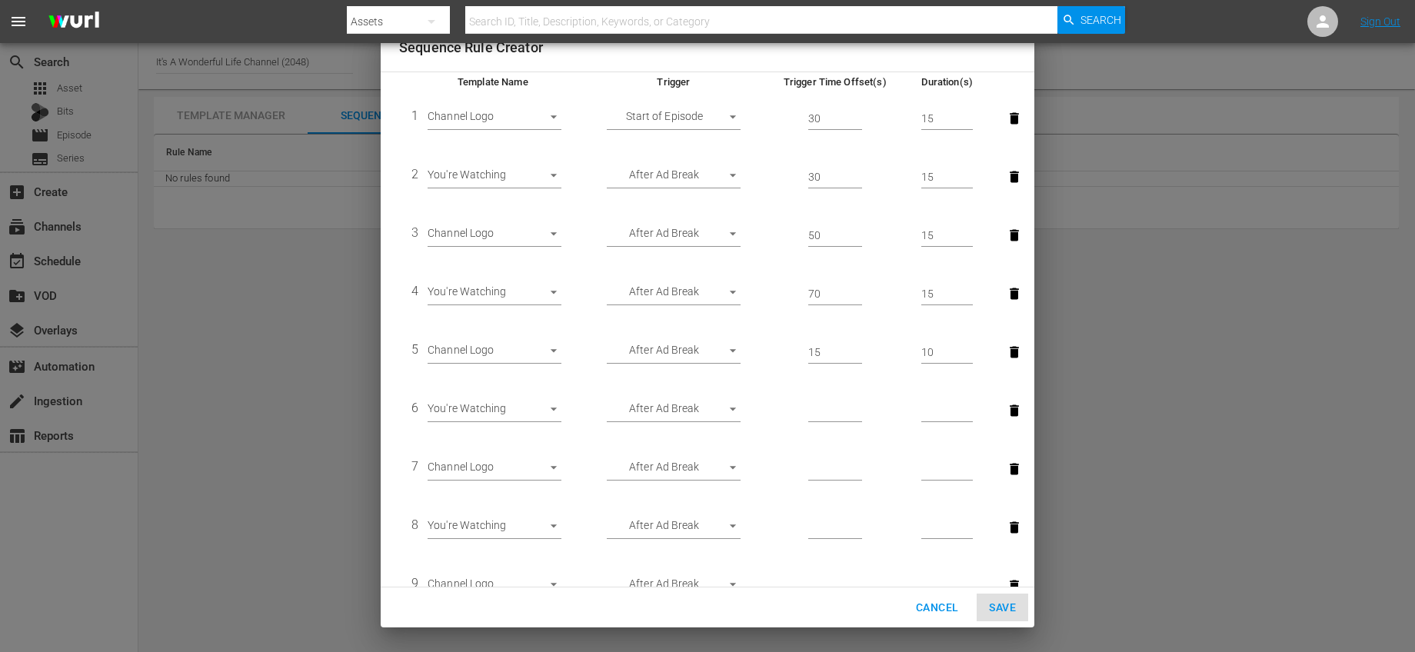
scroll to position [71, 0]
click at [820, 412] on input "number" at bounding box center [835, 412] width 54 height 23
click at [921, 408] on input "number" at bounding box center [947, 412] width 52 height 23
drag, startPoint x: 824, startPoint y: 412, endPoint x: 777, endPoint y: 409, distance: 47.8
click at [777, 409] on td "85" at bounding box center [835, 412] width 148 height 58
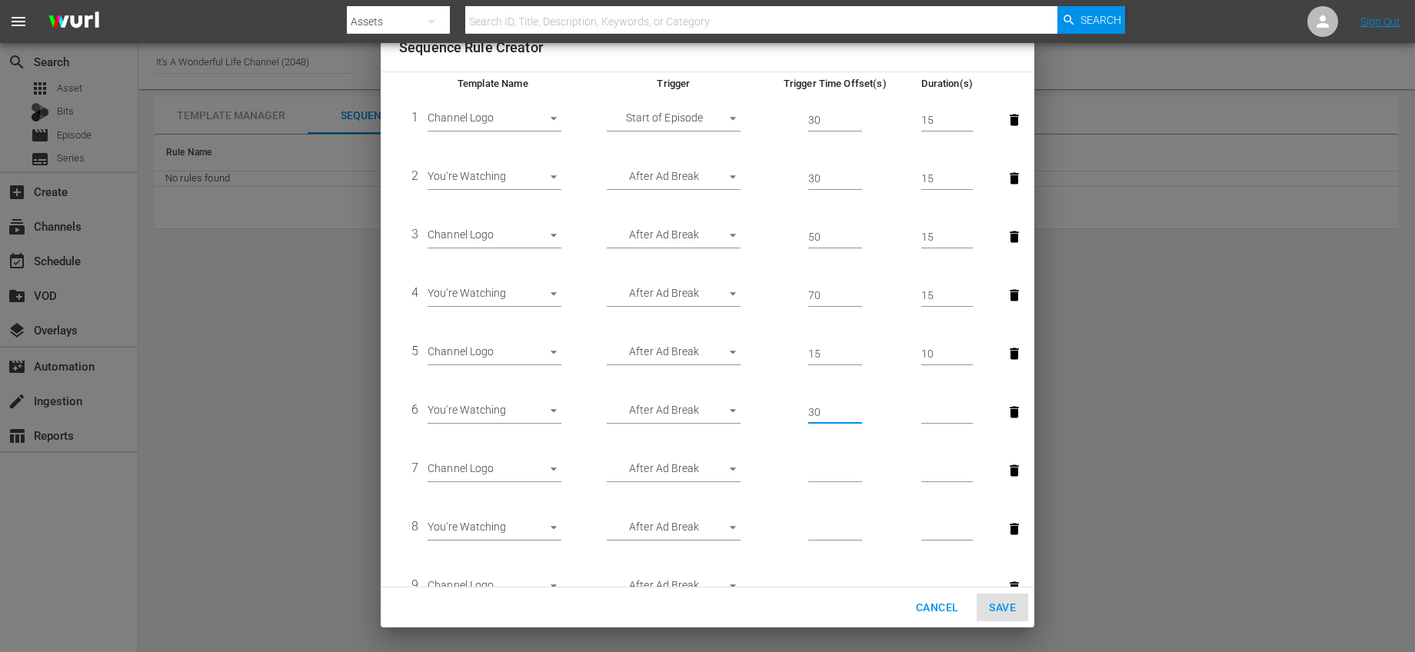
type input "30"
click at [936, 412] on input "number" at bounding box center [947, 412] width 52 height 23
type input "15"
click at [816, 465] on input "number" at bounding box center [835, 471] width 54 height 23
type input "30"
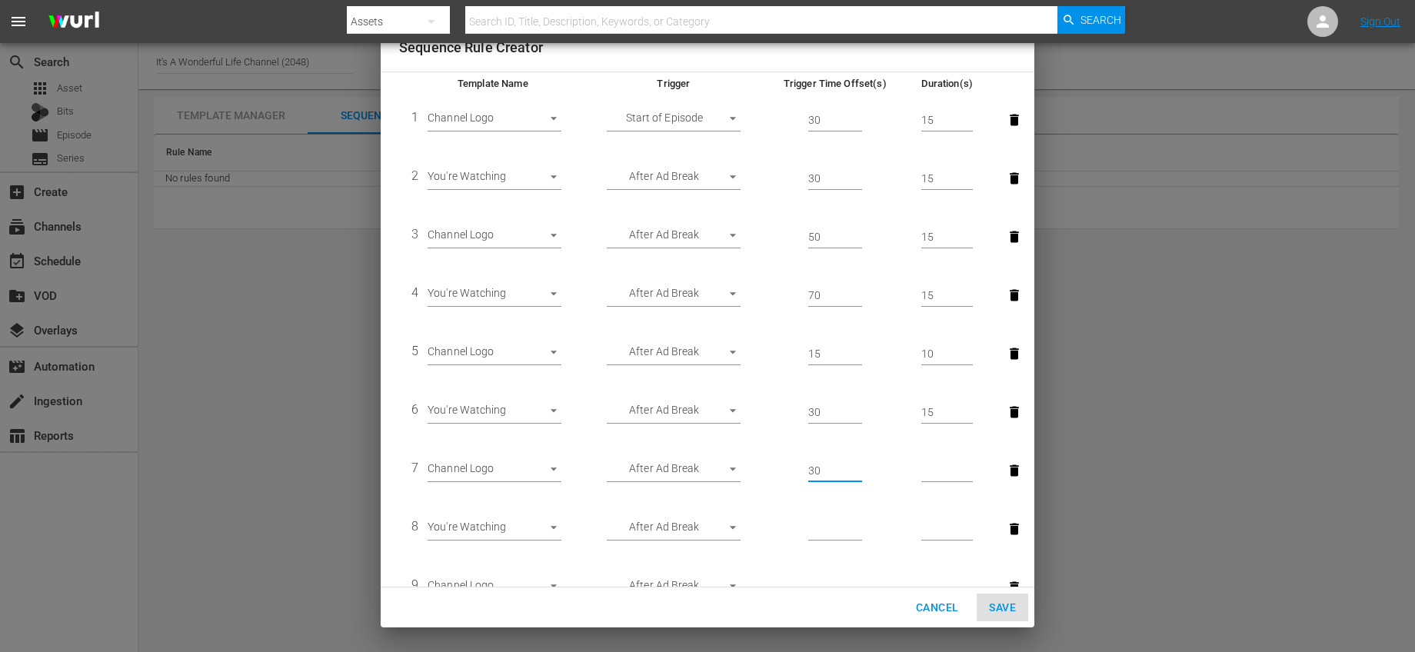
click at [921, 471] on input "number" at bounding box center [947, 471] width 52 height 23
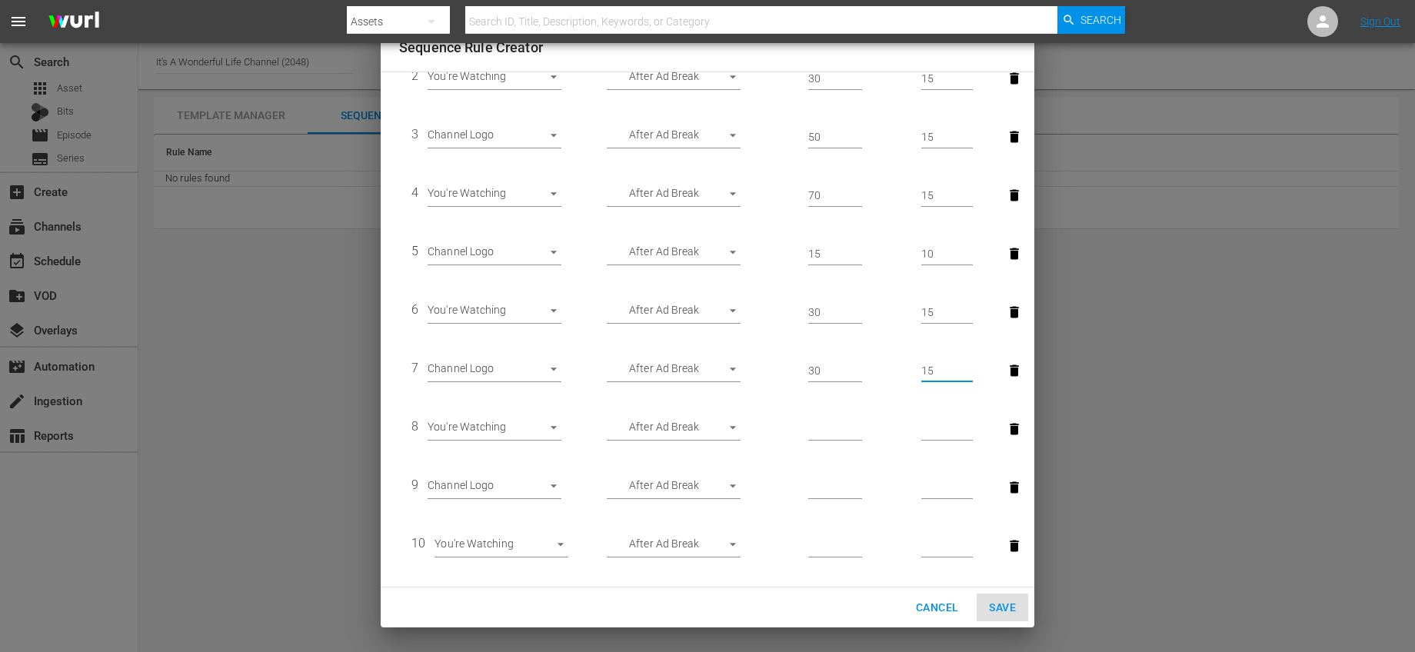
scroll to position [312, 0]
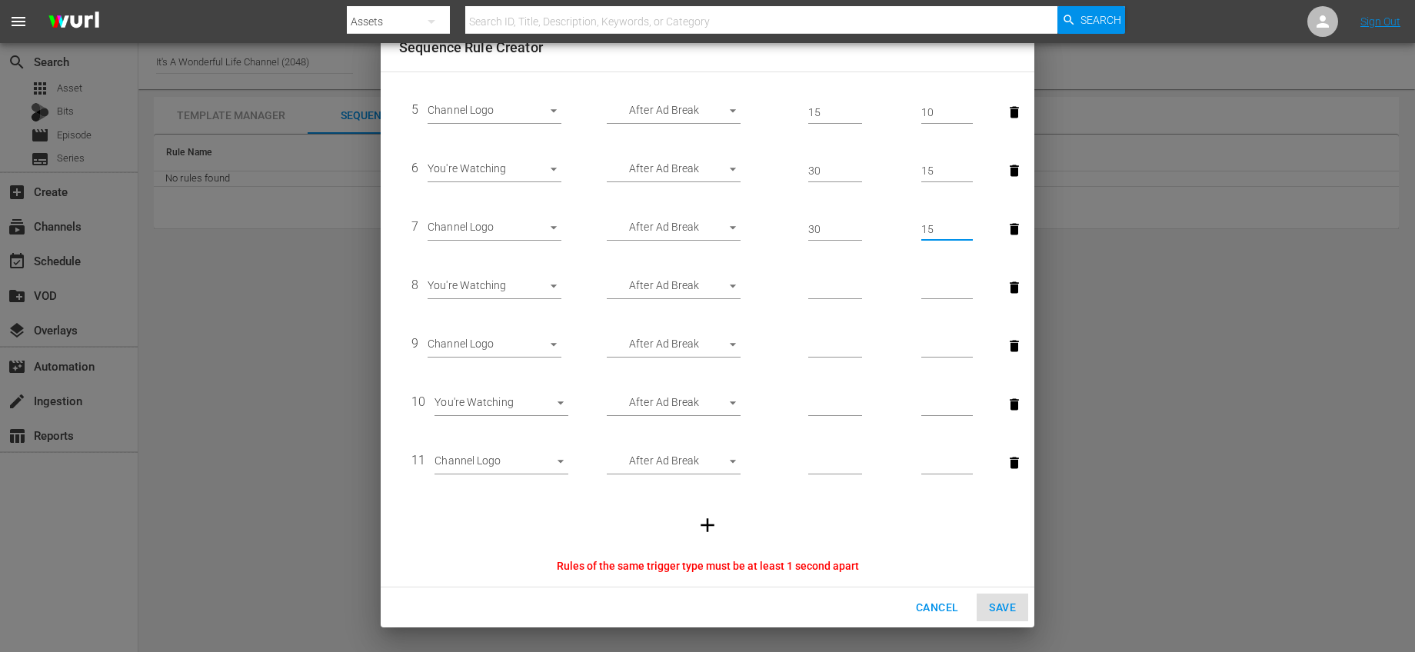
drag, startPoint x: 930, startPoint y: 233, endPoint x: 904, endPoint y: 235, distance: 25.5
click at [909, 235] on td "15" at bounding box center [947, 229] width 76 height 58
type input "1"
drag, startPoint x: 816, startPoint y: 231, endPoint x: 788, endPoint y: 226, distance: 28.1
click at [791, 227] on td "30" at bounding box center [835, 229] width 148 height 58
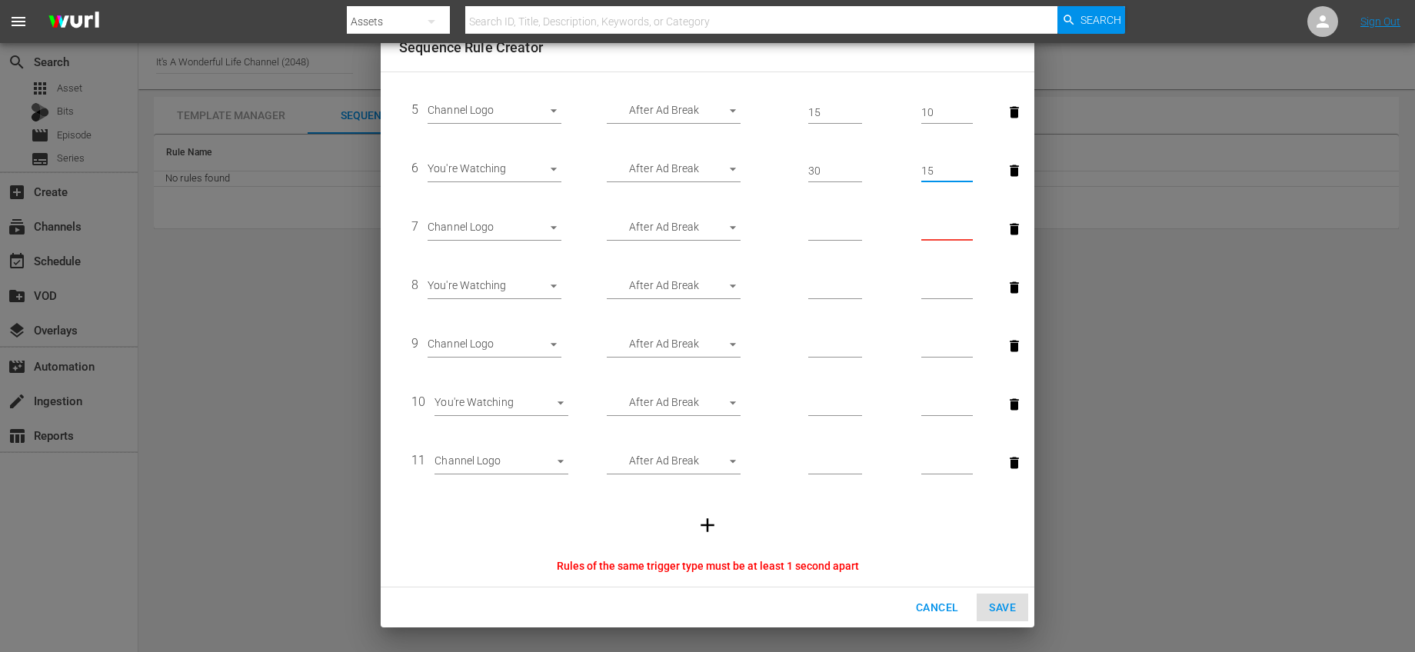
drag, startPoint x: 936, startPoint y: 168, endPoint x: 852, endPoint y: 167, distance: 83.8
click at [852, 167] on tr "6 You're Watching 29950 After Ad Break AFTER_AD_BREAK 30 15" at bounding box center [707, 171] width 617 height 58
drag, startPoint x: 806, startPoint y: 168, endPoint x: 778, endPoint y: 169, distance: 28.5
click at [778, 169] on td "30" at bounding box center [835, 171] width 148 height 58
type input "0"
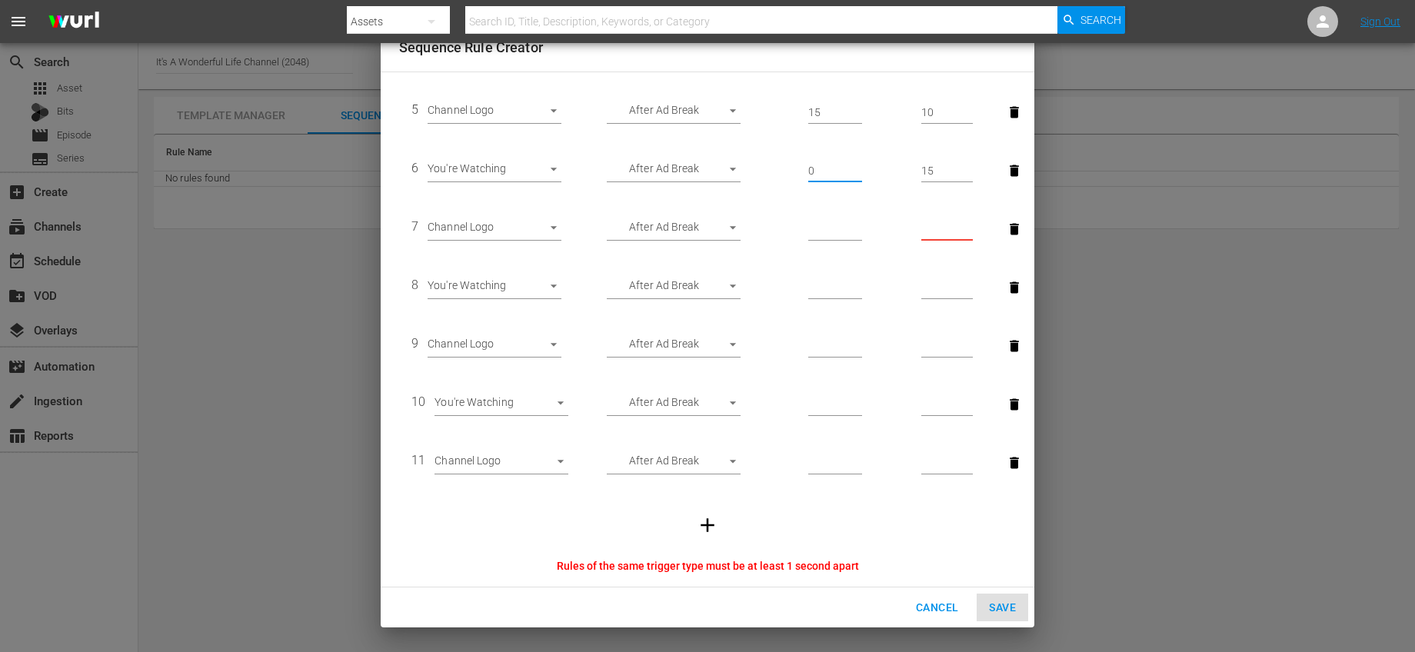
click at [831, 170] on input "0" at bounding box center [835, 171] width 54 height 23
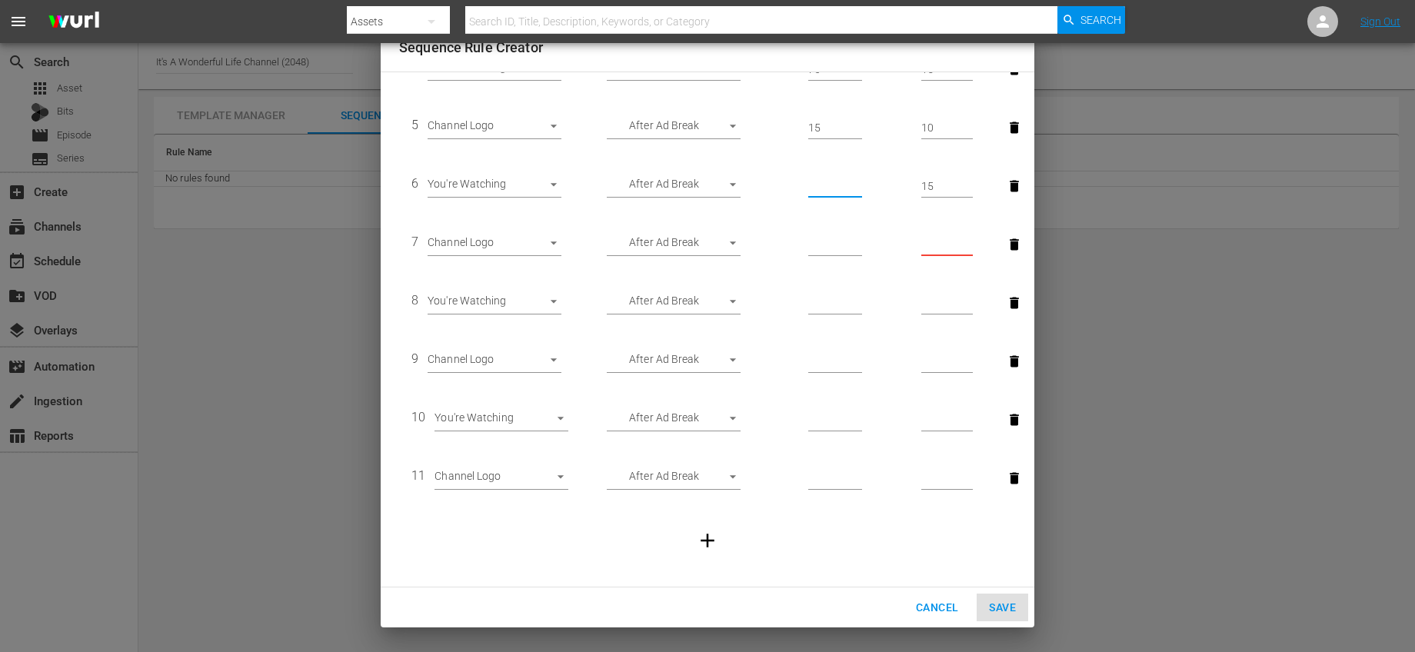
scroll to position [297, 0]
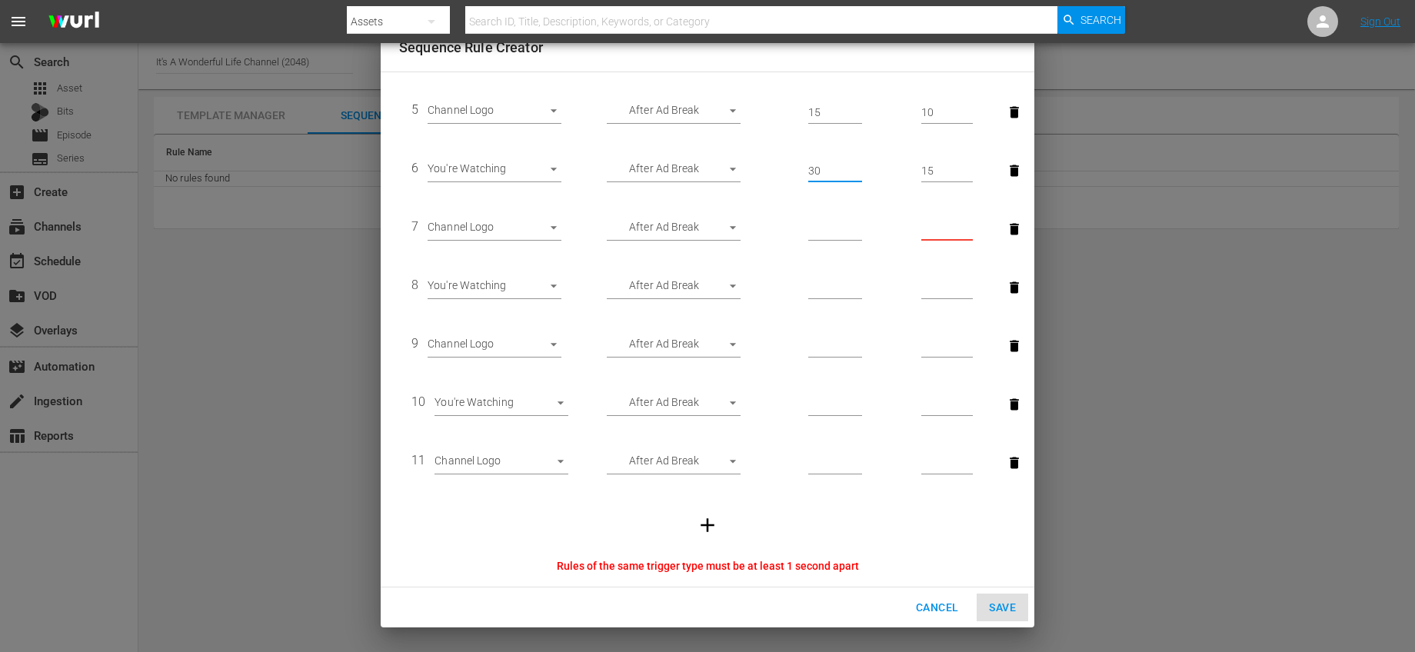
type input "3"
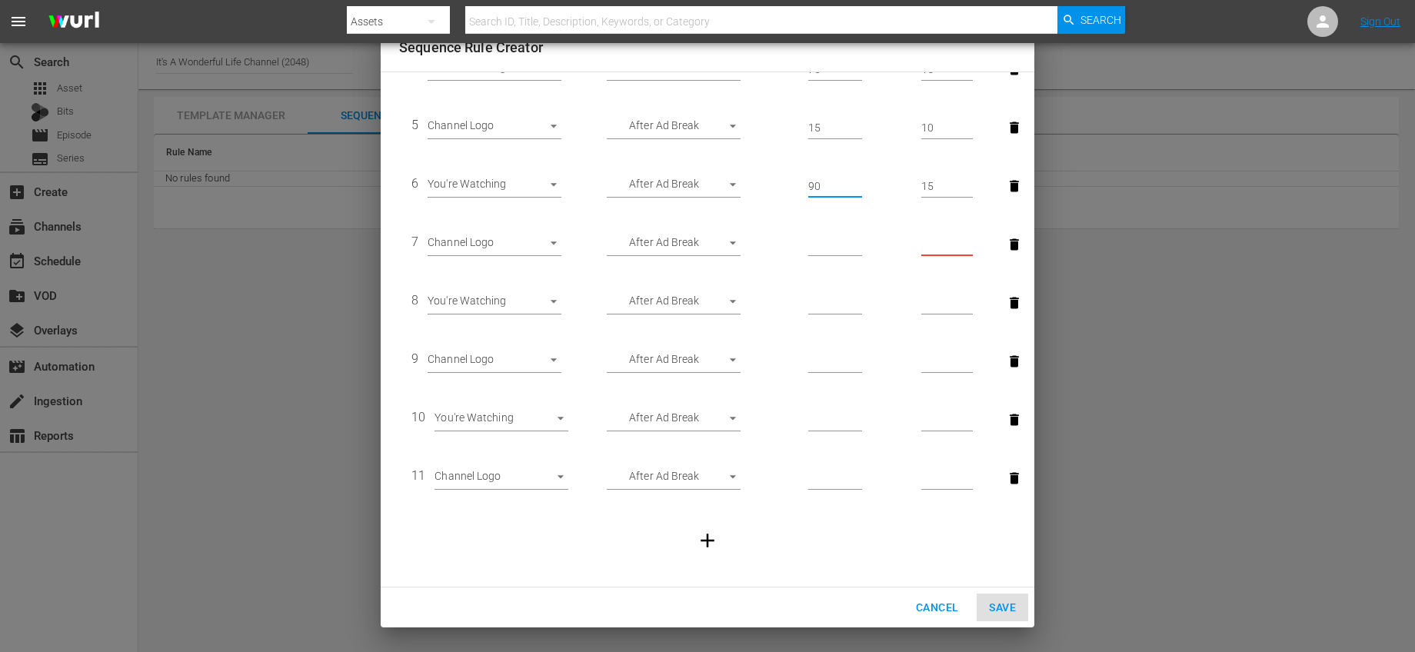
type input "90"
click at [811, 242] on input "number" at bounding box center [835, 245] width 54 height 23
type input "110"
click at [926, 241] on input "number" at bounding box center [947, 245] width 52 height 23
type input "15"
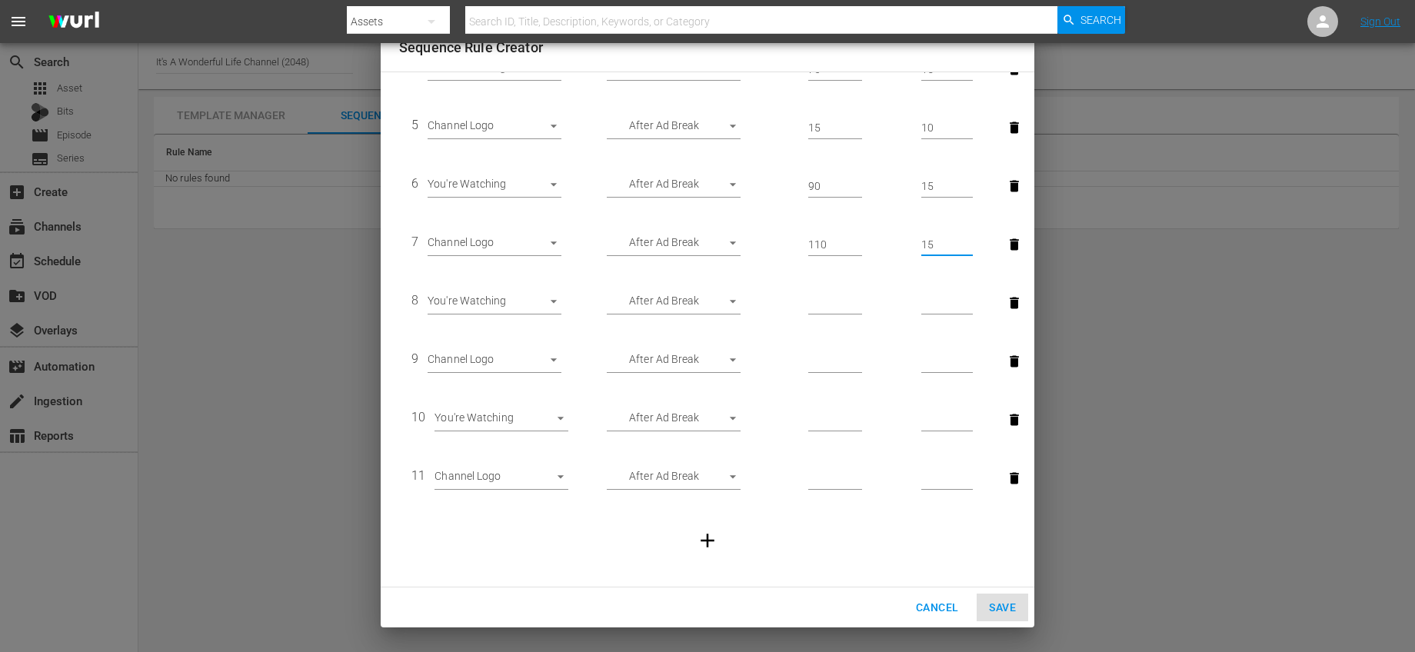
click at [805, 315] on td at bounding box center [835, 303] width 148 height 58
click at [808, 309] on input "number" at bounding box center [835, 303] width 54 height 23
type input "130"
click at [921, 304] on input "number" at bounding box center [947, 303] width 52 height 23
type input "15"
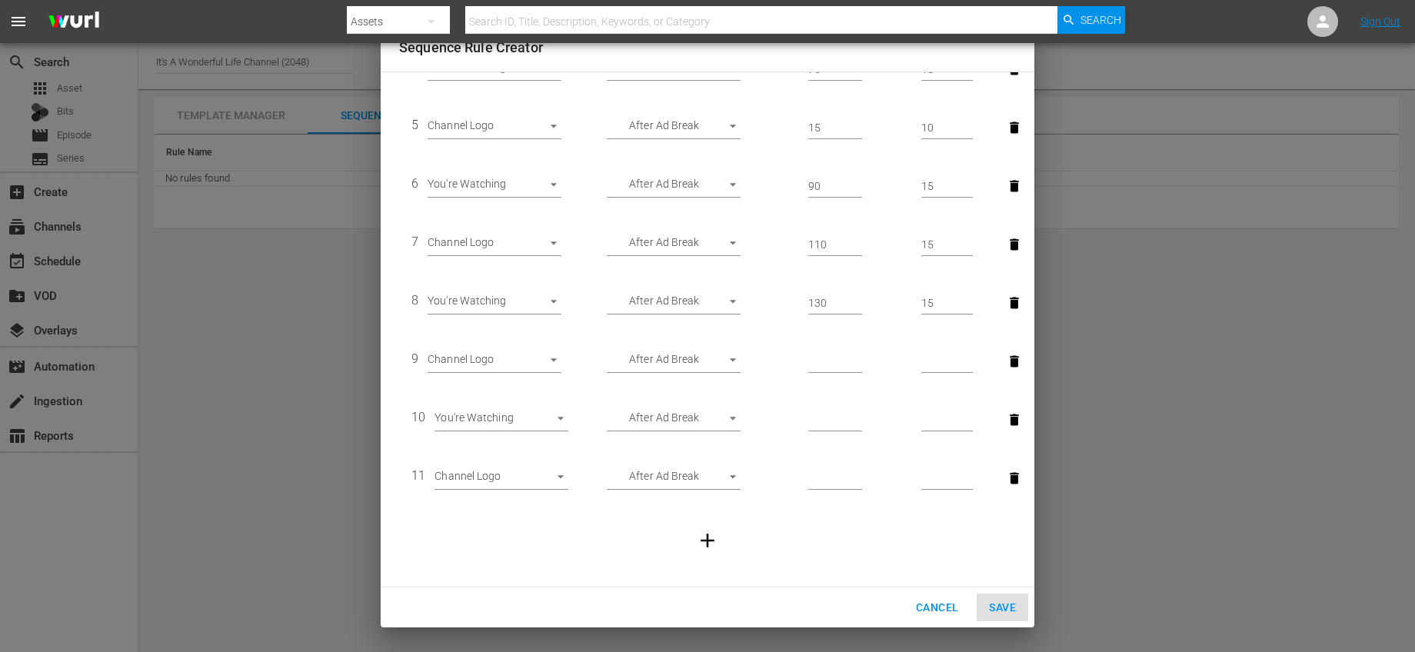
click at [836, 373] on td at bounding box center [835, 361] width 148 height 58
click at [824, 368] on input "number" at bounding box center [835, 362] width 54 height 23
type input "150"
click at [921, 371] on input "number" at bounding box center [947, 362] width 52 height 23
type input "15"
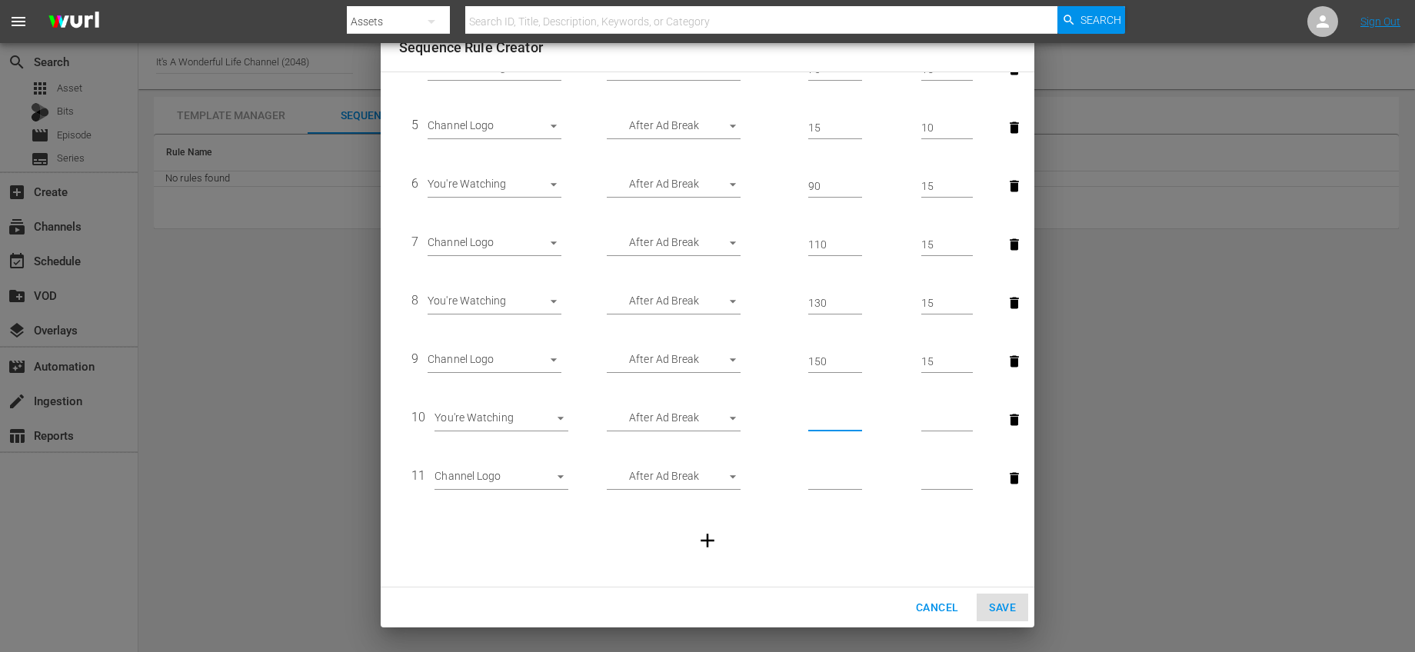
click at [808, 424] on input "number" at bounding box center [835, 420] width 54 height 23
type input "1"
type input "0"
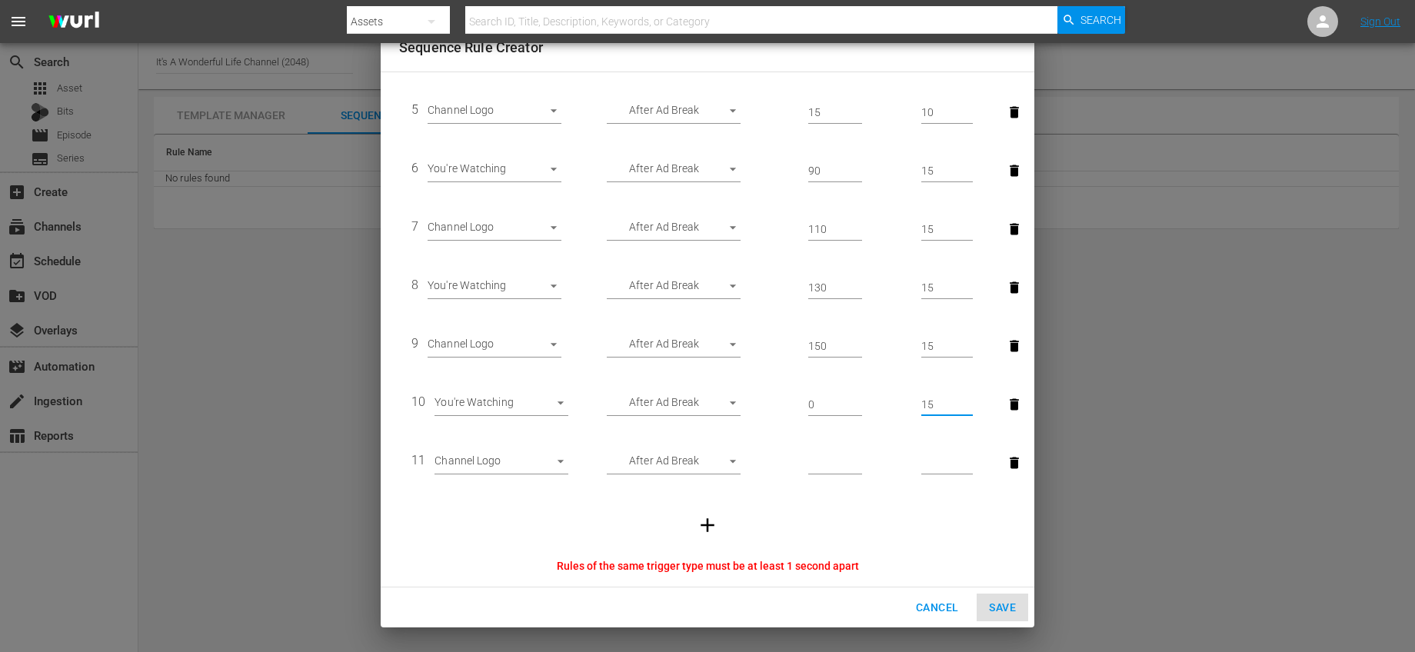
type input "15"
drag, startPoint x: 825, startPoint y: 404, endPoint x: 774, endPoint y: 398, distance: 51.8
click at [774, 398] on td "0" at bounding box center [835, 404] width 148 height 58
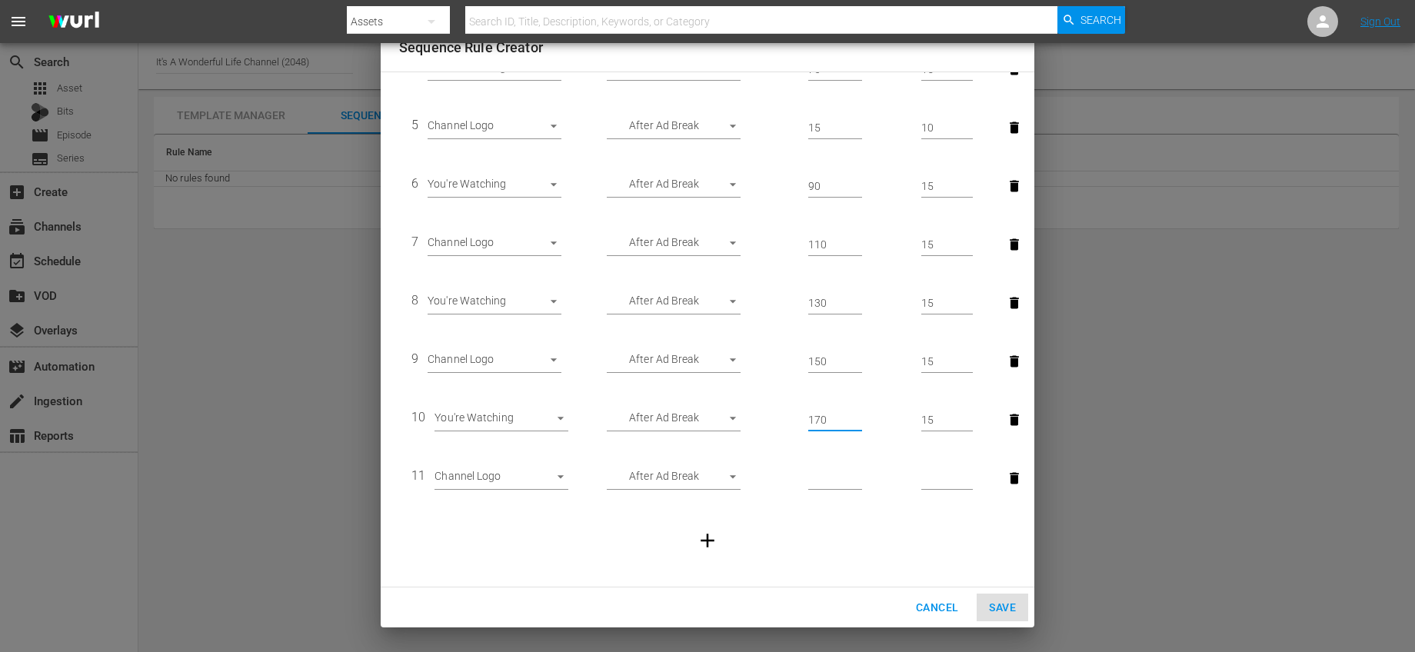
scroll to position [297, 0]
type input "170"
click at [831, 504] on td at bounding box center [835, 478] width 148 height 58
click at [833, 485] on input "number" at bounding box center [835, 479] width 54 height 23
type input "190"
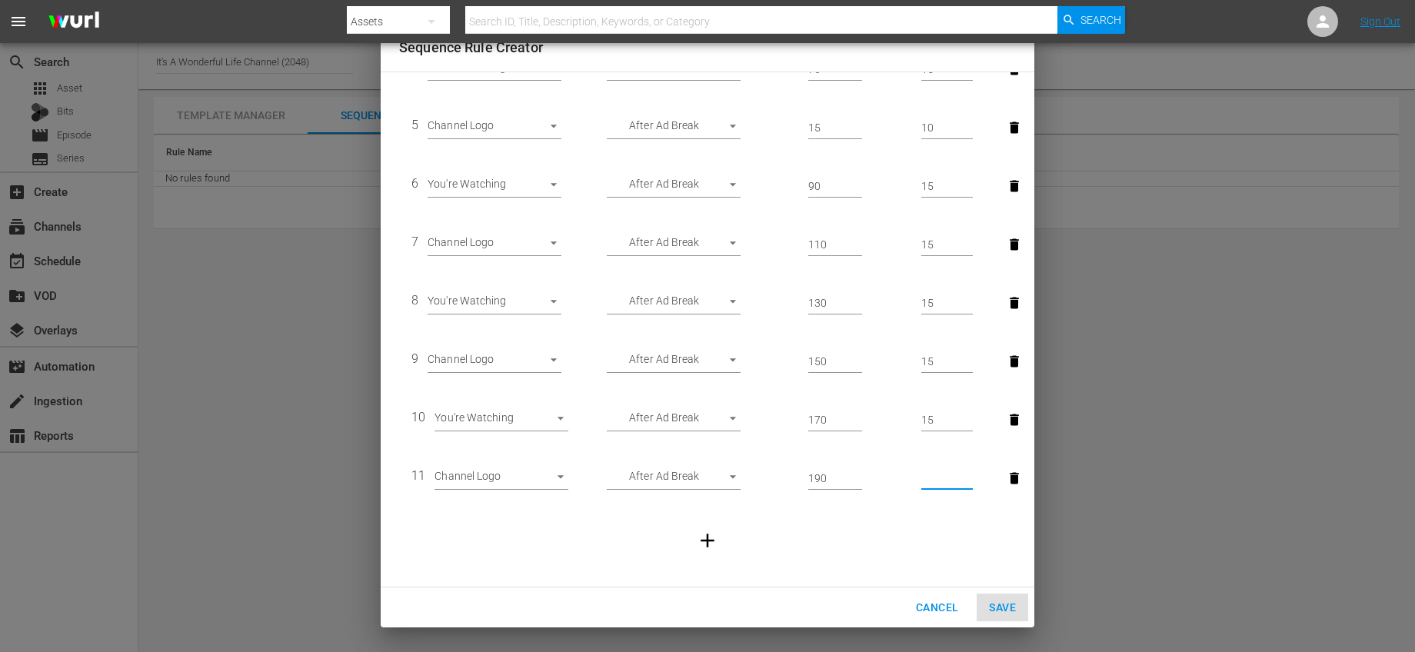
click at [922, 485] on input "number" at bounding box center [947, 479] width 52 height 23
type input "15"
click at [878, 548] on td at bounding box center [707, 541] width 617 height 66
click at [994, 608] on span "Save" at bounding box center [1002, 607] width 27 height 19
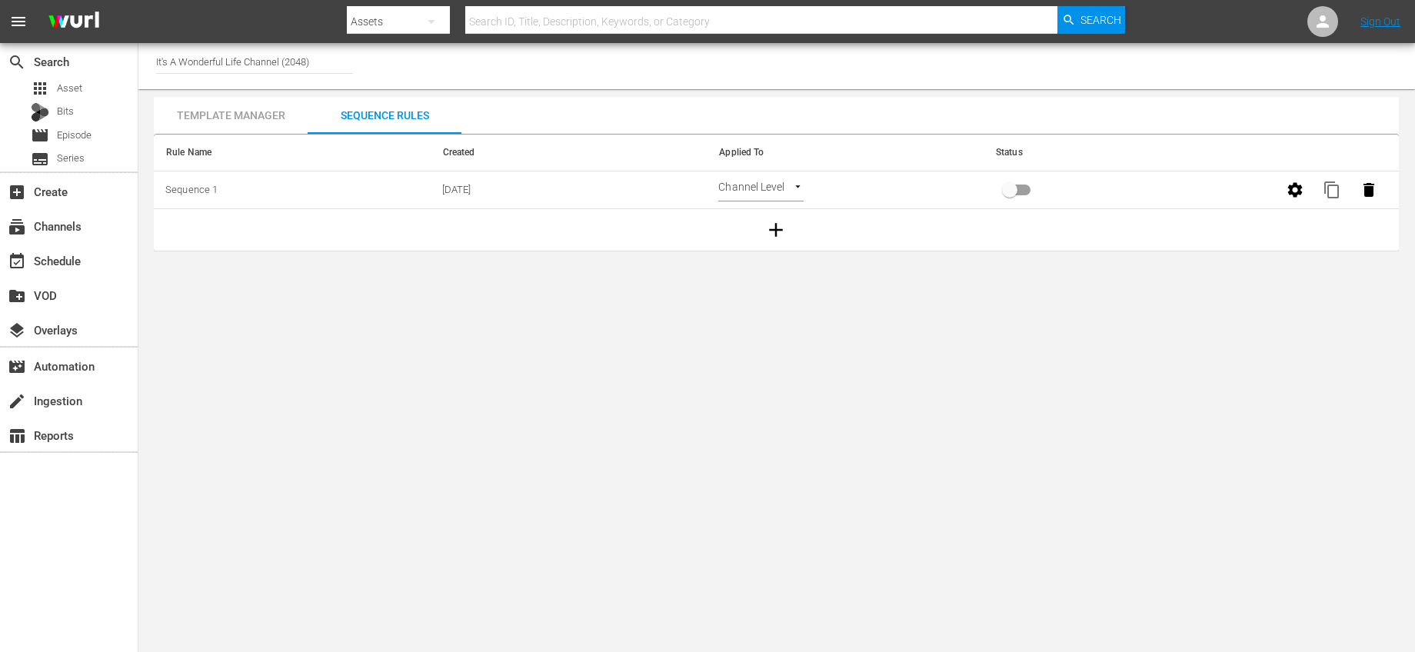
click at [785, 178] on td "Channel Level CHANNEL_LEVEL" at bounding box center [845, 191] width 277 height 38
click at [778, 192] on body "menu Search By Assets Search ID, Title, Description, Keywords, or Category Sear…" at bounding box center [707, 326] width 1415 height 652
click at [778, 192] on li "Channel Level" at bounding box center [764, 190] width 92 height 25
click at [1018, 192] on input "primary checkbox" at bounding box center [1010, 192] width 88 height 29
checkbox input "true"
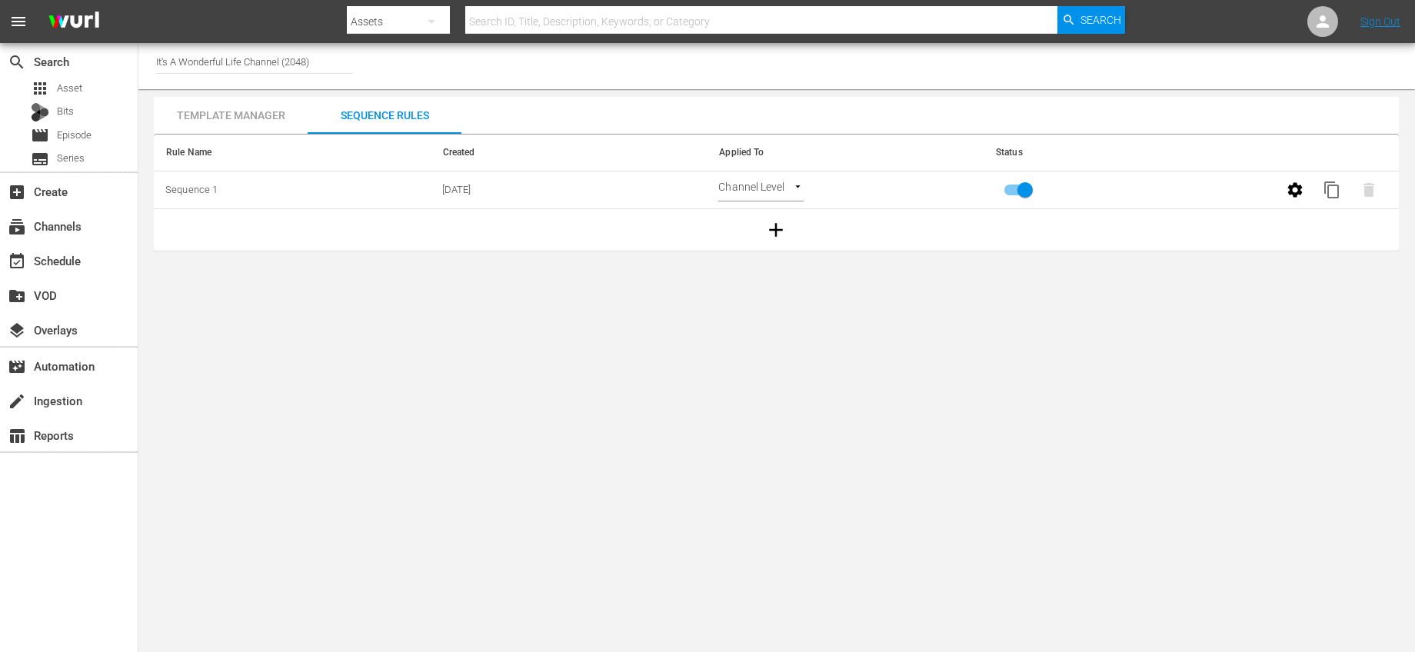
click at [301, 58] on input "It's A Wonderful Life Channel (2048)" at bounding box center [254, 61] width 197 height 37
drag, startPoint x: 317, startPoint y: 62, endPoint x: 98, endPoint y: 57, distance: 219.3
click at [138, 0] on div "search Search apps Asset Bits movie Episode subtitles Series add_box Create sub…" at bounding box center [776, 0] width 1277 height 0
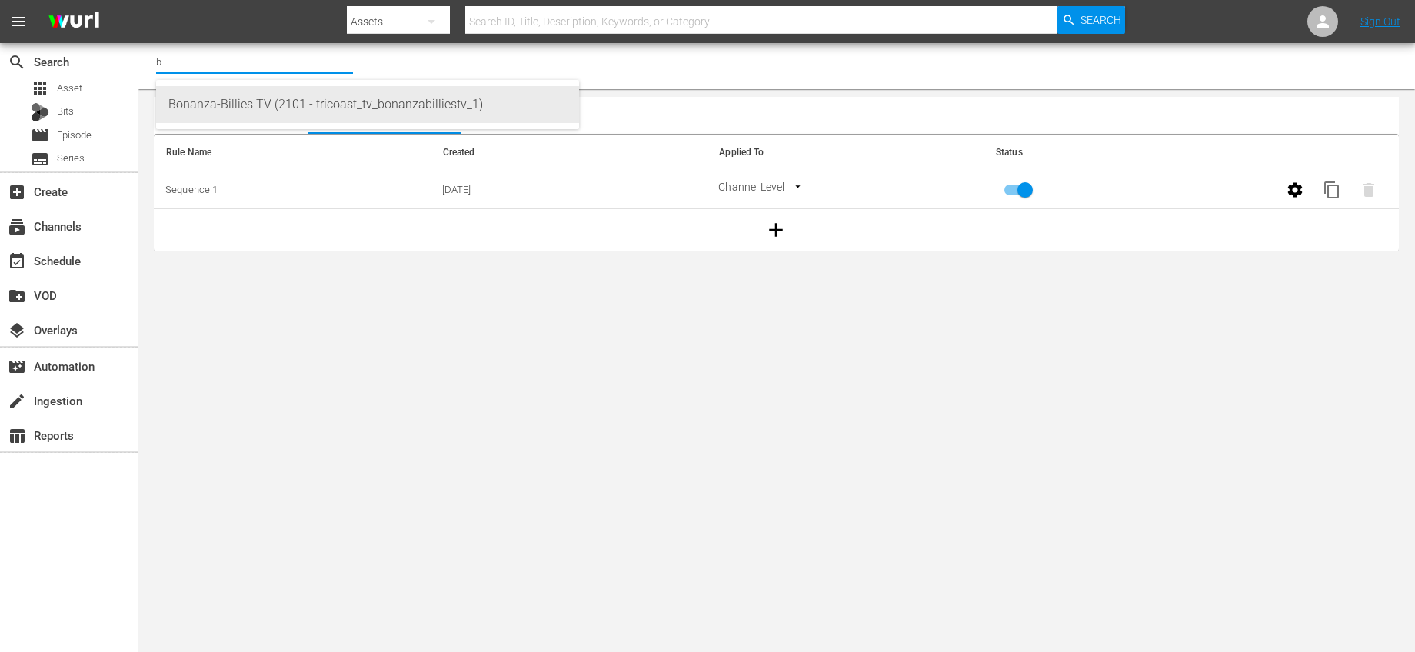
click at [247, 103] on div "Bonanza-Billies TV (2101 - tricoast_tv_bonanzabilliestv_1)" at bounding box center [367, 104] width 398 height 37
type input "Bonanza-Billies TV (2101 - tricoast_tv_bonanzabilliestv_1)"
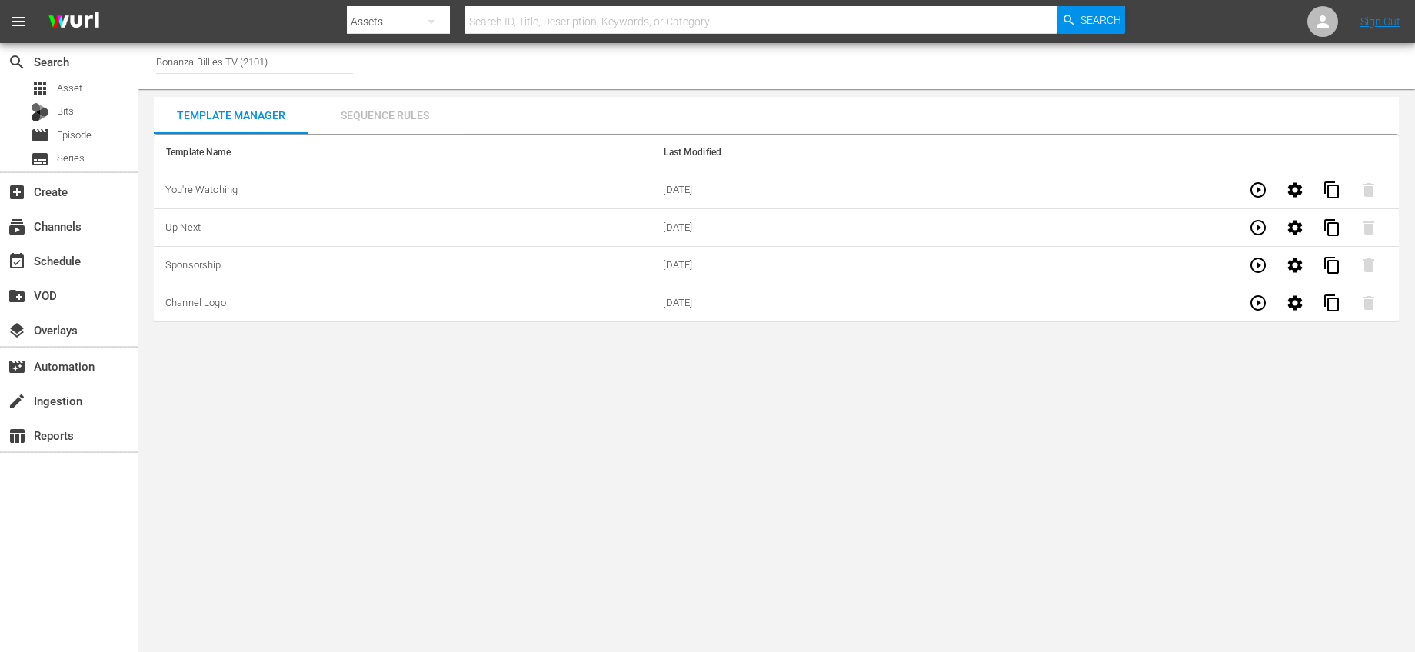
click at [388, 116] on div "Sequence Rules" at bounding box center [385, 115] width 154 height 37
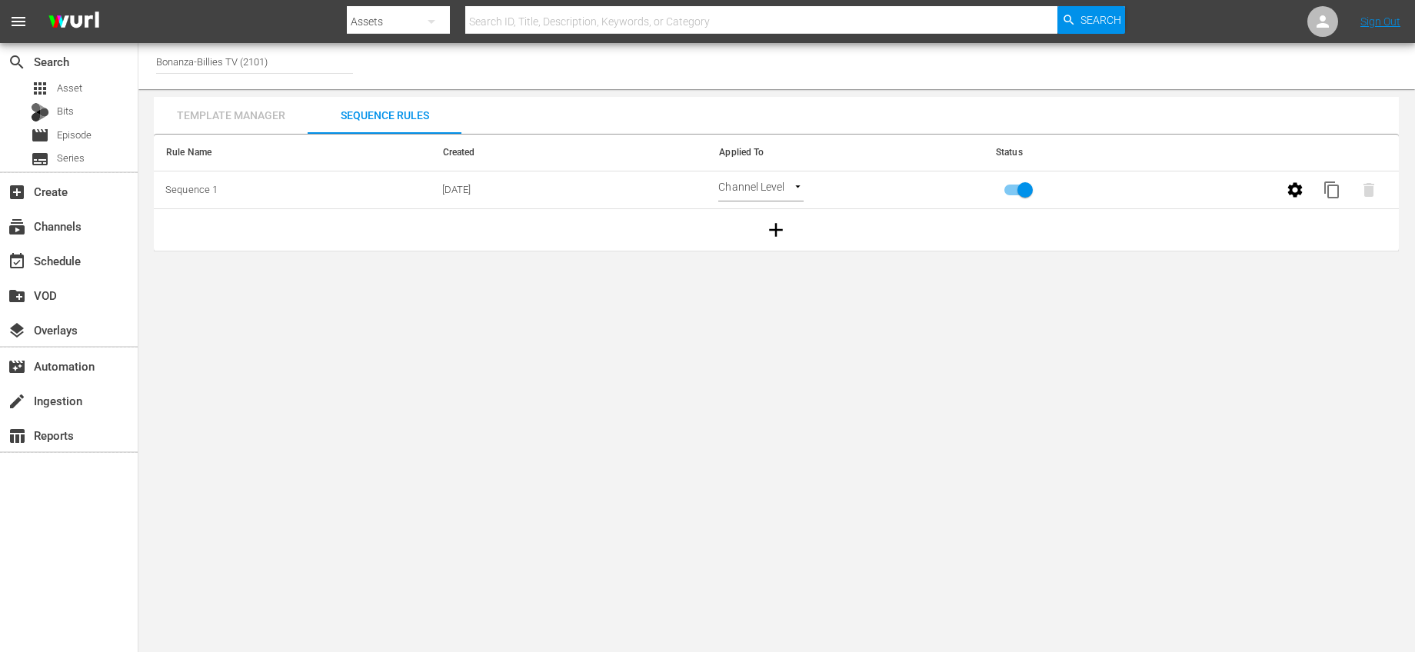
click at [264, 112] on div "Template Manager" at bounding box center [231, 115] width 154 height 37
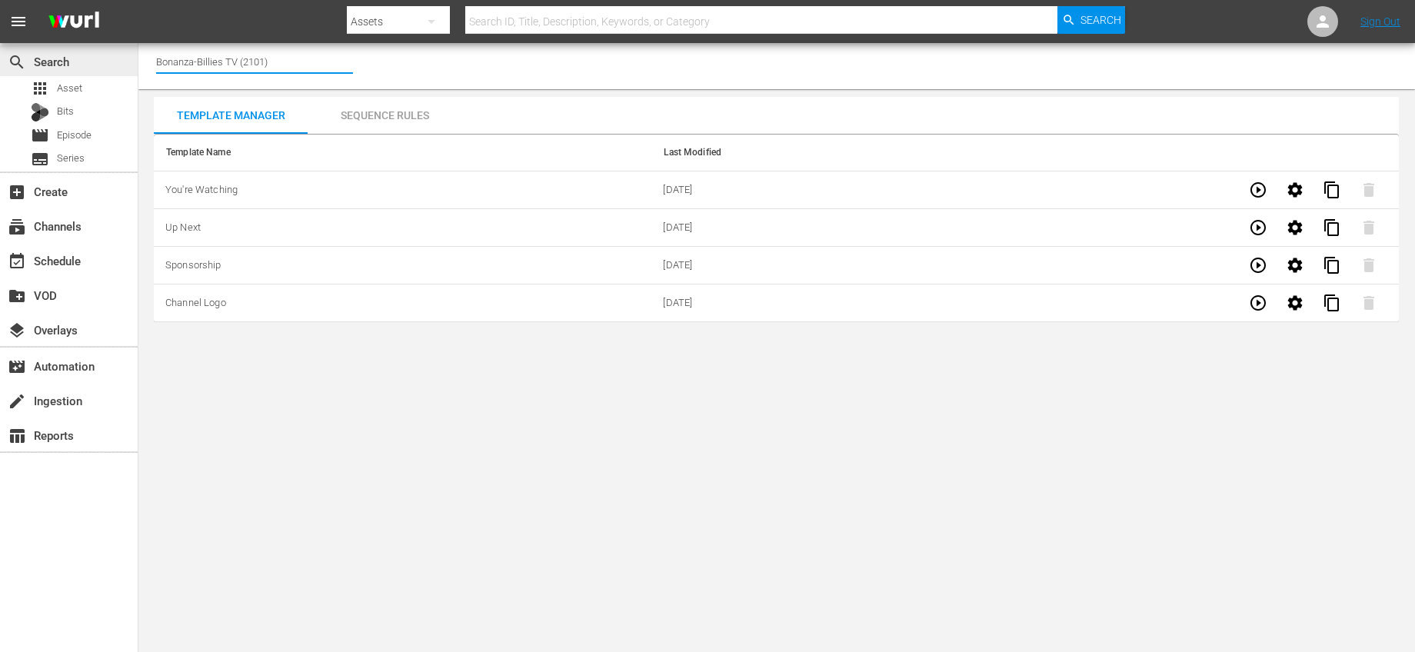
drag, startPoint x: 275, startPoint y: 57, endPoint x: 102, endPoint y: 55, distance: 173.1
click at [138, 0] on div "search Search apps Asset Bits movie Episode subtitles Series add_box Create sub…" at bounding box center [776, 0] width 1277 height 0
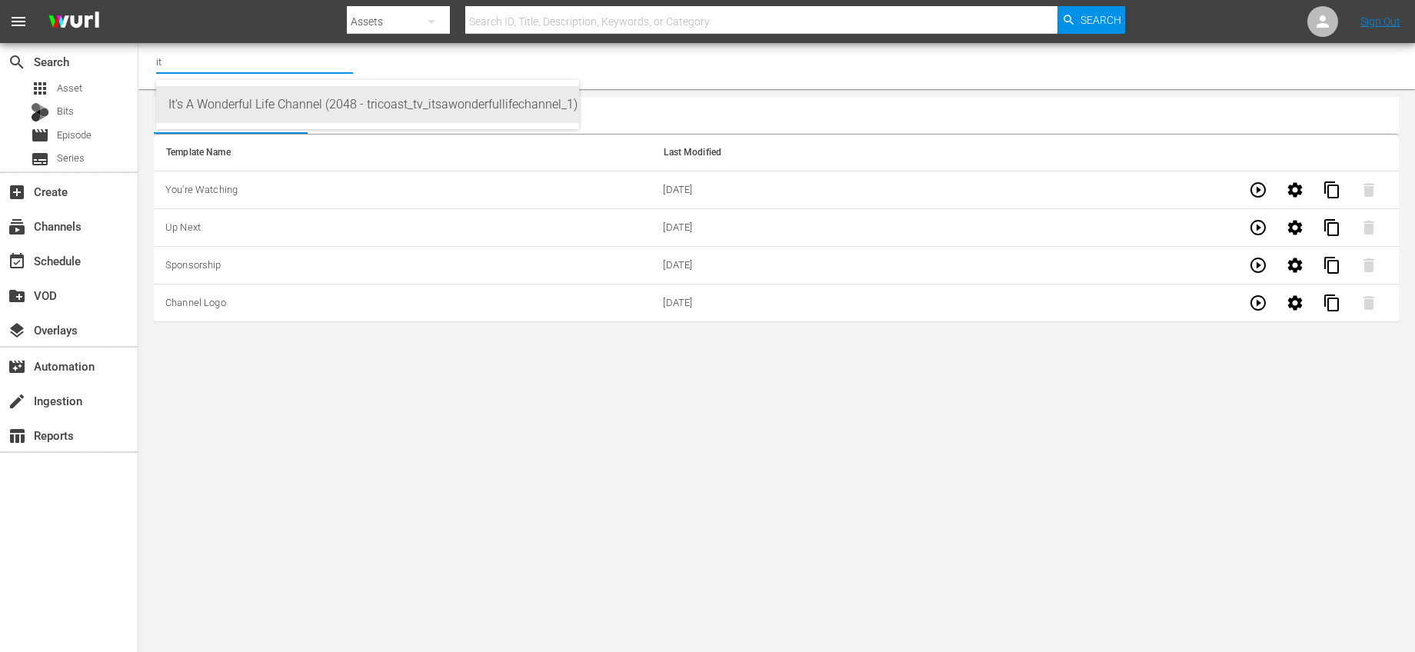
click at [228, 114] on div "It's A Wonderful Life Channel (2048 - tricoast_tv_itsawonderfullifechannel_1)" at bounding box center [367, 104] width 398 height 37
type input "It's A Wonderful Life Channel (2048 - tricoast_tv_itsawonderfullifechannel_1)"
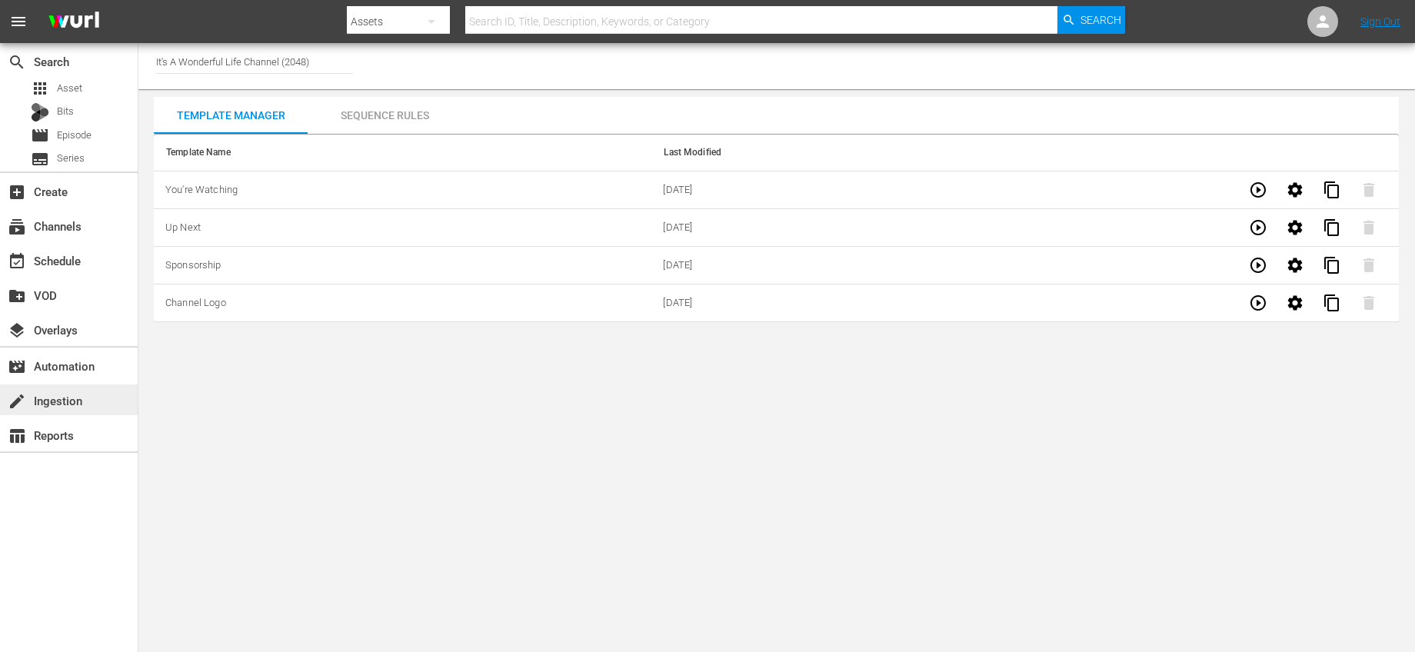
click at [58, 399] on div "create Ingestion" at bounding box center [43, 398] width 86 height 14
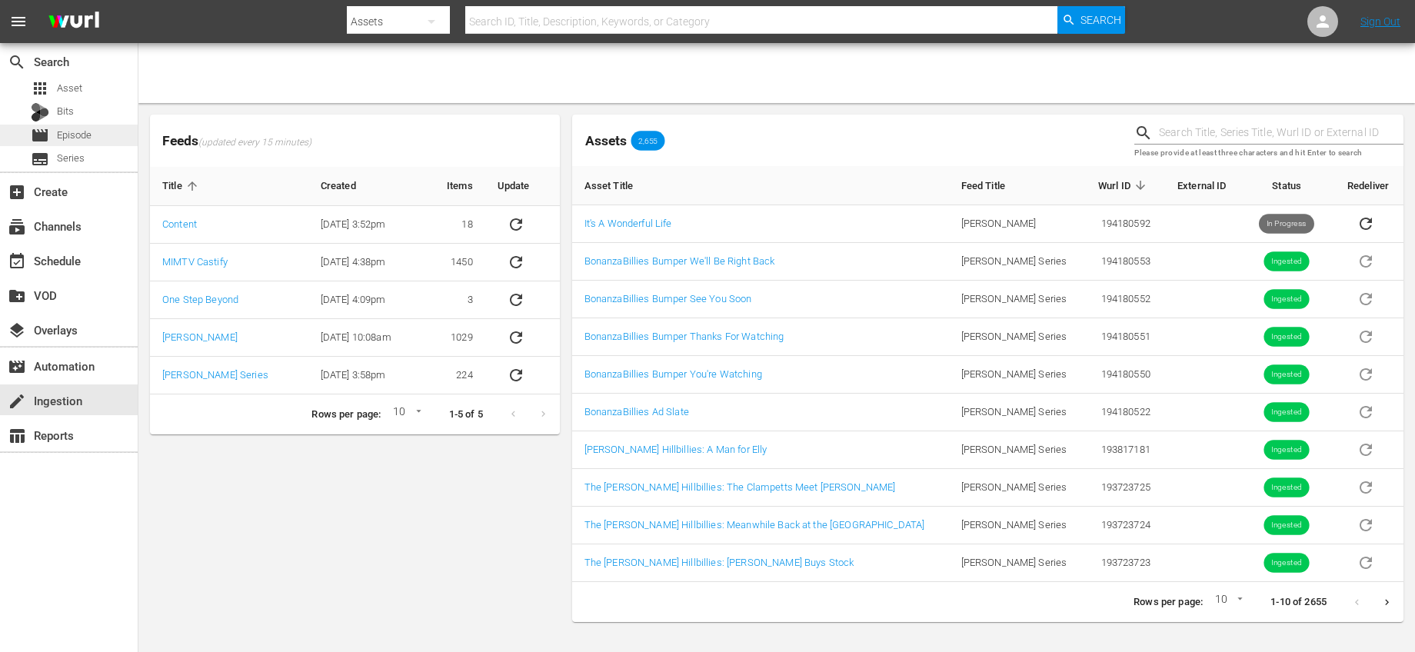
click at [79, 141] on span "Episode" at bounding box center [74, 135] width 35 height 15
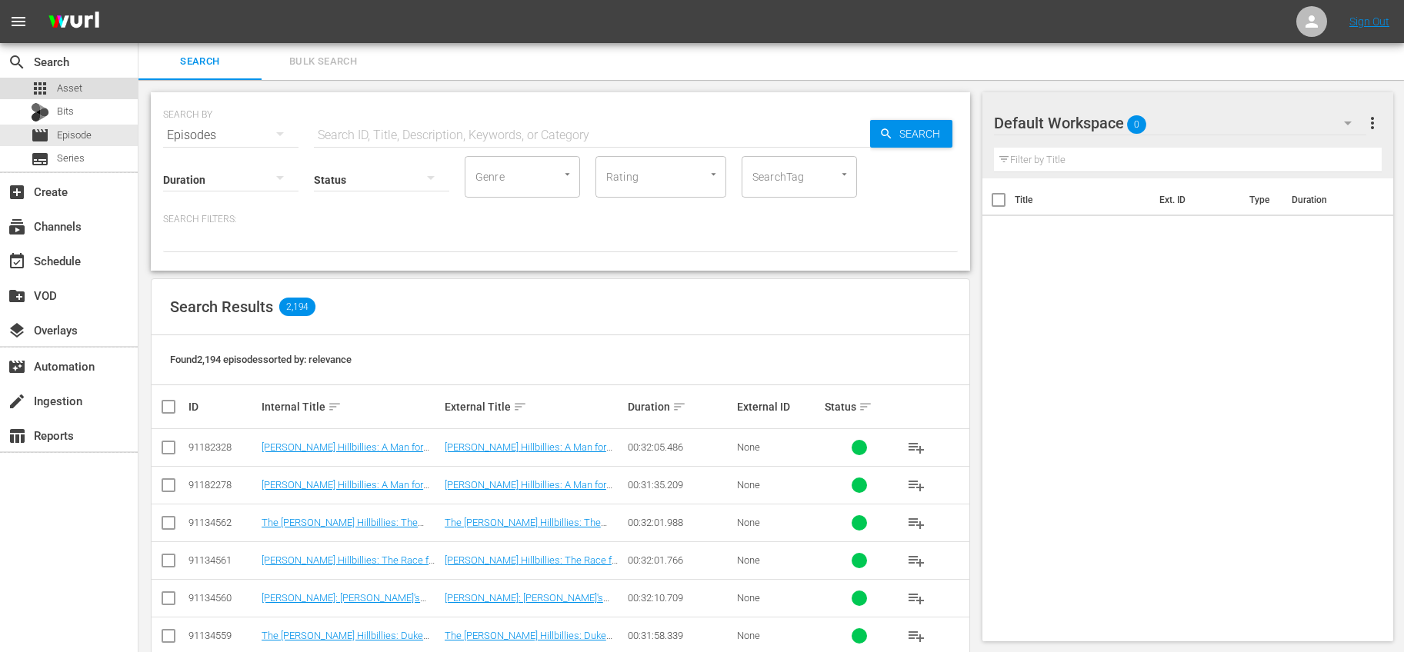
click at [85, 94] on div "apps Asset" at bounding box center [69, 89] width 138 height 22
